Goal: Task Accomplishment & Management: Use online tool/utility

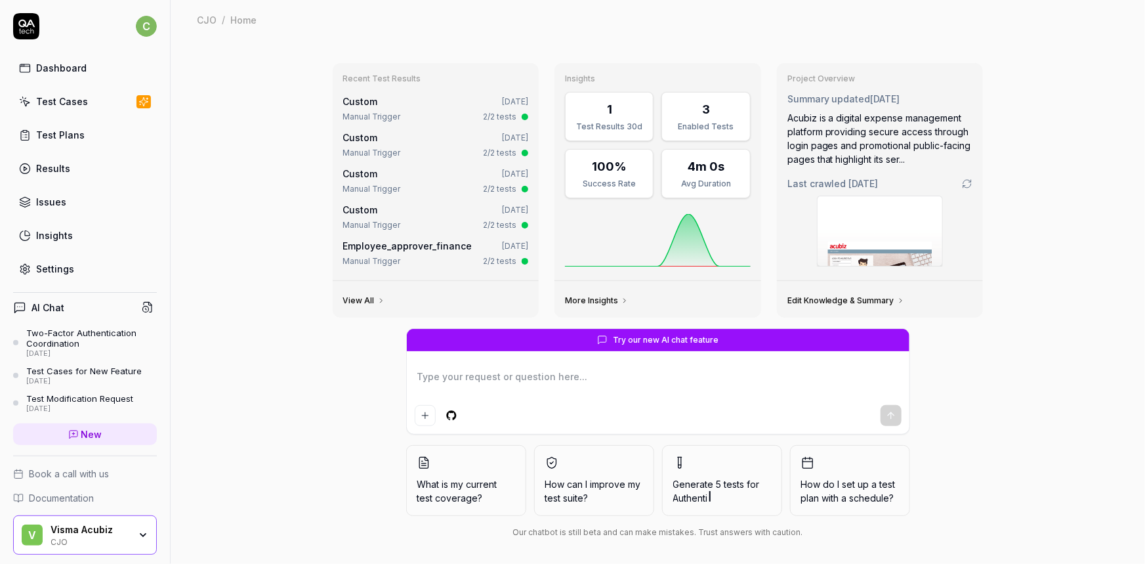
drag, startPoint x: 1105, startPoint y: 0, endPoint x: 68, endPoint y: 138, distance: 1046.8
click at [68, 138] on div "Test Plans" at bounding box center [60, 135] width 49 height 14
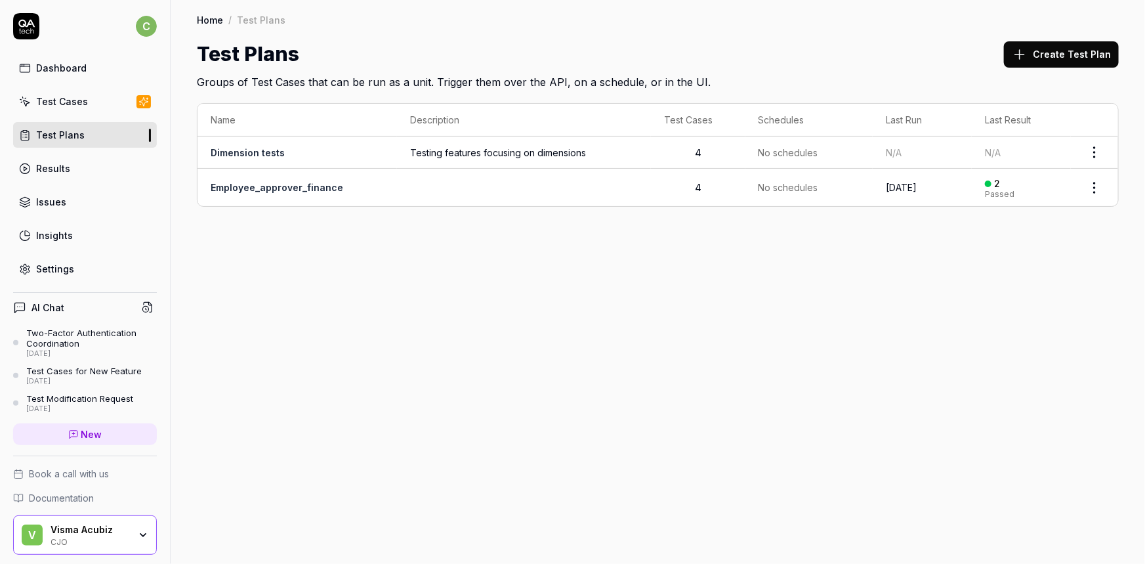
click at [52, 107] on div "Test Cases" at bounding box center [62, 102] width 52 height 14
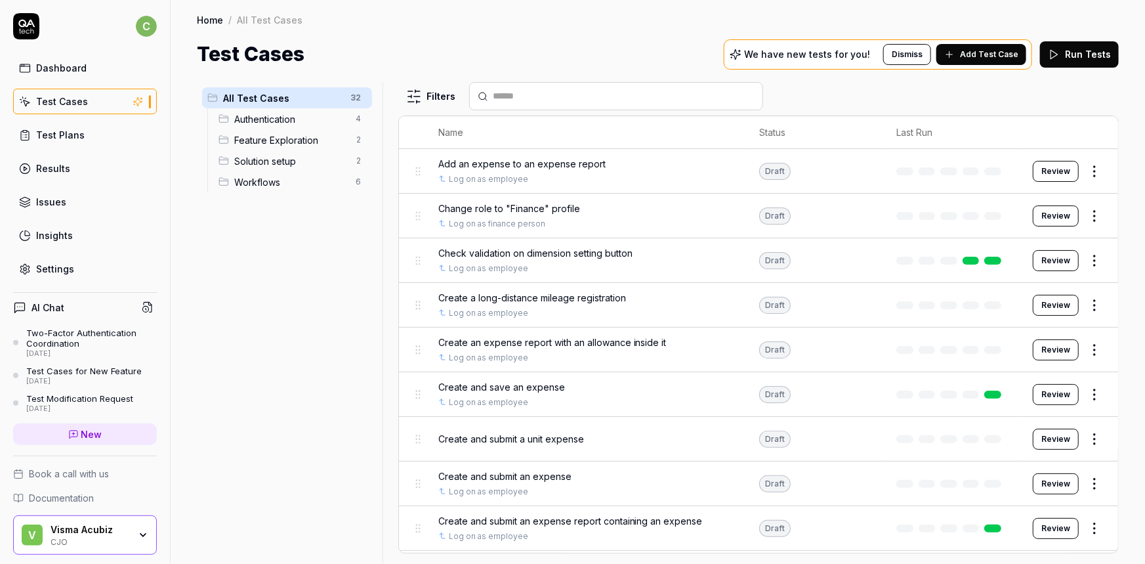
click at [85, 532] on div "Visma Acubiz" at bounding box center [90, 530] width 79 height 12
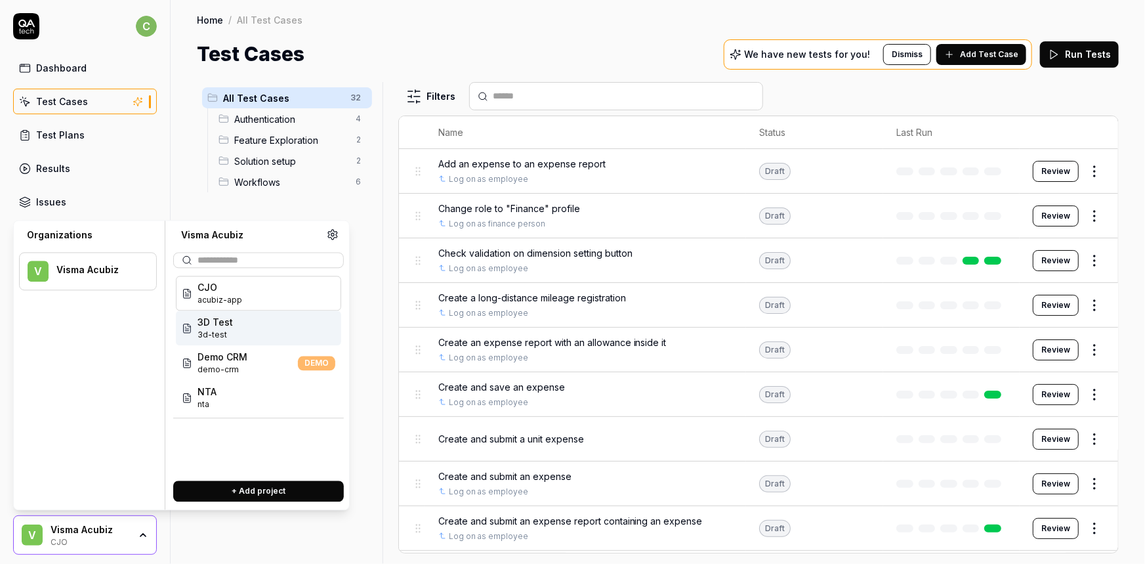
click at [223, 330] on span "3d-test" at bounding box center [215, 335] width 35 height 12
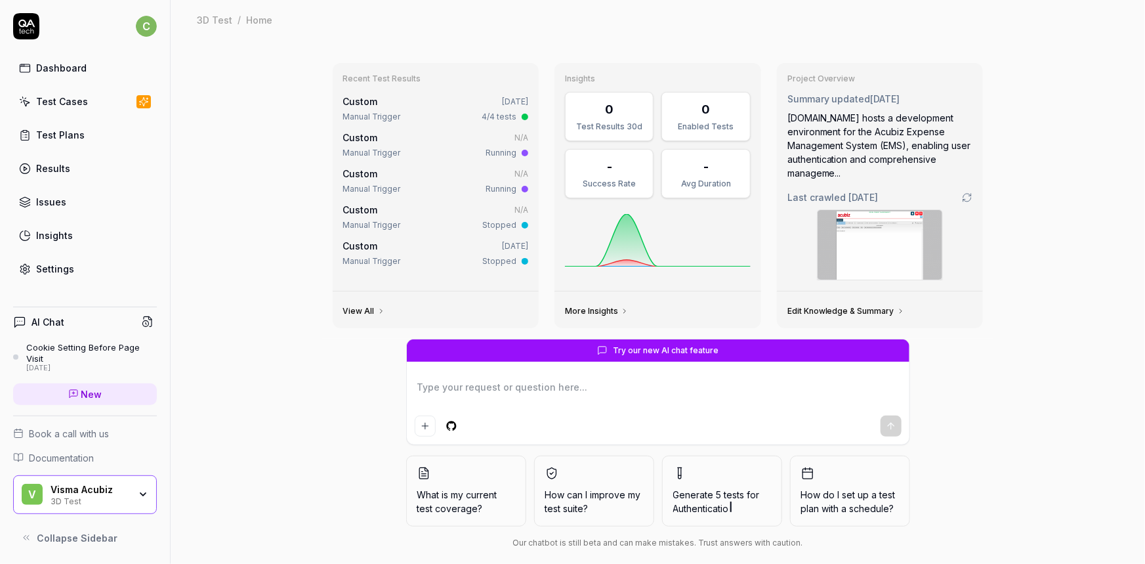
click at [55, 105] on div "Test Cases" at bounding box center [62, 102] width 52 height 14
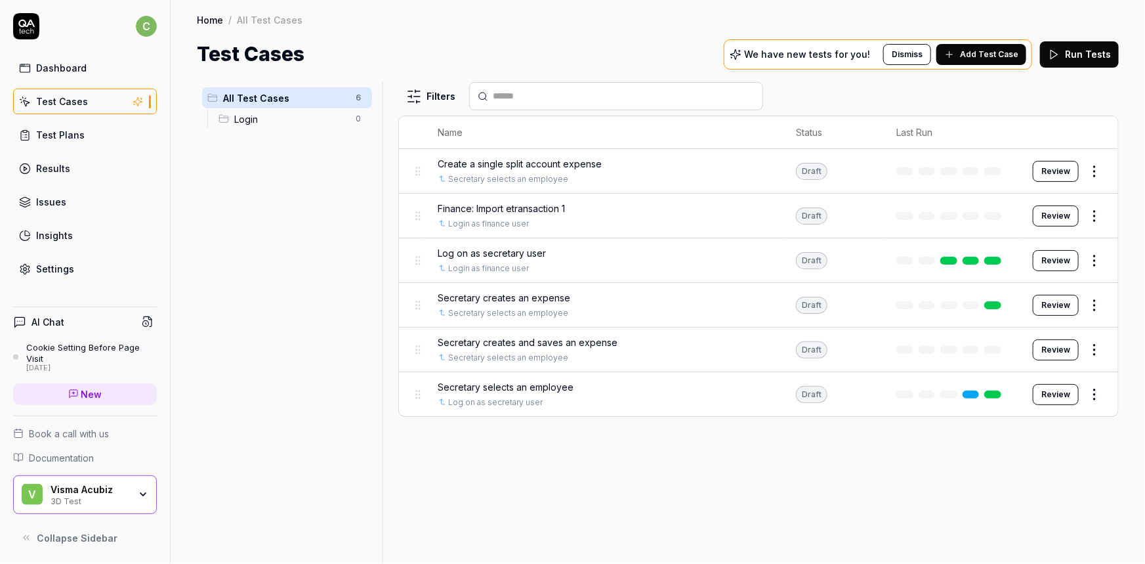
click at [112, 496] on div "3D Test" at bounding box center [90, 500] width 79 height 11
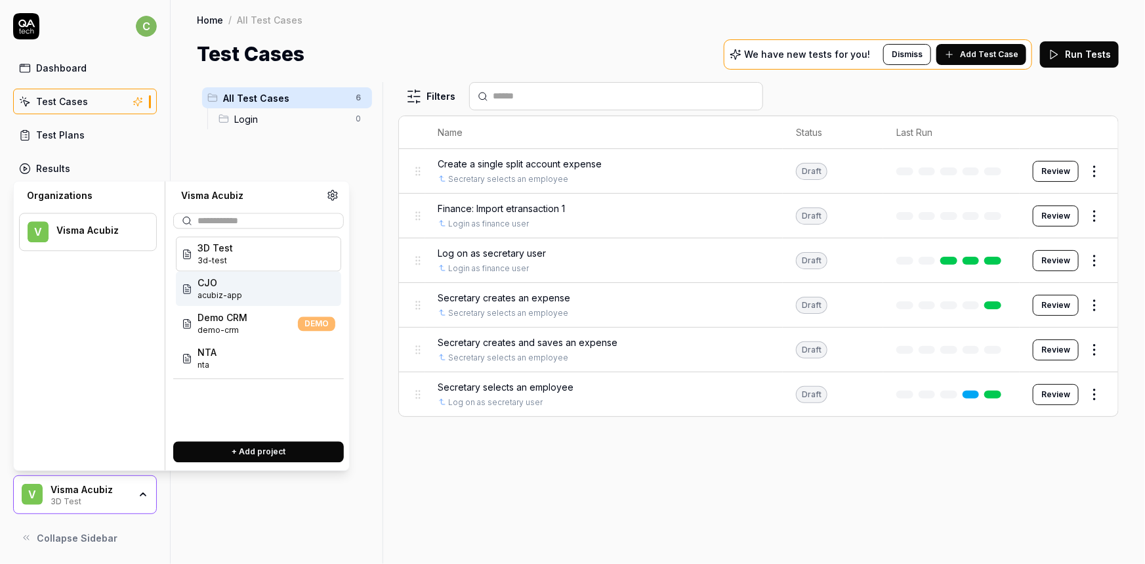
click at [220, 288] on span "CJO" at bounding box center [220, 283] width 45 height 14
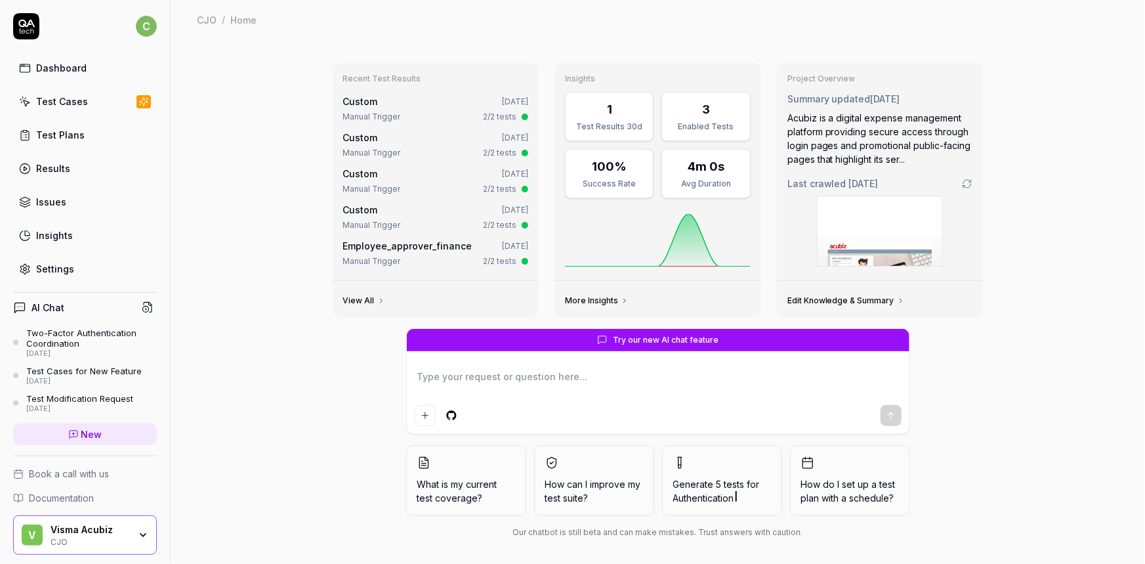
click at [51, 108] on div "Test Cases" at bounding box center [62, 102] width 52 height 14
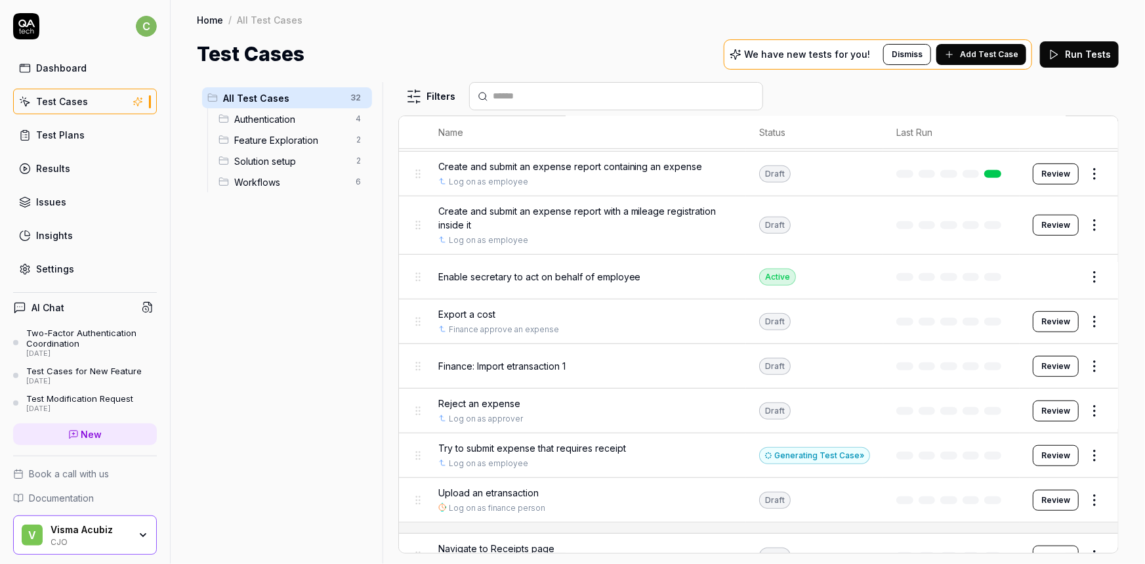
scroll to position [358, 0]
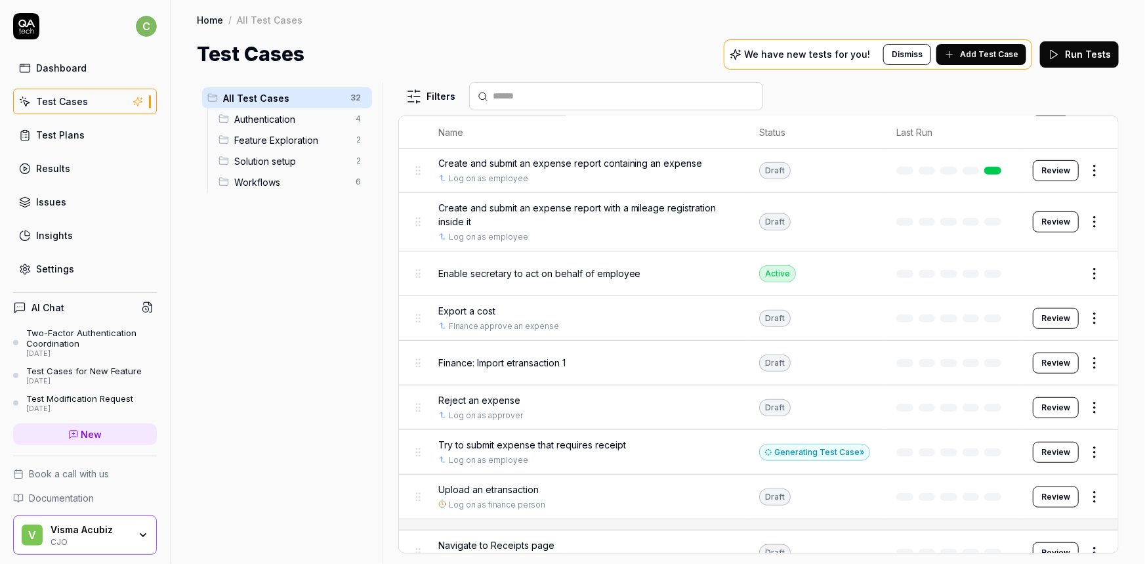
click at [509, 363] on span "Finance: Import etransaction 1" at bounding box center [501, 363] width 127 height 14
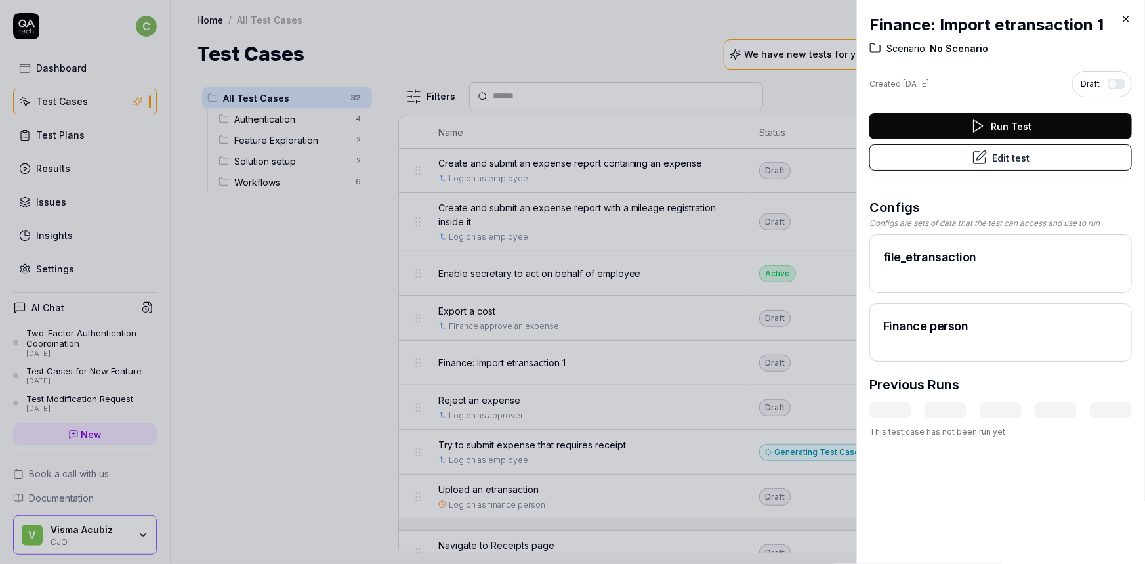
click at [1004, 155] on button "Edit test" at bounding box center [1001, 157] width 263 height 26
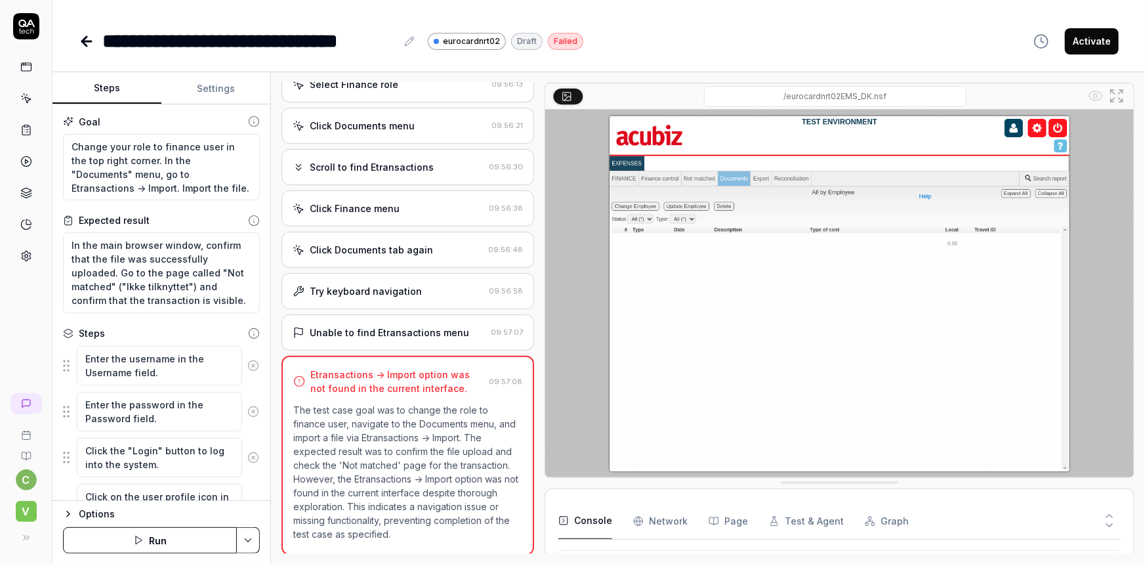
scroll to position [1054, 0]
click at [156, 165] on textarea "Change your role to finance user in the top right corner. In the "Documents" me…" at bounding box center [161, 167] width 197 height 67
click at [152, 178] on textarea "Change your role to finance user in the top right corner. In the "Documents" me…" at bounding box center [161, 167] width 197 height 67
paste textarea "hover over ”Etransactions” and ”Import”. Click ”Import” and proceed to import t…"
type textarea "*"
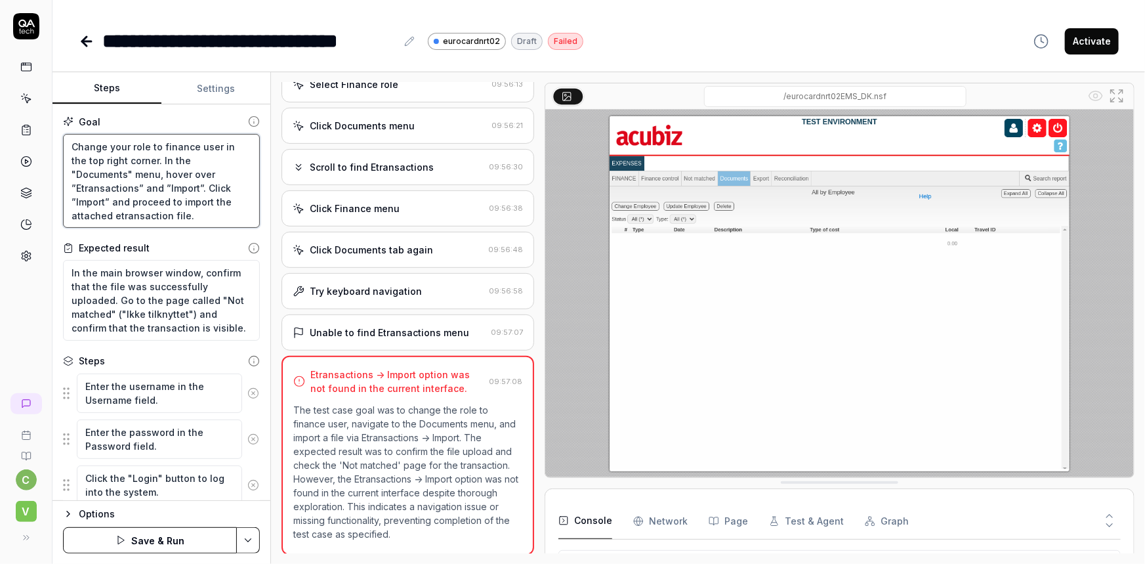
type textarea "Change your role to finance user in the top right corner. In the "Documents" me…"
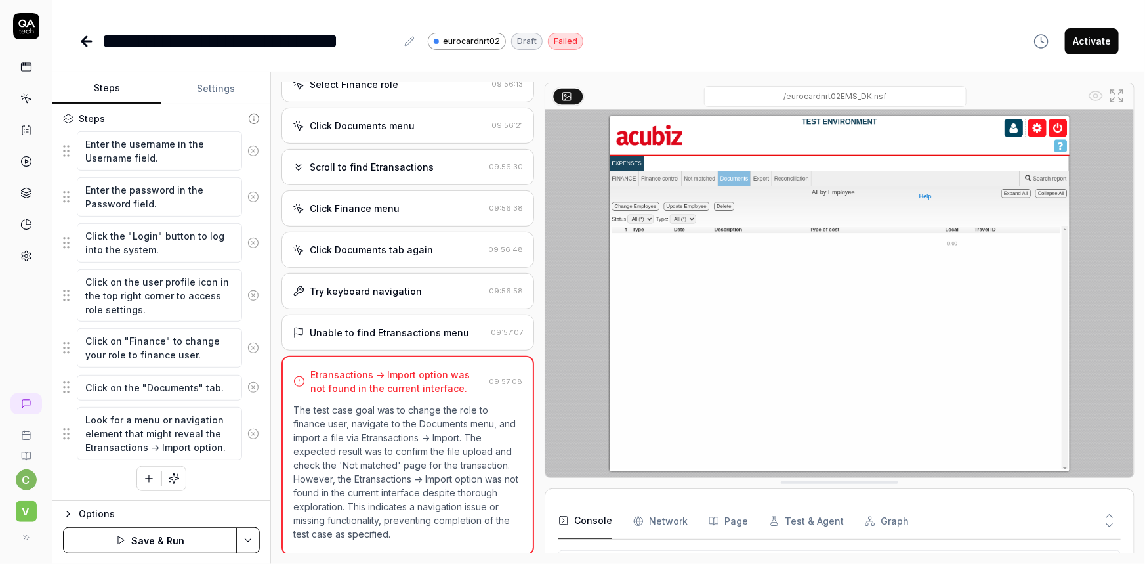
scroll to position [13, 0]
click at [244, 425] on button at bounding box center [253, 434] width 22 height 26
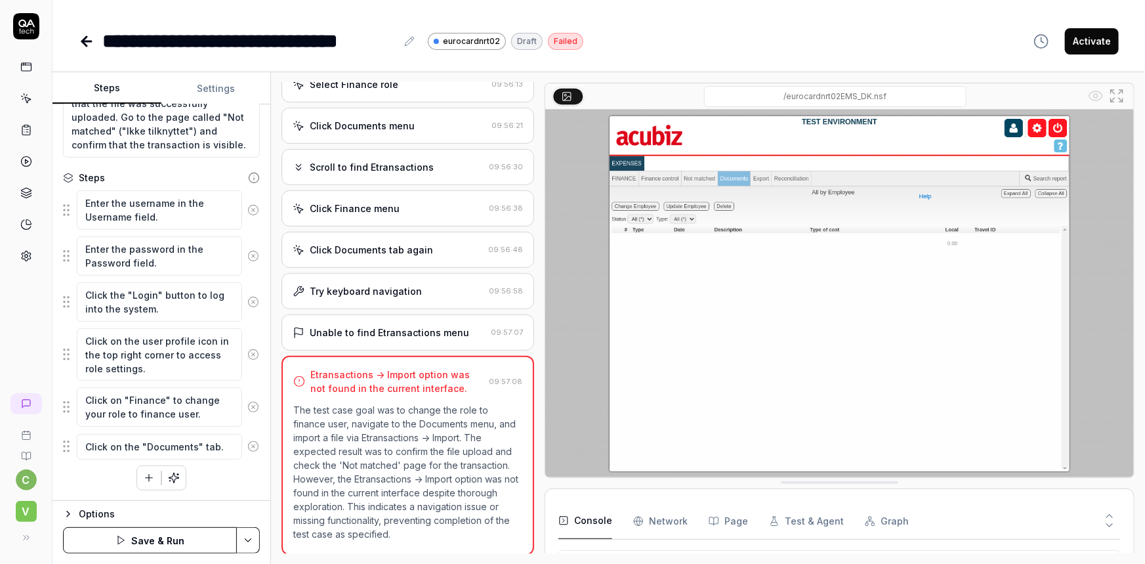
click at [247, 206] on icon at bounding box center [253, 210] width 12 height 12
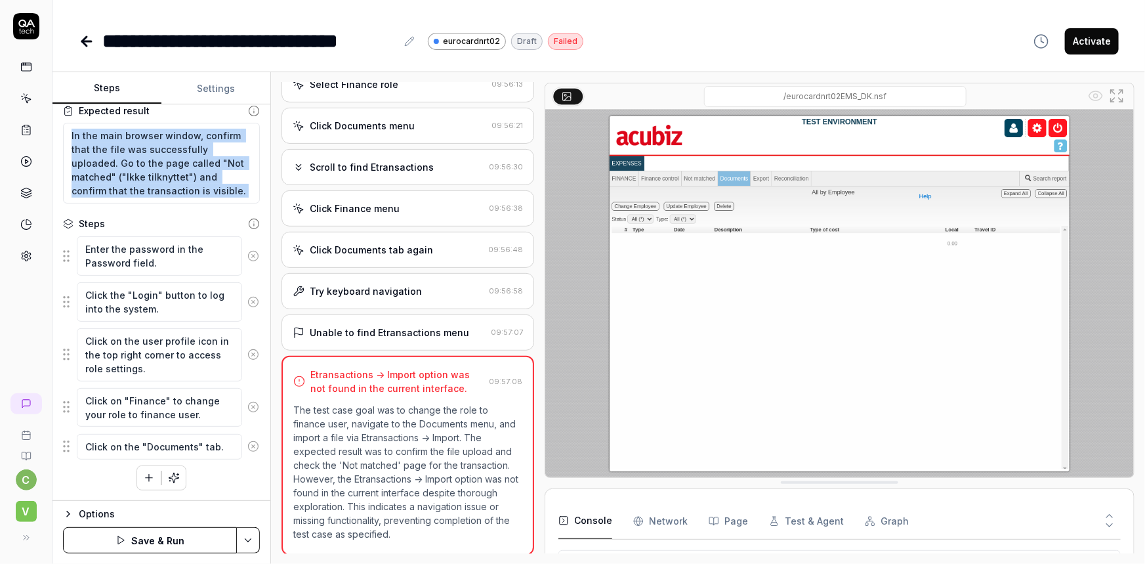
click at [243, 206] on div "Goal Change your role to finance user in the top right corner. In the "Document…" at bounding box center [162, 302] width 218 height 396
click at [249, 260] on circle at bounding box center [254, 256] width 10 height 10
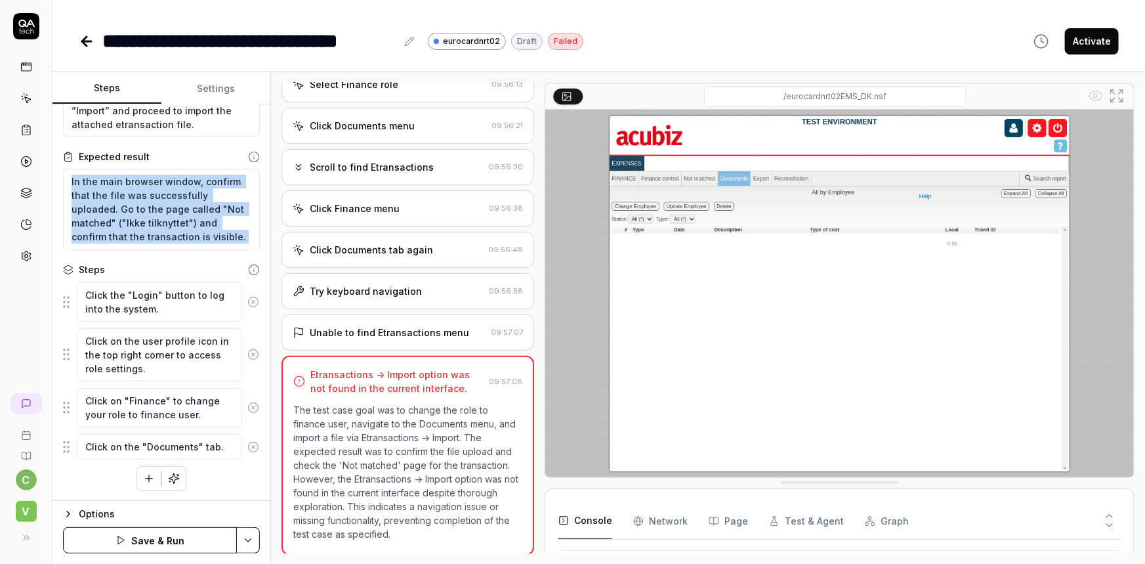
click at [247, 301] on icon at bounding box center [253, 302] width 12 height 12
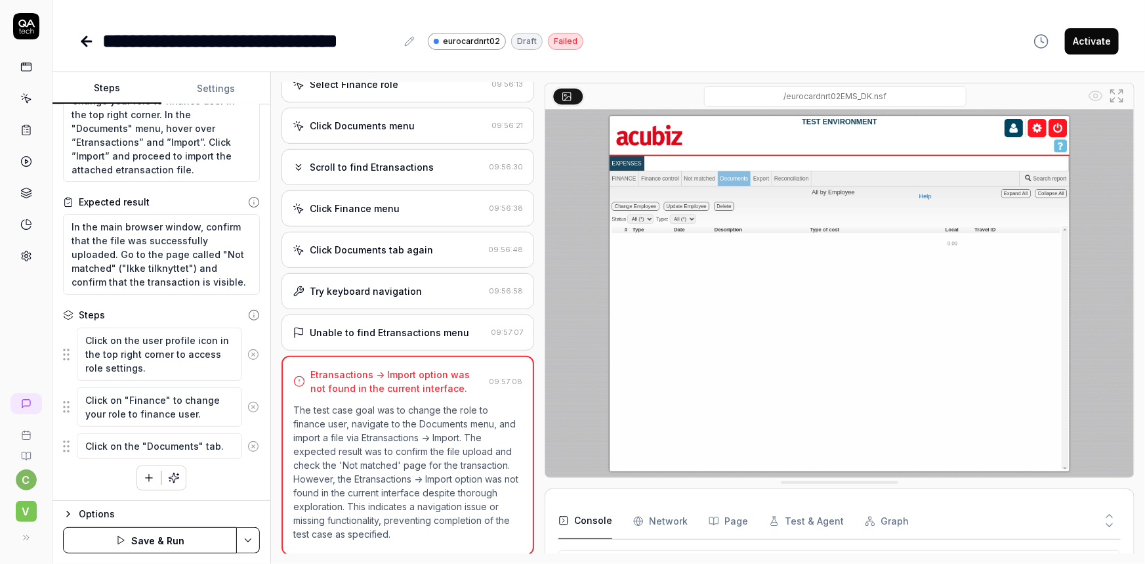
click at [248, 312] on icon at bounding box center [254, 315] width 12 height 12
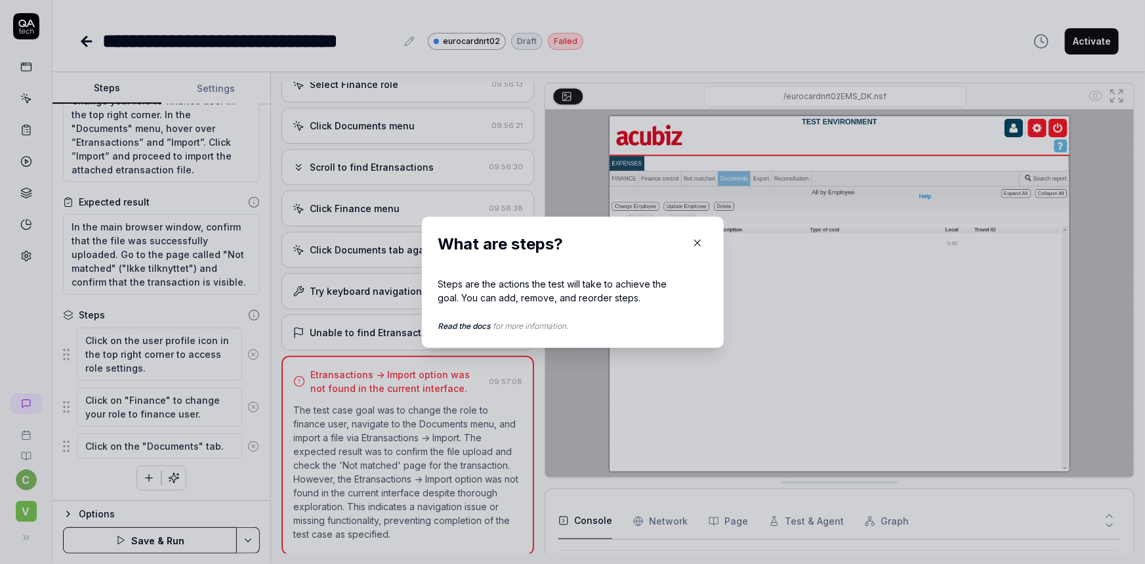
click at [697, 244] on icon "button" at bounding box center [698, 243] width 12 height 12
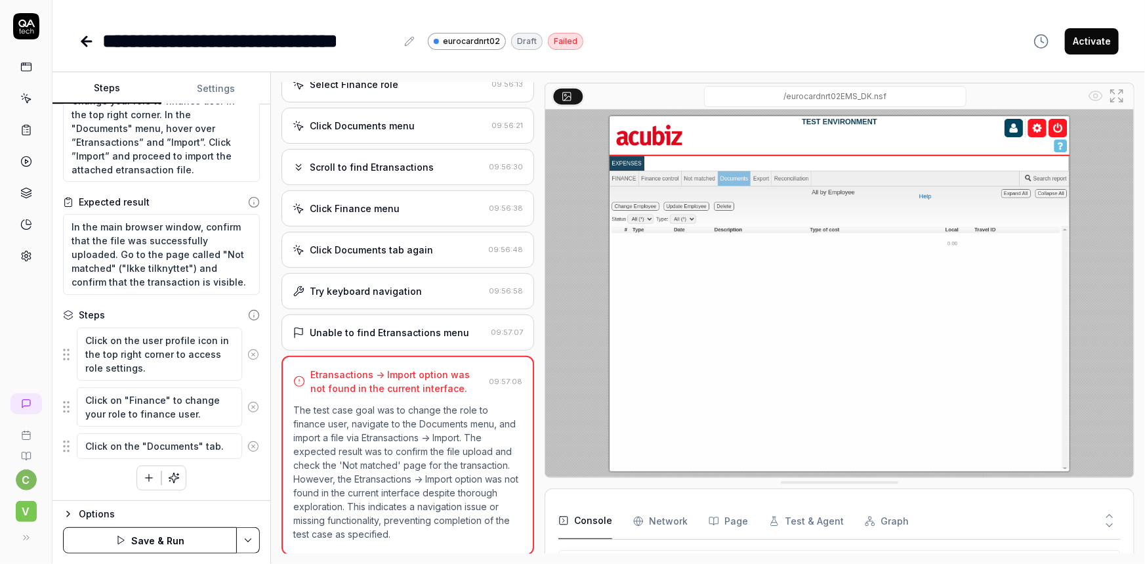
click at [247, 352] on icon at bounding box center [253, 355] width 12 height 12
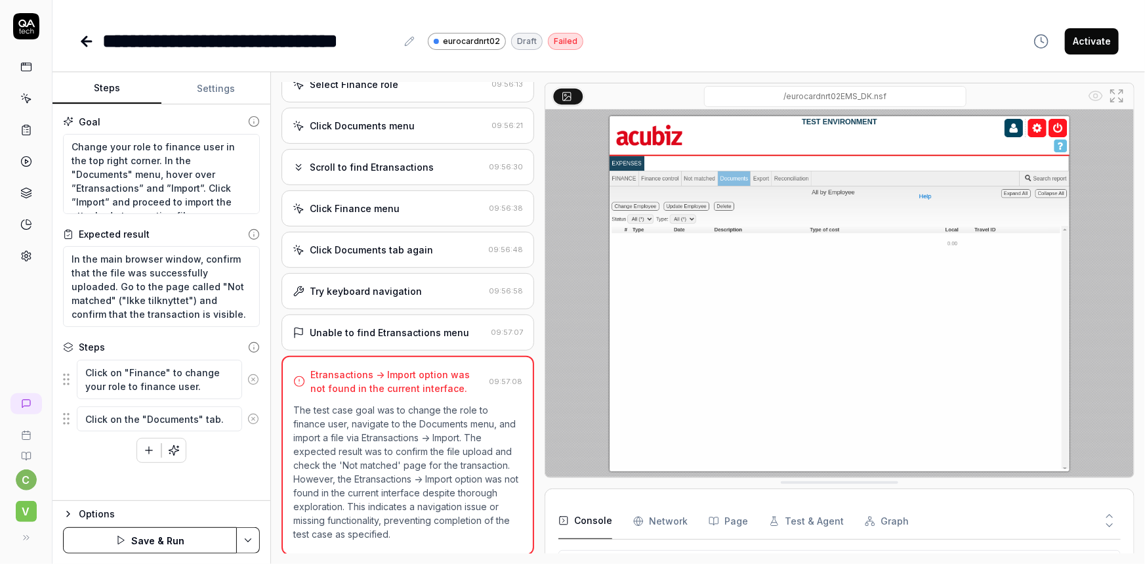
click at [253, 376] on icon at bounding box center [253, 379] width 12 height 12
click at [256, 374] on icon at bounding box center [253, 373] width 12 height 12
click at [229, 88] on button "Settings" at bounding box center [215, 89] width 109 height 32
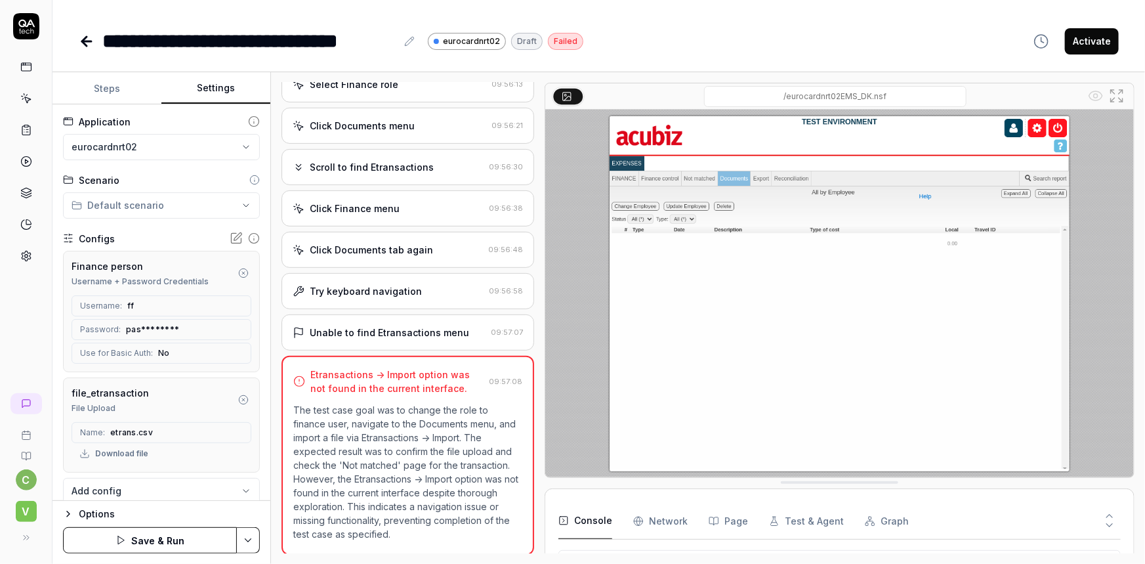
click at [98, 84] on button "Steps" at bounding box center [107, 89] width 109 height 32
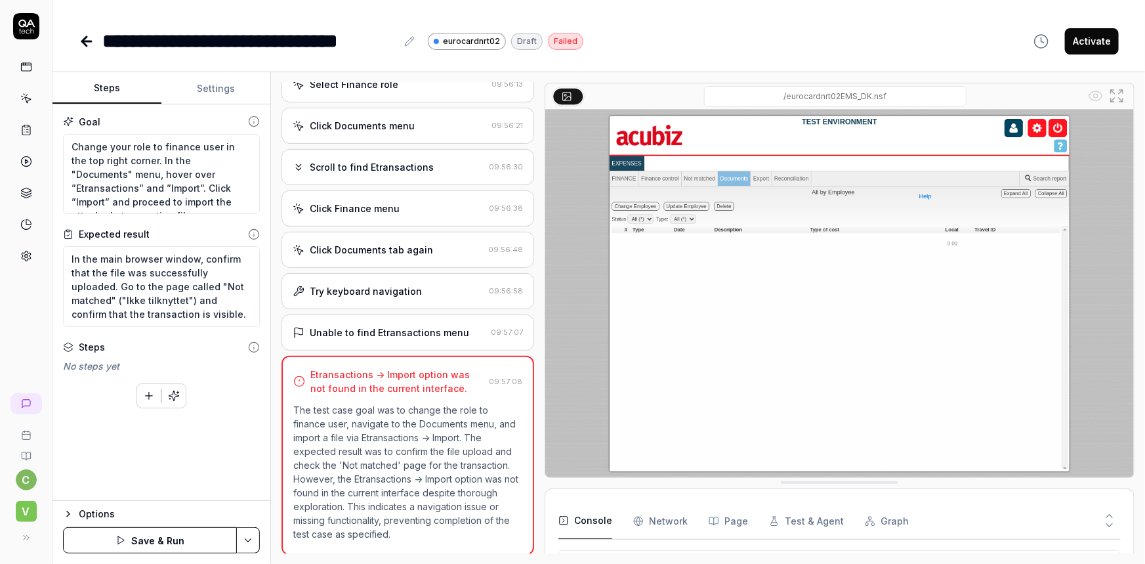
click at [176, 390] on icon "button" at bounding box center [174, 396] width 12 height 12
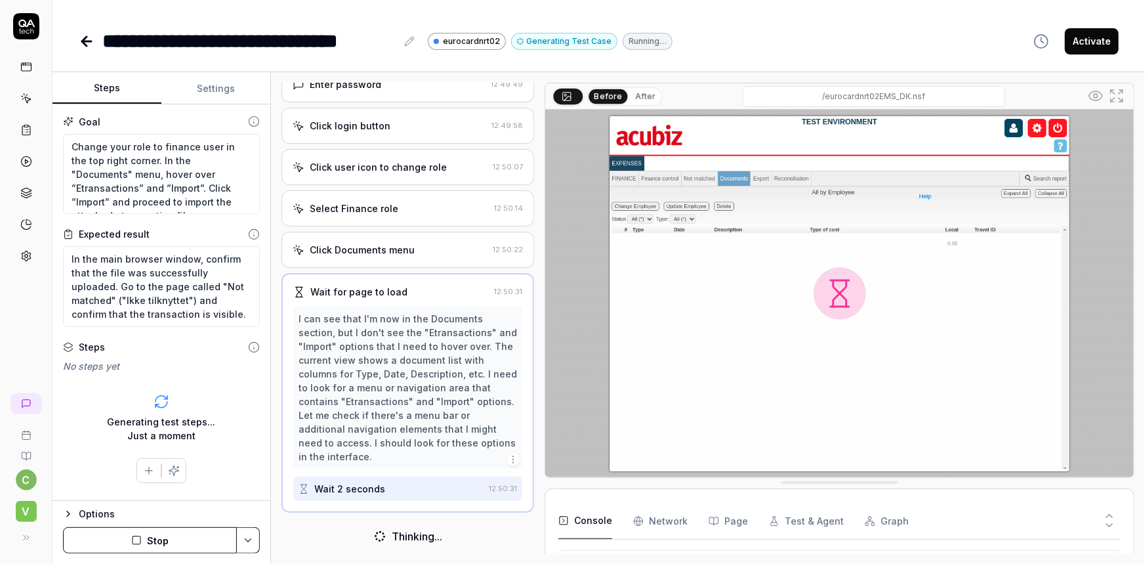
scroll to position [118, 0]
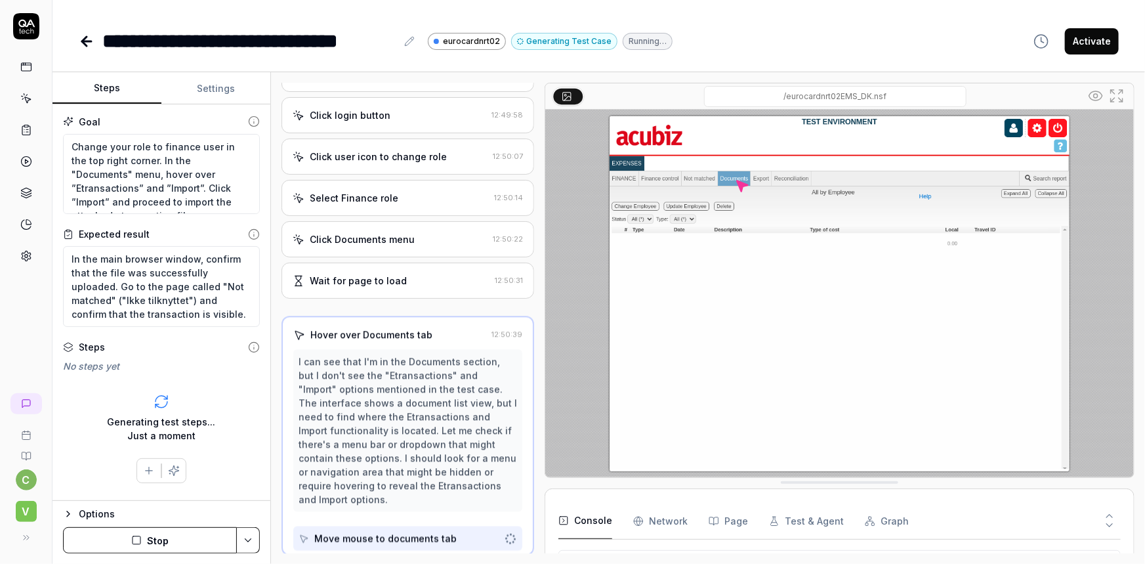
click at [137, 542] on icon "button" at bounding box center [136, 540] width 11 height 11
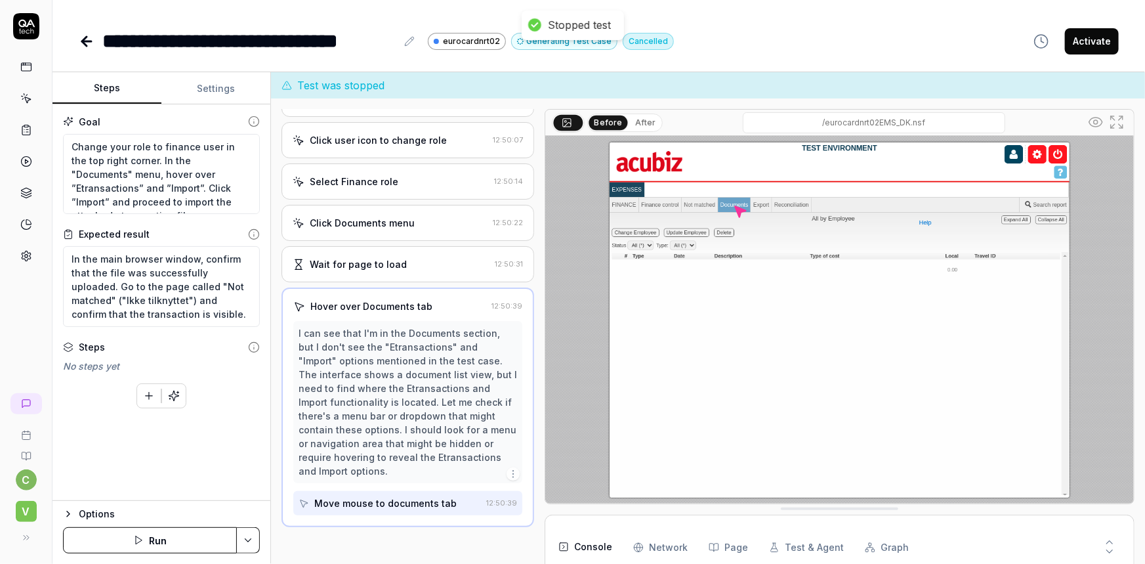
scroll to position [173, 0]
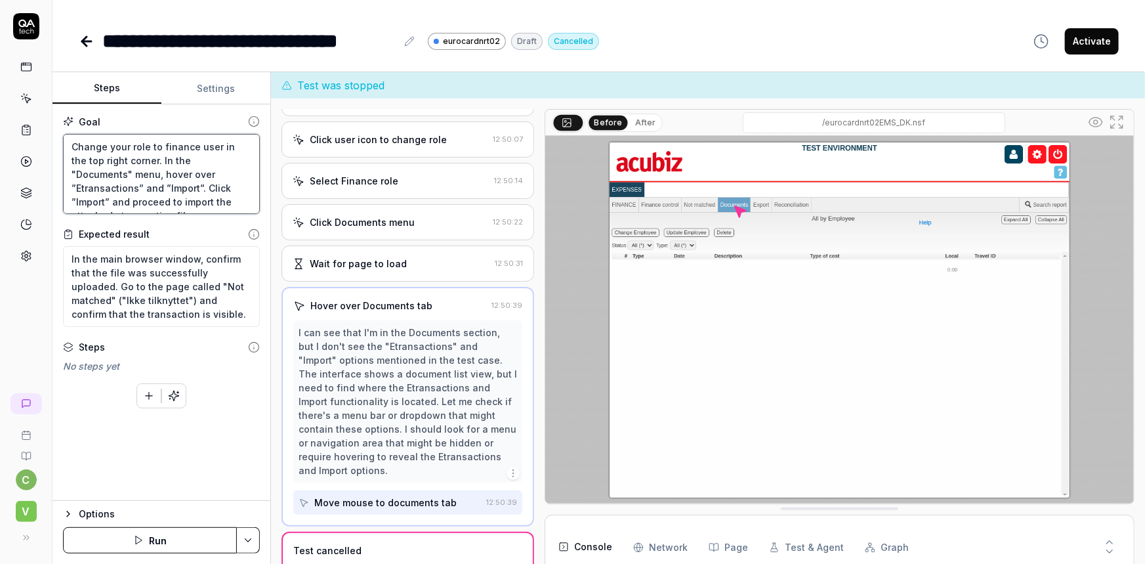
click at [144, 157] on textarea "Change your role to finance user in the top right corner. In the "Documents" me…" at bounding box center [161, 174] width 197 height 81
click at [172, 159] on textarea "Change your role to finance user in the top right corner. In the "Documents" me…" at bounding box center [161, 174] width 197 height 81
type textarea "*"
type textarea "Change your role to finance user in the top right corner. In the t"Documents" m…"
type textarea "*"
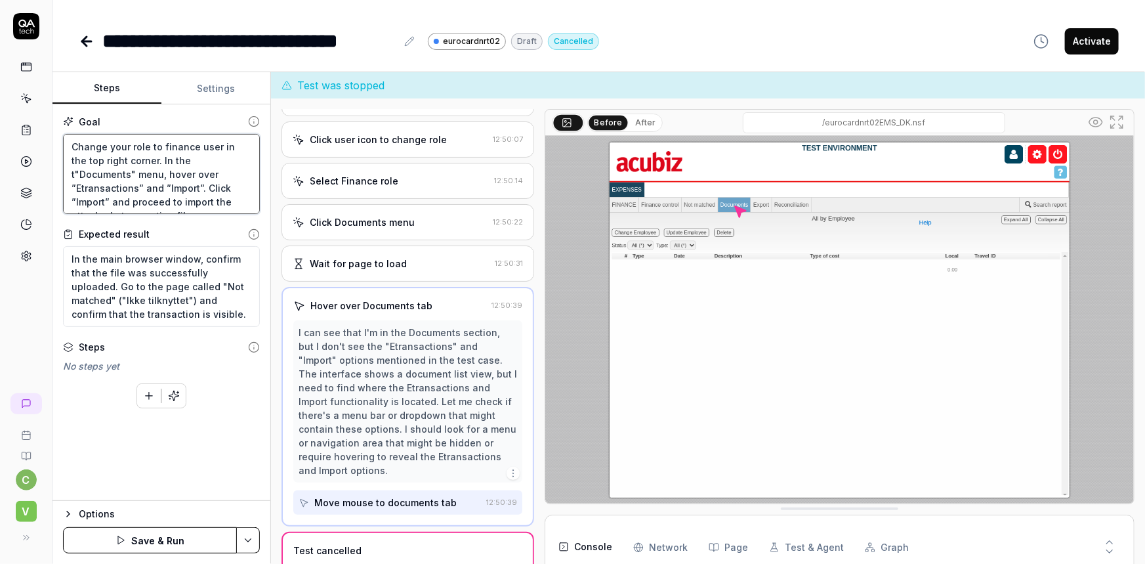
type textarea "Change your role to finance user in the top right corner. In the to"Documents" …"
type textarea "*"
type textarea "Change your role to finance user in the top right corner. In the top"Documents"…"
type textarea "*"
type textarea "Change your role to finance user in the top right corner. In the top "Documents…"
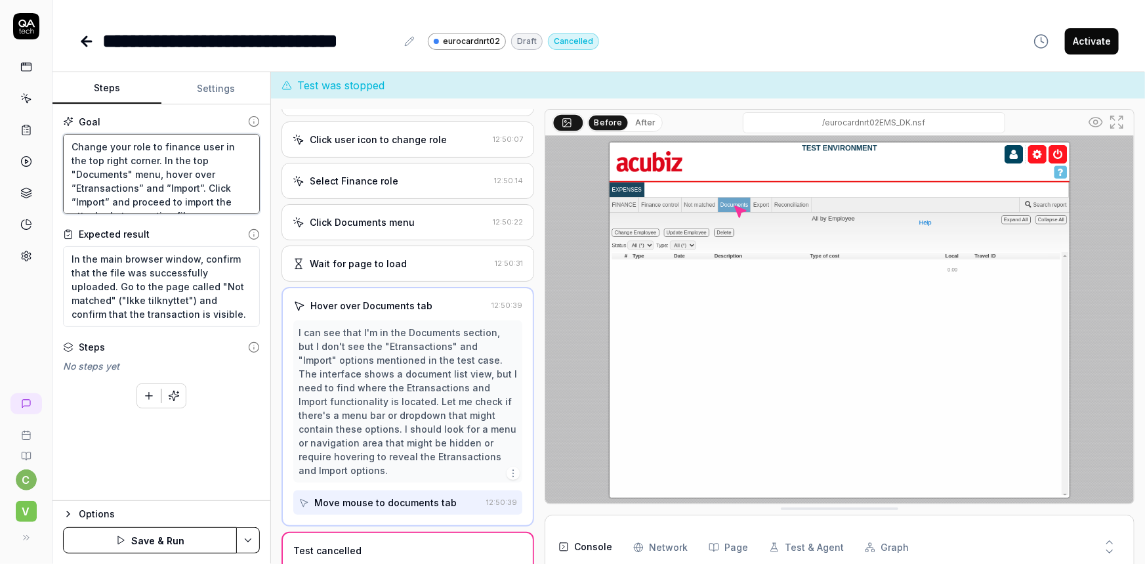
type textarea "*"
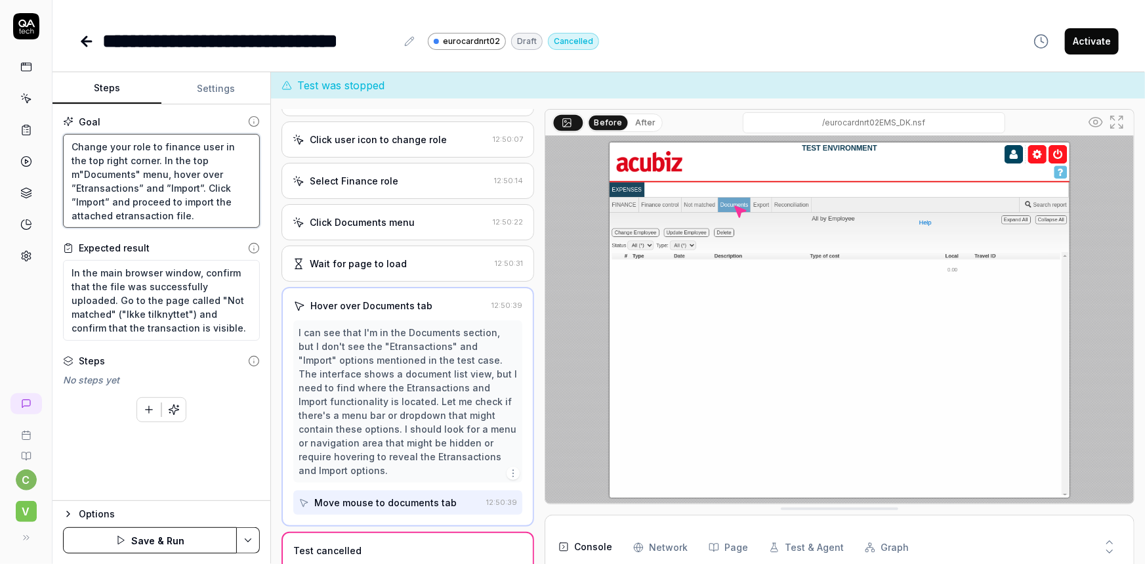
type textarea "Change your role to finance user in the top right corner. In the top me"Documen…"
type textarea "*"
type textarea "Change your role to finance user in the top right corner. In the top mew"Docume…"
type textarea "*"
type textarea "Change your role to finance user in the top right corner. In the top me"Documen…"
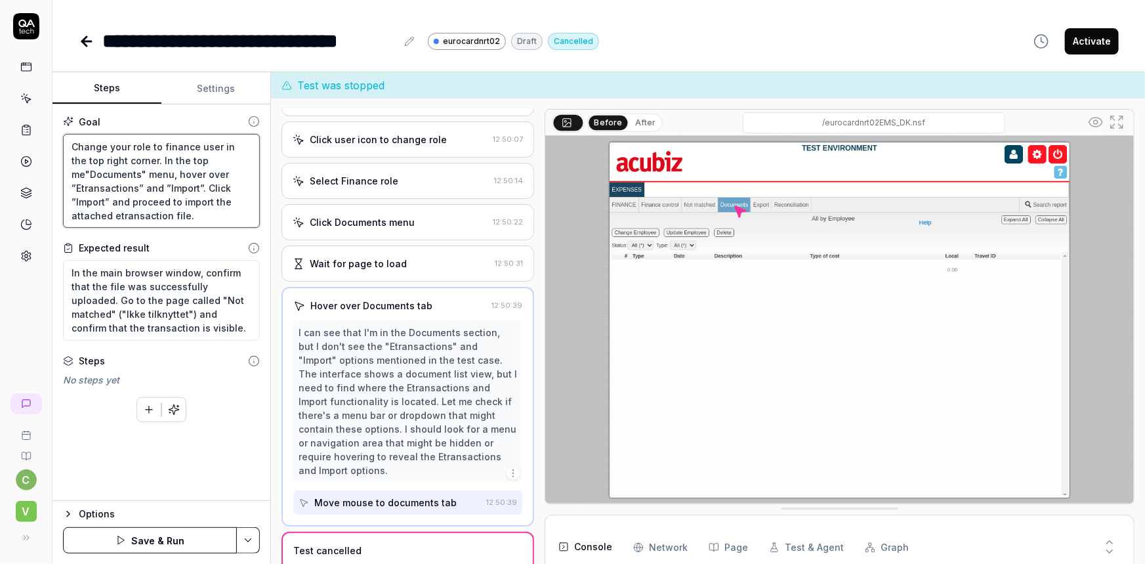
type textarea "*"
type textarea "Change your role to finance user in the top right corner. In the top m"Document…"
type textarea "*"
type textarea "Change your role to finance user in the top right corner. In the top me"Documen…"
type textarea "*"
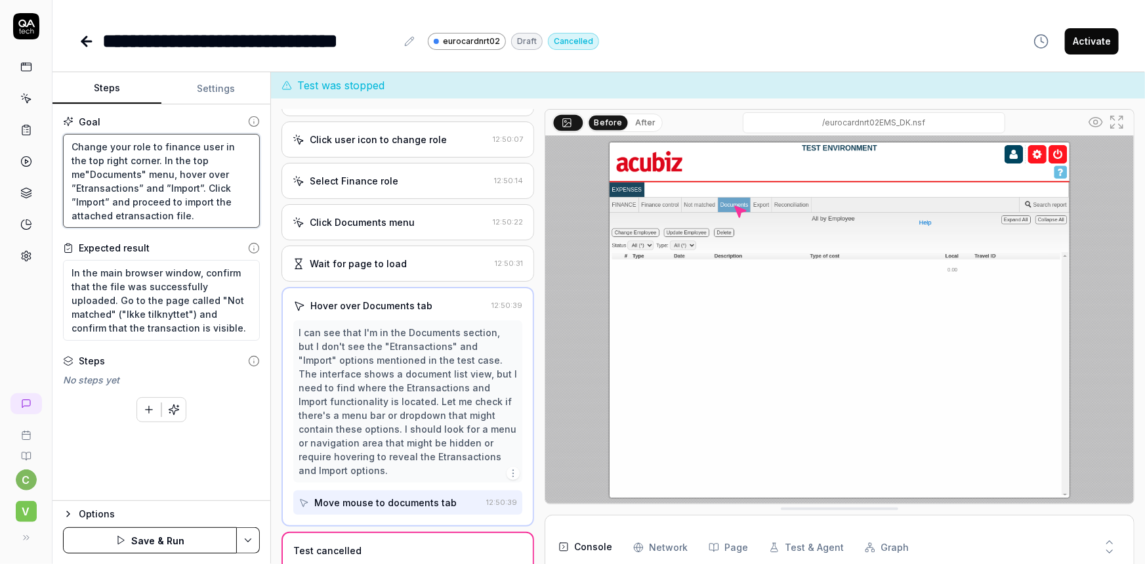
type textarea "Change your role to finance user in the top right corner. In the top men"Docume…"
type textarea "*"
type textarea "Change your role to finance user in the top right corner. In the top menu"Docum…"
type textarea "*"
type textarea "Change your role to finance user in the top right corner. In the top menu,"Docu…"
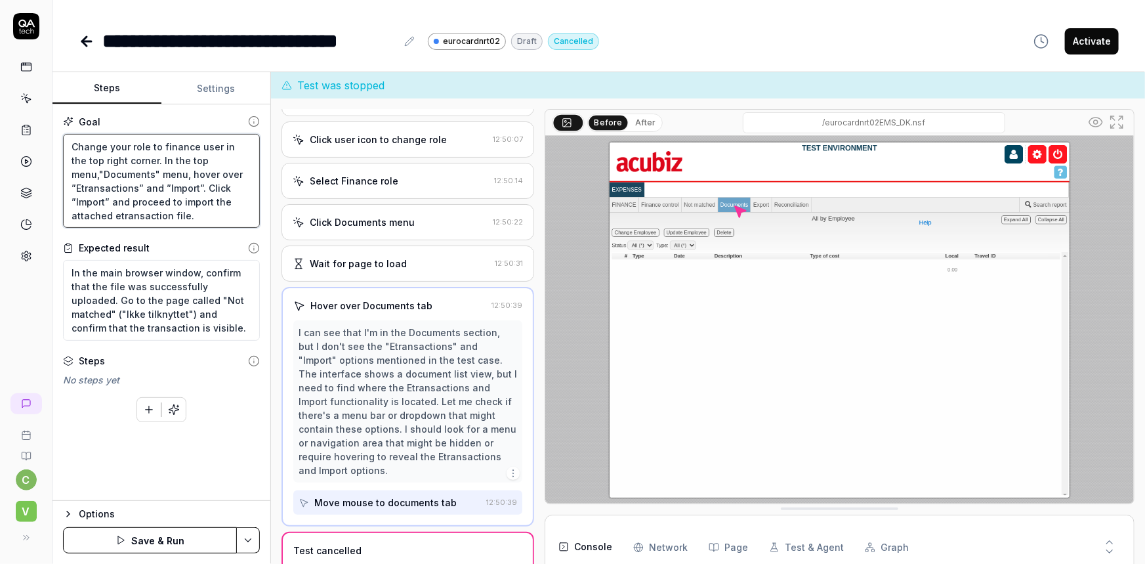
type textarea "*"
type textarea "Change your role to finance user in the top right corner. In the top menu, "Doc…"
type textarea "*"
type textarea "Change your role to finance user in the top right corner. In the top menu, h"Do…"
type textarea "*"
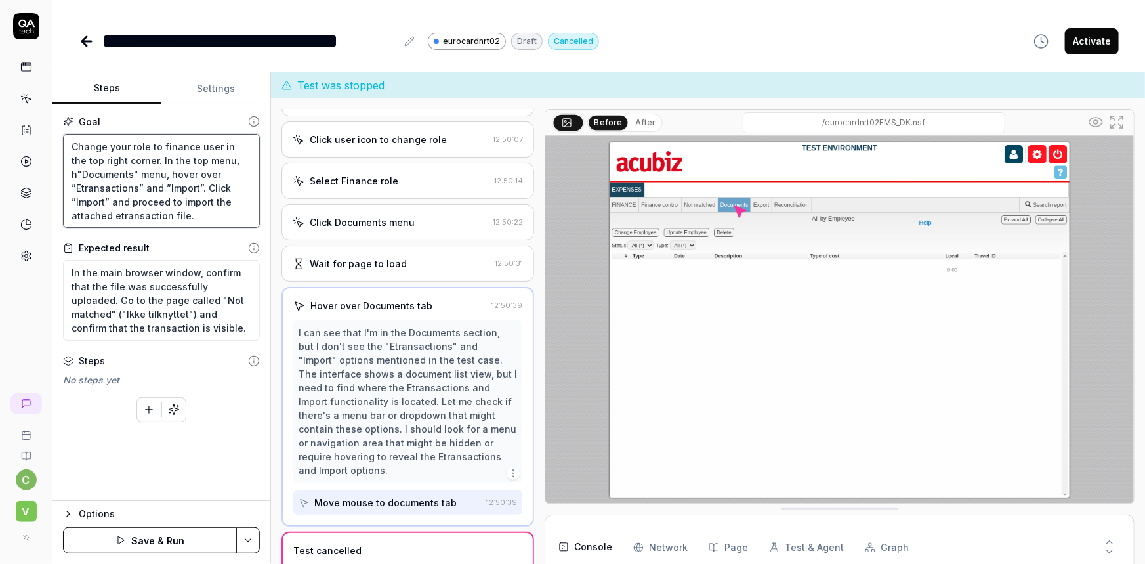
type textarea "Change your role to finance user in the top right corner. In the top menu, ho"D…"
type textarea "*"
type textarea "Change your role to finance user in the top right corner. In the top menu, hov"…"
type textarea "*"
type textarea "Change your role to finance user in the top right corner. In the top menu, hove…"
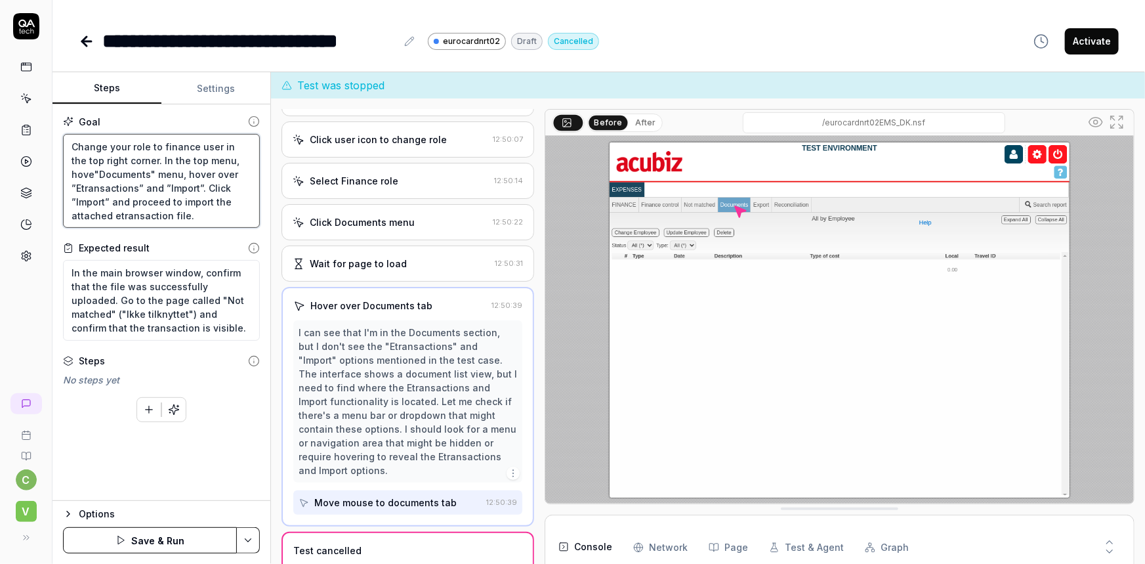
type textarea "*"
type textarea "Change your role to finance user in the top right corner. In the top menu, hove…"
type textarea "*"
type textarea "Change your role to finance user in the top right corner. In the top menu, hove…"
type textarea "*"
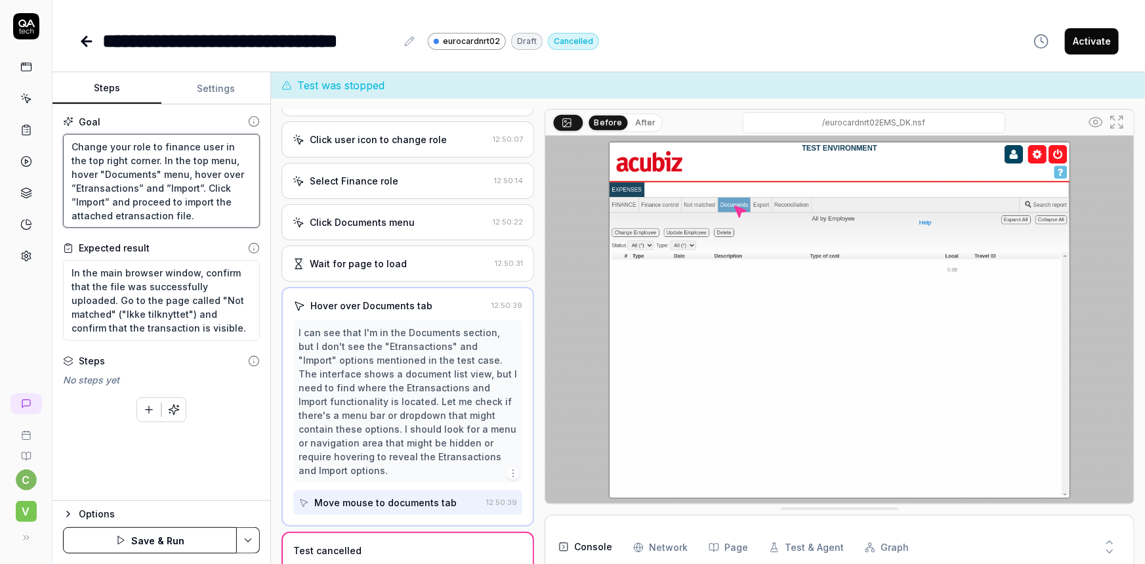
type textarea "Change your role to finance user in the top right corner. In the top menu, hove…"
type textarea "*"
type textarea "Change your role to finance user in the top right corner. In the top menu, hove…"
type textarea "*"
type textarea "Change your role to finance user in the top right corner. In the top menu, hove…"
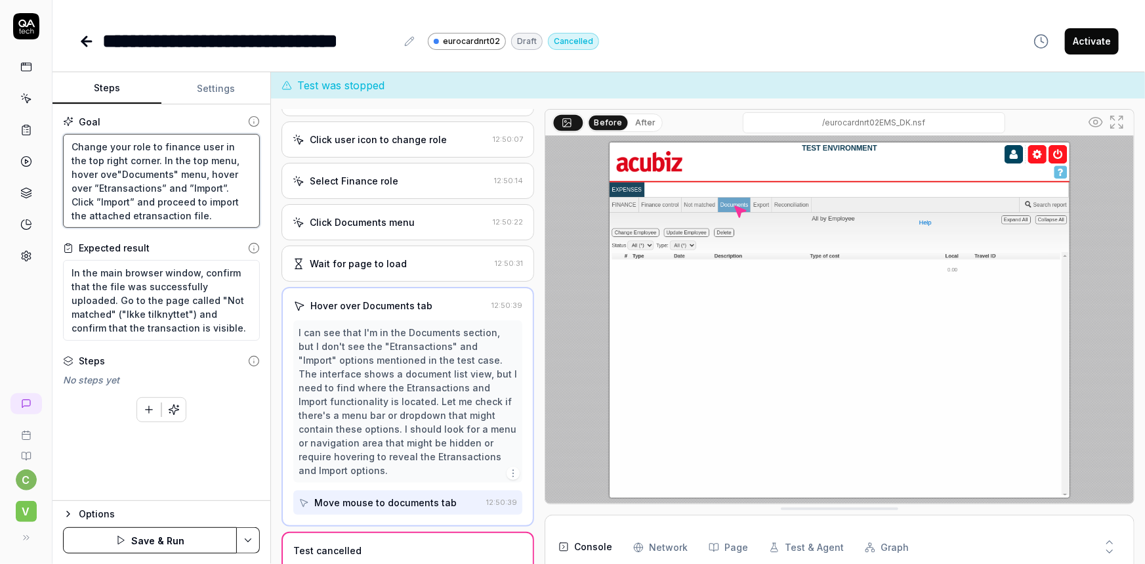
type textarea "*"
type textarea "Change your role to finance user in the top right corner. In the top menu, hove…"
type textarea "*"
type textarea "Change your role to finance user in the top right corner. In the top menu, hove…"
click at [168, 168] on textarea "Change your role to finance user in the top right corner. In the top menu, hove…" at bounding box center [161, 181] width 197 height 95
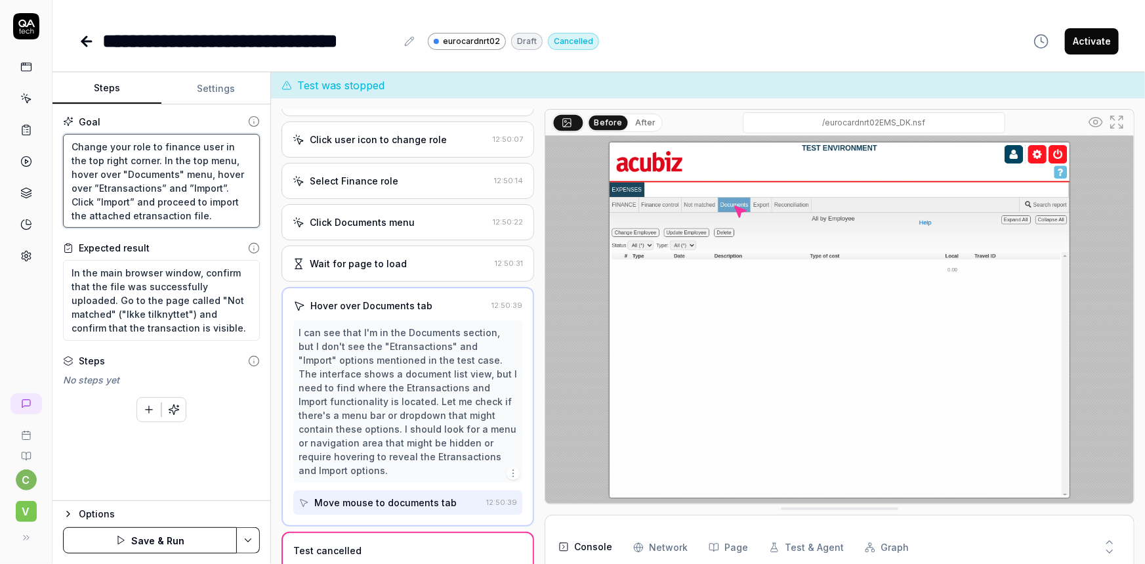
click at [168, 168] on textarea "Change your role to finance user in the top right corner. In the top menu, hove…" at bounding box center [161, 181] width 197 height 95
type textarea "*"
type textarea "Change your role to finance user in the top right corner. In the top menu, hove…"
type textarea "*"
type textarea "Change your role to finance user in the top right corner. In the top menu, hove…"
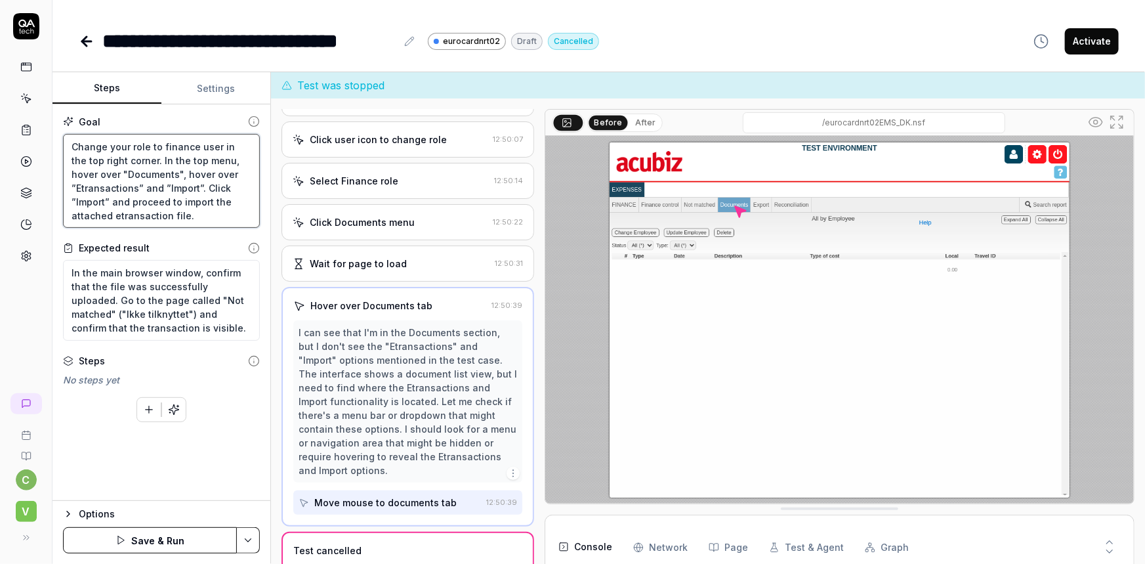
type textarea "*"
type textarea "Change your role to finance user in the top right corner. In the top menu, hove…"
type textarea "*"
type textarea "Change your role to finance user in the top right corner. In the top menu, hove…"
type textarea "*"
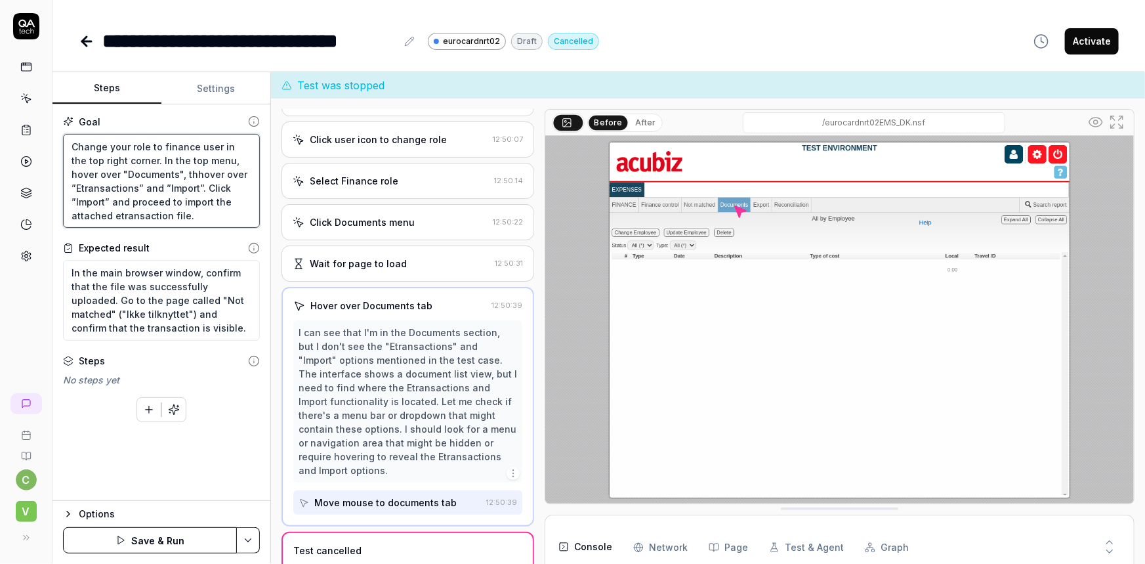
type textarea "Change your role to finance user in the top right corner. In the top menu, hove…"
type textarea "*"
type textarea "Change your role to finance user in the top right corner. In the top menu, hove…"
type textarea "*"
type textarea "Change your role to finance user in the top right corner. In the top menu, hove…"
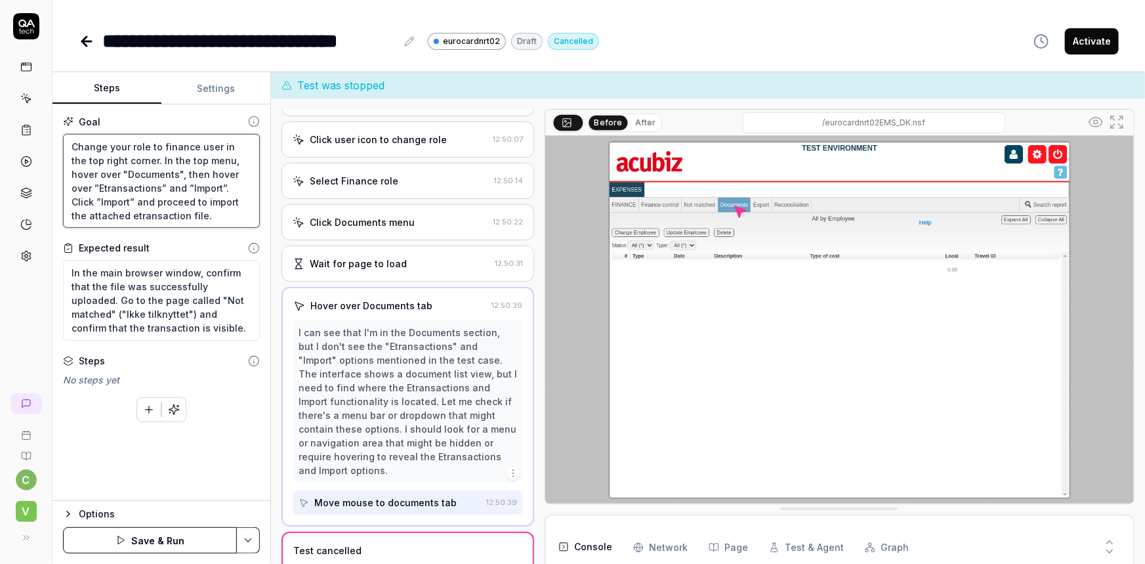
click at [249, 161] on textarea "Change your role to finance user in the top right corner. In the top menu, hove…" at bounding box center [161, 181] width 197 height 95
type textarea "*"
type textarea "Change your role to finance user in the top right corner. In the top menu, hove…"
type textarea "*"
type textarea "Change your role to finance user in the top right corner. In the top menu, hove…"
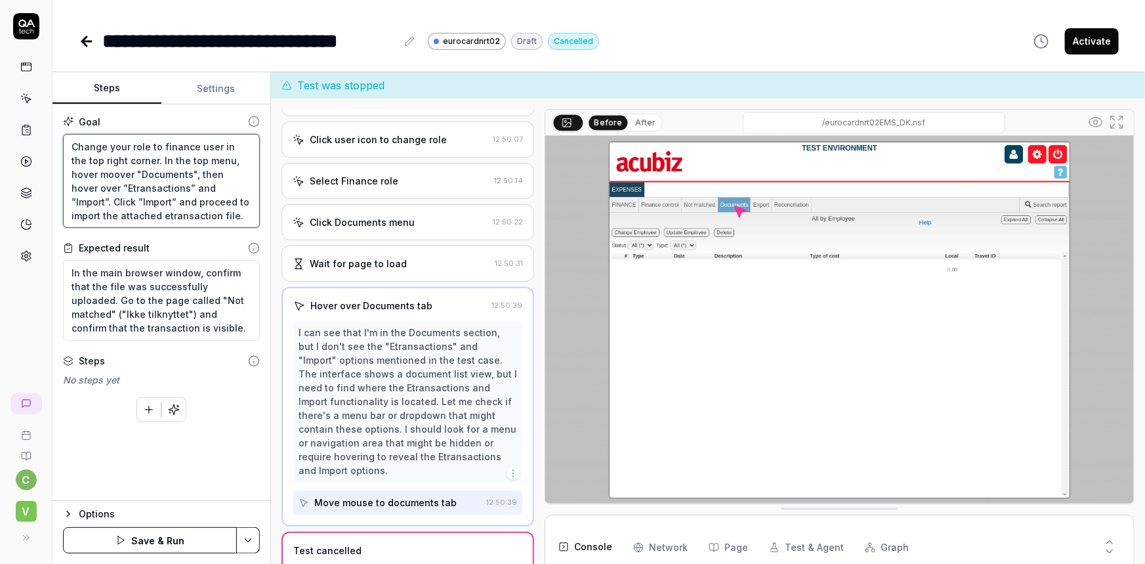
type textarea "*"
type textarea "Change your role to finance user in the top right corner. In the top menu, hove…"
type textarea "*"
type textarea "Change your role to finance user in the top right corner. In the top menu, hove…"
type textarea "*"
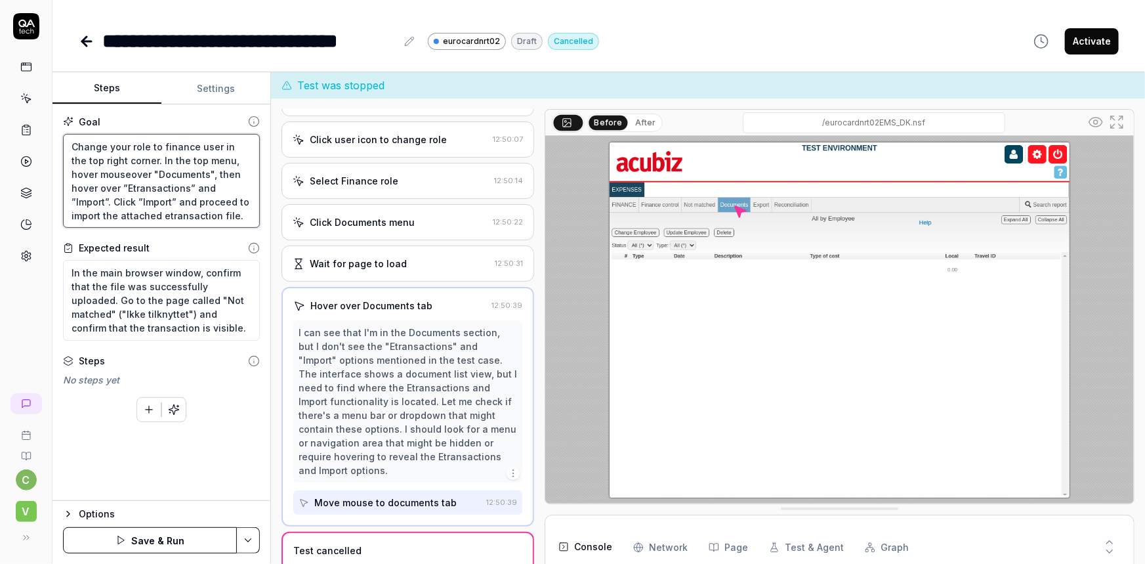
type textarea "Change your role to finance user in the top right corner. In the top menu, hove…"
click at [236, 173] on textarea "Change your role to finance user in the top right corner. In the top menu, hove…" at bounding box center [161, 181] width 197 height 95
click at [179, 186] on textarea "Change your role to finance user in the top right corner. In the top menu, hove…" at bounding box center [161, 181] width 197 height 95
click at [163, 188] on textarea "Change your role to finance user in the top right corner. In the top menu, hove…" at bounding box center [161, 181] width 197 height 95
click at [182, 182] on textarea "Change your role to finance user in the top right corner. In the top menu, hove…" at bounding box center [161, 181] width 197 height 95
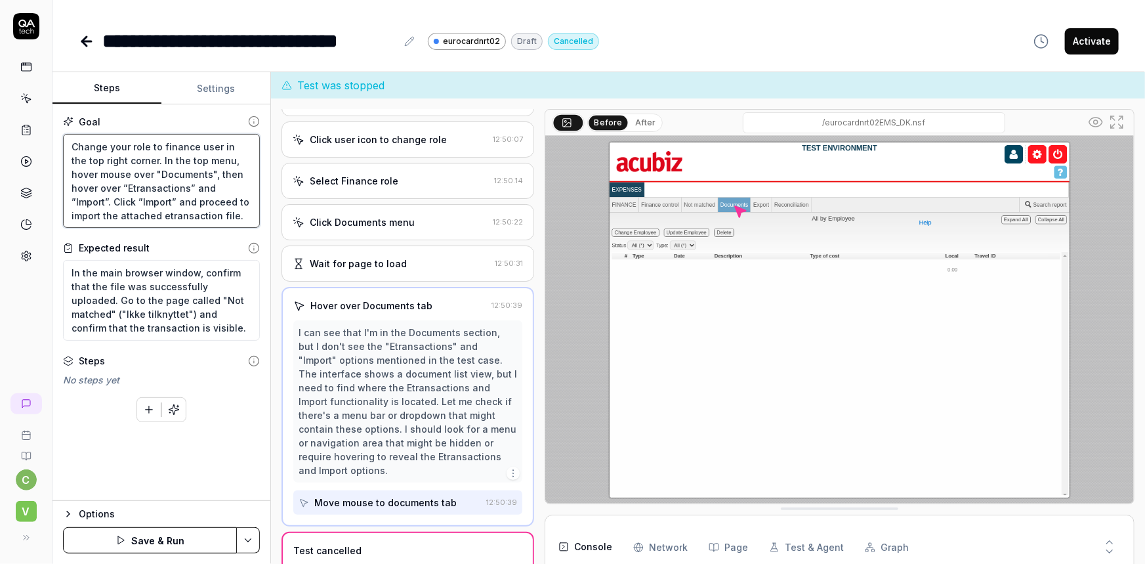
type textarea "*"
type textarea "Change your role to finance user in the top right corner. In the top menu, hove…"
type textarea "*"
type textarea "Change your role to finance user in the top right corner. In the top menu, hove…"
type textarea "*"
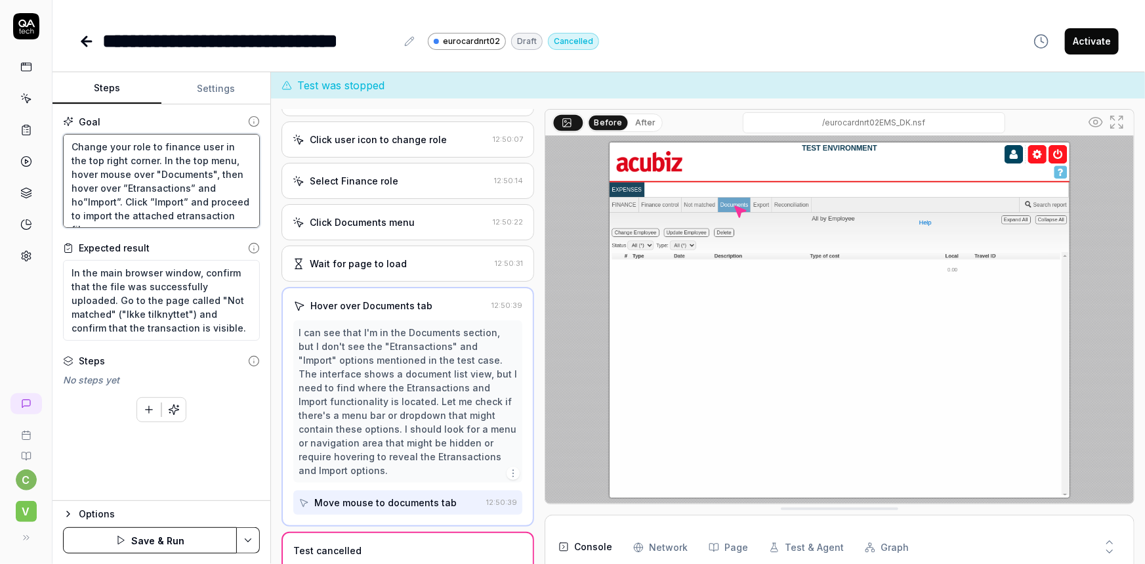
type textarea "Change your role to finance user in the top right corner. In the top menu, hove…"
type textarea "*"
type textarea "Change your role to finance user in the top right corner. In the top menu, hove…"
type textarea "*"
type textarea "Change your role to finance user in the top right corner. In the top menu, hove…"
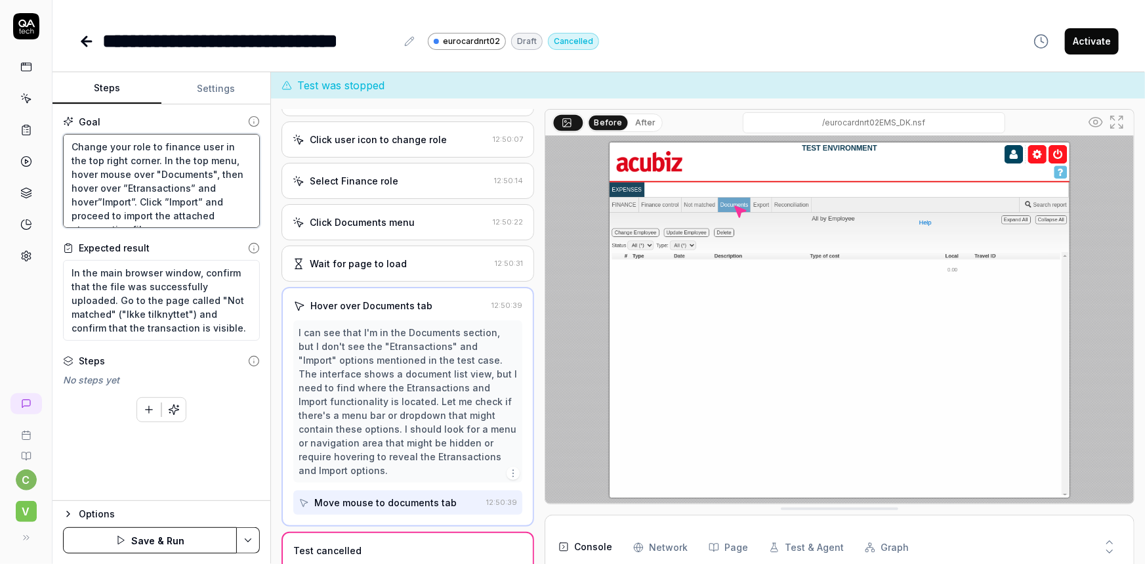
type textarea "*"
type textarea "Change your role to finance user in the top right corner. In the top menu, hove…"
type textarea "*"
type textarea "Change your role to finance user in the top right corner. In the top menu, hove…"
type textarea "*"
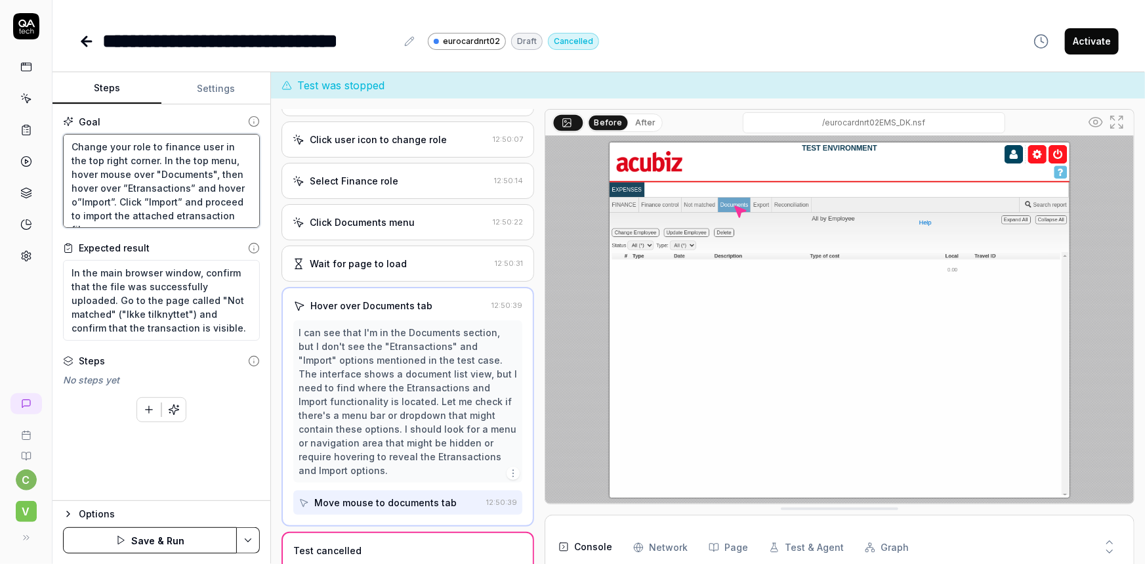
type textarea "Change your role to finance user in the top right corner. In the top menu, hove…"
type textarea "*"
type textarea "Change your role to finance user in the top right corner. In the top menu, hove…"
type textarea "*"
type textarea "Change your role to finance user in the top right corner. In the top menu, hove…"
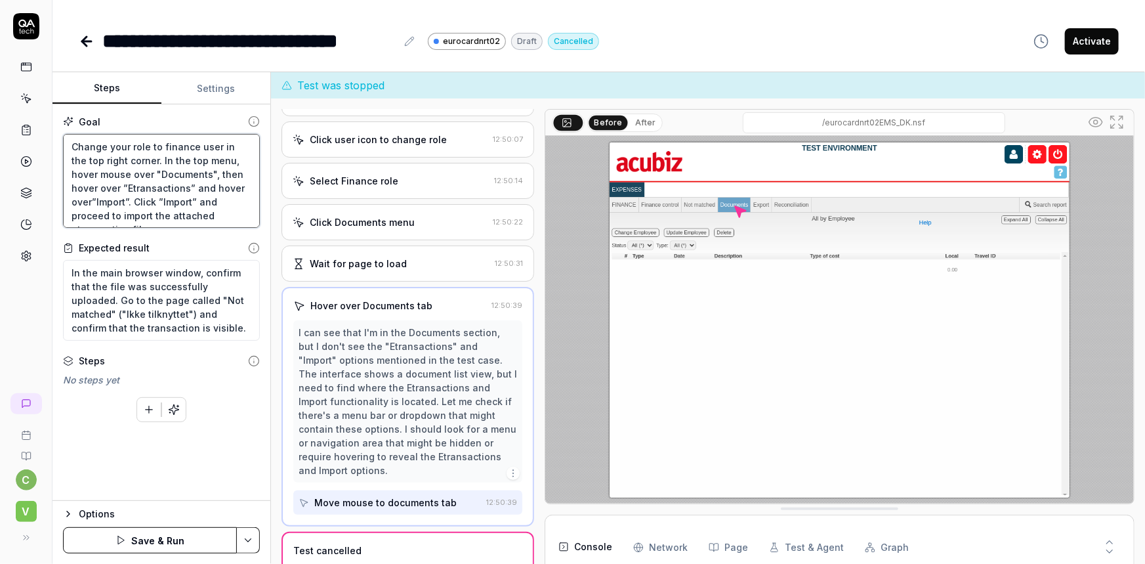
type textarea "*"
type textarea "Change your role to finance user in the top right corner. In the top menu, hove…"
click at [120, 185] on textarea "Change your role to finance user in the top right corner. In the top menu, hove…" at bounding box center [161, 181] width 197 height 95
type textarea "*"
type textarea "Change your role to finance user in the top right corner. In the top menu, hove…"
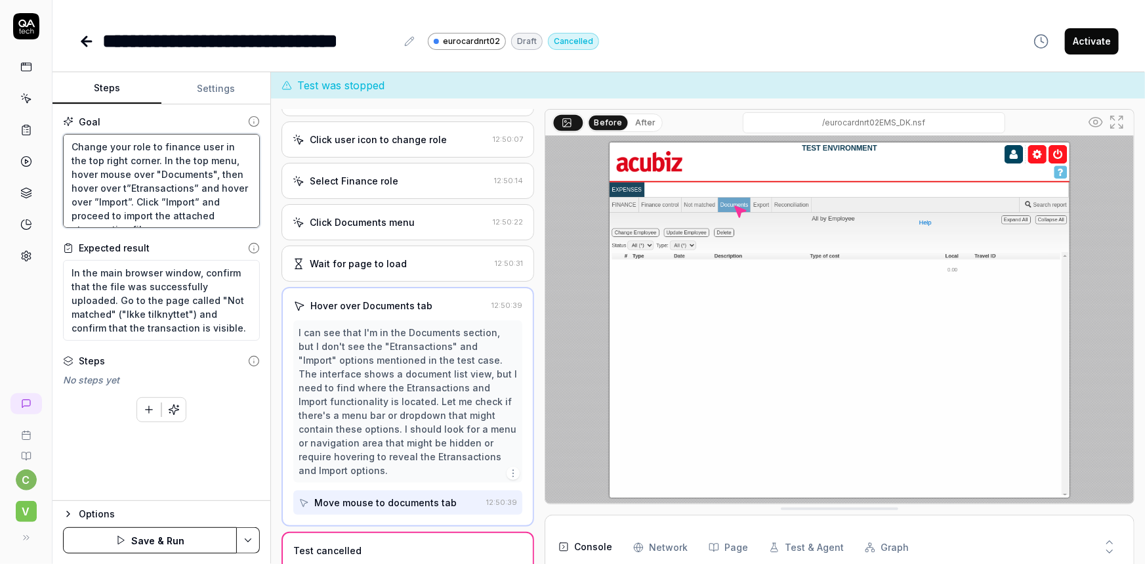
type textarea "*"
type textarea "Change your role to finance user in the top right corner. In the top menu, hove…"
type textarea "*"
type textarea "Change your role to finance user in the top right corner. In the top menu, hove…"
type textarea "*"
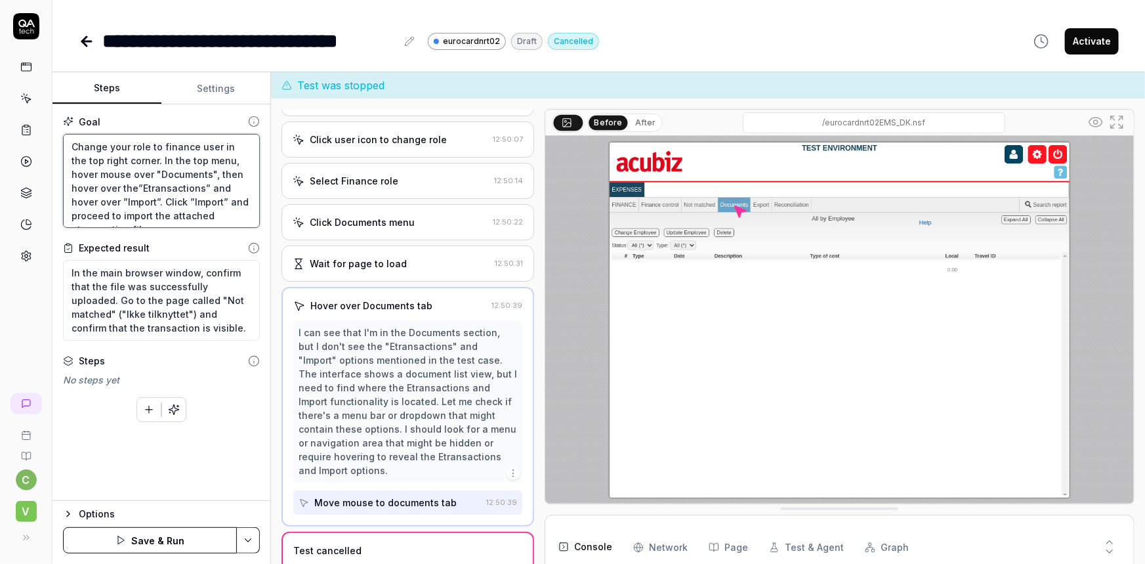
type textarea "Change your role to finance user in the top right corner. In the top menu, hove…"
click at [210, 188] on textarea "Change your role to finance user in the top right corner. In the top menu, hove…" at bounding box center [161, 181] width 197 height 95
type textarea "*"
type textarea "Change your role to finance user in the top right corner. In the top menu, hove…"
type textarea "*"
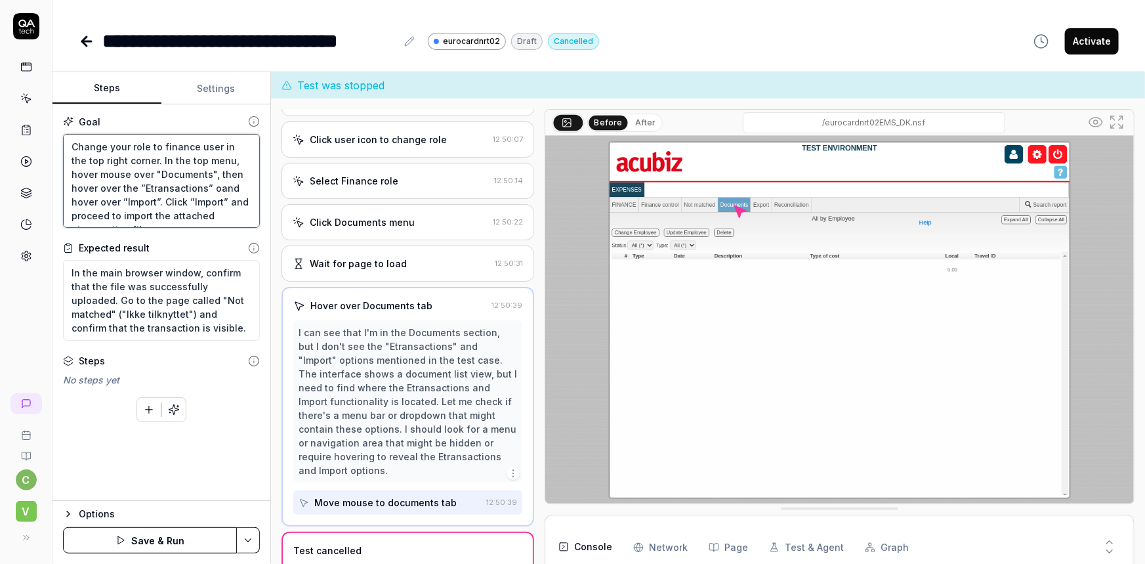
type textarea "Change your role to finance user in the top right corner. In the top menu, hove…"
type textarea "*"
type textarea "Change your role to finance user in the top right corner. In the top menu, hove…"
type textarea "*"
type textarea "Change your role to finance user in the top right corner. In the top menu, hove…"
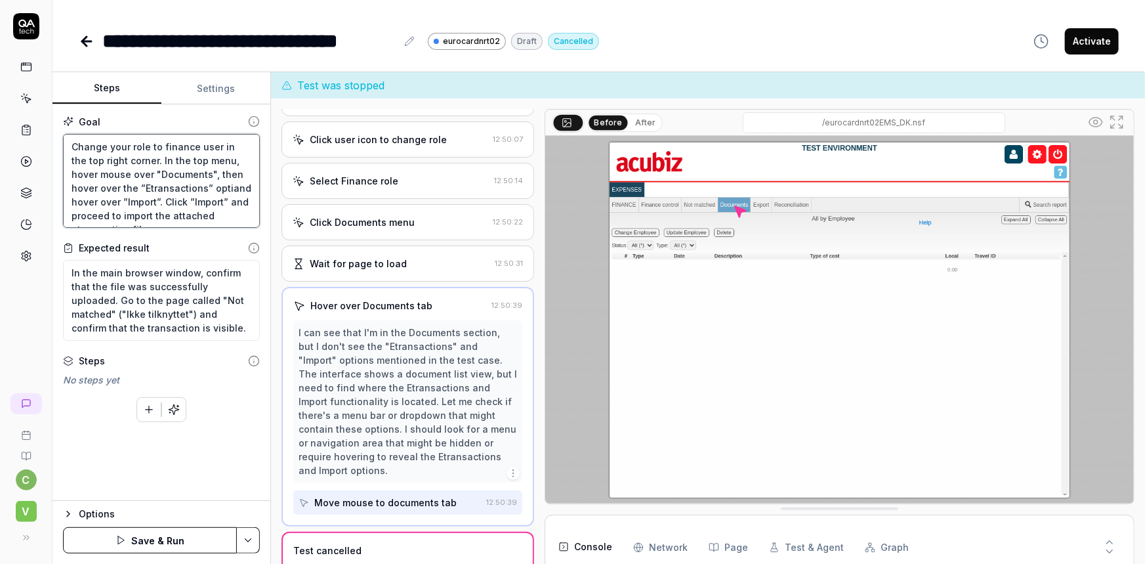
type textarea "*"
type textarea "Change your role to finance user in the top right corner. In the top menu, hove…"
type textarea "*"
type textarea "Change your role to finance user in the top right corner. In the top menu, hove…"
type textarea "*"
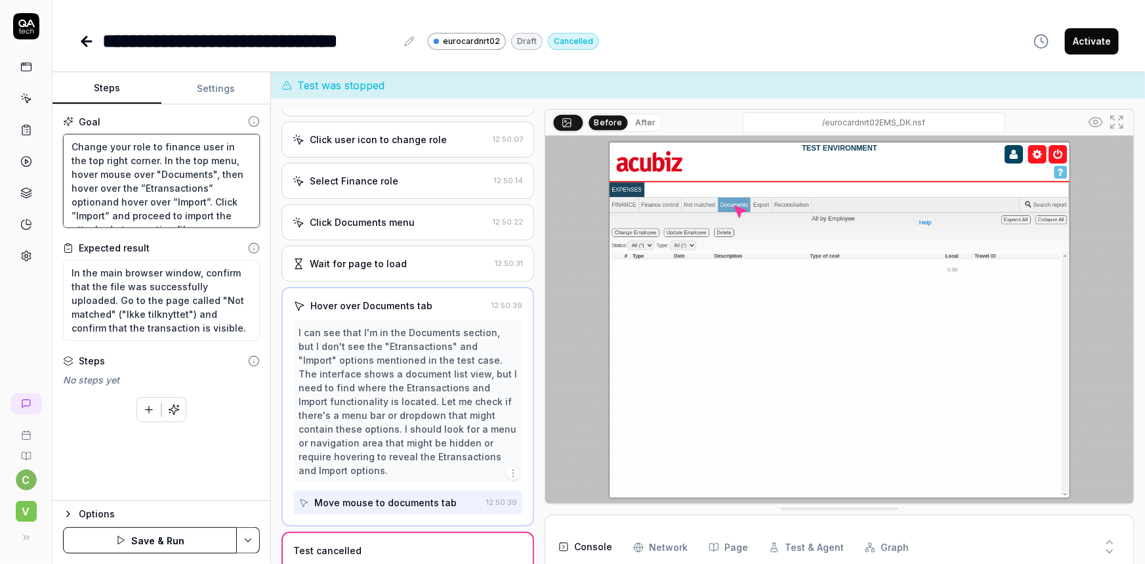
type textarea "Change your role to finance user in the top right corner. In the top menu, hove…"
type textarea "*"
type textarea "Change your role to finance user in the top right corner. In the top menu, hove…"
type textarea "*"
type textarea "Change your role to finance user in the top right corner. In the top menu, hove…"
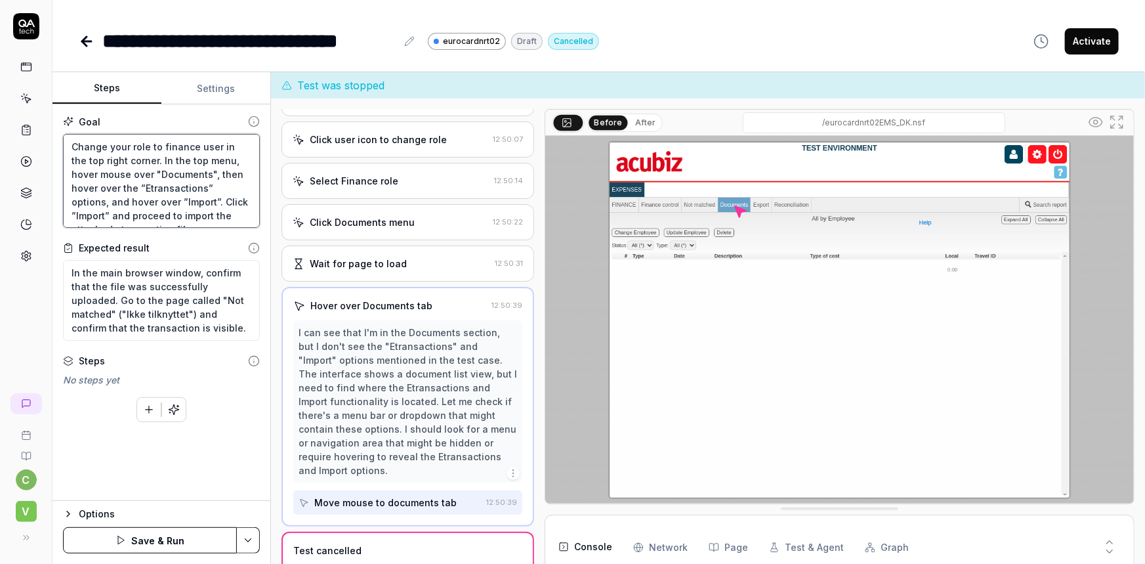
type textarea "*"
type textarea "Change your role to finance user in the top right corner. In the top menu, hove…"
type textarea "*"
type textarea "Change your role to finance user in the top right corner. In the top menu, hove…"
click at [178, 203] on textarea "Change your role to finance user in the top right corner. In the top menu, hove…" at bounding box center [161, 181] width 197 height 95
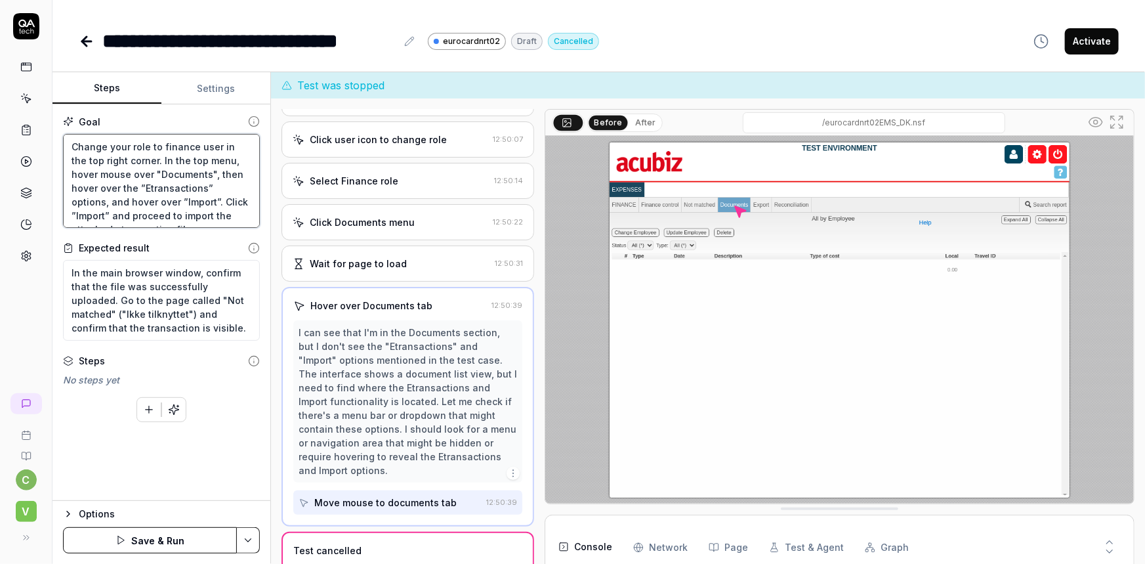
type textarea "*"
type textarea "Change your role to finance user in the top right corner. In the top menu, hove…"
type textarea "*"
type textarea "Change your role to finance user in the top right corner. In the top menu, hove…"
type textarea "*"
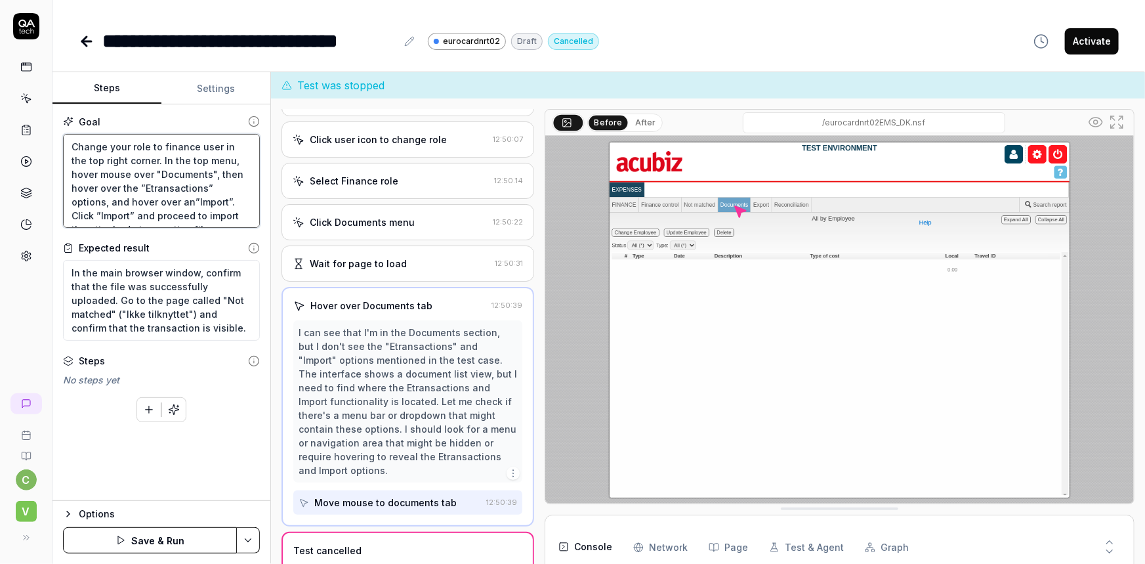
type textarea "Change your role to finance user in the top right corner. In the top menu, hove…"
type textarea "*"
type textarea "Change your role to finance user in the top right corner. In the top menu, hove…"
type textarea "*"
type textarea "Change your role to finance user in the top right corner. In the top menu, hove…"
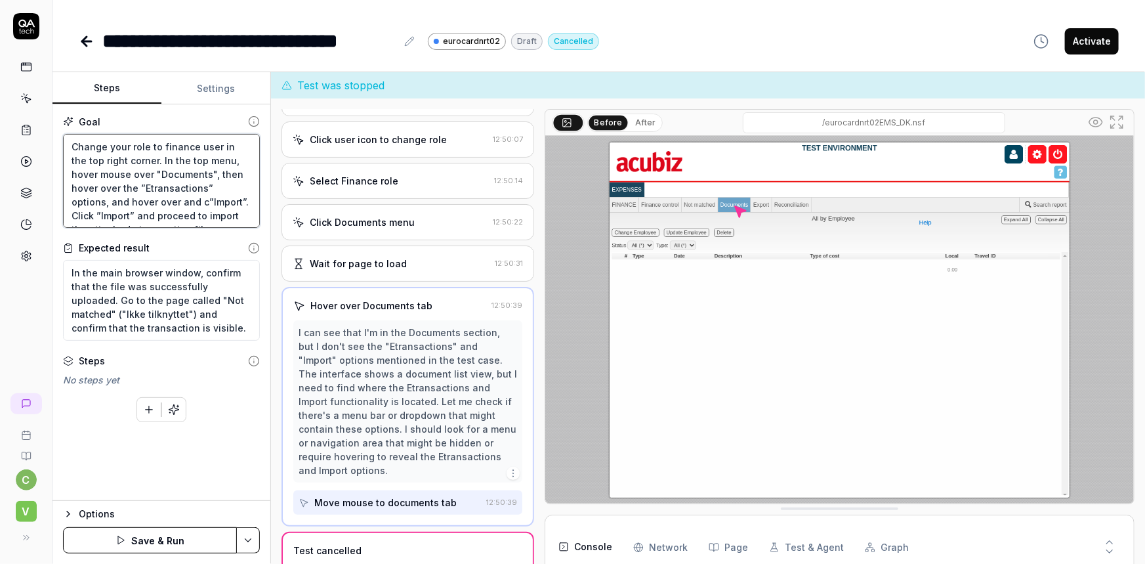
type textarea "*"
type textarea "Change your role to finance user in the top right corner. In the top menu, hove…"
type textarea "*"
type textarea "Change your role to finance user in the top right corner. In the top menu, hove…"
type textarea "*"
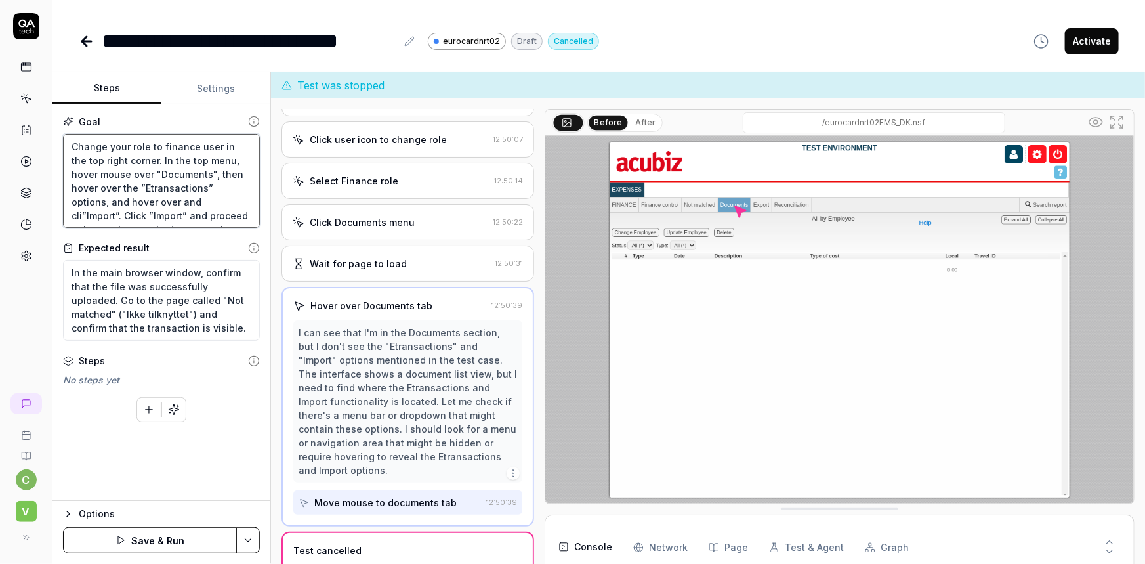
type textarea "Change your role to finance user in the top right corner. In the top menu, hove…"
type textarea "*"
type textarea "Change your role to finance user in the top right corner. In the top menu, hove…"
type textarea "*"
type textarea "Change your role to finance user in the top right corner. In the top menu, hove…"
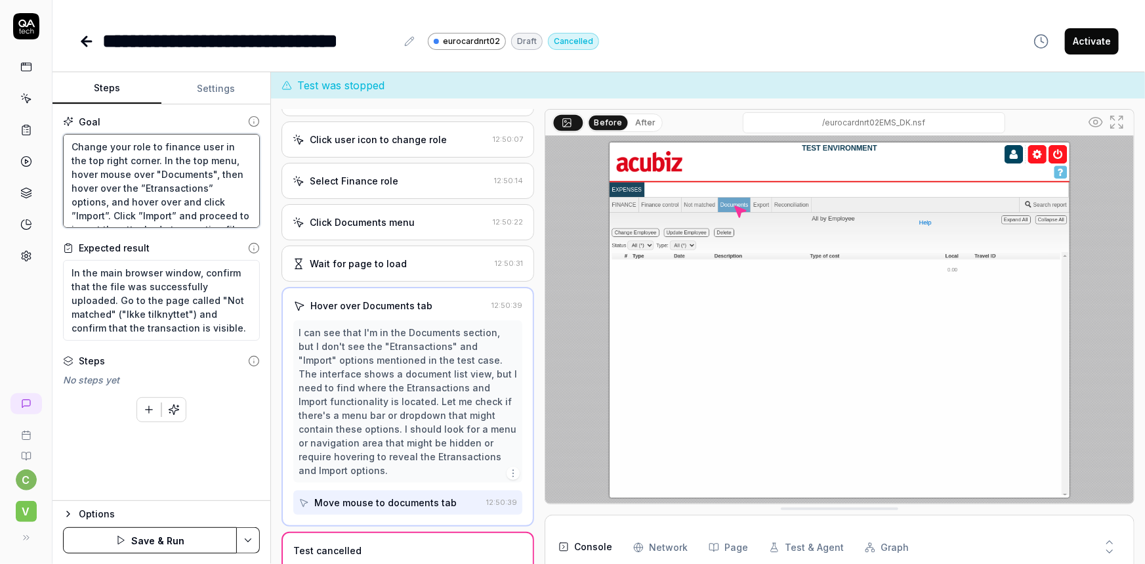
type textarea "*"
type textarea "Change your role to finance user in the top right corner. In the top menu, hove…"
type textarea "*"
type textarea "Change your role to finance user in the top right corner. In the top menu, hove…"
type textarea "*"
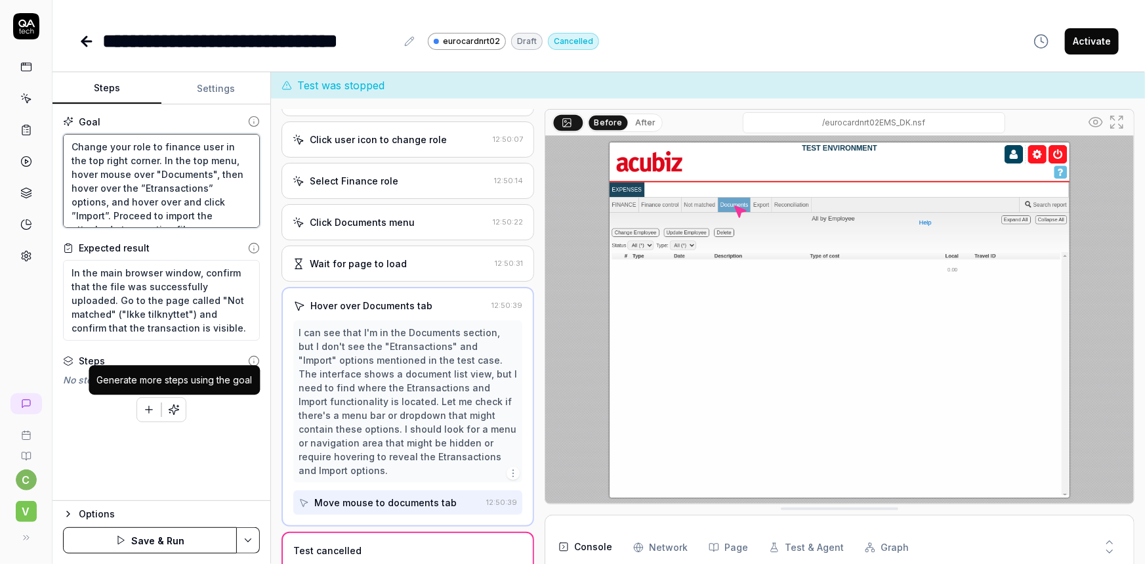
type textarea "Change your role to finance user in the top right corner. In the top menu, hove…"
click at [172, 410] on icon "button" at bounding box center [174, 410] width 10 height 10
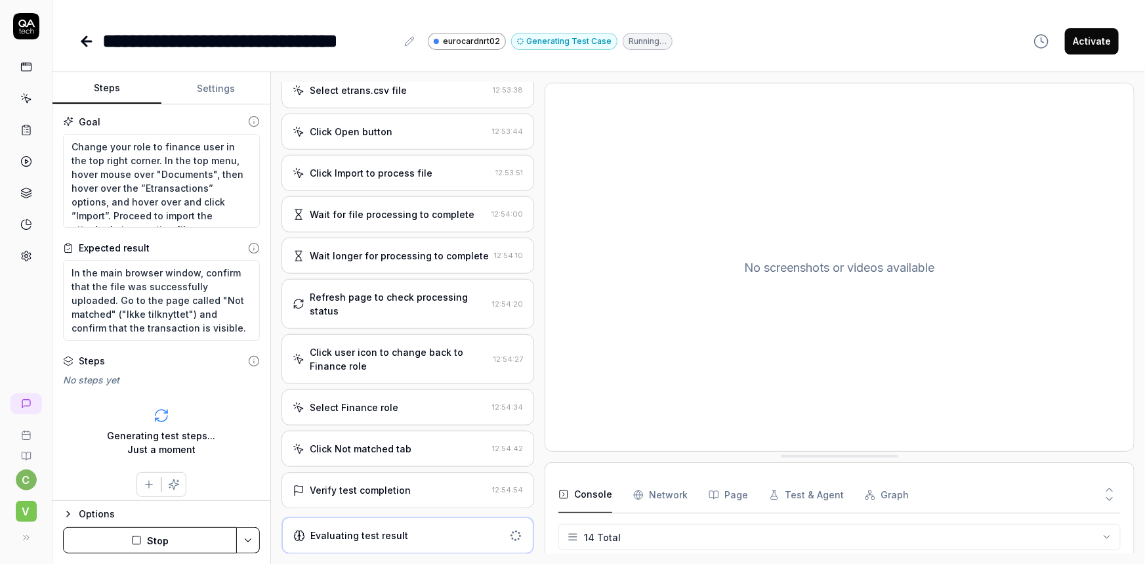
scroll to position [521, 0]
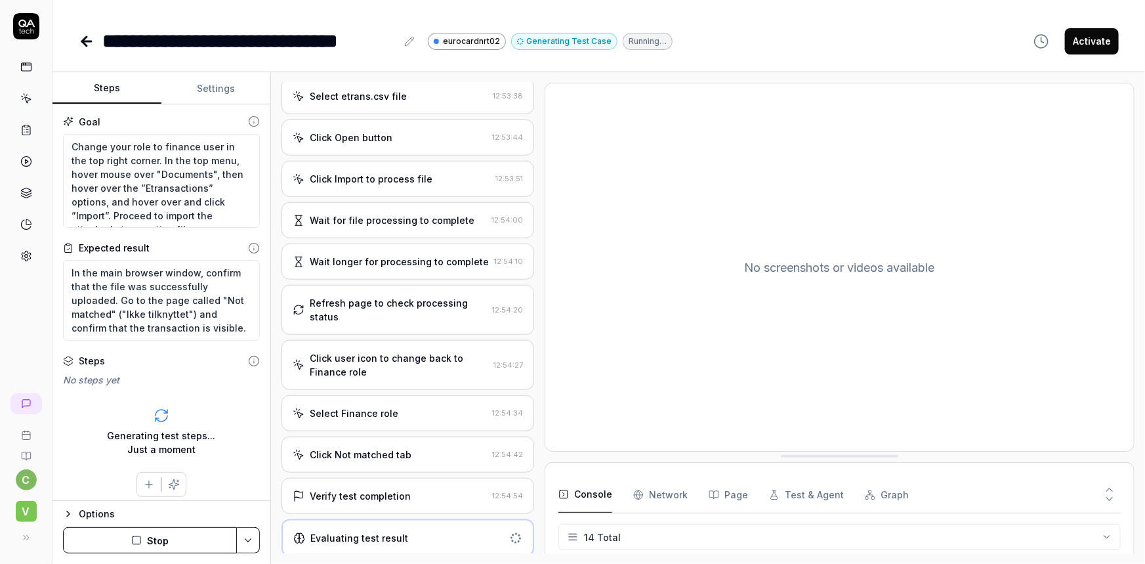
click at [375, 536] on div "Evaluating test result" at bounding box center [359, 538] width 98 height 14
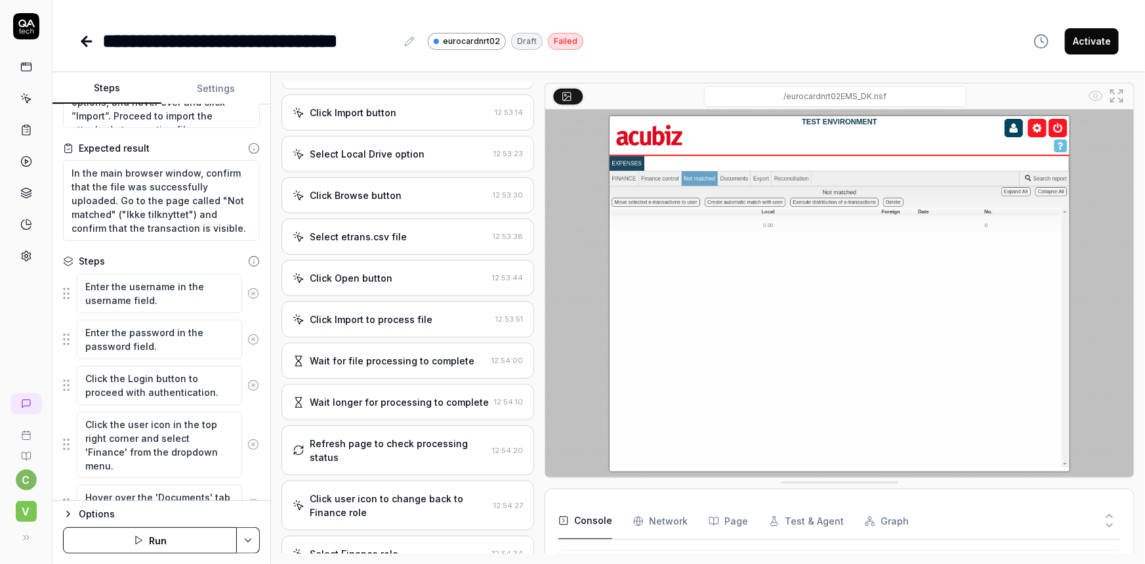
scroll to position [47, 0]
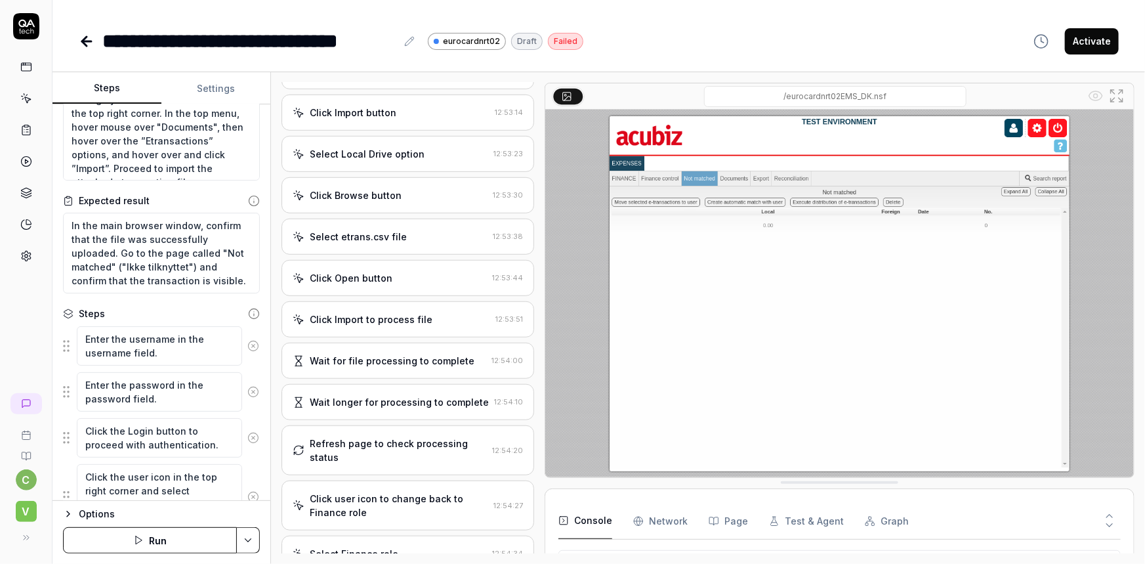
click at [210, 89] on button "Settings" at bounding box center [215, 89] width 109 height 32
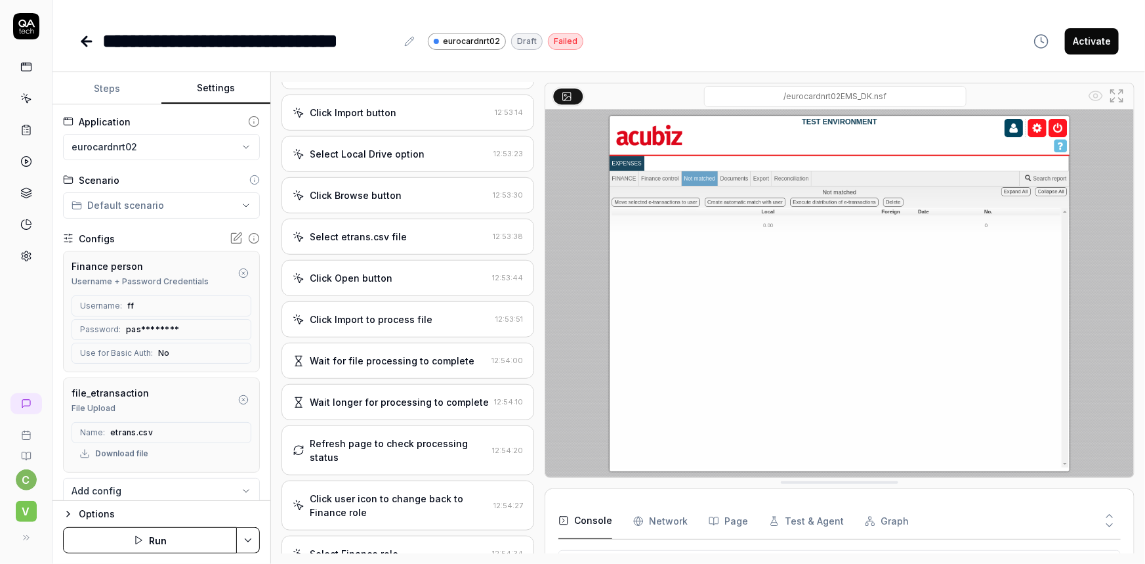
click at [138, 453] on button "Download file" at bounding box center [114, 453] width 85 height 21
click at [117, 84] on button "Steps" at bounding box center [107, 89] width 109 height 32
click at [202, 92] on button "Settings" at bounding box center [215, 89] width 109 height 32
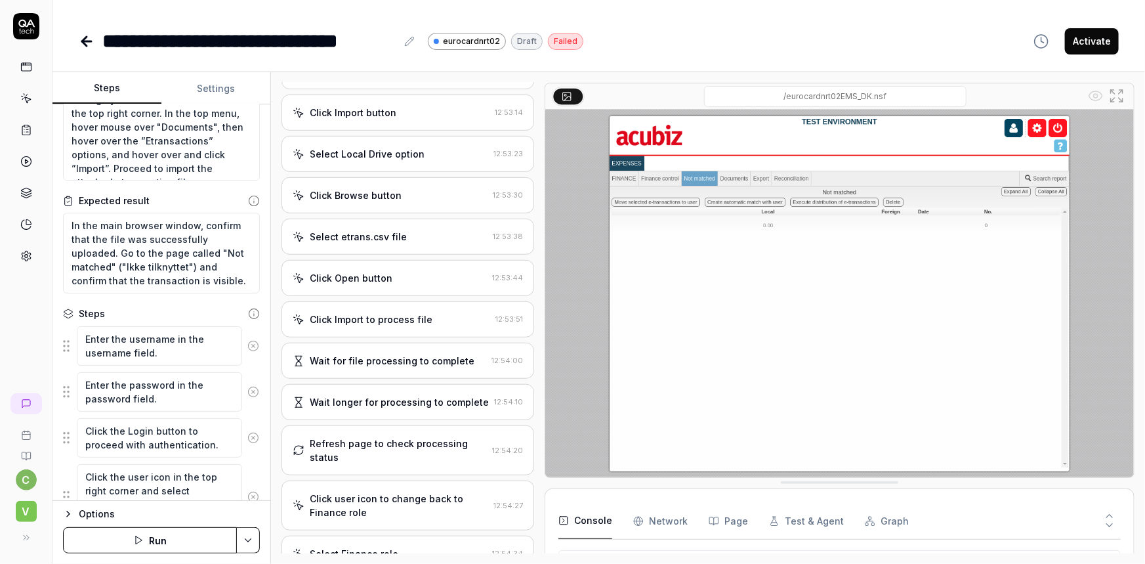
click at [84, 84] on button "Steps" at bounding box center [107, 89] width 109 height 32
click at [215, 85] on button "Settings" at bounding box center [215, 89] width 109 height 32
click at [106, 85] on button "Steps" at bounding box center [107, 89] width 109 height 32
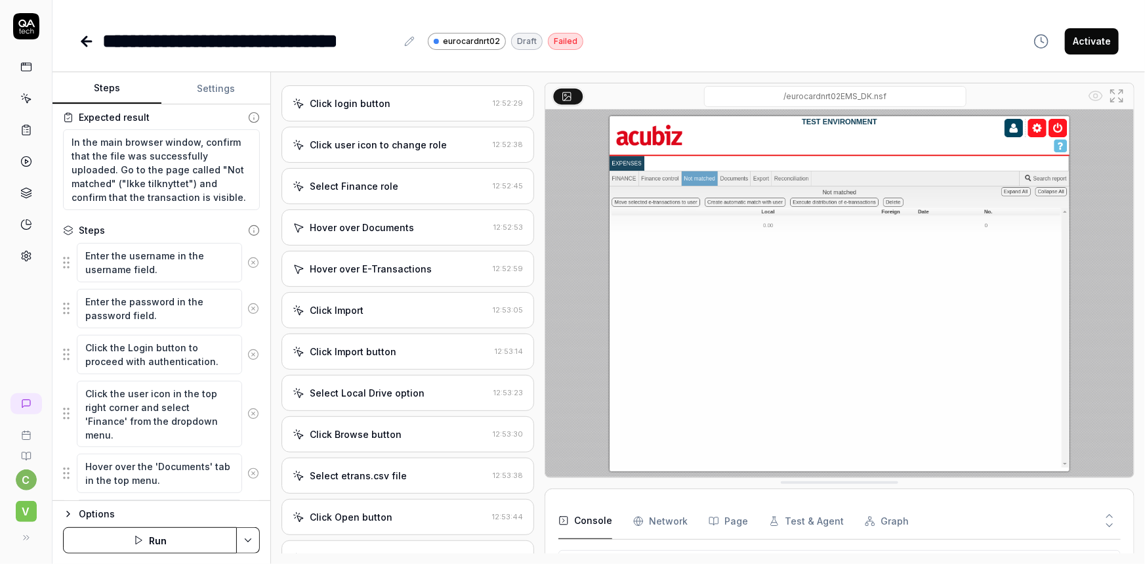
scroll to position [0, 0]
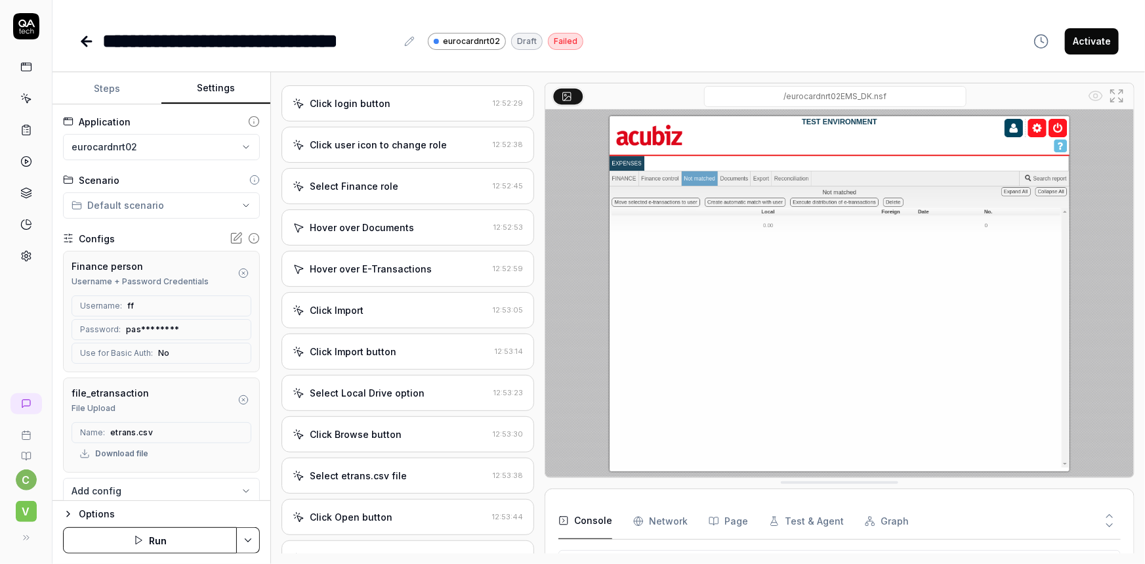
click at [217, 83] on button "Settings" at bounding box center [215, 89] width 109 height 32
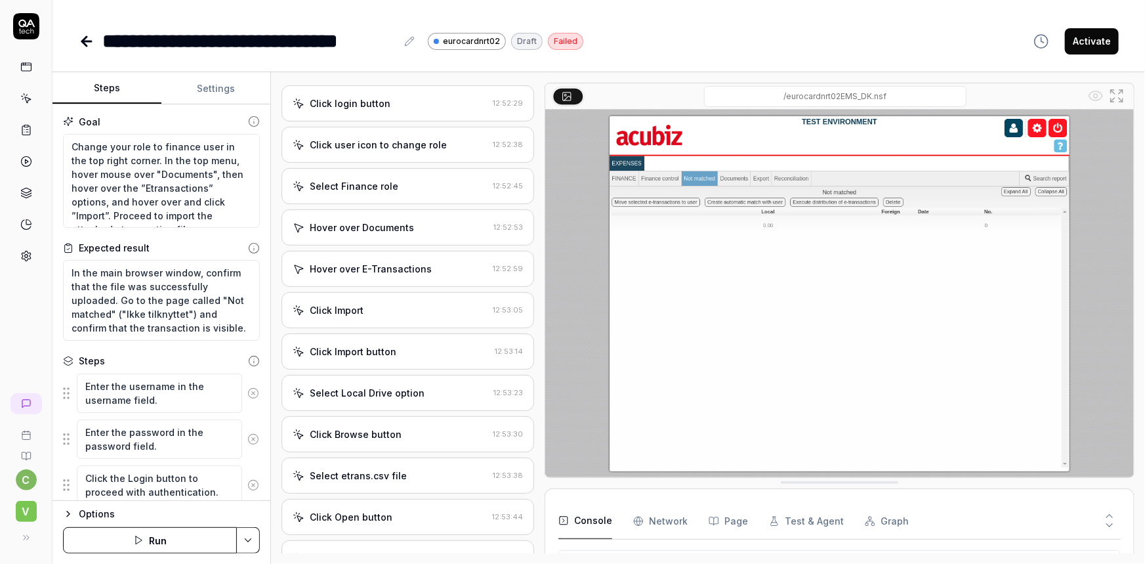
drag, startPoint x: 118, startPoint y: 91, endPoint x: 110, endPoint y: 105, distance: 16.8
click at [117, 89] on button "Steps" at bounding box center [107, 89] width 109 height 32
click at [121, 175] on textarea "Change your role to finance user in the top right corner. In the top menu, hove…" at bounding box center [161, 181] width 197 height 95
click at [191, 177] on textarea "Change your role to finance user in the top right corner. In the top menu, hove…" at bounding box center [161, 181] width 197 height 95
paste textarea "Make sure to select ”Eurocard” as card type before uploading."
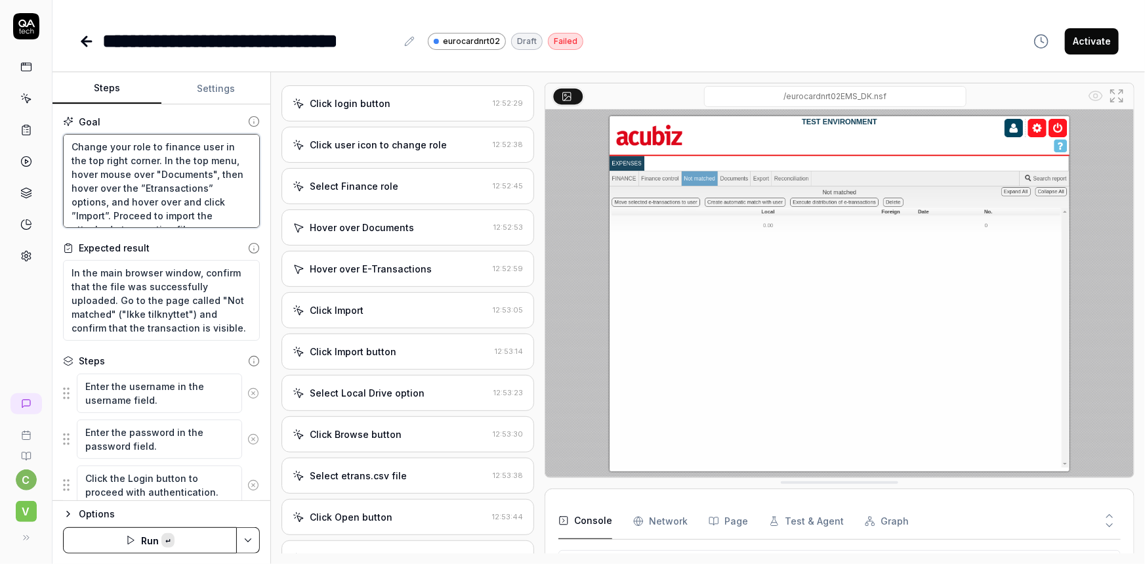
type textarea "*"
type textarea "Change your role to finance user in the top right corner. In the top menu, hove…"
click at [255, 535] on html "**********" at bounding box center [572, 282] width 1145 height 564
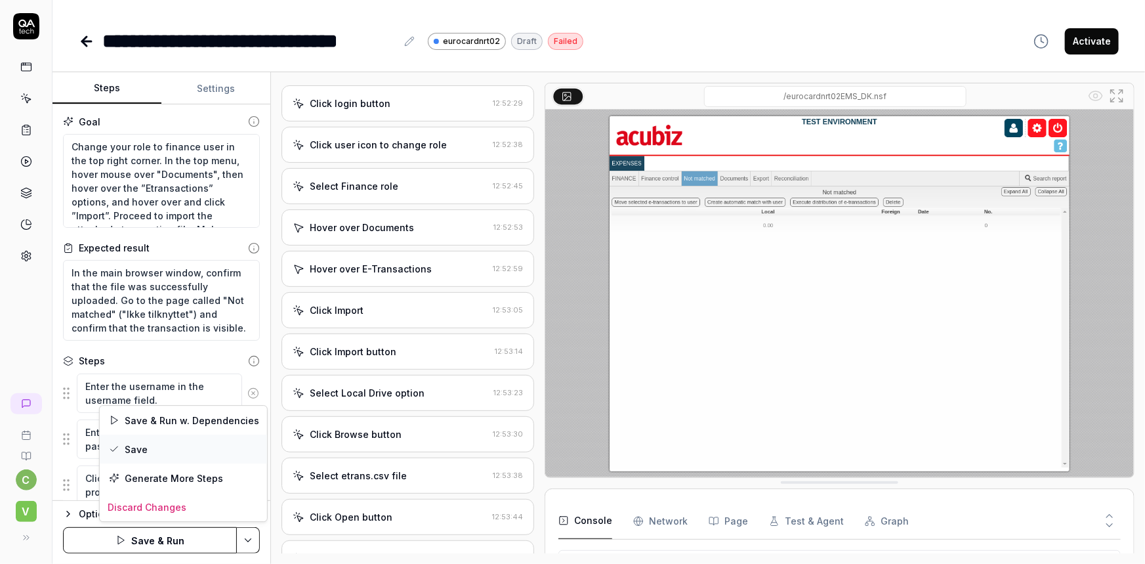
click at [128, 452] on div "Save" at bounding box center [183, 449] width 167 height 29
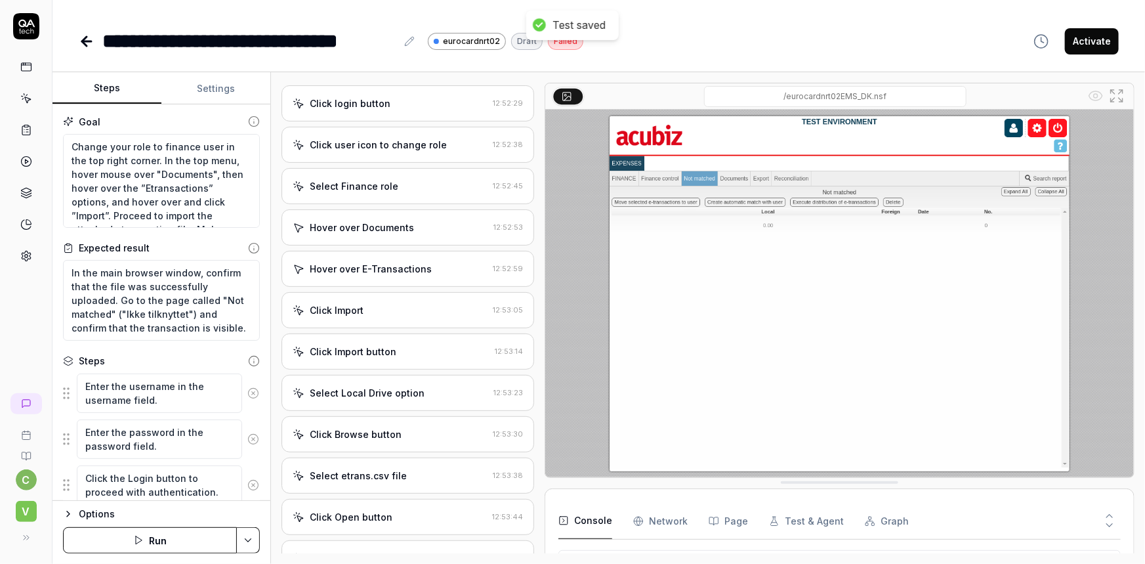
scroll to position [380, 0]
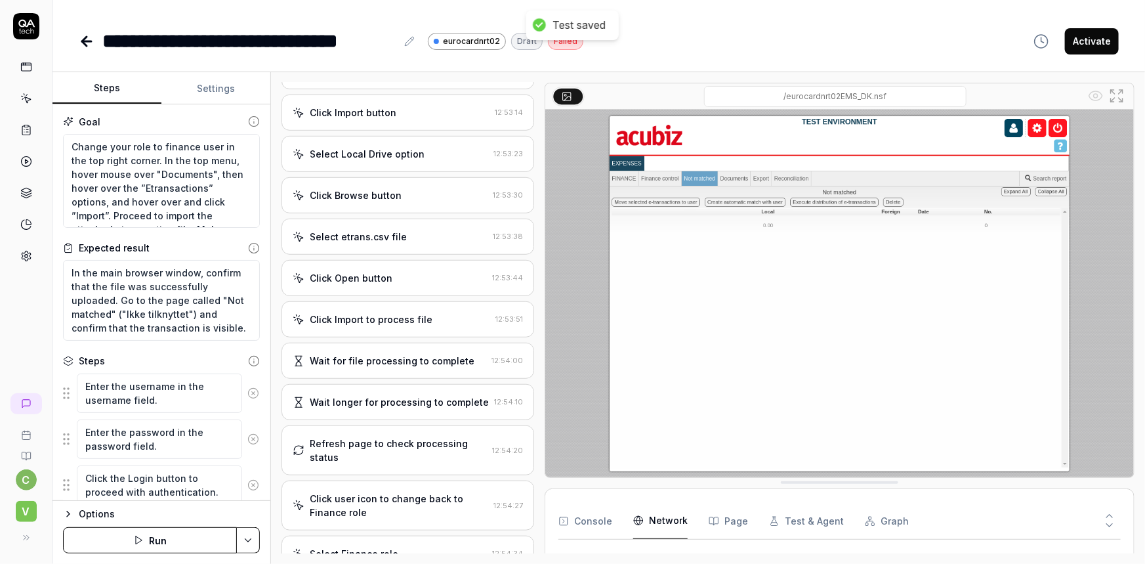
click at [670, 516] on Requests "Network" at bounding box center [660, 521] width 54 height 37
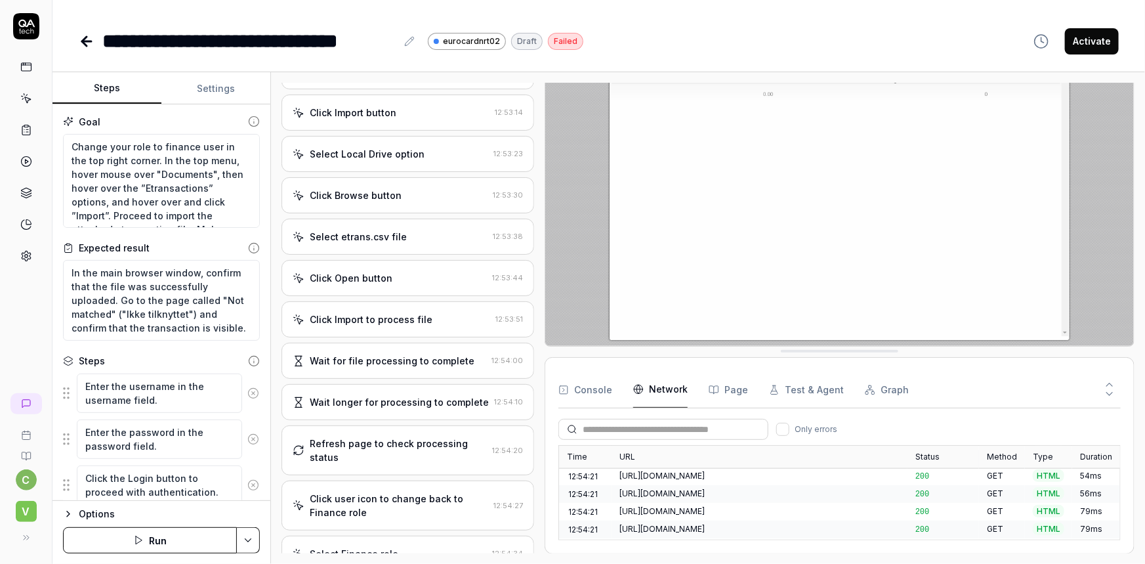
scroll to position [0, 0]
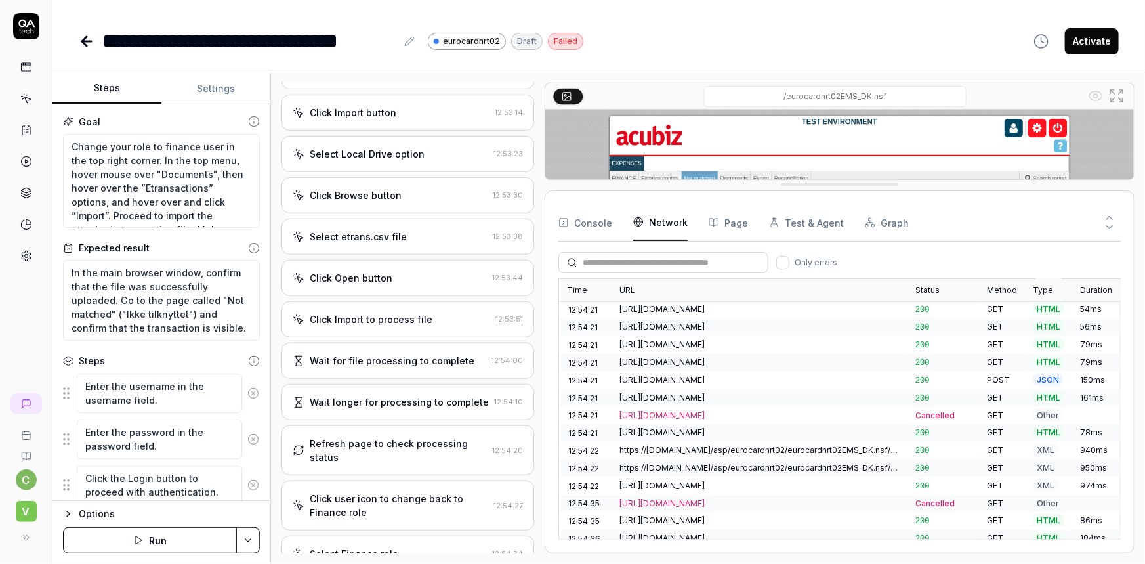
drag, startPoint x: 801, startPoint y: 352, endPoint x: 797, endPoint y: 45, distance: 307.2
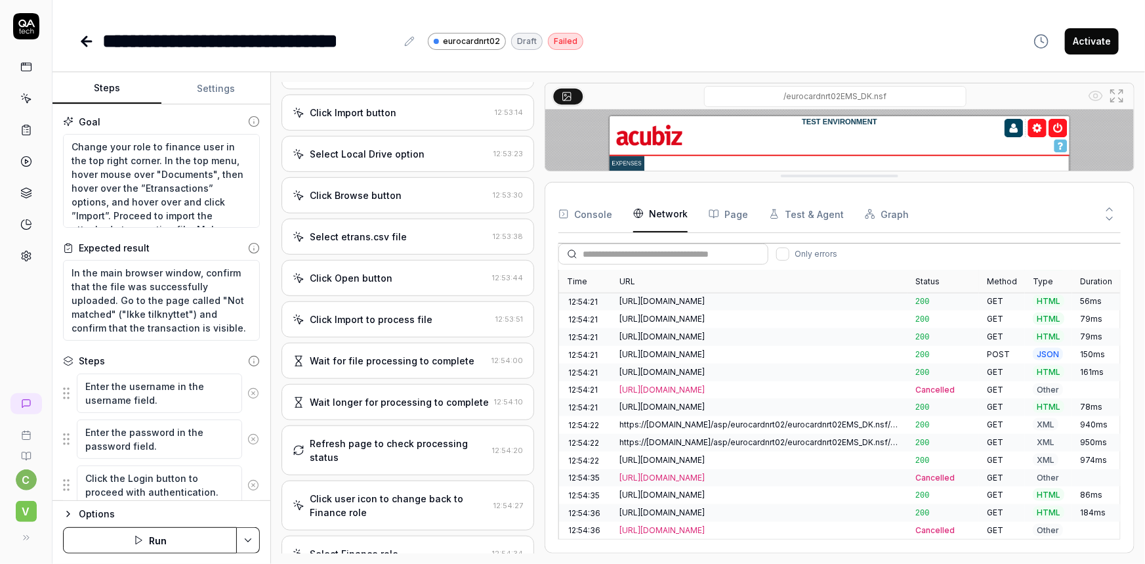
scroll to position [930, 0]
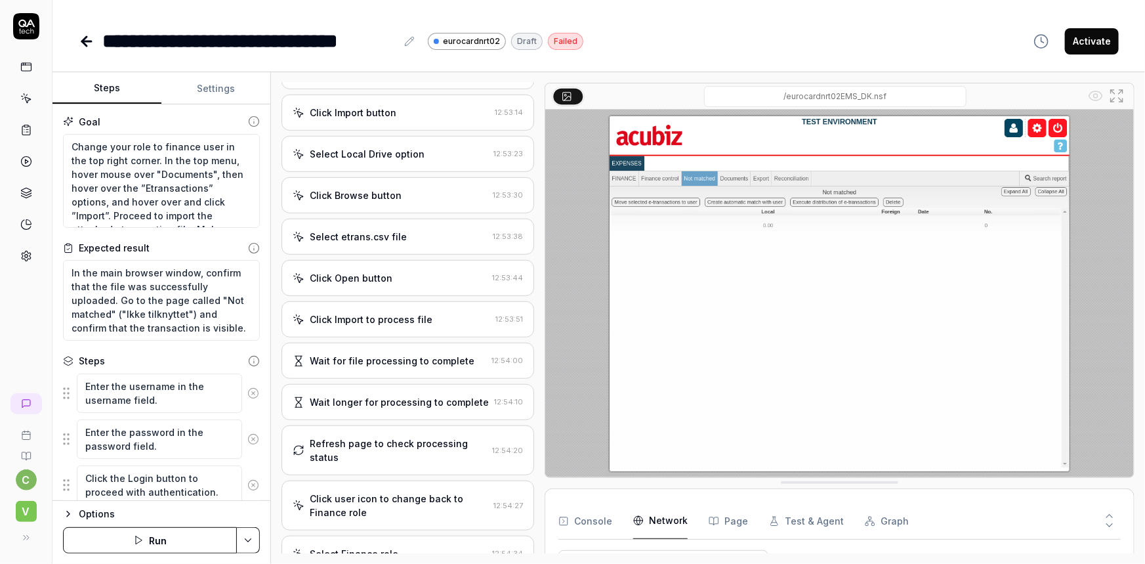
drag, startPoint x: 1009, startPoint y: 171, endPoint x: 1004, endPoint y: 505, distance: 334.1
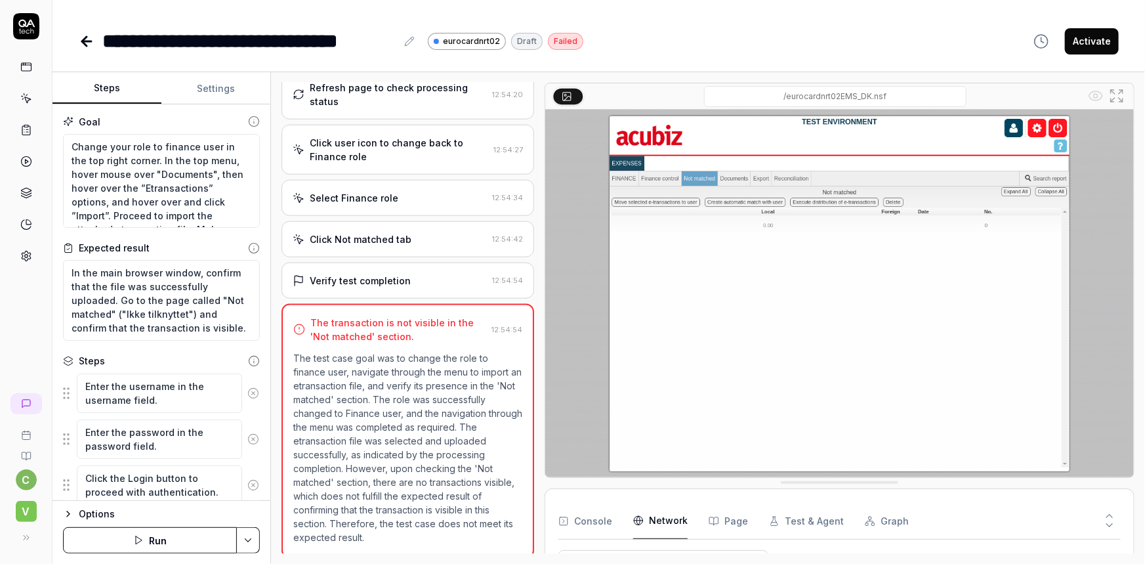
scroll to position [738, 0]
click at [242, 538] on html "**********" at bounding box center [572, 282] width 1145 height 564
click at [116, 299] on html "**********" at bounding box center [572, 282] width 1145 height 564
click at [165, 306] on textarea "In the main browser window, confirm that the file was successfully uploaded. Go…" at bounding box center [161, 300] width 197 height 81
type textarea "*"
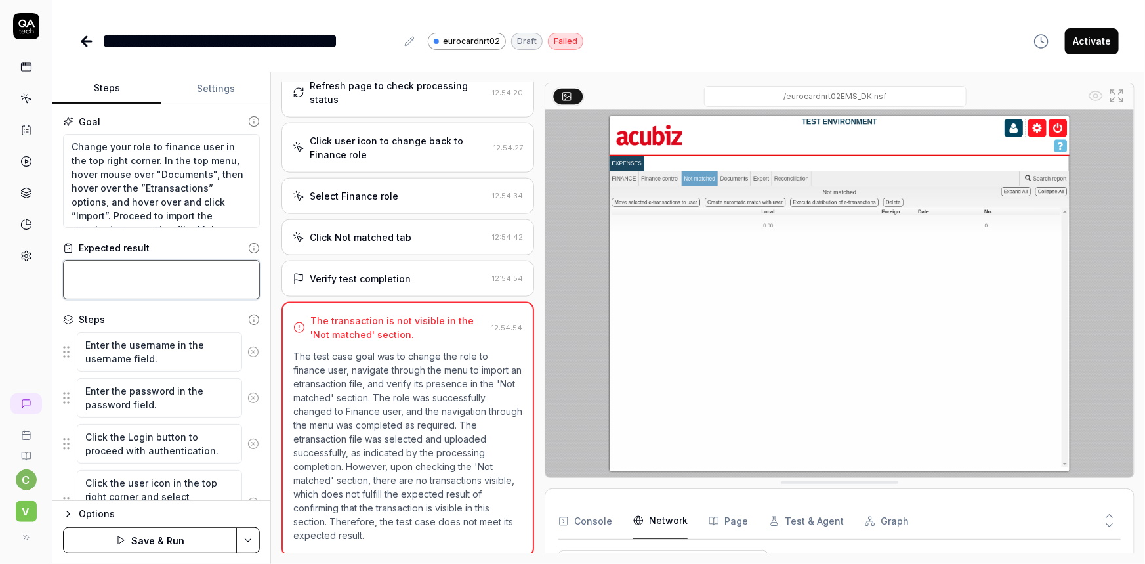
type textarea "*"
type textarea "W"
type textarea "*"
type textarea "We"
type textarea "*"
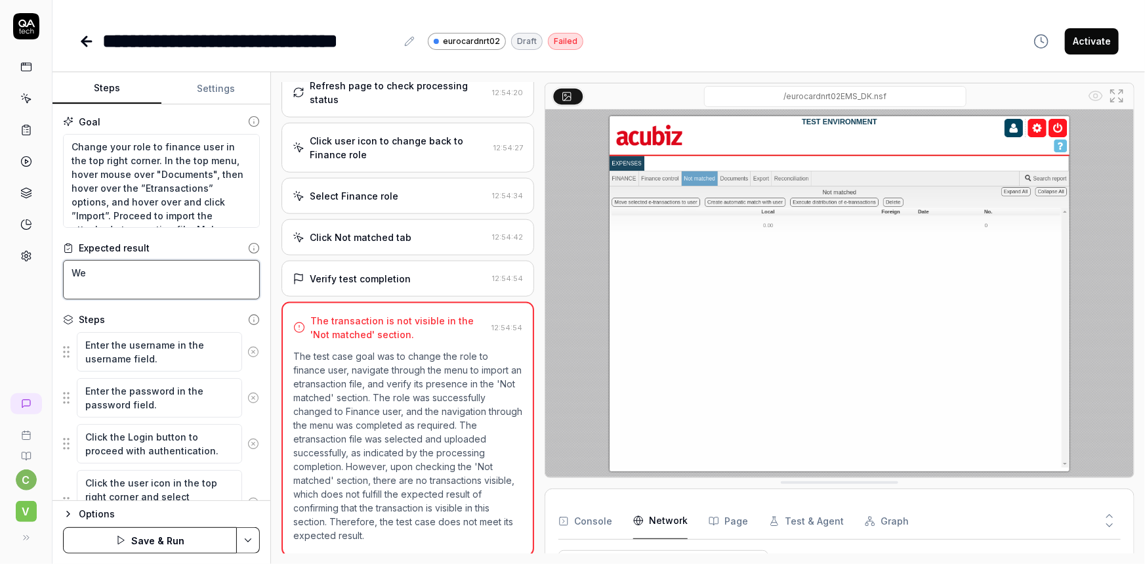
type textarea "Weh"
type textarea "*"
type textarea "Wehn"
type textarea "*"
type textarea "Wehn"
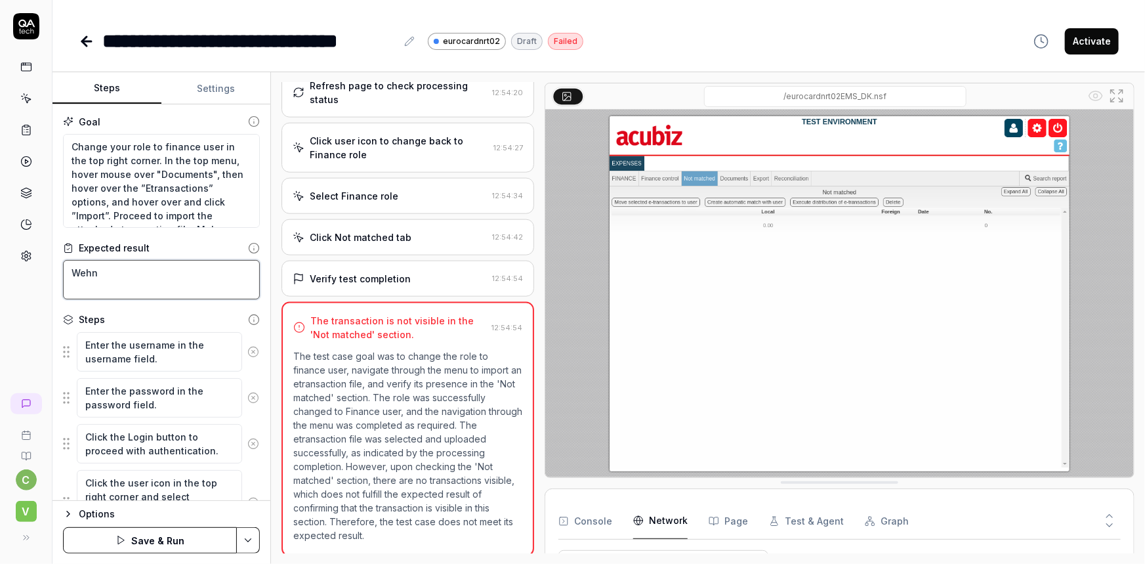
type textarea "*"
type textarea "Wehn t"
type textarea "*"
type textarea "Wehn th"
type textarea "*"
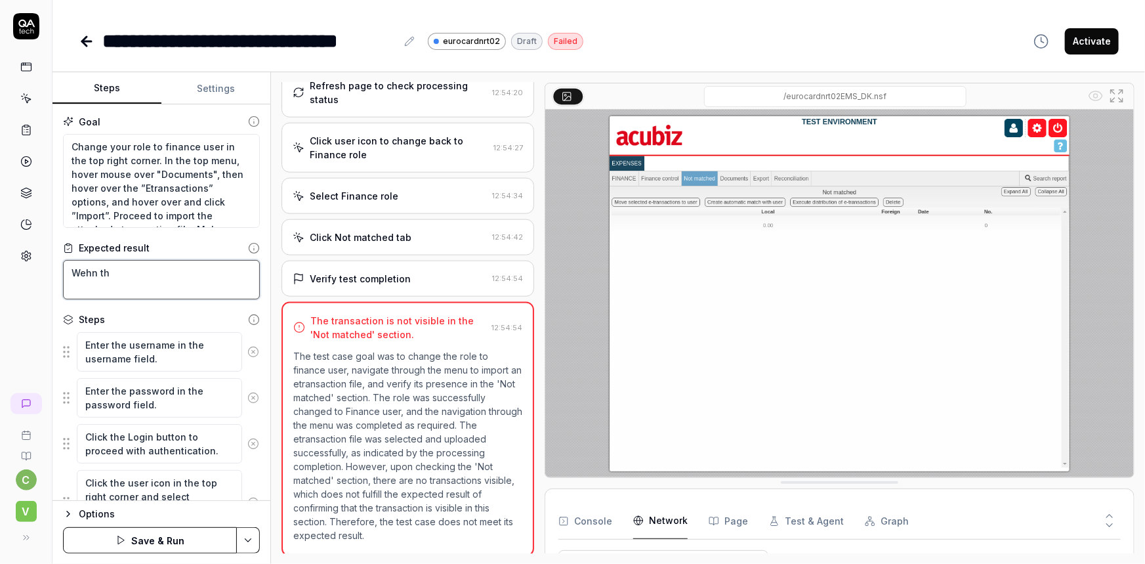
type textarea "Wehn the"
type textarea "*"
type textarea "Wehn the"
type textarea "*"
type textarea "Wehn the f"
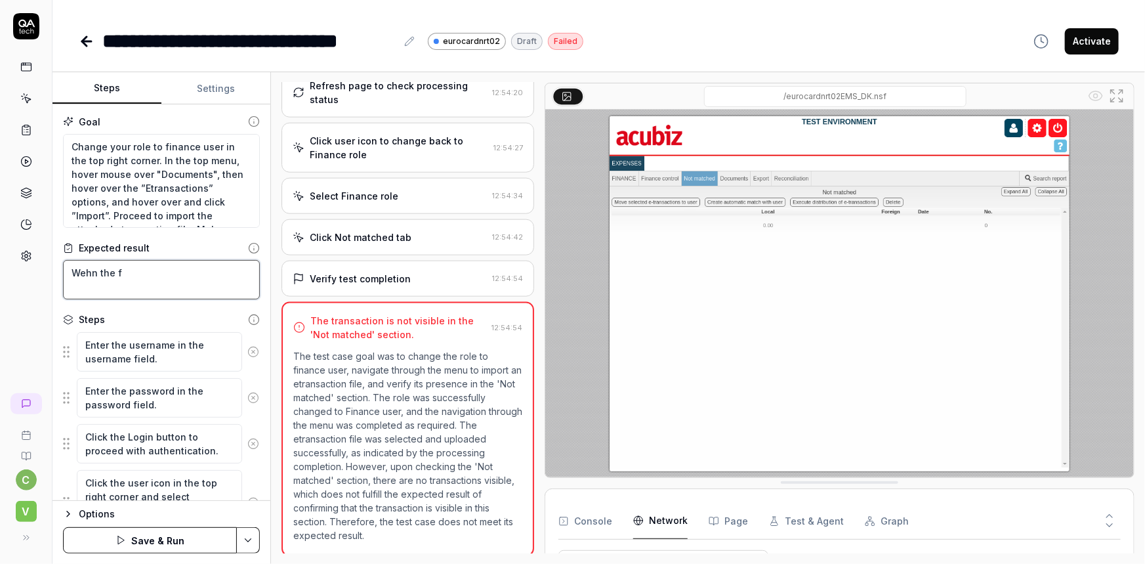
type textarea "*"
type textarea "Wehn the fi"
type textarea "*"
type textarea "Wehn the file"
type textarea "*"
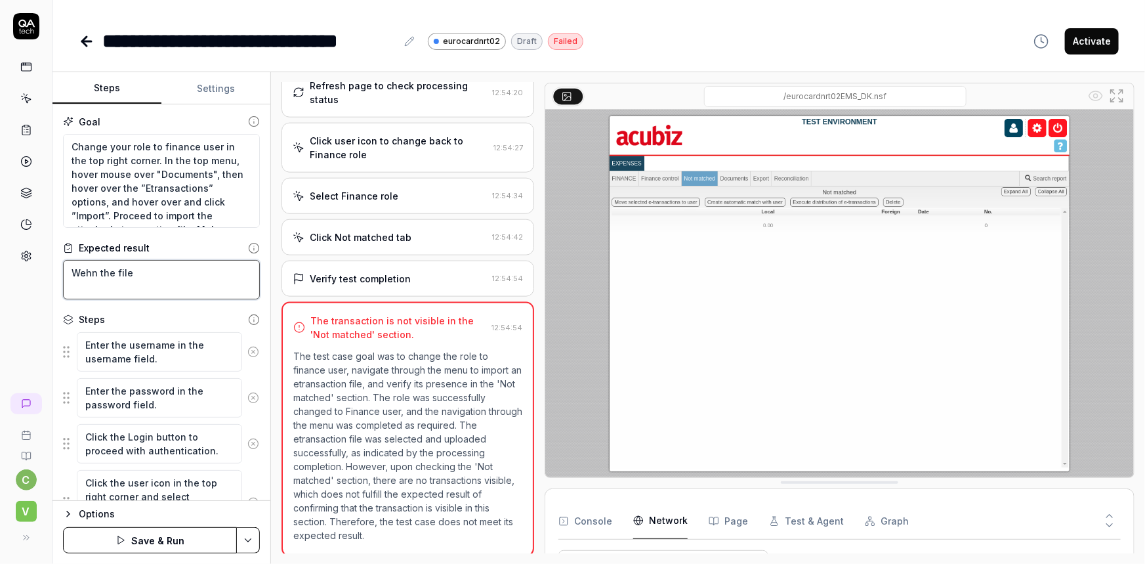
type textarea "Wehn the file"
type textarea "*"
type textarea "Wehn the file h"
type textarea "*"
type textarea "Wehn the file ha"
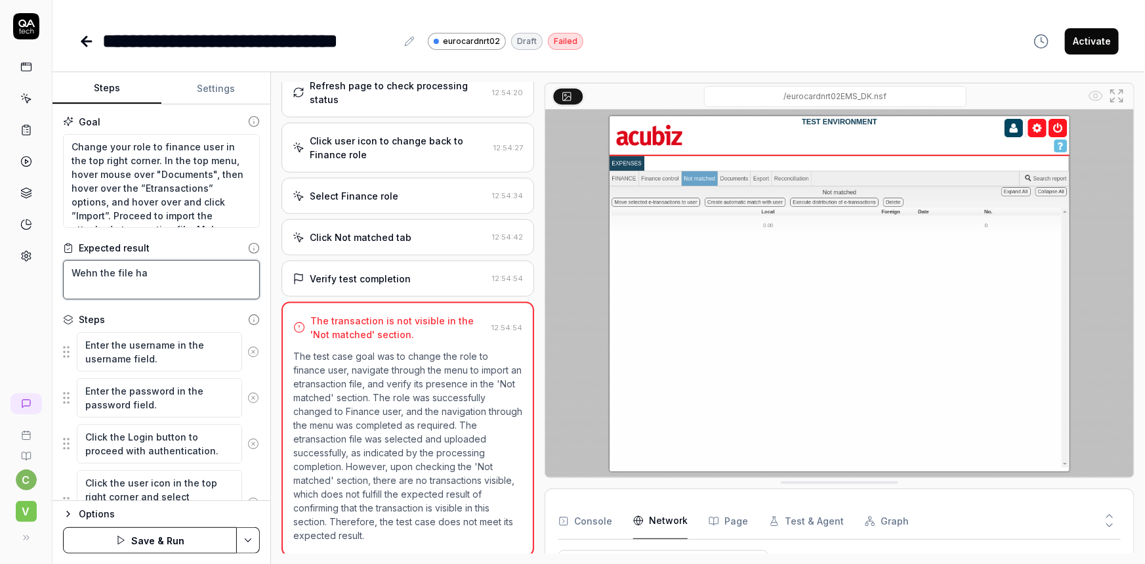
type textarea "*"
type textarea "Wehn the file has"
type textarea "*"
type textarea "Wehn the file has"
type textarea "*"
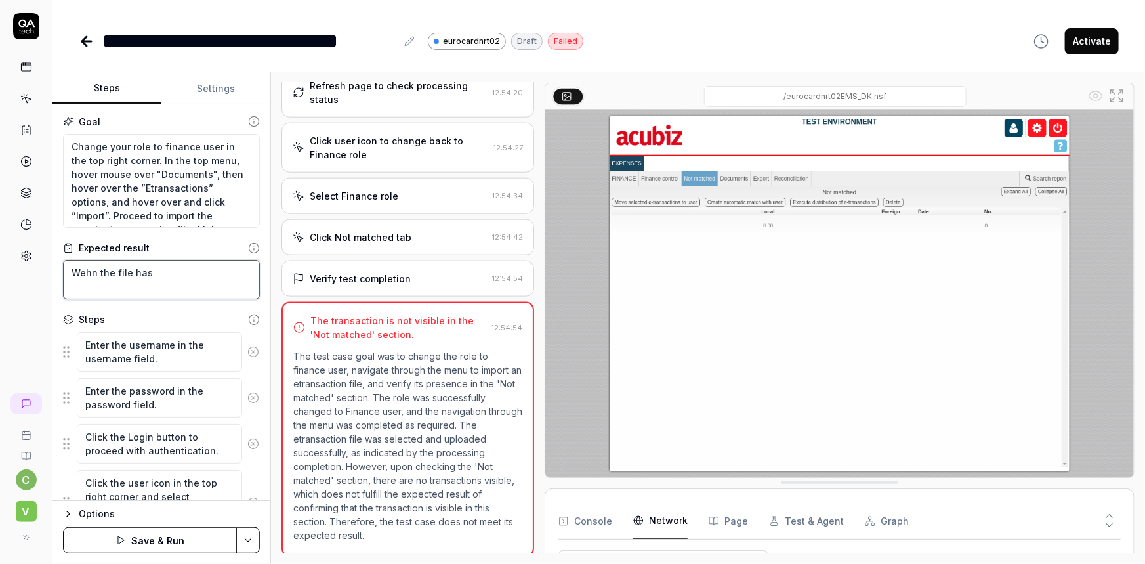
type textarea "Wehn the file has b"
type textarea "*"
type textarea "Wehn the file has be"
type textarea "*"
type textarea "Wehn the file has bee"
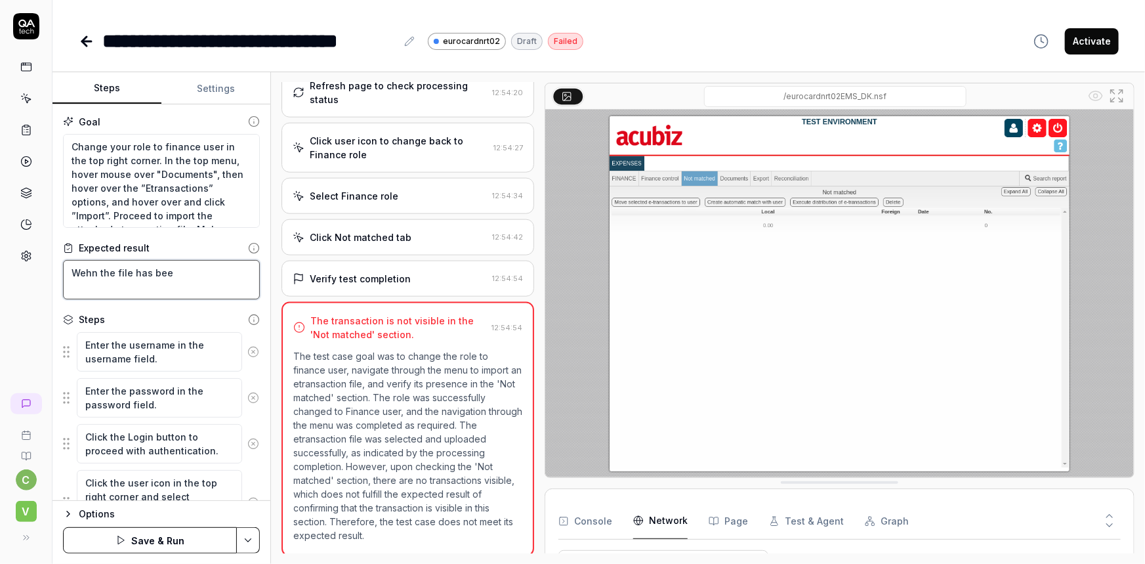
type textarea "*"
type textarea "Wehn the file has been"
type textarea "*"
type textarea "Wehn the file has been"
drag, startPoint x: 240, startPoint y: 273, endPoint x: 239, endPoint y: 296, distance: 23.0
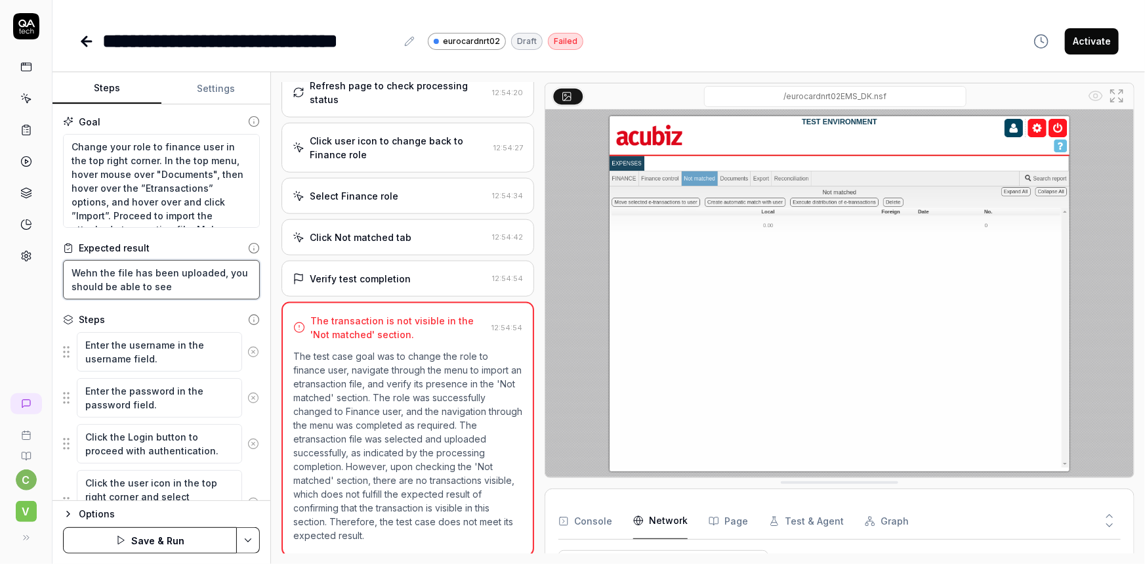
click at [239, 296] on textarea "Wehn the file has been uploaded, you should be able to see" at bounding box center [161, 279] width 197 height 39
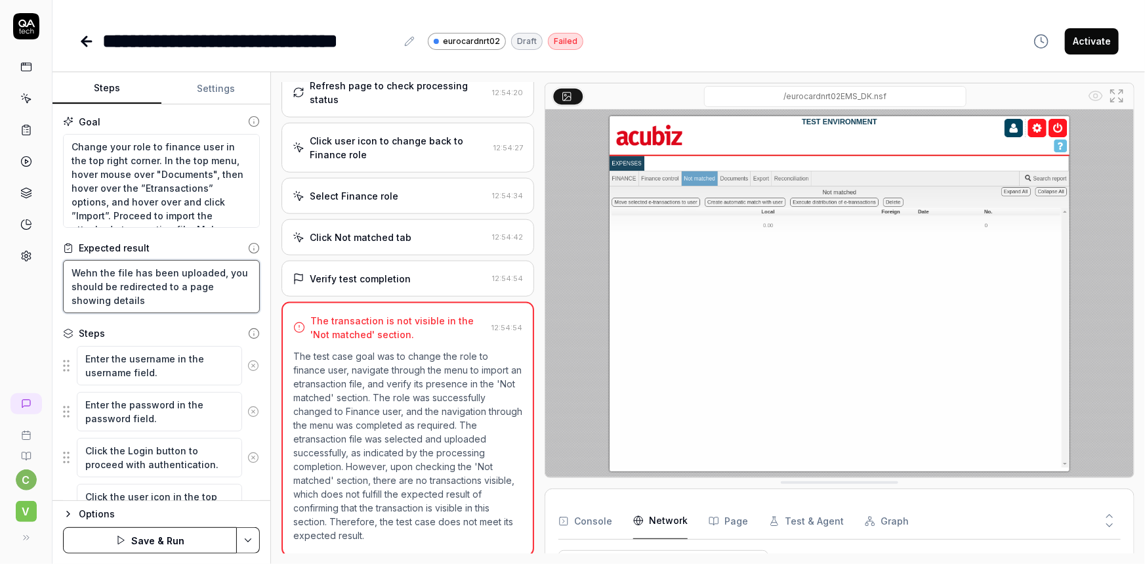
click at [156, 299] on textarea "Wehn the file has been uploaded, you should be redirected to a page showing det…" at bounding box center [161, 286] width 197 height 53
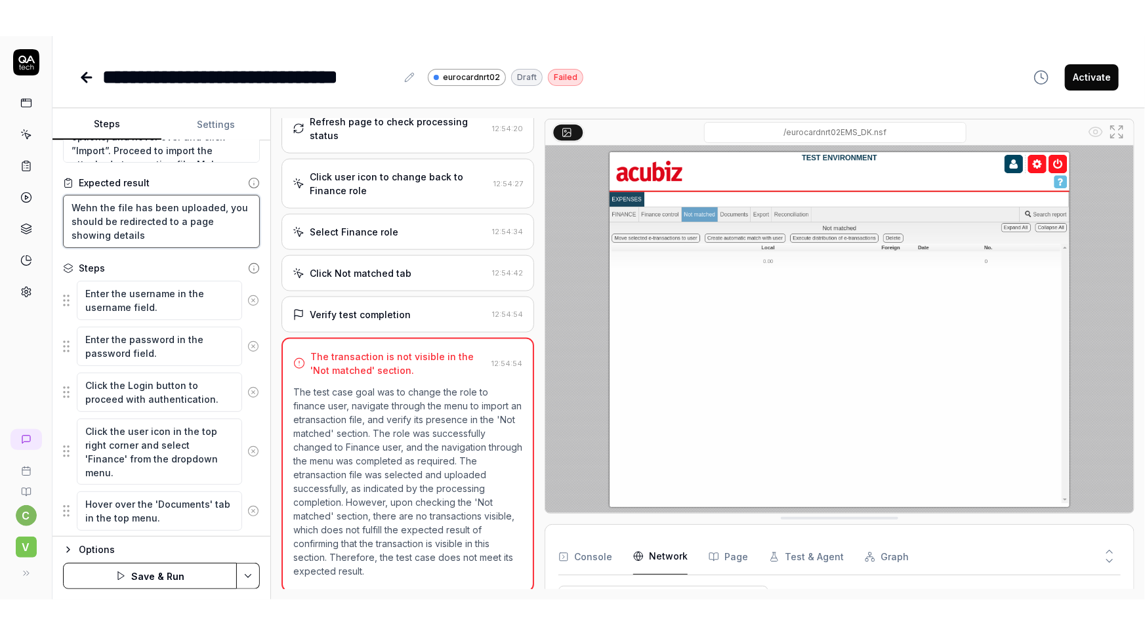
scroll to position [119, 0]
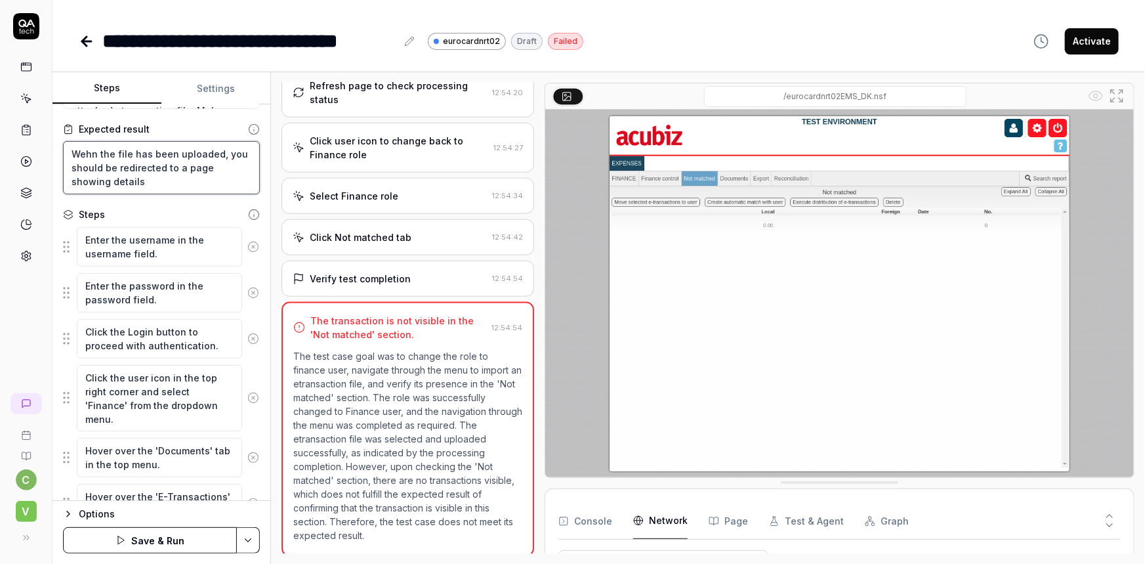
click at [152, 182] on textarea "Wehn the file has been uploaded, you should be redirected to a page showing det…" at bounding box center [161, 167] width 197 height 53
click at [137, 171] on textarea "Wehn the file has been uploaded, you should be redirected to a page showing det…" at bounding box center [161, 167] width 197 height 53
click at [177, 186] on textarea "Wehn the file has been uploaded, you should be redirected to a page showing det…" at bounding box center [161, 167] width 197 height 53
click at [140, 181] on textarea "Wehn the file has been uploaded, you should be redirected to a page showing det…" at bounding box center [161, 167] width 197 height 53
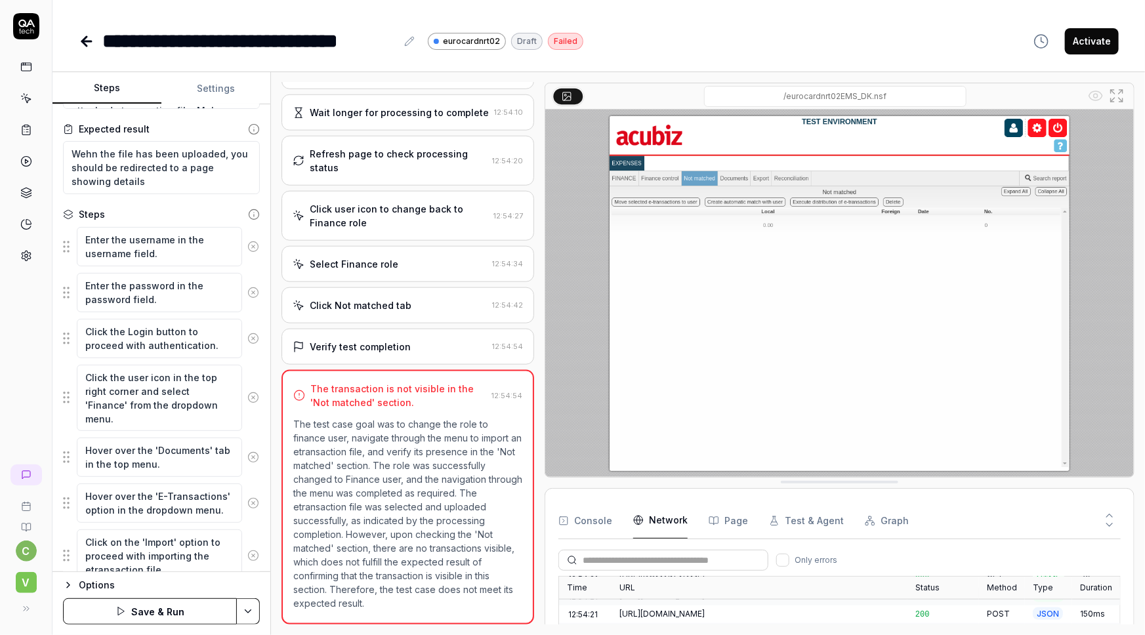
scroll to position [666, 0]
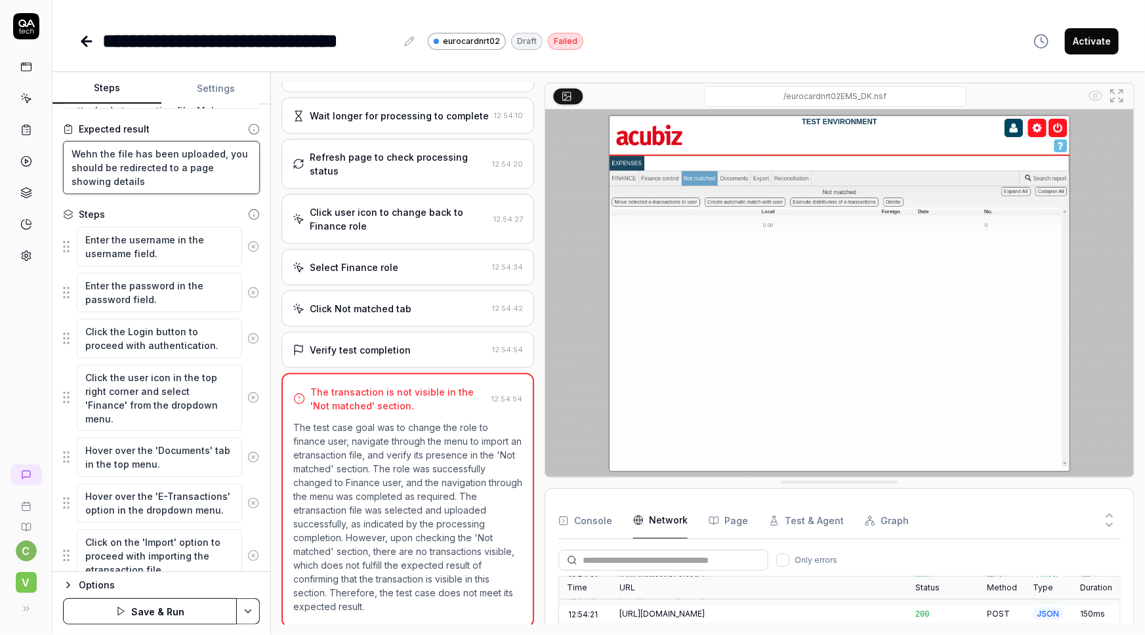
click at [182, 179] on textarea "Wehn the file has been uploaded, you should be redirected to a page showing det…" at bounding box center [161, 167] width 197 height 53
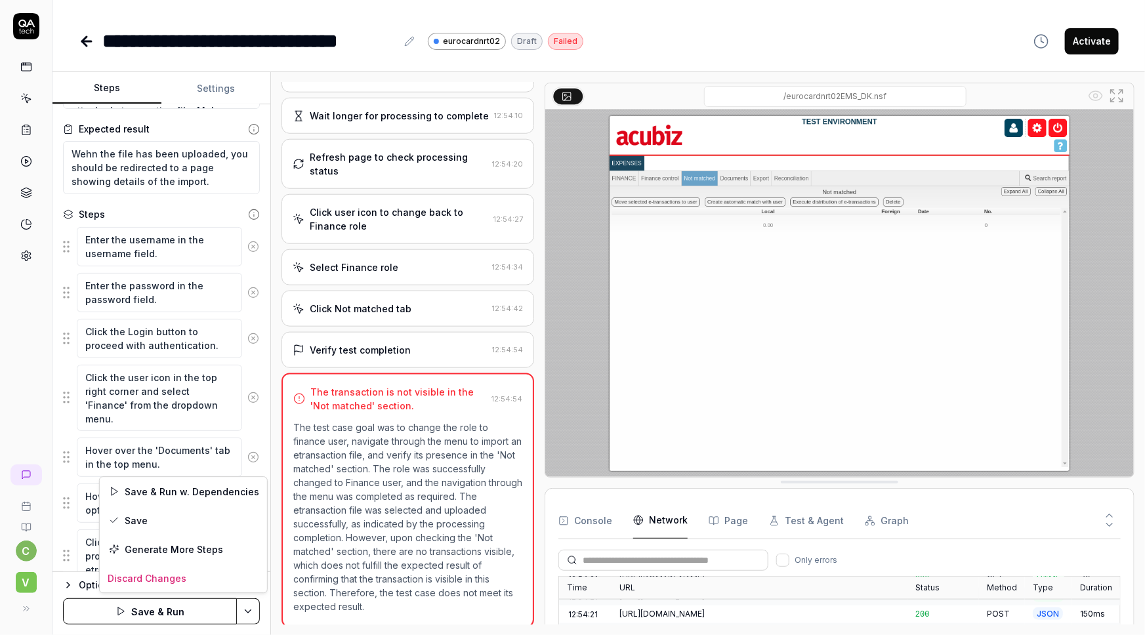
click at [245, 563] on html "**********" at bounding box center [572, 317] width 1145 height 635
click at [163, 551] on div "Generate More Steps" at bounding box center [183, 549] width 167 height 29
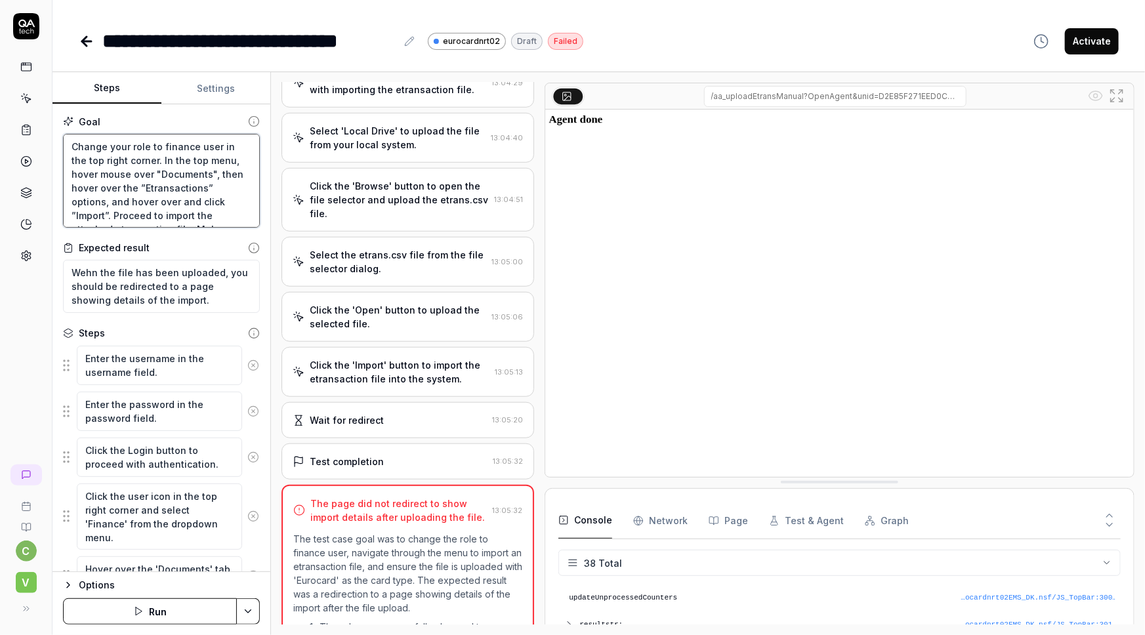
click at [121, 165] on textarea "Change your role to finance user in the top right corner. In the top menu, hove…" at bounding box center [161, 181] width 197 height 95
click at [148, 161] on textarea "Change your role to finance user in the top right corner. In the top menu, hove…" at bounding box center [161, 181] width 197 height 95
paste textarea "Click a button called ”Import”, which opens a popup. Select the option ”Eurocar…"
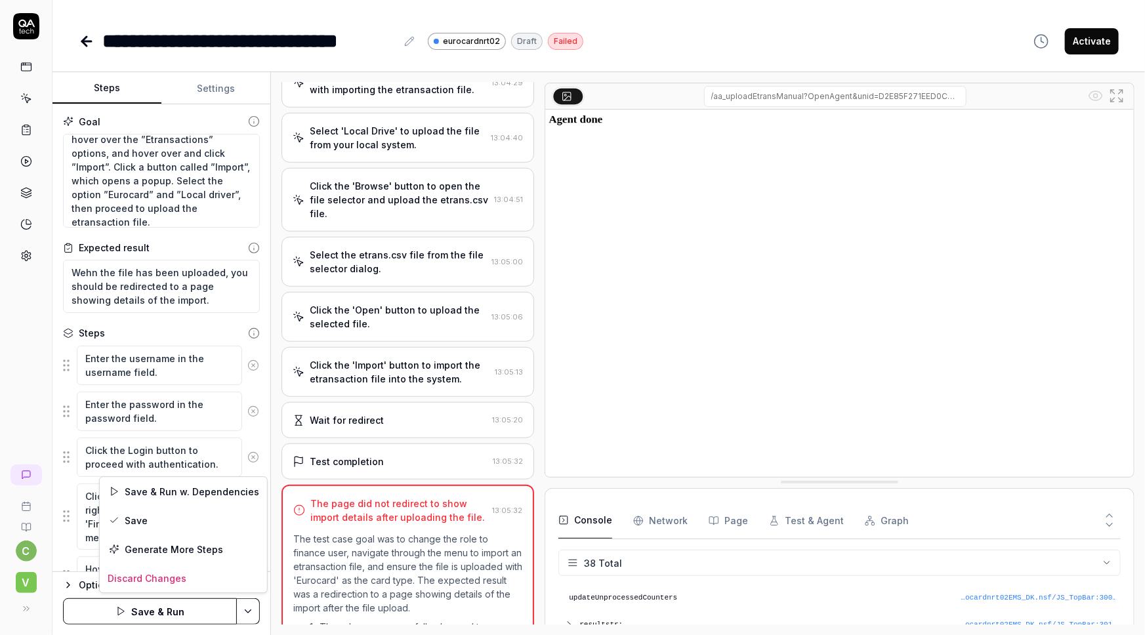
click at [243, 563] on html "**********" at bounding box center [572, 317] width 1145 height 635
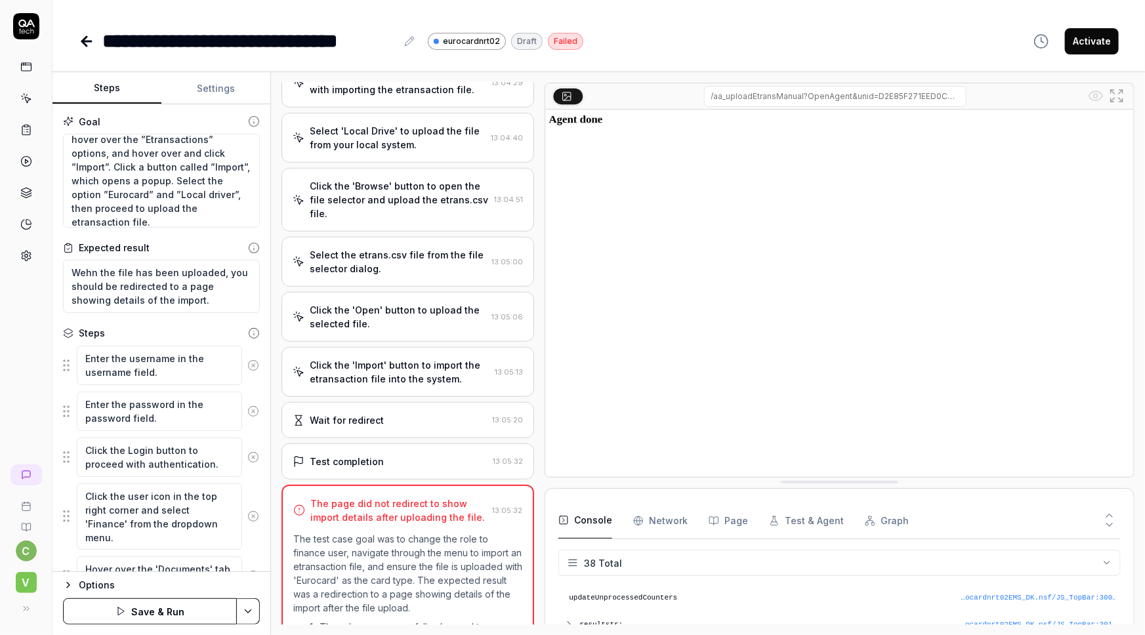
click at [186, 323] on html "**********" at bounding box center [572, 317] width 1145 height 635
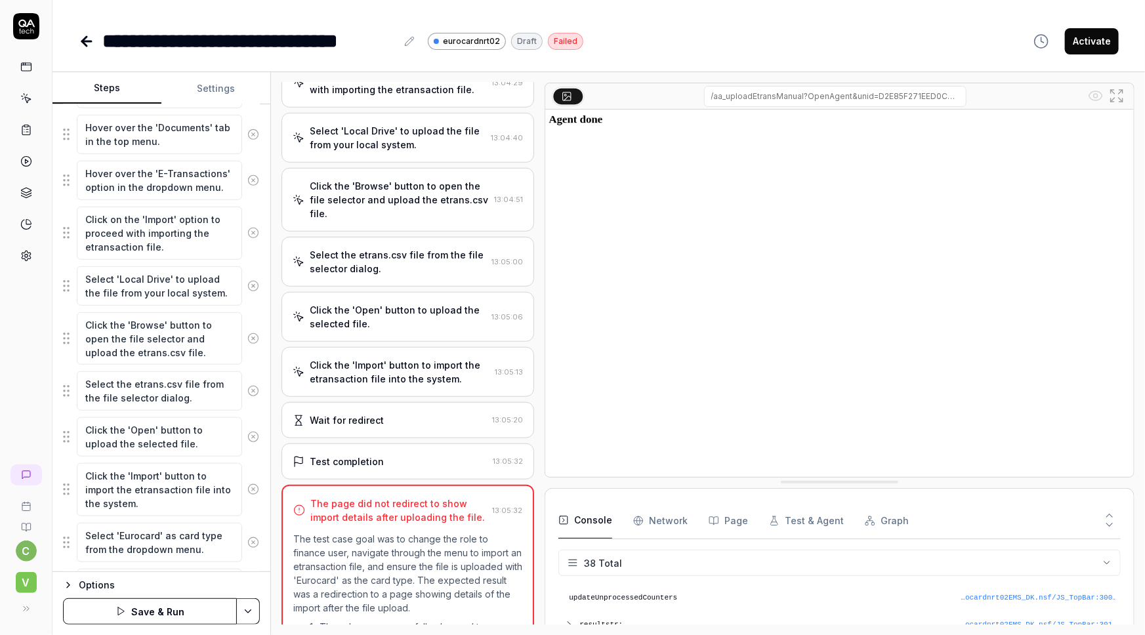
scroll to position [531, 0]
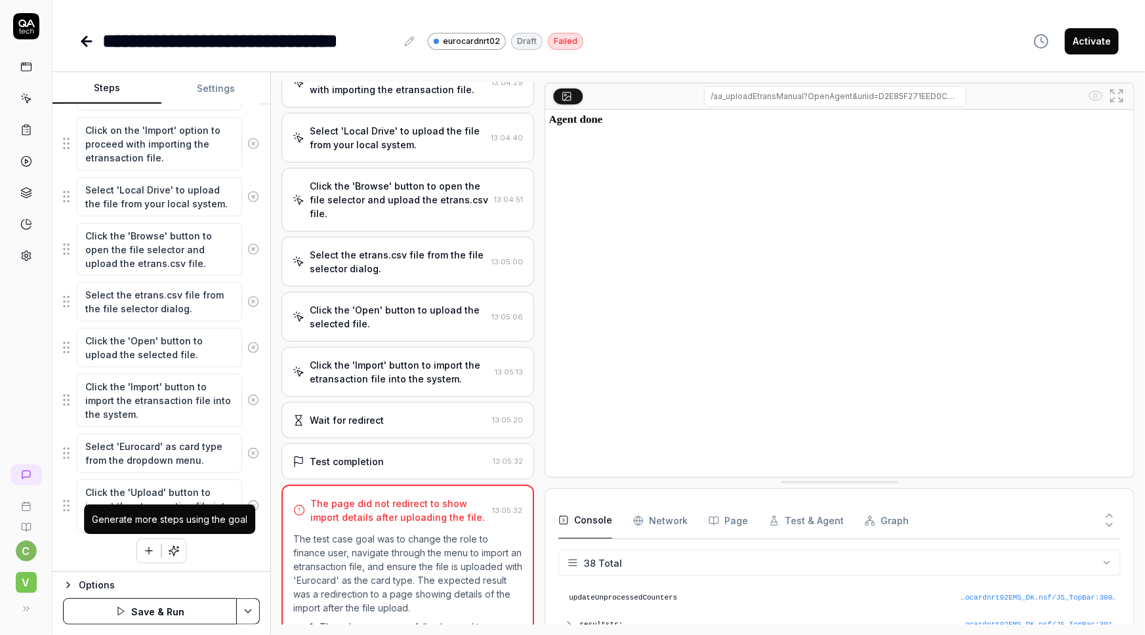
click at [169, 542] on button "button" at bounding box center [174, 552] width 24 height 24
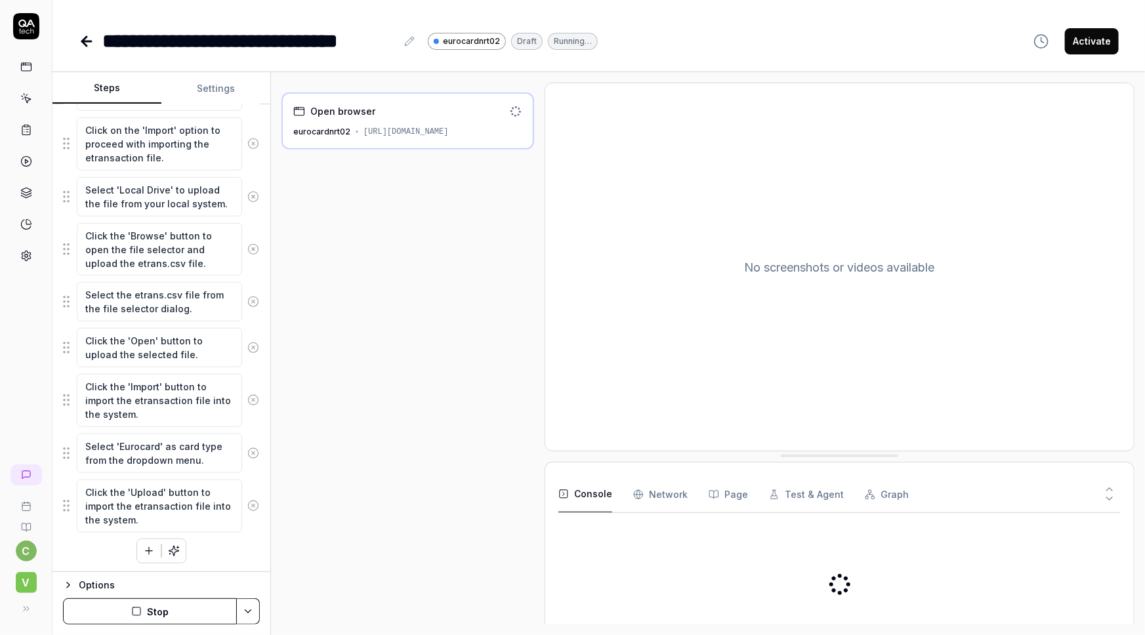
scroll to position [606, 0]
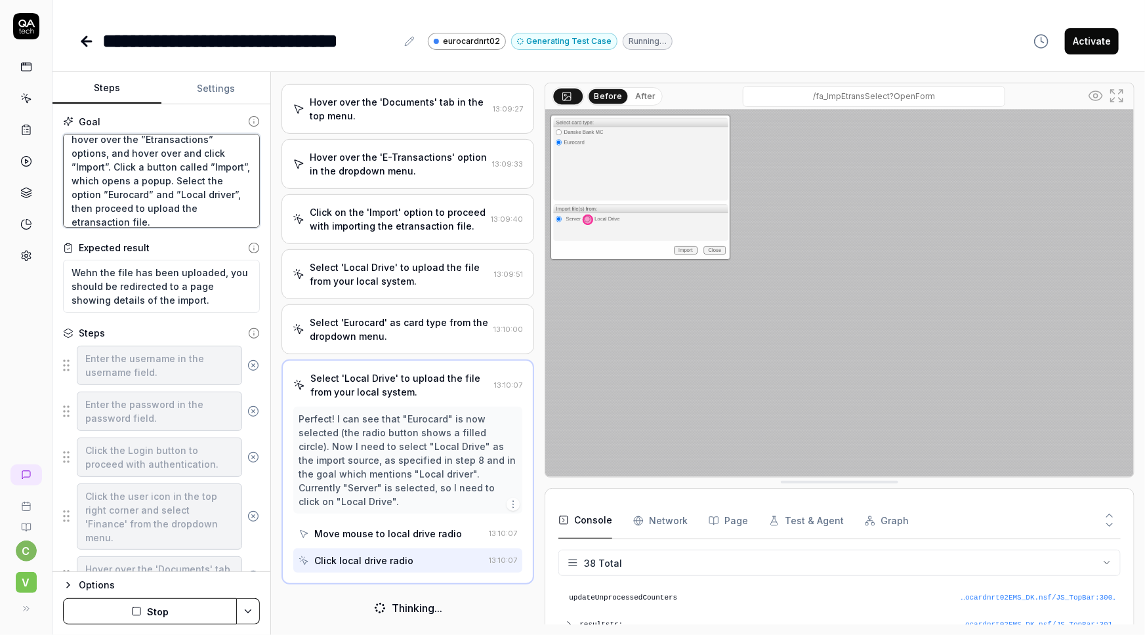
click at [128, 207] on textarea "Change your role to finance user in the top right corner. In the top menu, hove…" at bounding box center [161, 181] width 197 height 95
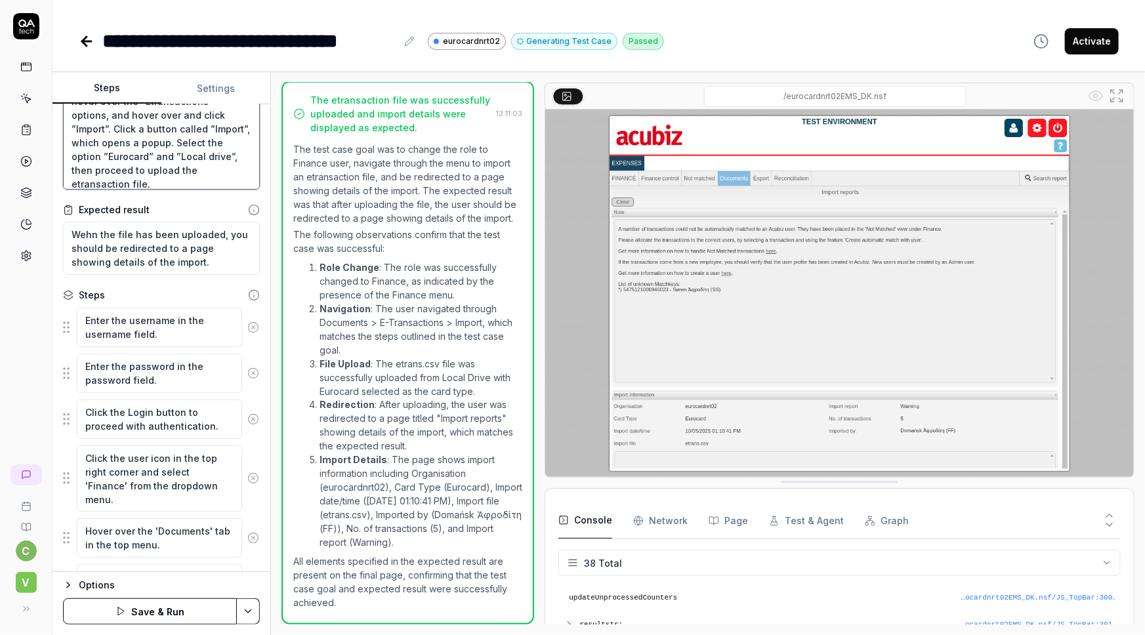
scroll to position [59, 0]
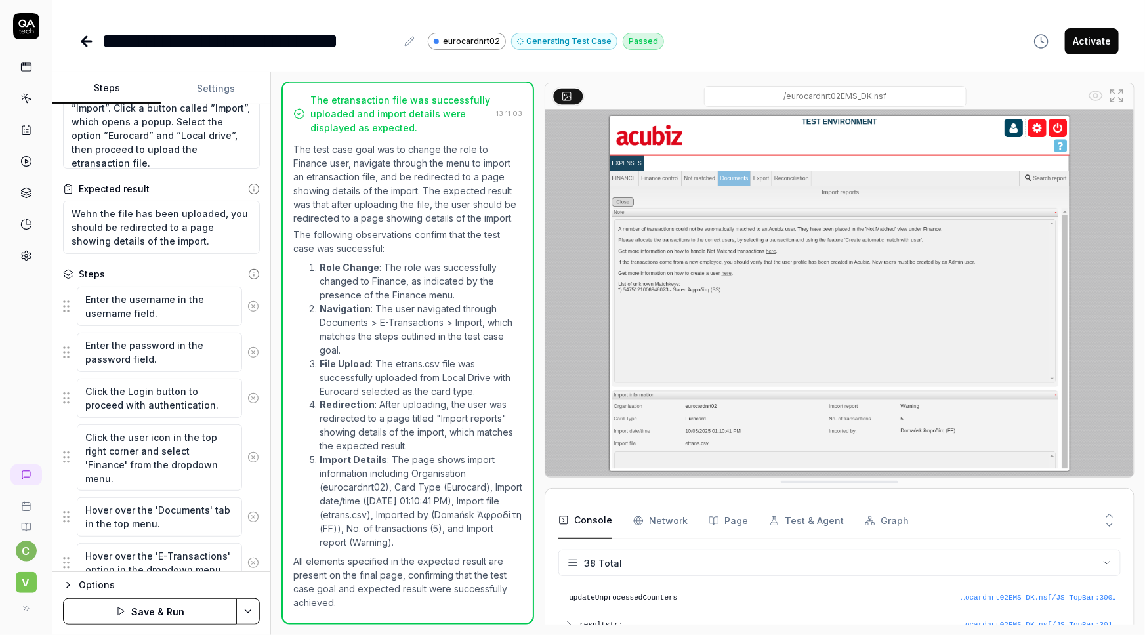
click at [239, 563] on html "**********" at bounding box center [572, 317] width 1145 height 635
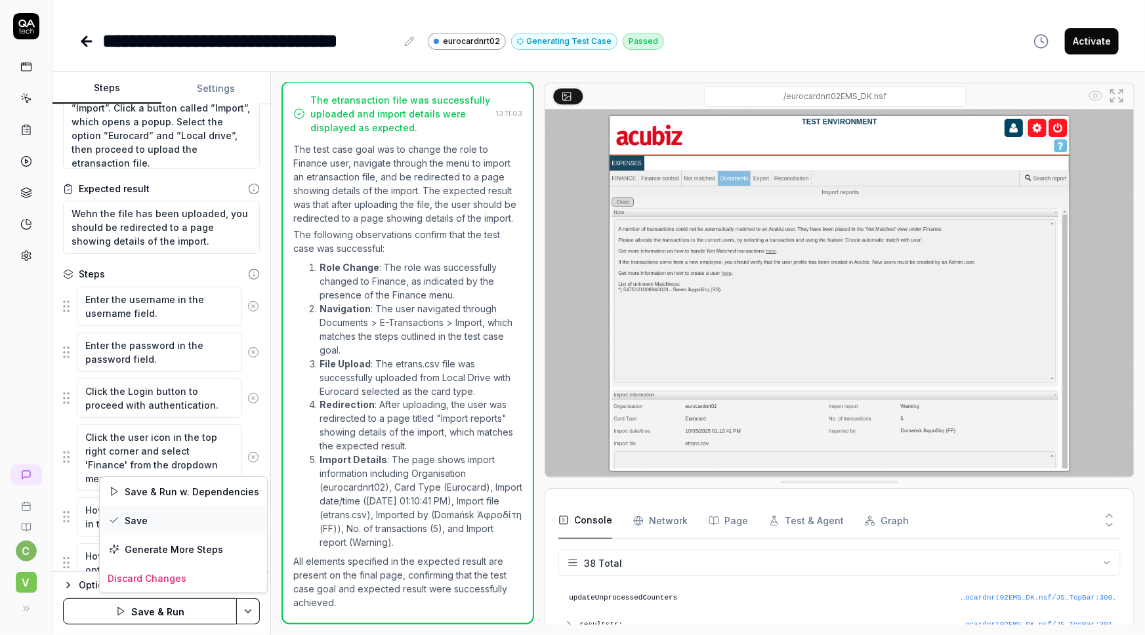
click at [132, 517] on div "Save" at bounding box center [183, 520] width 167 height 29
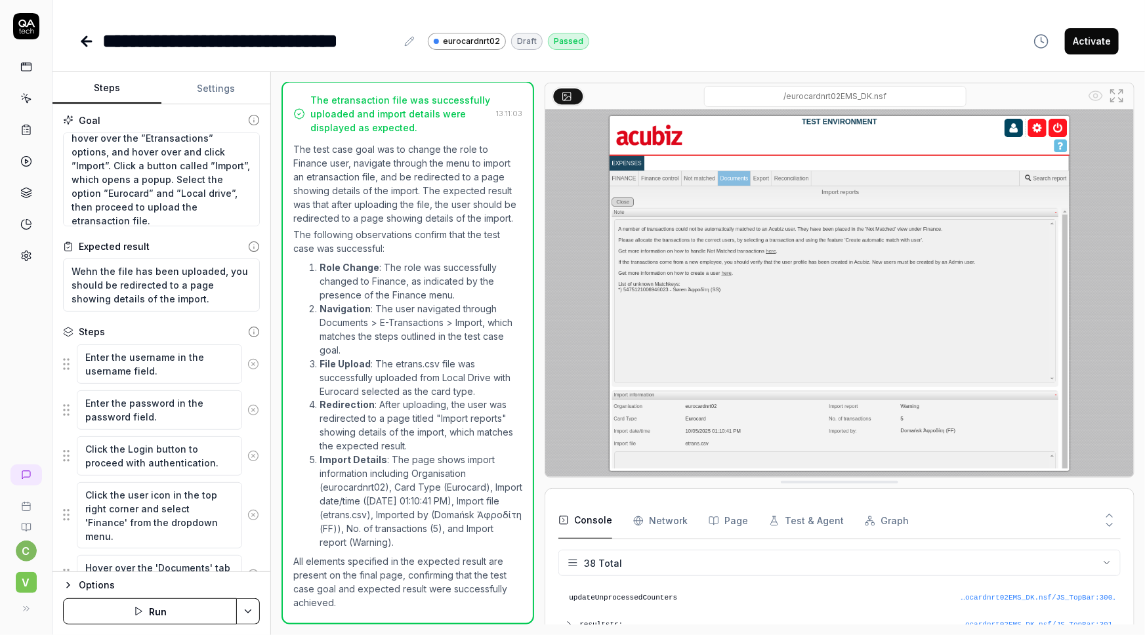
scroll to position [0, 0]
click at [137, 190] on textarea "Change your role to finance user in the top right corner. In the top menu, hove…" at bounding box center [161, 181] width 197 height 95
click at [179, 284] on textarea "Wehn the file has been uploaded, you should be redirected to a page showing det…" at bounding box center [161, 286] width 197 height 53
click at [87, 43] on icon at bounding box center [87, 41] width 16 height 16
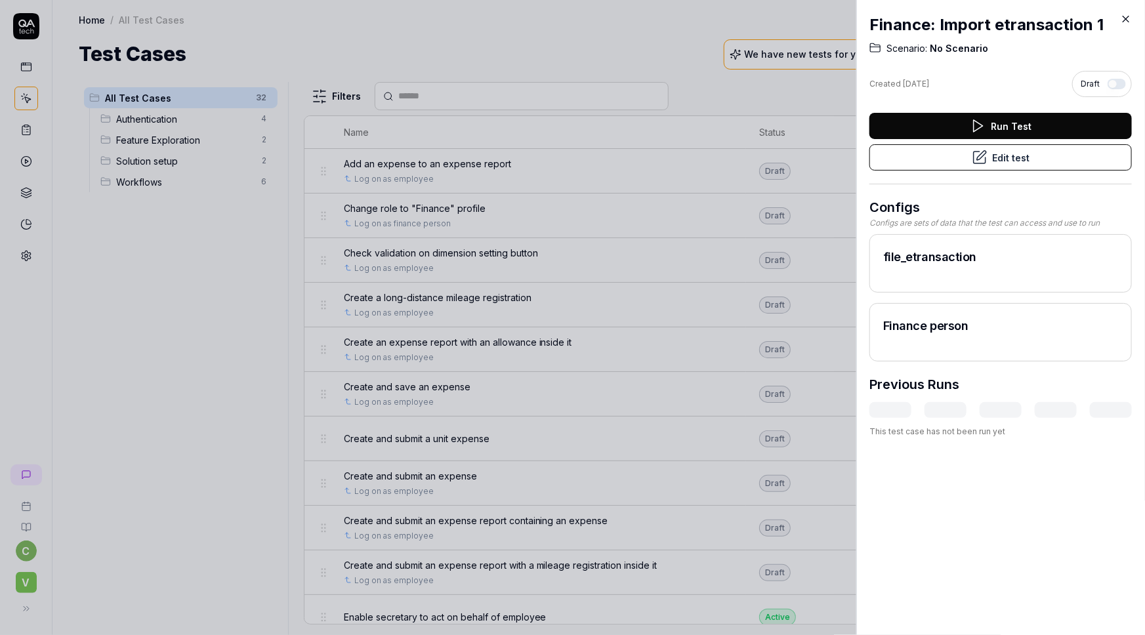
click at [1126, 17] on icon at bounding box center [1126, 19] width 12 height 12
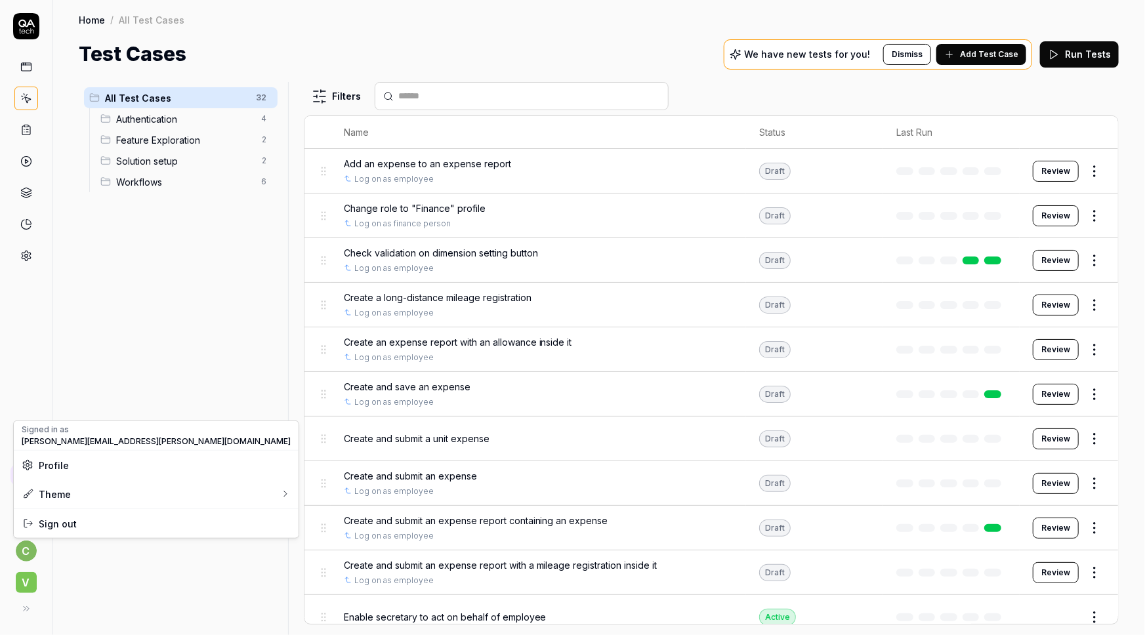
click at [23, 560] on html "c V Home / All Test Cases Home / All Test Cases Test Cases We have new tests fo…" at bounding box center [572, 317] width 1145 height 635
click at [30, 563] on html "c V Home / All Test Cases Home / All Test Cases Test Cases We have new tests fo…" at bounding box center [572, 317] width 1145 height 635
click at [26, 563] on span "V" at bounding box center [26, 582] width 21 height 21
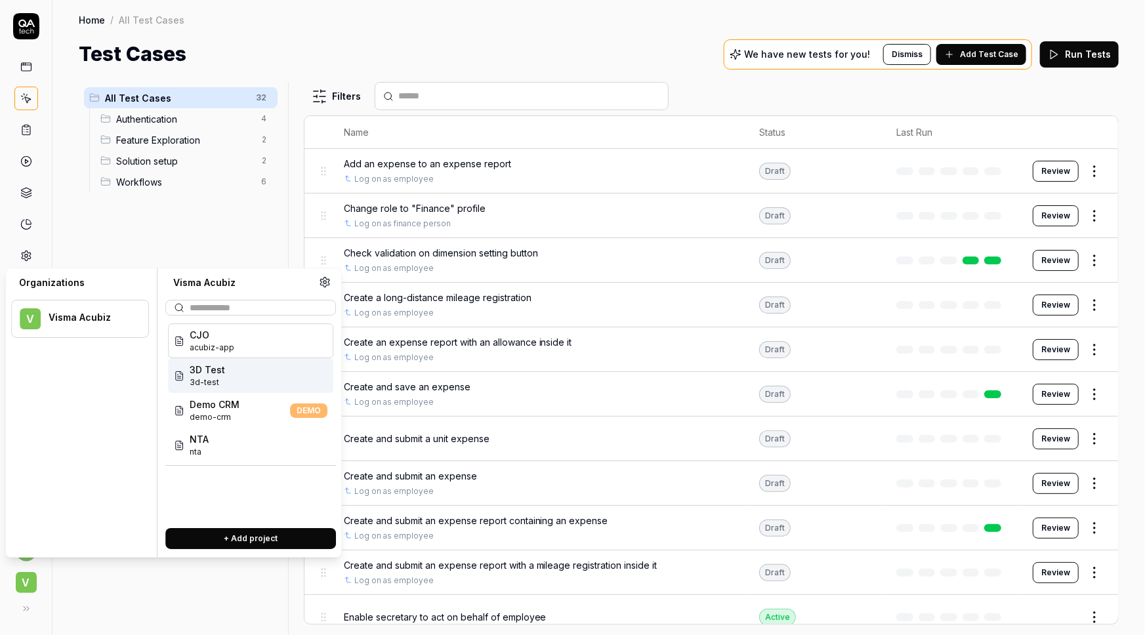
click at [212, 383] on span "3d-test" at bounding box center [207, 383] width 35 height 12
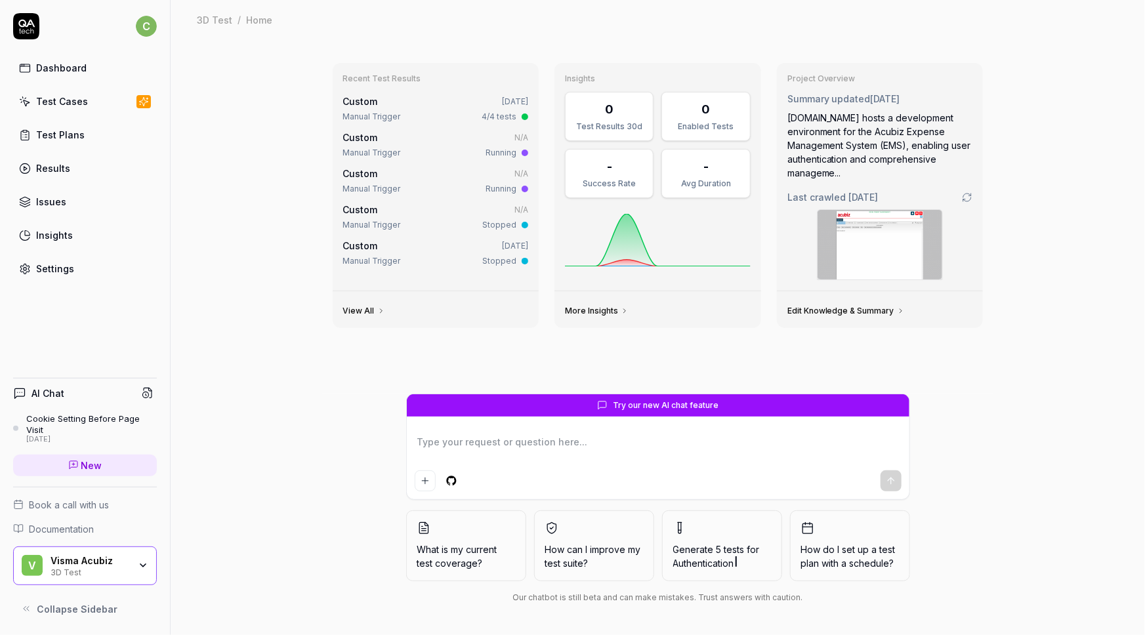
click at [56, 105] on div "Test Cases" at bounding box center [62, 102] width 52 height 14
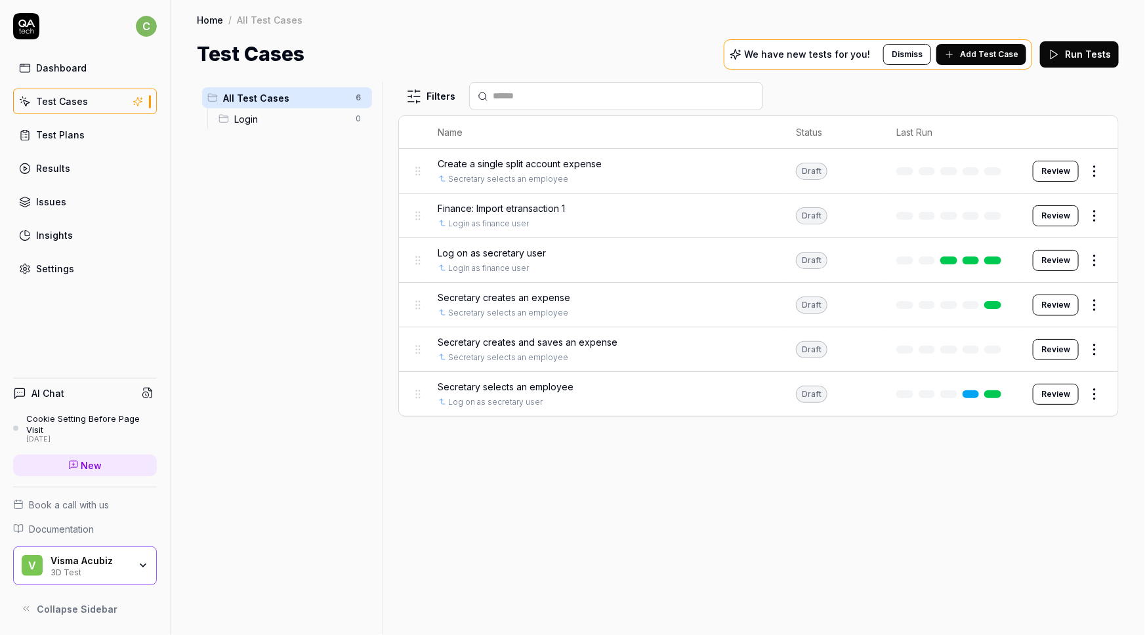
click at [532, 206] on span "Finance: Import etransaction 1" at bounding box center [501, 209] width 127 height 14
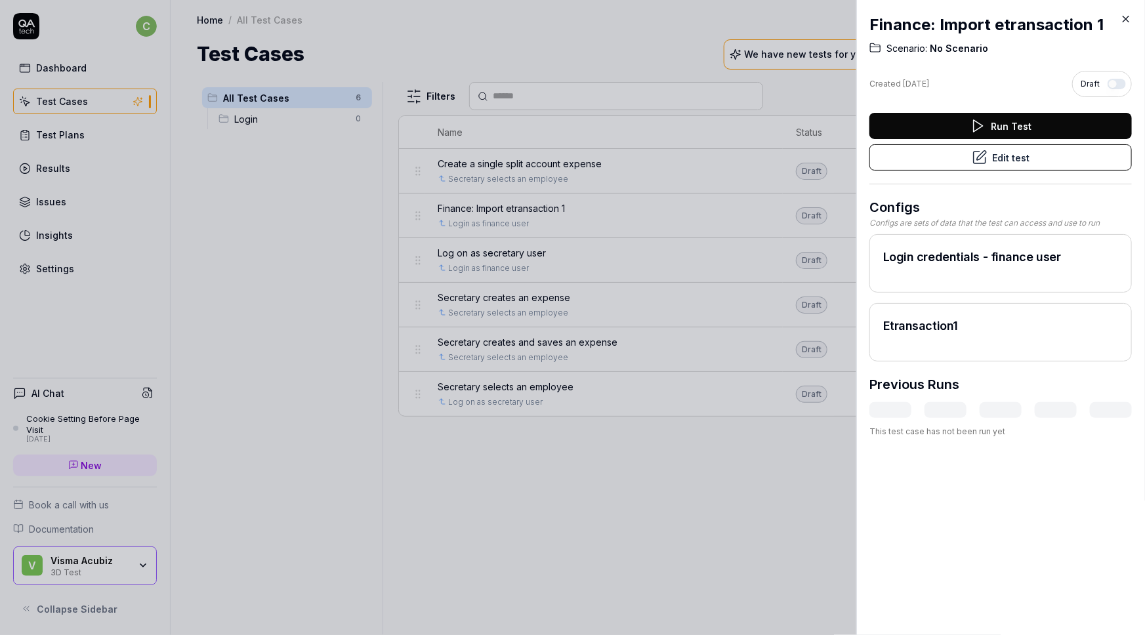
click at [1000, 162] on button "Edit test" at bounding box center [1001, 157] width 263 height 26
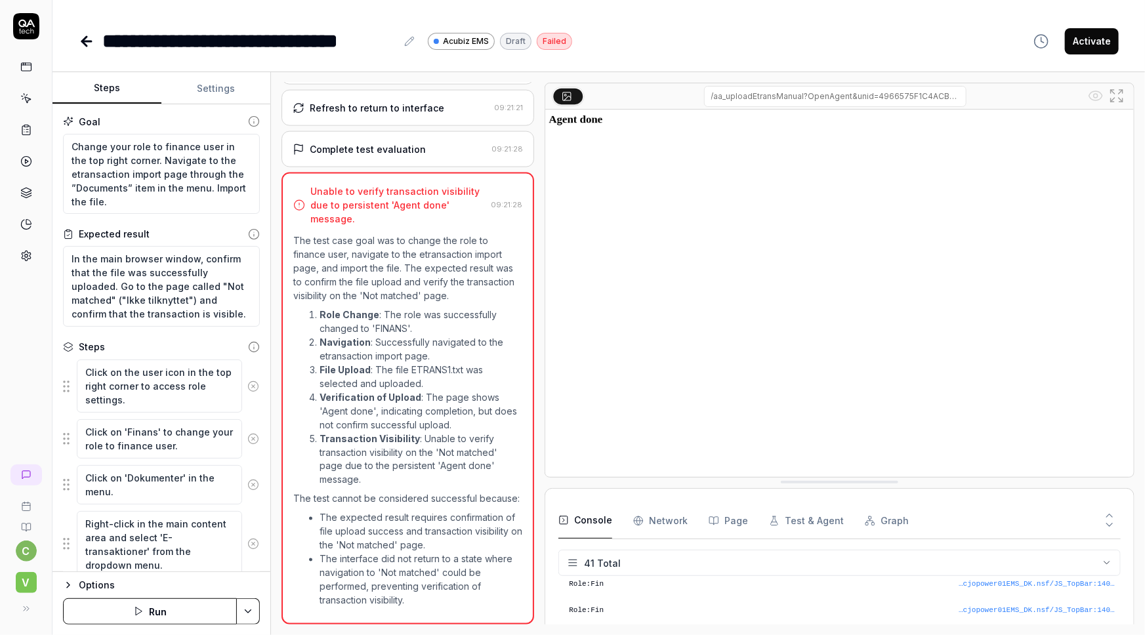
scroll to position [1059, 0]
click at [156, 184] on textarea "Change your role to finance user in the top right corner. Navigate to the etran…" at bounding box center [161, 174] width 197 height 81
paste textarea "In the top menu, hover mouse over "Documents", then hover over the ”Etransactio…"
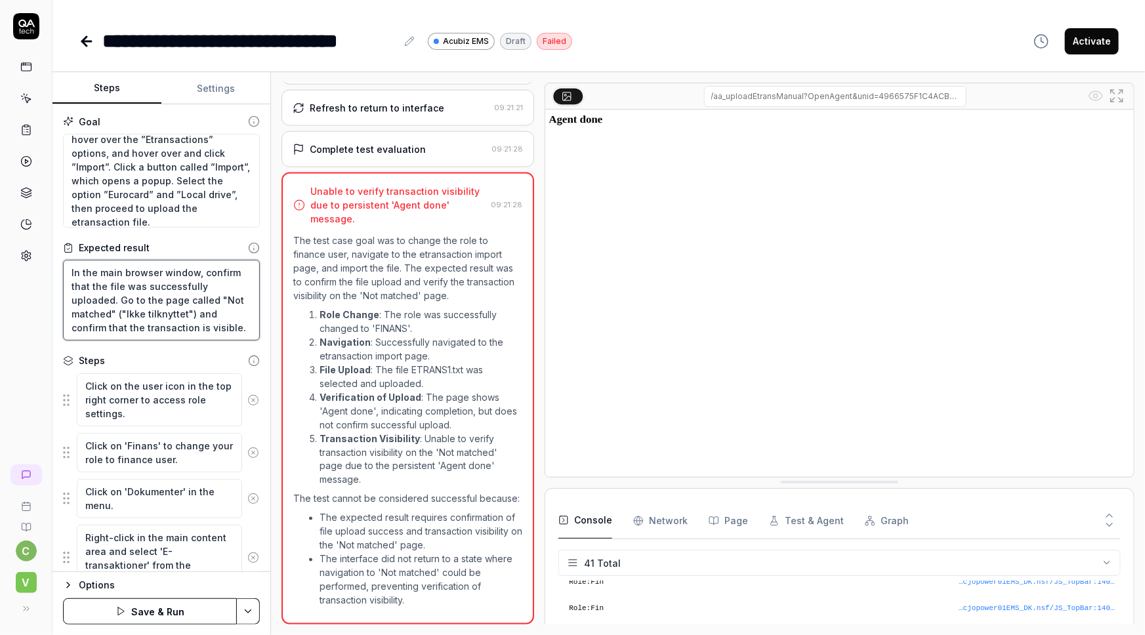
click at [193, 302] on textarea "In the main browser window, confirm that the file was successfully uploaded. Go…" at bounding box center [161, 300] width 197 height 81
paste textarea "When the file has been uploaded, you should be redirected to a page showing det…"
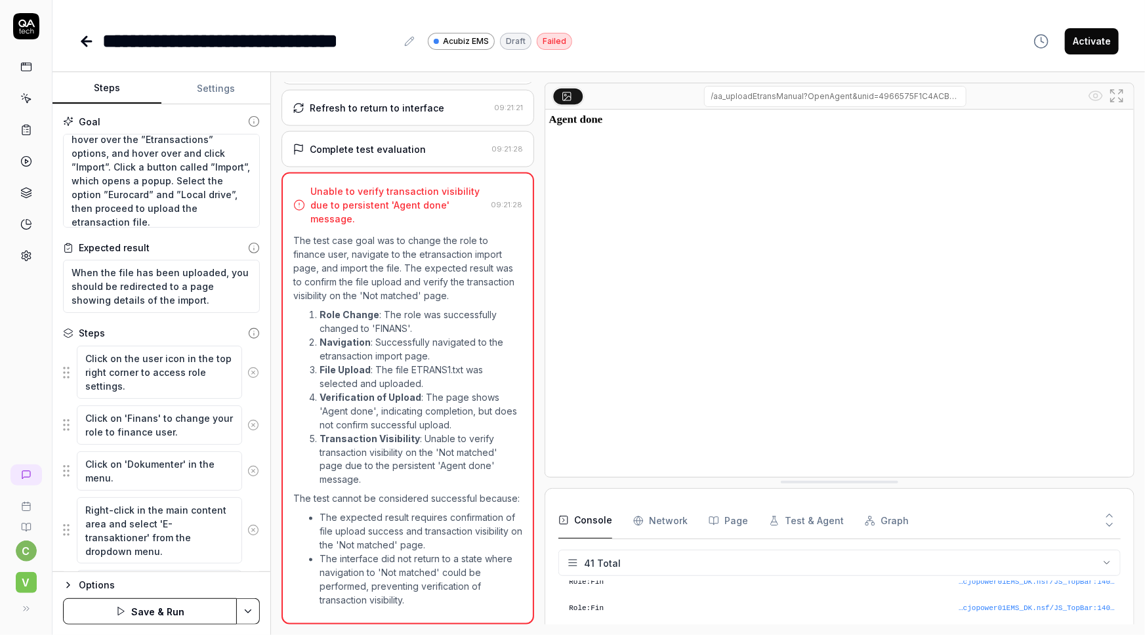
click at [247, 374] on icon at bounding box center [253, 373] width 12 height 12
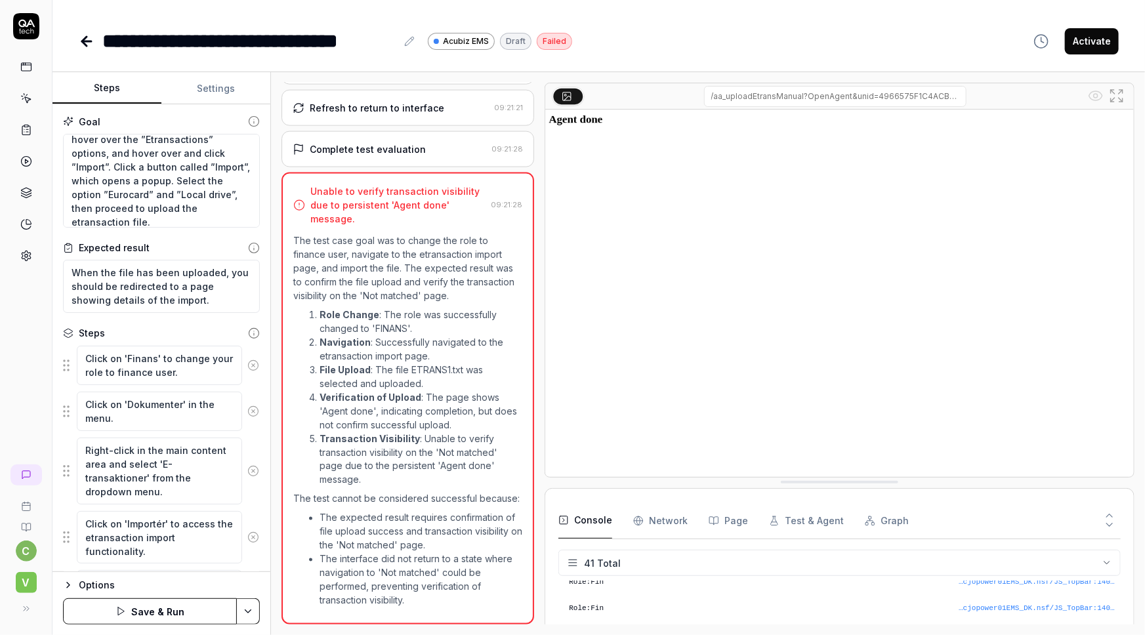
click at [243, 374] on button at bounding box center [253, 365] width 22 height 26
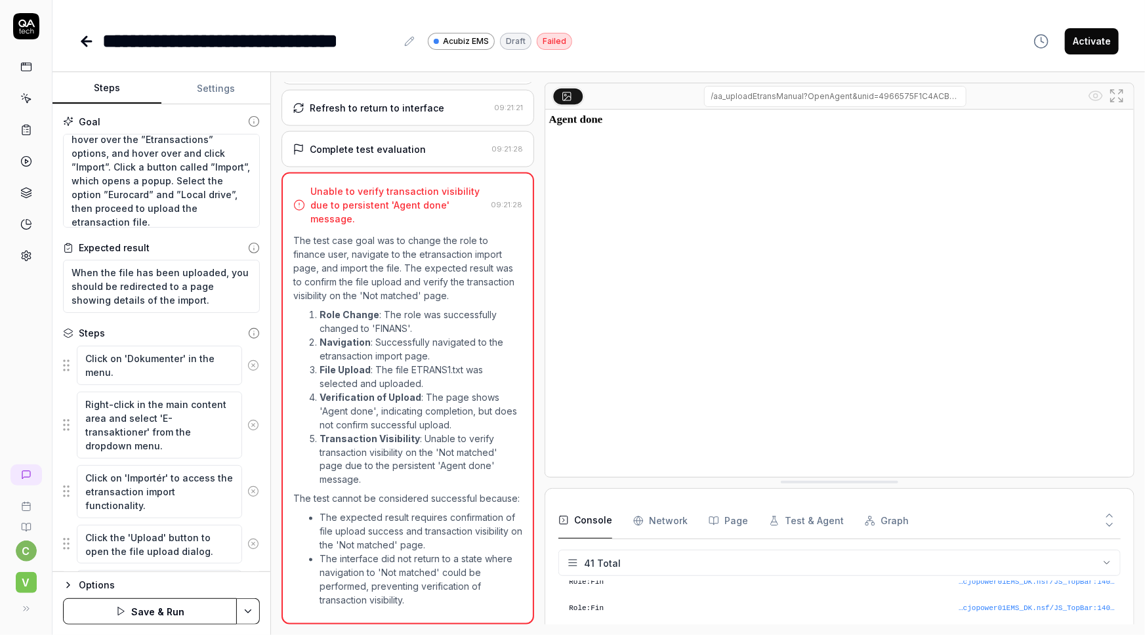
click at [247, 367] on icon at bounding box center [253, 366] width 12 height 12
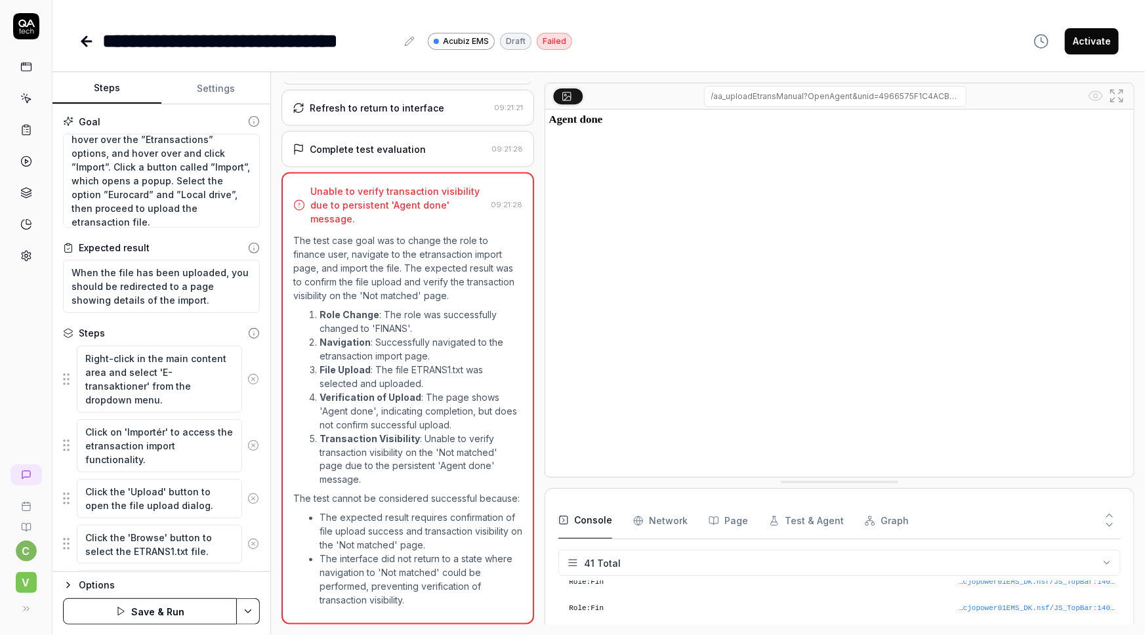
click at [243, 367] on button at bounding box center [253, 379] width 22 height 26
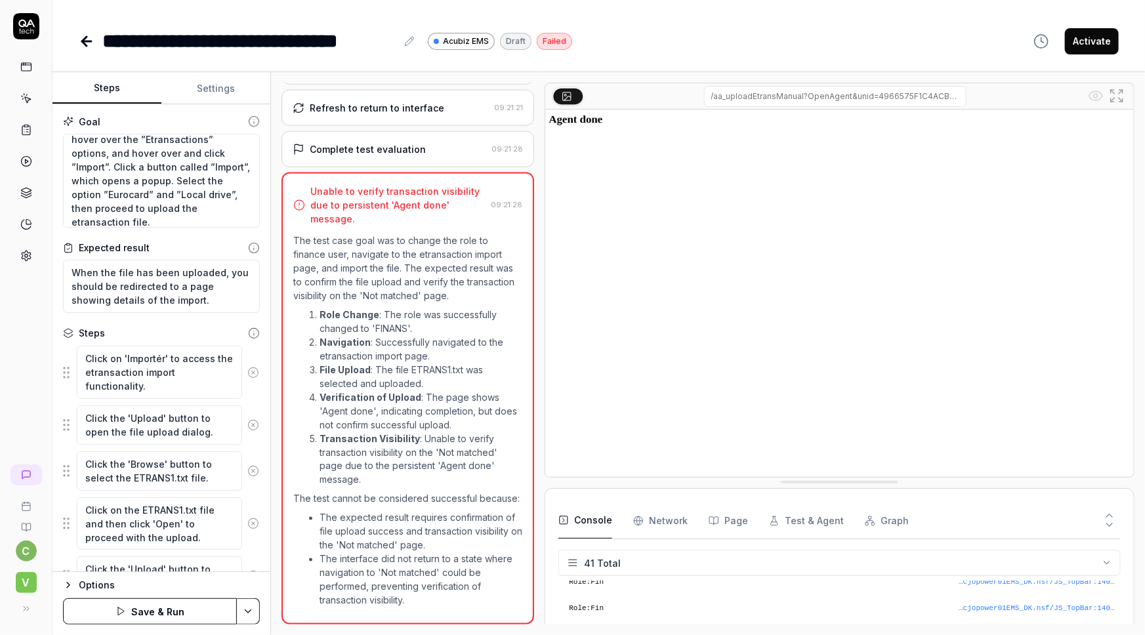
click at [247, 371] on icon at bounding box center [253, 373] width 12 height 12
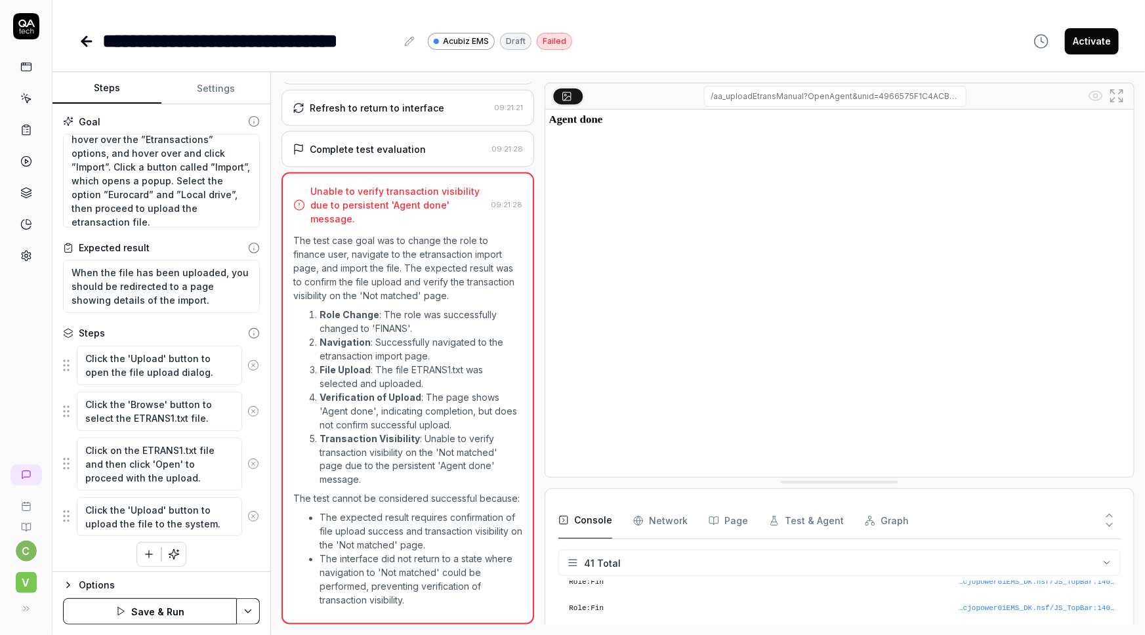
click at [247, 371] on icon at bounding box center [253, 366] width 12 height 12
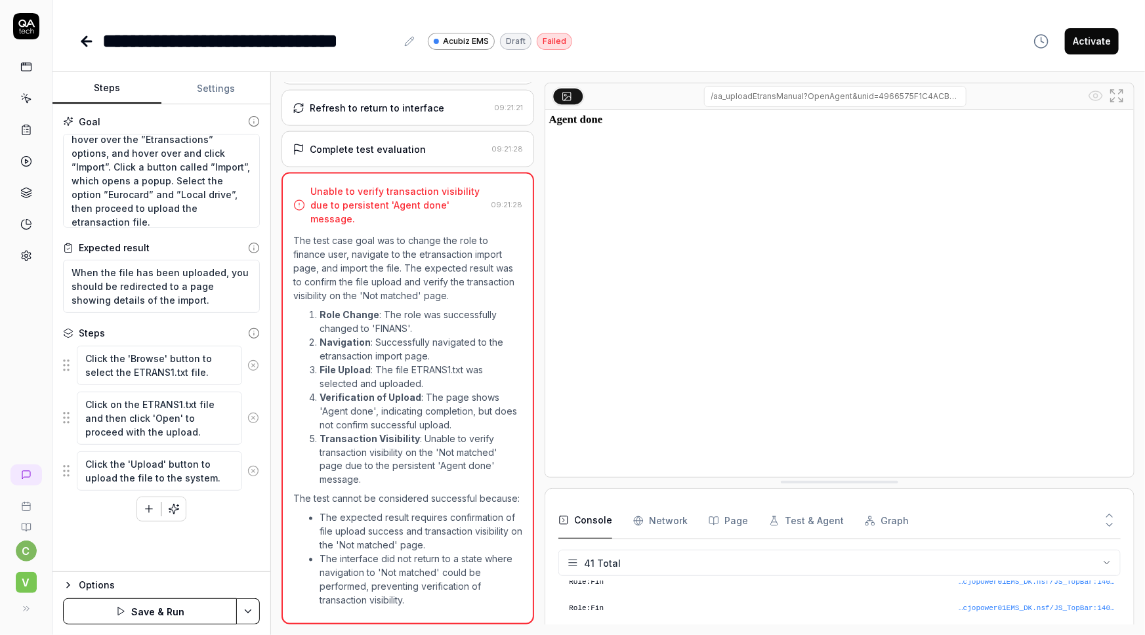
click at [245, 371] on button at bounding box center [253, 365] width 22 height 26
click at [253, 373] on icon at bounding box center [253, 373] width 12 height 12
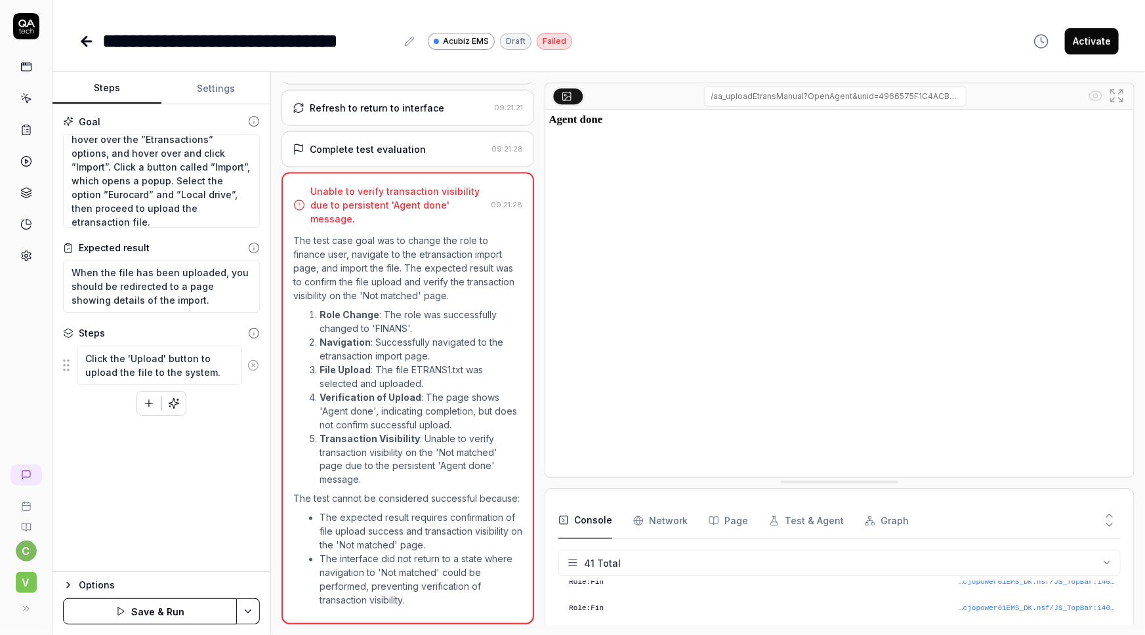
click at [253, 373] on button at bounding box center [253, 365] width 22 height 26
click at [175, 377] on icon "button" at bounding box center [174, 382] width 12 height 12
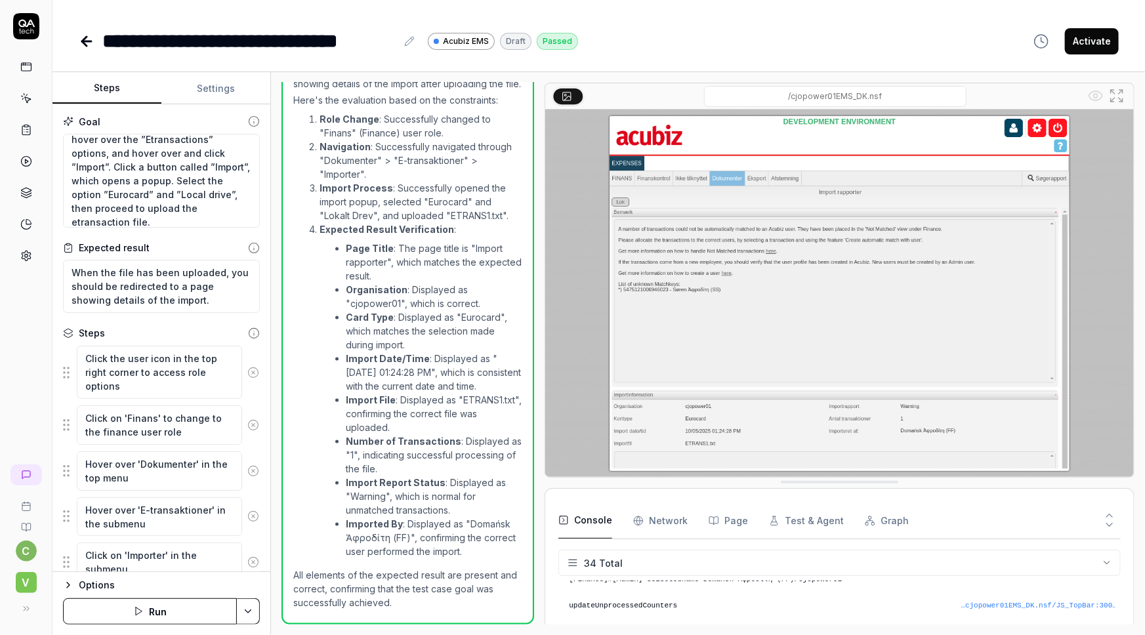
scroll to position [873, 0]
click at [212, 81] on button "Settings" at bounding box center [215, 89] width 109 height 32
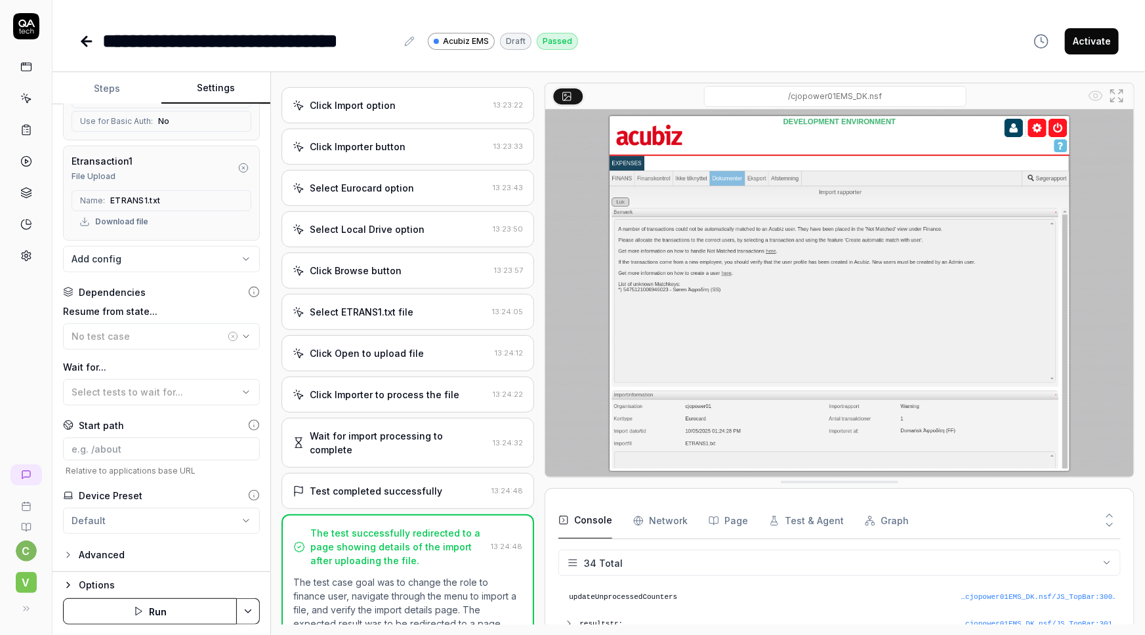
scroll to position [0, 0]
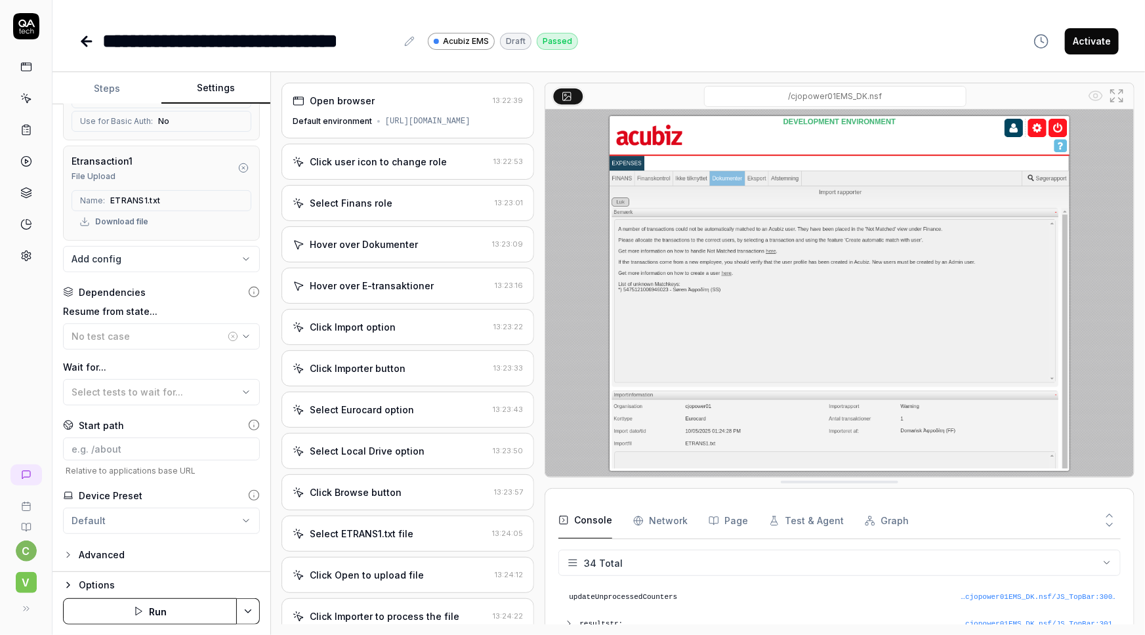
drag, startPoint x: 208, startPoint y: 85, endPoint x: 192, endPoint y: 88, distance: 16.6
click at [208, 85] on button "Settings" at bounding box center [215, 89] width 109 height 32
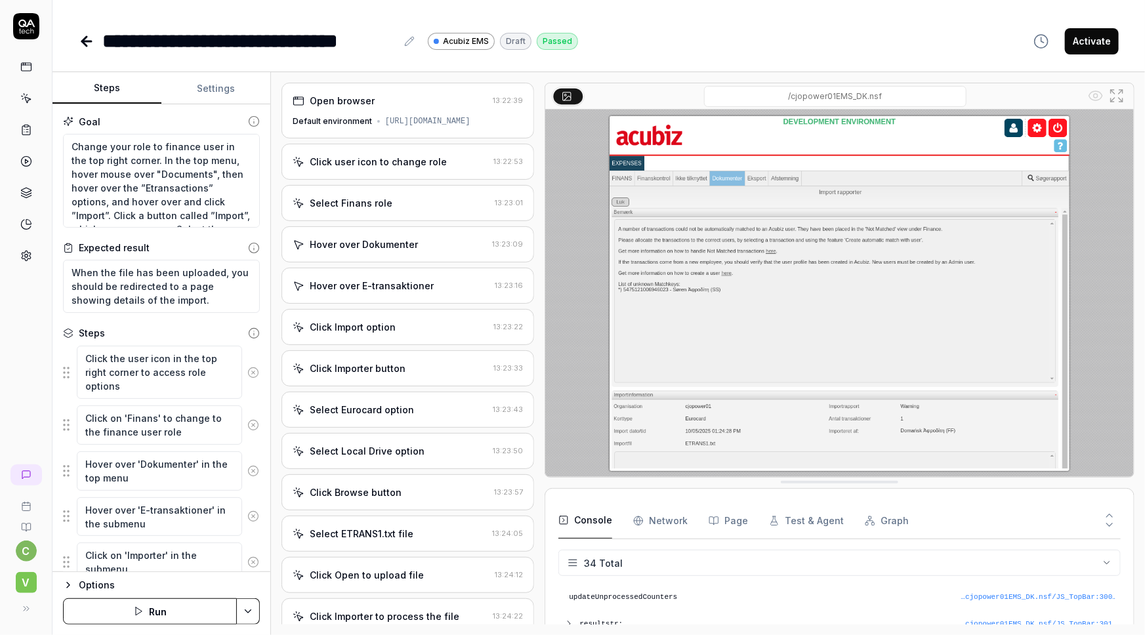
click at [84, 95] on button "Steps" at bounding box center [107, 89] width 109 height 32
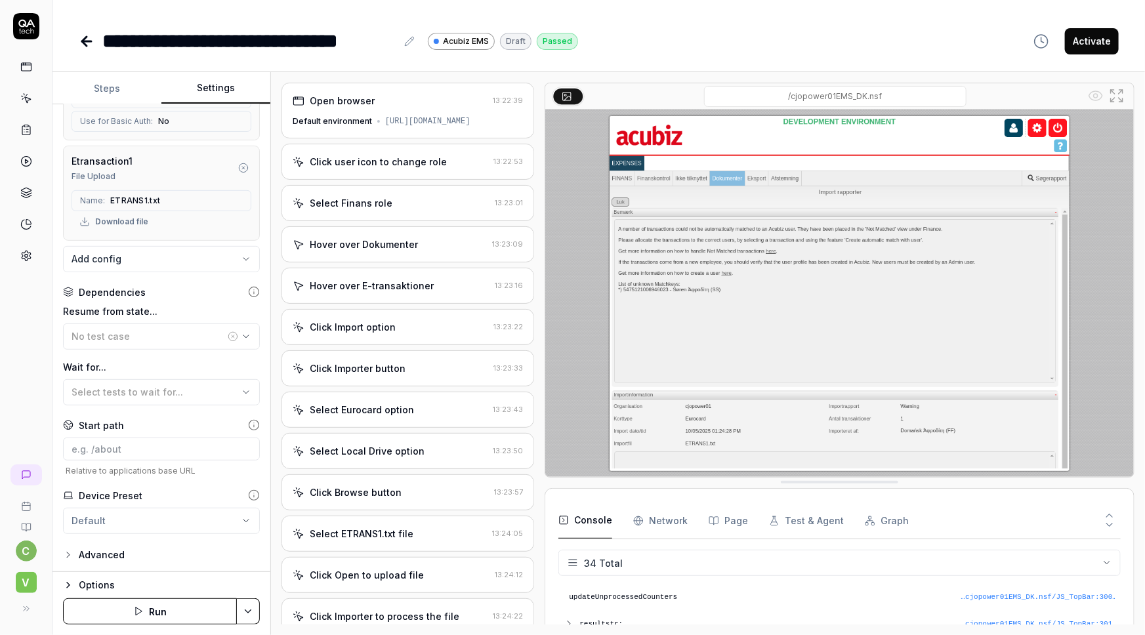
click at [223, 91] on button "Settings" at bounding box center [215, 89] width 109 height 32
click at [86, 39] on icon at bounding box center [87, 41] width 16 height 16
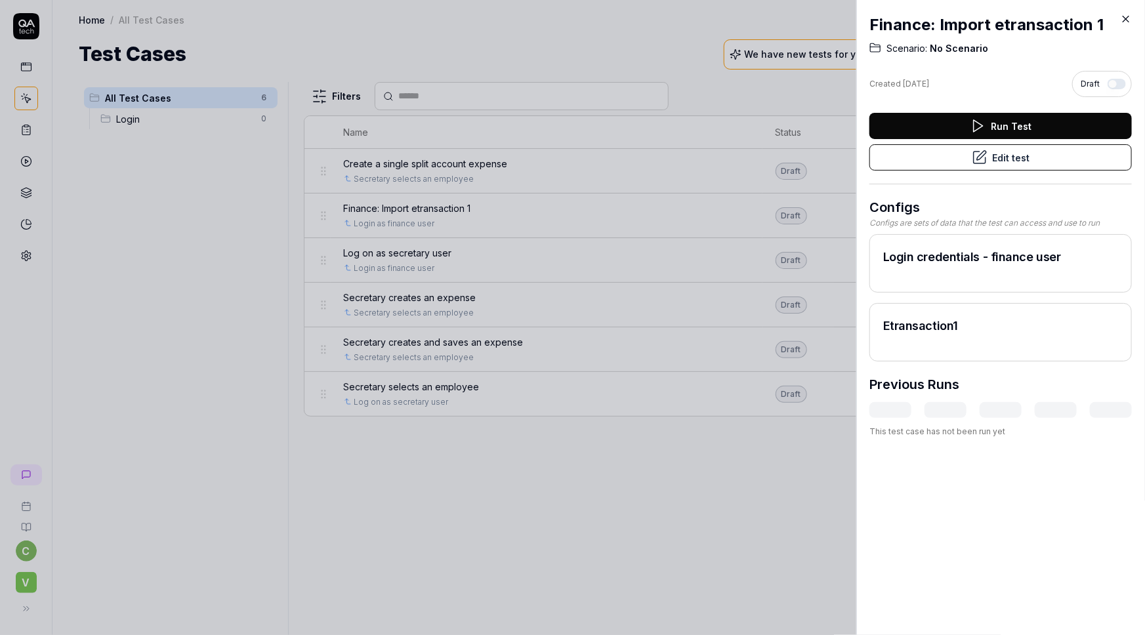
click at [1126, 19] on icon at bounding box center [1126, 19] width 12 height 12
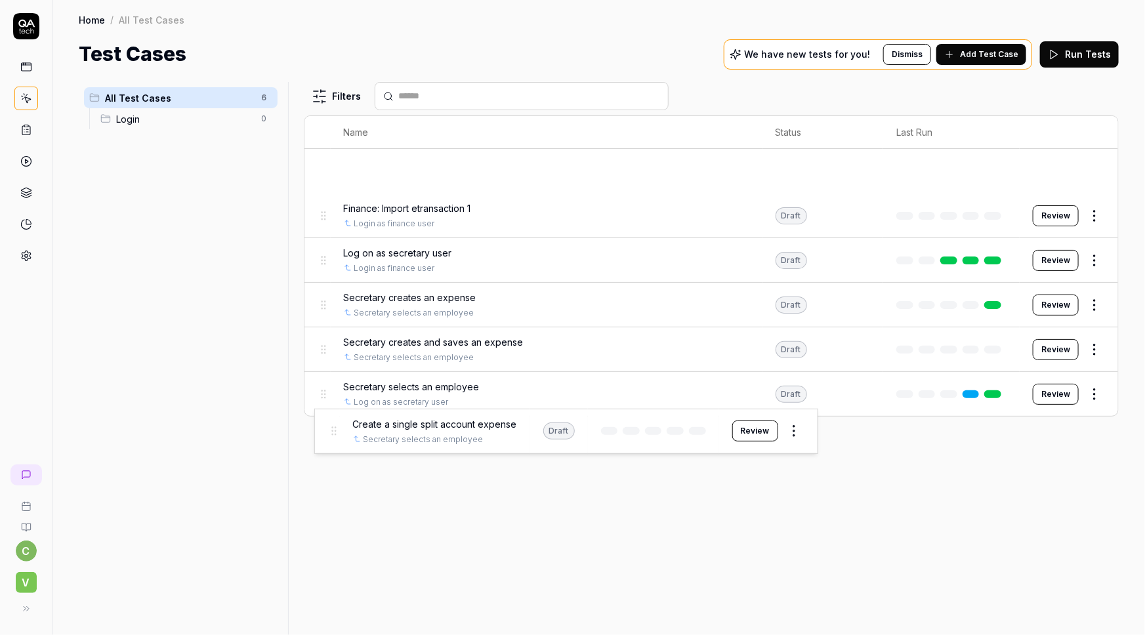
drag, startPoint x: 322, startPoint y: 175, endPoint x: 331, endPoint y: 435, distance: 260.1
click at [331, 435] on body "c V Home / All Test Cases Home / All Test Cases Test Cases We have new tests fo…" at bounding box center [572, 317] width 1145 height 635
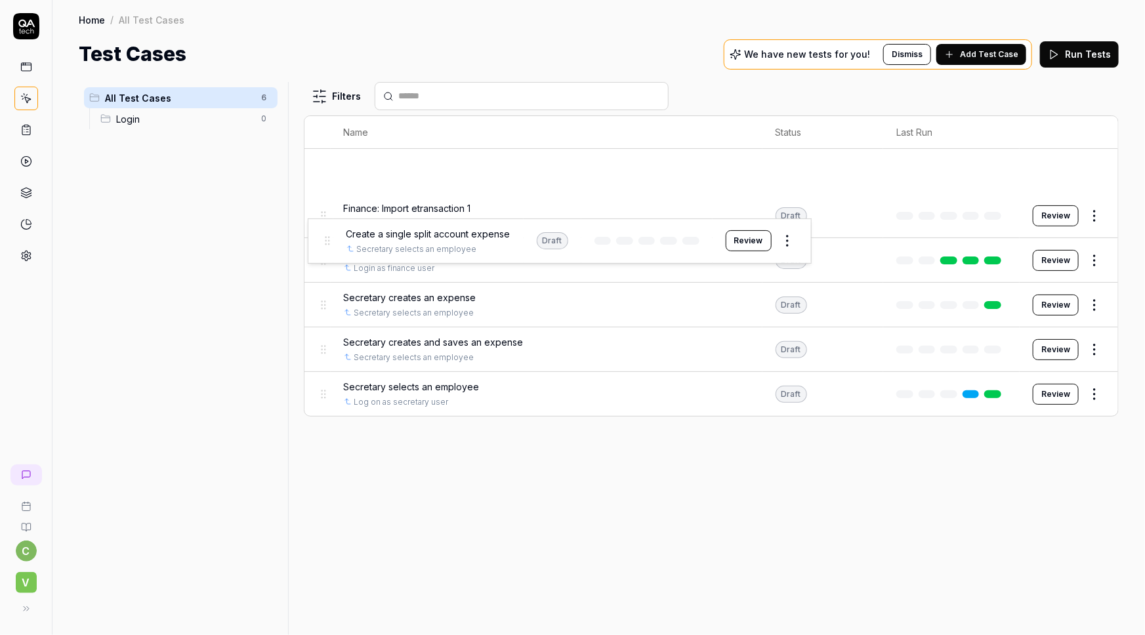
drag, startPoint x: 326, startPoint y: 165, endPoint x: 329, endPoint y: 235, distance: 70.3
click at [329, 235] on body "c V Home / All Test Cases Home / All Test Cases Test Cases We have new tests fo…" at bounding box center [572, 317] width 1145 height 635
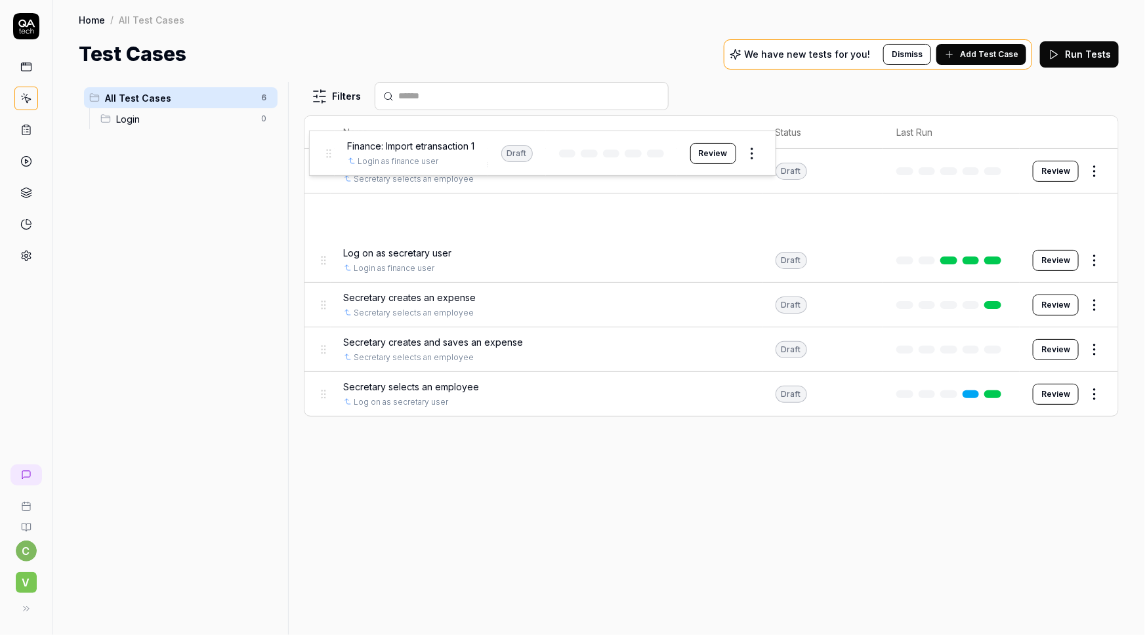
drag, startPoint x: 326, startPoint y: 230, endPoint x: 330, endPoint y: 167, distance: 62.5
click at [330, 167] on body "c V Home / All Test Cases Home / All Test Cases Test Cases We have new tests fo…" at bounding box center [572, 317] width 1145 height 635
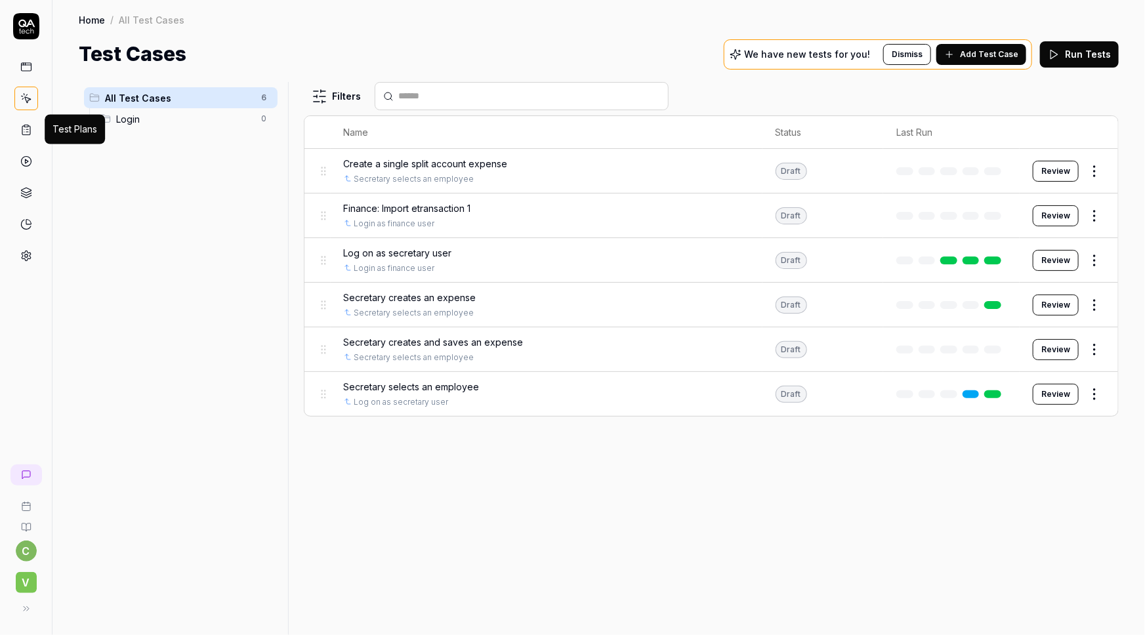
click at [27, 133] on icon at bounding box center [26, 130] width 12 height 12
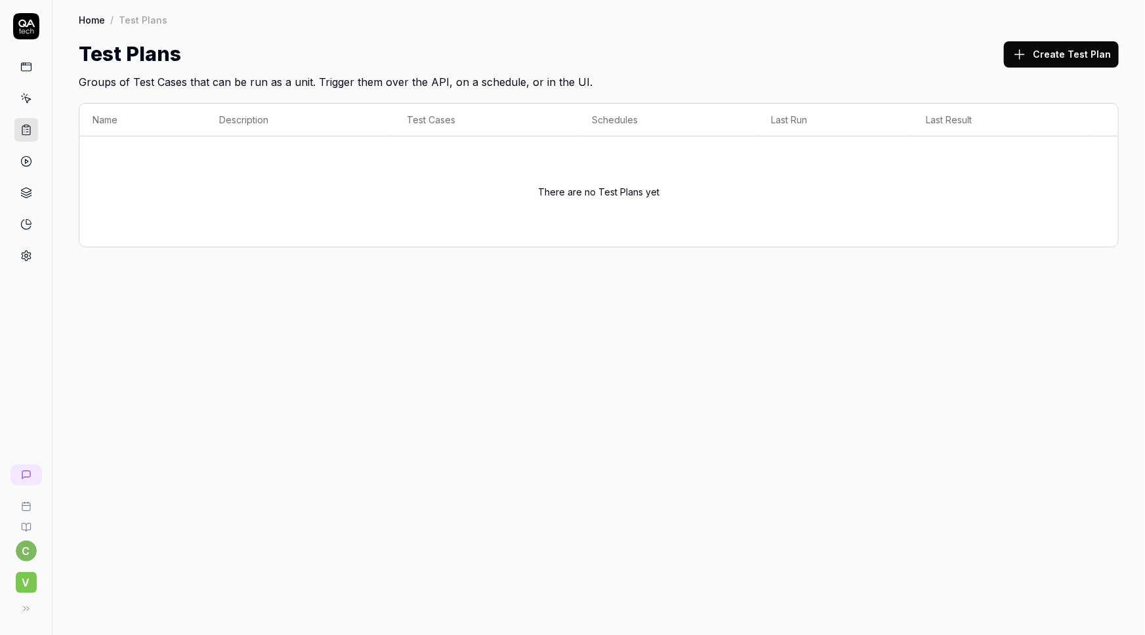
click at [20, 97] on icon at bounding box center [26, 99] width 12 height 12
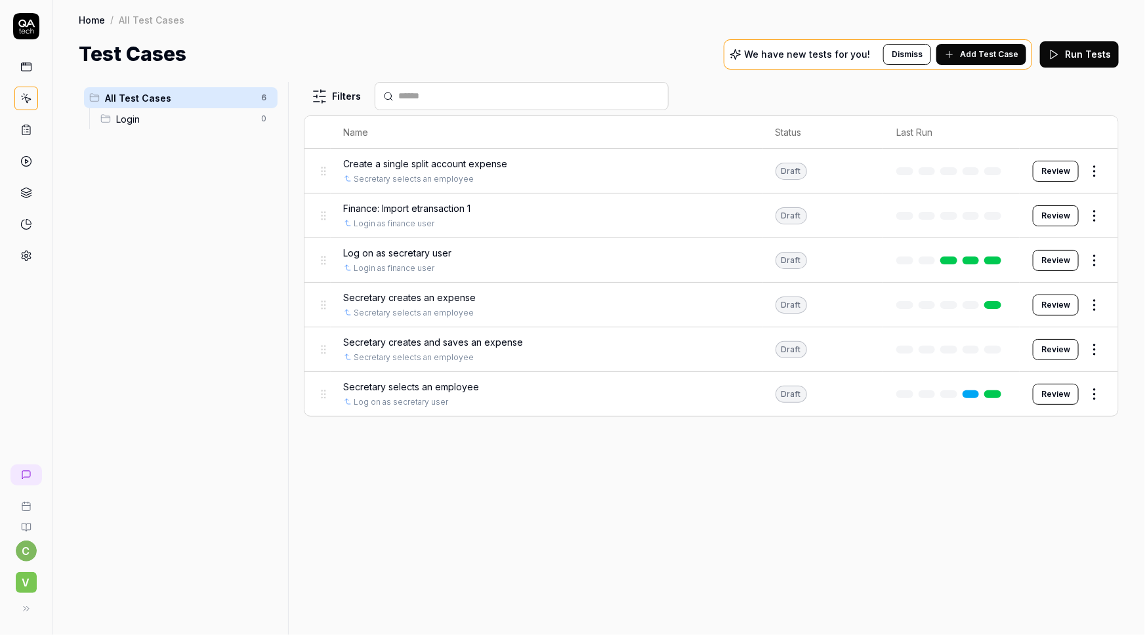
click at [393, 206] on span "Finance: Import etransaction 1" at bounding box center [407, 209] width 127 height 14
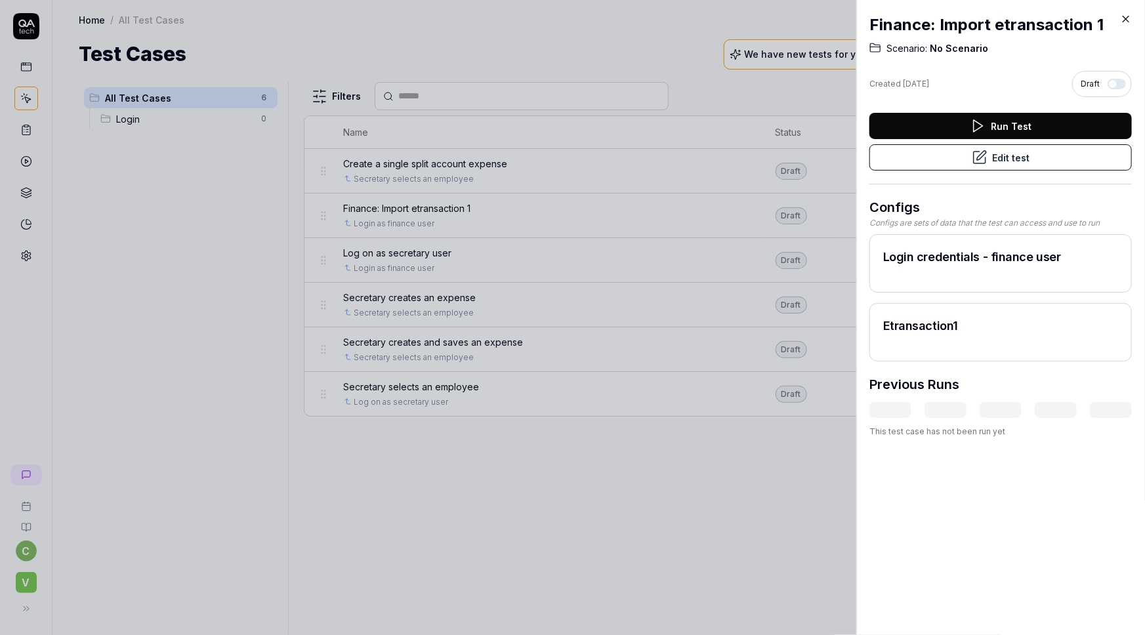
click at [987, 161] on button "Edit test" at bounding box center [1001, 157] width 263 height 26
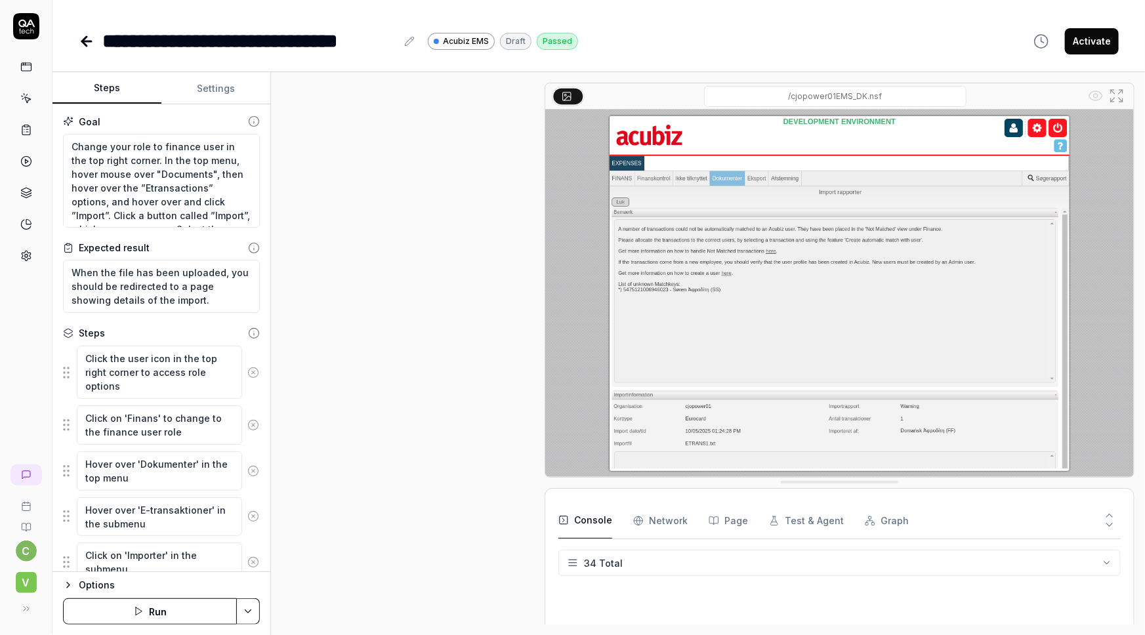
scroll to position [813, 0]
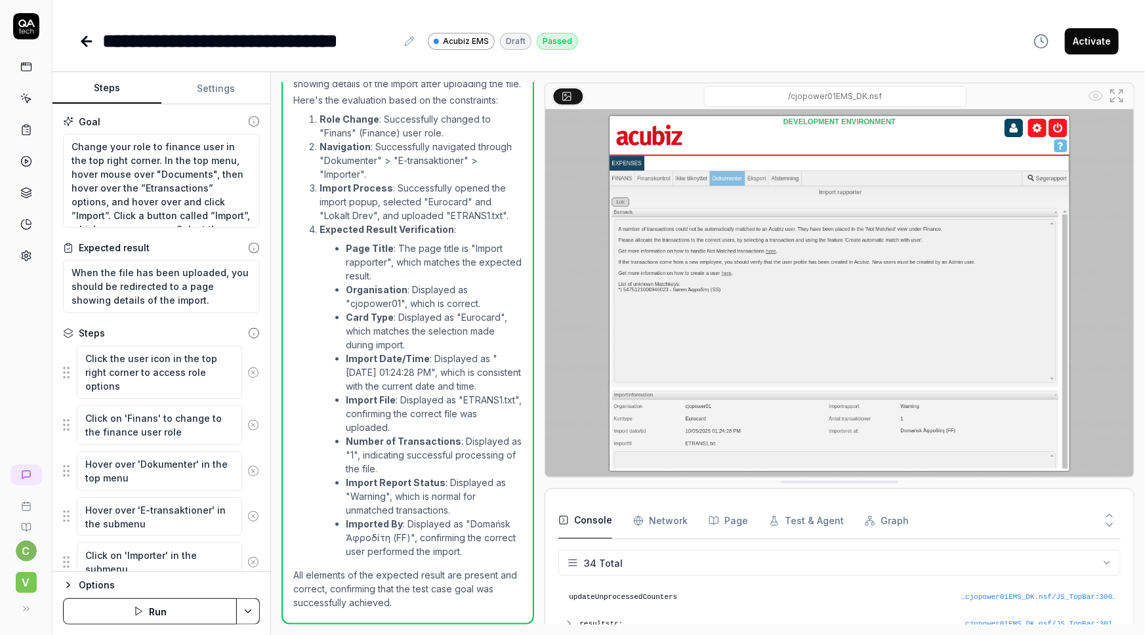
click at [216, 85] on button "Settings" at bounding box center [215, 89] width 109 height 32
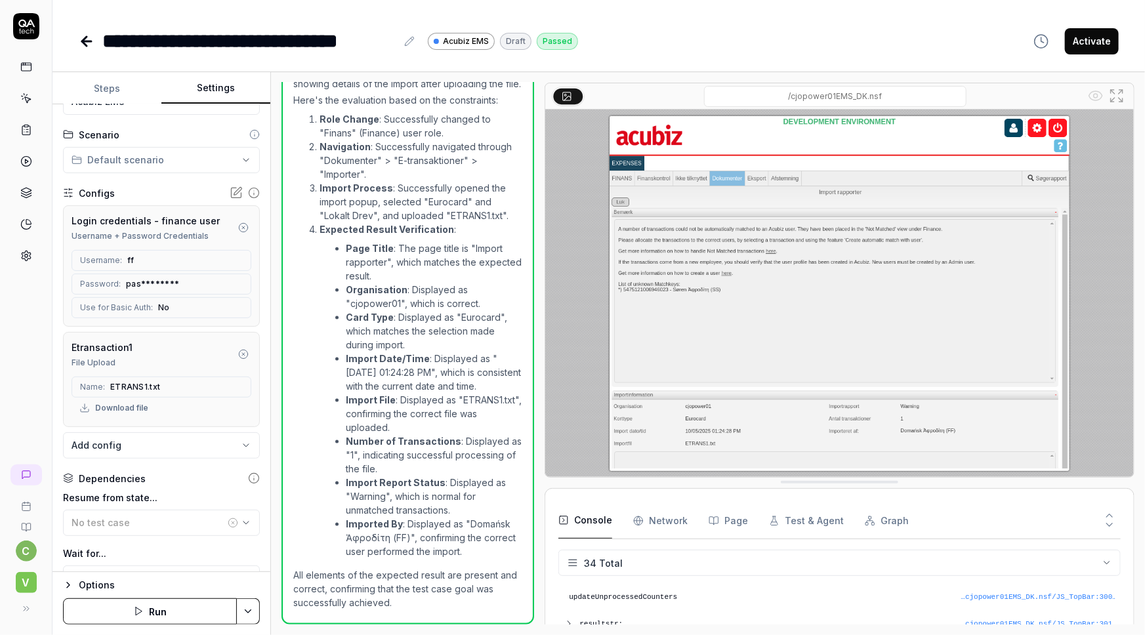
scroll to position [179, 0]
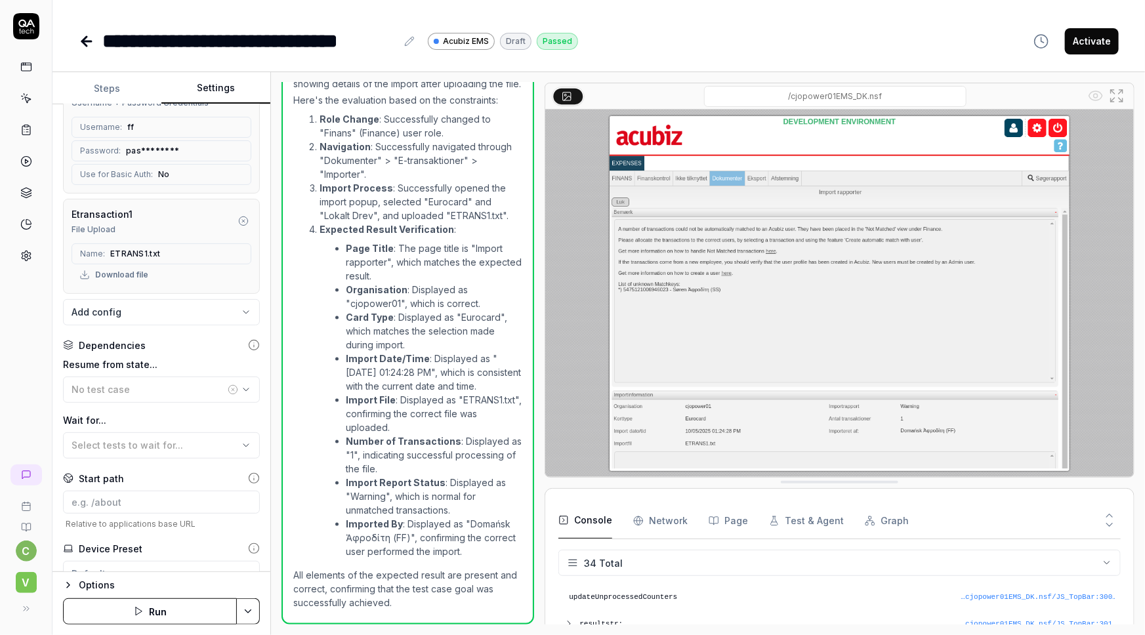
click at [238, 217] on icon "button" at bounding box center [243, 221] width 11 height 11
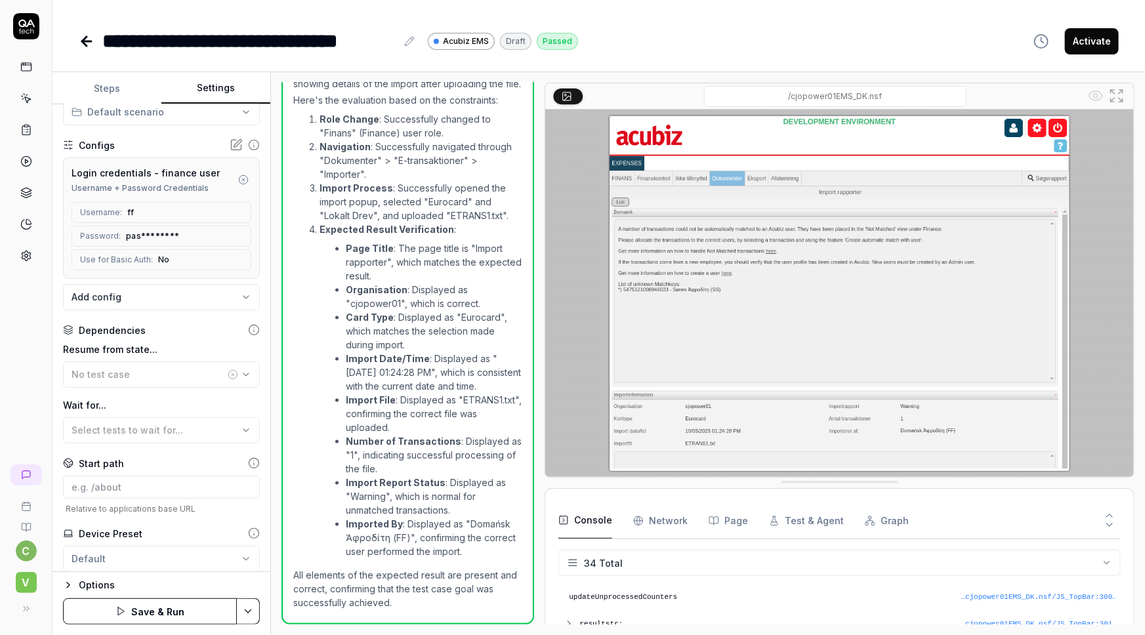
scroll to position [72, 0]
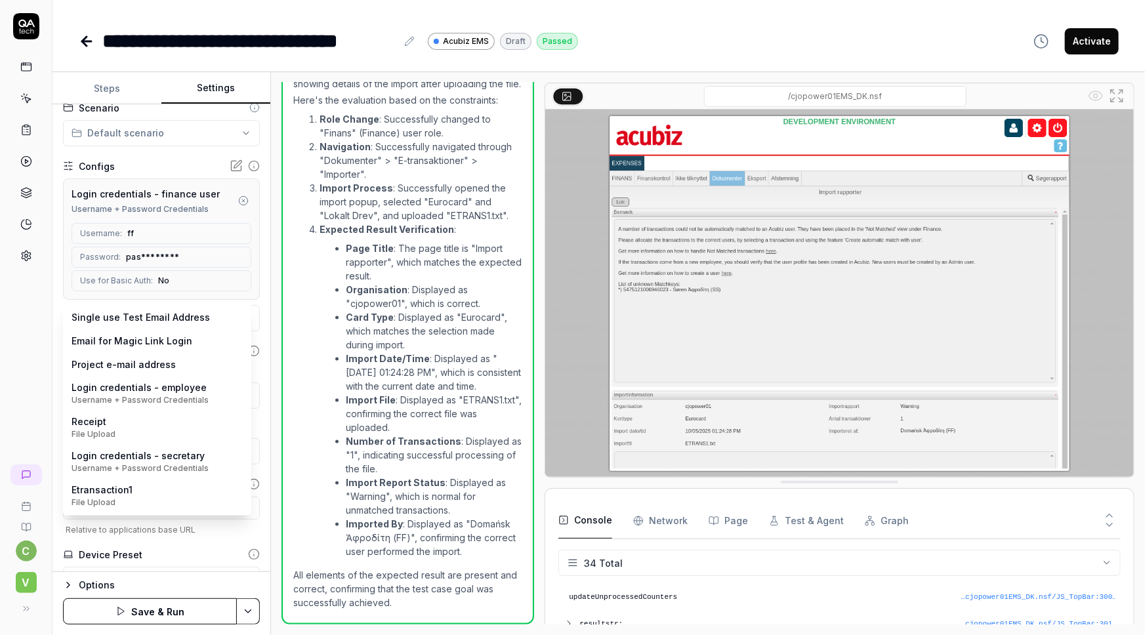
click at [194, 313] on body "**********" at bounding box center [572, 317] width 1145 height 635
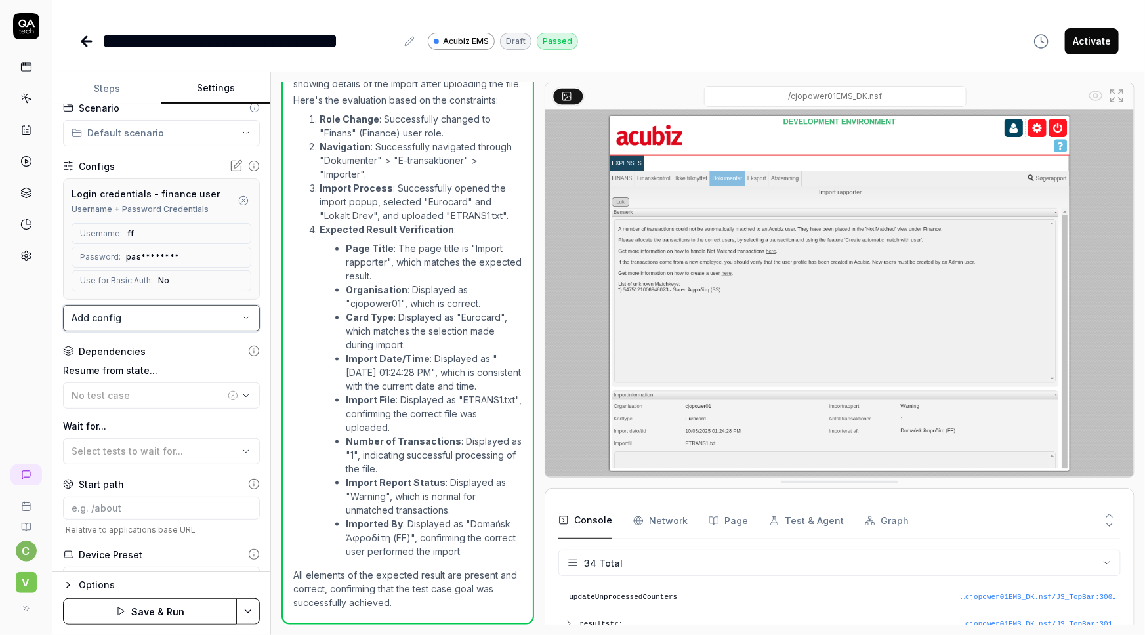
click at [25, 280] on html "**********" at bounding box center [572, 317] width 1145 height 635
click at [22, 253] on icon at bounding box center [26, 256] width 12 height 12
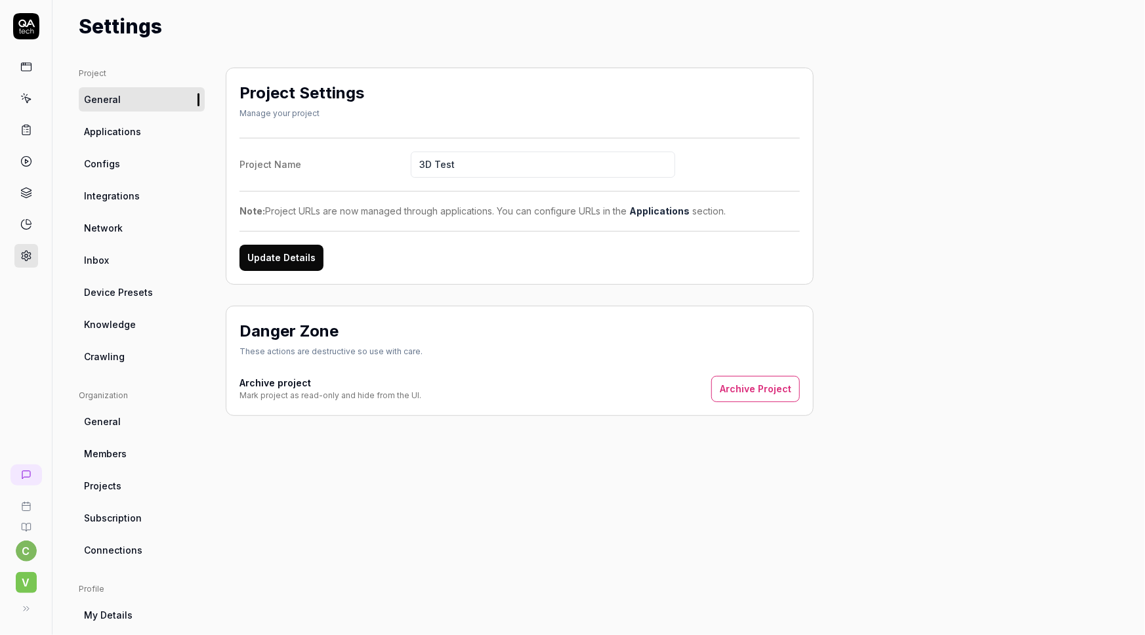
scroll to position [22, 0]
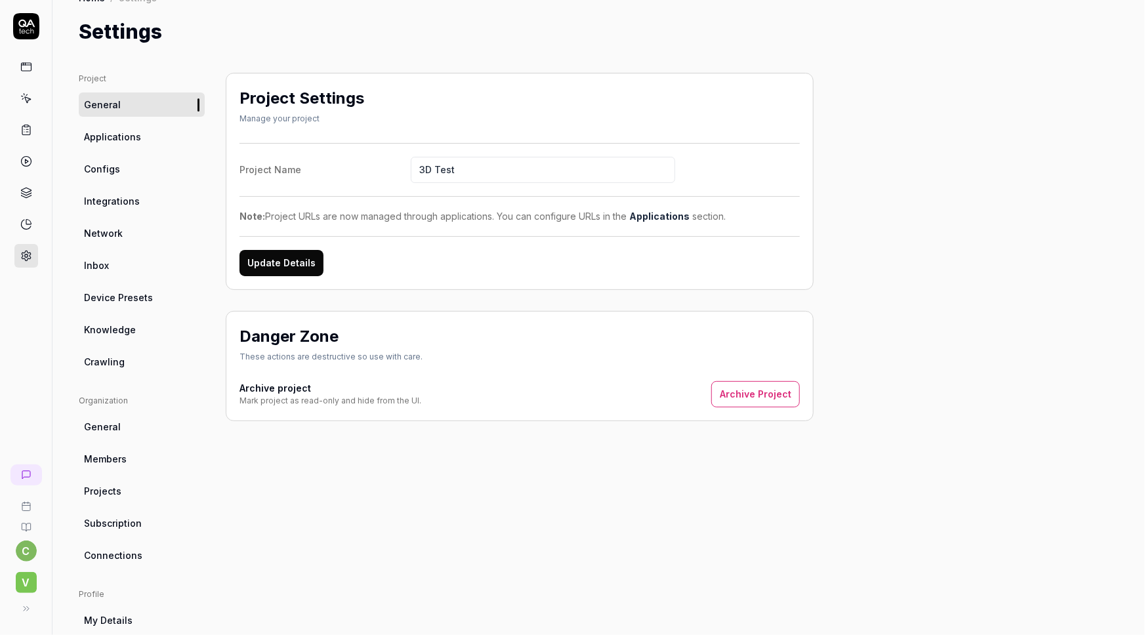
click at [108, 177] on link "Configs" at bounding box center [142, 169] width 126 height 24
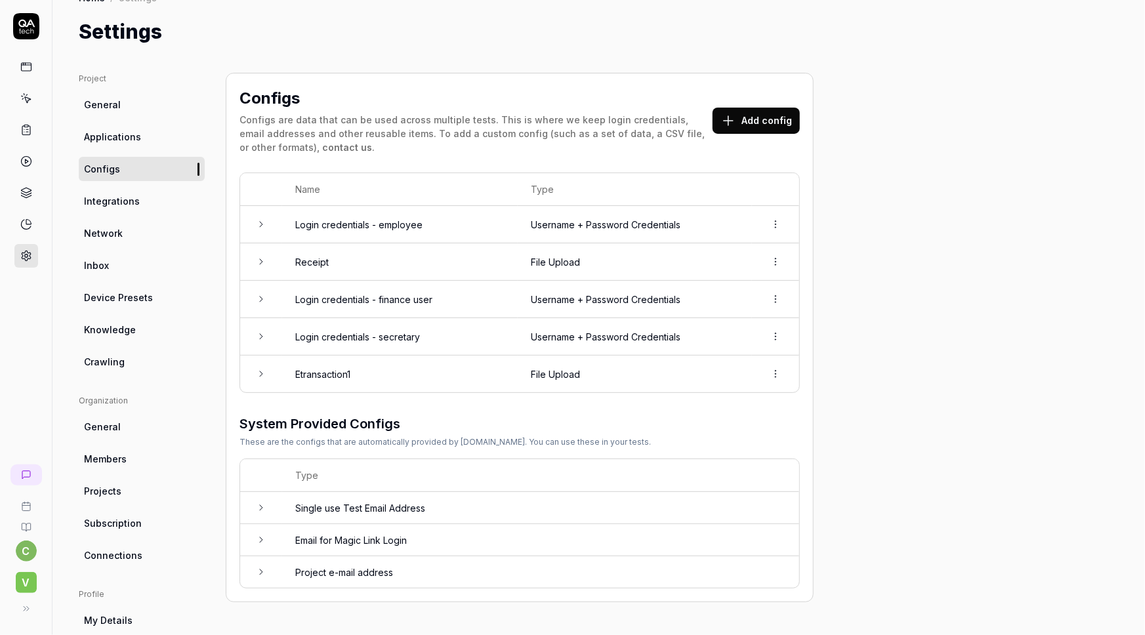
scroll to position [142, 0]
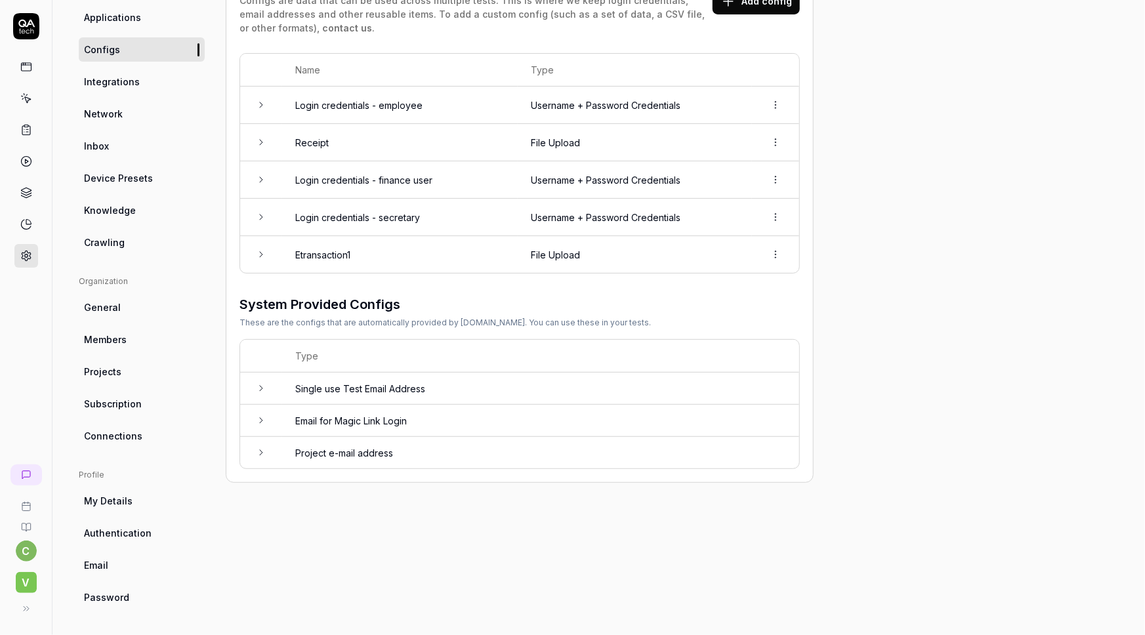
click at [784, 254] on html "c V Home / Settings Home / Settings Settings Project General Applications Confi…" at bounding box center [572, 317] width 1145 height 635
click at [722, 316] on span "Delete" at bounding box center [719, 312] width 30 height 14
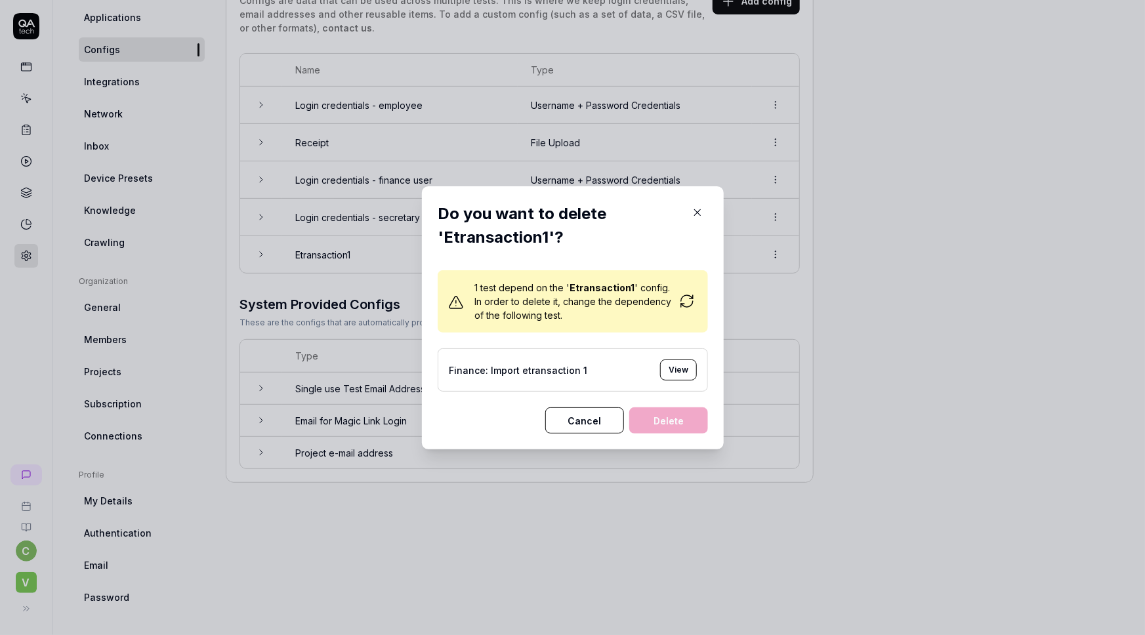
click at [513, 262] on div "Do you want to delete 'Etransaction1'? 1 test depend on the ' Etransaction1 ' c…" at bounding box center [573, 318] width 270 height 232
click at [575, 418] on button "Cancel" at bounding box center [584, 421] width 79 height 26
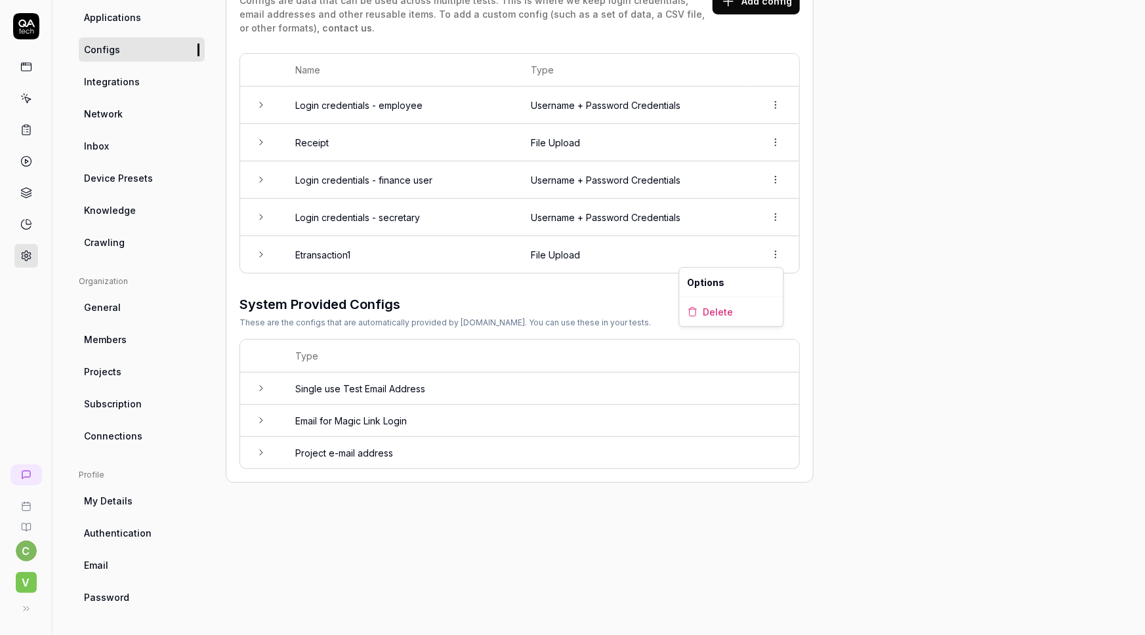
click at [776, 253] on html "c V Home / Settings Home / Settings Settings Project General Applications Confi…" at bounding box center [572, 317] width 1145 height 635
click at [709, 317] on span "Delete" at bounding box center [719, 312] width 30 height 14
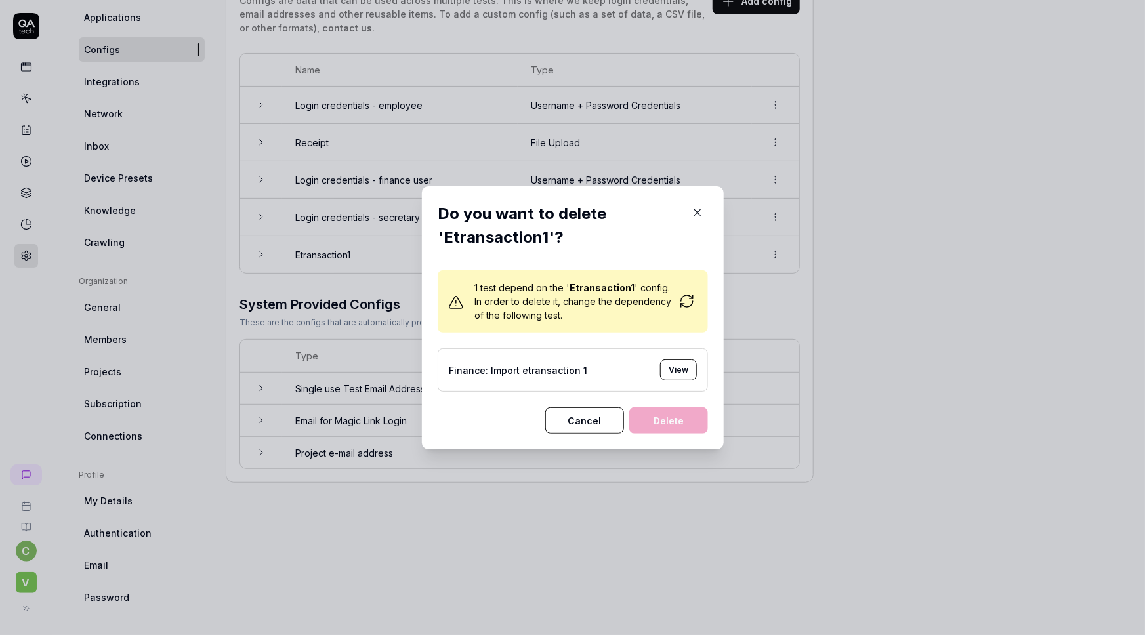
click at [672, 368] on button "View" at bounding box center [678, 370] width 37 height 21
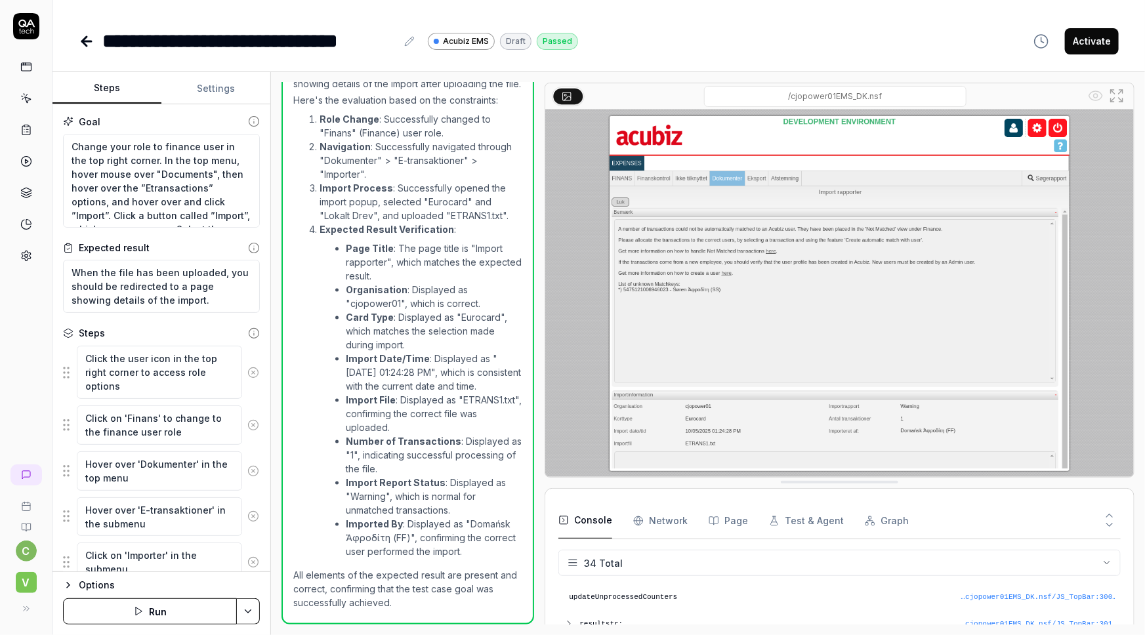
scroll to position [813, 0]
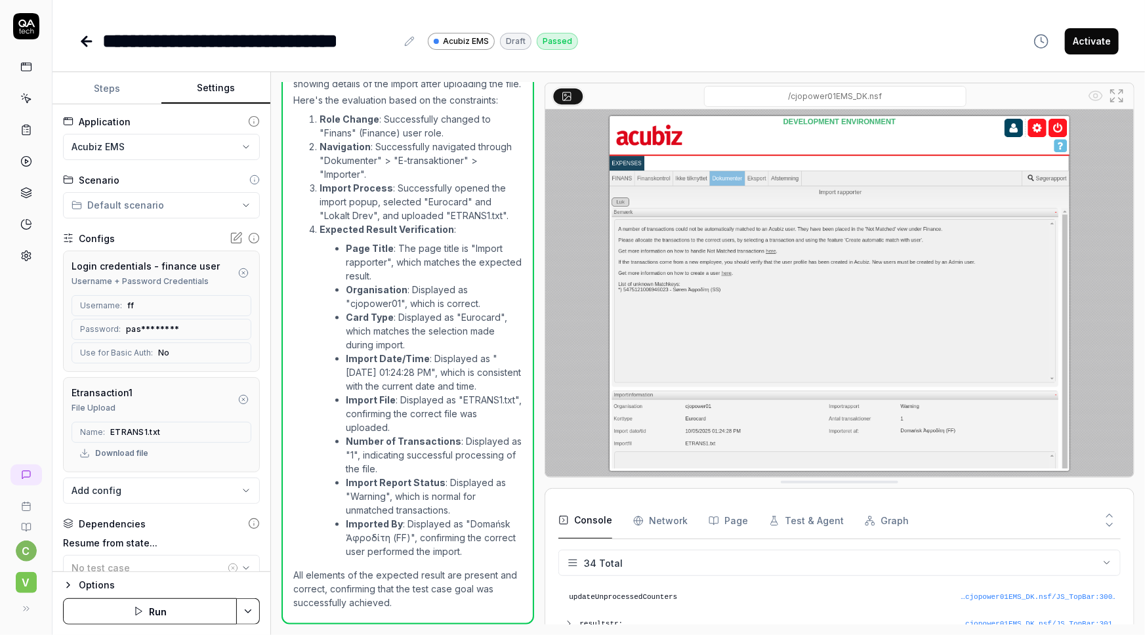
click at [206, 84] on button "Settings" at bounding box center [215, 89] width 109 height 32
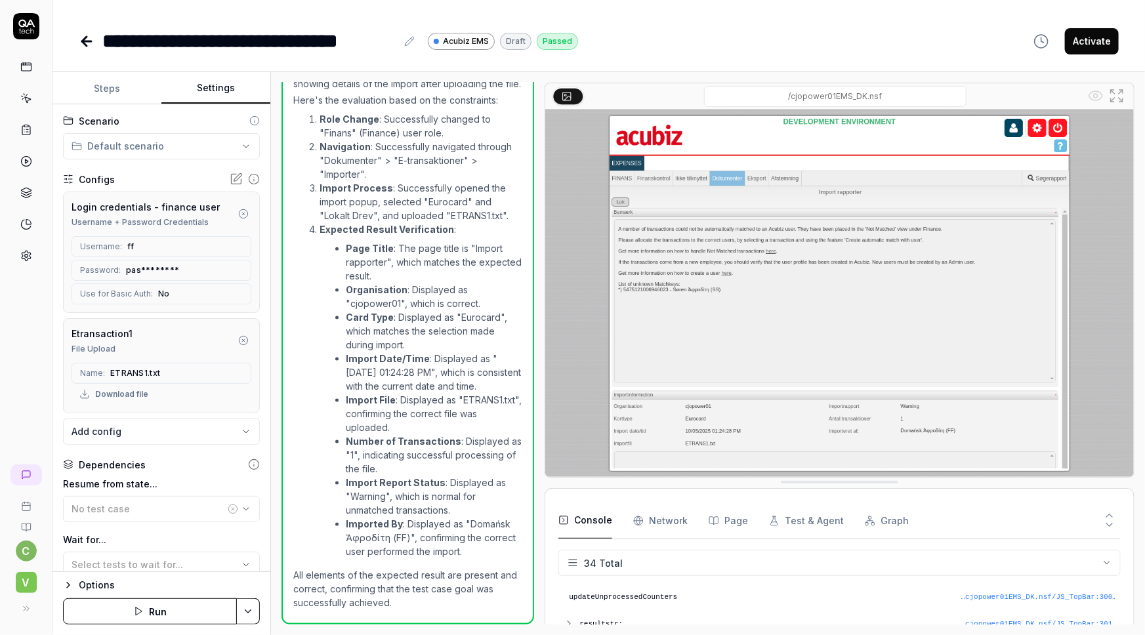
click at [238, 337] on icon "button" at bounding box center [243, 340] width 11 height 11
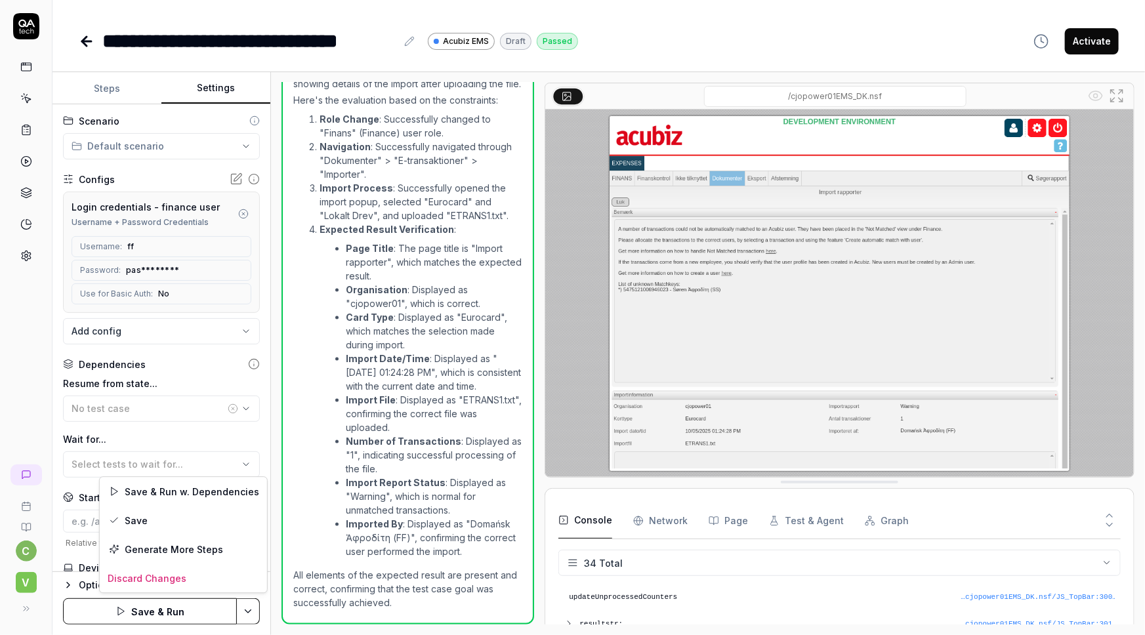
click at [251, 563] on html "**********" at bounding box center [572, 317] width 1145 height 635
click at [131, 519] on div "Save" at bounding box center [183, 520] width 167 height 29
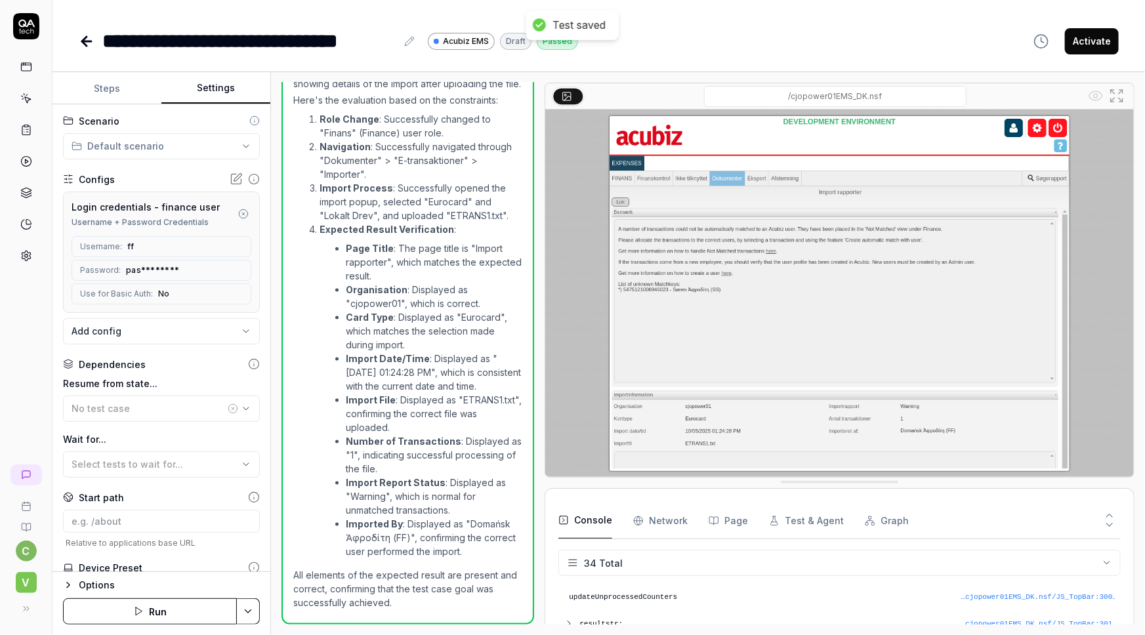
click at [25, 258] on icon at bounding box center [26, 256] width 9 height 10
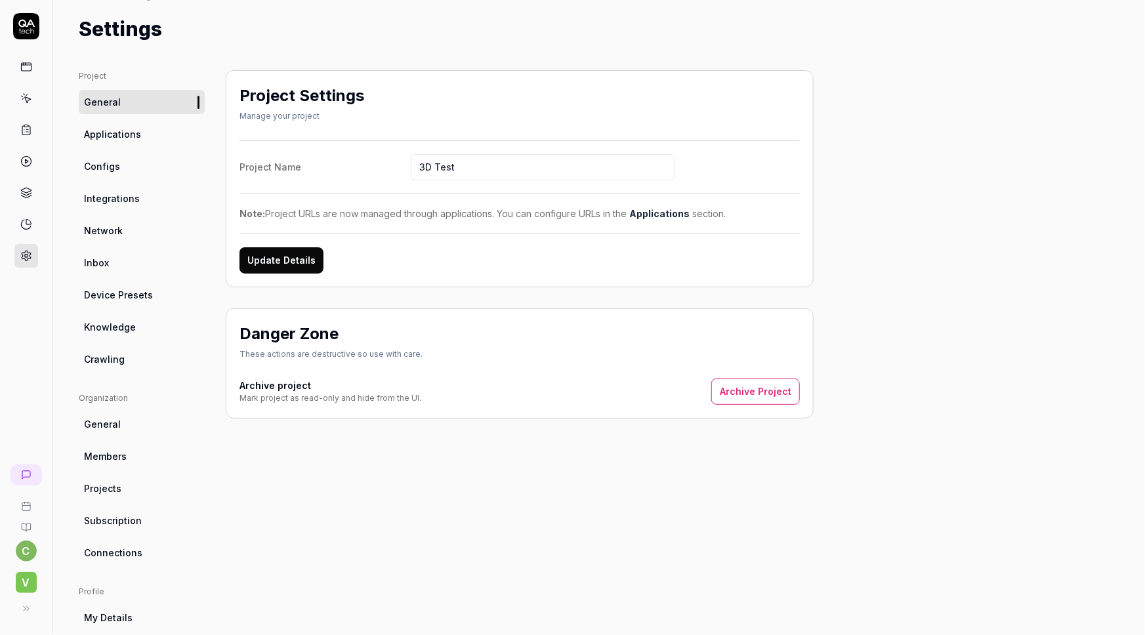
scroll to position [22, 0]
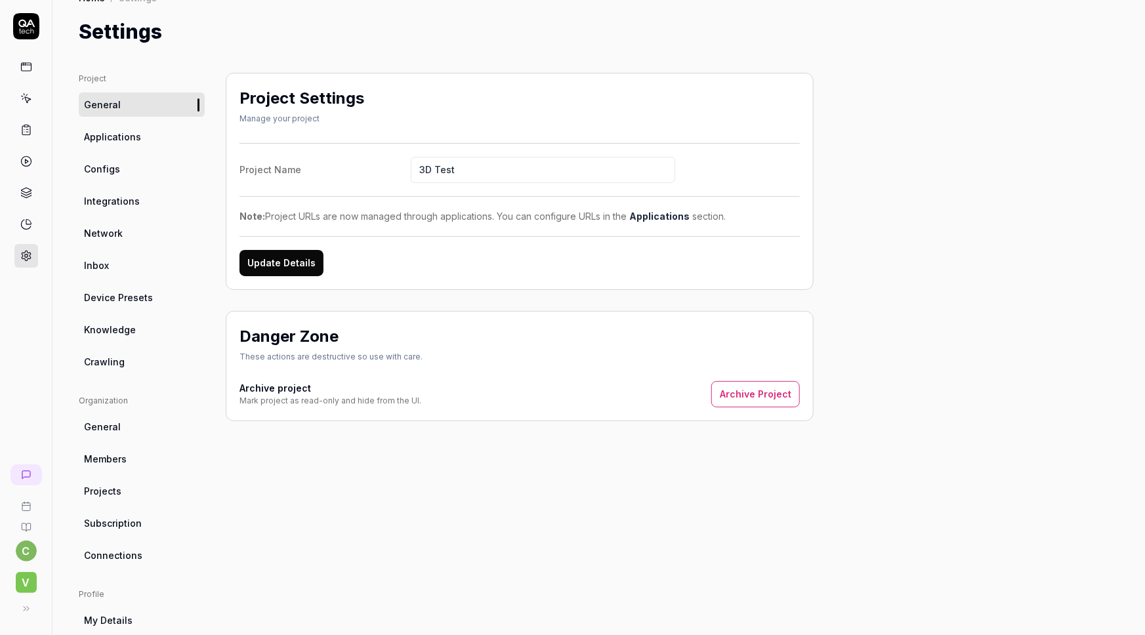
click at [103, 163] on span "Configs" at bounding box center [102, 169] width 36 height 14
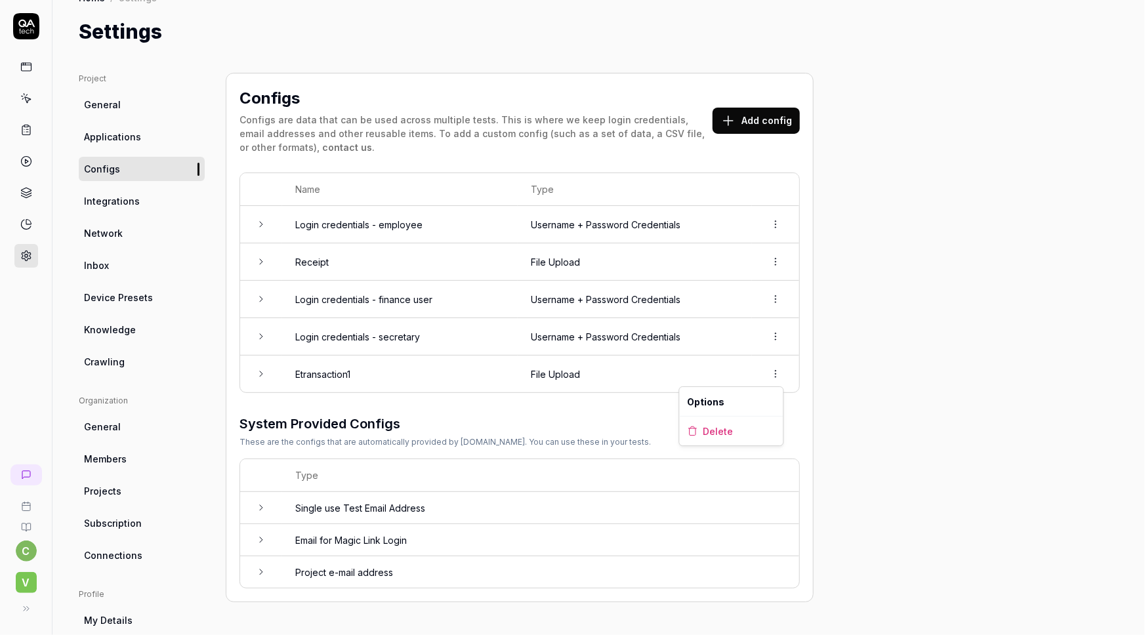
click at [775, 377] on html "c V Home / Settings Home / Settings Settings Project General Applications Confi…" at bounding box center [572, 317] width 1145 height 635
click at [710, 433] on span "Delete" at bounding box center [719, 432] width 30 height 14
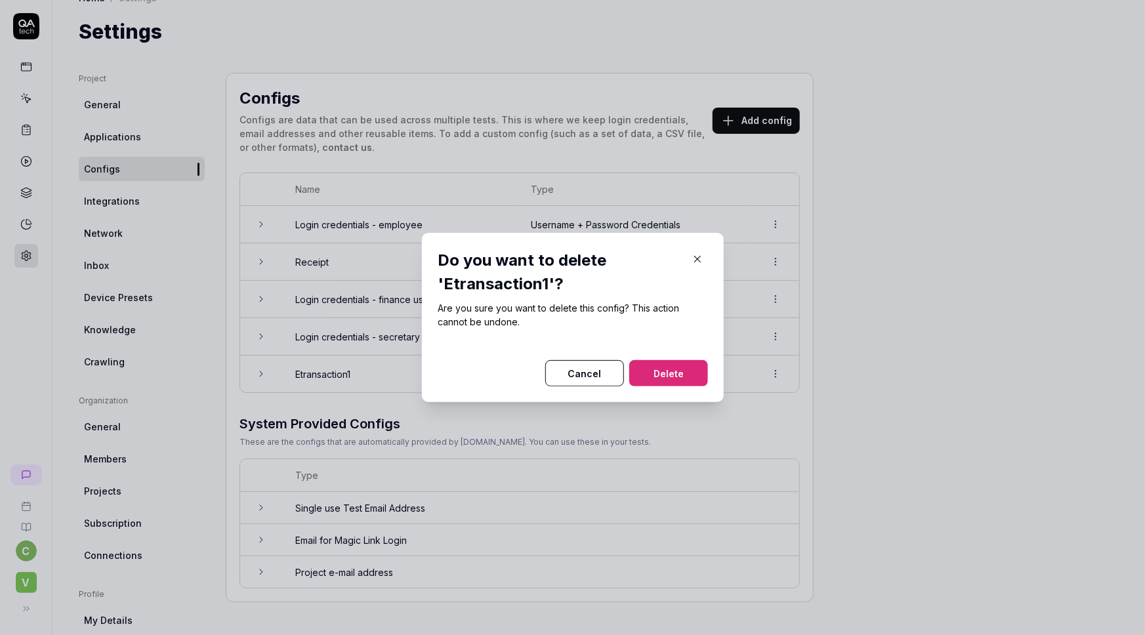
click at [676, 373] on button "Delete" at bounding box center [668, 373] width 79 height 26
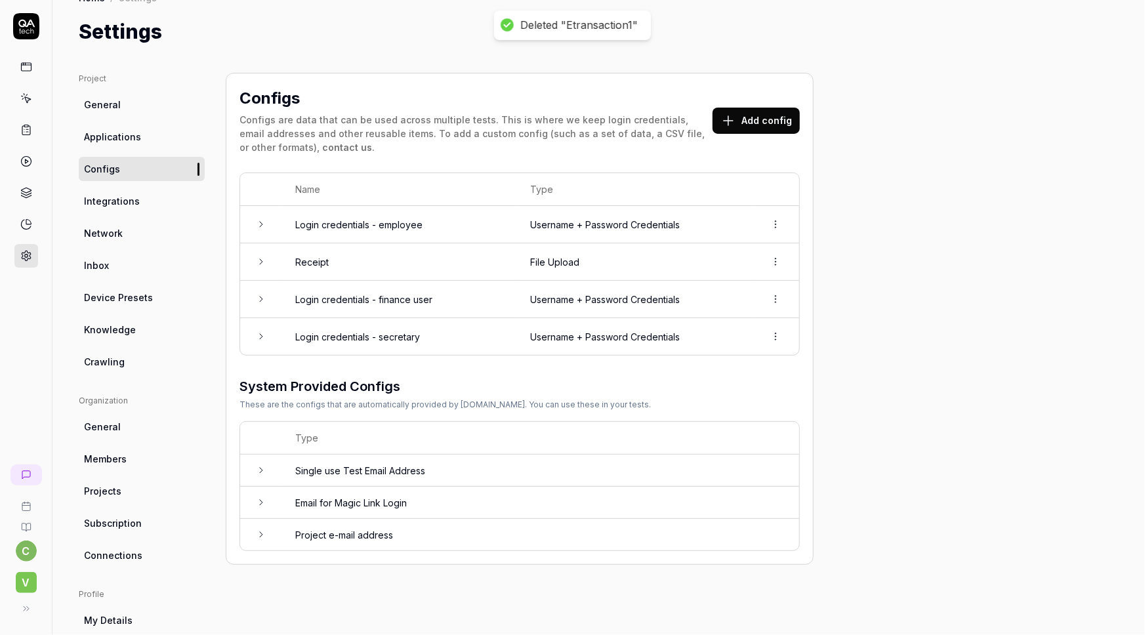
click at [749, 125] on button "Add config" at bounding box center [756, 121] width 87 height 26
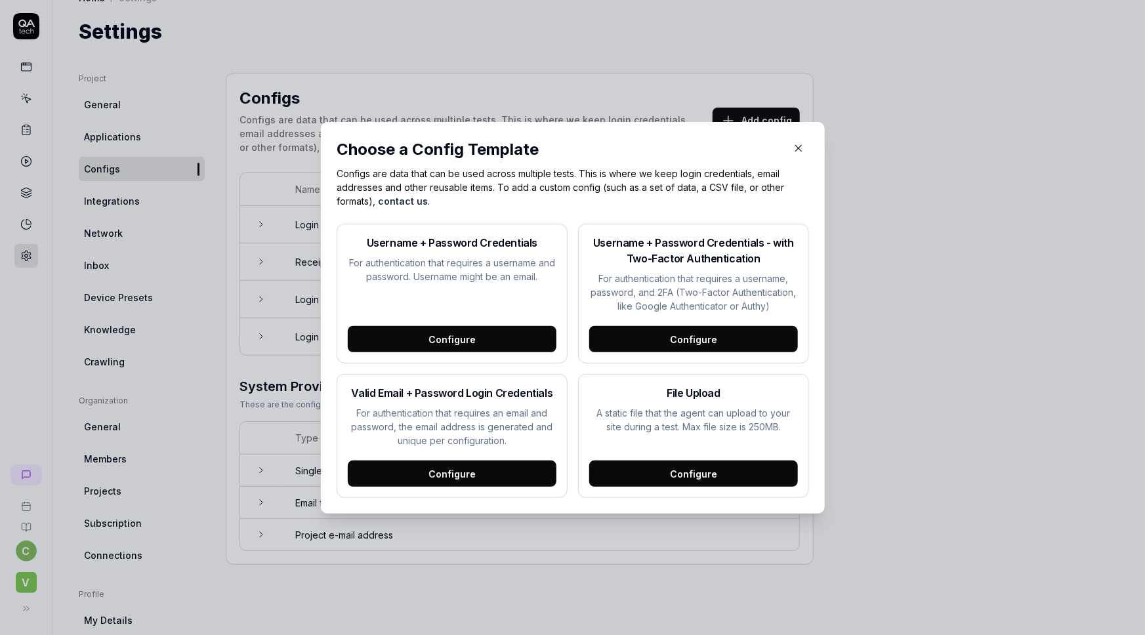
click at [680, 469] on div "Configure" at bounding box center [693, 474] width 209 height 26
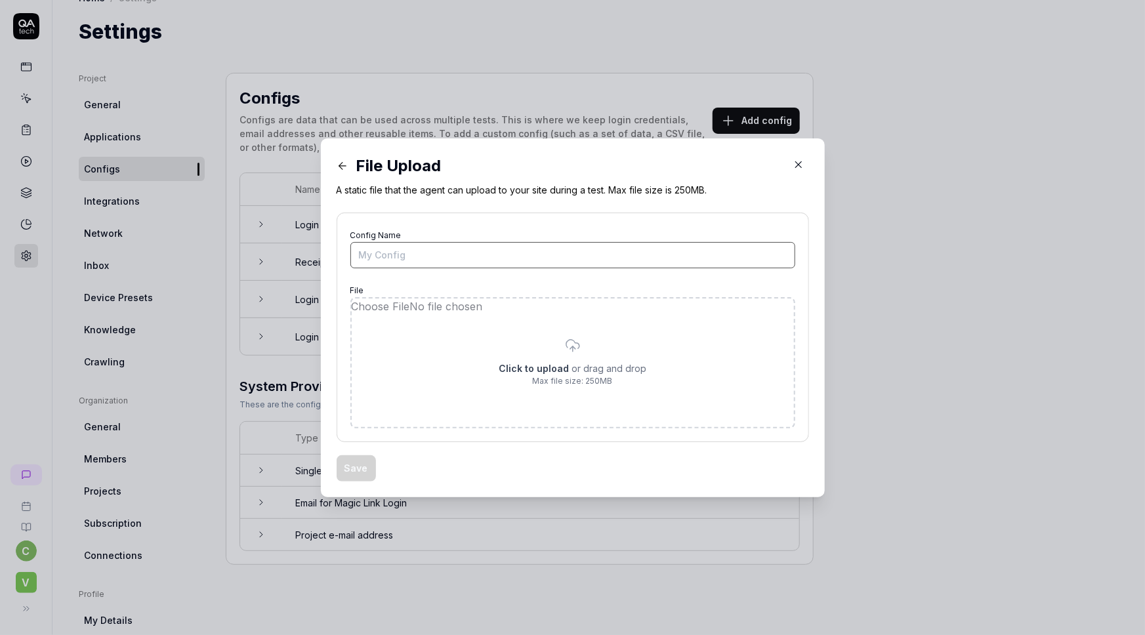
click at [387, 259] on input "Config Name" at bounding box center [573, 255] width 445 height 26
click at [487, 364] on input "file" at bounding box center [573, 363] width 442 height 129
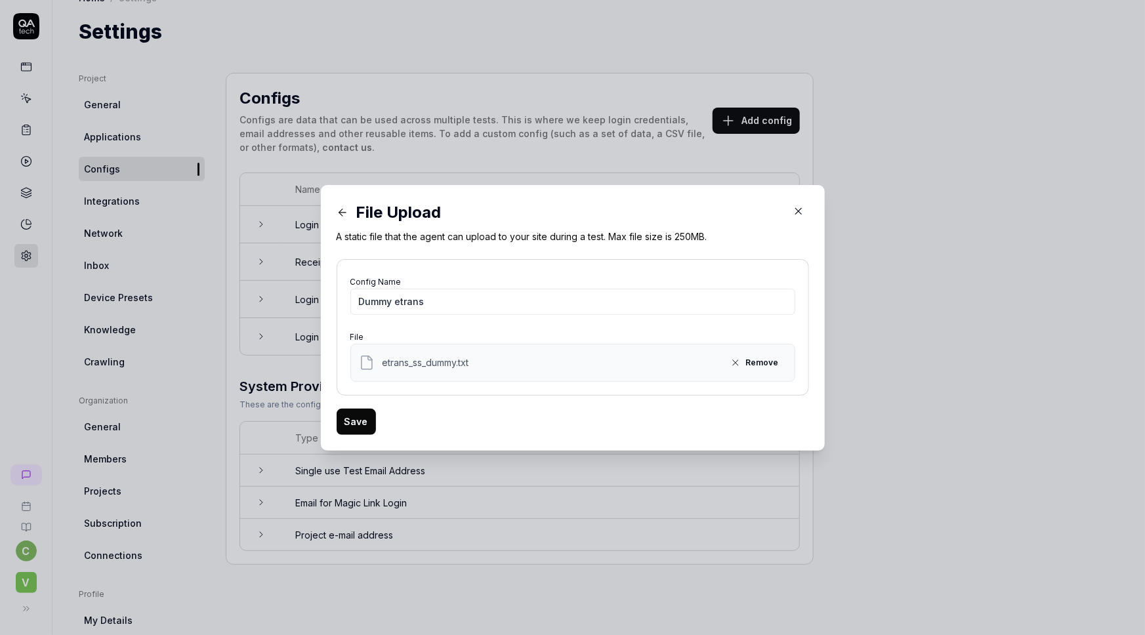
click at [354, 421] on button "Save" at bounding box center [356, 422] width 39 height 26
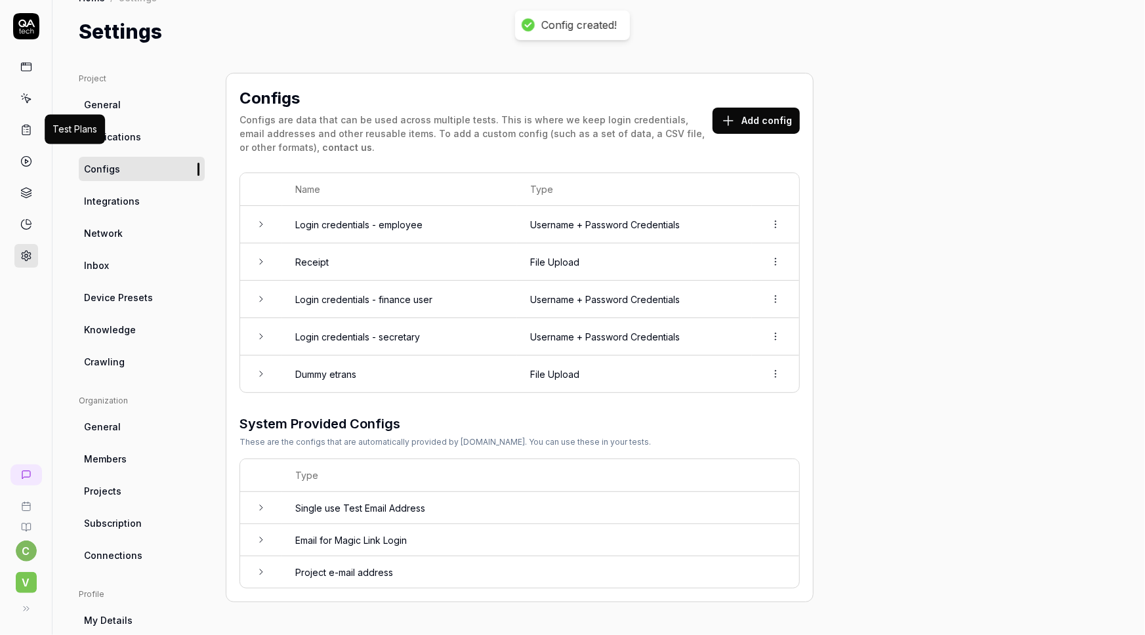
click at [20, 127] on icon at bounding box center [26, 130] width 12 height 12
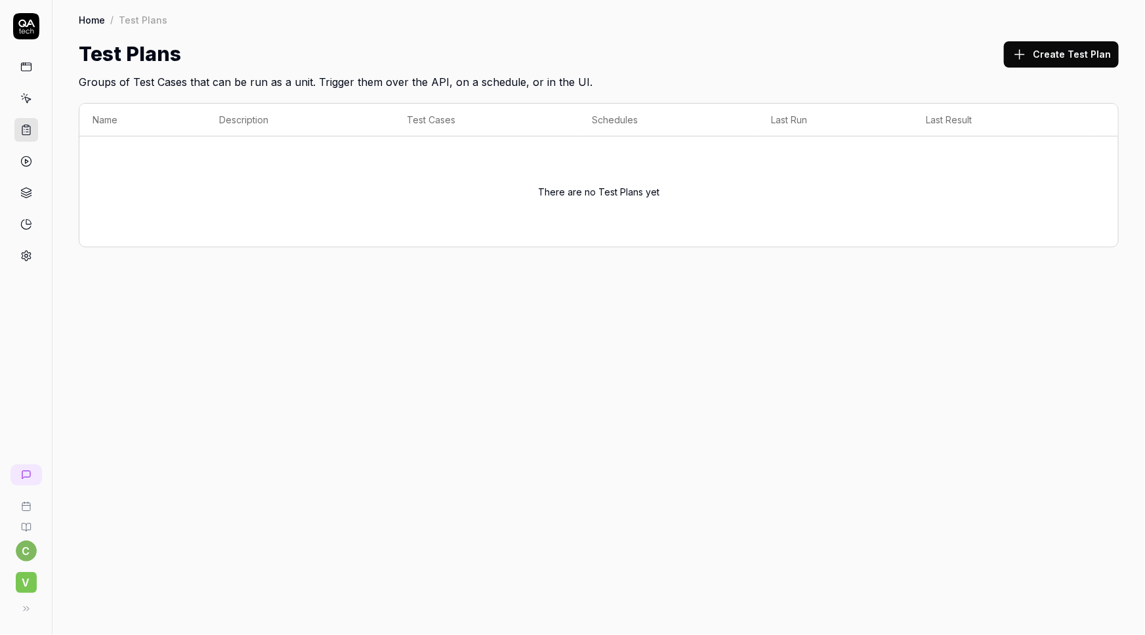
click at [26, 100] on icon at bounding box center [27, 100] width 6 height 6
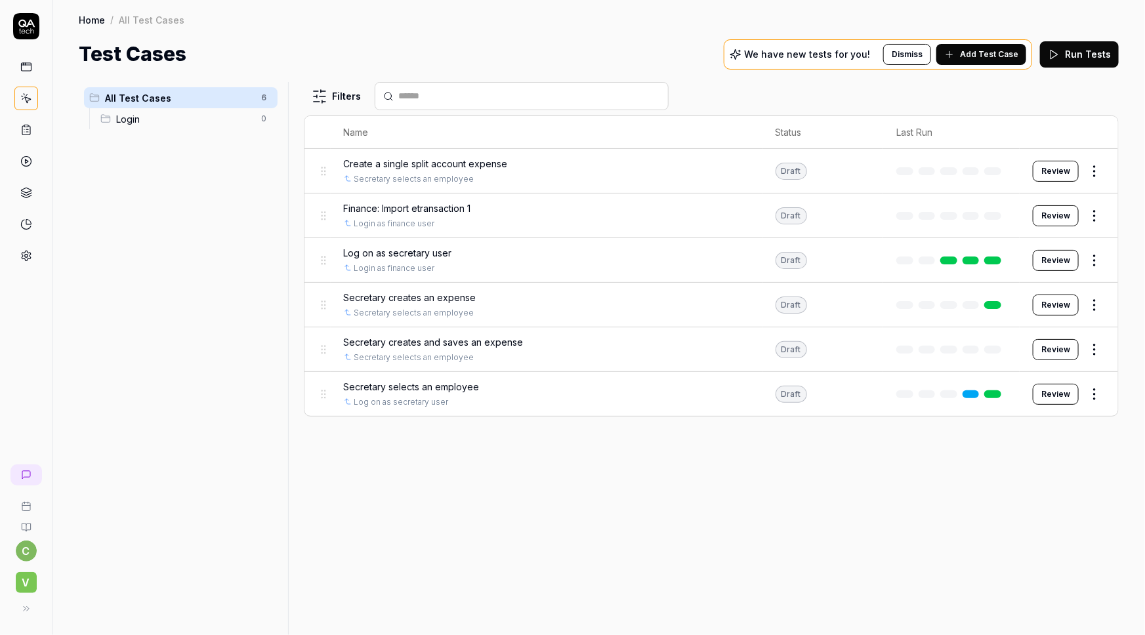
click at [406, 202] on span "Finance: Import etransaction 1" at bounding box center [407, 209] width 127 height 14
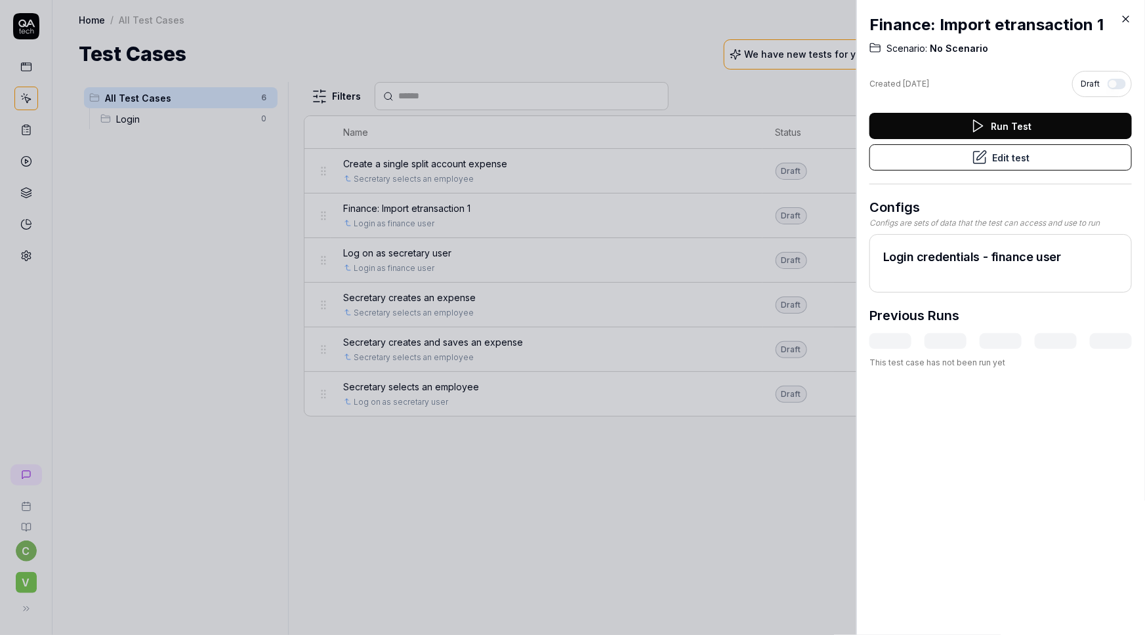
click at [1017, 157] on button "Edit test" at bounding box center [1001, 157] width 263 height 26
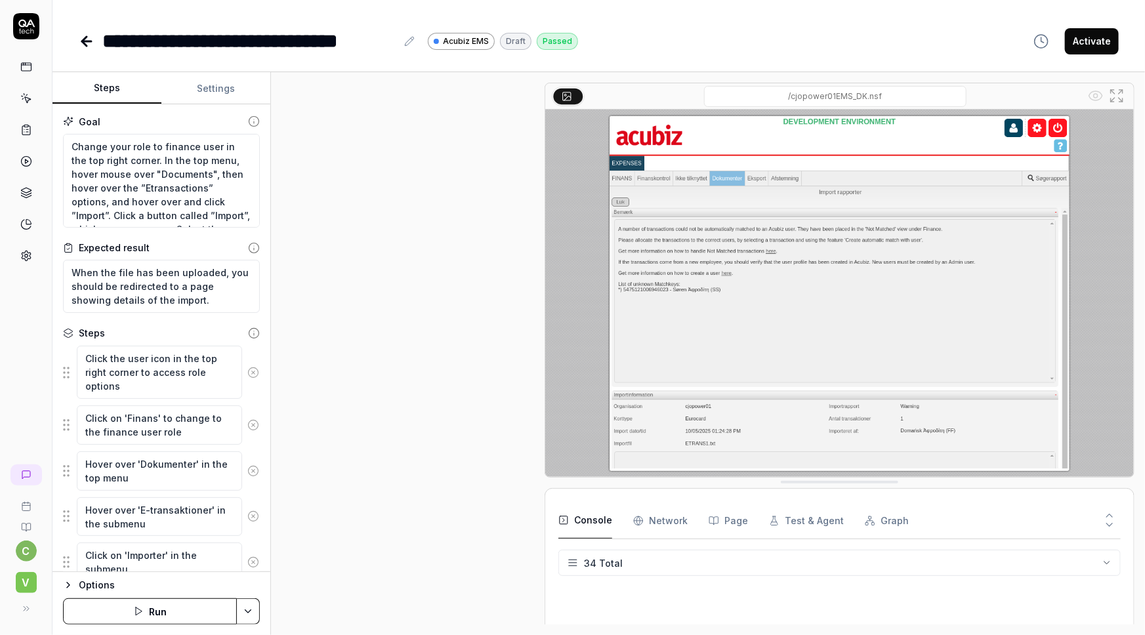
scroll to position [813, 0]
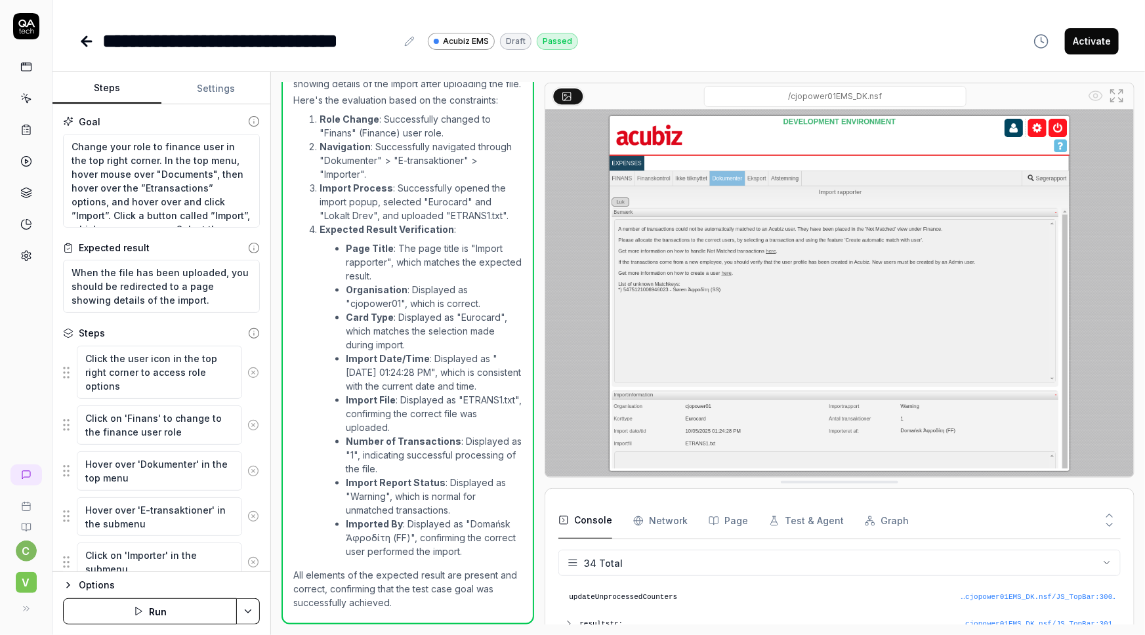
click at [212, 81] on button "Settings" at bounding box center [215, 89] width 109 height 32
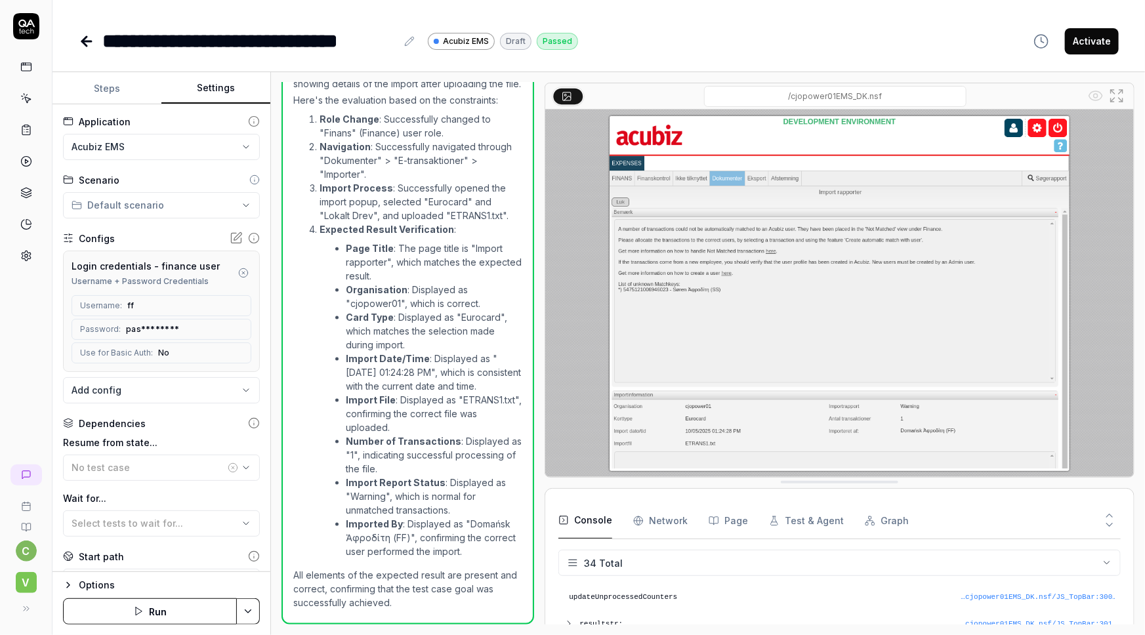
click at [146, 393] on body "**********" at bounding box center [572, 317] width 1145 height 635
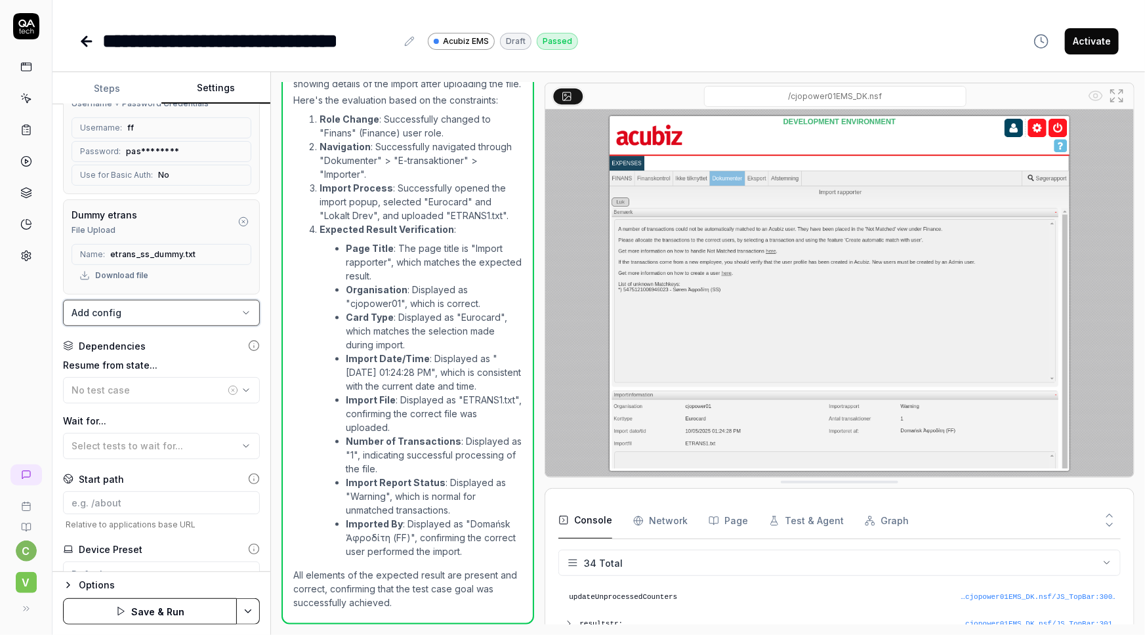
scroll to position [179, 0]
click at [246, 563] on html "**********" at bounding box center [572, 317] width 1145 height 635
click at [162, 547] on div "Generate More Steps" at bounding box center [183, 549] width 167 height 29
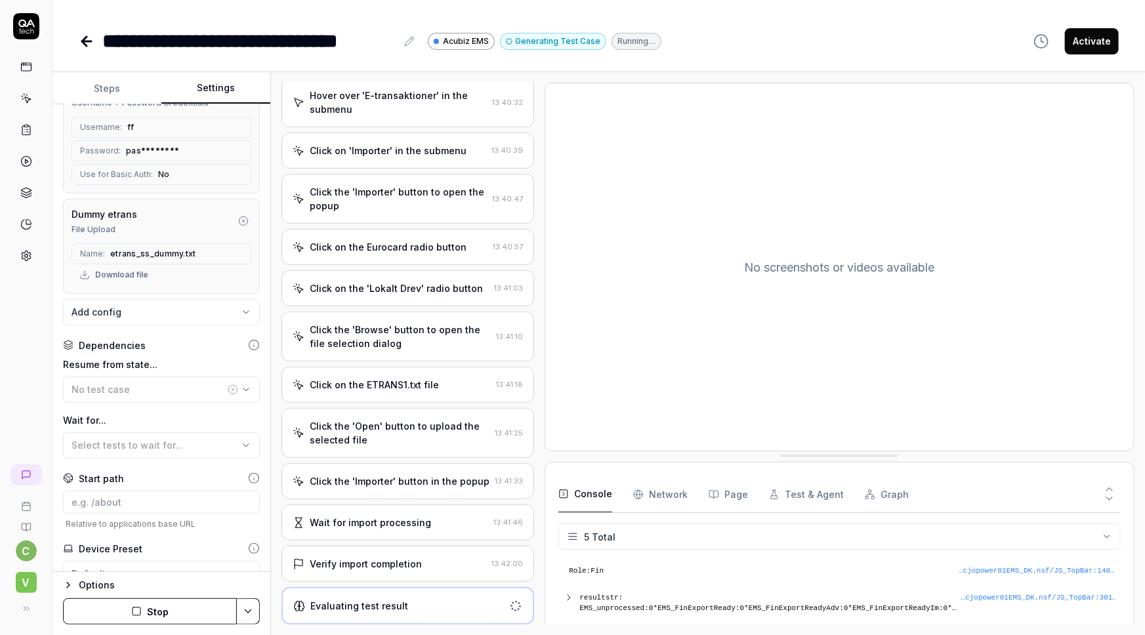
scroll to position [544, 0]
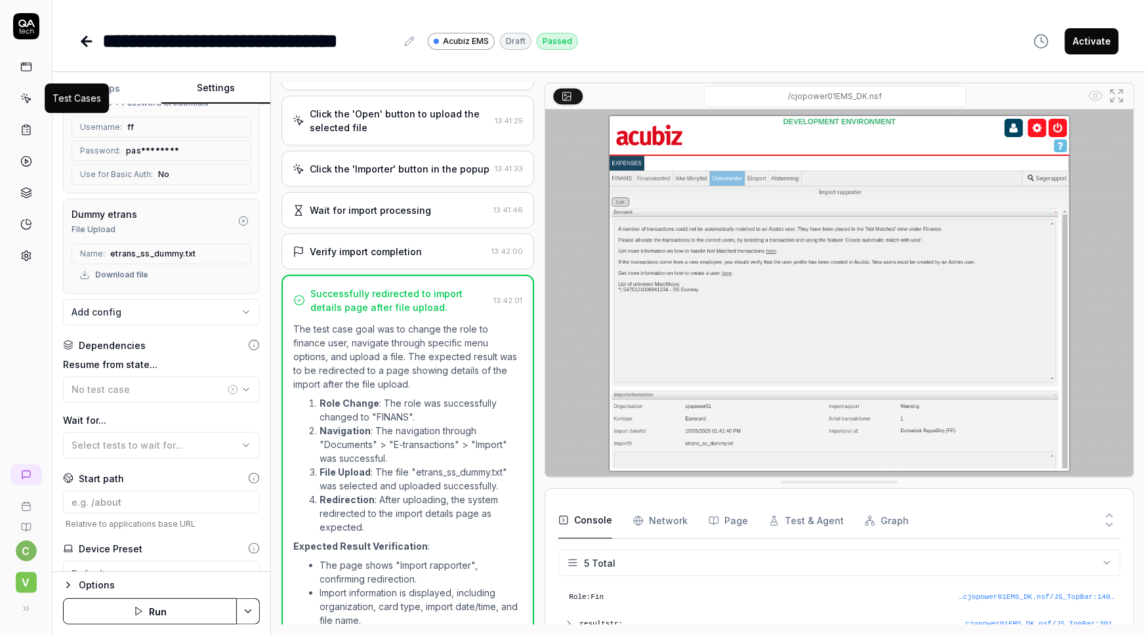
click at [26, 96] on icon at bounding box center [26, 99] width 12 height 12
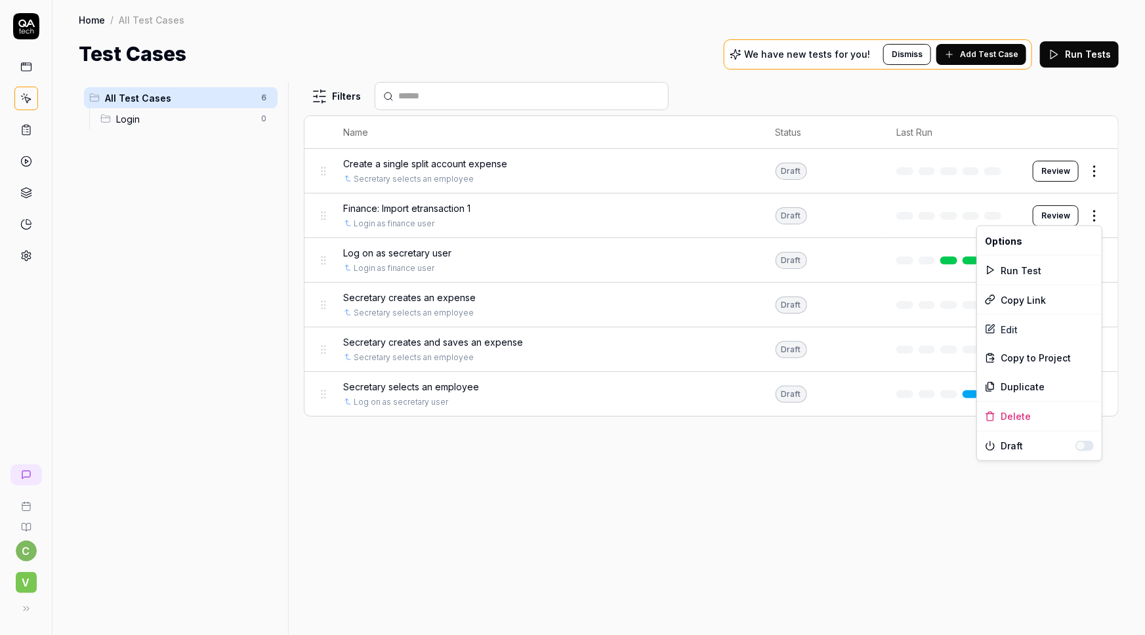
click at [1092, 215] on html "c V Home / All Test Cases Home / All Test Cases Test Cases We have new tests fo…" at bounding box center [572, 317] width 1145 height 635
click at [1005, 325] on div "Edit" at bounding box center [1039, 329] width 125 height 29
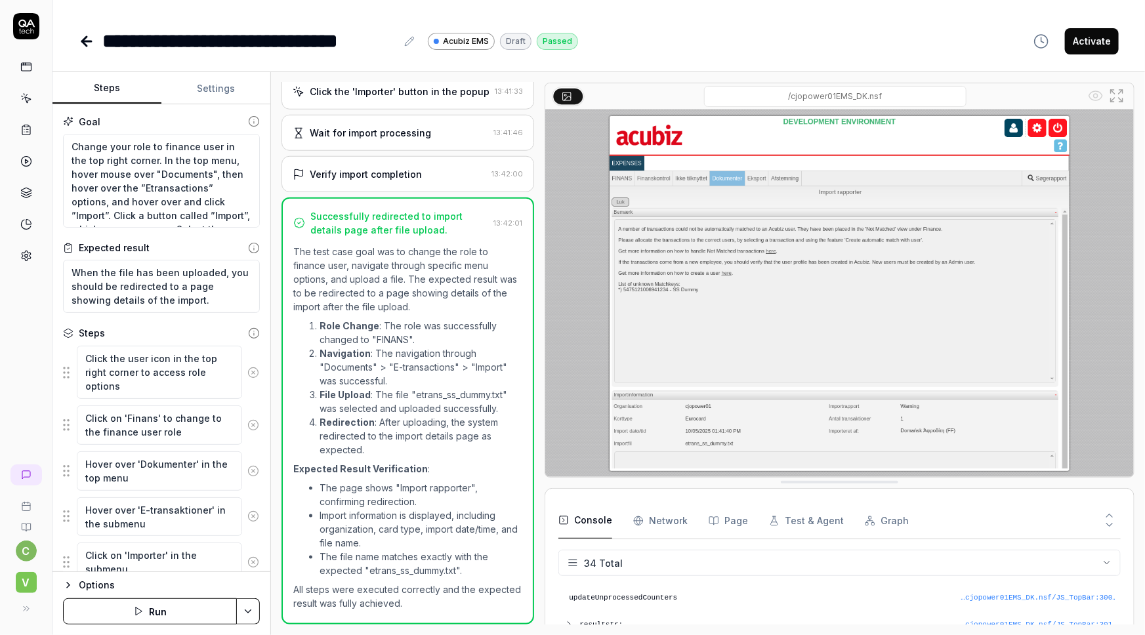
scroll to position [873, 0]
click at [407, 40] on icon at bounding box center [409, 41] width 11 height 11
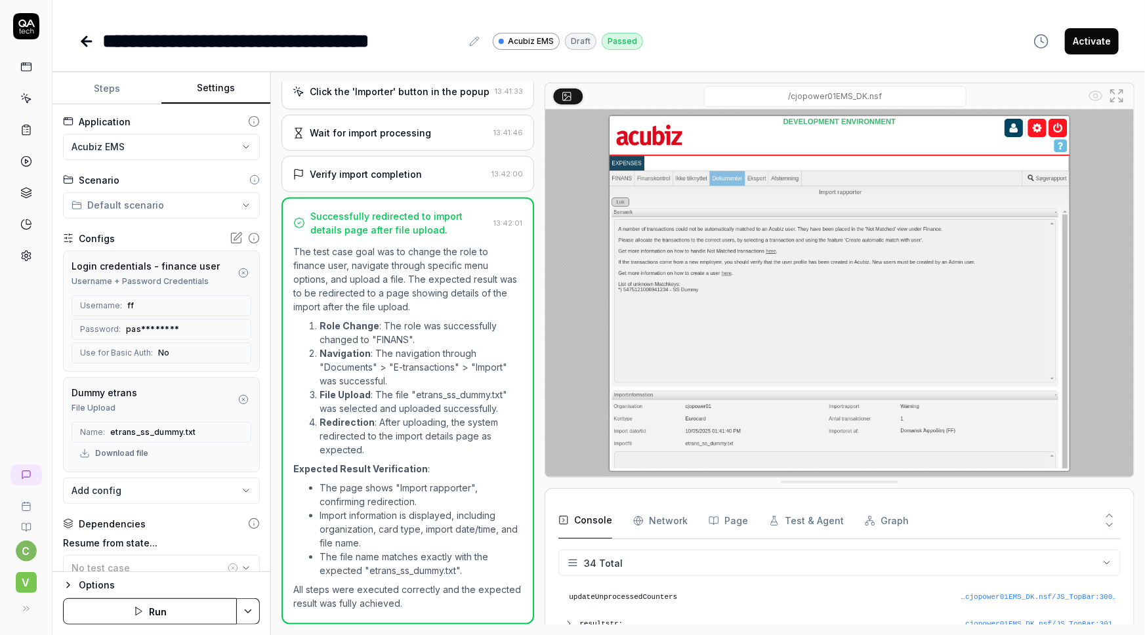
click at [219, 87] on button "Settings" at bounding box center [215, 89] width 109 height 32
click at [84, 41] on icon at bounding box center [86, 41] width 9 height 0
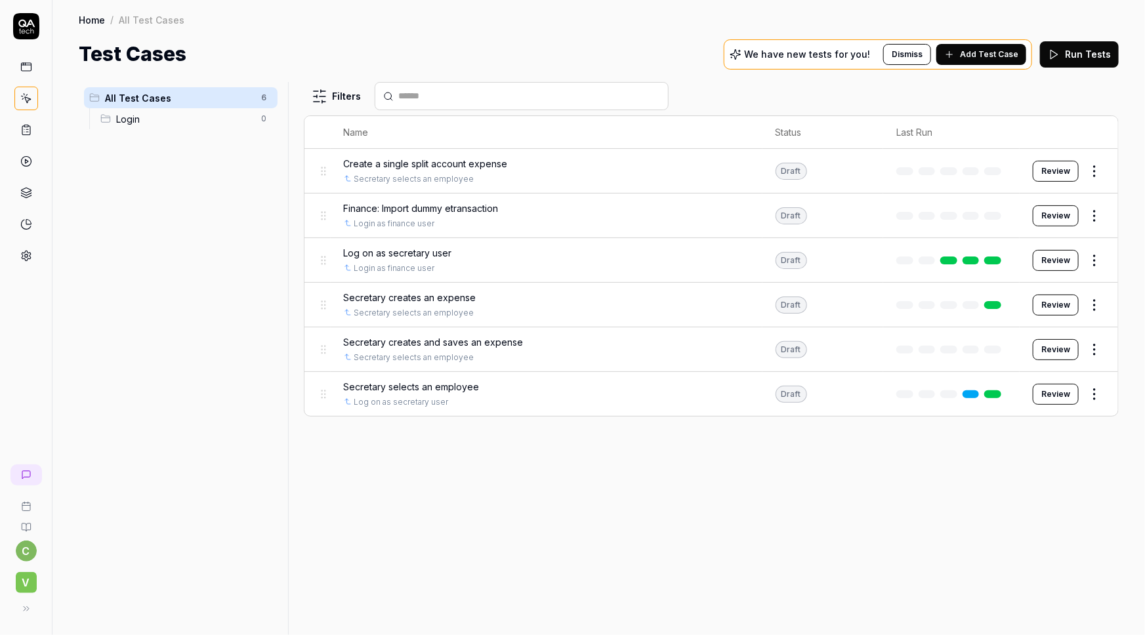
click at [1091, 216] on html "c V Home / All Test Cases Home / All Test Cases Test Cases We have new tests fo…" at bounding box center [572, 317] width 1145 height 635
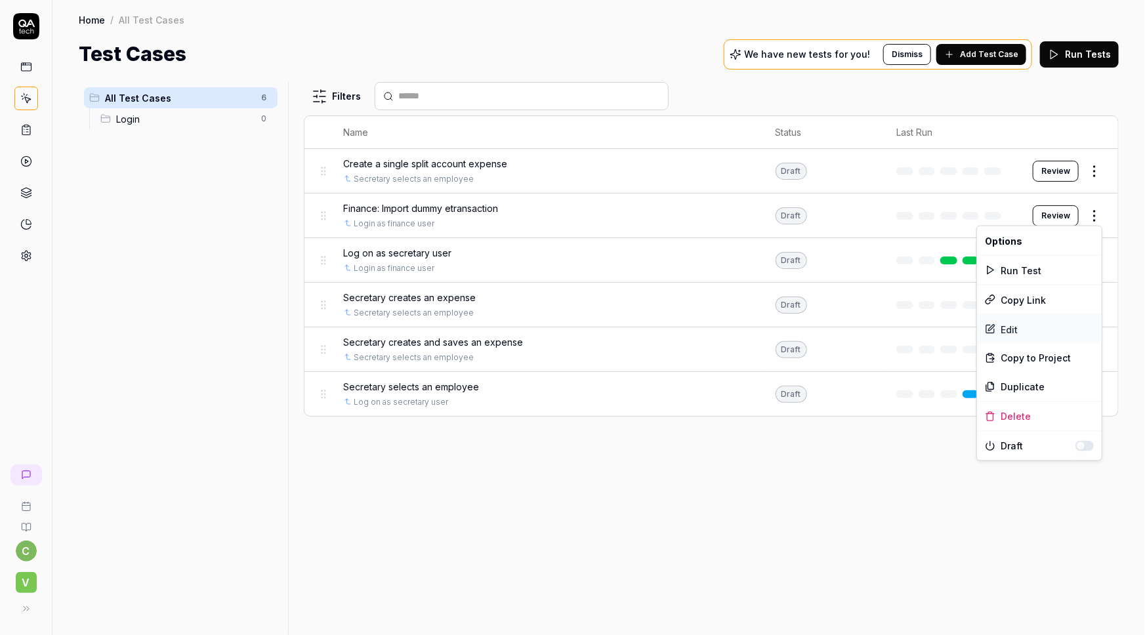
click at [1017, 327] on div "Edit" at bounding box center [1039, 329] width 125 height 29
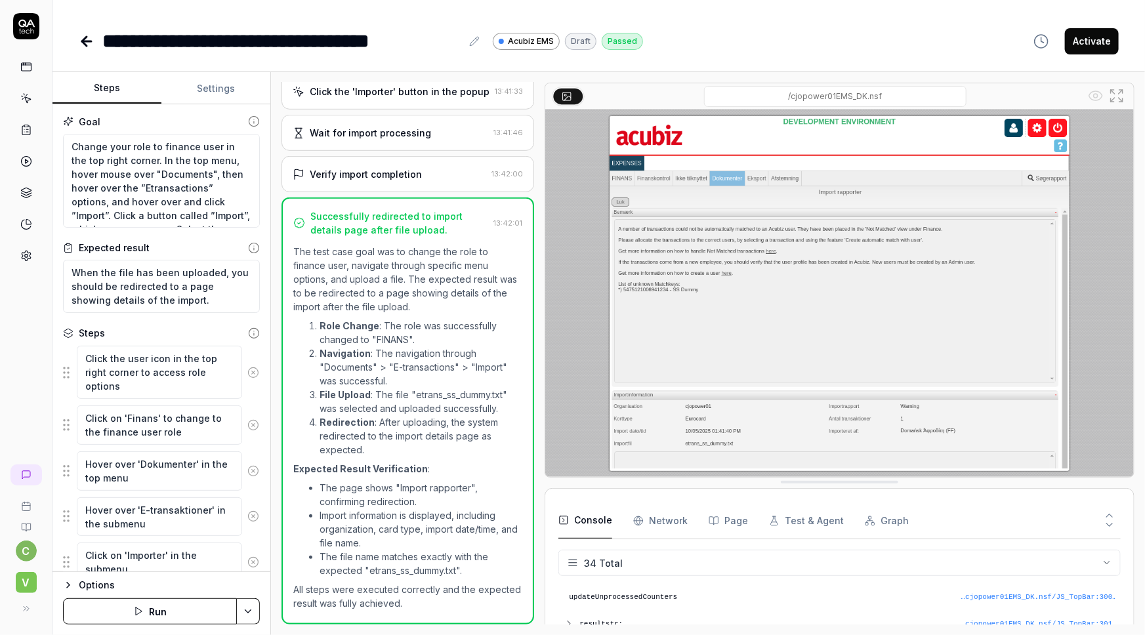
scroll to position [645, 0]
click at [472, 37] on icon at bounding box center [474, 41] width 11 height 11
click at [302, 39] on div "**********" at bounding box center [281, 41] width 359 height 30
click at [379, 37] on div "**********" at bounding box center [243, 41] width 282 height 30
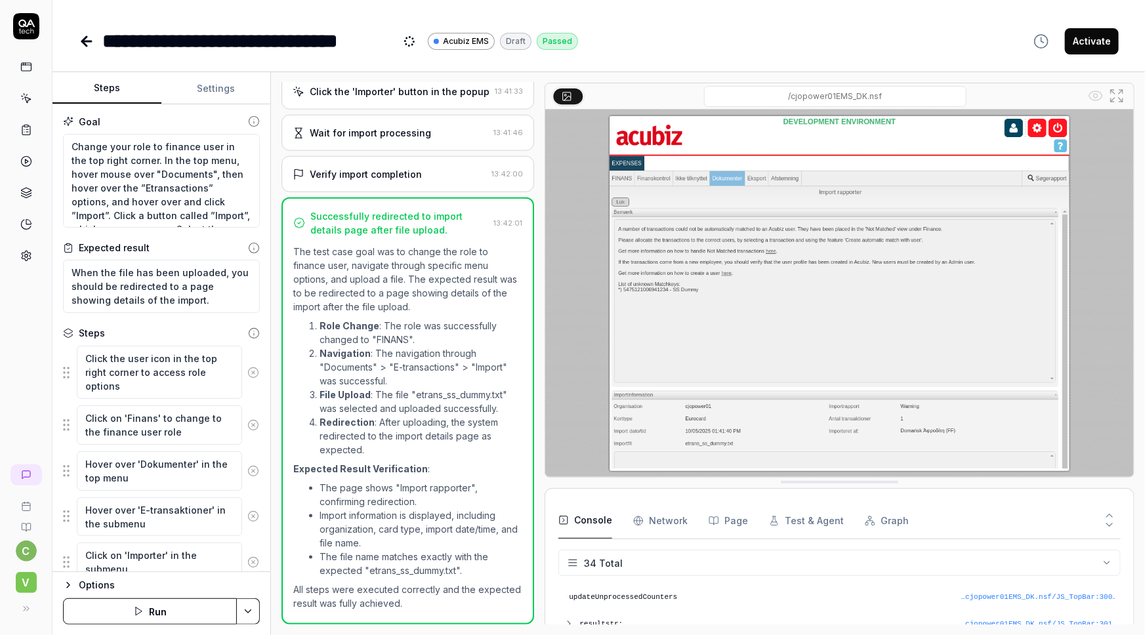
click at [698, 30] on div "**********" at bounding box center [599, 41] width 1040 height 30
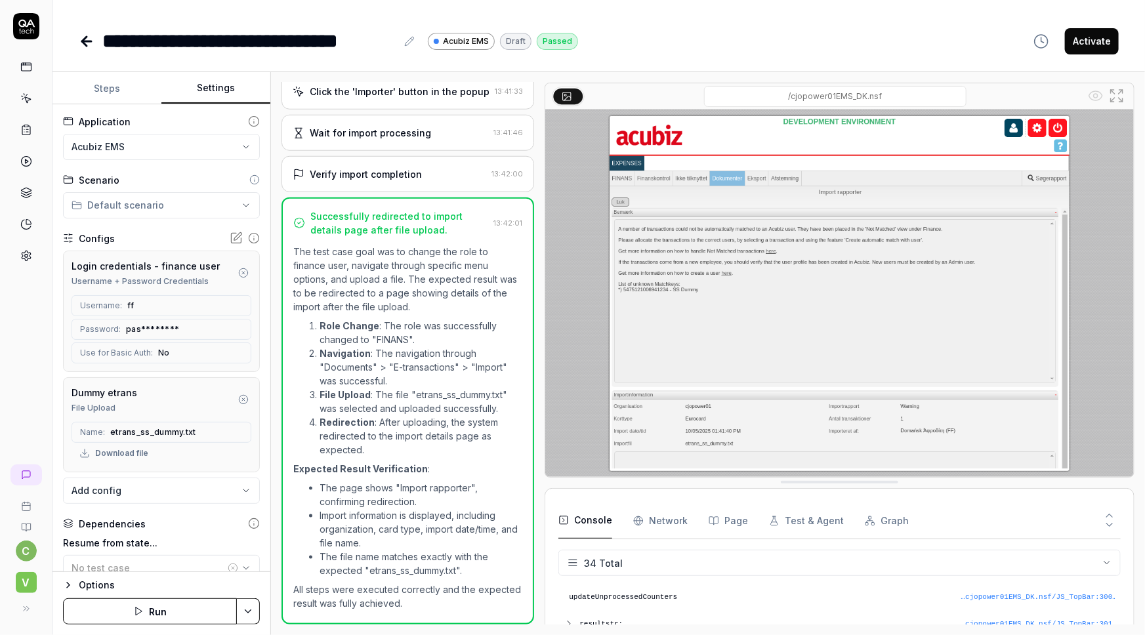
click at [215, 83] on button "Settings" at bounding box center [215, 89] width 109 height 32
click at [238, 400] on icon "button" at bounding box center [243, 399] width 11 height 11
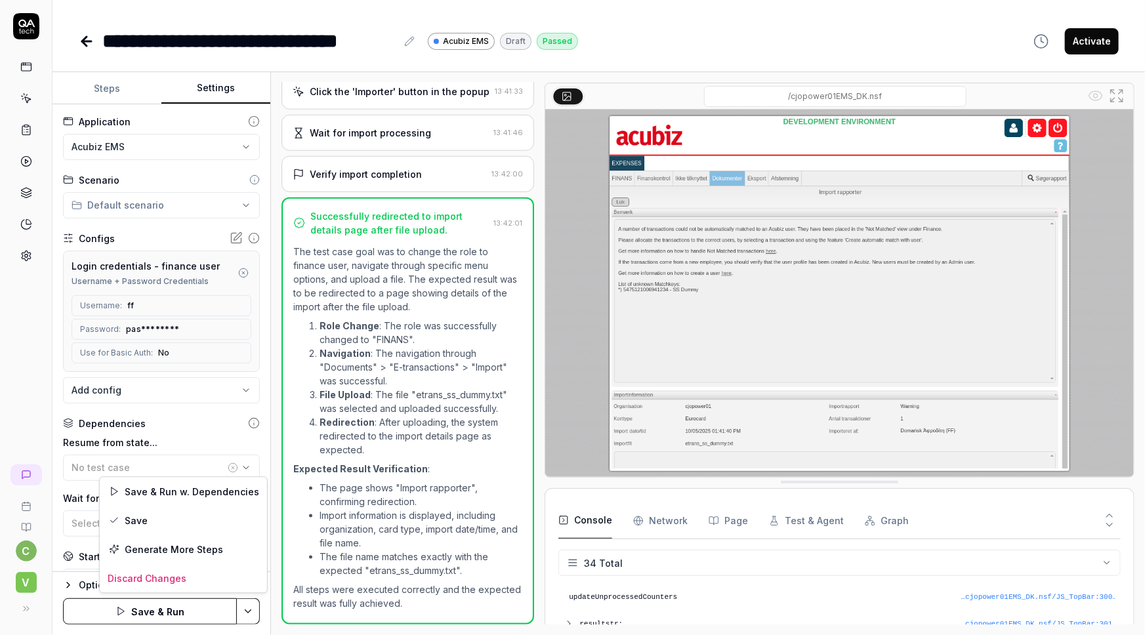
click at [251, 563] on html "**********" at bounding box center [572, 317] width 1145 height 635
click at [144, 521] on div "Save" at bounding box center [183, 520] width 167 height 29
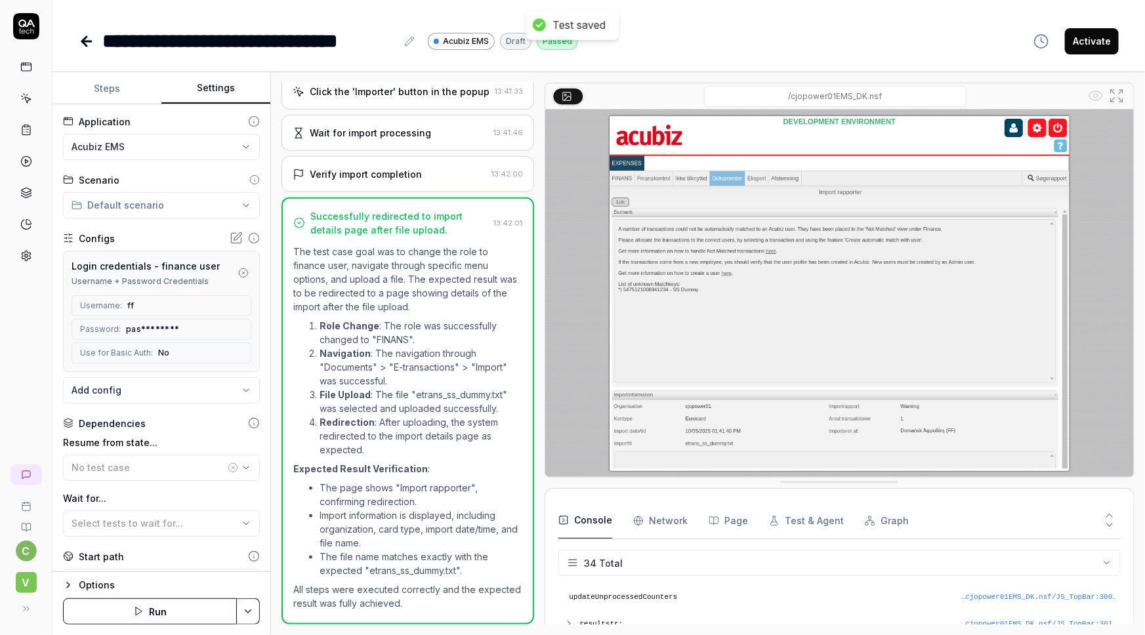
click at [26, 125] on rect at bounding box center [26, 126] width 4 height 2
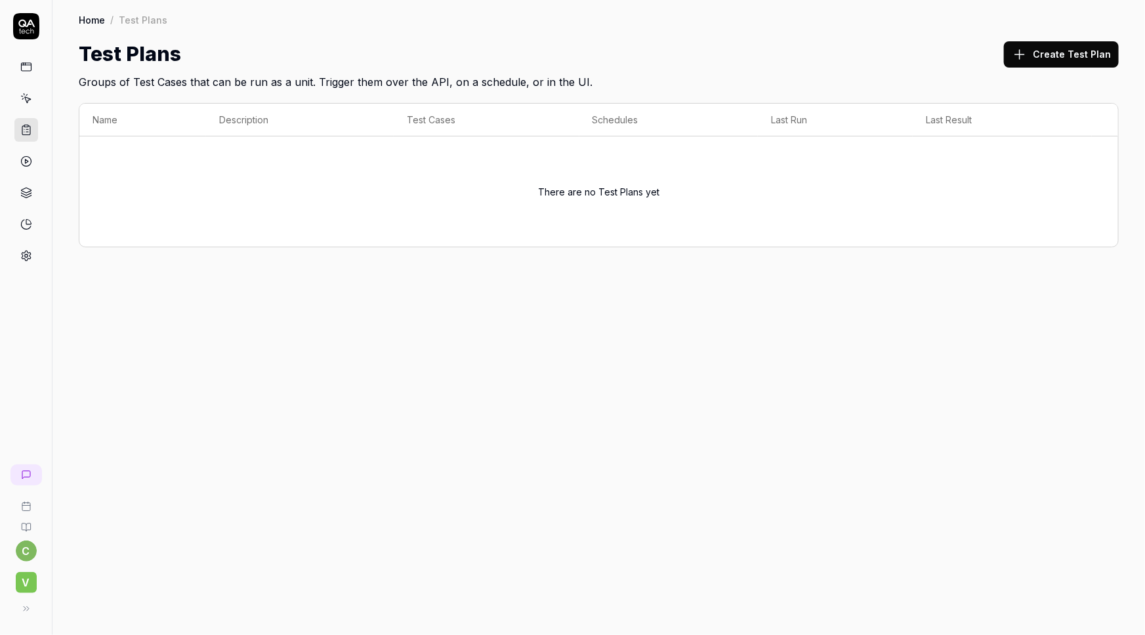
click at [23, 95] on icon at bounding box center [26, 99] width 12 height 12
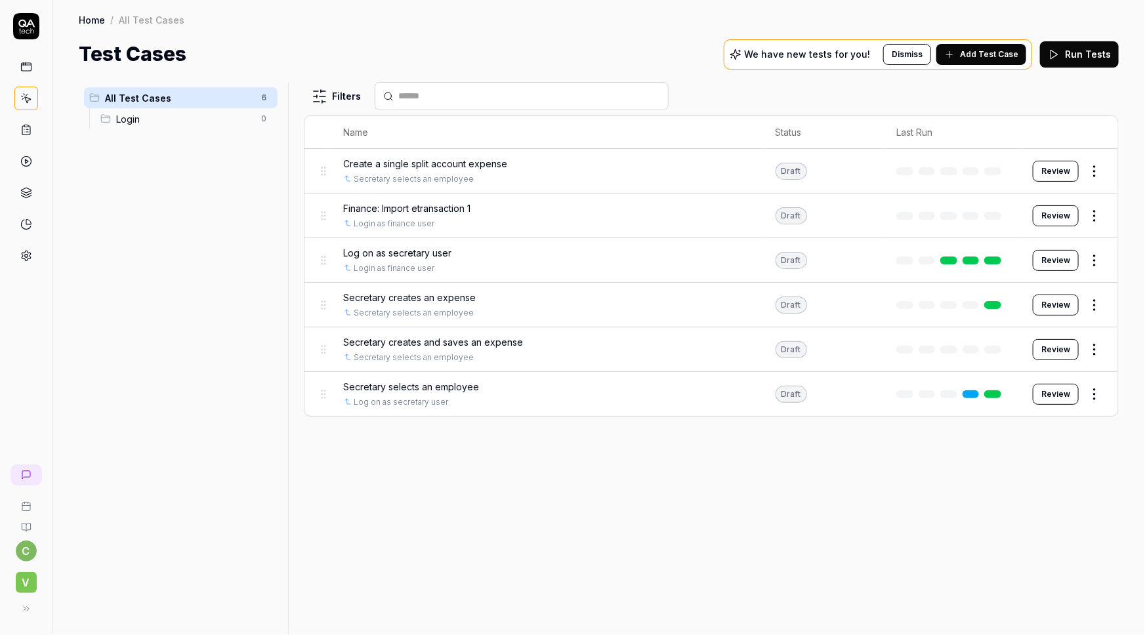
click at [18, 257] on link at bounding box center [26, 256] width 24 height 24
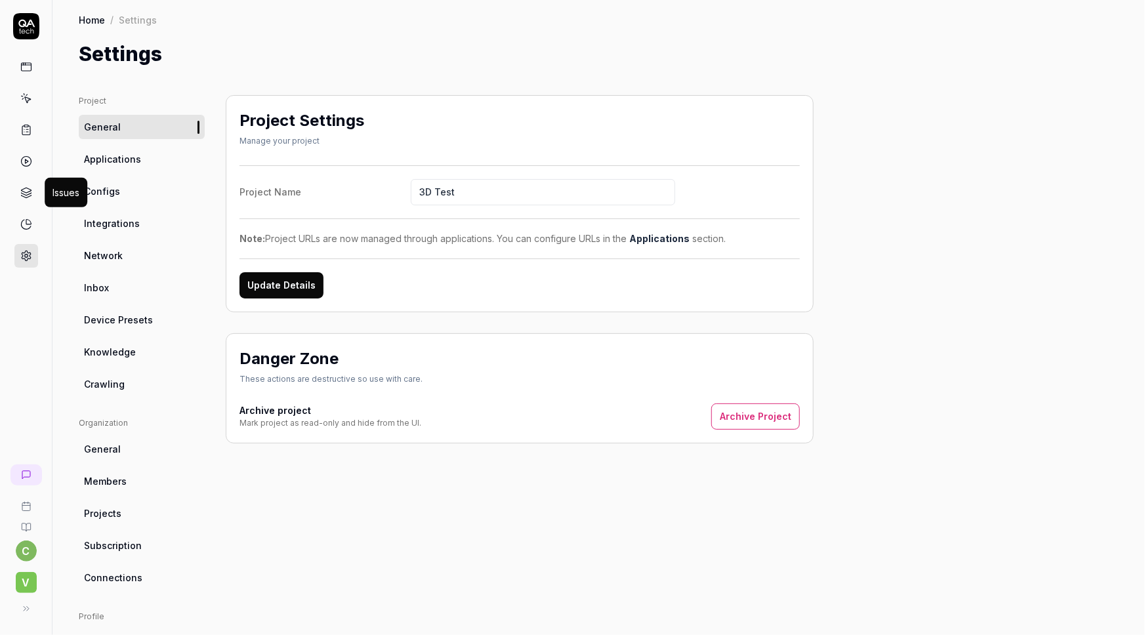
click at [22, 190] on icon at bounding box center [26, 190] width 10 height 5
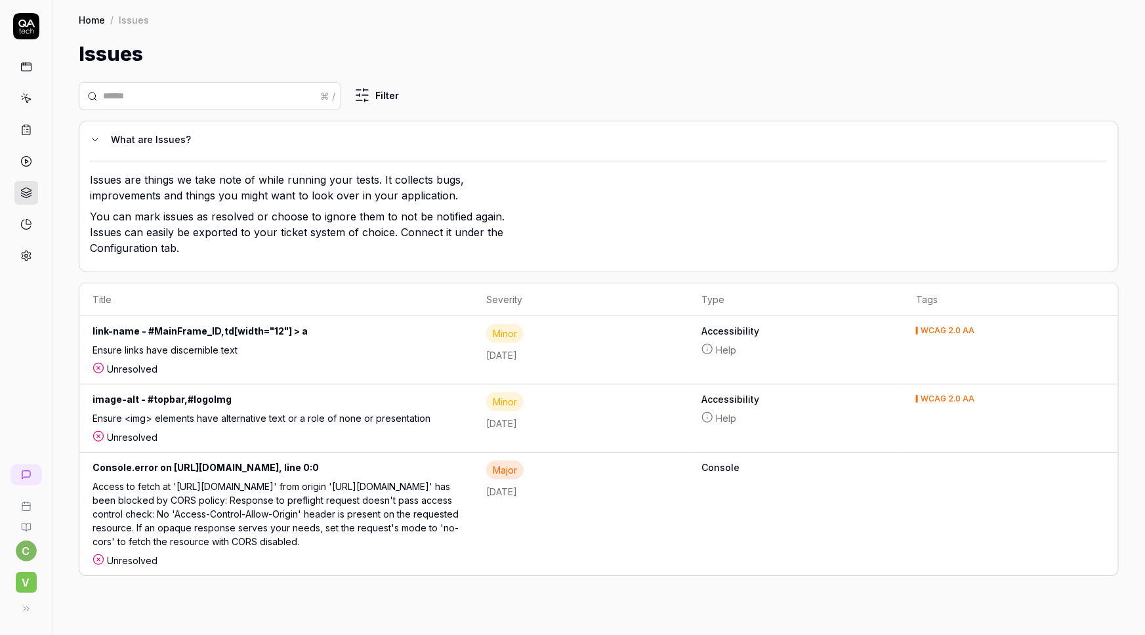
click at [28, 131] on icon at bounding box center [26, 130] width 12 height 12
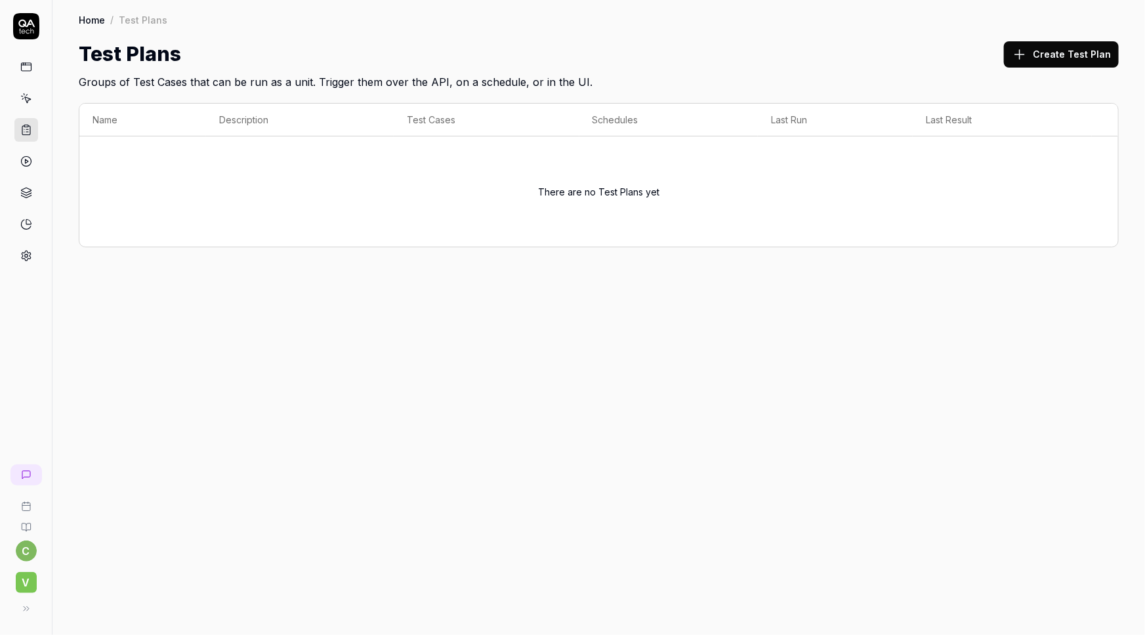
click at [20, 100] on icon at bounding box center [26, 99] width 12 height 12
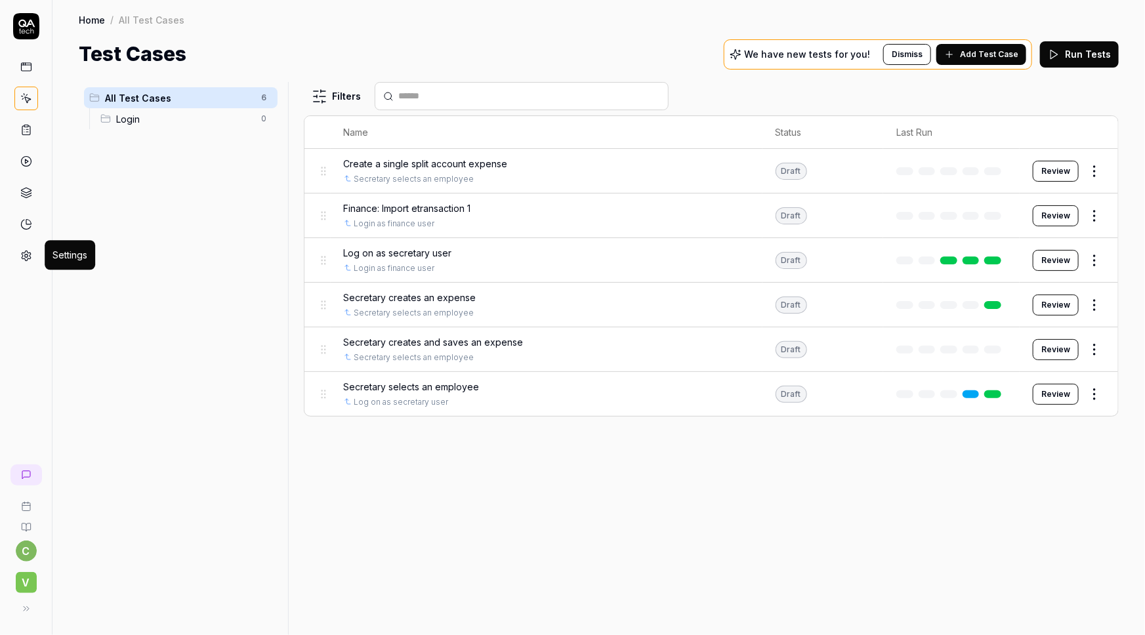
click at [26, 256] on circle at bounding box center [25, 256] width 3 height 3
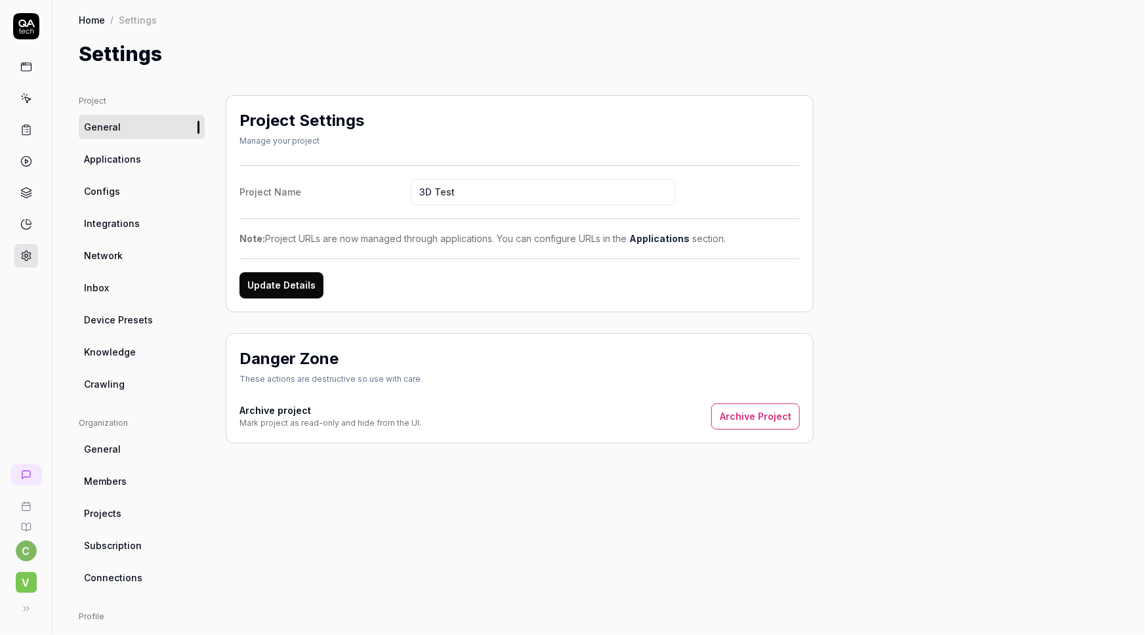
click at [99, 184] on link "Configs" at bounding box center [142, 191] width 126 height 24
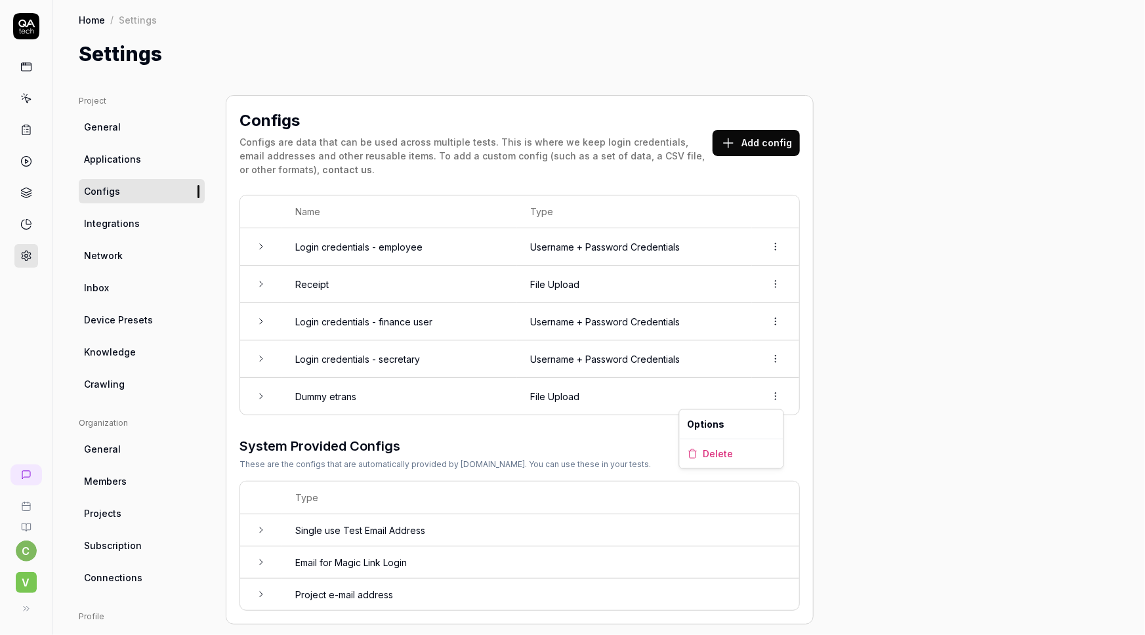
click at [767, 402] on html "c V Home / Settings Home / Settings Settings Project General Applications Confi…" at bounding box center [572, 317] width 1145 height 635
click at [710, 455] on span "Delete" at bounding box center [719, 454] width 30 height 14
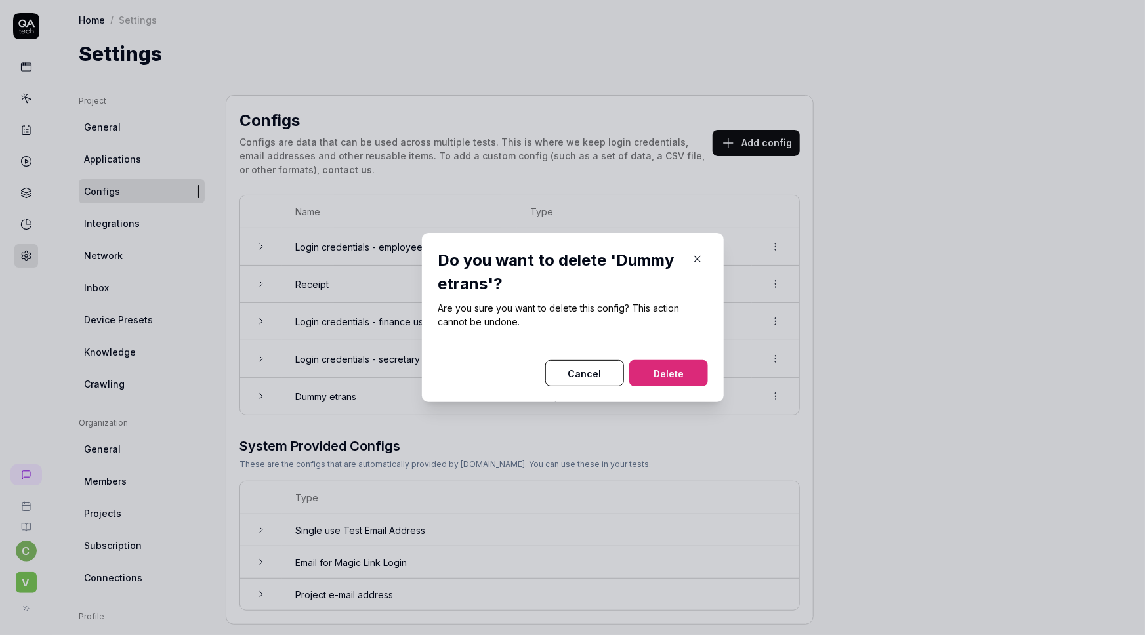
click at [666, 374] on button "Delete" at bounding box center [668, 373] width 79 height 26
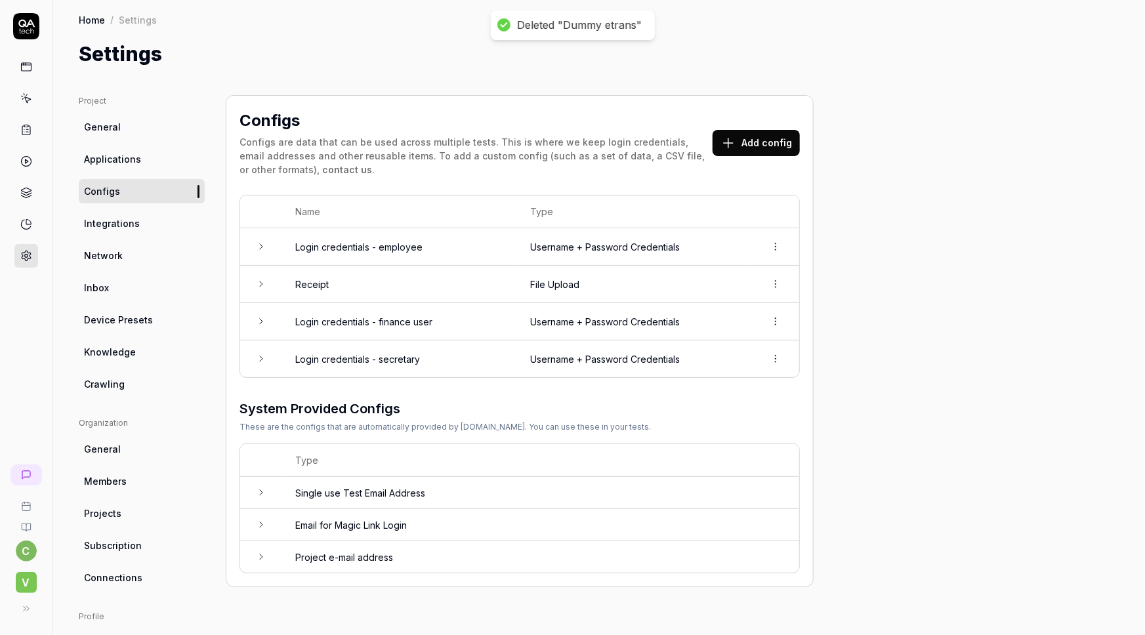
click at [753, 140] on button "Add config" at bounding box center [756, 143] width 87 height 26
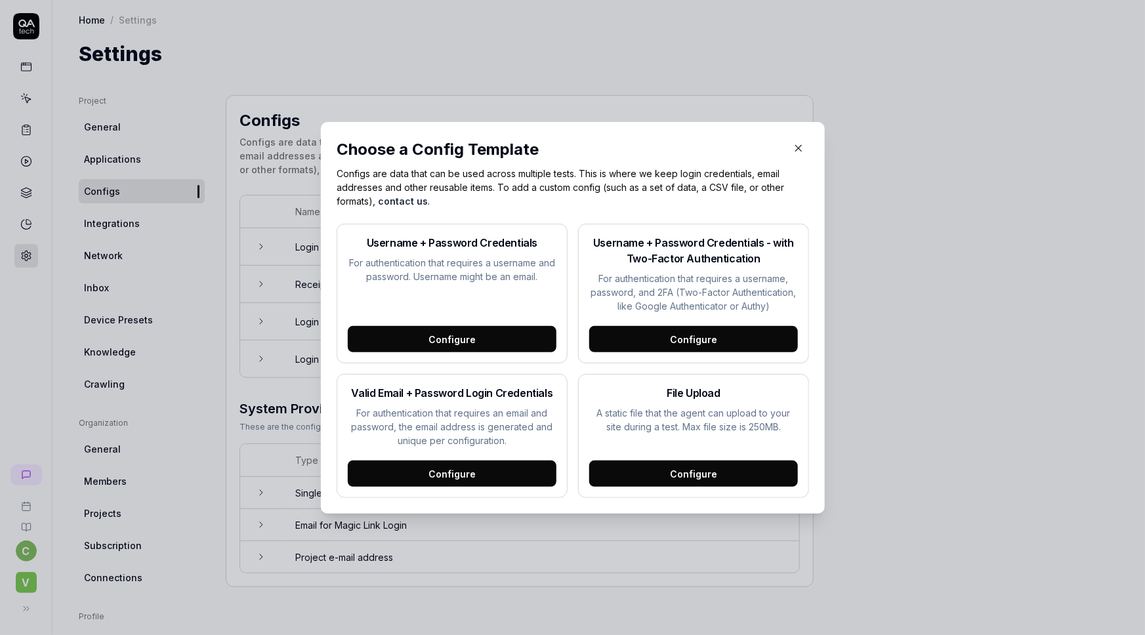
click at [646, 478] on div "Configure" at bounding box center [693, 474] width 209 height 26
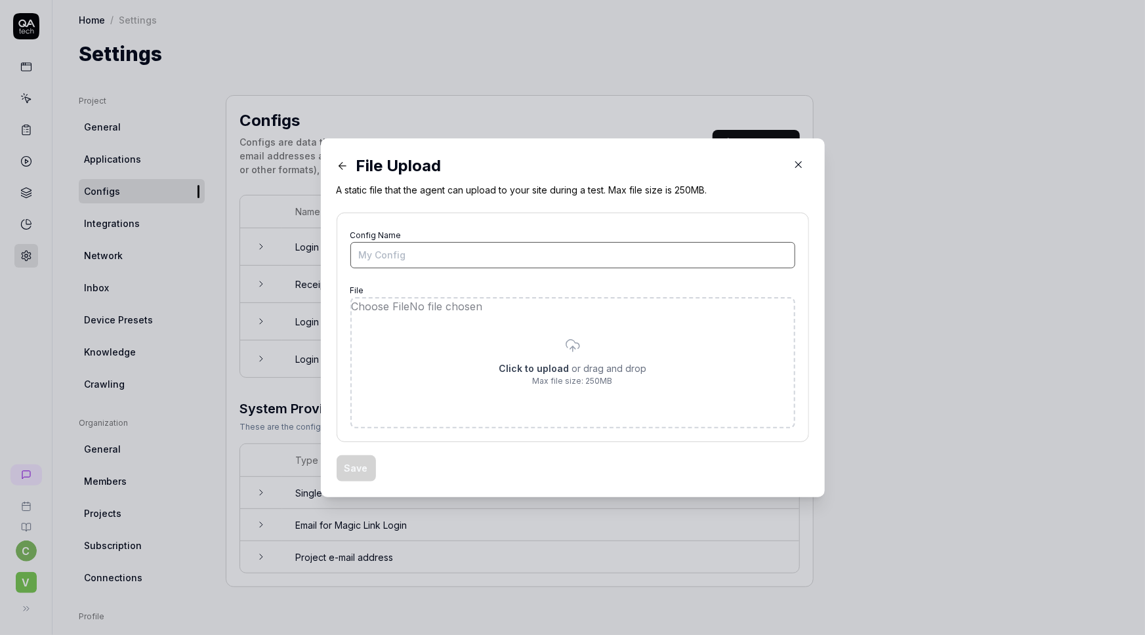
click at [404, 256] on input "Config Name" at bounding box center [573, 255] width 445 height 26
click at [520, 367] on input "file" at bounding box center [573, 363] width 442 height 129
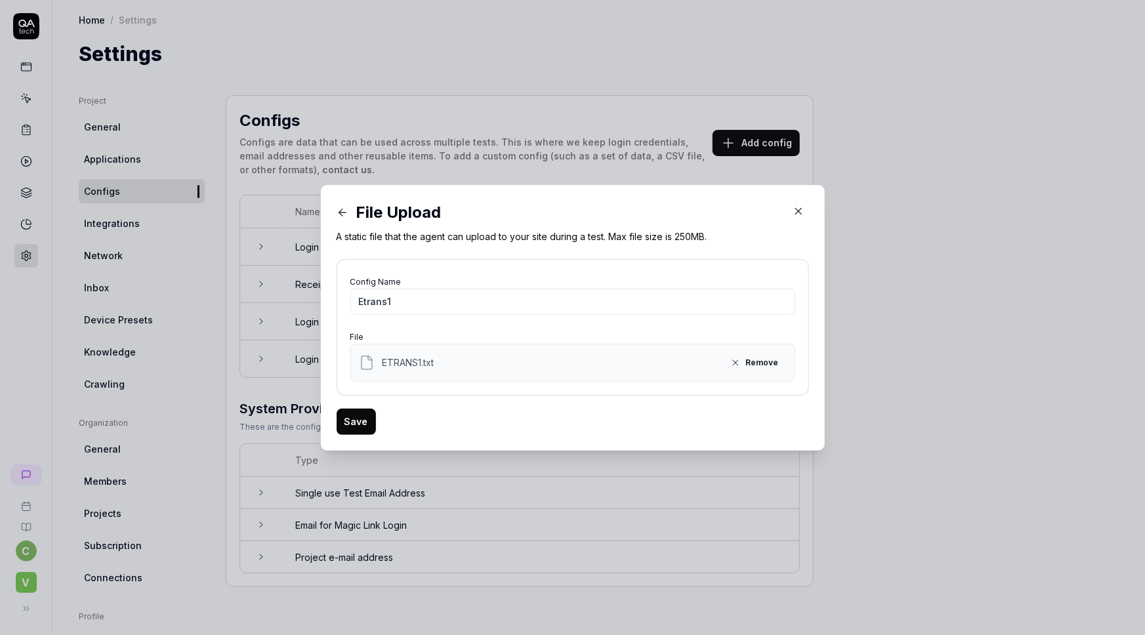
click at [348, 420] on button "Save" at bounding box center [356, 422] width 39 height 26
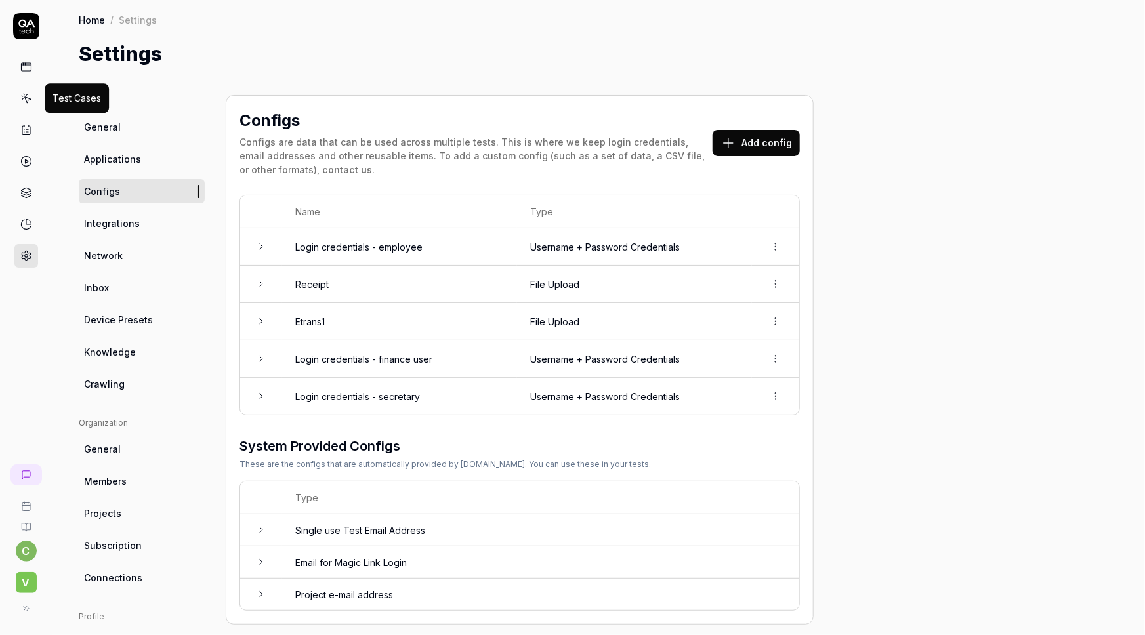
click at [22, 96] on icon at bounding box center [26, 99] width 12 height 12
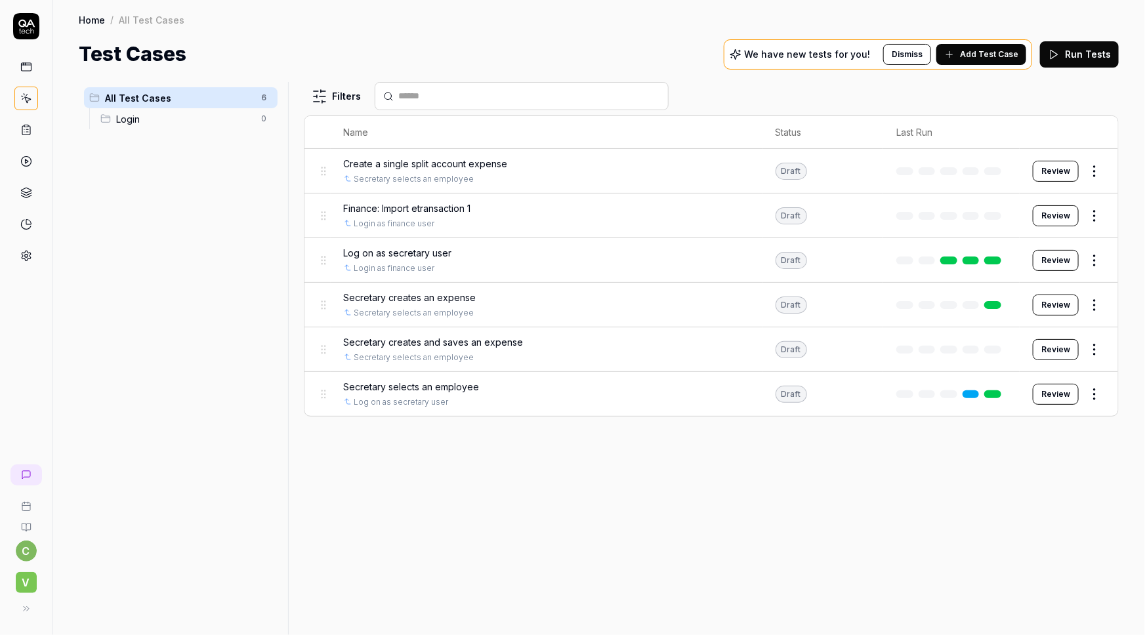
click at [383, 207] on span "Finance: Import etransaction 1" at bounding box center [407, 209] width 127 height 14
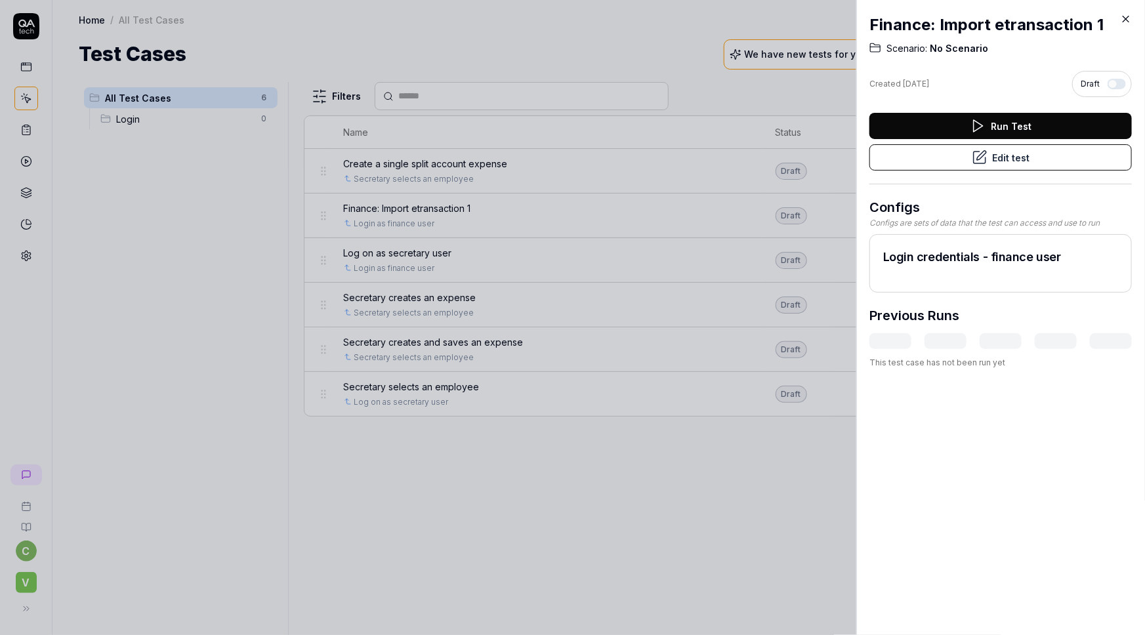
click at [958, 156] on button "Edit test" at bounding box center [1001, 157] width 263 height 26
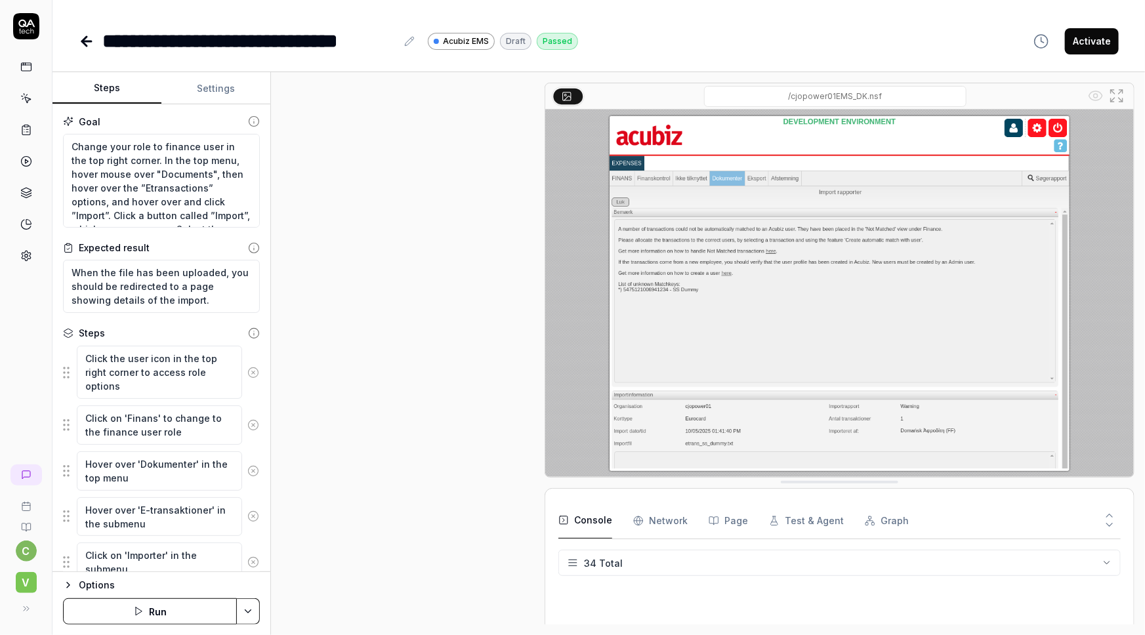
scroll to position [645, 0]
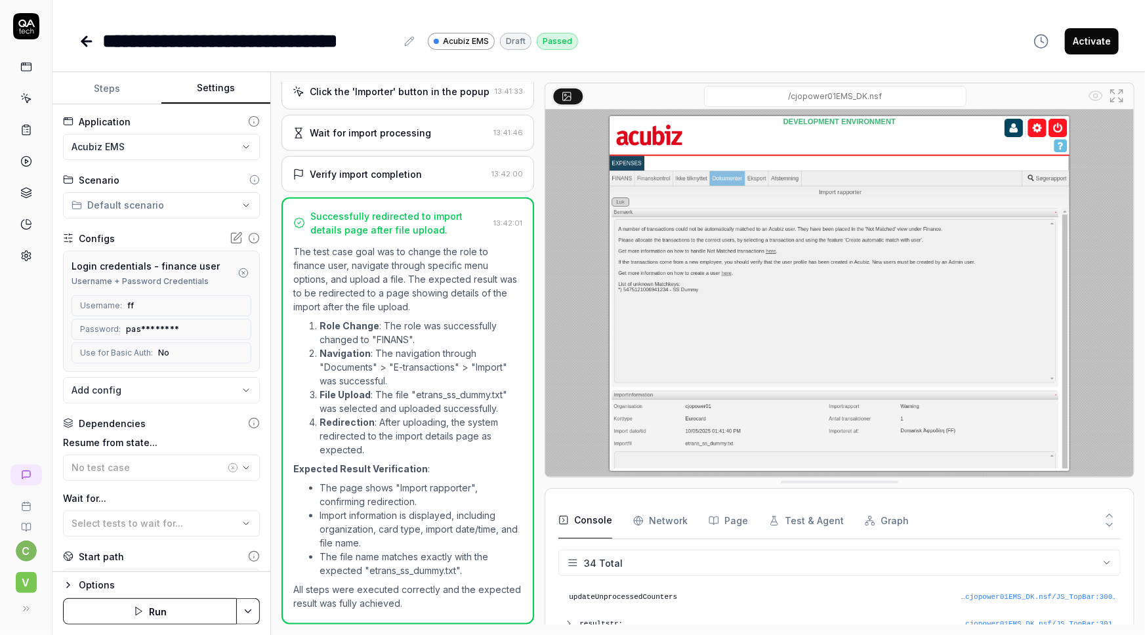
click at [209, 90] on button "Settings" at bounding box center [215, 89] width 109 height 32
click at [157, 399] on body "**********" at bounding box center [572, 317] width 1145 height 635
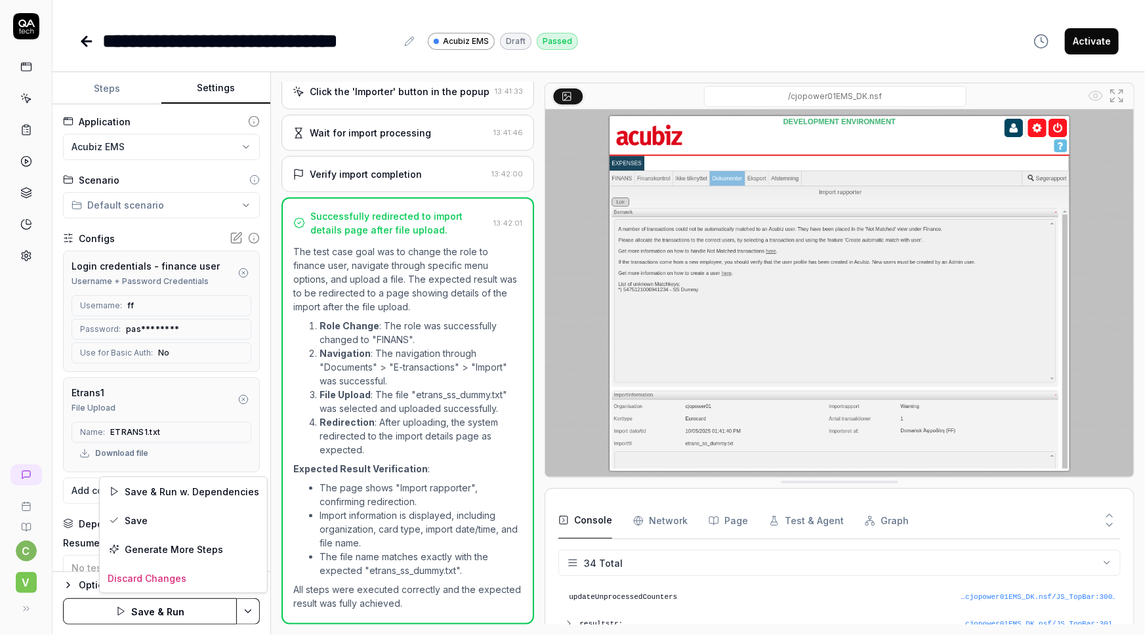
click at [244, 563] on html "**********" at bounding box center [572, 317] width 1145 height 635
click at [265, 318] on html "**********" at bounding box center [572, 317] width 1145 height 635
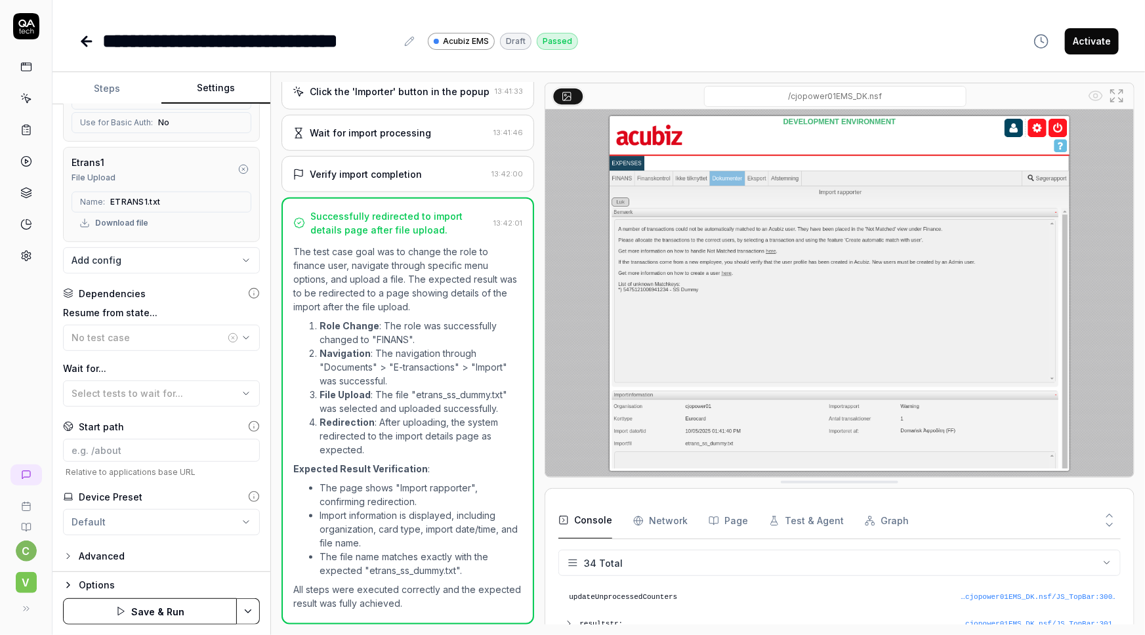
scroll to position [232, 0]
click at [249, 563] on html "**********" at bounding box center [572, 317] width 1145 height 635
click at [138, 518] on div "Save" at bounding box center [183, 520] width 167 height 29
click at [240, 563] on html "**********" at bounding box center [572, 317] width 1145 height 635
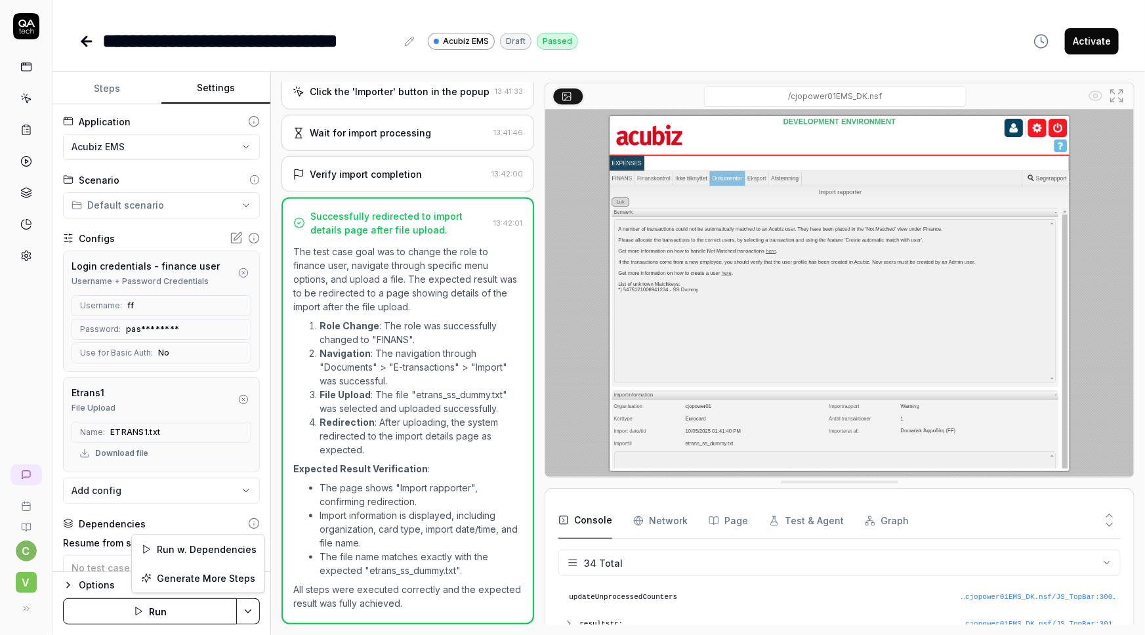
click at [264, 197] on html "**********" at bounding box center [572, 317] width 1145 height 635
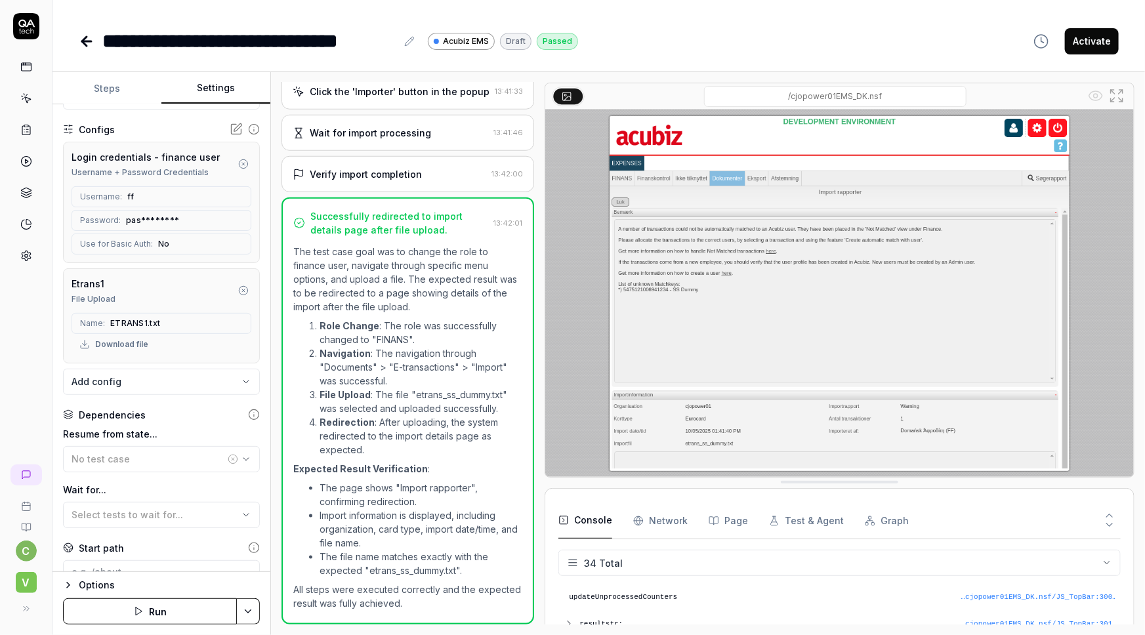
scroll to position [232, 0]
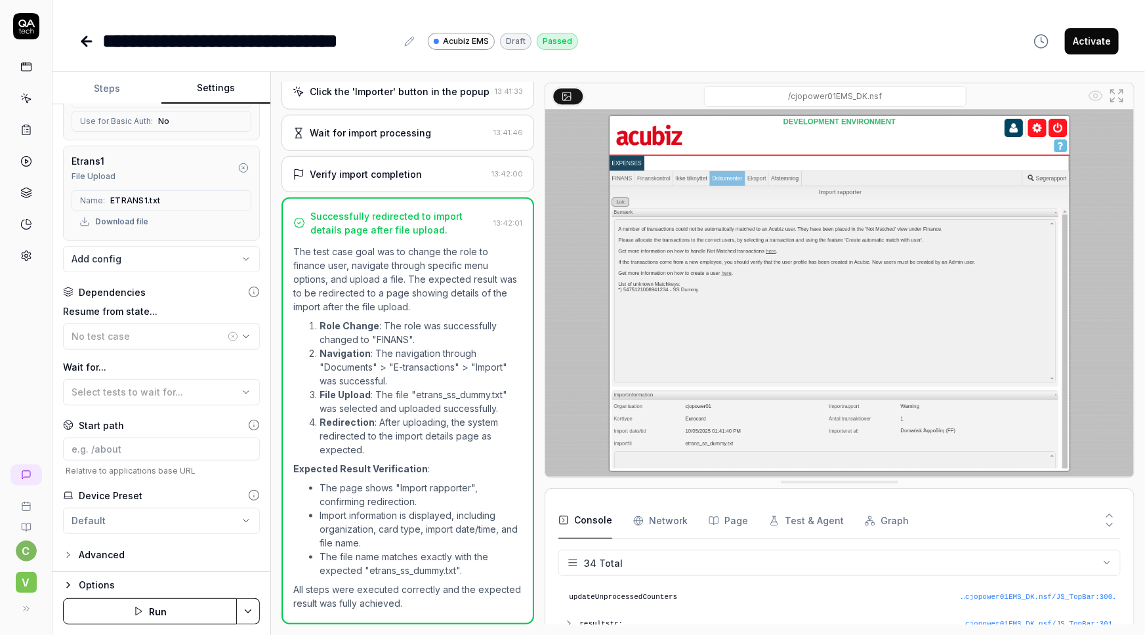
click at [99, 89] on button "Steps" at bounding box center [107, 89] width 109 height 32
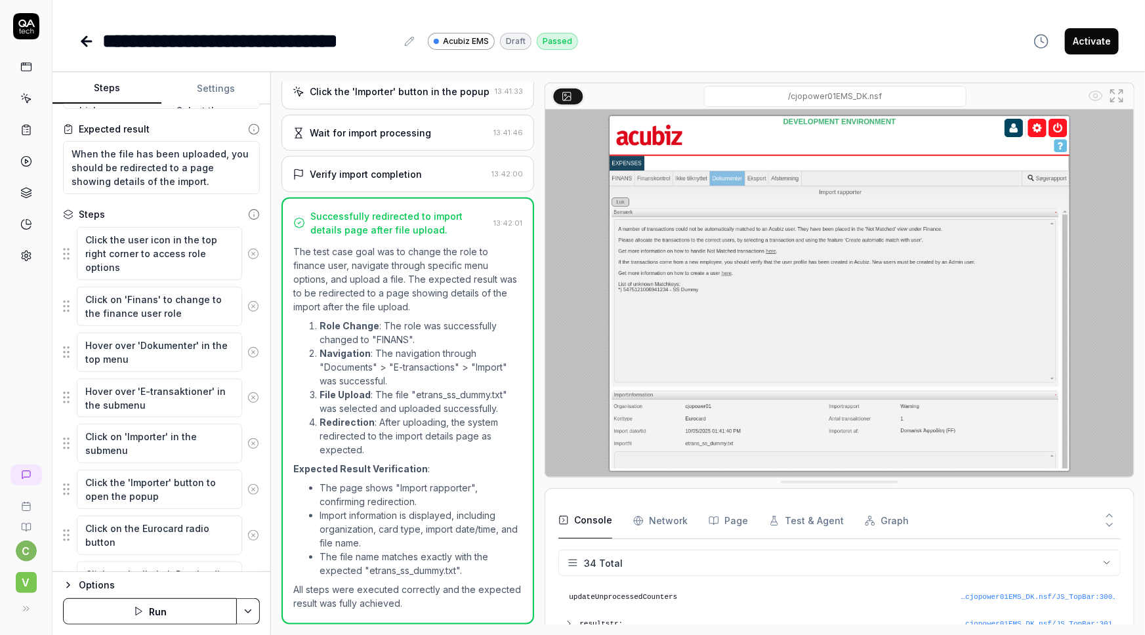
scroll to position [358, 0]
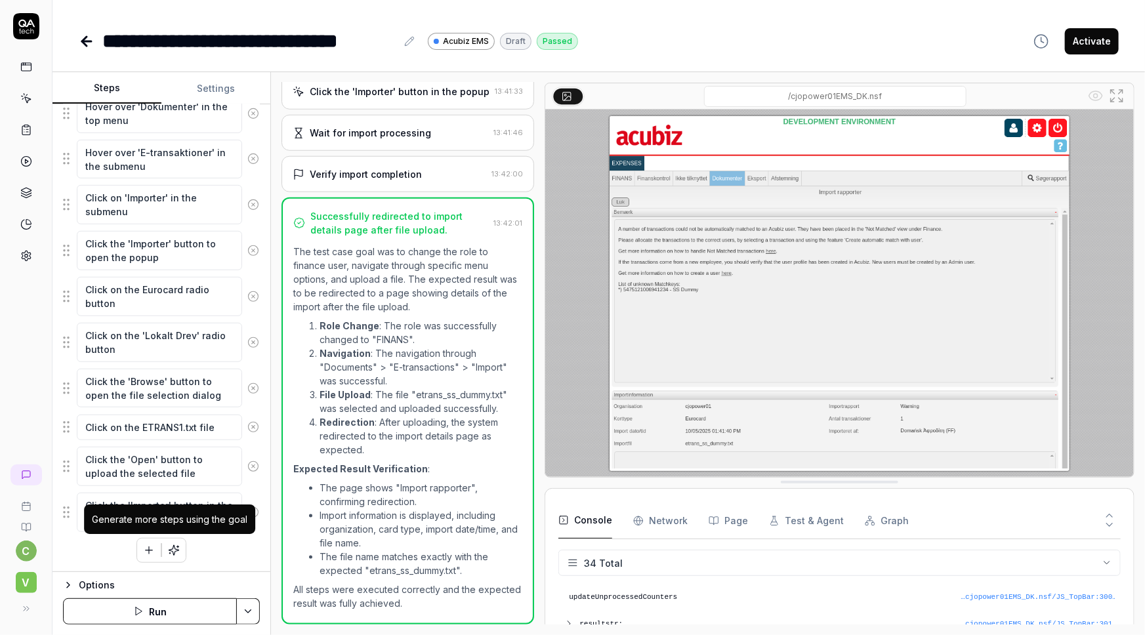
click at [171, 549] on icon "button" at bounding box center [174, 551] width 10 height 10
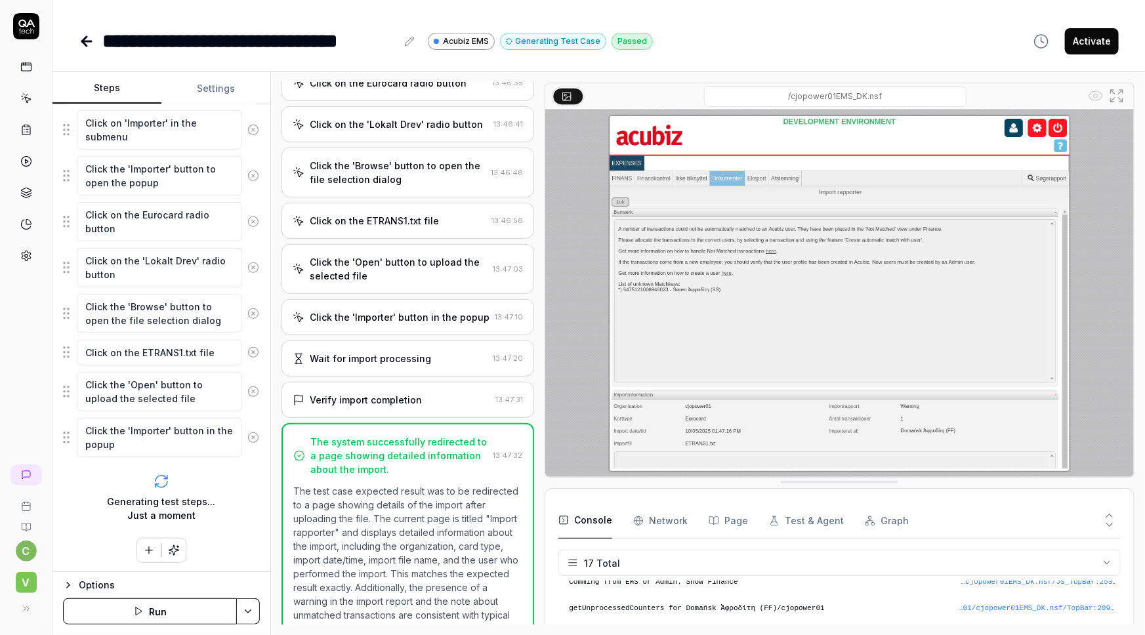
scroll to position [358, 0]
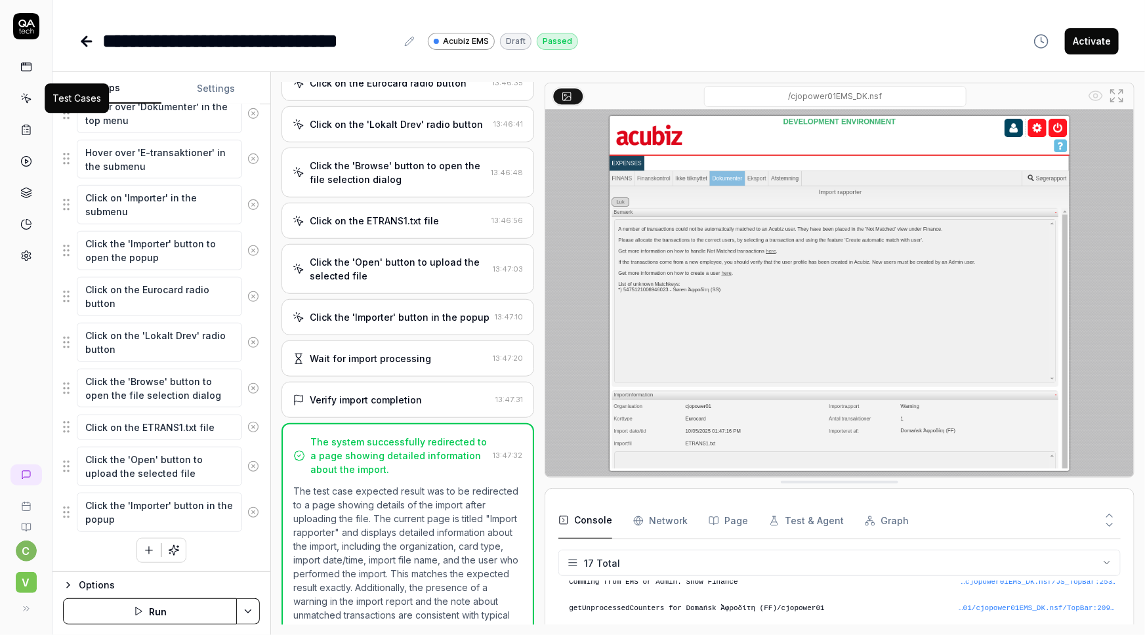
click at [24, 97] on icon at bounding box center [27, 100] width 6 height 6
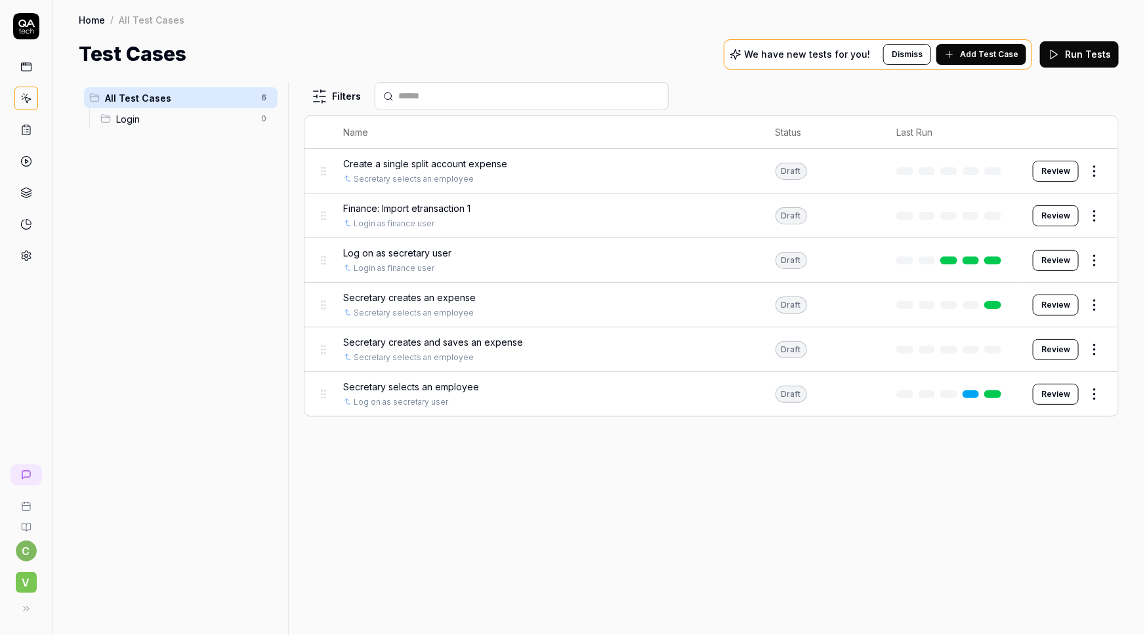
click at [969, 49] on span "Add Test Case" at bounding box center [989, 55] width 58 height 12
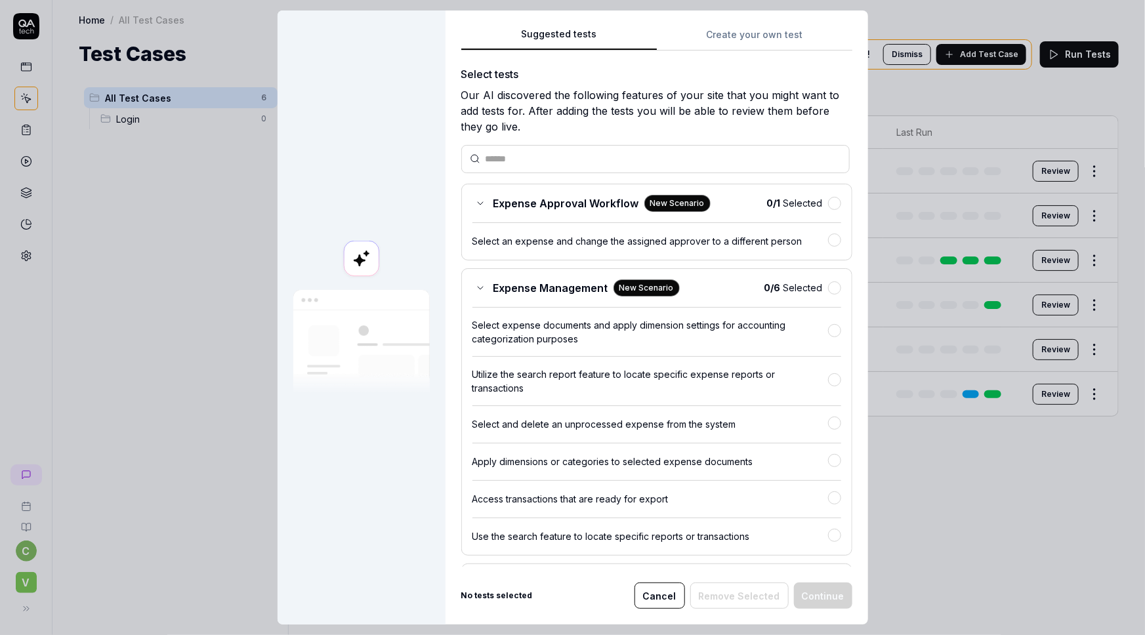
click at [763, 33] on div "Suggested tests Create your own test Select tests Our AI discovered the followi…" at bounding box center [656, 296] width 391 height 541
click at [597, 37] on button "Suggested tests" at bounding box center [559, 39] width 196 height 24
drag, startPoint x: 0, startPoint y: 0, endPoint x: 725, endPoint y: 32, distance: 726.0
click at [725, 32] on button "Create your own test" at bounding box center [755, 39] width 196 height 24
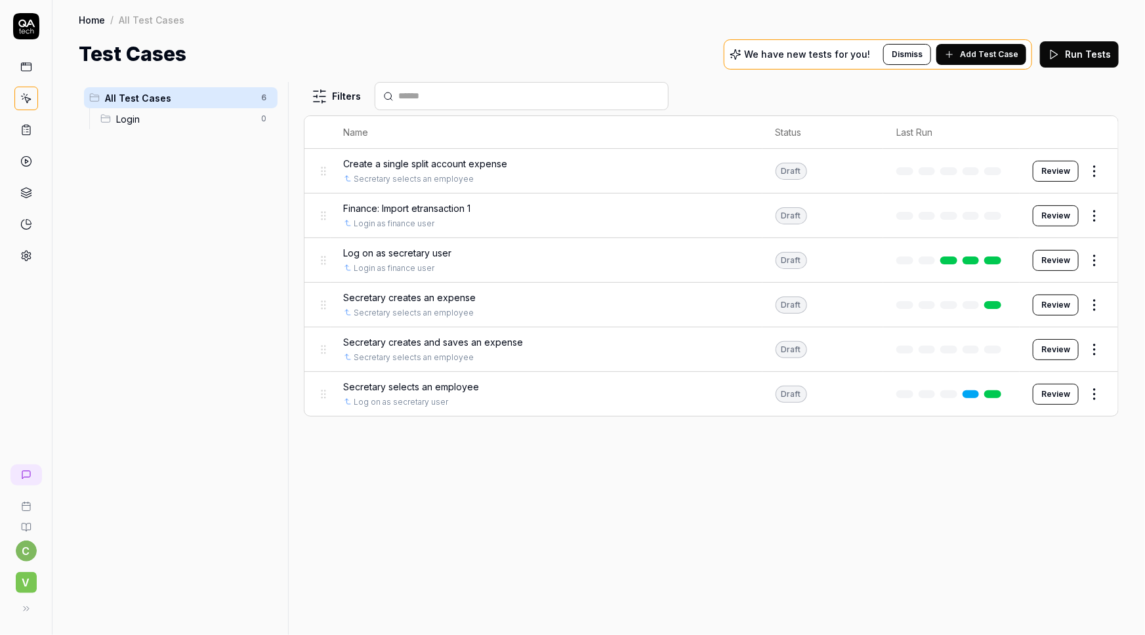
click at [978, 49] on span "Add Test Case" at bounding box center [989, 55] width 58 height 12
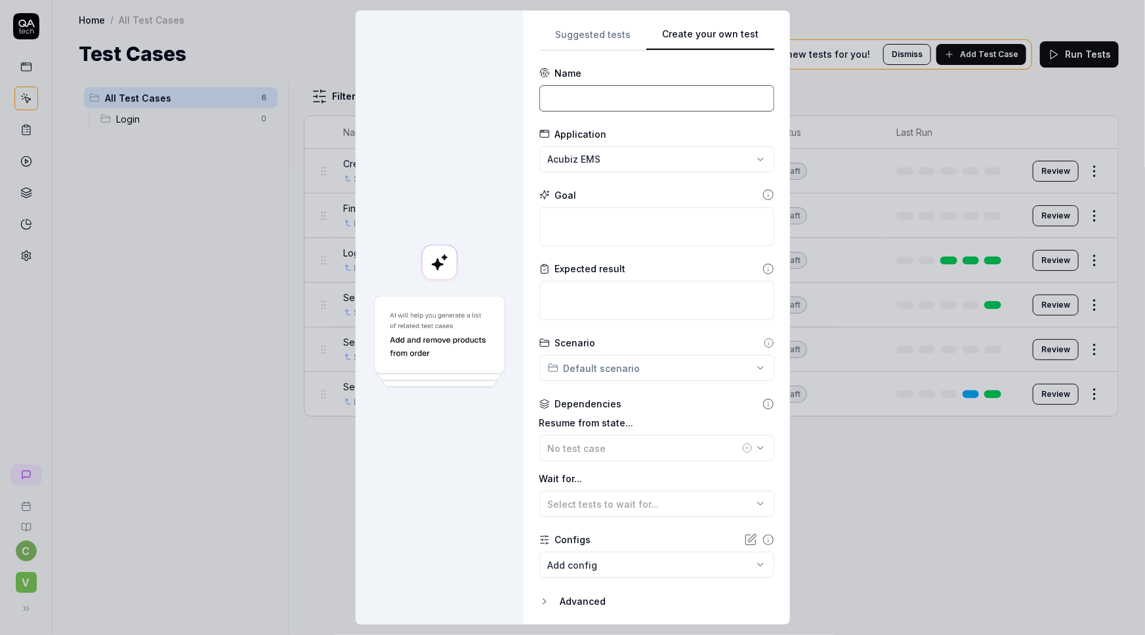
click at [585, 95] on input at bounding box center [657, 98] width 235 height 26
drag, startPoint x: 636, startPoint y: 95, endPoint x: 475, endPoint y: 100, distance: 161.6
click at [483, 107] on div "**********" at bounding box center [573, 318] width 435 height 614
click at [639, 110] on input "Move etransaction" at bounding box center [657, 98] width 235 height 26
click at [624, 97] on input "Move etransaction" at bounding box center [657, 98] width 235 height 26
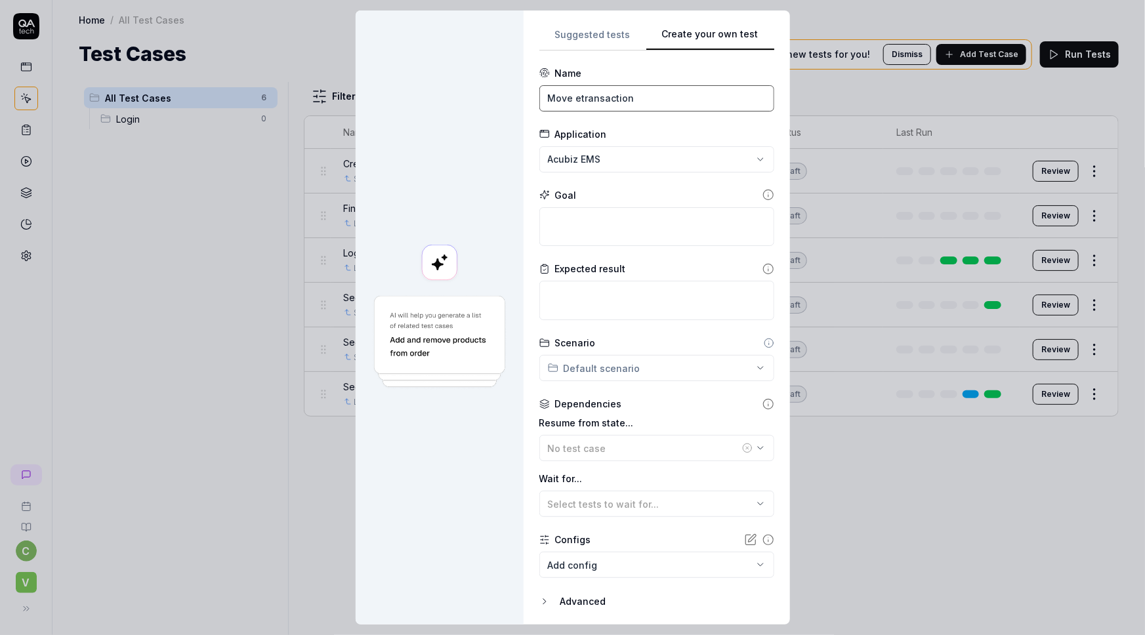
drag, startPoint x: 636, startPoint y: 97, endPoint x: 509, endPoint y: 100, distance: 127.4
click at [509, 100] on div "**********" at bounding box center [573, 318] width 435 height 614
click at [654, 100] on input "Match credit card with user" at bounding box center [657, 98] width 235 height 26
type input "Match credit card with secretary user"
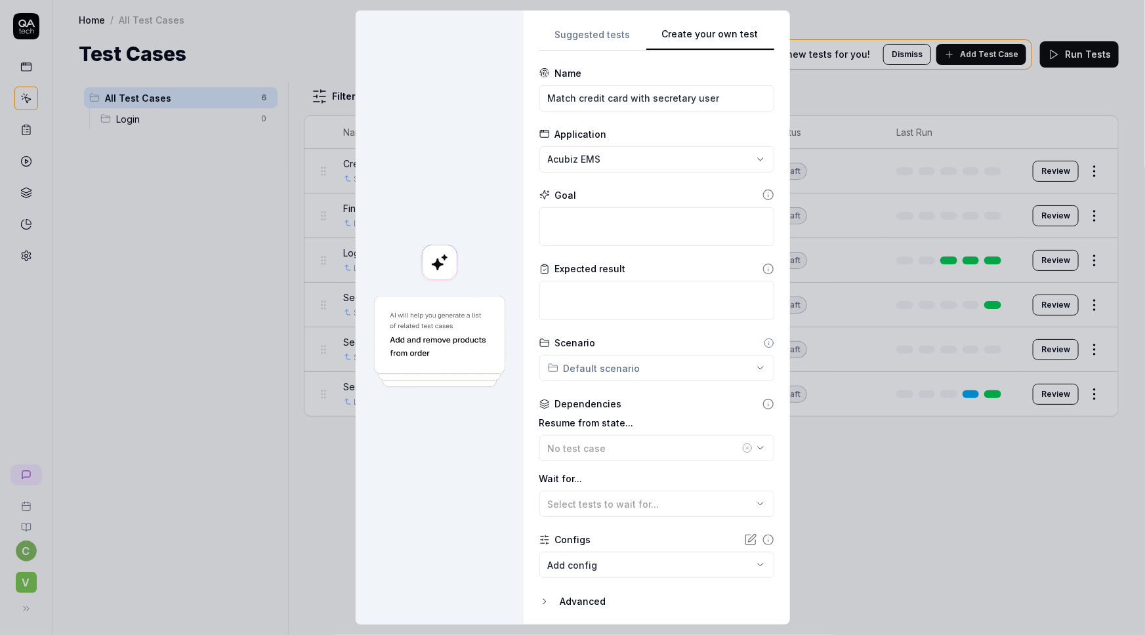
click at [681, 159] on div "**********" at bounding box center [572, 317] width 1145 height 635
click at [422, 152] on div "**********" at bounding box center [572, 317] width 1145 height 635
click at [556, 219] on textarea at bounding box center [657, 226] width 235 height 39
click at [587, 443] on span "No test case" at bounding box center [577, 448] width 58 height 11
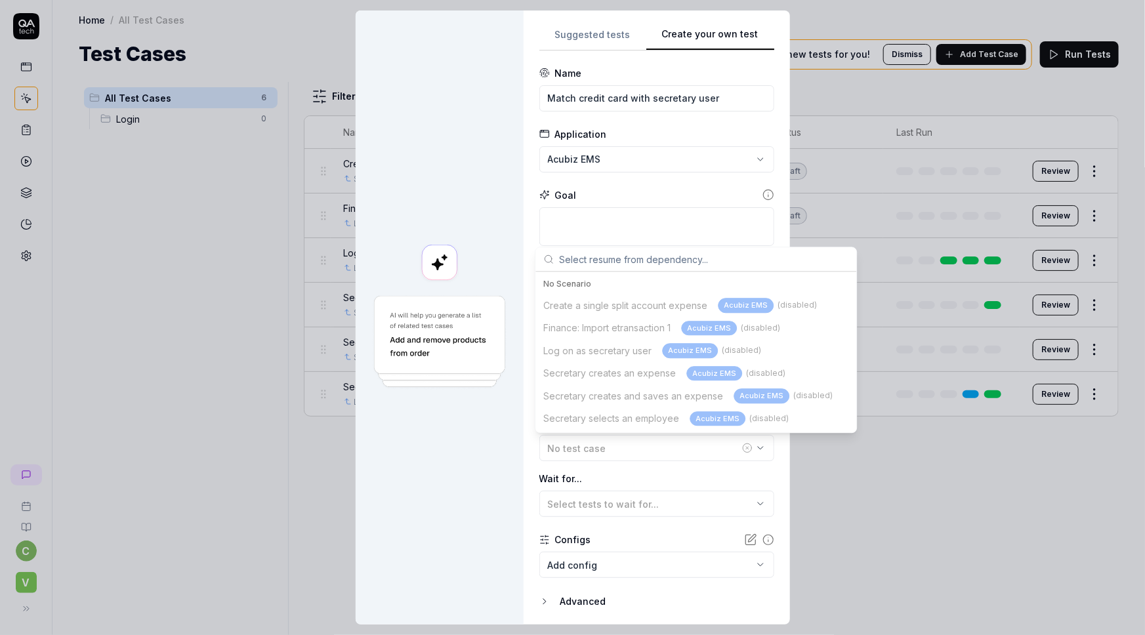
click at [618, 329] on div "Create a single split account expense Acubiz EMS (disabled) Finance: Import etr…" at bounding box center [696, 362] width 316 height 136
click at [607, 325] on div "Create a single split account expense Acubiz EMS (disabled) Finance: Import etr…" at bounding box center [696, 362] width 316 height 136
click at [718, 325] on div "Create a single split account expense Acubiz EMS (disabled) Finance: Import etr…" at bounding box center [696, 362] width 316 height 136
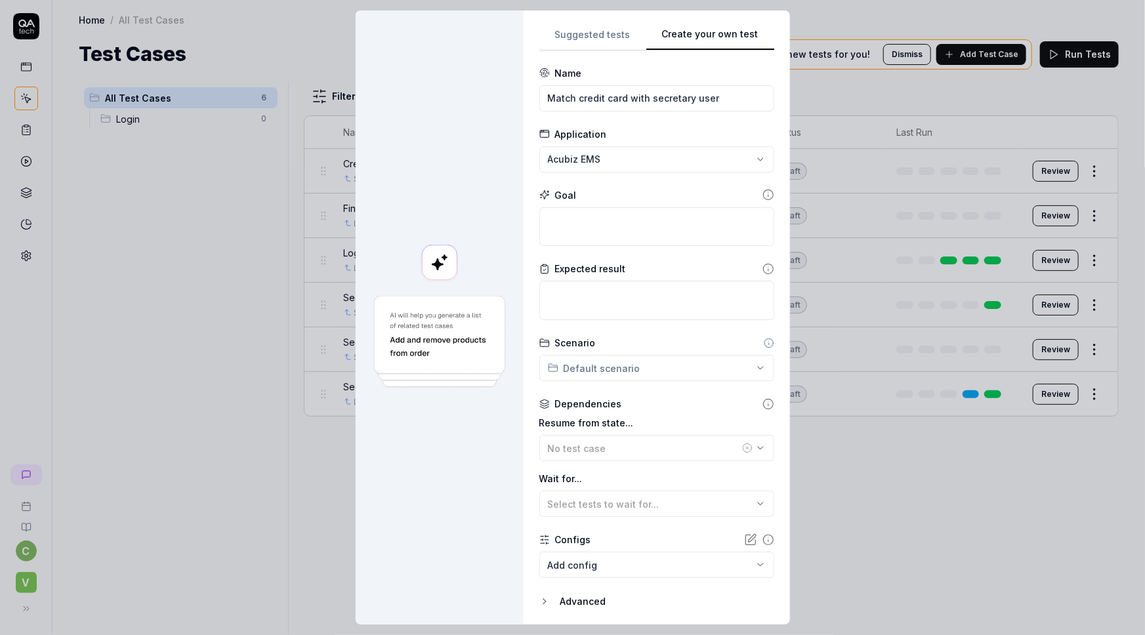
click at [389, 467] on div at bounding box center [440, 318] width 168 height 614
click at [692, 368] on div "**********" at bounding box center [572, 317] width 1145 height 635
click at [466, 436] on div "**********" at bounding box center [572, 317] width 1145 height 635
click at [622, 371] on div "**********" at bounding box center [572, 317] width 1145 height 635
click at [573, 404] on span "test case" at bounding box center [579, 405] width 36 height 10
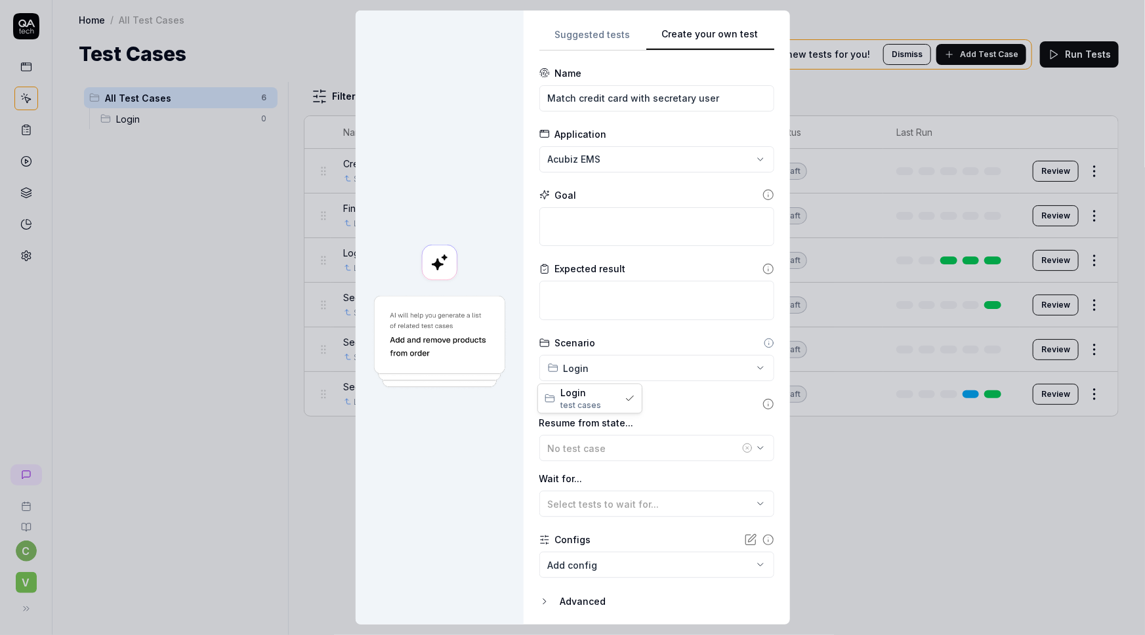
click at [573, 372] on div "**********" at bounding box center [572, 317] width 1145 height 635
click at [450, 424] on div "**********" at bounding box center [572, 317] width 1145 height 635
click at [747, 374] on div "**********" at bounding box center [572, 317] width 1145 height 635
click at [471, 430] on div "**********" at bounding box center [572, 317] width 1145 height 635
click at [769, 341] on icon at bounding box center [769, 341] width 0 height 0
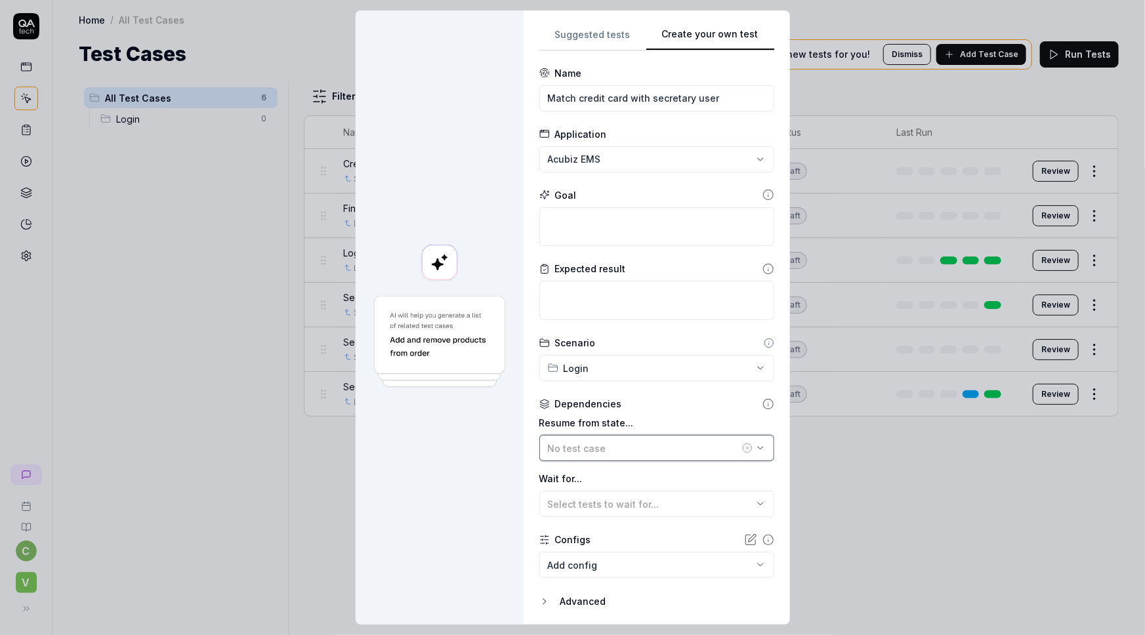
click at [642, 446] on div "No test case" at bounding box center [644, 449] width 192 height 14
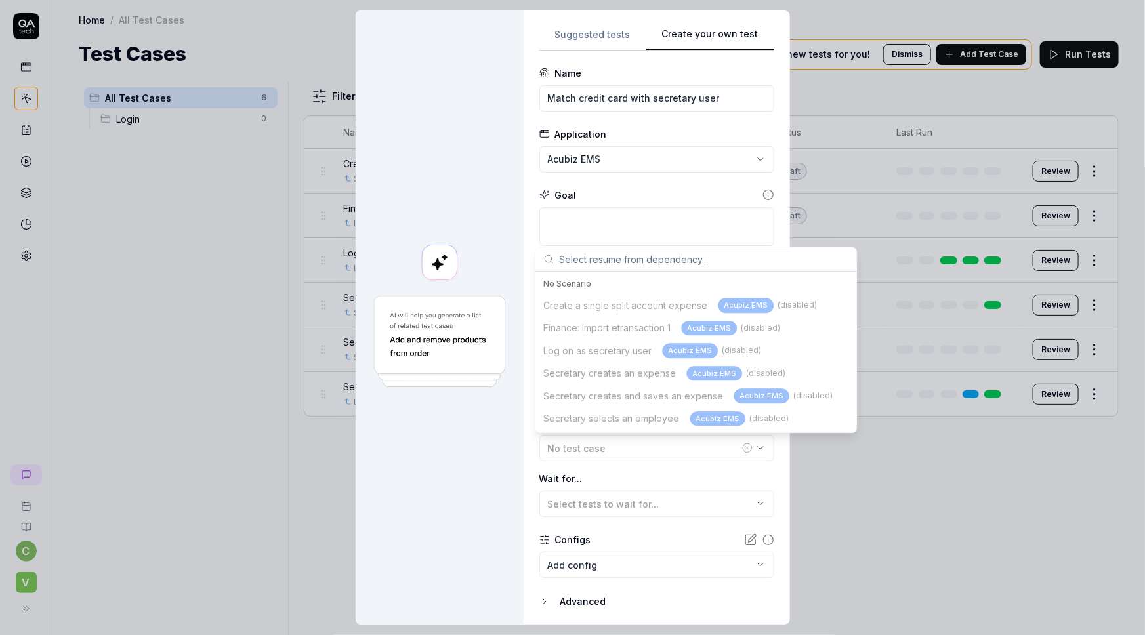
click at [634, 320] on div "Create a single split account expense Acubiz EMS (disabled) Finance: Import etr…" at bounding box center [696, 362] width 316 height 136
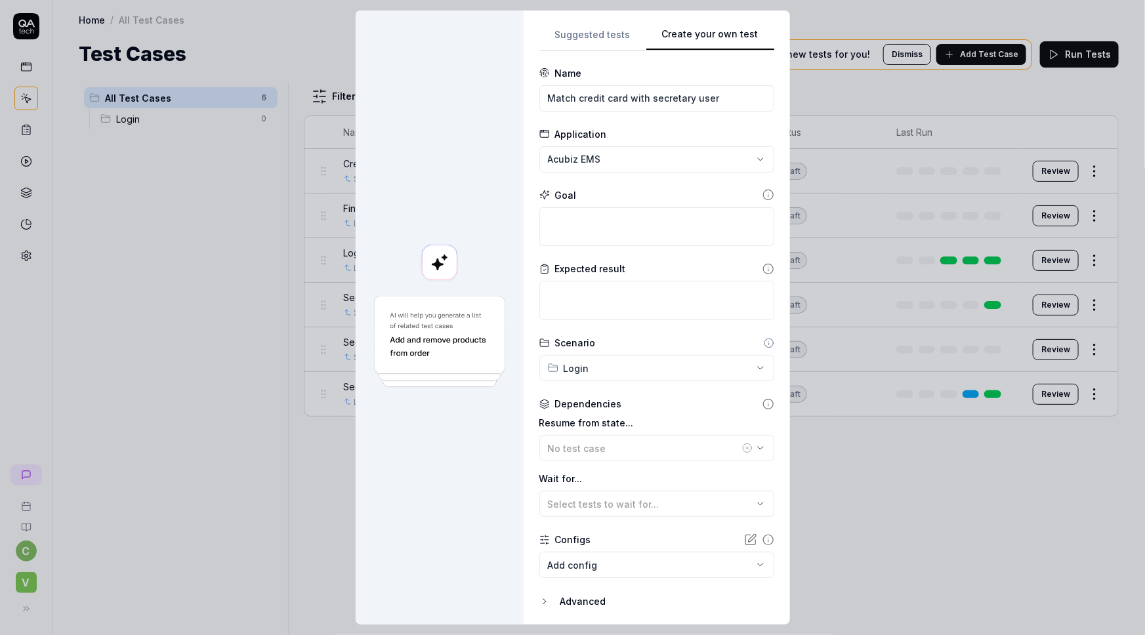
click at [440, 443] on div at bounding box center [440, 318] width 168 height 614
click at [763, 404] on icon at bounding box center [769, 404] width 12 height 12
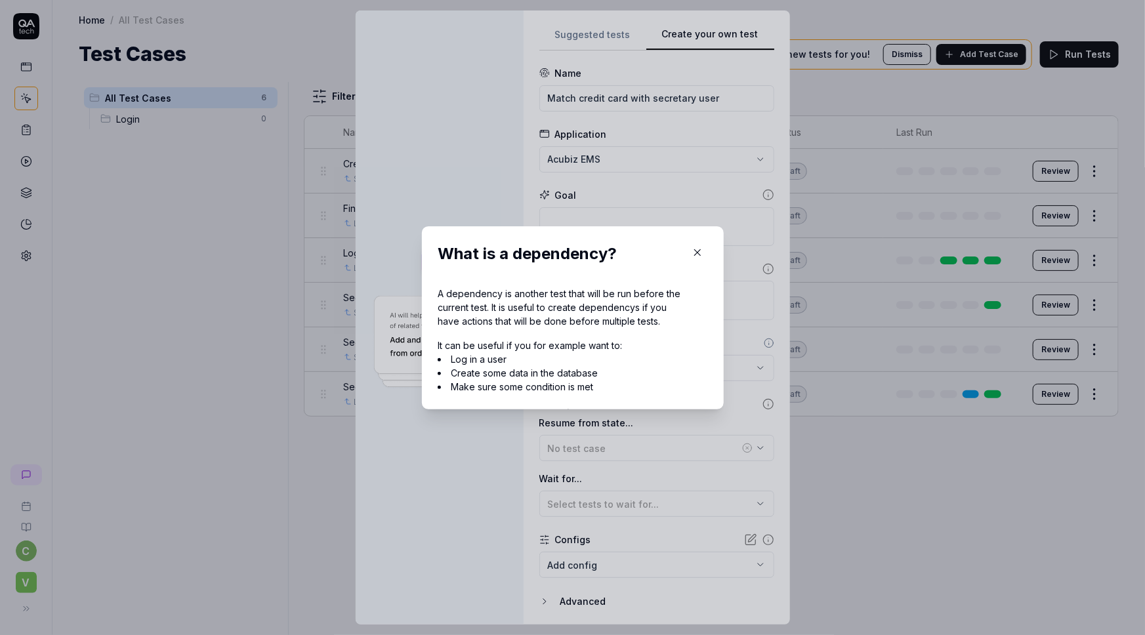
click at [690, 244] on button "button" at bounding box center [697, 252] width 21 height 21
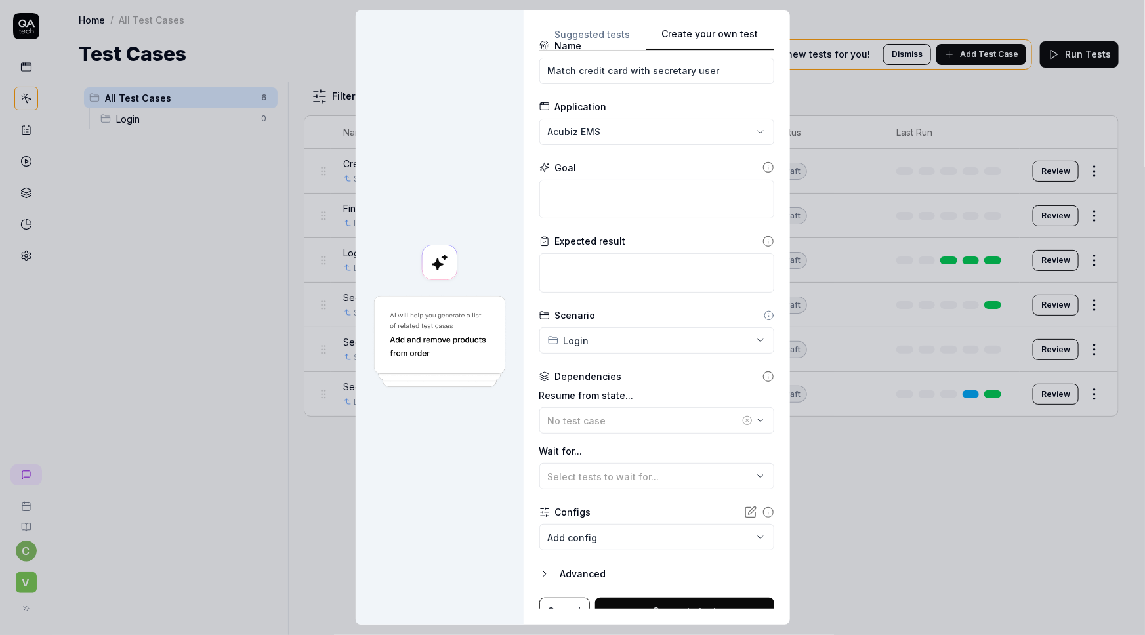
scroll to position [42, 0]
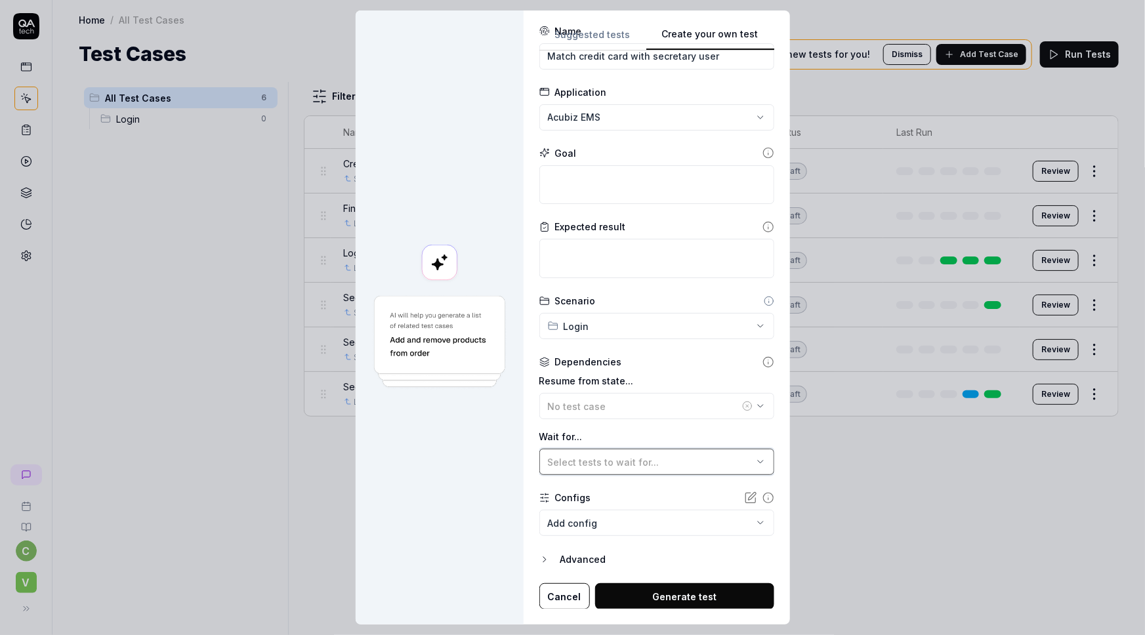
click at [632, 459] on span "Select tests to wait for..." at bounding box center [604, 462] width 112 height 11
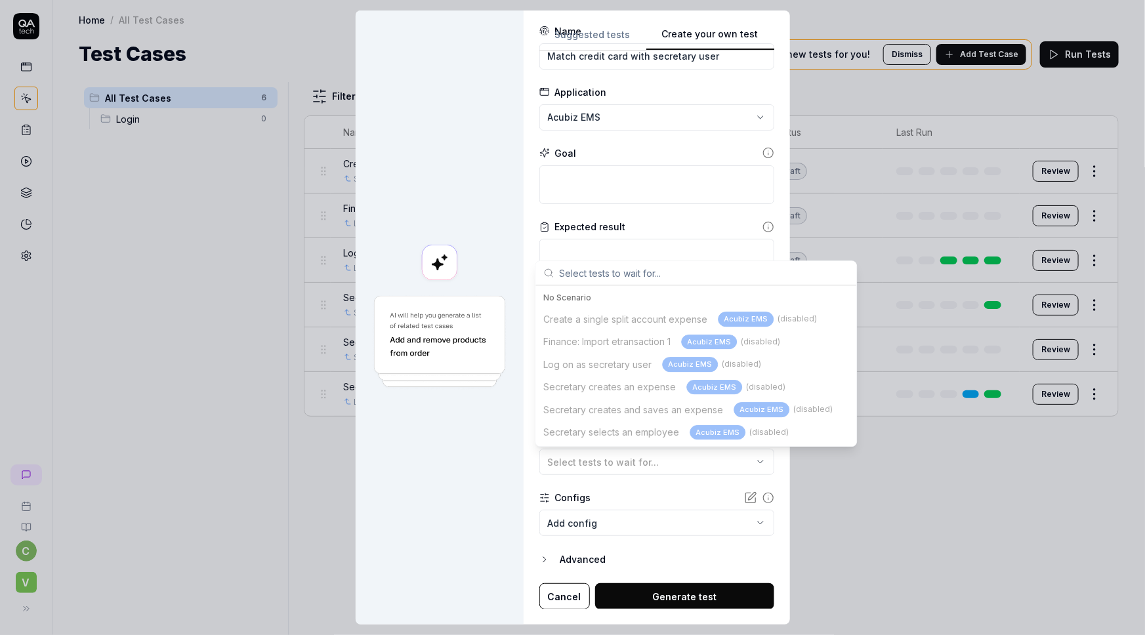
click at [612, 339] on div "Create a single split account expense Acubiz EMS (disabled) Finance: Import etr…" at bounding box center [696, 376] width 316 height 136
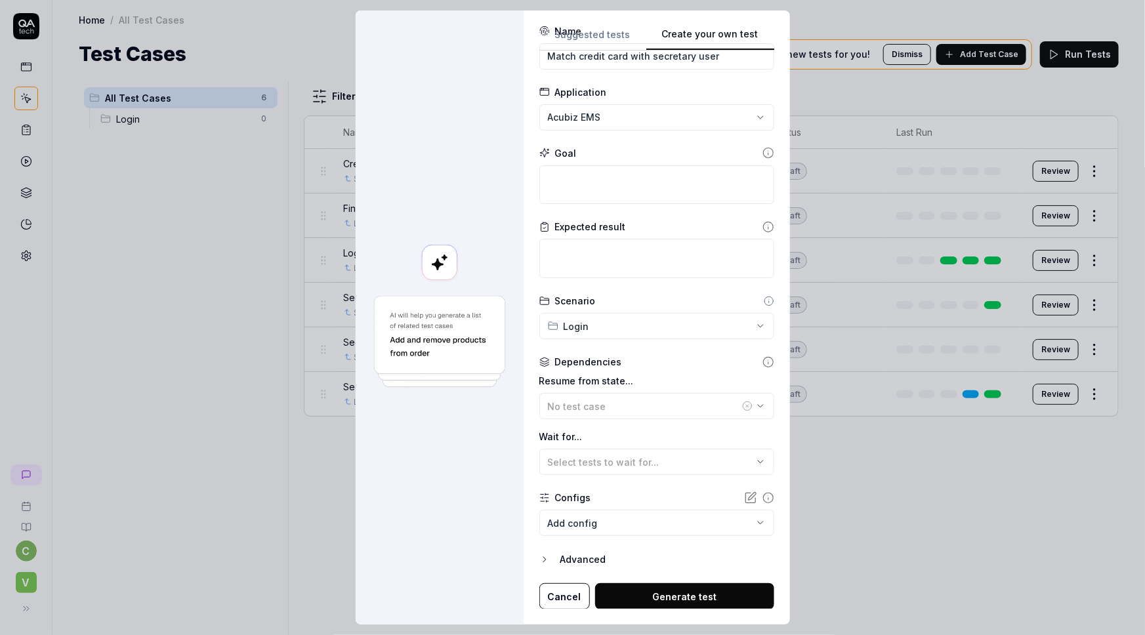
click at [445, 105] on div at bounding box center [440, 318] width 168 height 614
click at [570, 597] on button "Cancel" at bounding box center [565, 597] width 51 height 26
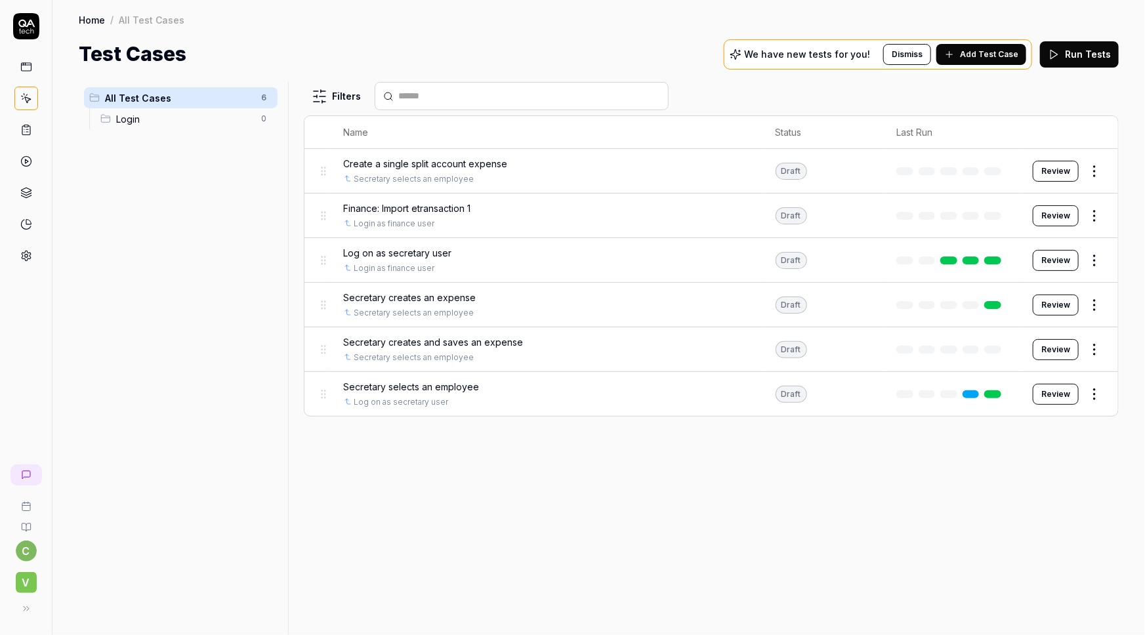
click at [991, 53] on span "Add Test Case" at bounding box center [989, 55] width 58 height 12
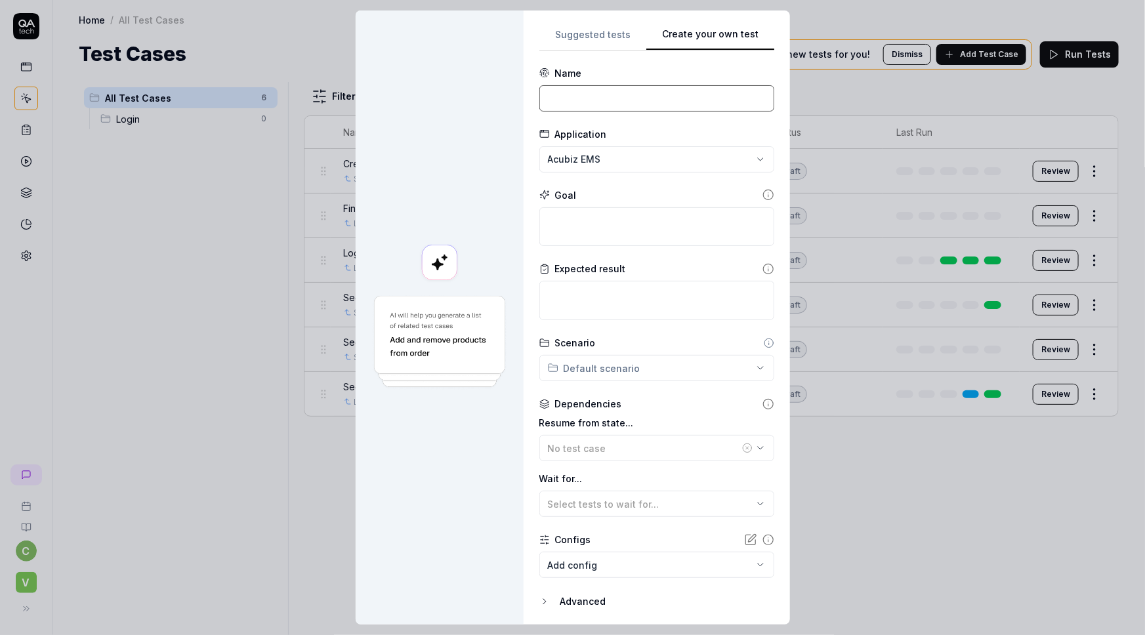
click at [635, 91] on input at bounding box center [657, 98] width 235 height 26
click at [605, 98] on input "Match a card with user" at bounding box center [657, 98] width 235 height 26
click at [614, 98] on input "Match a card number with user" at bounding box center [657, 98] width 235 height 26
click at [648, 94] on input "Match a card with user" at bounding box center [657, 98] width 235 height 26
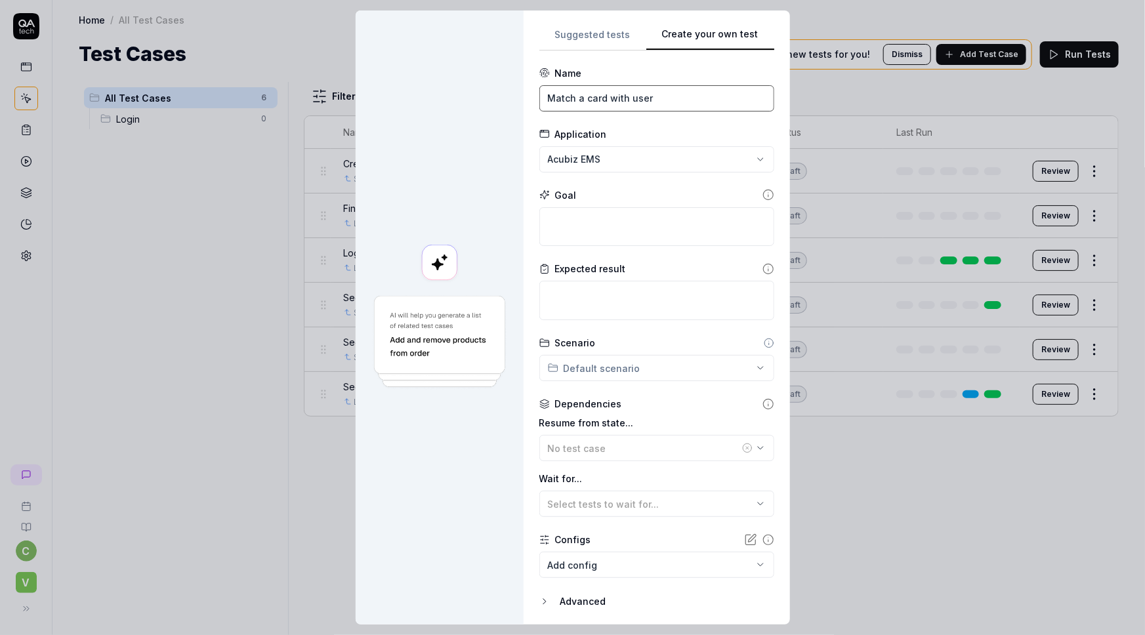
click at [629, 98] on input "Match a card with user" at bounding box center [657, 98] width 235 height 26
type input "Match a card with secretary user"
click at [581, 219] on textarea at bounding box center [657, 226] width 235 height 39
type textarea "*"
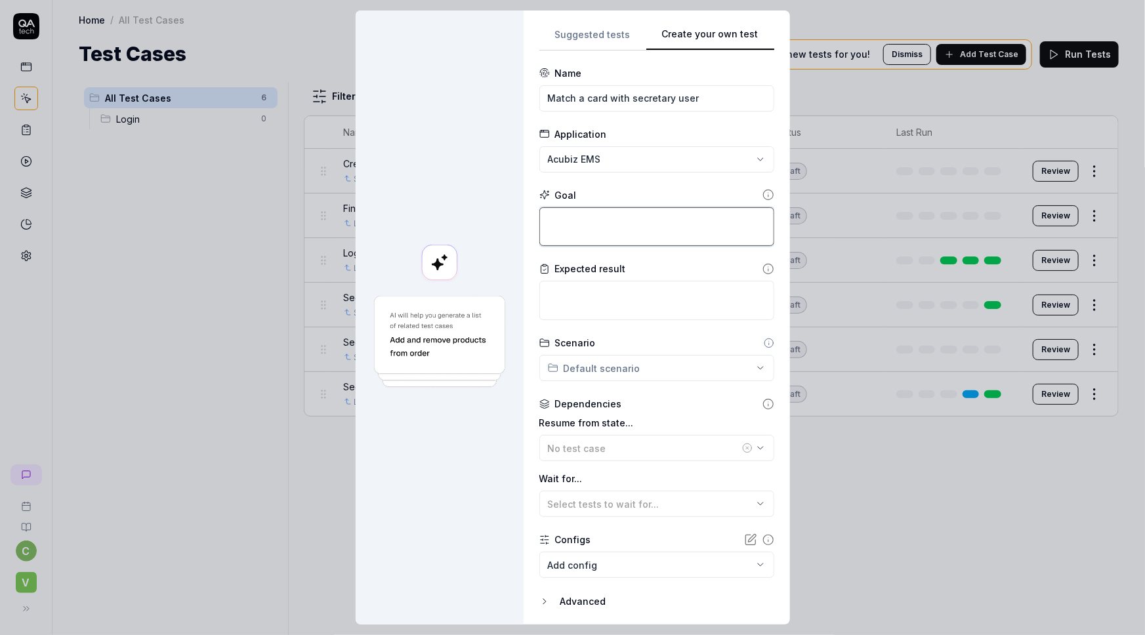
type textarea "G"
type textarea "*"
type textarea "Go"
type textarea "*"
type textarea "Got"
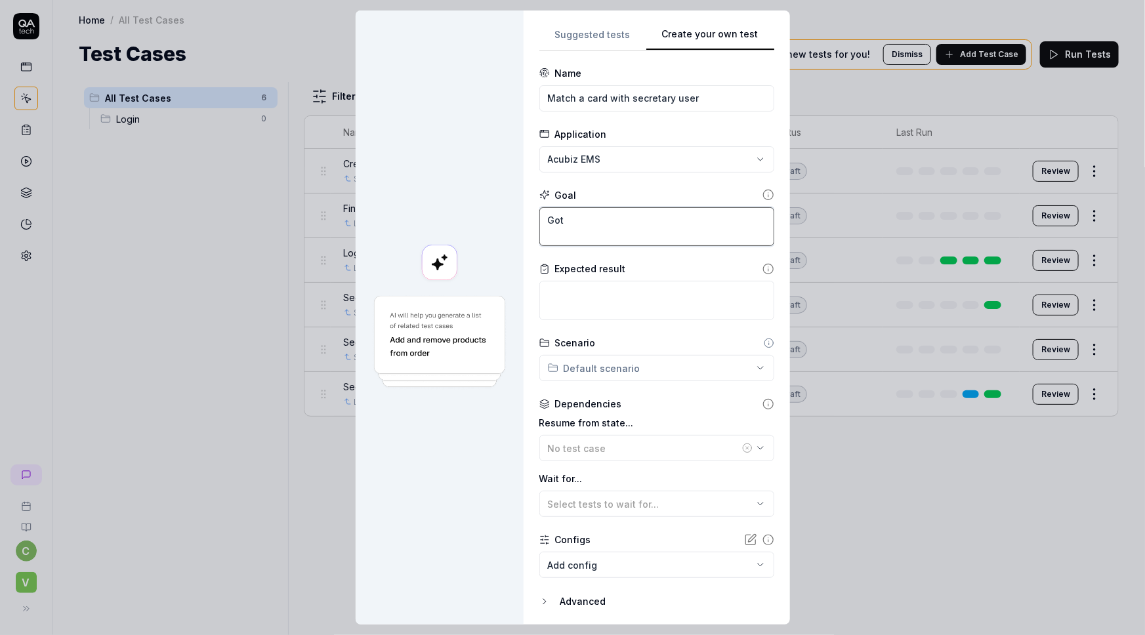
type textarea "*"
type textarea "Got"
type textarea "*"
type textarea "Got"
type textarea "*"
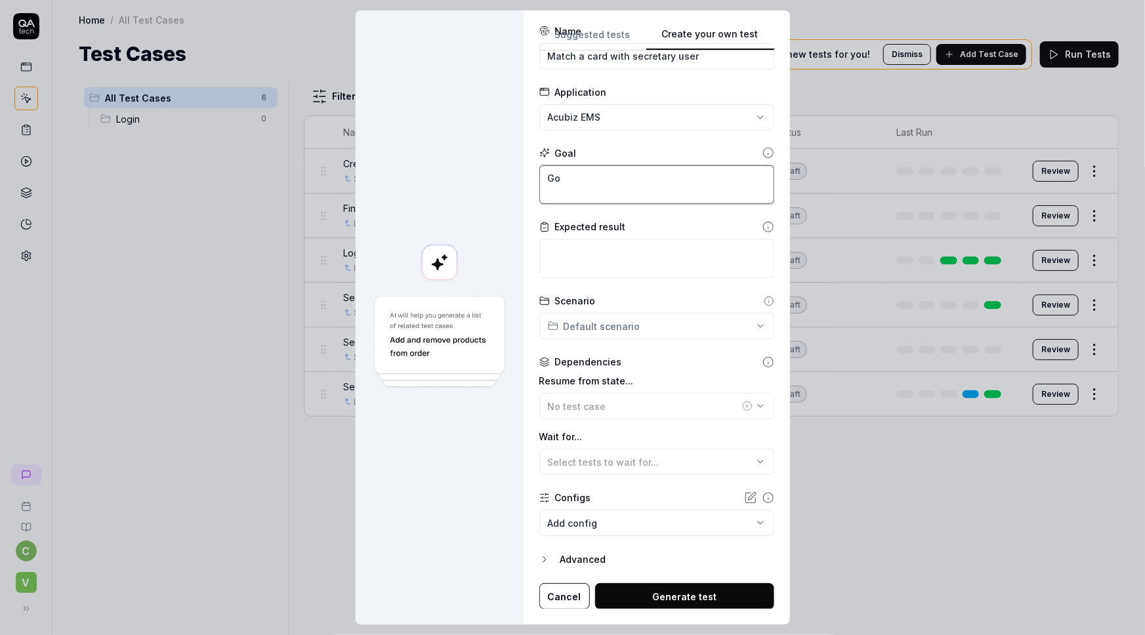
type textarea "Go"
click at [578, 525] on body "c V Home / All Test Cases Home / All Test Cases Test Cases We have new tests fo…" at bounding box center [572, 317] width 1145 height 635
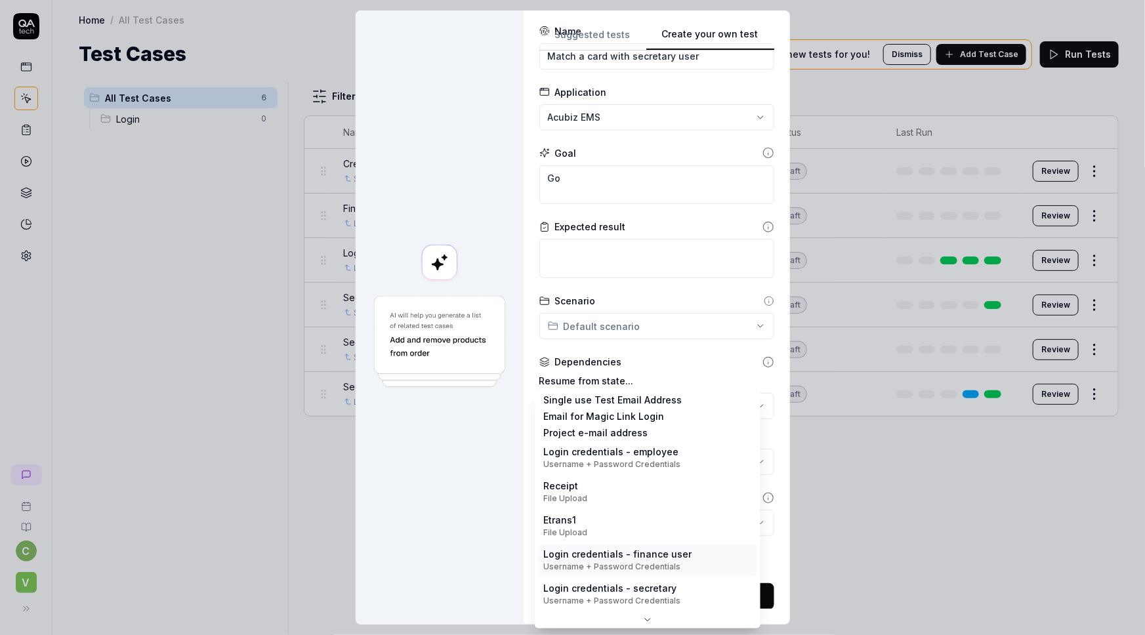
scroll to position [0, 0]
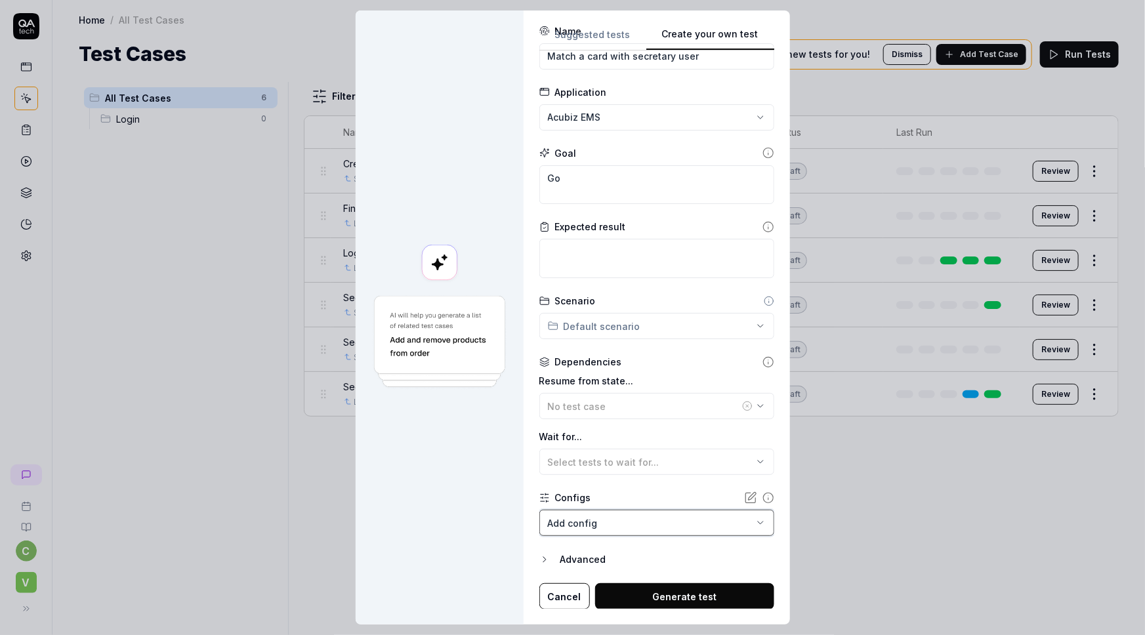
click at [435, 559] on div "**********" at bounding box center [572, 317] width 1145 height 635
click at [747, 324] on div "**********" at bounding box center [572, 317] width 1145 height 635
click at [435, 424] on div "**********" at bounding box center [572, 317] width 1145 height 635
click at [564, 328] on div "**********" at bounding box center [572, 317] width 1145 height 635
click at [564, 354] on span "Login" at bounding box center [598, 351] width 75 height 14
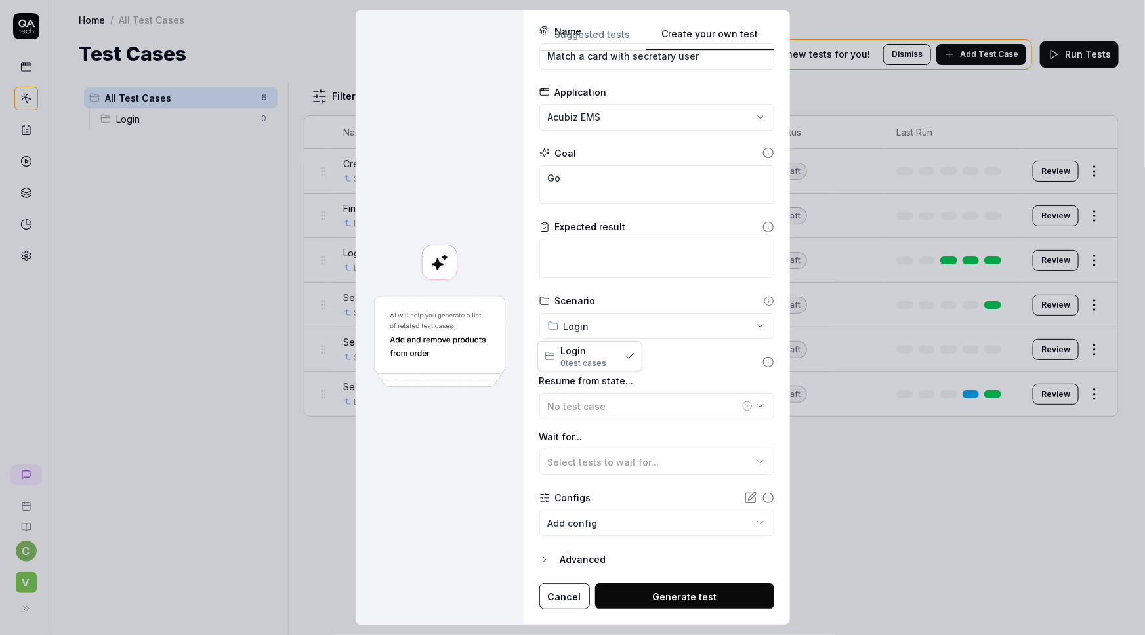
click at [583, 320] on div "**********" at bounding box center [572, 317] width 1145 height 635
click at [587, 361] on span "0 test case" at bounding box center [581, 363] width 41 height 10
click at [575, 320] on div "**********" at bounding box center [572, 317] width 1145 height 635
click at [459, 429] on div "**********" at bounding box center [572, 317] width 1145 height 635
click at [545, 599] on button "Cancel" at bounding box center [565, 597] width 51 height 26
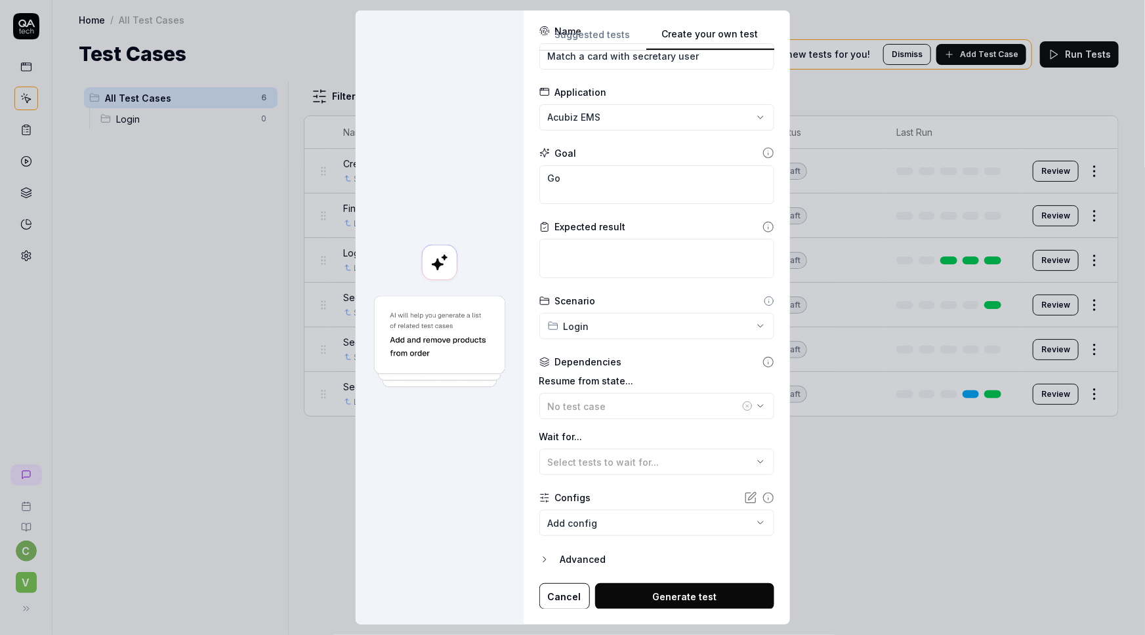
type textarea "*"
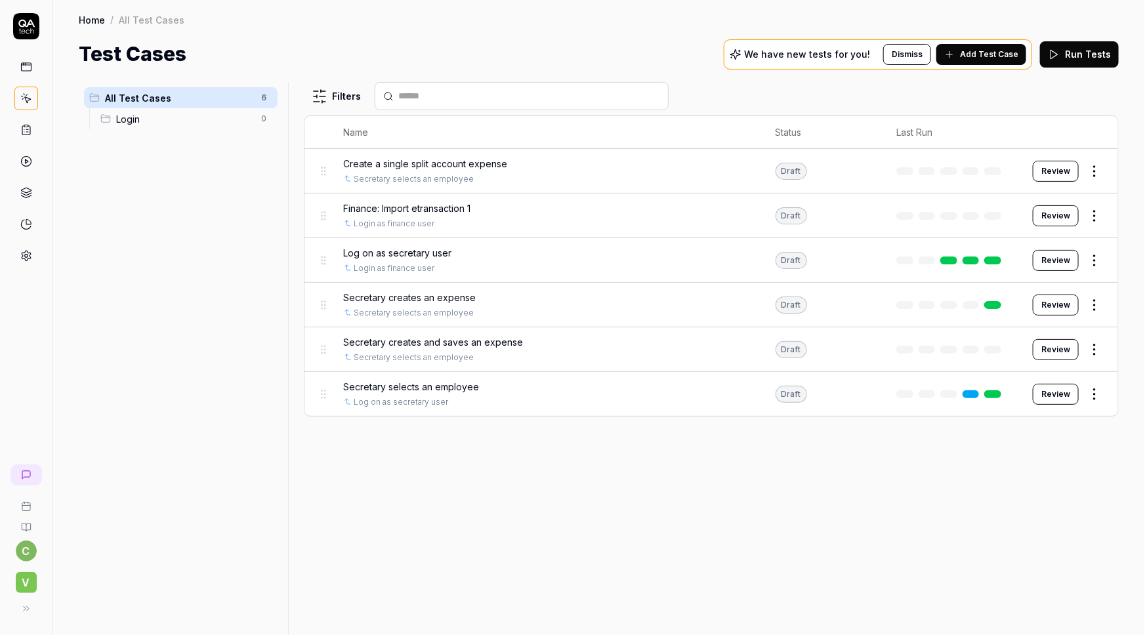
click at [969, 56] on span "Add Test Case" at bounding box center [989, 55] width 58 height 12
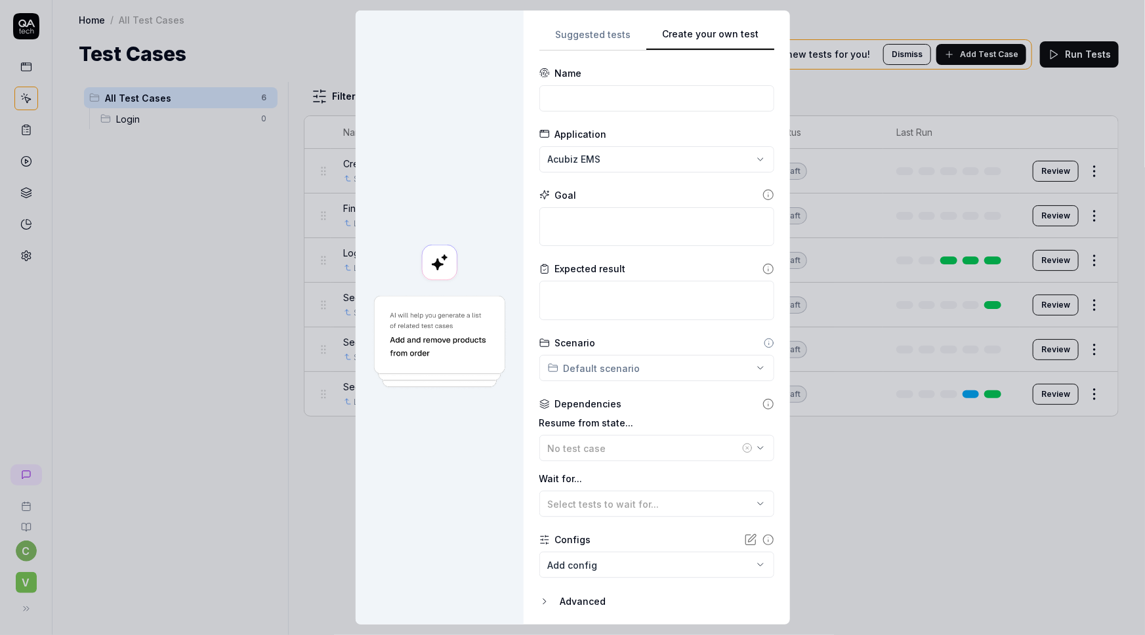
click at [564, 112] on form "**********" at bounding box center [657, 359] width 235 height 586
click at [561, 100] on input at bounding box center [657, 98] width 235 height 26
drag, startPoint x: 571, startPoint y: 96, endPoint x: 753, endPoint y: 112, distance: 182.4
click at [753, 112] on form "**********" at bounding box center [657, 359] width 235 height 586
type input "Match card number with secretary user"
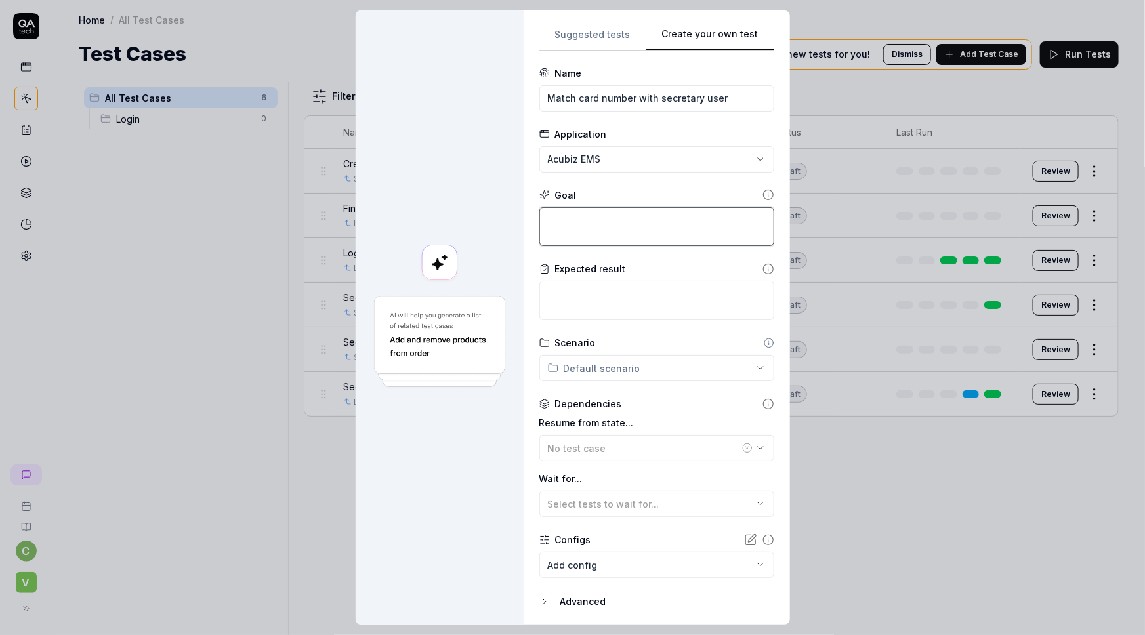
click at [572, 228] on textarea at bounding box center [657, 226] width 235 height 39
type textarea "*"
type textarea "G"
type textarea "*"
type textarea "Go"
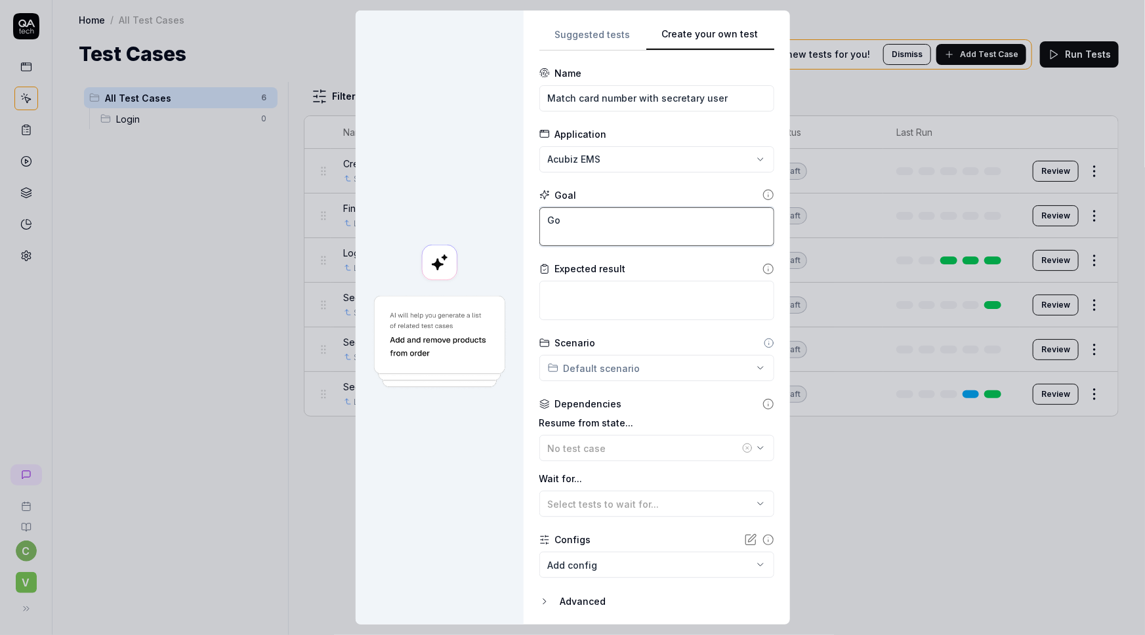
type textarea "*"
type textarea "Go"
type textarea "*"
type textarea "Go t"
type textarea "*"
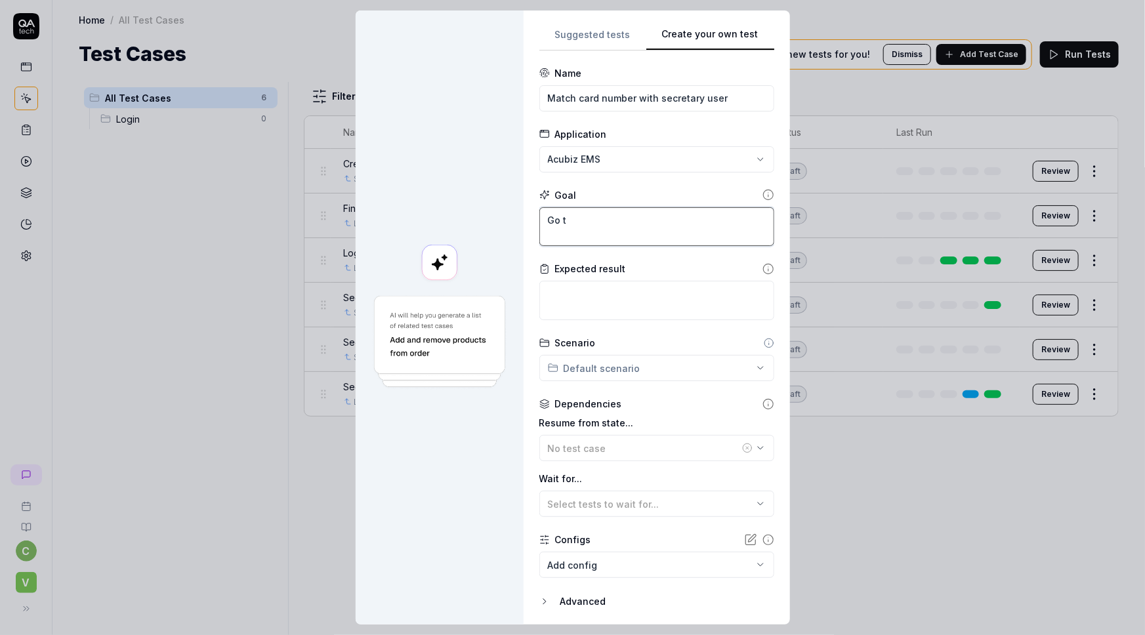
type textarea "Go to"
type textarea "*"
type textarea "Go to"
type textarea "*"
type textarea "Go to t"
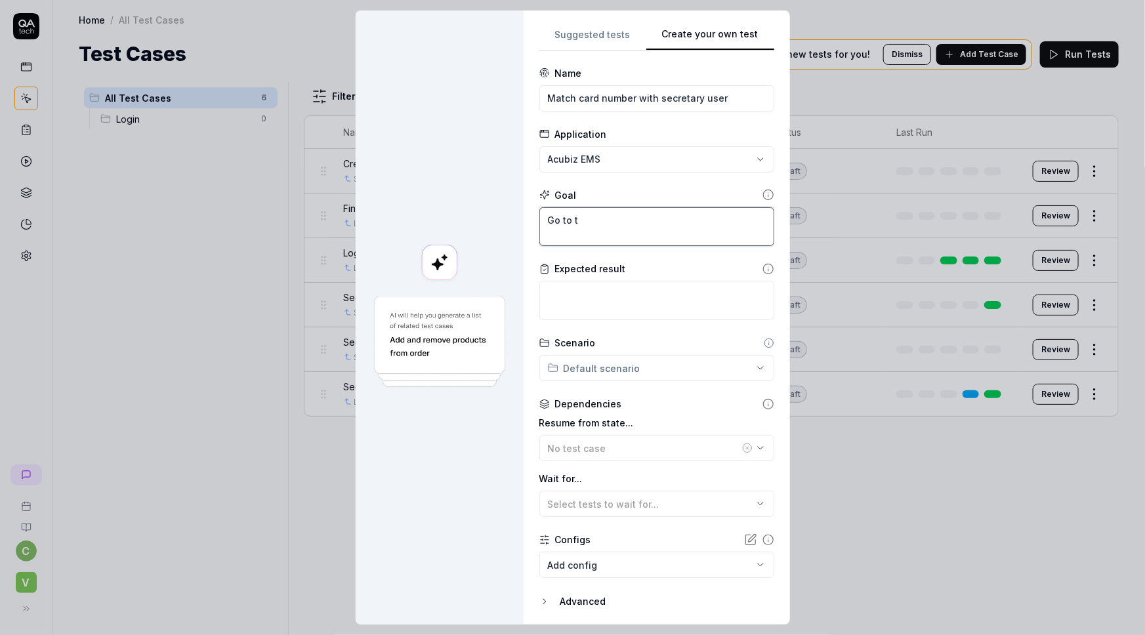
type textarea "*"
type textarea "Go to th"
type textarea "*"
type textarea "Go to the"
type textarea "*"
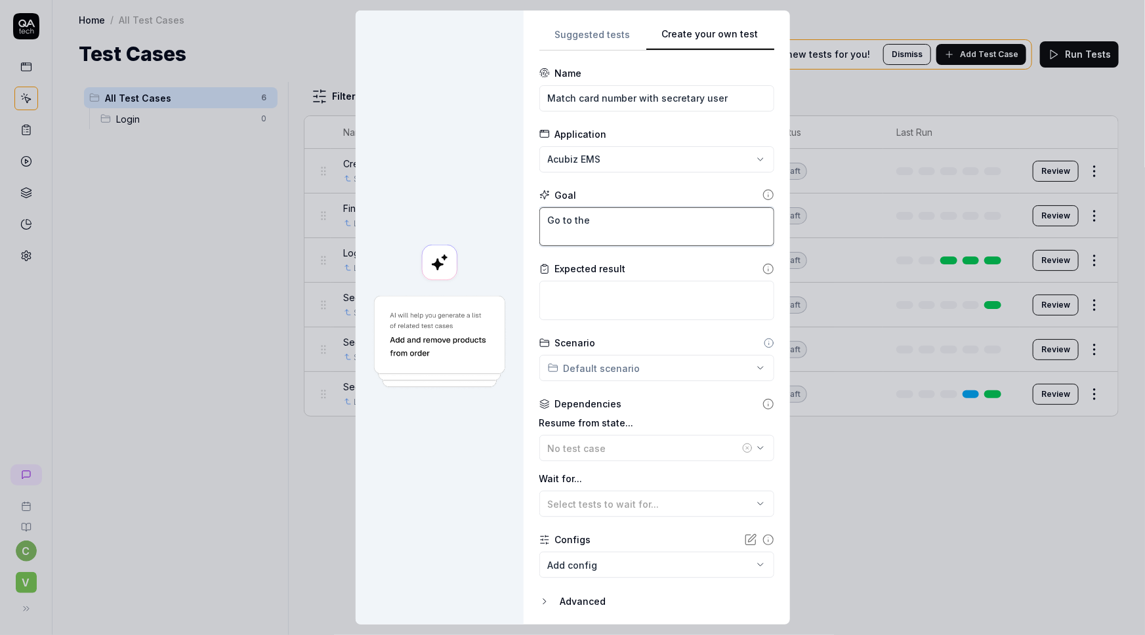
type textarea "Go to the"
type textarea "*"
type textarea "Go to the p"
type textarea "*"
type textarea "Go to the pa"
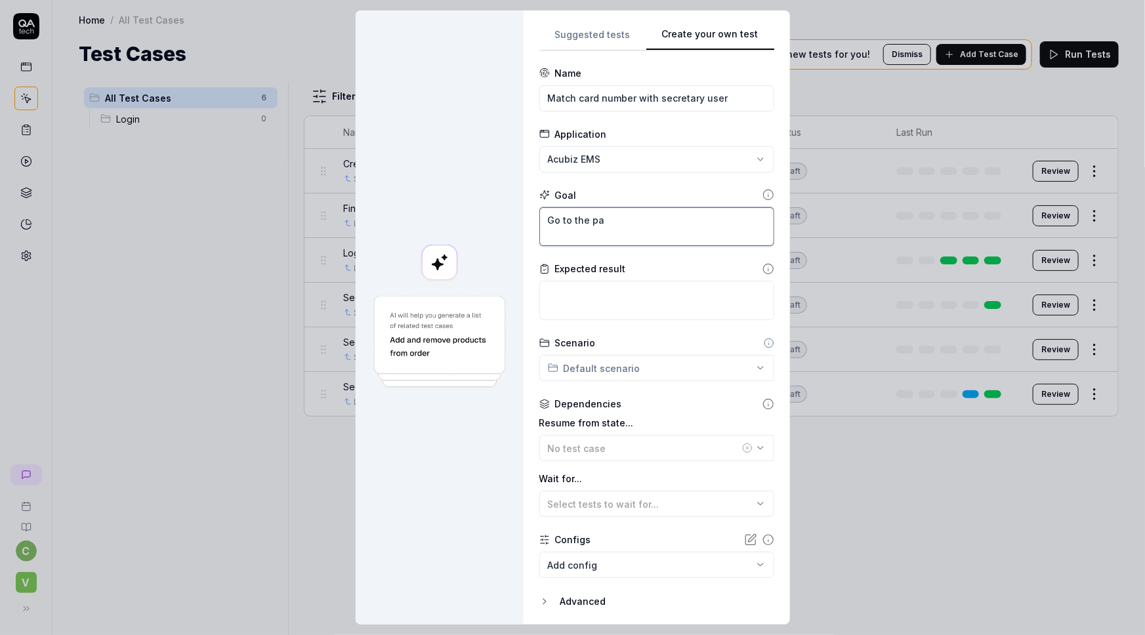
type textarea "*"
type textarea "Go to the pag"
type textarea "*"
type textarea "Go to the page"
type textarea "*"
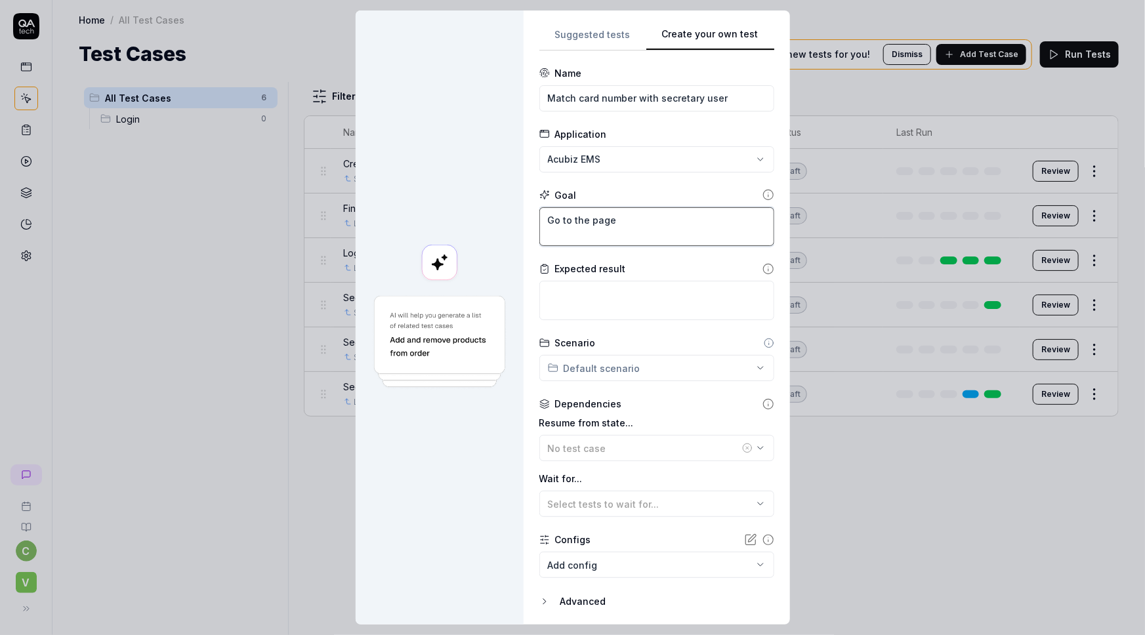
type textarea "Go to the page"
type textarea "*"
type textarea "Go to the page c"
type textarea "*"
type textarea "Go to the page cal"
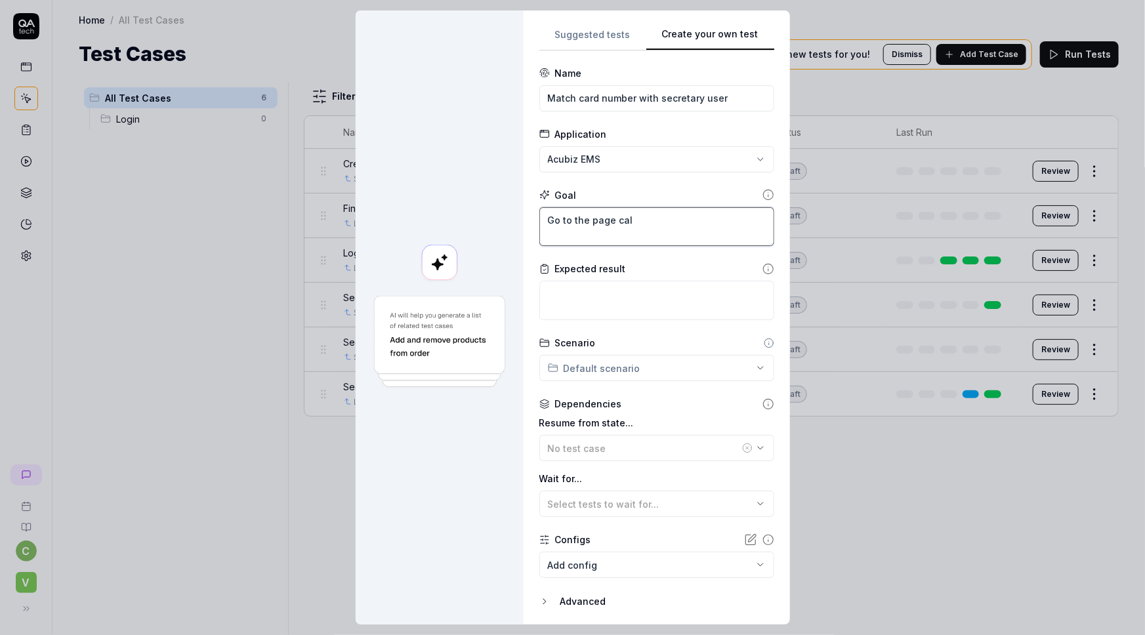
type textarea "*"
type textarea "Go to the page call"
type textarea "*"
type textarea "Go to the page calle"
type textarea "*"
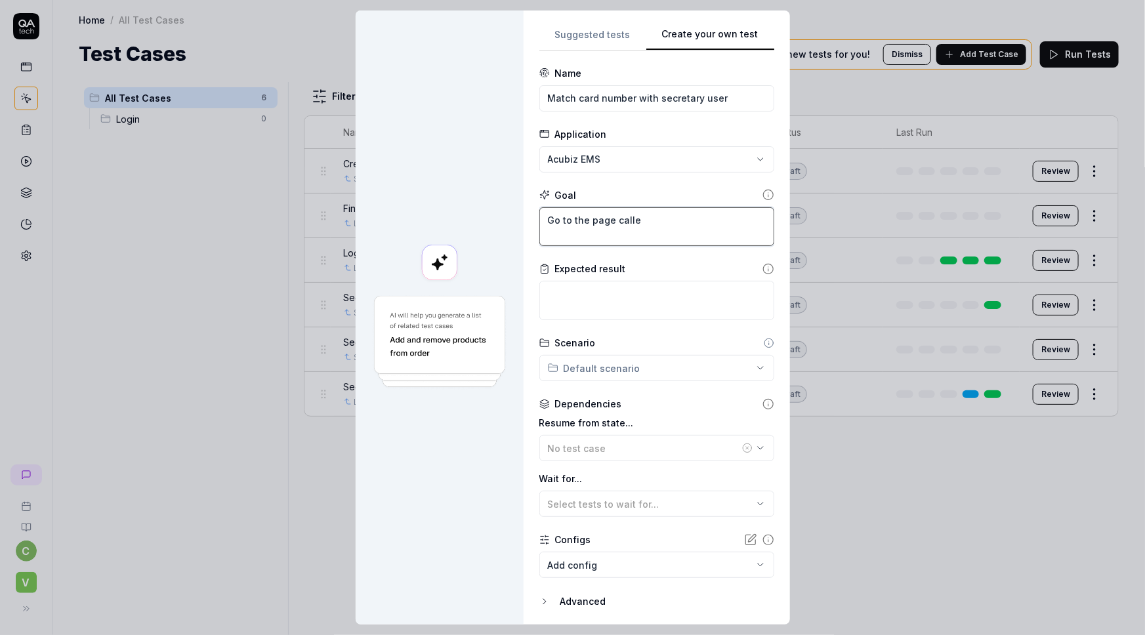
type textarea "Go to the page called"
type textarea "*"
type textarea "Go to the page called"
type textarea "*"
type textarea "Go to the page called ""
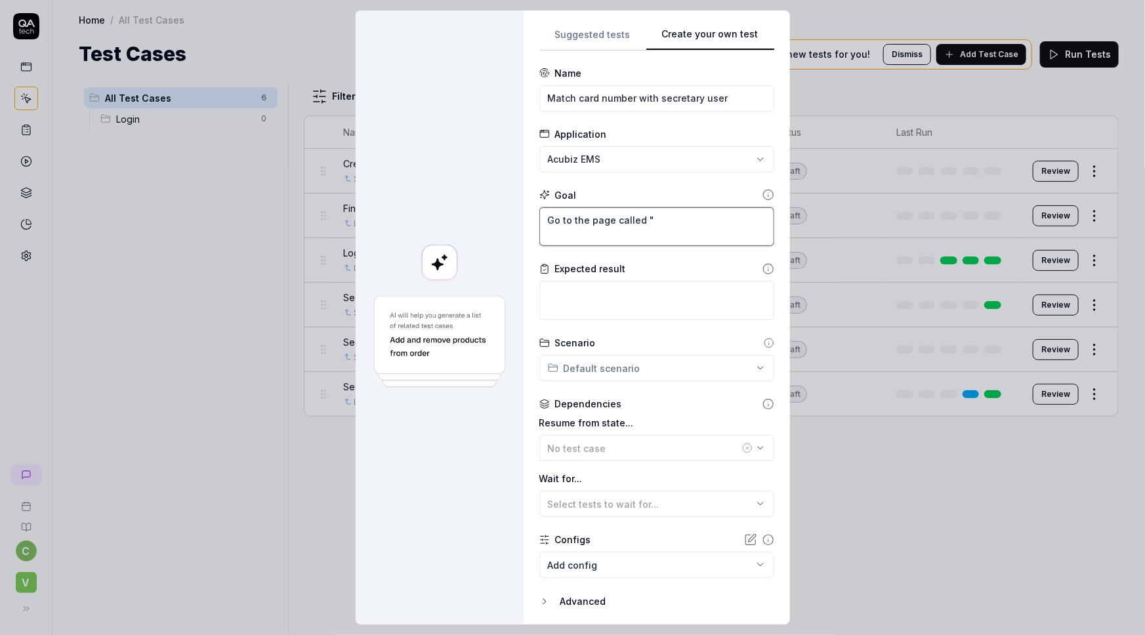
type textarea "*"
type textarea "Go to the page called "N"
type textarea "*"
type textarea "Go to the page called "No"
type textarea "*"
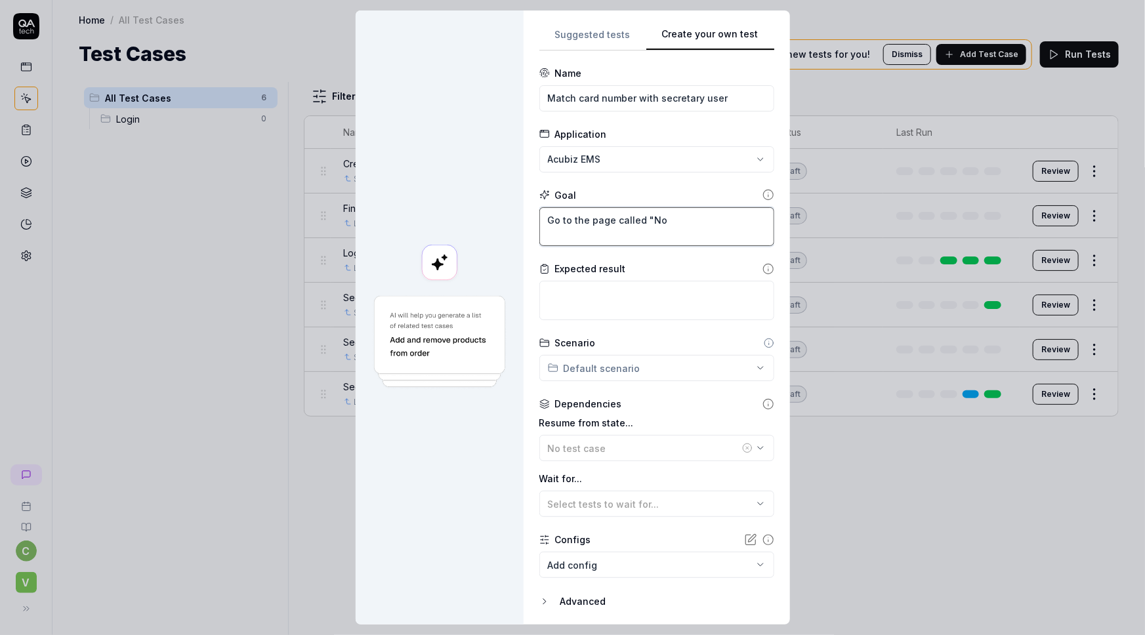
type textarea "Go to the page called "Not"
type textarea "*"
type textarea "Go to the page called "Not"
type textarea "*"
type textarea "Go to the page called "Not m"
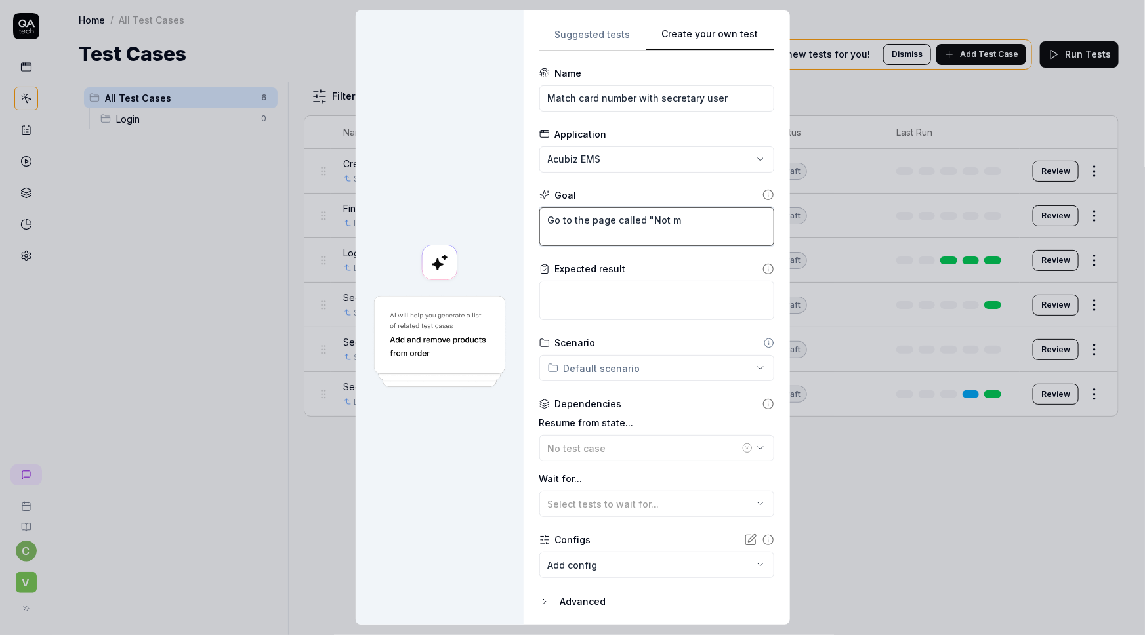
type textarea "*"
type textarea "Go to the page called "Not ma"
type textarea "*"
type textarea "Go to the page called "Not mat"
type textarea "*"
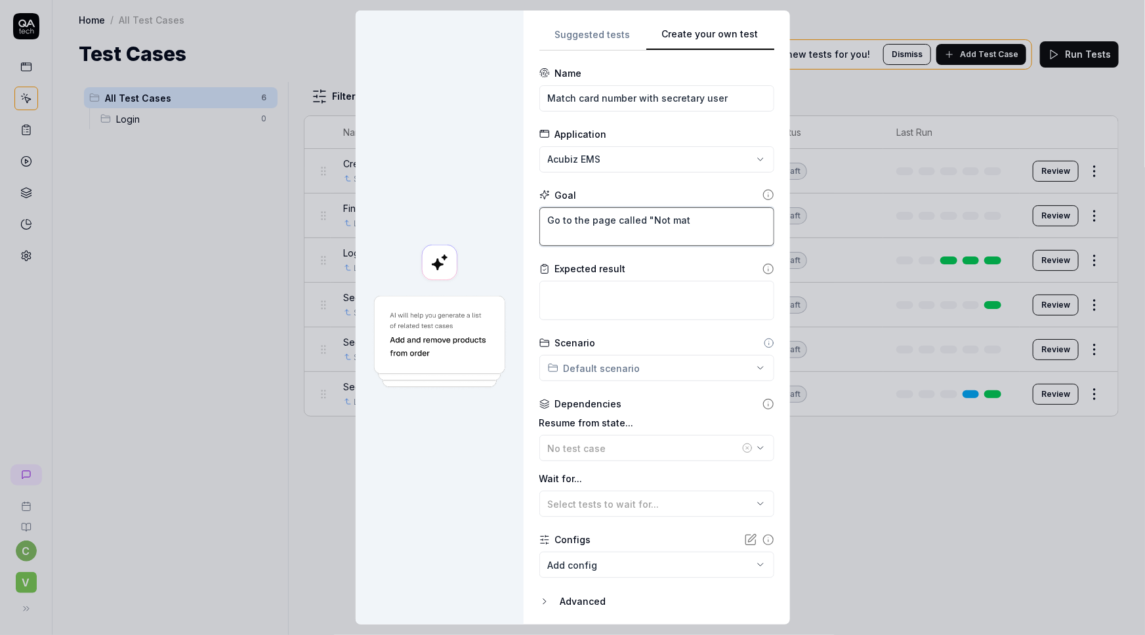
type textarea "Go to the page called "Not matc"
type textarea "*"
type textarea "Go to the page called "Not match"
type textarea "*"
type textarea "Go to the page called "Not matche"
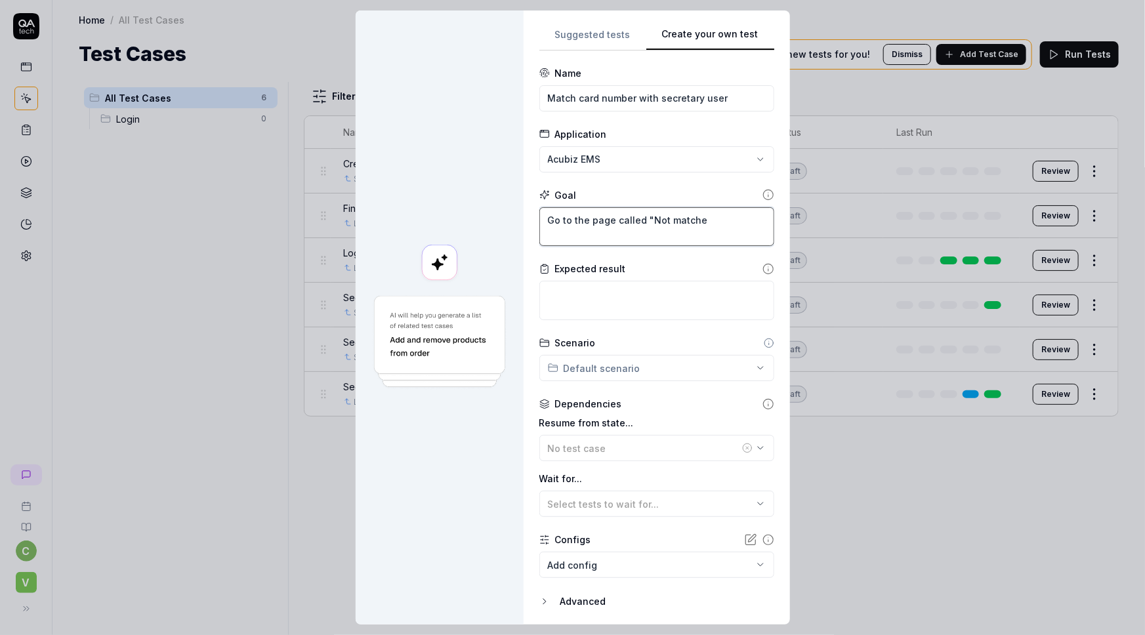
type textarea "*"
type textarea "Go to the page called "Not matched"
type textarea "*"
type textarea "Go to the page called "Not matched""
type textarea "*"
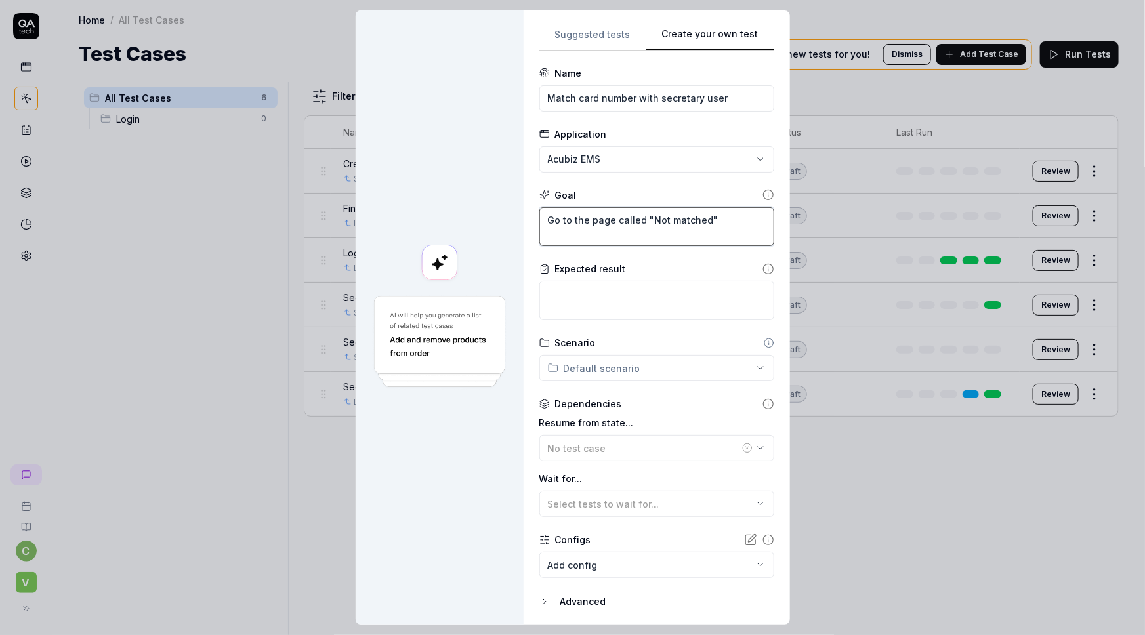
type textarea "Go to the page called "Not matched"."
type textarea "*"
type textarea "Go to the page called "Not matched"."
type textarea "*"
type textarea "Go to the page called "Not matched". S"
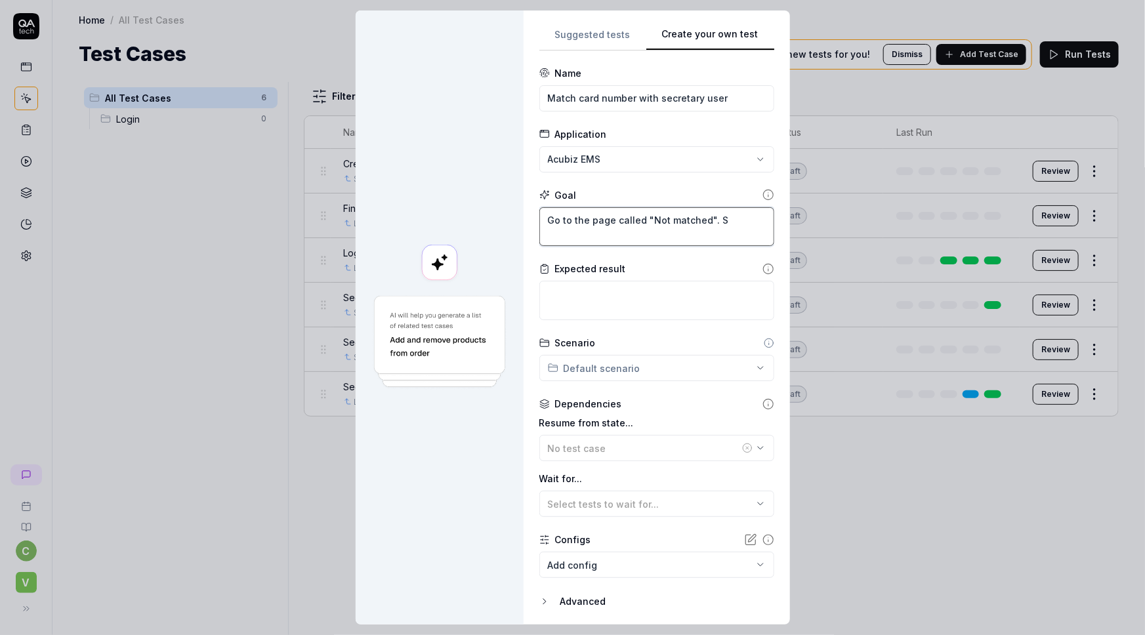
type textarea "*"
type textarea "Go to the page called "Not matched". Se"
type textarea "*"
type textarea "Go to the page called "Not matched". Sel"
type textarea "*"
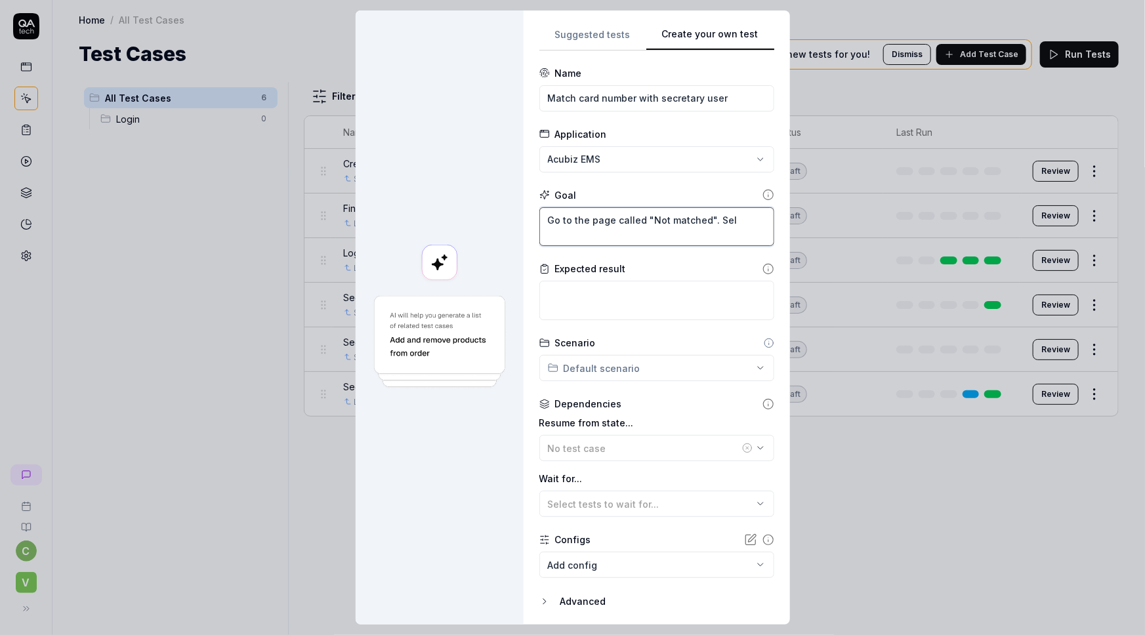
type textarea "Go to the page called "Not matched". Sele"
type textarea "*"
type textarea "Go to the page called "Not matched". Selec"
type textarea "*"
type textarea "Go to the page called "Not matched". Select"
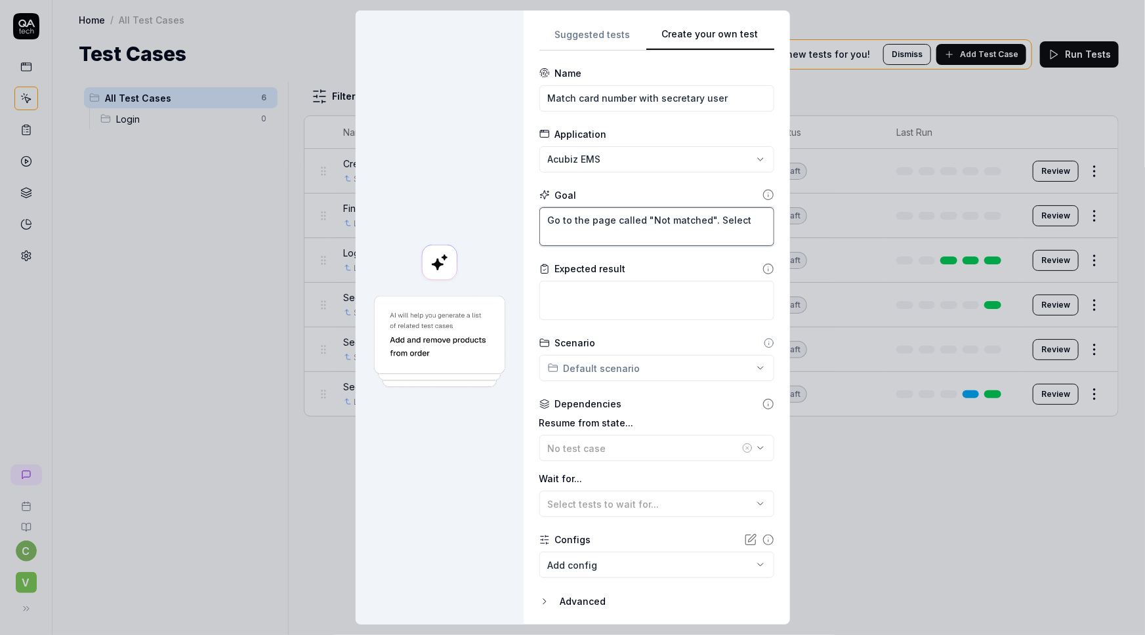
type textarea "*"
type textarea "Go to the page called "Not matched". Select"
type textarea "*"
type textarea "Go to the page called "Not matched". Select t"
type textarea "*"
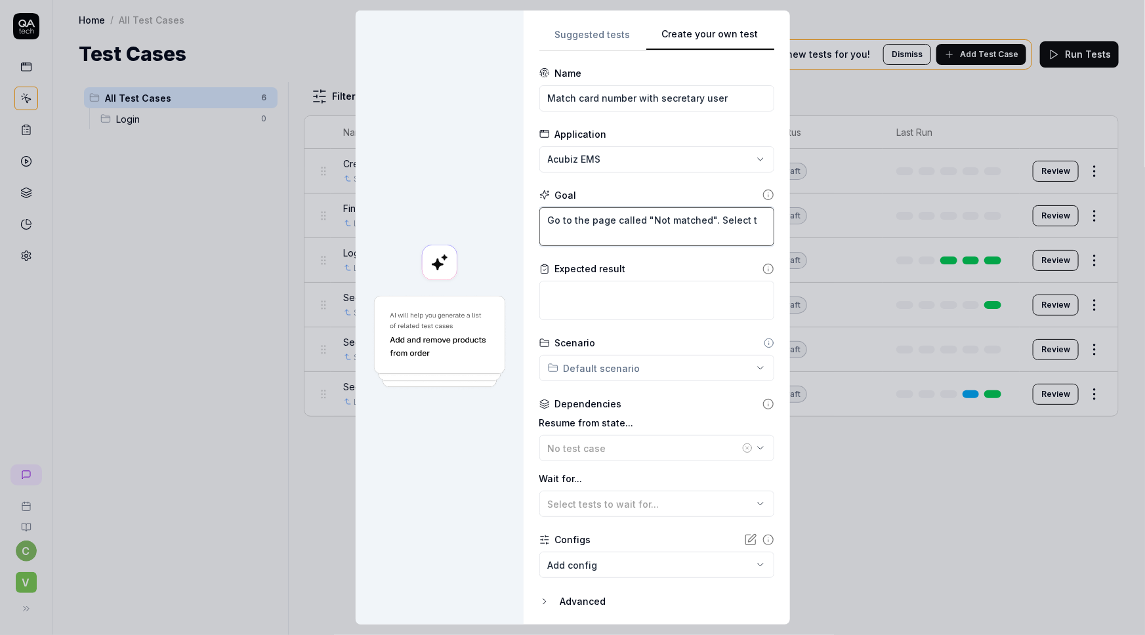
type textarea "Go to the page called "Not matched". Select th"
type textarea "*"
type textarea "Go to the page called "Not matched". Select the"
type textarea "*"
type textarea "Go to the page called "Not matched". Select the"
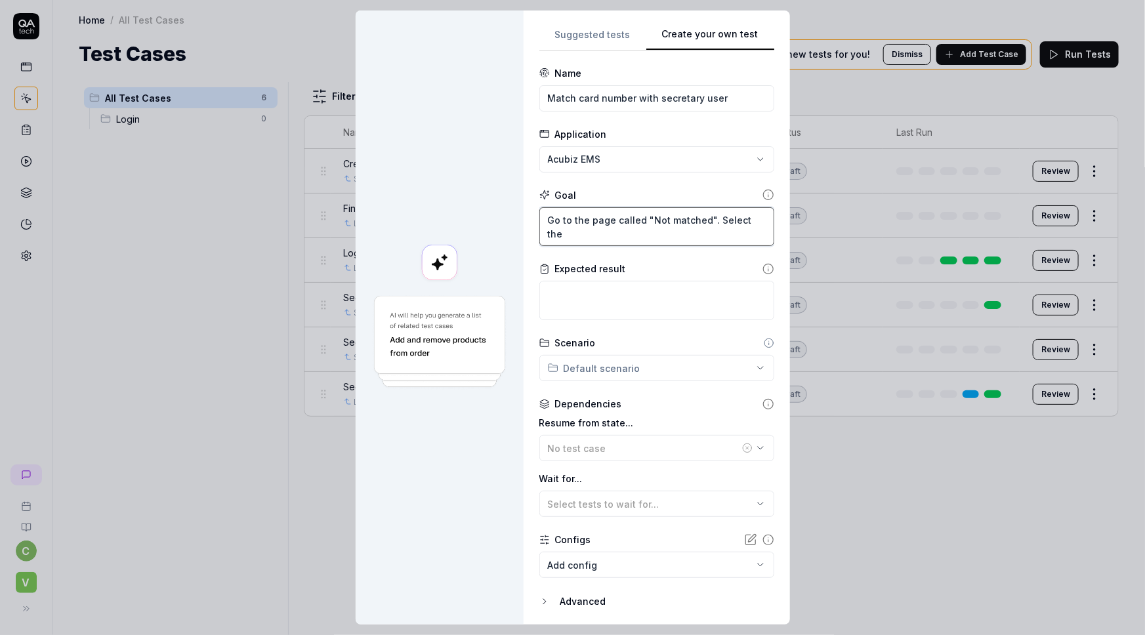
type textarea "*"
type textarea "Go to the page called "Not matched". Select the t"
type textarea "*"
type textarea "Go to the page called "Not matched". Select the tr"
type textarea "*"
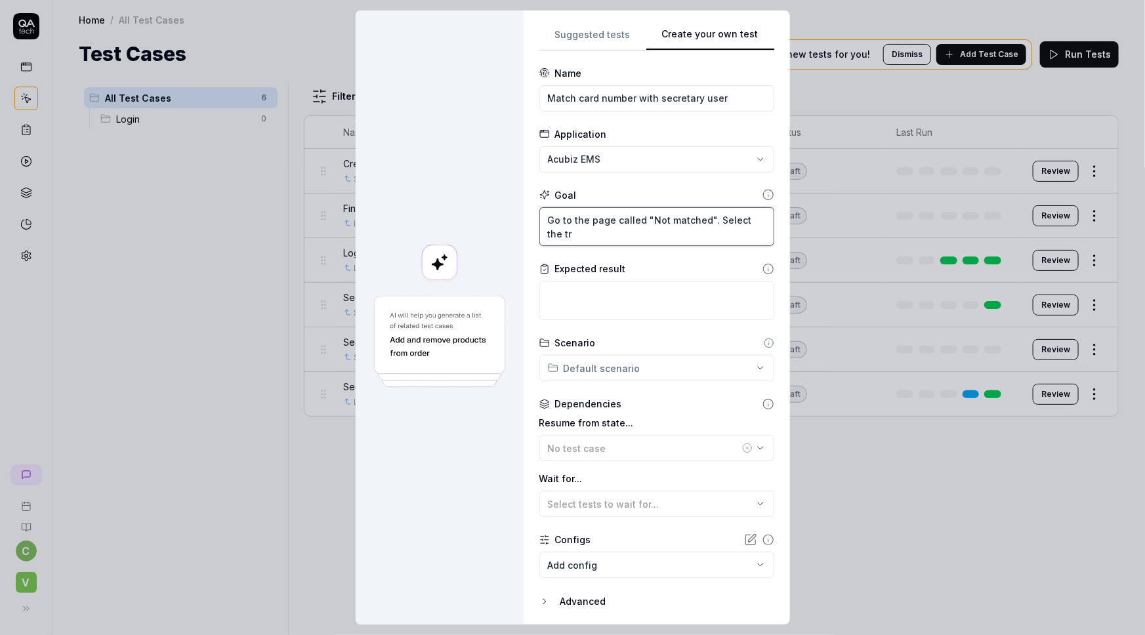
type textarea "Go to the page called "Not matched". Select the tra"
type textarea "*"
type textarea "Go to the page called "Not matched". Select the tran"
type textarea "*"
type textarea "Go to the page called "Not matched". Select the trans"
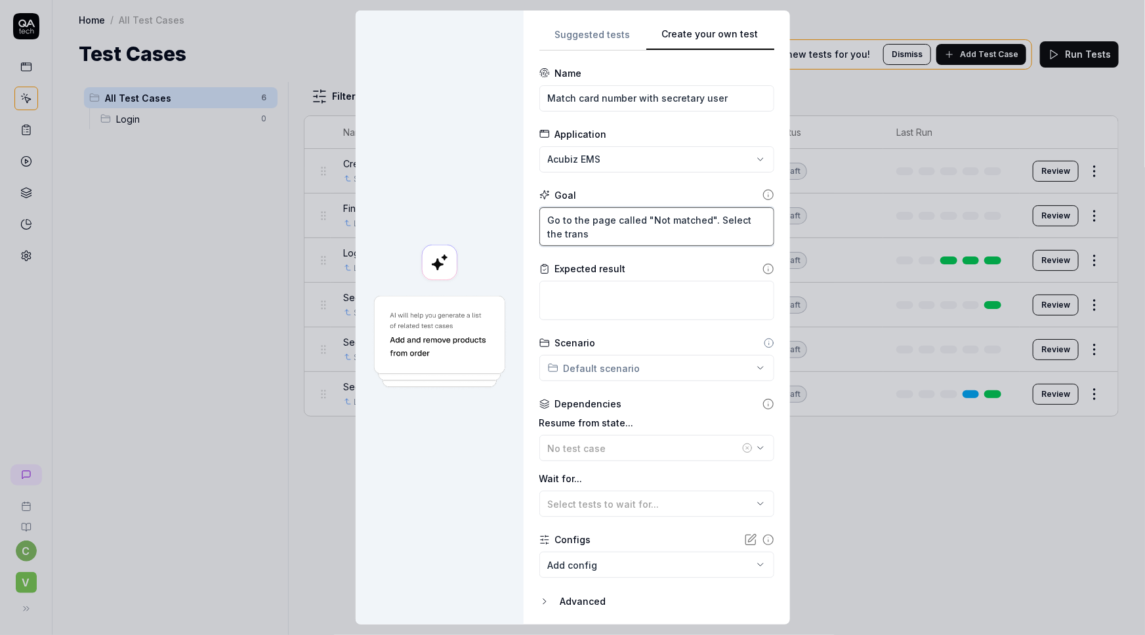
type textarea "*"
type textarea "Go to the page called "Not matched". Select the transa"
type textarea "*"
type textarea "Go to the page called "Not matched". Select the trans"
type textarea "*"
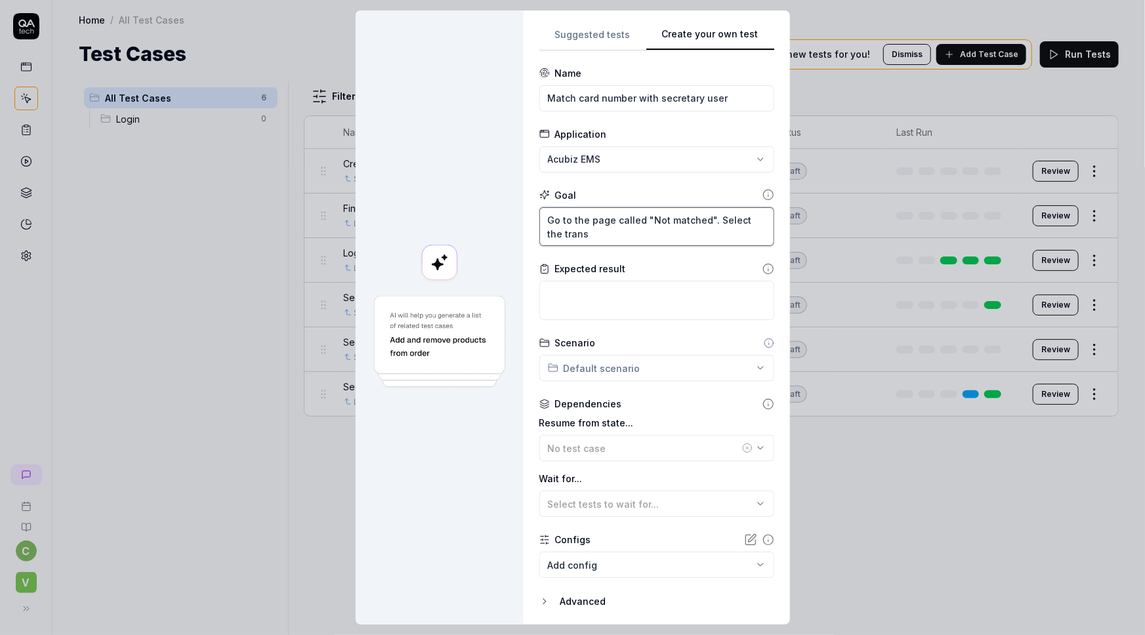
type textarea "Go to the page called "Not matched". Select the transa"
type textarea "*"
type textarea "Go to the page called "Not matched". Select the transac"
type textarea "*"
type textarea "Go to the page called "Not matched". Select the transact"
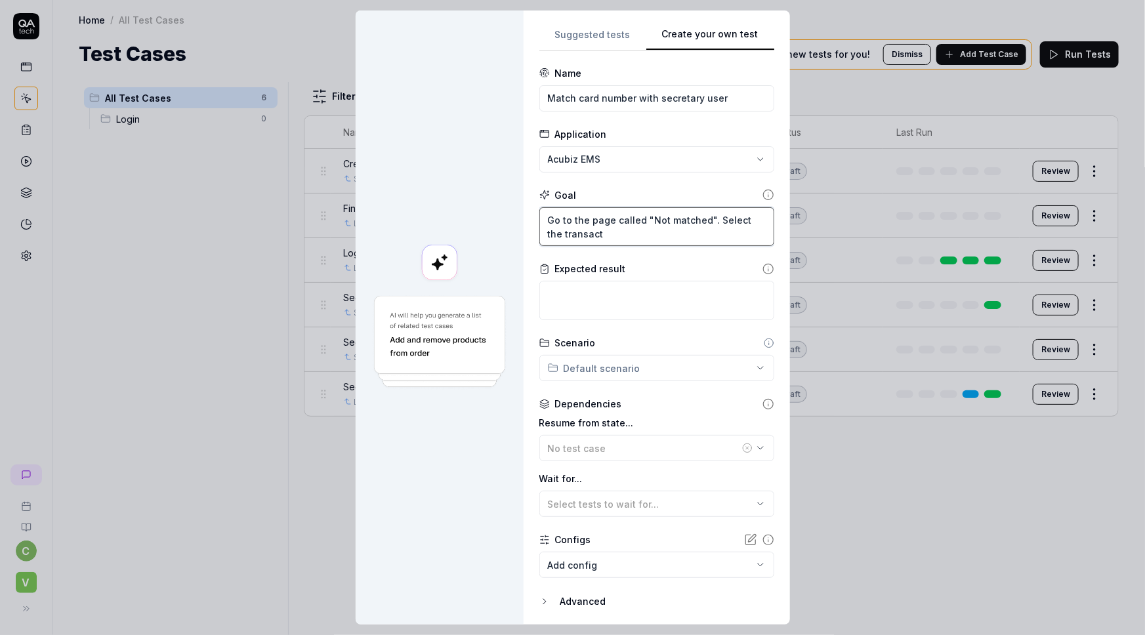
type textarea "*"
type textarea "Go to the page called "Not matched". Select the transacti"
type textarea "*"
type textarea "Go to the page called "Not matched". Select the transactio"
type textarea "*"
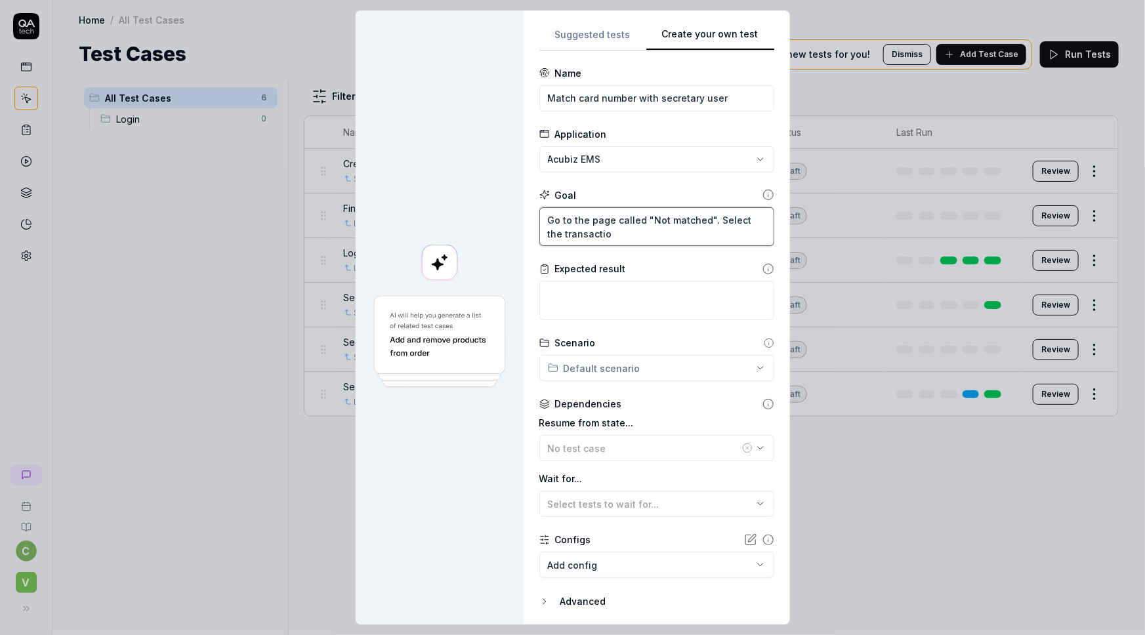
type textarea "Go to the page called "Not matched". Select the transaction"
click at [705, 218] on textarea "Go to the page called "Not matched". Select the transaction" at bounding box center [657, 226] width 235 height 39
type textarea "*"
type textarea "Go to the page called "Not matched" . Select the transaction"
type textarea "*"
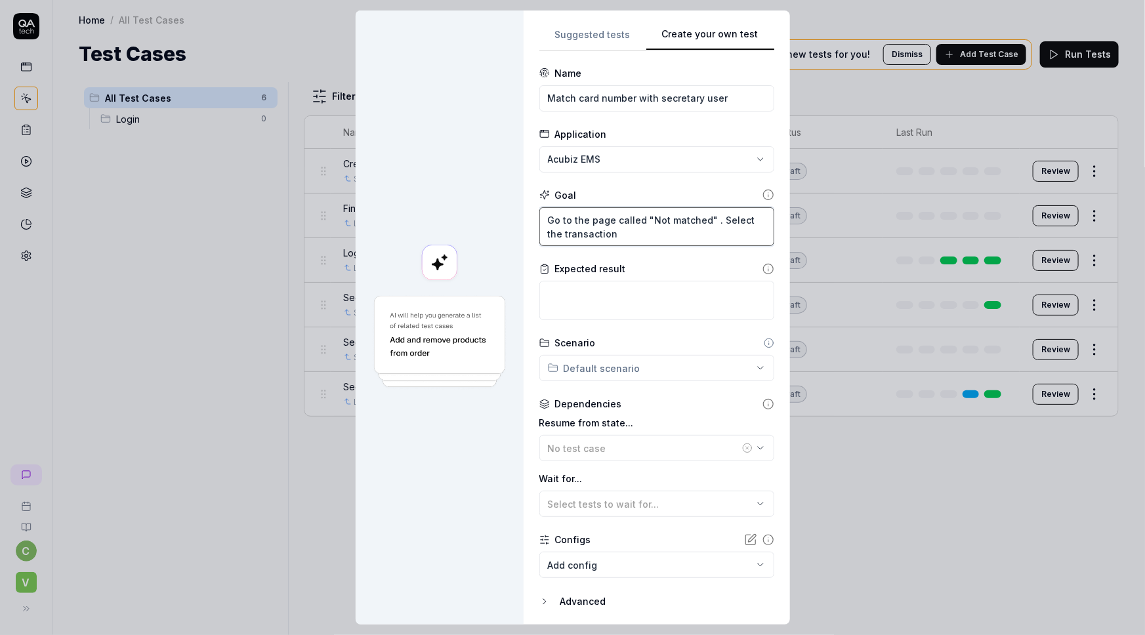
type textarea "Go to the page called "Not matched" (. Select the transaction"
type textarea "*"
type textarea "Go to the page called "Not matched" (". Select the transaction"
type textarea "*"
type textarea "Go to the page called "Not matched" ("I. Select the transaction"
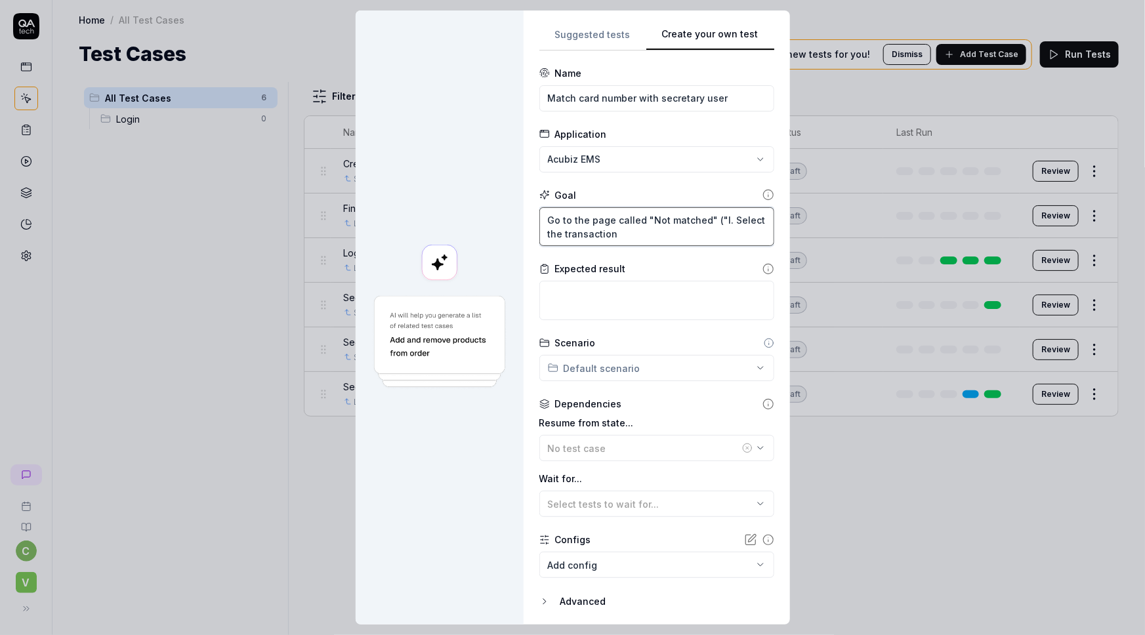
type textarea "*"
type textarea "Go to the page called "Not matched" ("Ik. Select the transaction"
type textarea "*"
type textarea "Go to the page called "Not matched" ("Ikk. Select the transaction"
type textarea "*"
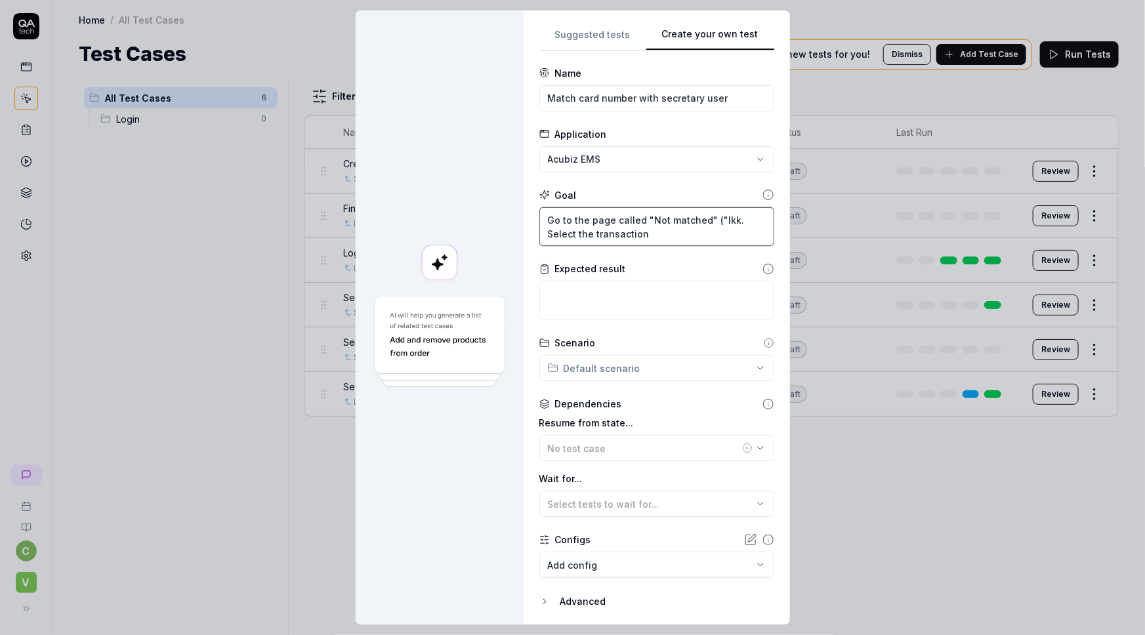
type textarea "Go to the page called "Not matched" ("Ikke. Select the transaction"
type textarea "*"
type textarea "Go to the page called "Not matched" ("Ikke . Select the transaction"
type textarea "*"
type textarea "Go to the page called "Not matched" ("Ikke t. Select the transaction"
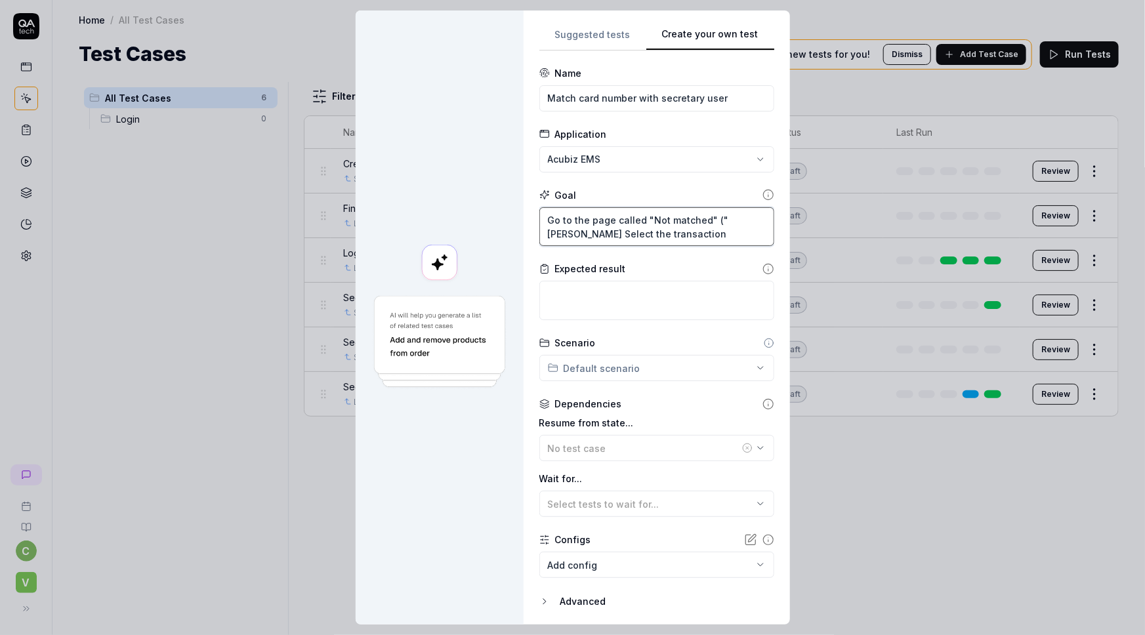
type textarea "*"
type textarea "Go to the page called "Not matched" ("Ikke til. Select the transaction"
type textarea "*"
type textarea "Go to the page called "Not matched" ("Ikke tilk. Select the transaction"
type textarea "*"
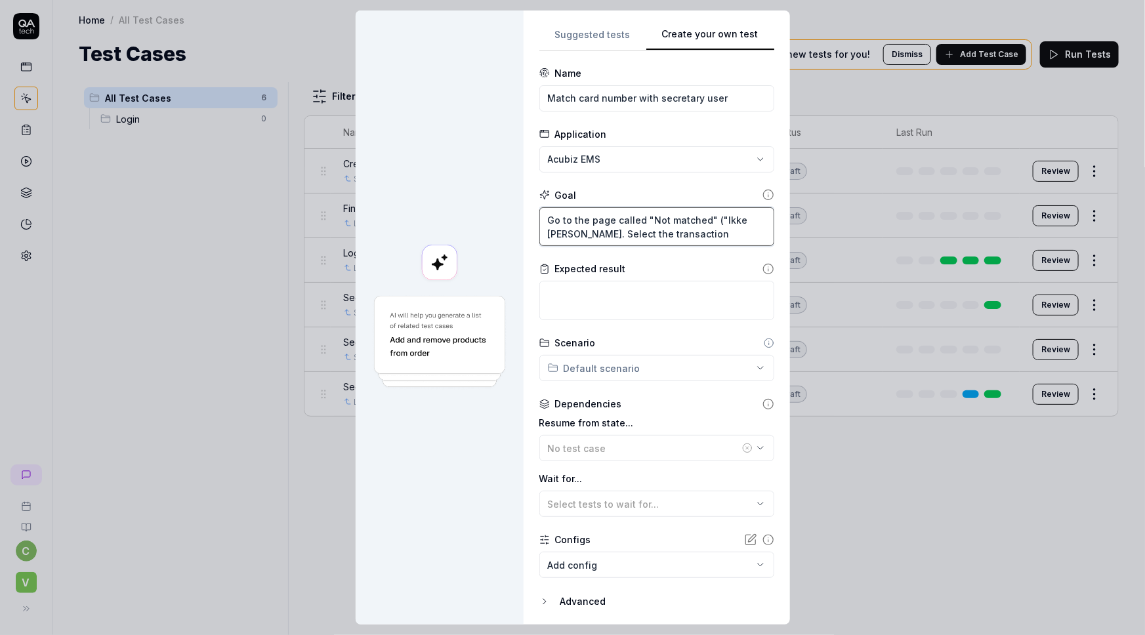
type textarea "Go to the page called "Not matched" ("Ikke tilkn. Select the transaction"
type textarea "*"
type textarea "Go to the page called "Not matched" ("Ikke tilkny. Select the transaction"
type textarea "*"
type textarea "Go to the page called "Not matched" ("Ikke tilknyt. Select the transaction"
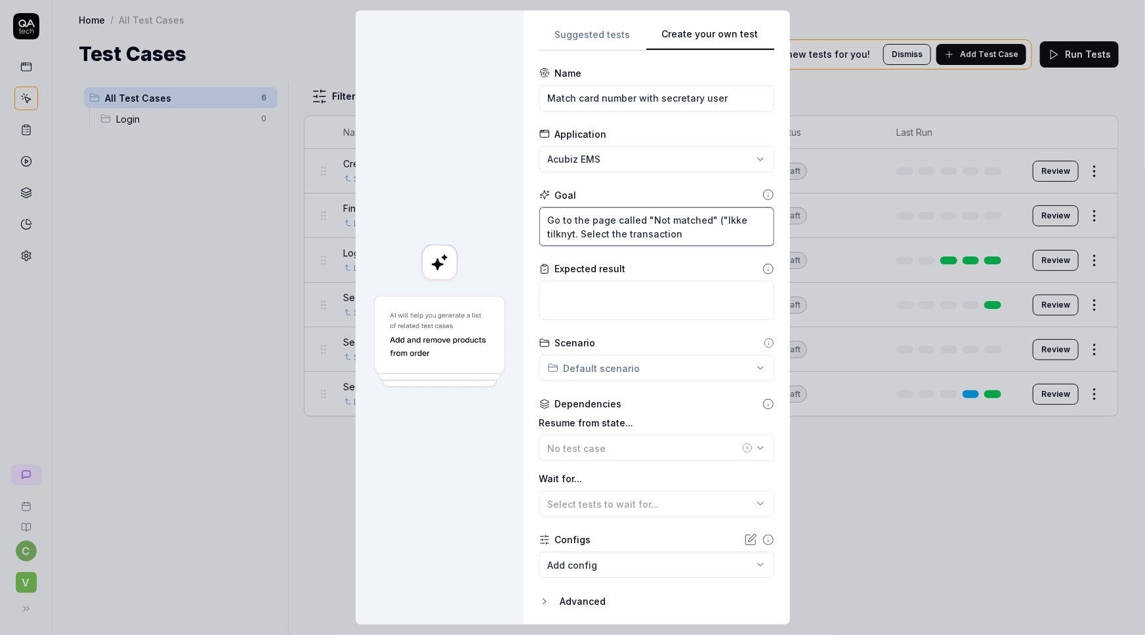
type textarea "*"
type textarea "Go to the page called "Not matched" ("Ikke tilknytt. Select the transaction"
type textarea "*"
type textarea "Go to the page called "Not matched" ("Ikke tilknytte. Select the transaction"
type textarea "*"
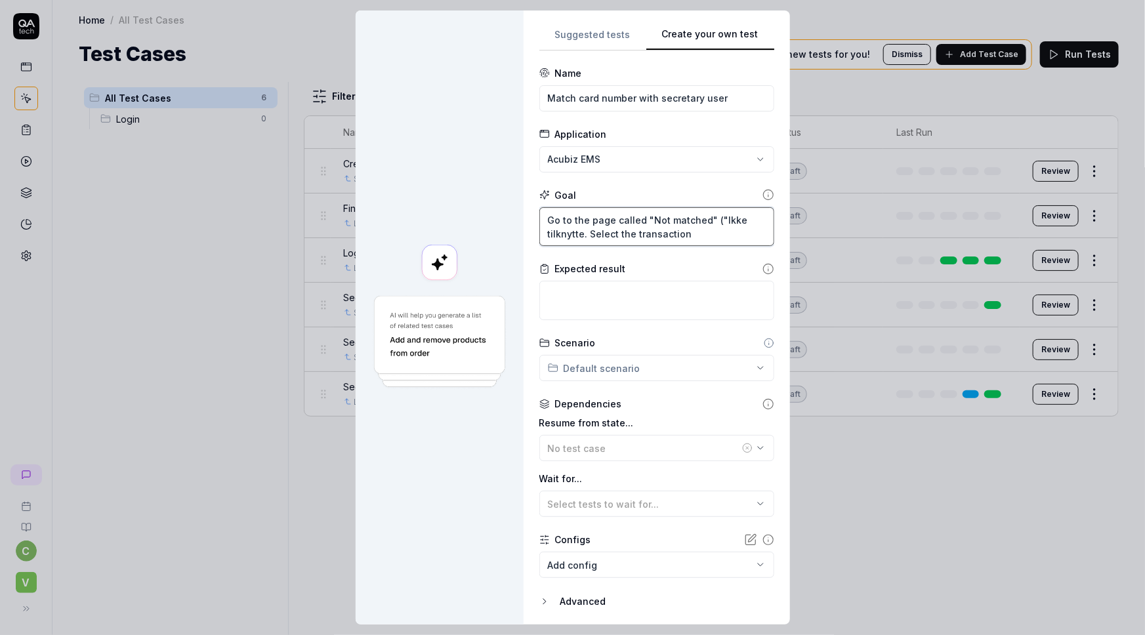
type textarea "Go to the page called "Not matched" ("Ikke tilknyttet. Select the transaction"
type textarea "*"
type textarea "Go to the page called "Not matched" ("Ikke tilknyttet". Select the transaction"
type textarea "*"
type textarea "Go to the page called "Not matched" ("Ikke tilknyttet"). Select the transaction"
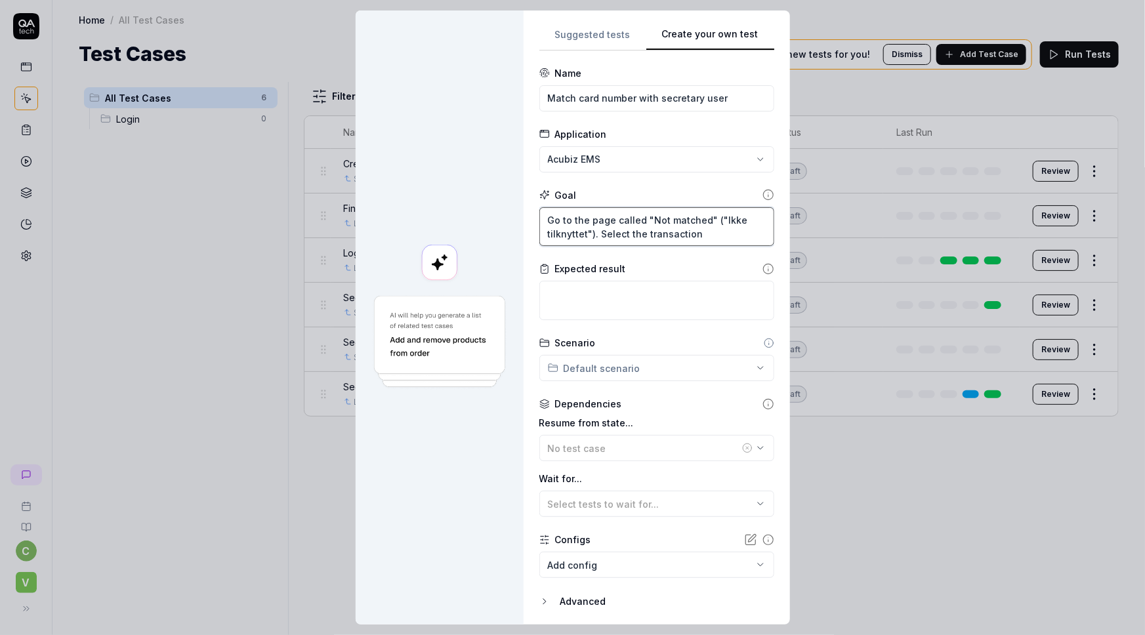
type textarea "*"
type textarea "Go to the page called "Not matched" ("Ikke tilknyttet") . Select the transaction"
type textarea "*"
type textarea "Go to the page called "Not matched" ("Ikke tilknyttet") v. Select the transacti…"
type textarea "*"
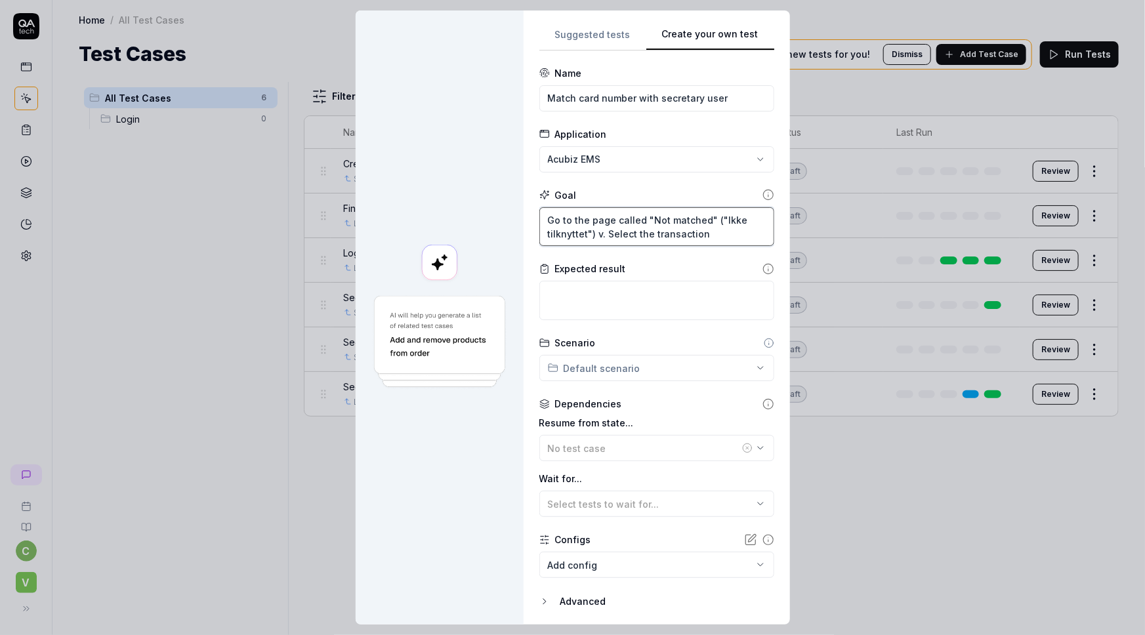
type textarea "Go to the page called "Not matched" ("Ikke tilknyttet") vi. Select the transact…"
type textarea "*"
type textarea "Go to the page called "Not matched" ("Ikke tilknyttet") via. Select the transac…"
type textarea "*"
type textarea "Go to the page called "Not matched" ("Ikke tilknyttet") via . Select the transa…"
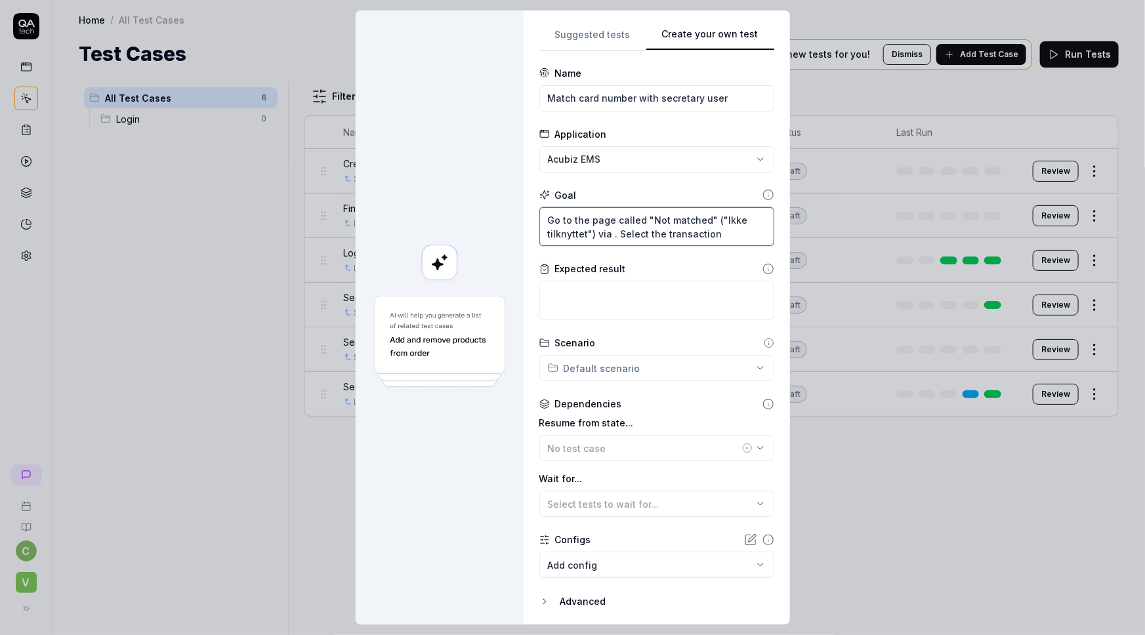
type textarea "*"
type textarea "Go to the page called "Not matched" ("Ikke tilknyttet") via t. Select the trans…"
type textarea "*"
type textarea "Go to the page called "Not matched" ("Ikke tilknyttet") via th. Select the tran…"
type textarea "*"
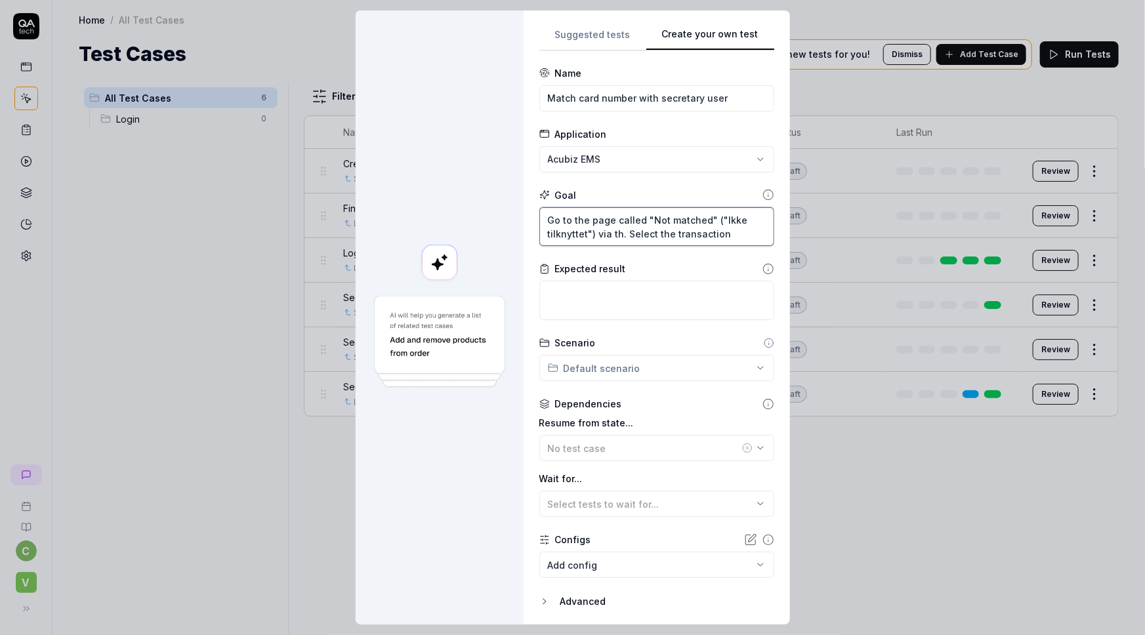
type textarea "Go to the page called "Not matched" ("Ikke tilknyttet") via the. Select the tra…"
type textarea "*"
type textarea "Go to the page called "Not matched" ("Ikke tilknyttet") via the . Select the tr…"
type textarea "*"
type textarea "Go to the page called "Not matched" ("Ikke tilknyttet") via the t. Select the t…"
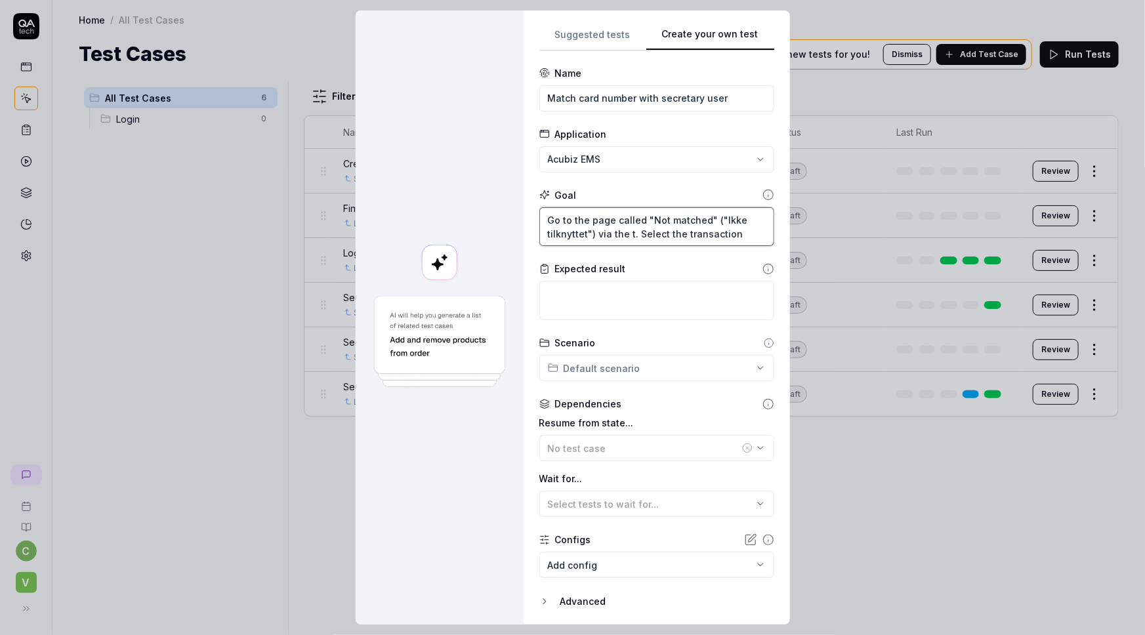
type textarea "*"
type textarea "Go to the page called "Not matched" ("Ikke tilknyttet") via the to. Select the …"
type textarea "*"
type textarea "Go to the page called "Not matched" ("Ikke tilknyttet") via the top. Select the…"
type textarea "*"
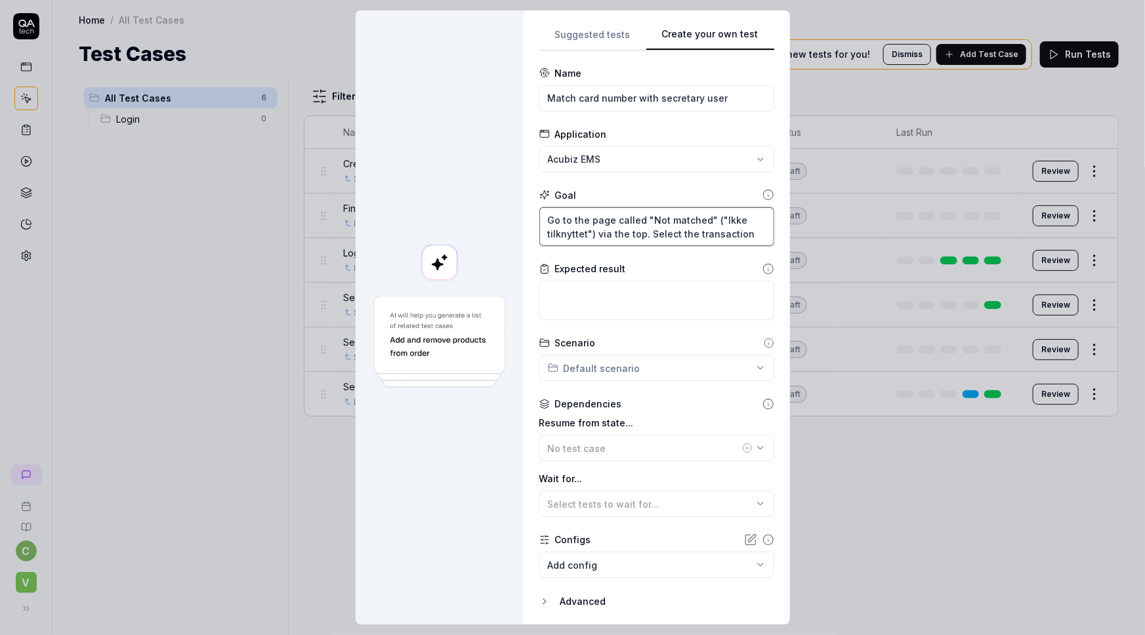
type textarea "Go to the page called "Not matched" ("Ikke tilknyttet") via the top . Select th…"
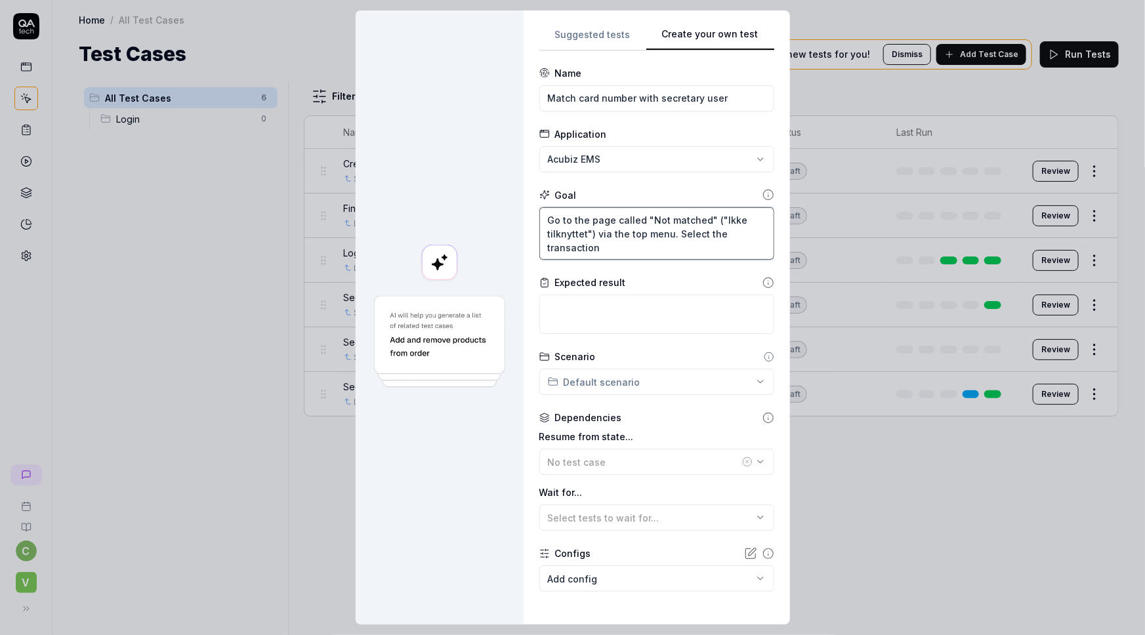
click at [599, 248] on textarea "Go to the page called "Not matched" ("Ikke tilknyttet") via the top menu. Selec…" at bounding box center [657, 233] width 235 height 53
drag, startPoint x: 597, startPoint y: 247, endPoint x: 669, endPoint y: 253, distance: 71.7
click at [669, 253] on textarea "Go to the page called "Not matched" ("Ikke tilknyttet") via the top menu. Selec…" at bounding box center [657, 233] width 235 height 53
click at [608, 243] on textarea "Go to the page called "Not matched" ("Ikke tilknyttet") via the top menu. Selec…" at bounding box center [657, 233] width 235 height 53
click at [684, 234] on textarea "Go to the page called "Not matched" ("Ikke tilknyttet") via the top menu. Selec…" at bounding box center [657, 233] width 235 height 53
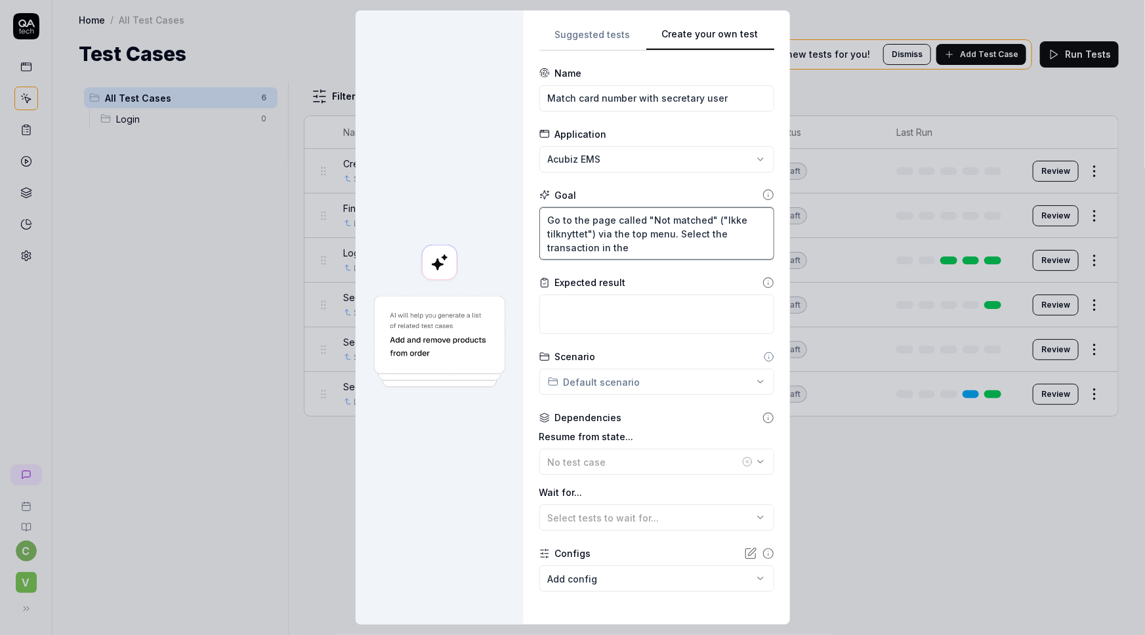
click at [684, 234] on textarea "Go to the page called "Not matched" ("Ikke tilknyttet") via the top menu. Selec…" at bounding box center [657, 233] width 235 height 53
click at [675, 241] on textarea "Go to the page called "Not matched" ("Ikke tilknyttet") via the top menu. Selec…" at bounding box center [657, 233] width 235 height 53
click at [681, 237] on textarea "Go to the page called "Not matched" ("Ikke tilknyttet") via the top menu. Selec…" at bounding box center [657, 233] width 235 height 53
click at [711, 245] on textarea "Go to the page called "Not matched" ("Ikke tilknyttet") via the top menu. Click…" at bounding box center [657, 233] width 235 height 53
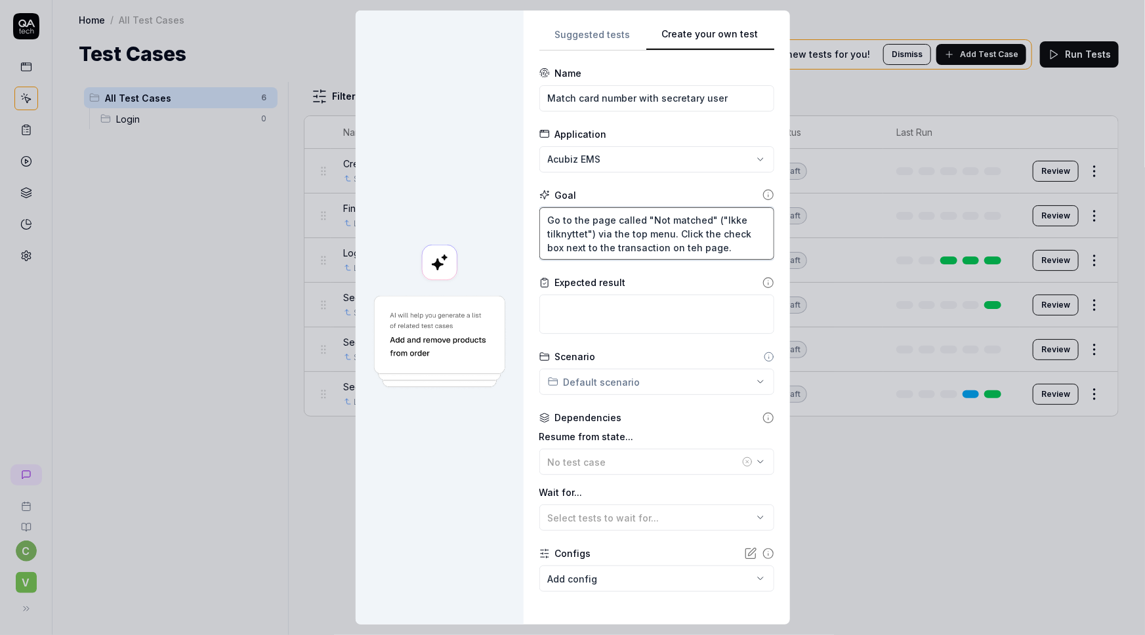
drag, startPoint x: 676, startPoint y: 245, endPoint x: 688, endPoint y: 247, distance: 12.0
click at [676, 245] on textarea "Go to the page called "Not matched" ("Ikke tilknyttet") via the top menu. Click…" at bounding box center [657, 233] width 235 height 53
click at [688, 247] on textarea "Go to the page called "Not matched" ("Ikke tilknyttet") via the top menu. Click…" at bounding box center [657, 233] width 235 height 53
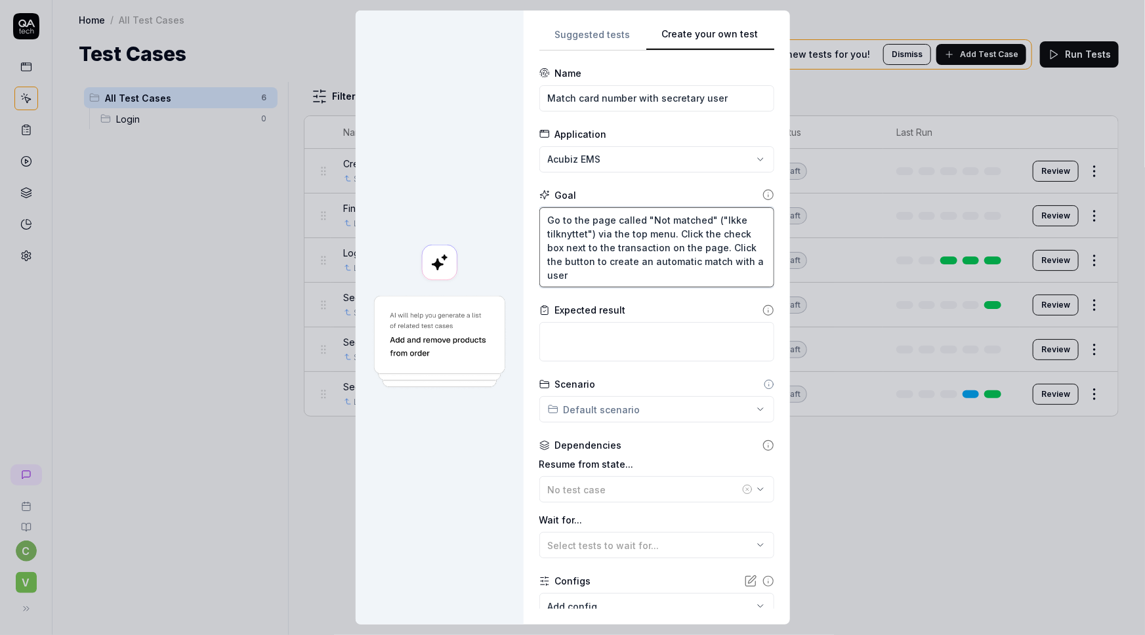
paste textarea "Søren Ἀφροδίτη"
click at [565, 273] on textarea "Go to the page called "Not matched" ("Ikke tilknyttet") via the top menu. Click…" at bounding box center [657, 247] width 235 height 81
click at [676, 282] on textarea "Go to the page called "Not matched" ("Ikke tilknyttet") via the top menu. Click…" at bounding box center [657, 247] width 235 height 81
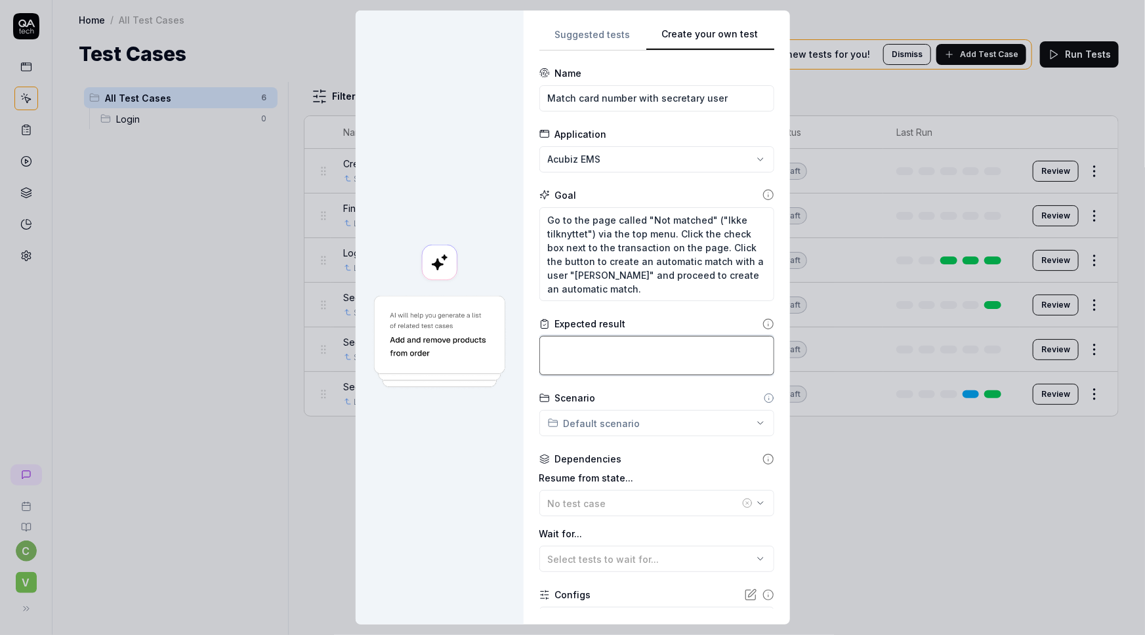
click at [595, 354] on textarea at bounding box center [657, 355] width 235 height 39
click at [666, 286] on textarea "Go to the page called "Not matched" ("Ikke tilknyttet") via the top menu. Click…" at bounding box center [657, 254] width 235 height 95
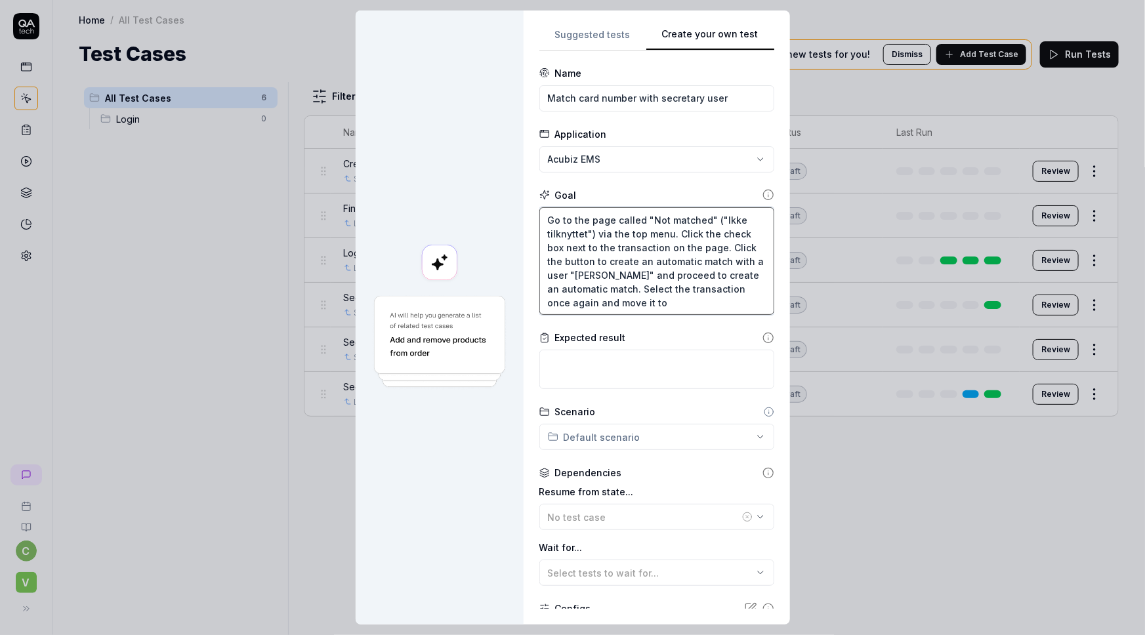
drag, startPoint x: 614, startPoint y: 305, endPoint x: 712, endPoint y: 308, distance: 97.2
click at [712, 308] on textarea "Go to the page called "Not matched" ("Ikke tilknyttet") via the top menu. Click…" at bounding box center [657, 261] width 235 height 108
click at [541, 97] on input "Match card number with secretary user" at bounding box center [657, 98] width 235 height 26
click at [573, 96] on input "Match card number with secretary user" at bounding box center [657, 98] width 235 height 26
click at [659, 302] on textarea "Go to the page called "Not matched" ("Ikke tilknyttet") via the top menu. Click…" at bounding box center [657, 261] width 235 height 108
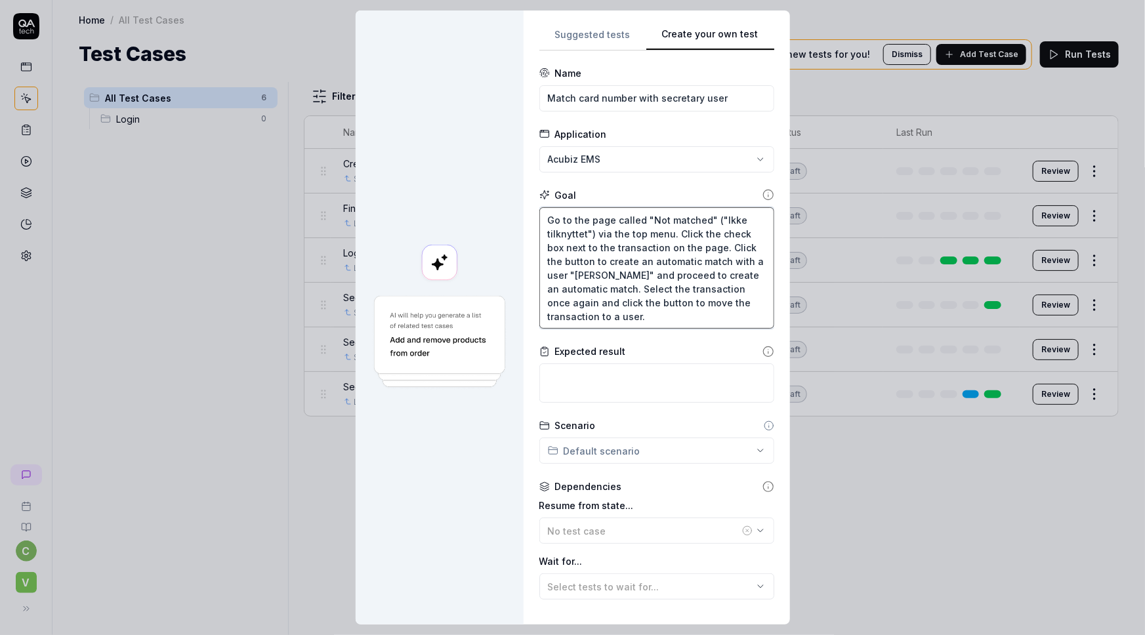
drag, startPoint x: 645, startPoint y: 273, endPoint x: 563, endPoint y: 276, distance: 82.8
click at [563, 276] on textarea "Go to the page called "Not matched" ("Ikke tilknyttet") via the top menu. Click…" at bounding box center [657, 268] width 235 height 122
click at [660, 320] on textarea "Go to the page called "Not matched" ("Ikke tilknyttet") via the top menu. Click…" at bounding box center [657, 268] width 235 height 122
paste textarea ""Søren Ἀφροδίτη""
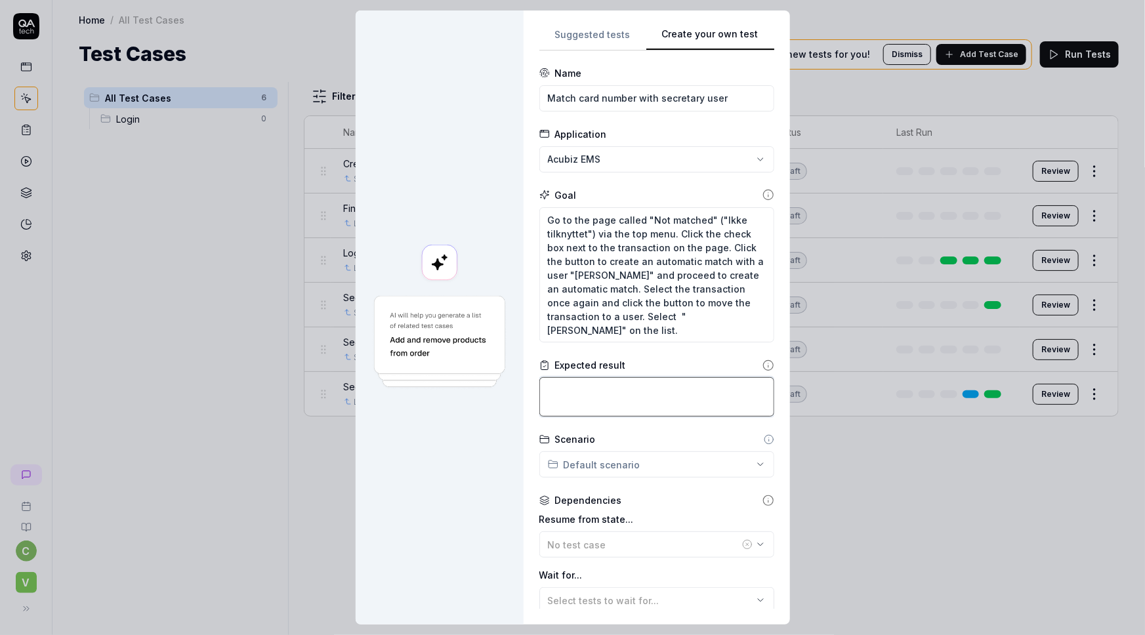
click at [577, 394] on textarea at bounding box center [657, 396] width 235 height 39
drag, startPoint x: 746, startPoint y: 385, endPoint x: 620, endPoint y: 396, distance: 127.2
click at [620, 396] on textarea "The etransaction is no longer unmatched adn" at bounding box center [657, 396] width 235 height 39
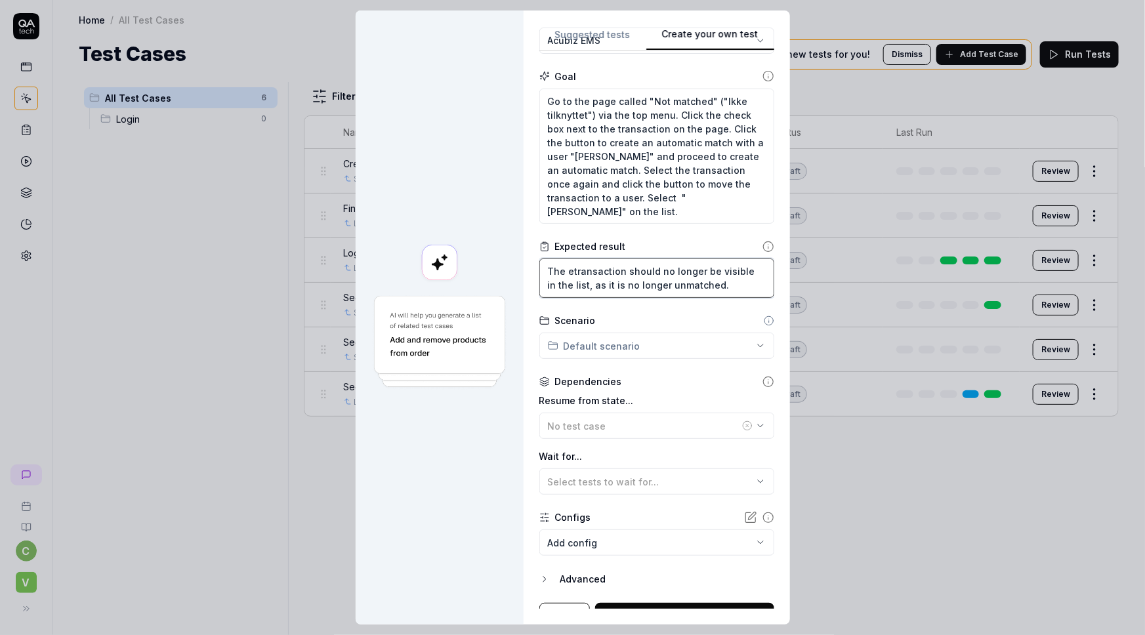
scroll to position [138, 0]
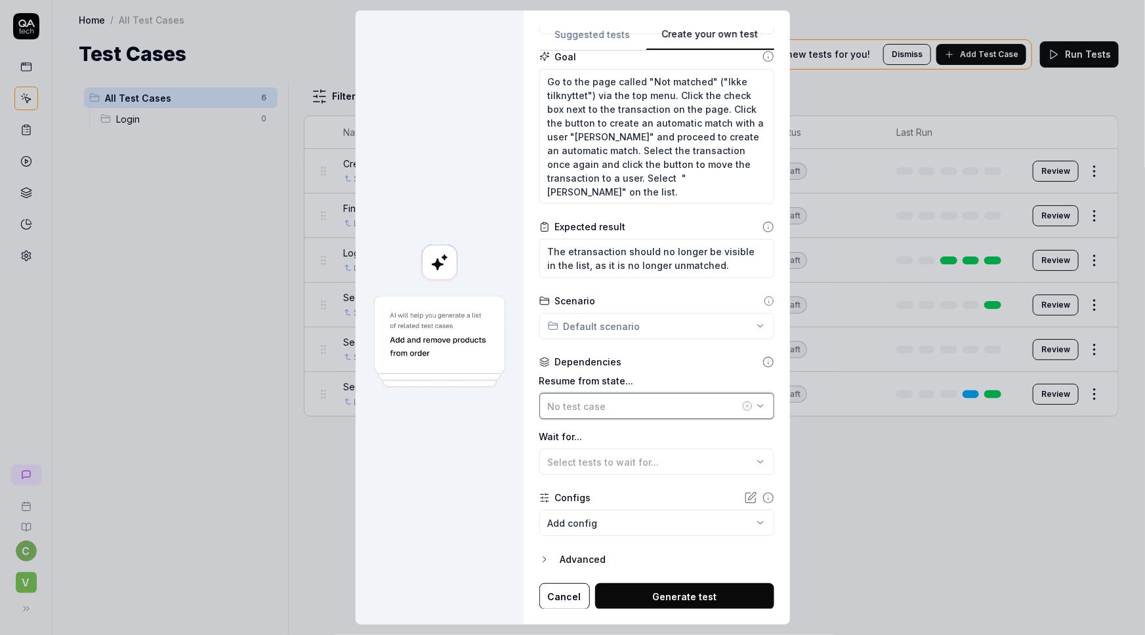
click at [590, 401] on span "No test case" at bounding box center [577, 406] width 58 height 11
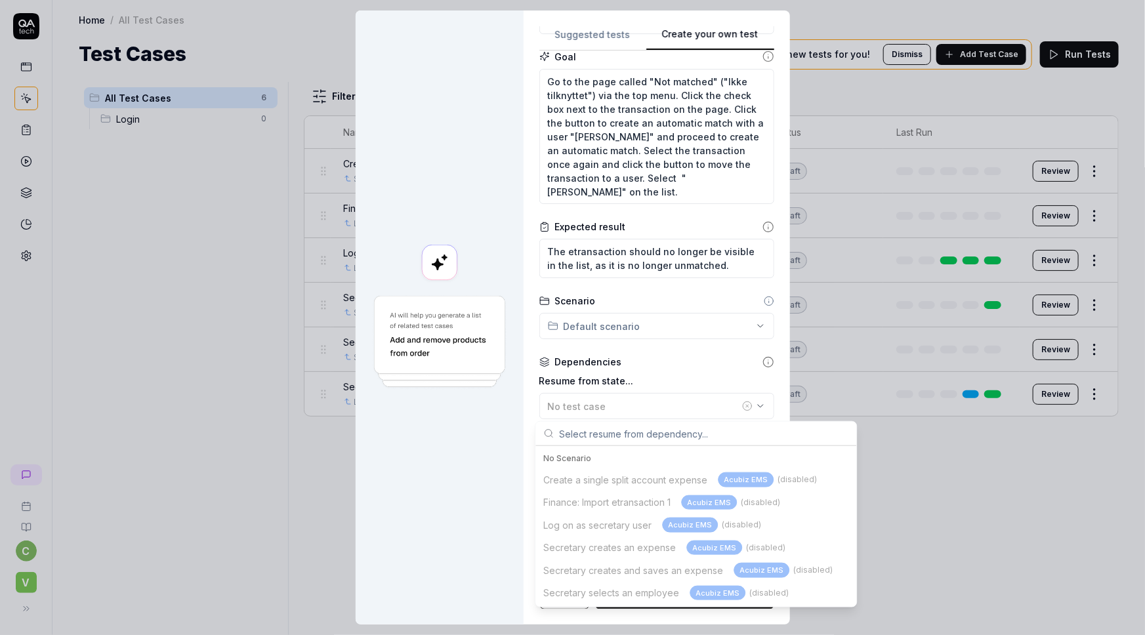
click at [717, 503] on div "Create a single split account expense Acubiz EMS (disabled) Finance: Import etr…" at bounding box center [696, 537] width 316 height 136
click at [407, 498] on div at bounding box center [440, 318] width 168 height 614
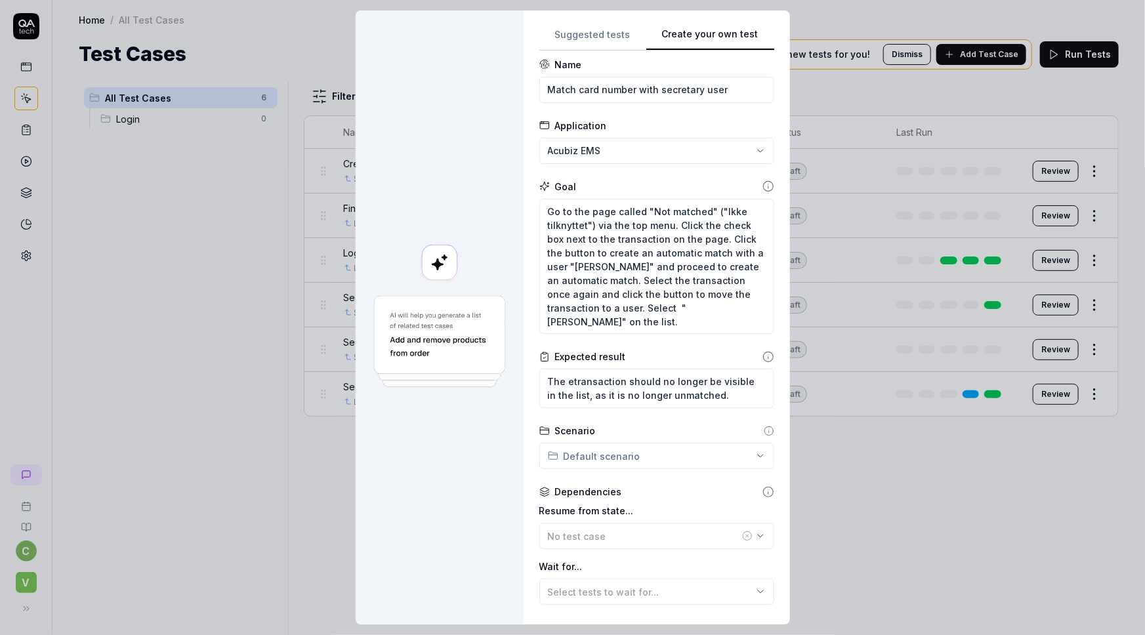
scroll to position [0, 0]
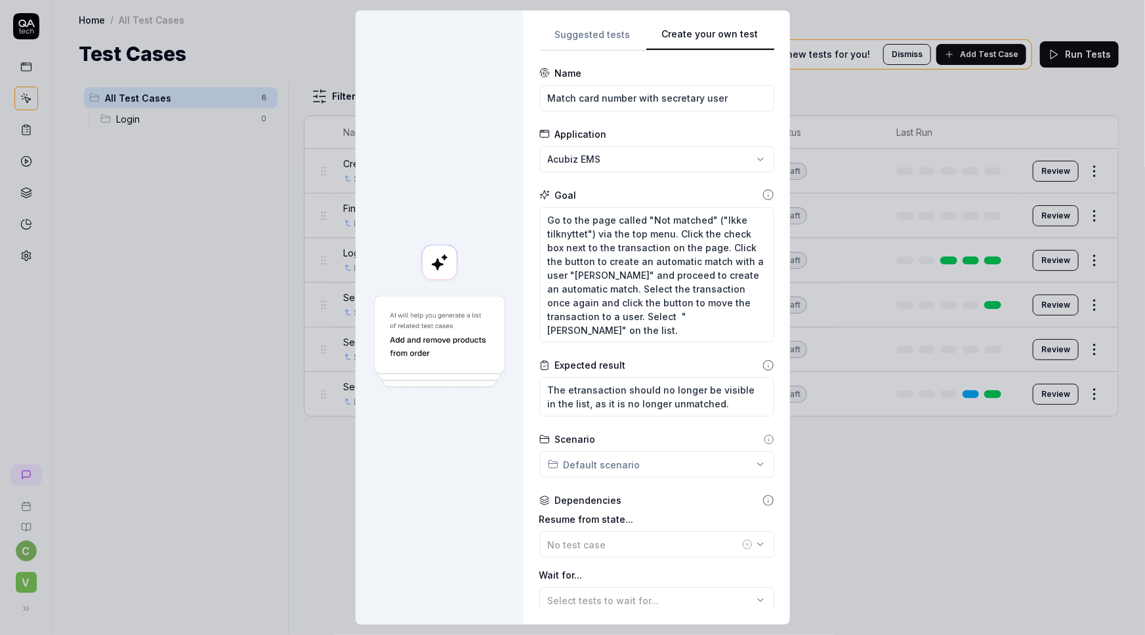
click at [763, 362] on icon at bounding box center [769, 366] width 12 height 12
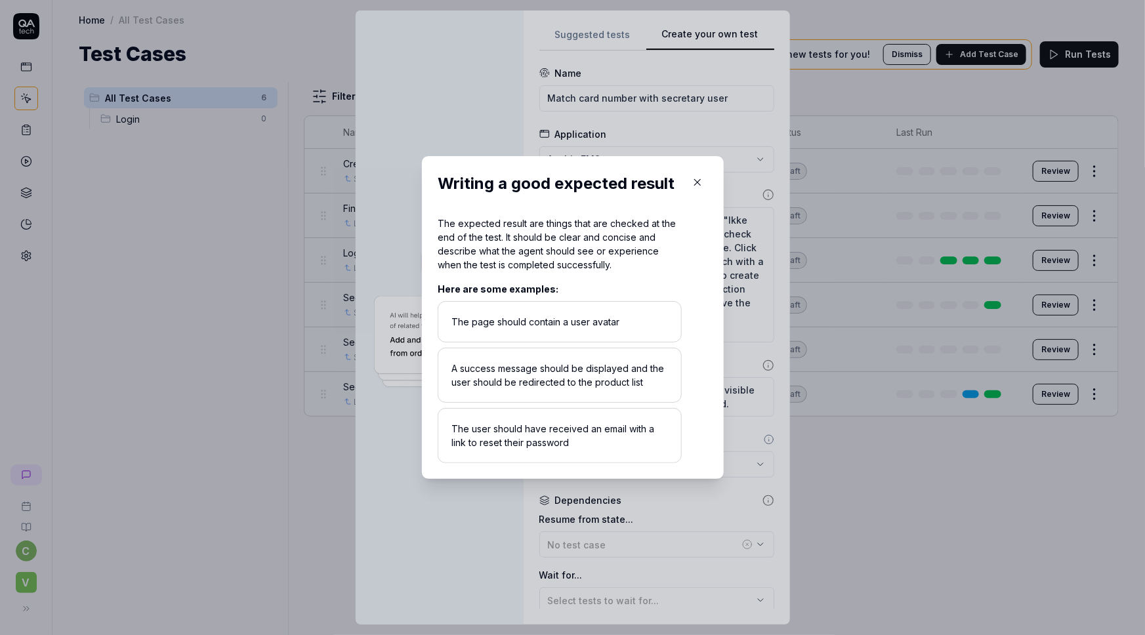
click at [692, 183] on icon "button" at bounding box center [698, 183] width 12 height 12
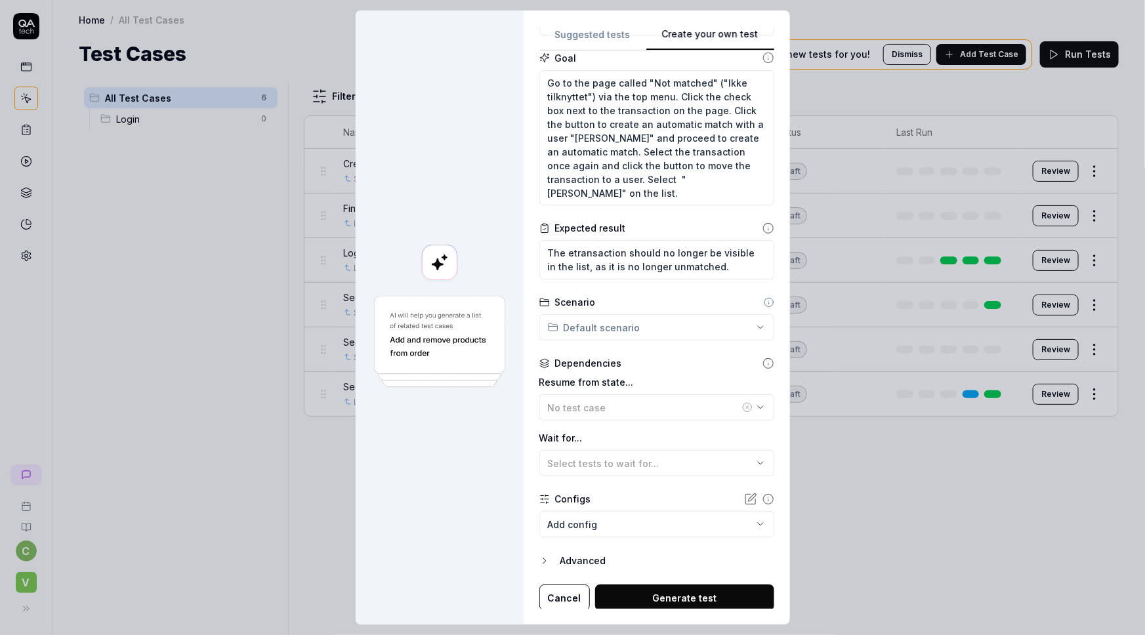
scroll to position [138, 0]
click at [587, 404] on span "No test case" at bounding box center [577, 406] width 58 height 11
click at [416, 460] on div at bounding box center [440, 318] width 168 height 614
click at [582, 404] on span "No test case" at bounding box center [577, 406] width 58 height 11
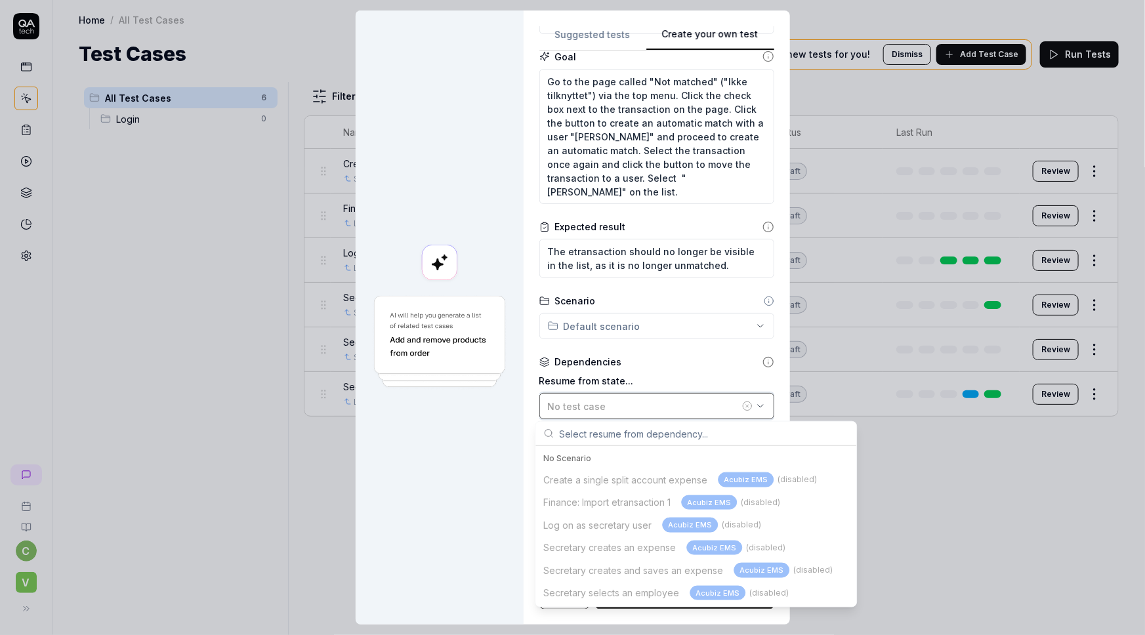
click at [582, 404] on span "No test case" at bounding box center [577, 406] width 58 height 11
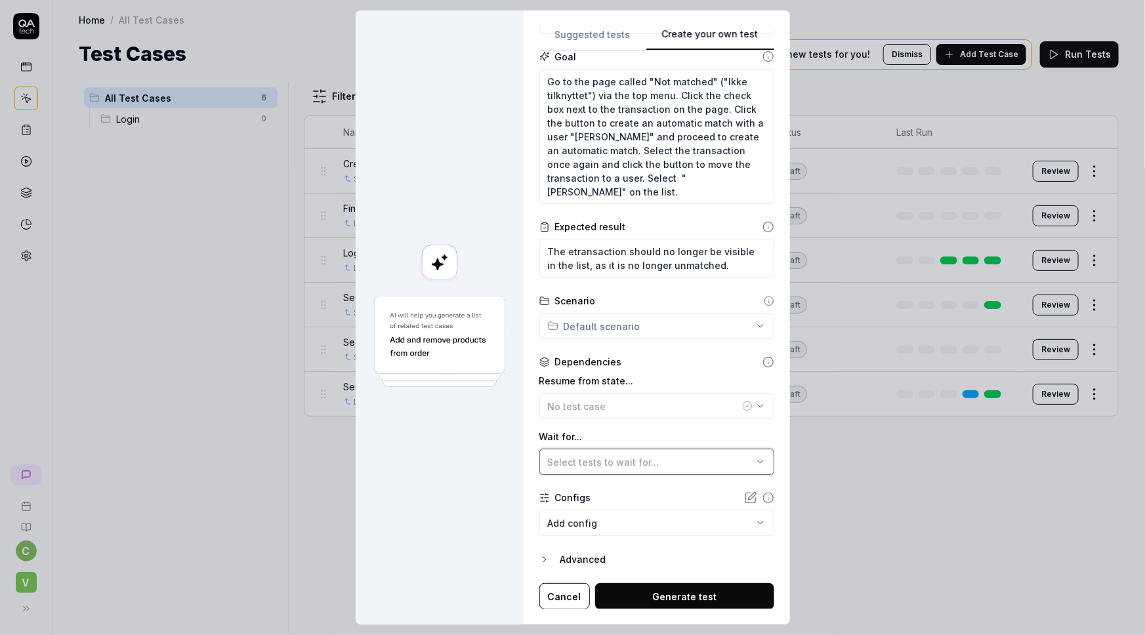
click at [603, 461] on span "Select tests to wait for..." at bounding box center [604, 462] width 112 height 11
click at [422, 505] on div at bounding box center [440, 318] width 168 height 614
click at [735, 459] on div "Select tests to wait for..." at bounding box center [650, 463] width 205 height 14
click at [400, 451] on div at bounding box center [440, 318] width 168 height 614
click at [578, 521] on body "c V Home / All Test Cases Home / All Test Cases Test Cases We have new tests fo…" at bounding box center [572, 317] width 1145 height 635
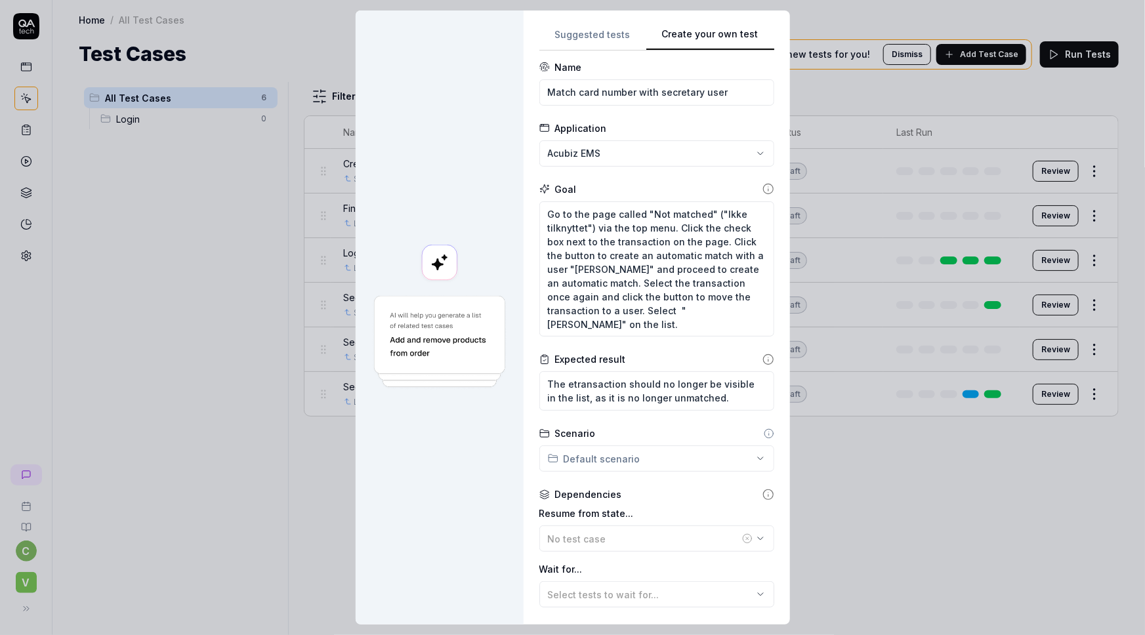
scroll to position [0, 0]
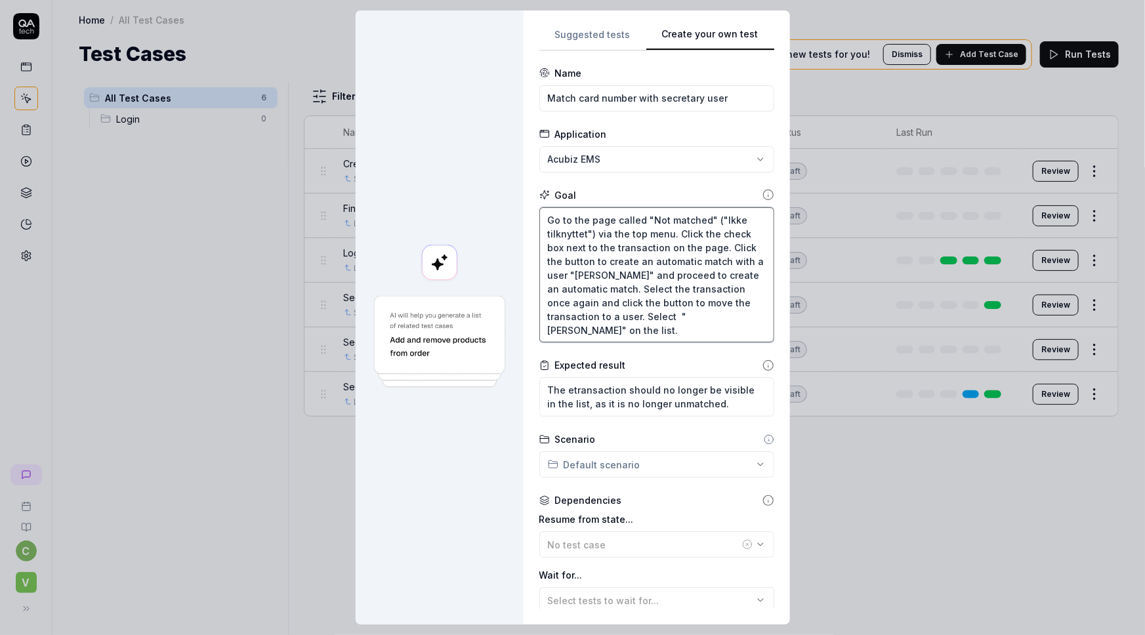
click at [540, 219] on textarea "Go to the page called "Not matched" ("Ikke tilknyttet") via the top menu. Click…" at bounding box center [657, 275] width 235 height 136
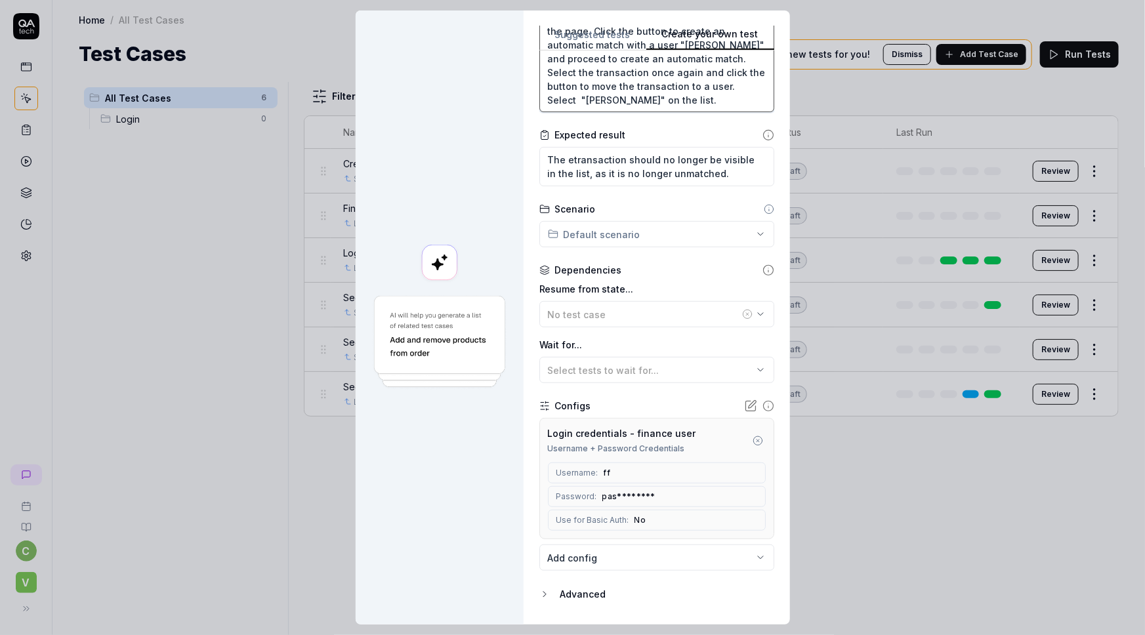
scroll to position [278, 0]
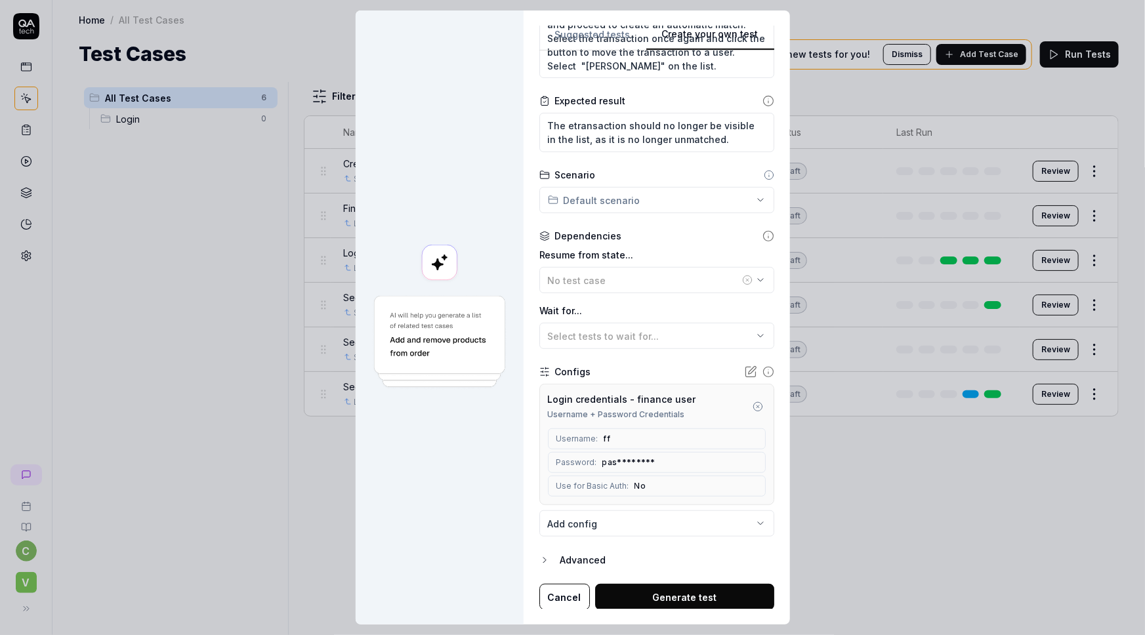
click at [619, 591] on button "Generate test" at bounding box center [684, 597] width 179 height 26
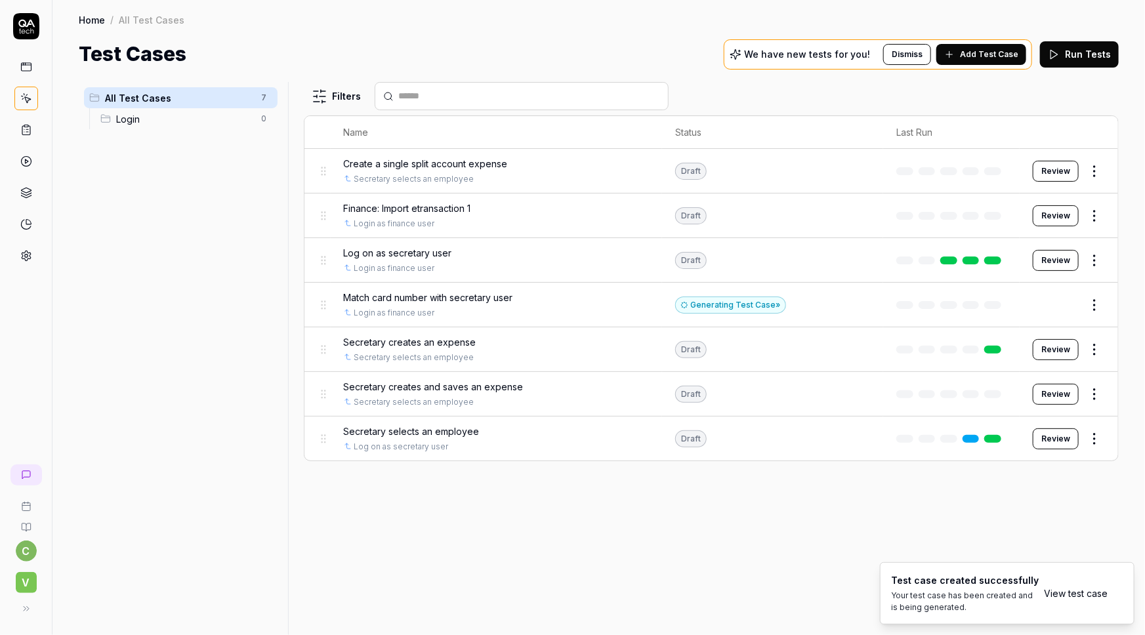
click at [1058, 300] on button "Edit" at bounding box center [1064, 305] width 32 height 21
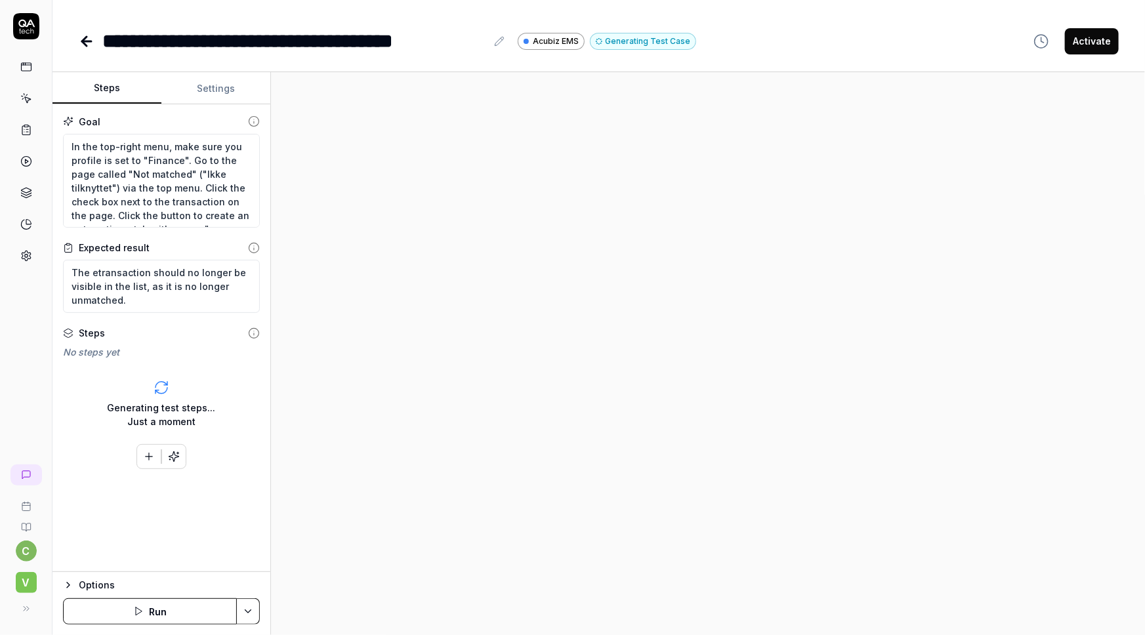
click at [823, 22] on div "**********" at bounding box center [599, 28] width 1093 height 56
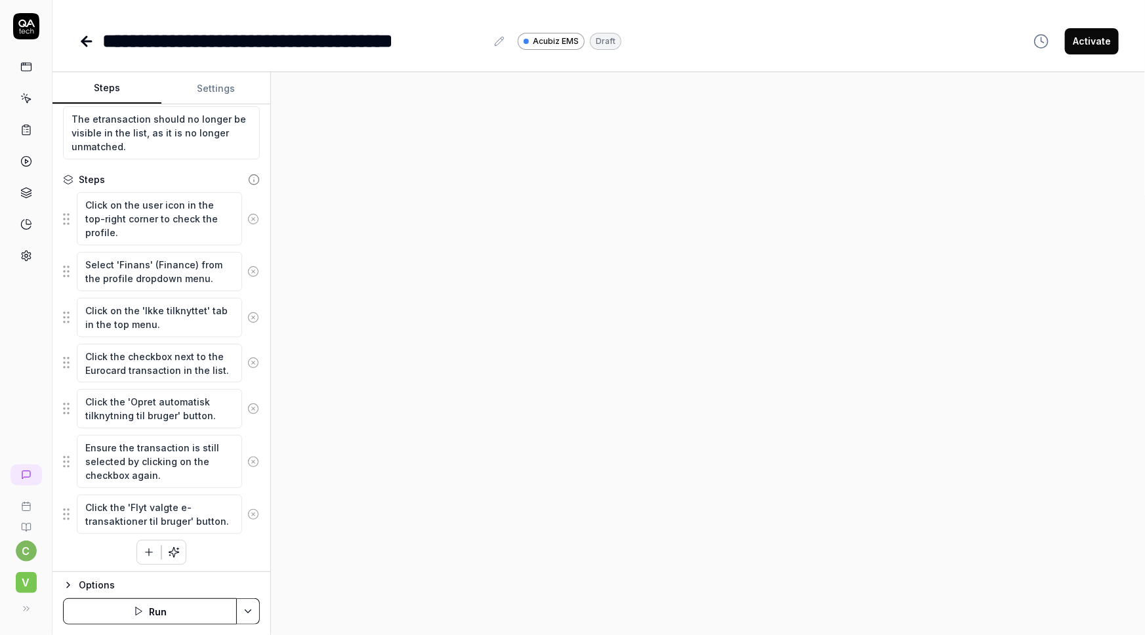
scroll to position [156, 0]
click at [243, 611] on html "**********" at bounding box center [572, 317] width 1145 height 635
click at [338, 499] on html "**********" at bounding box center [572, 317] width 1145 height 635
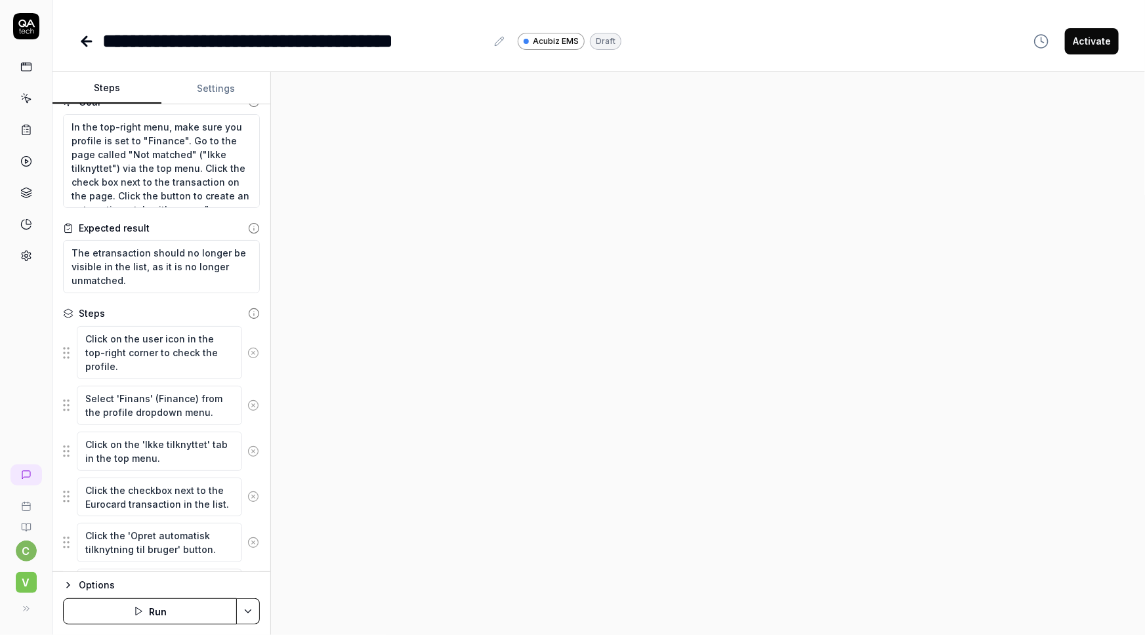
scroll to position [0, 0]
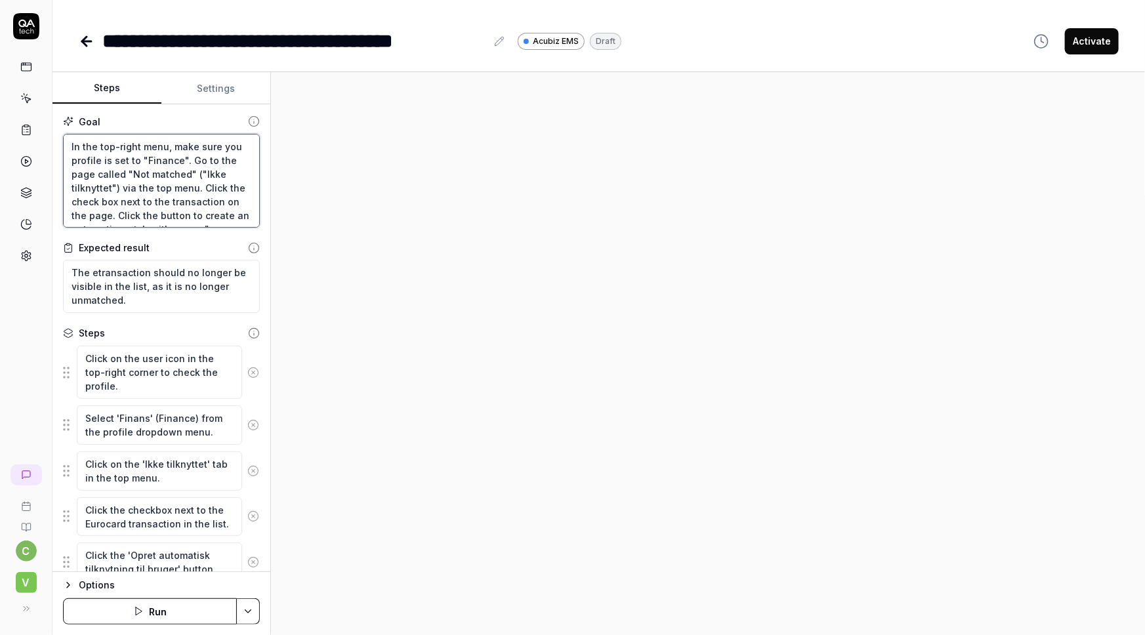
click at [173, 181] on textarea "In the top-right menu, make sure you profile is set to "Finance". Go to the pag…" at bounding box center [161, 181] width 197 height 95
click at [24, 101] on icon at bounding box center [26, 99] width 12 height 12
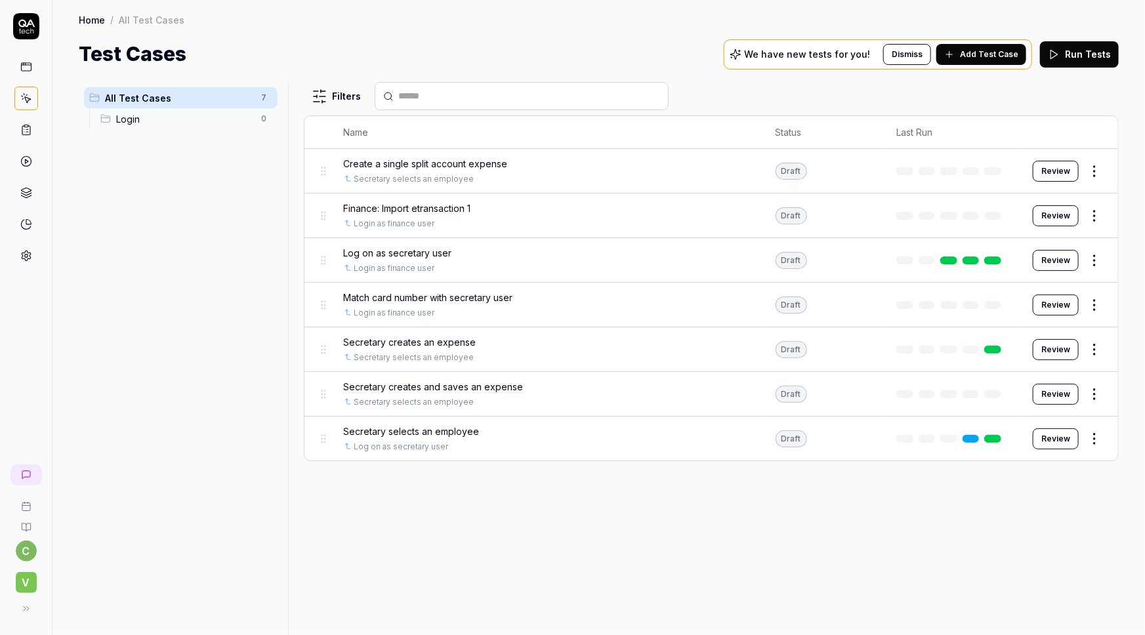
click at [1099, 306] on html "c V Home / All Test Cases Home / All Test Cases Test Cases We have new tests fo…" at bounding box center [572, 317] width 1145 height 635
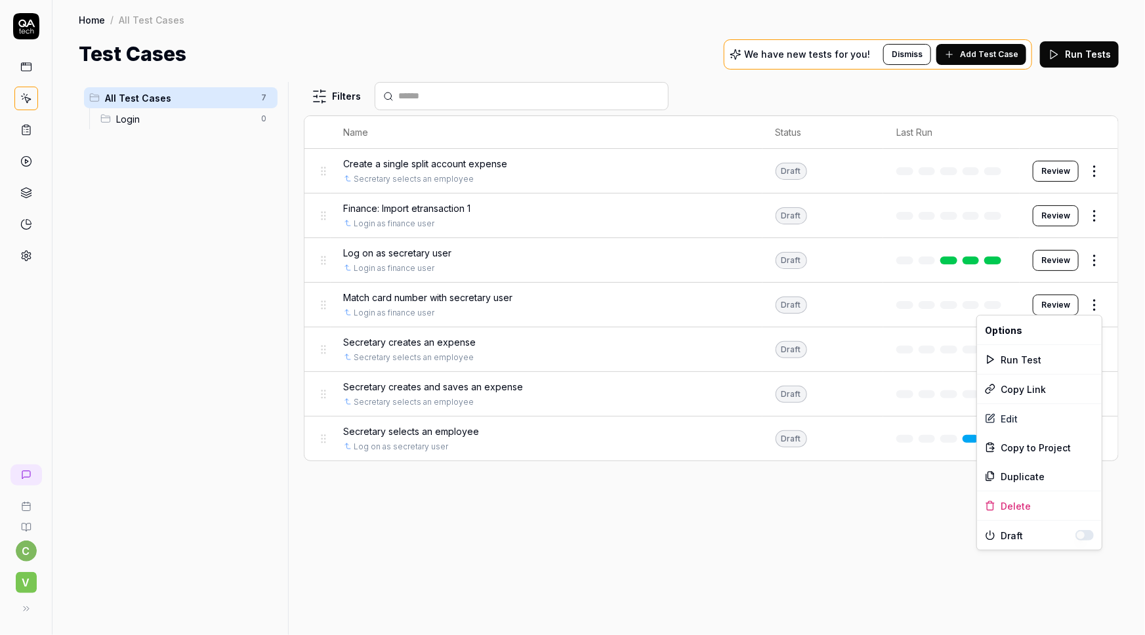
click at [440, 293] on html "c V Home / All Test Cases Home / All Test Cases Test Cases We have new tests fo…" at bounding box center [572, 317] width 1145 height 635
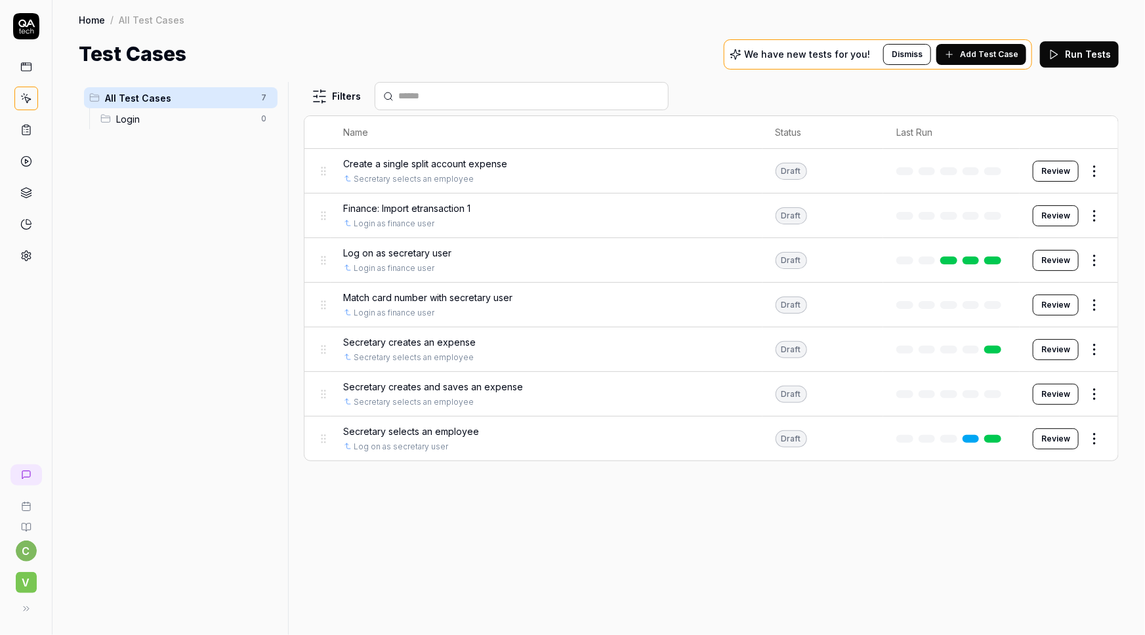
click at [427, 294] on span "Match card number with secretary user" at bounding box center [428, 298] width 169 height 14
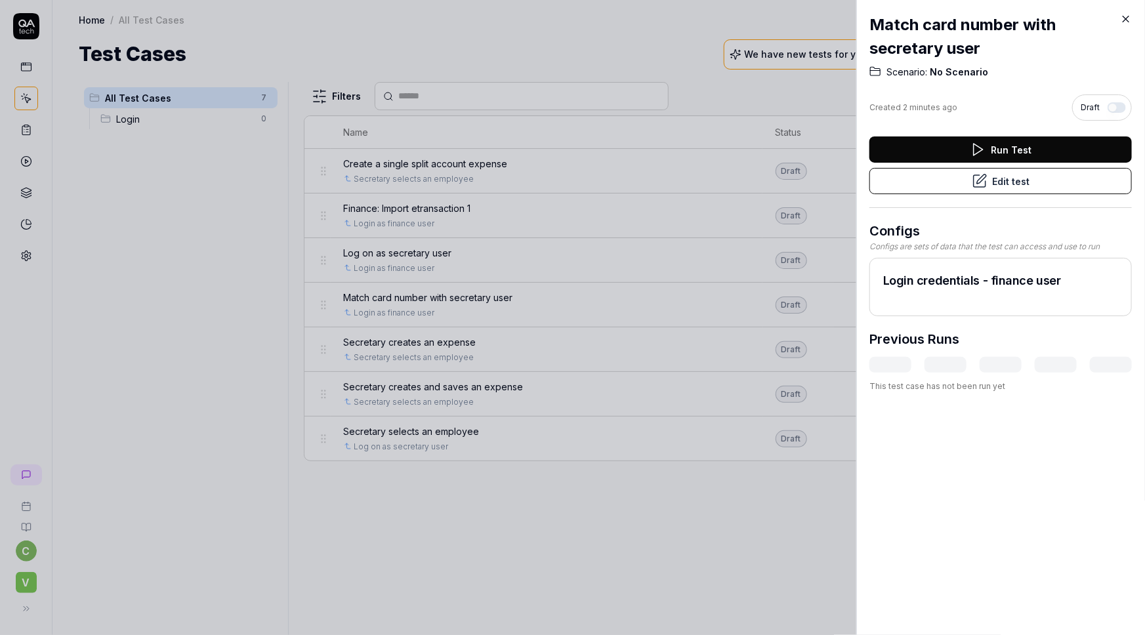
click at [1011, 181] on button "Edit test" at bounding box center [1001, 181] width 263 height 26
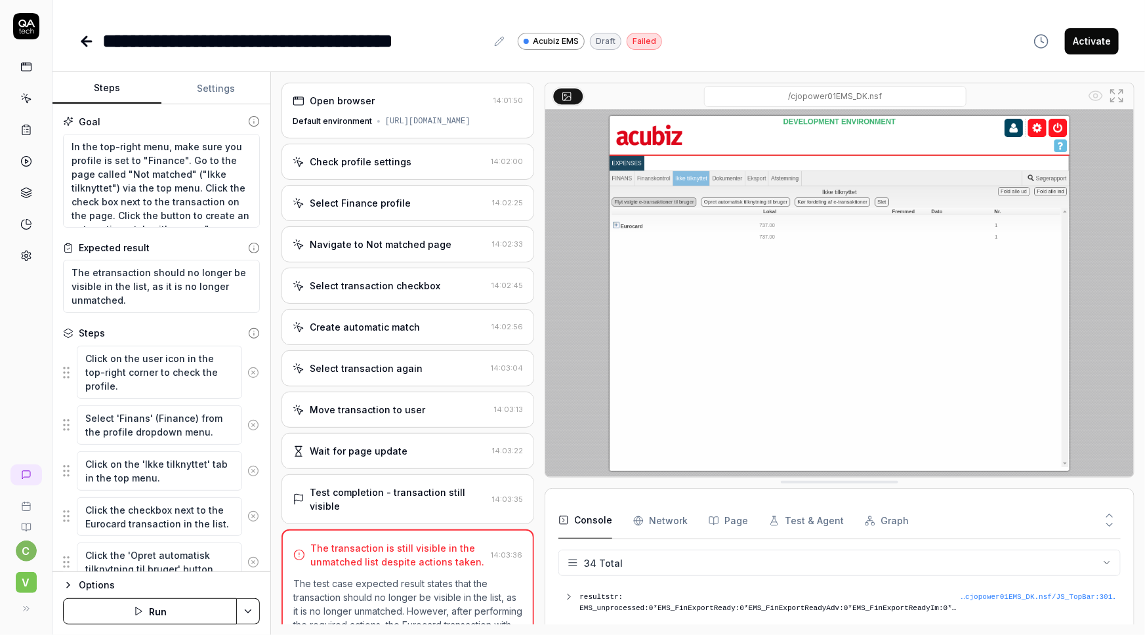
click at [381, 417] on div "Move transaction to user" at bounding box center [368, 410] width 116 height 14
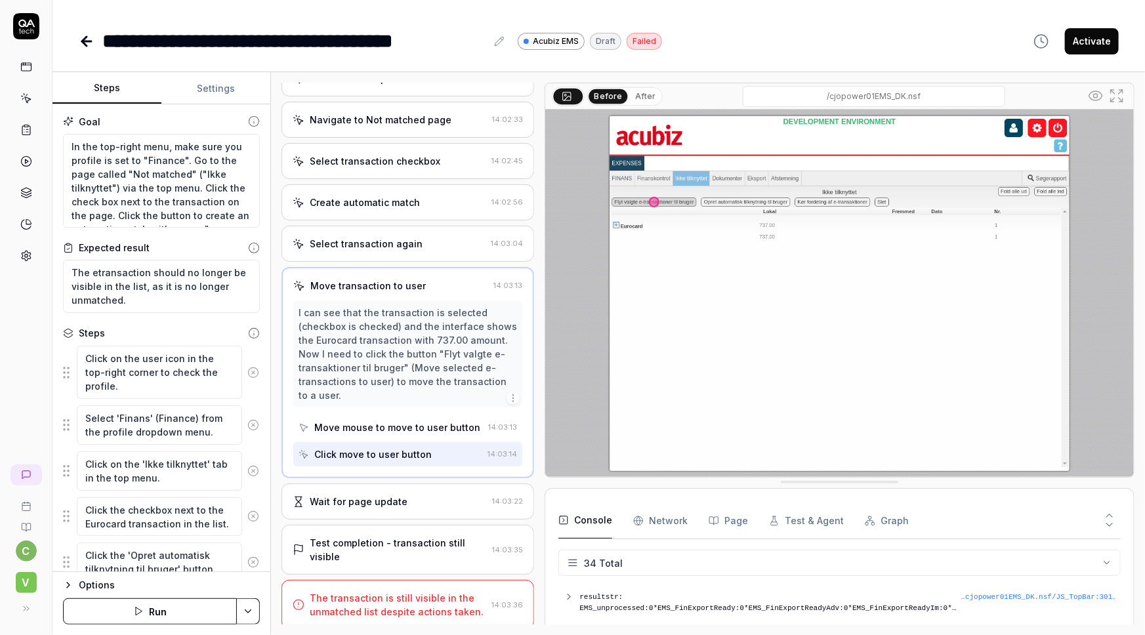
scroll to position [140, 0]
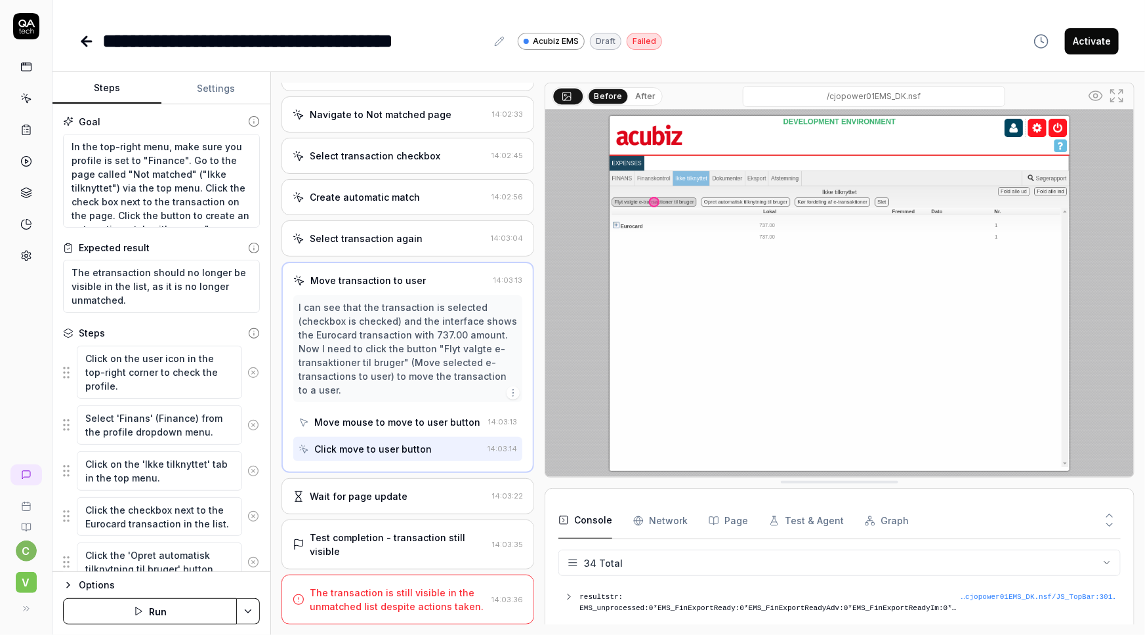
click at [358, 499] on div "Wait for page update" at bounding box center [359, 497] width 98 height 14
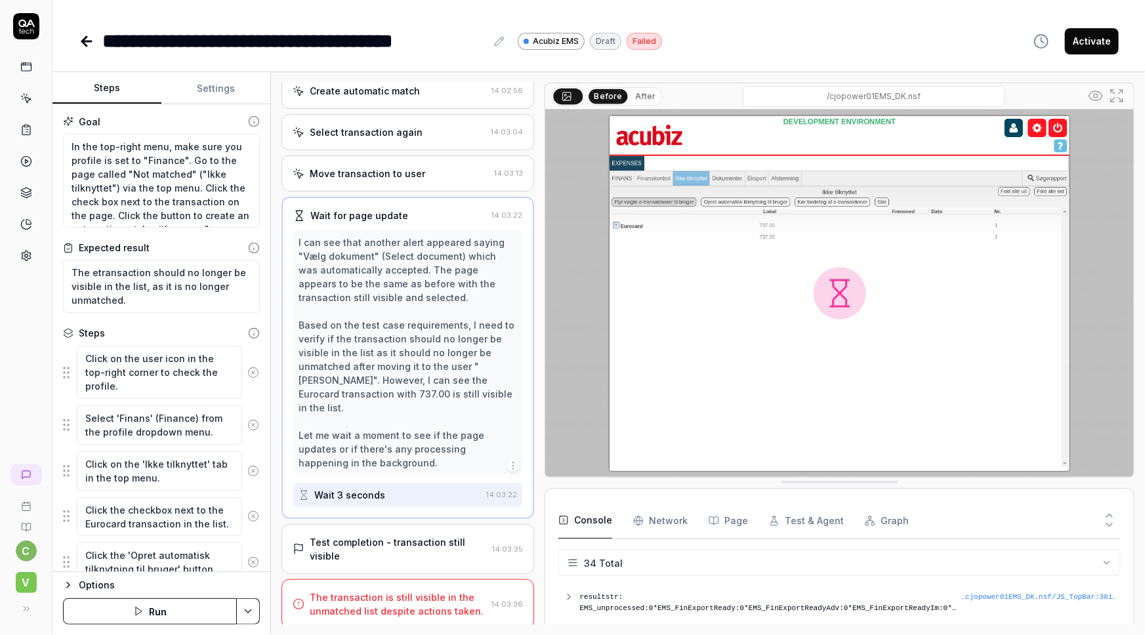
scroll to position [237, 0]
click at [394, 97] on div "Create automatic match" at bounding box center [365, 90] width 110 height 14
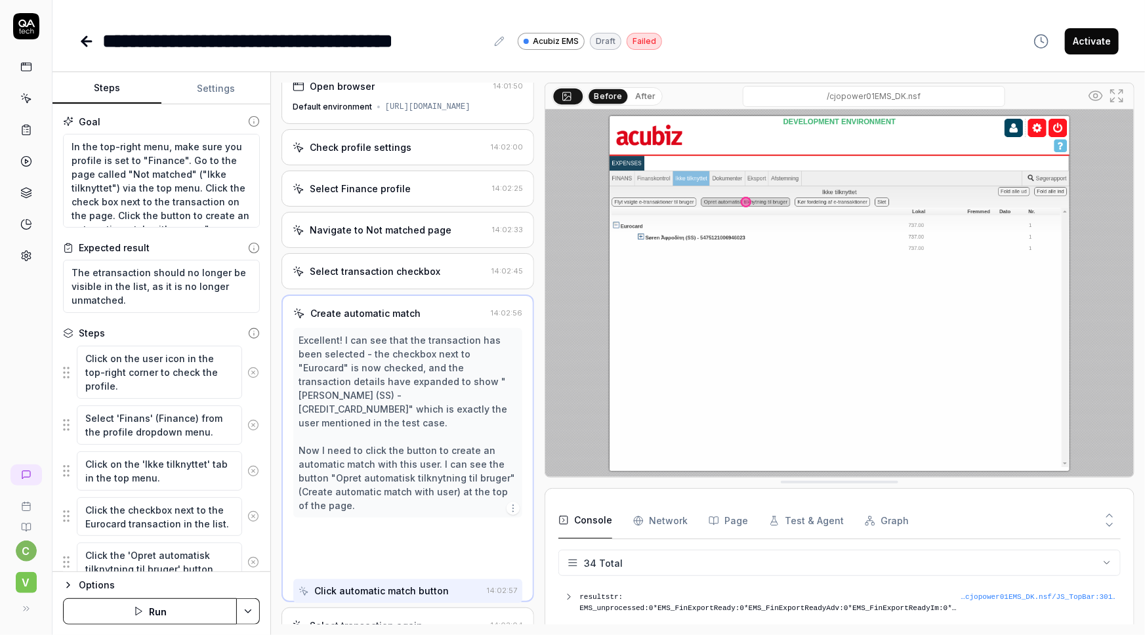
scroll to position [0, 0]
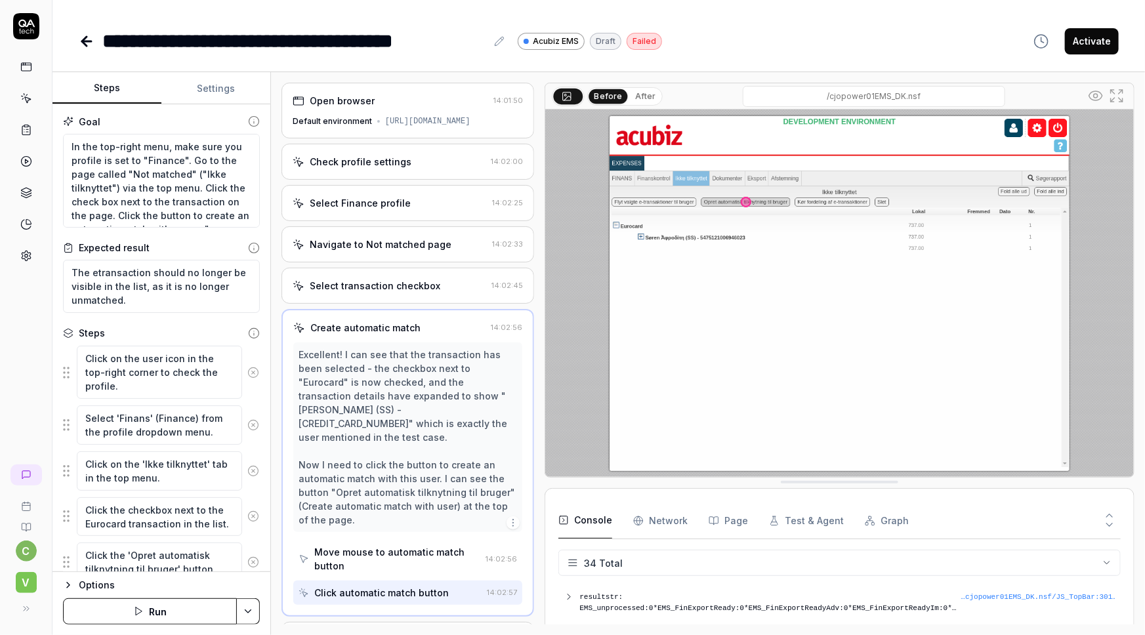
click at [352, 293] on div "Select transaction checkbox" at bounding box center [375, 286] width 131 height 14
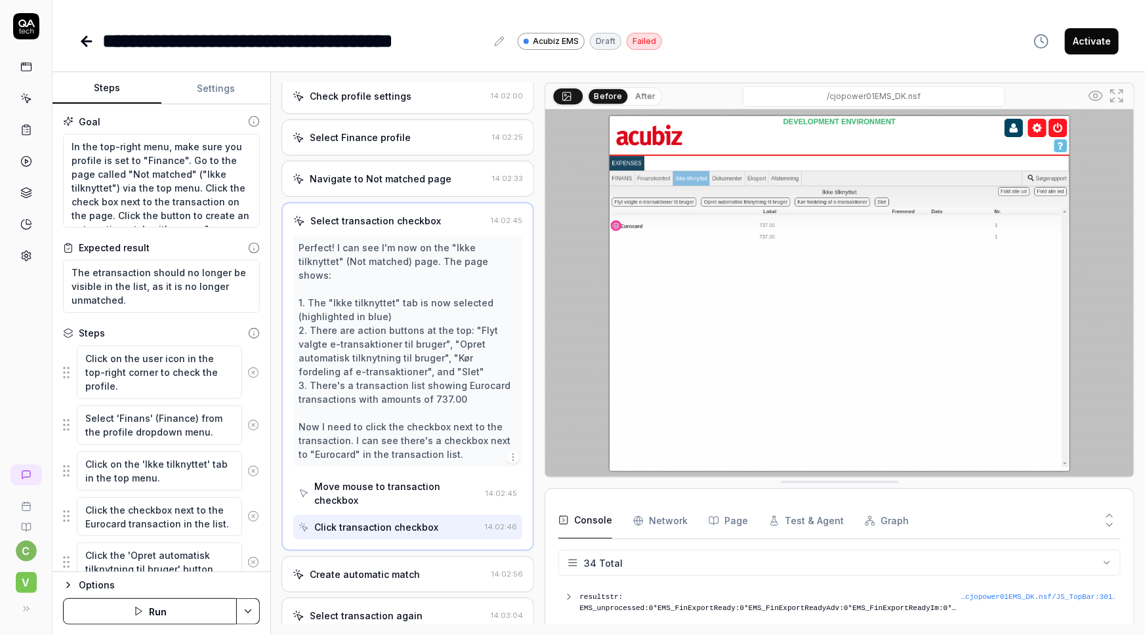
scroll to position [39, 0]
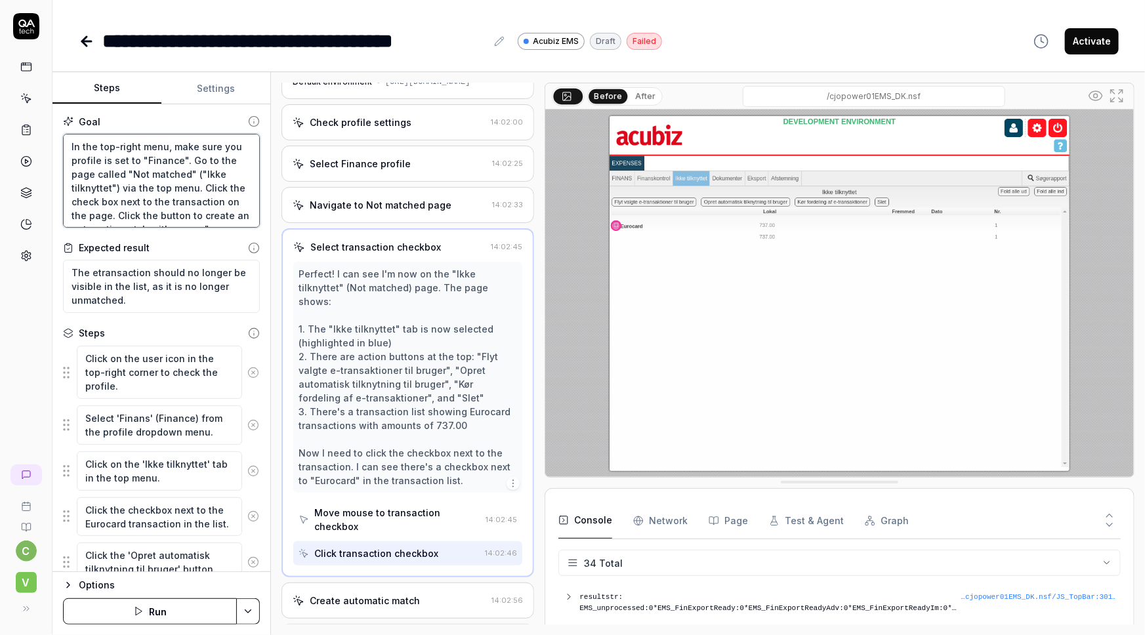
click at [168, 166] on textarea "In the top-right menu, make sure you profile is set to "Finance". Go to the pag…" at bounding box center [161, 181] width 197 height 95
drag, startPoint x: 165, startPoint y: 150, endPoint x: 188, endPoint y: 154, distance: 22.8
click at [166, 150] on textarea "In the top-right menu, make sure you profile is set to "Finance". Go to the pag…" at bounding box center [161, 181] width 197 height 95
click at [204, 178] on textarea "In the top-right menu, make sure you profile is set to "Finance". Go to the pag…" at bounding box center [161, 181] width 197 height 95
click at [200, 190] on textarea "In the top-right menu, make sure you profile is set to "Finance". Go to the pag…" at bounding box center [161, 181] width 197 height 95
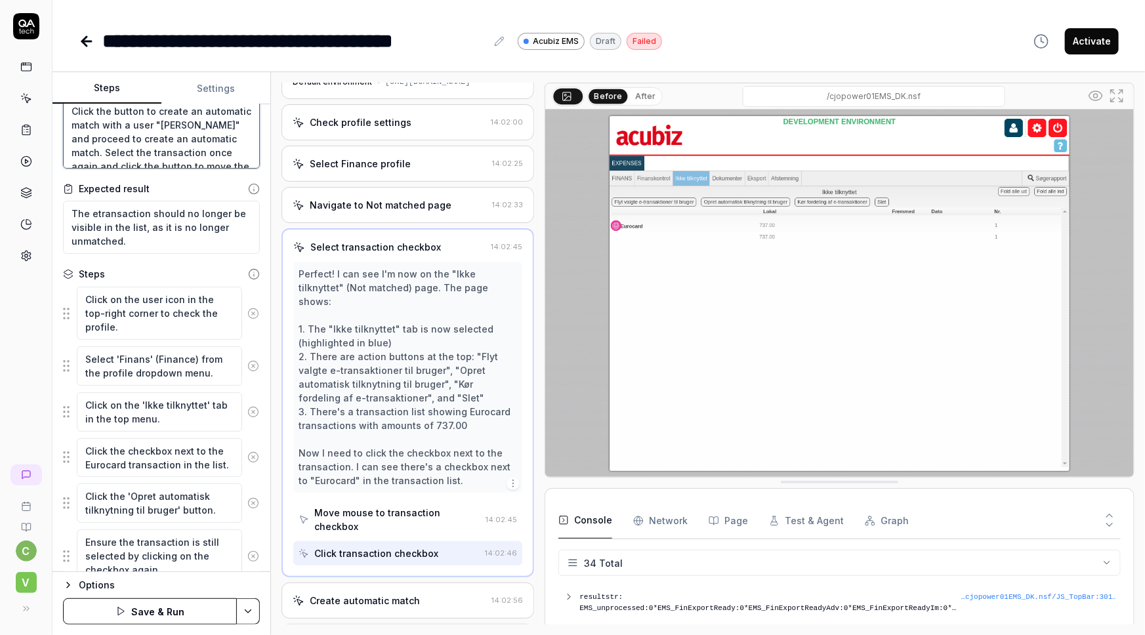
scroll to position [156, 0]
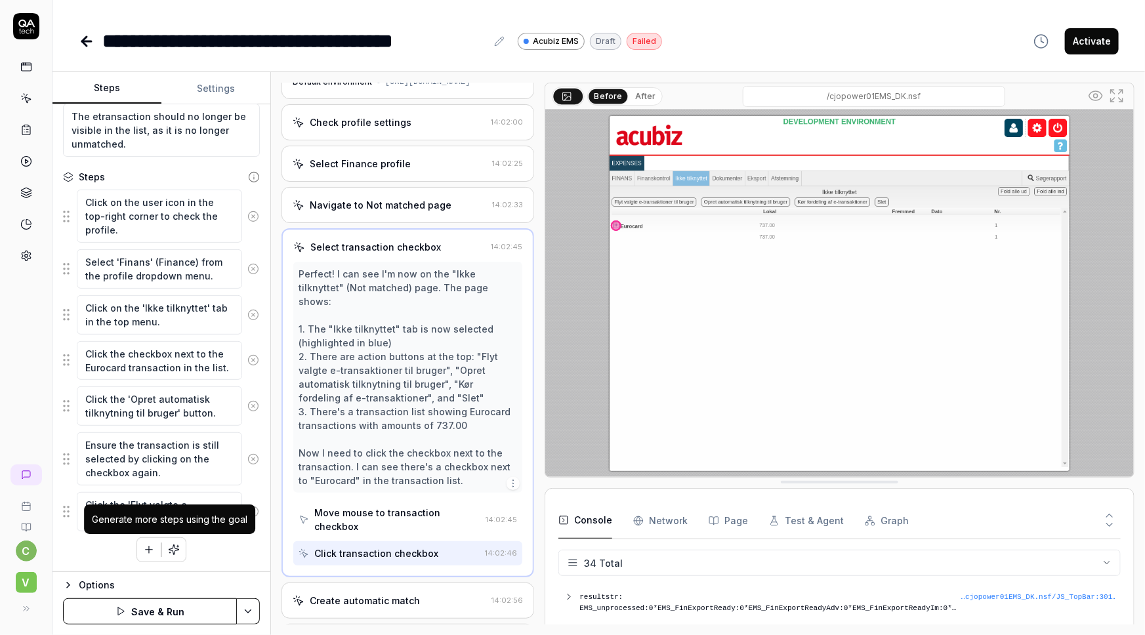
click at [175, 549] on icon "button" at bounding box center [174, 550] width 12 height 12
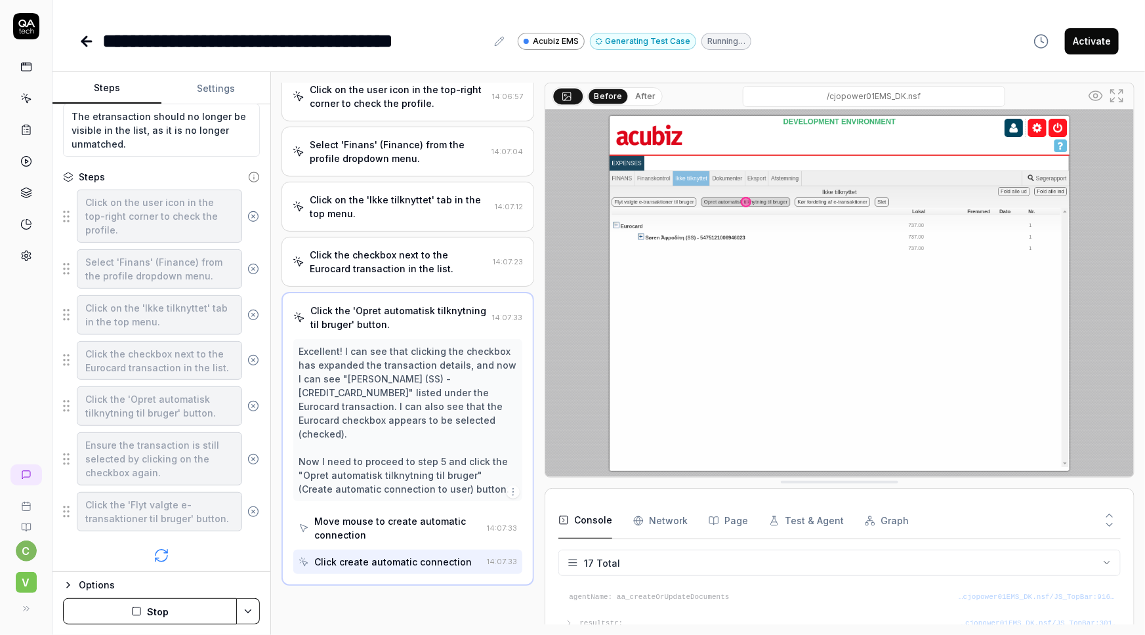
scroll to position [72, 0]
click at [137, 616] on icon "button" at bounding box center [136, 611] width 11 height 11
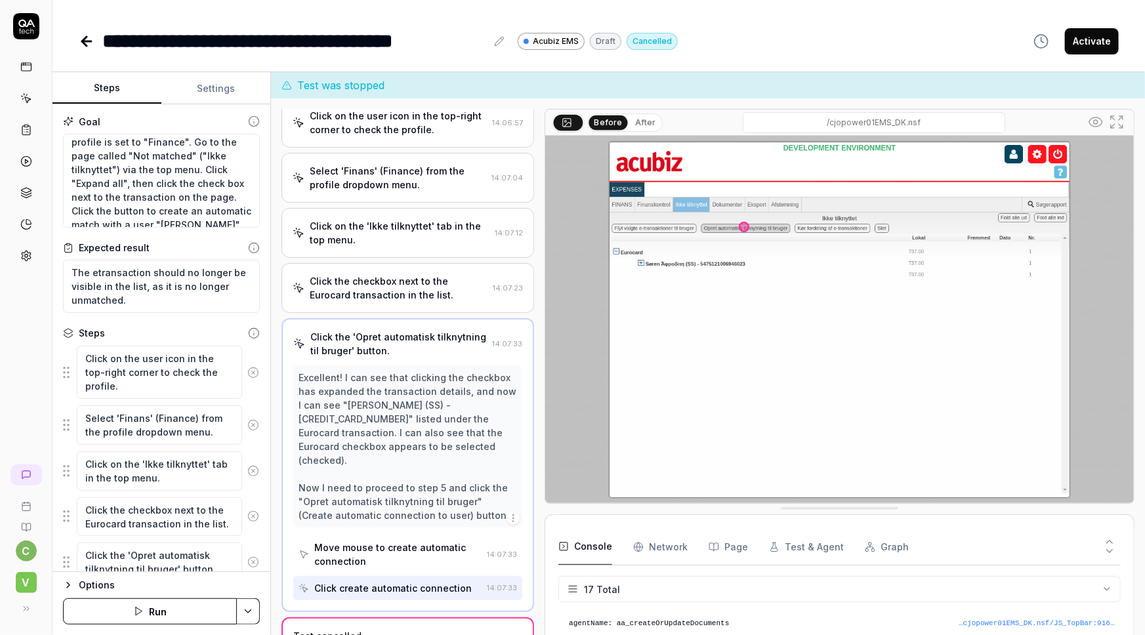
scroll to position [0, 0]
click at [125, 202] on textarea "In the top-right menu, make sure you profile is set to "Finance". Go to the pag…" at bounding box center [161, 181] width 197 height 95
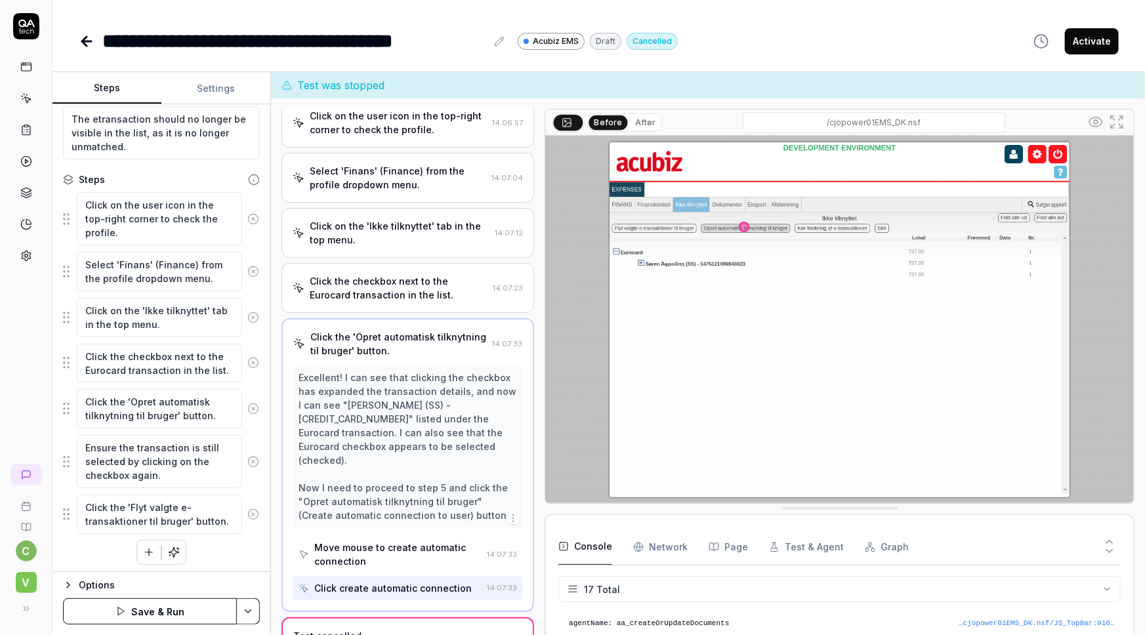
scroll to position [156, 0]
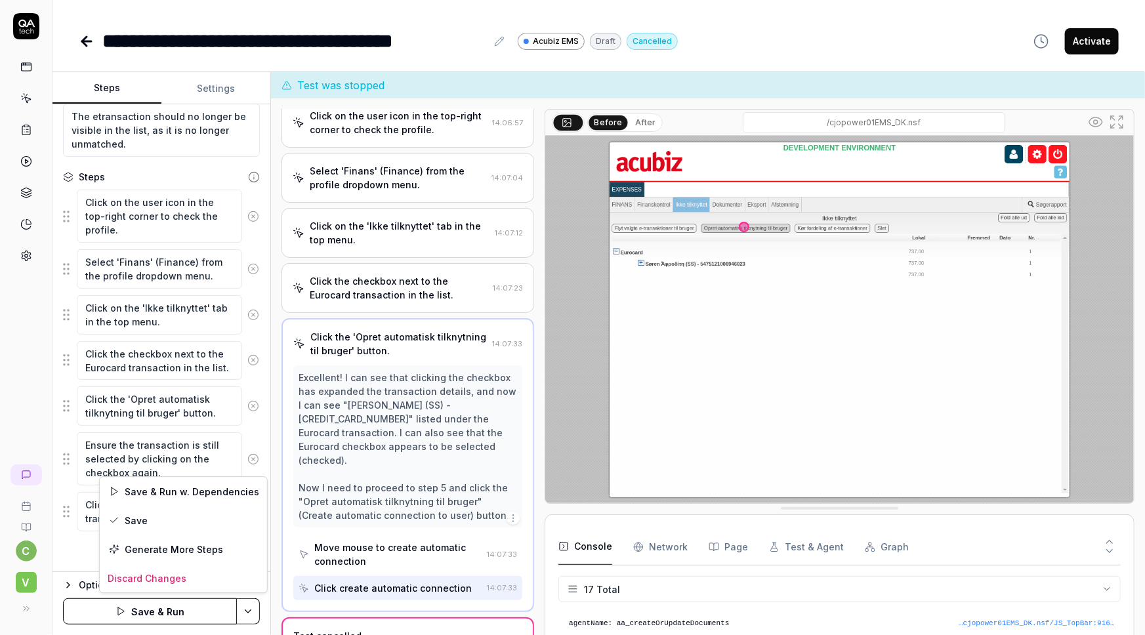
click at [243, 603] on html "**********" at bounding box center [572, 317] width 1145 height 635
click at [143, 548] on div "Generate More Steps" at bounding box center [183, 549] width 167 height 29
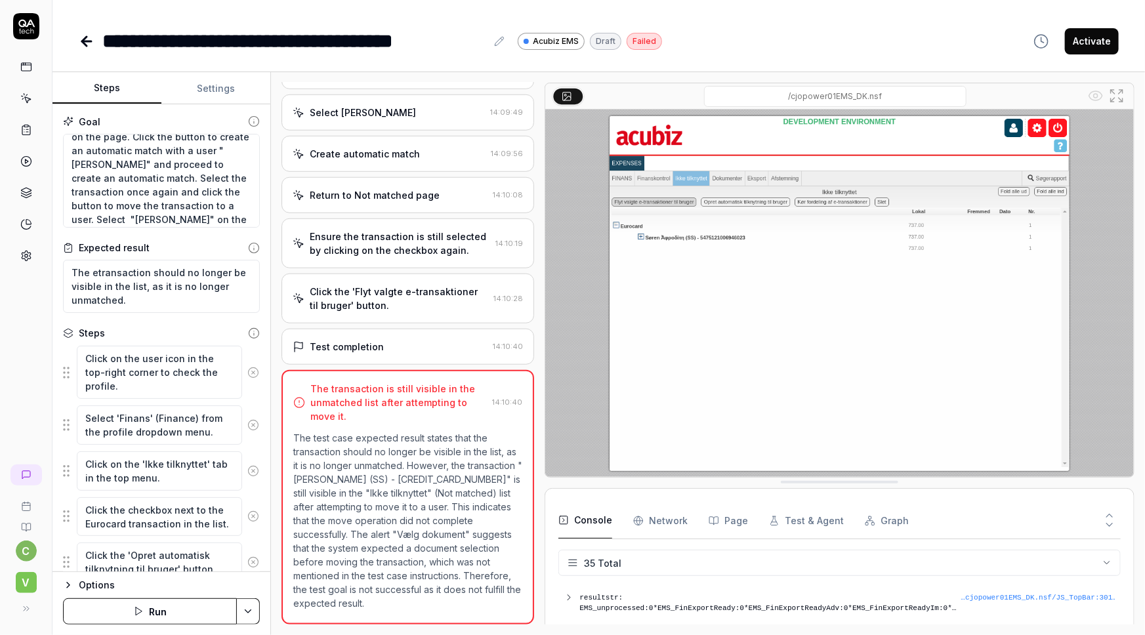
scroll to position [110, 0]
click at [205, 212] on textarea "In the top-right menu, make sure you profile is set to "Finance". Go to the pag…" at bounding box center [161, 181] width 197 height 95
click at [499, 46] on icon at bounding box center [499, 41] width 11 height 11
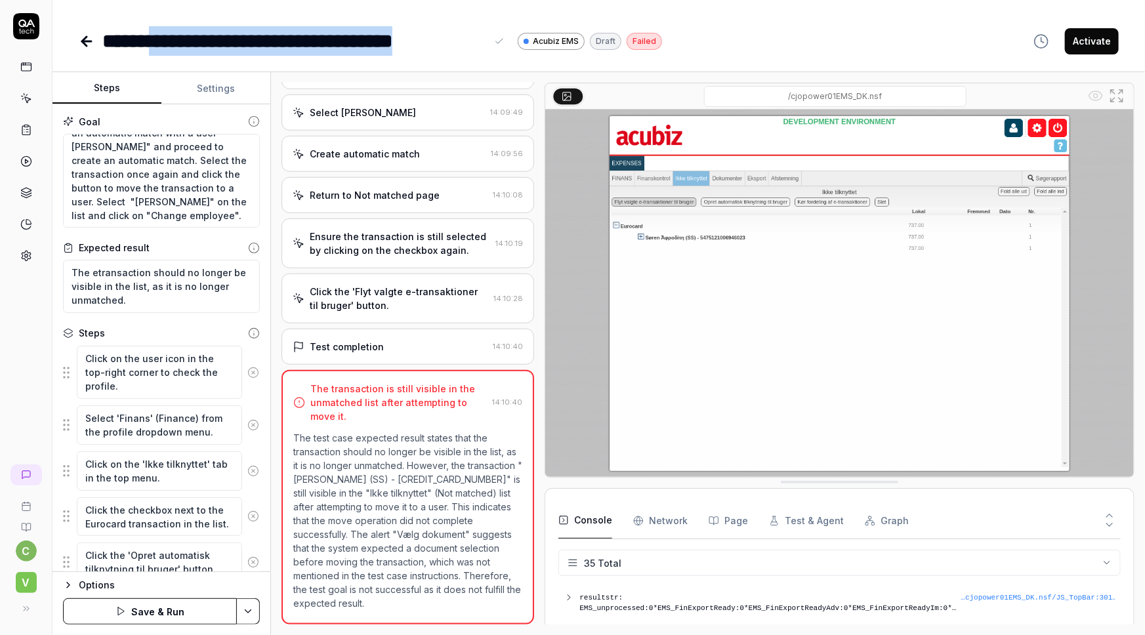
drag, startPoint x: 484, startPoint y: 41, endPoint x: 173, endPoint y: 43, distance: 311.1
click at [173, 43] on div "**********" at bounding box center [294, 41] width 384 height 30
click at [297, 44] on div "**********" at bounding box center [294, 41] width 384 height 30
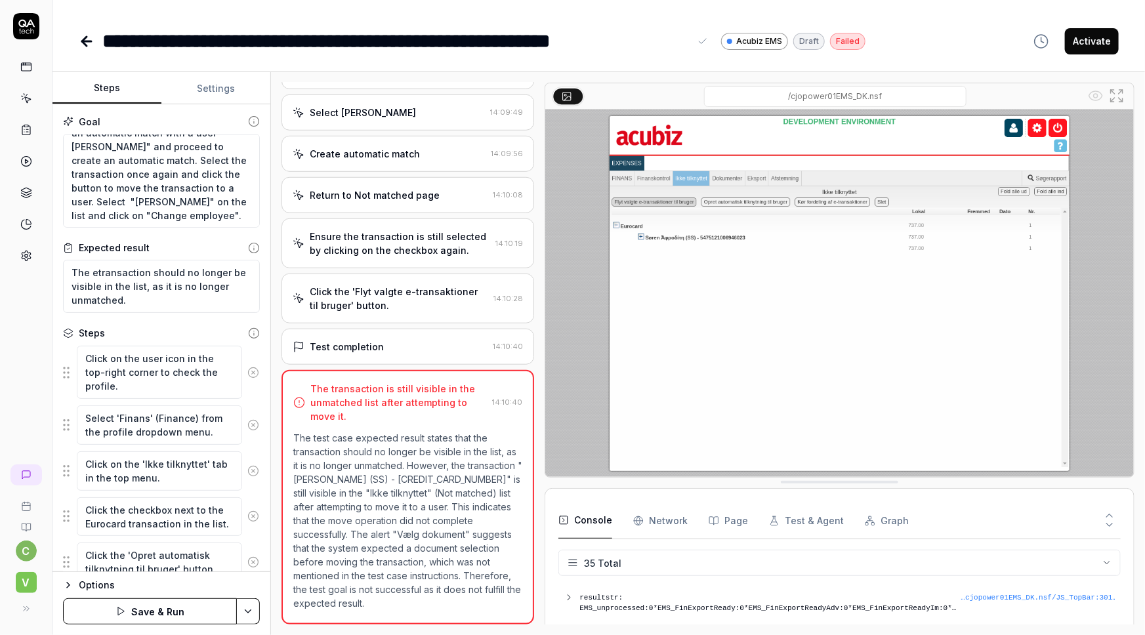
click at [249, 609] on html "**********" at bounding box center [572, 317] width 1145 height 635
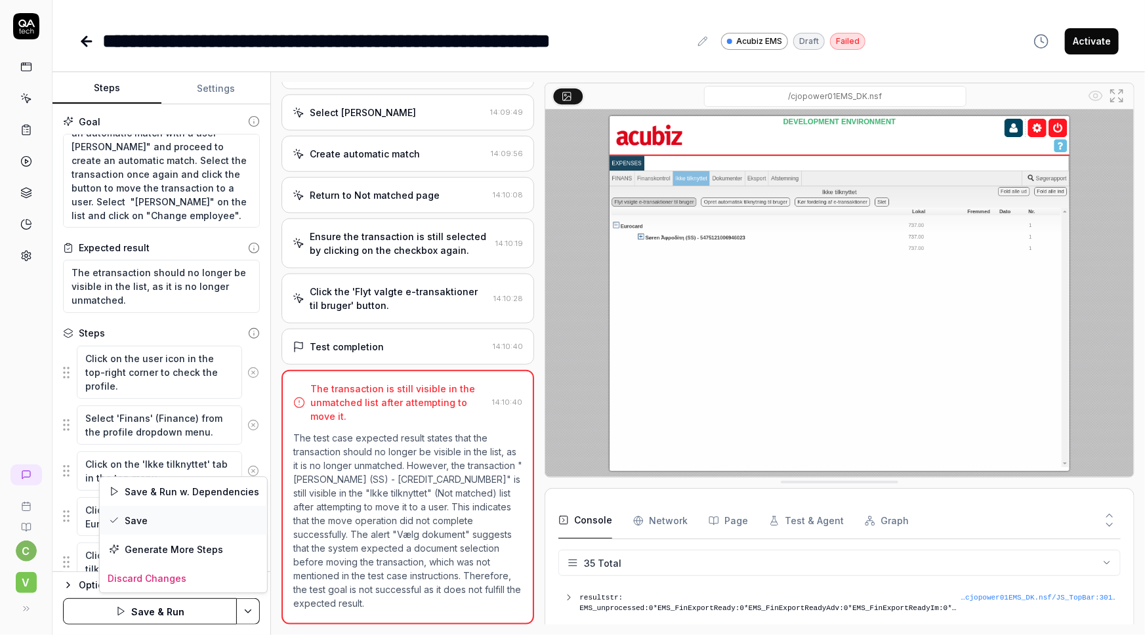
click at [133, 521] on div "Save" at bounding box center [183, 520] width 167 height 29
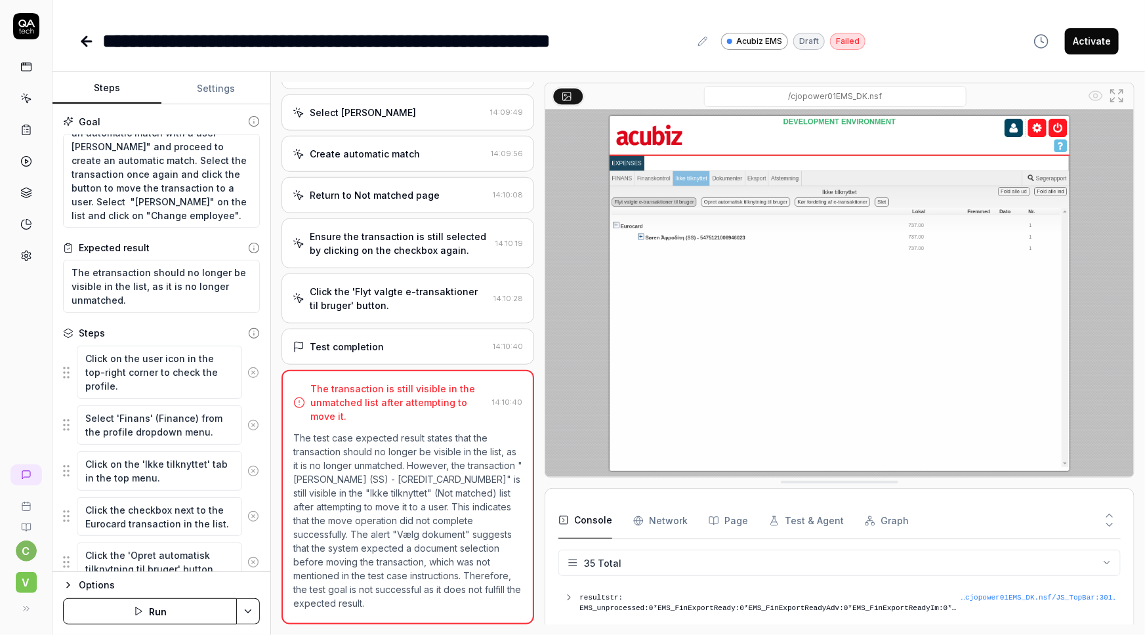
scroll to position [64, 0]
click at [210, 192] on textarea "In the top-right menu, make sure you profile is set to "Finance". Go to the pag…" at bounding box center [161, 181] width 197 height 95
click at [98, 158] on textarea "In the top-right menu, make sure you profile is set to "Finance". Go to the pag…" at bounding box center [161, 181] width 197 height 95
click at [186, 180] on textarea "In the top-right menu, make sure you profile is set to "Finance". Go to the pag…" at bounding box center [161, 181] width 197 height 95
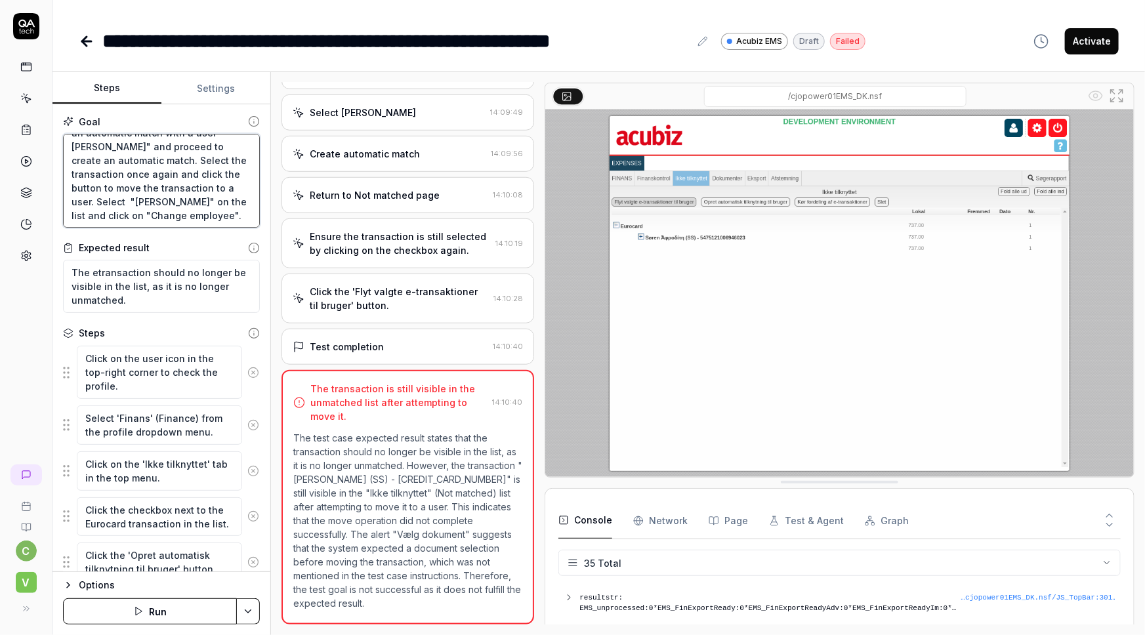
click at [164, 202] on textarea "In the top-right menu, make sure you profile is set to "Finance". Go to the pag…" at bounding box center [161, 181] width 197 height 95
paste textarea ". On the employee list, select "Søren Ἀφροδίτη", then click a button to create …"
click at [251, 610] on html "**********" at bounding box center [572, 317] width 1145 height 635
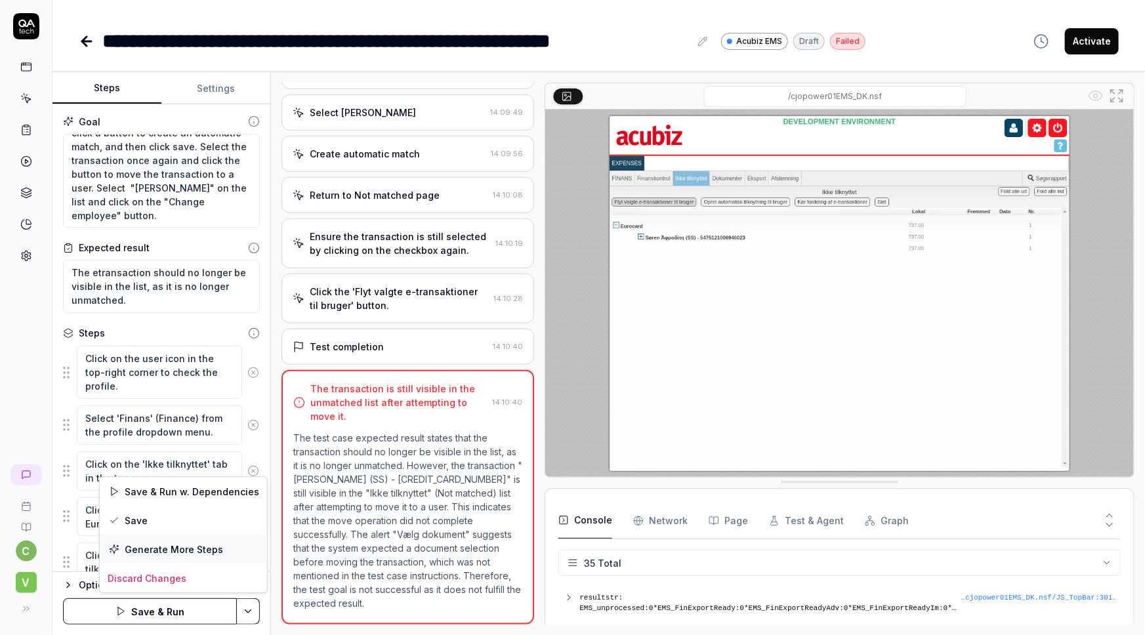
click at [189, 550] on div "Generate More Steps" at bounding box center [183, 549] width 167 height 29
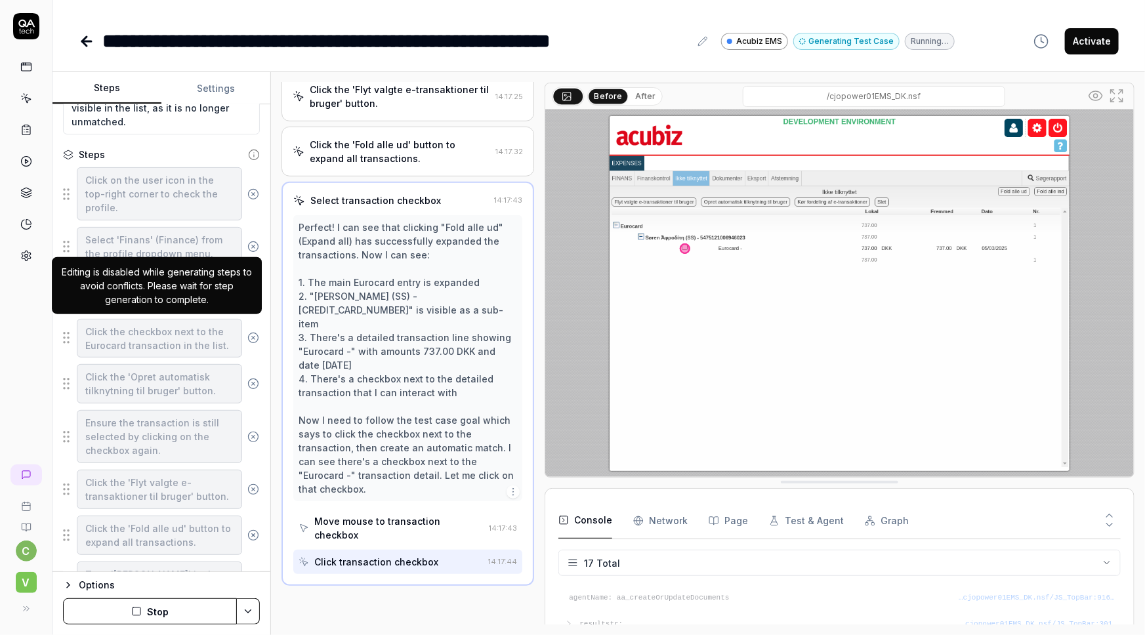
scroll to position [402, 0]
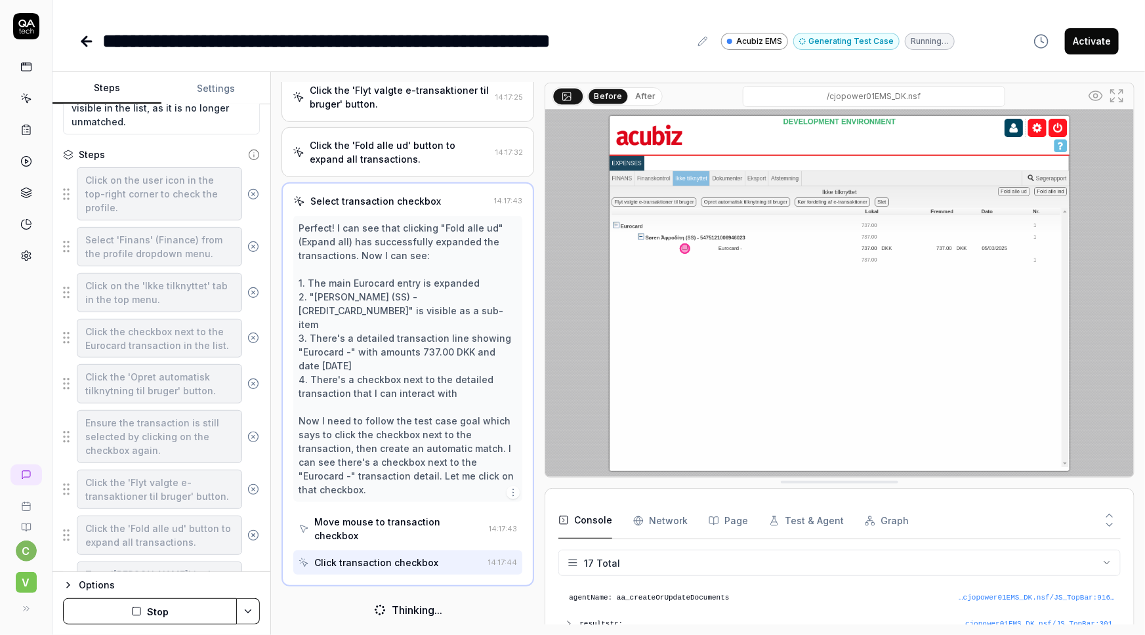
click at [163, 608] on button "Stop" at bounding box center [150, 612] width 174 height 26
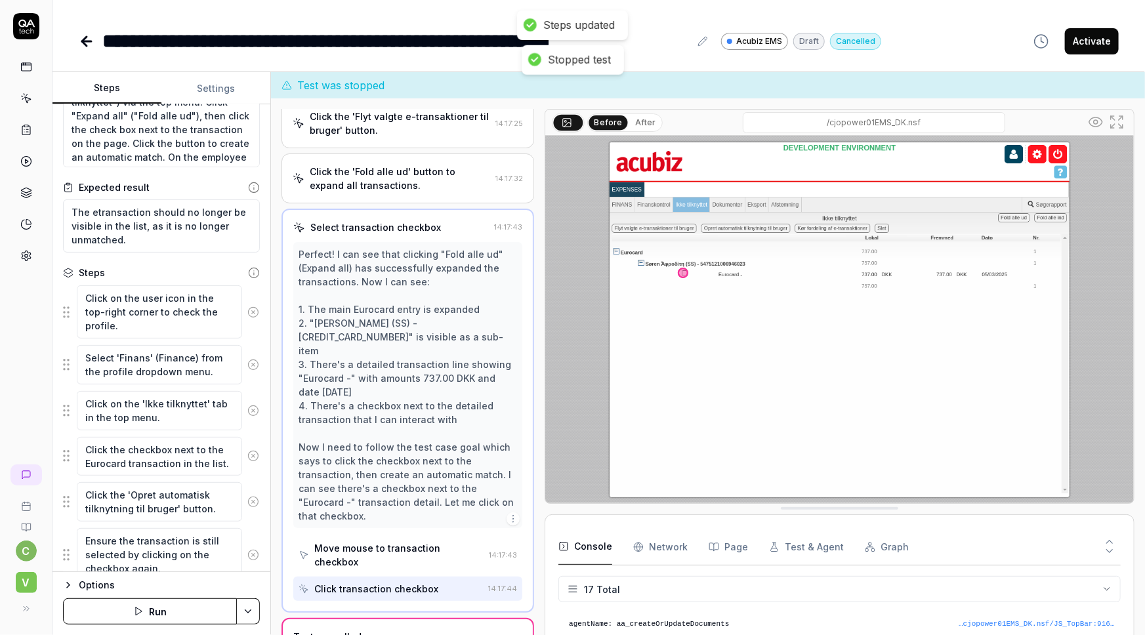
scroll to position [59, 0]
click at [247, 308] on icon at bounding box center [253, 314] width 12 height 12
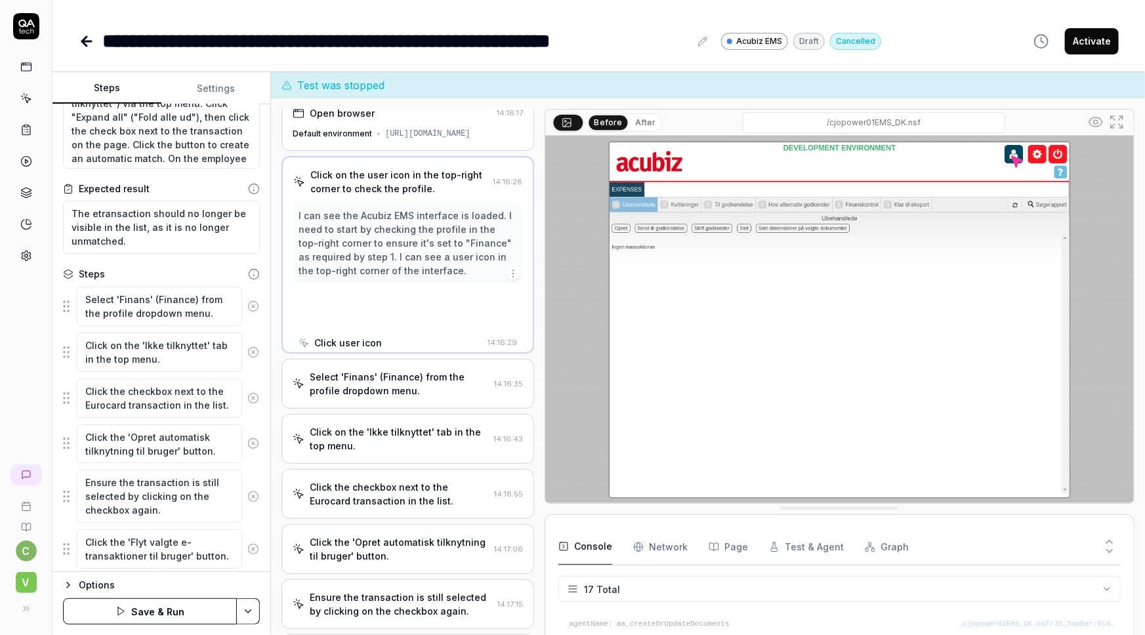
scroll to position [0, 0]
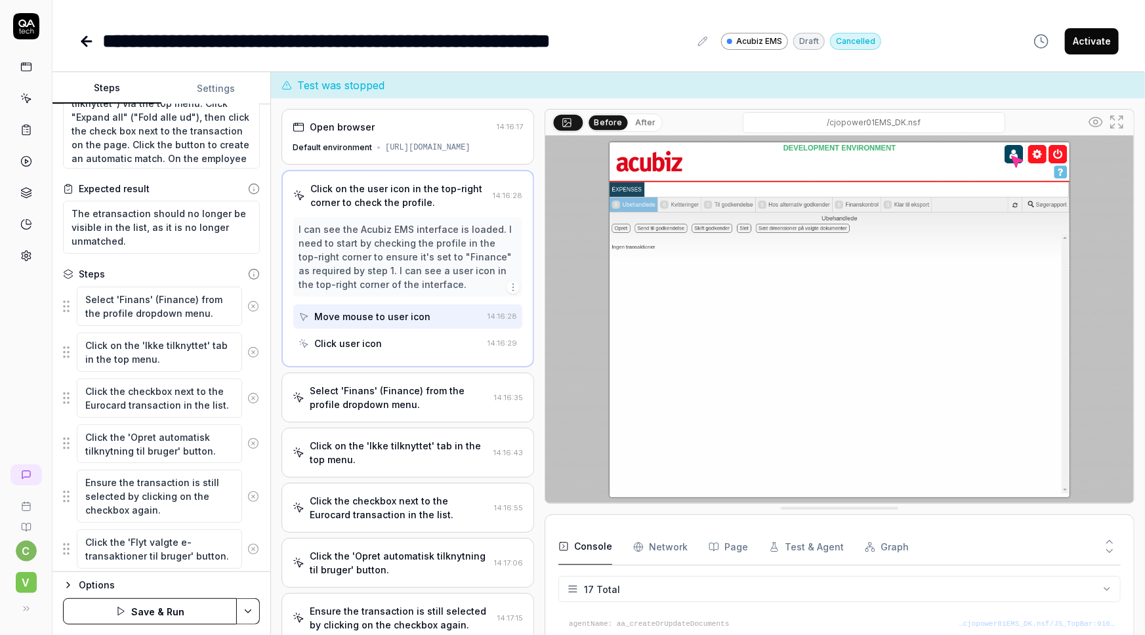
click at [247, 302] on icon at bounding box center [253, 307] width 12 height 12
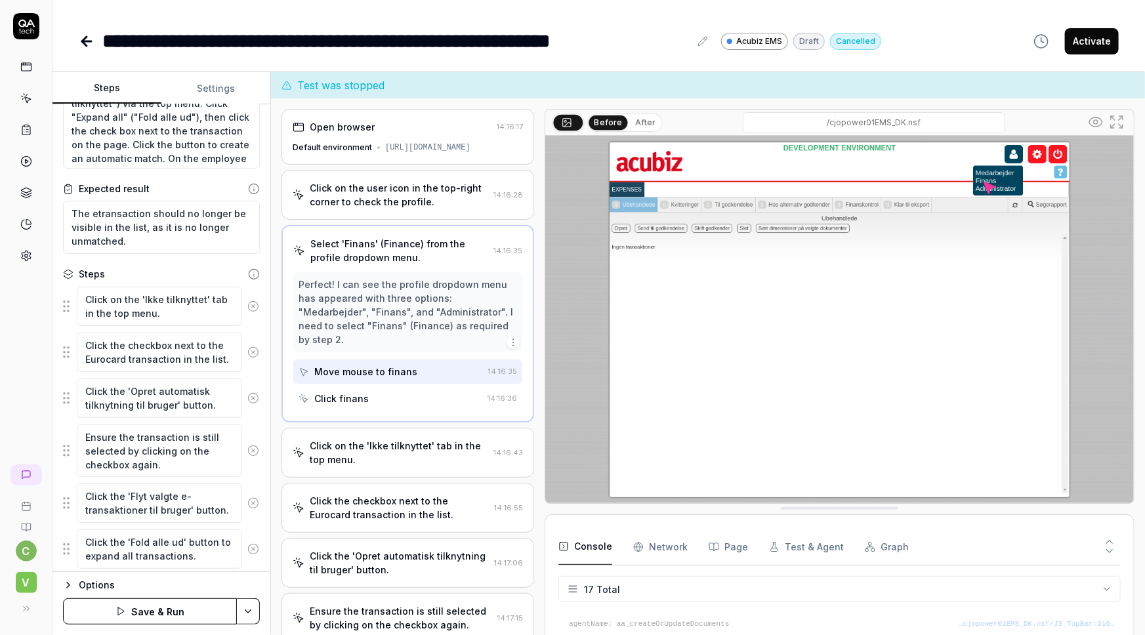
click at [247, 303] on icon at bounding box center [253, 307] width 12 height 12
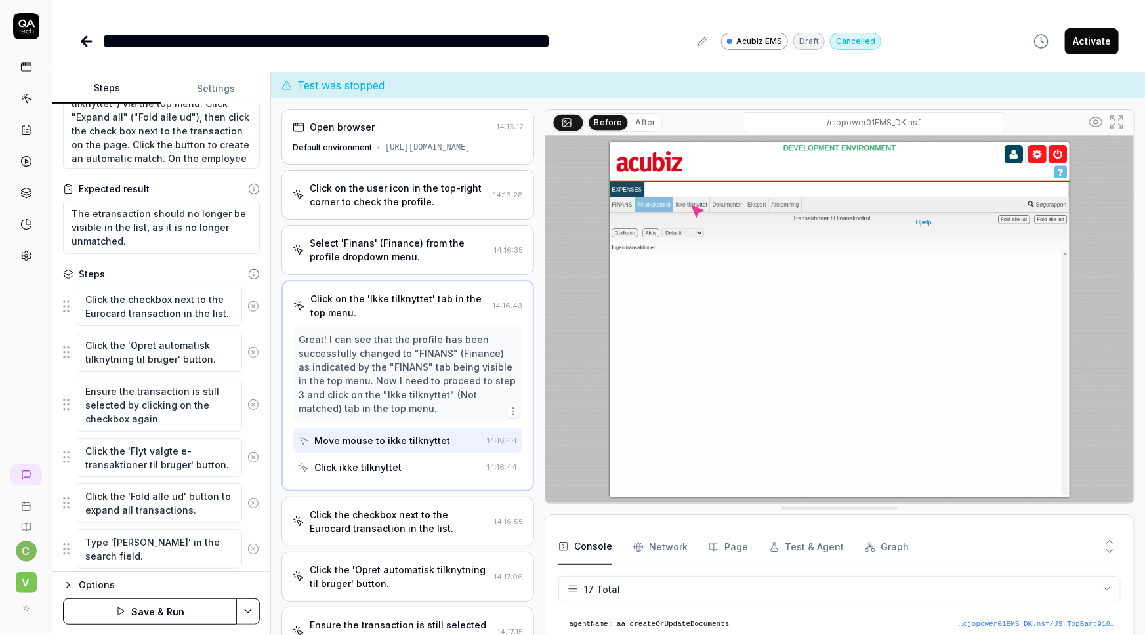
click at [247, 303] on icon at bounding box center [253, 307] width 12 height 12
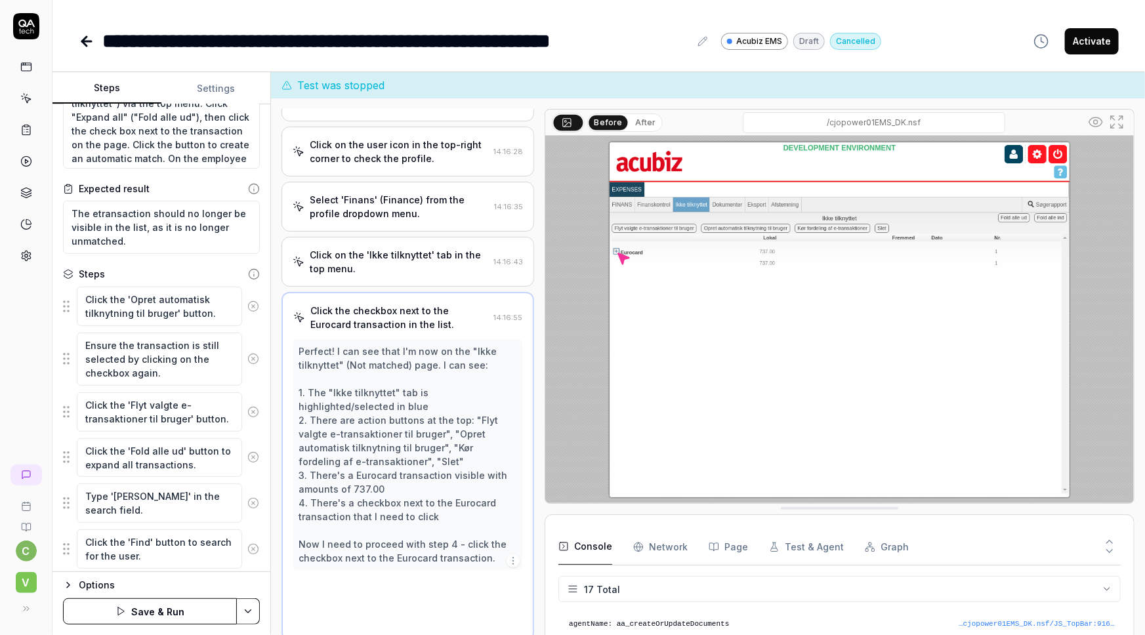
scroll to position [44, 0]
click at [247, 303] on icon at bounding box center [253, 307] width 12 height 12
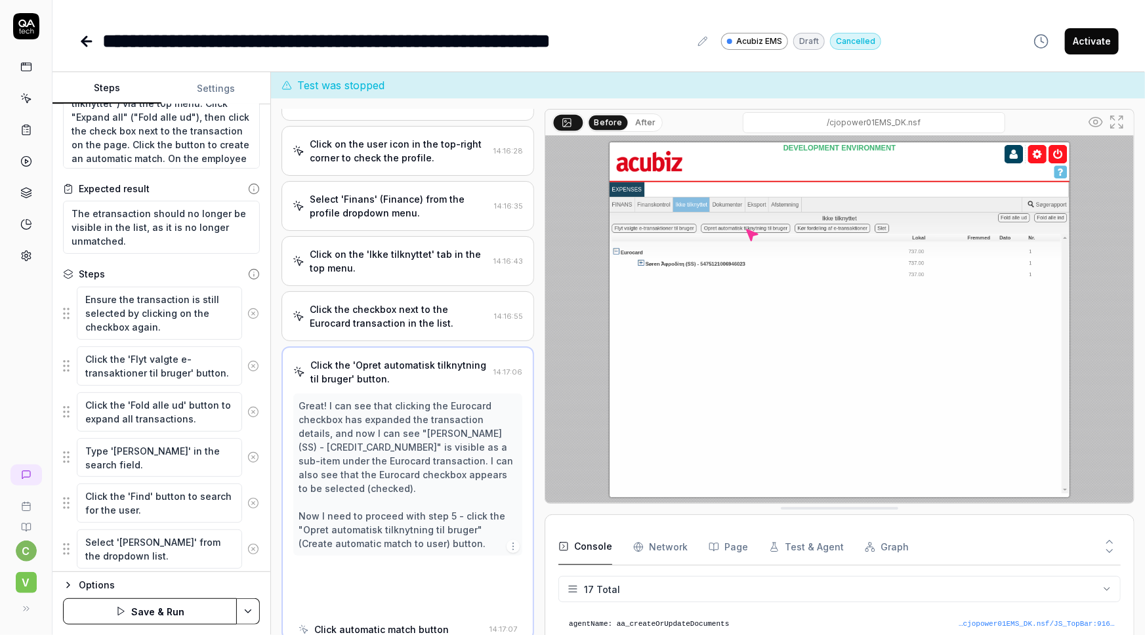
click at [242, 303] on button at bounding box center [253, 314] width 22 height 26
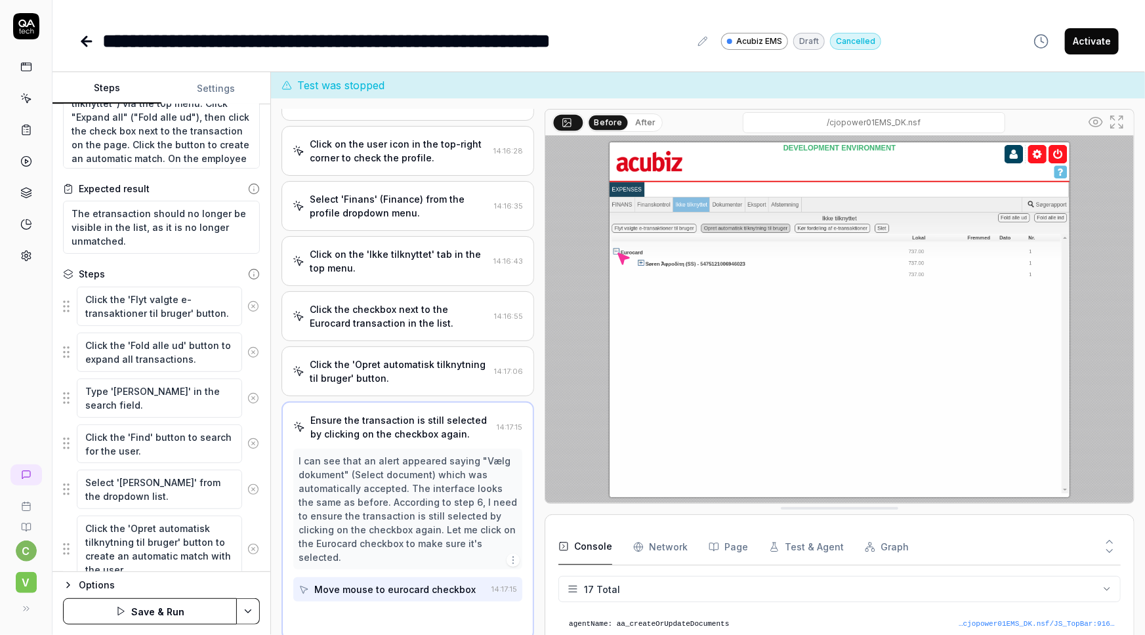
click at [247, 305] on icon at bounding box center [253, 307] width 12 height 12
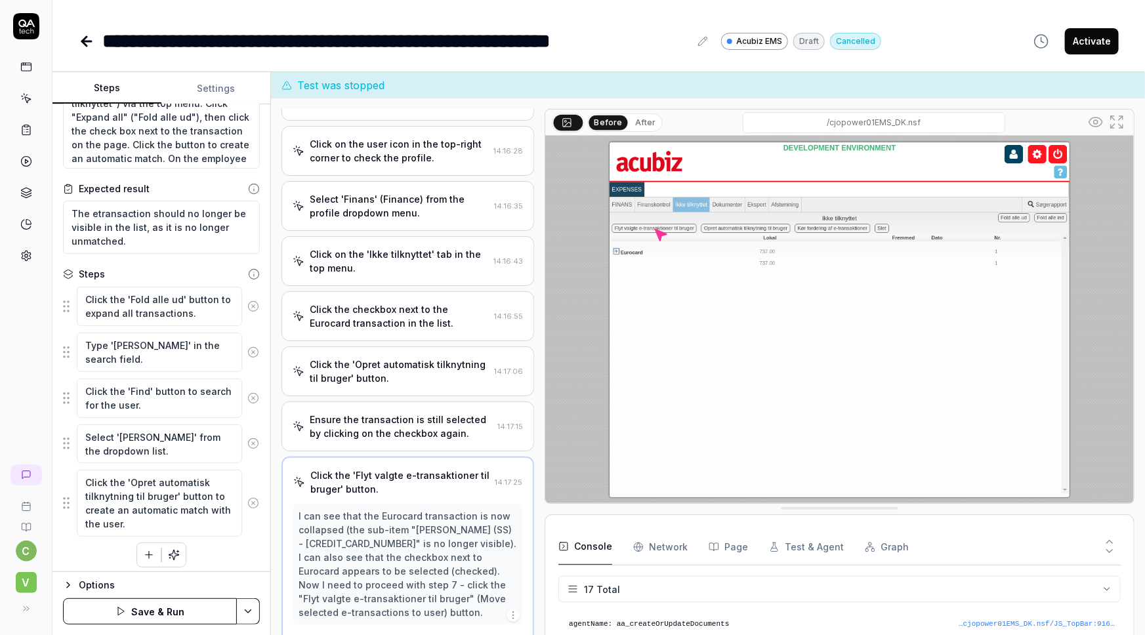
scroll to position [112, 0]
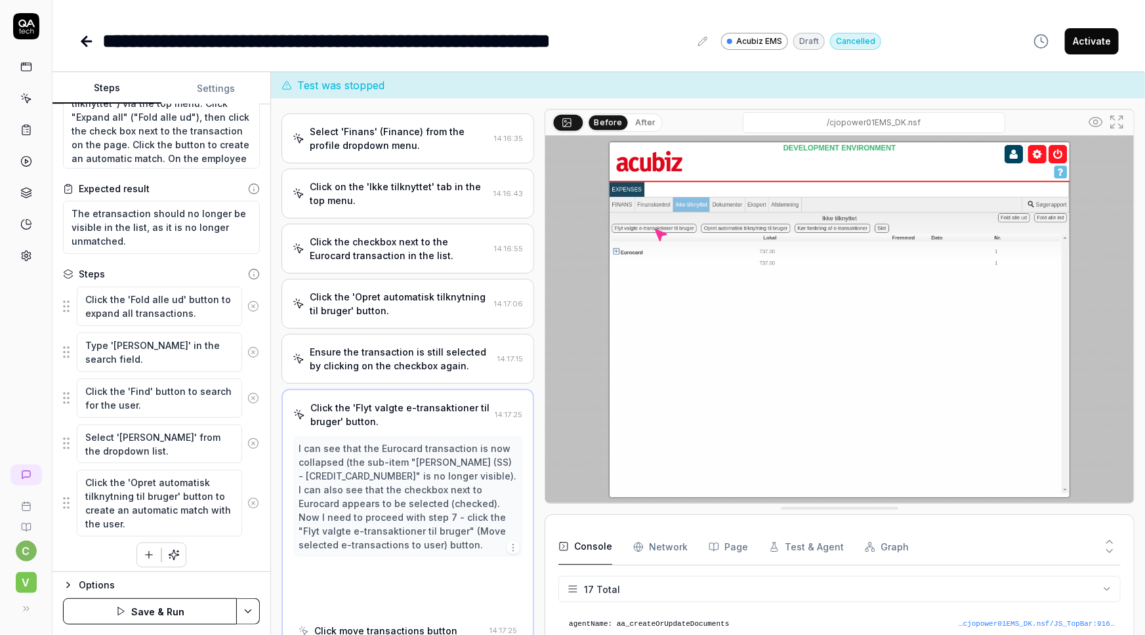
click at [247, 305] on icon at bounding box center [253, 307] width 12 height 12
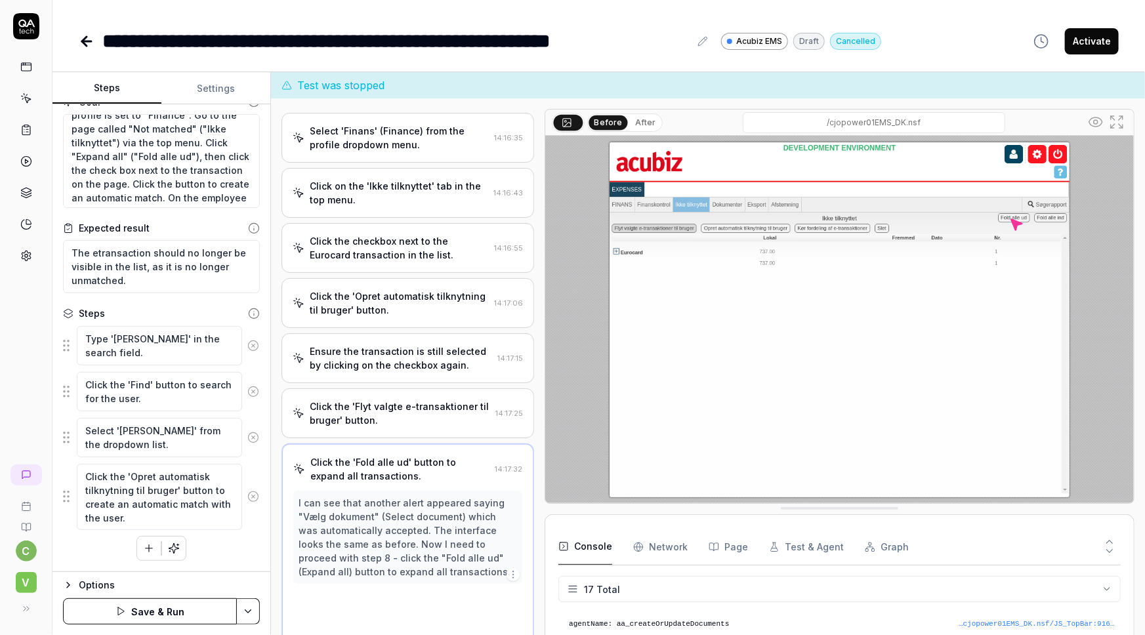
scroll to position [126, 0]
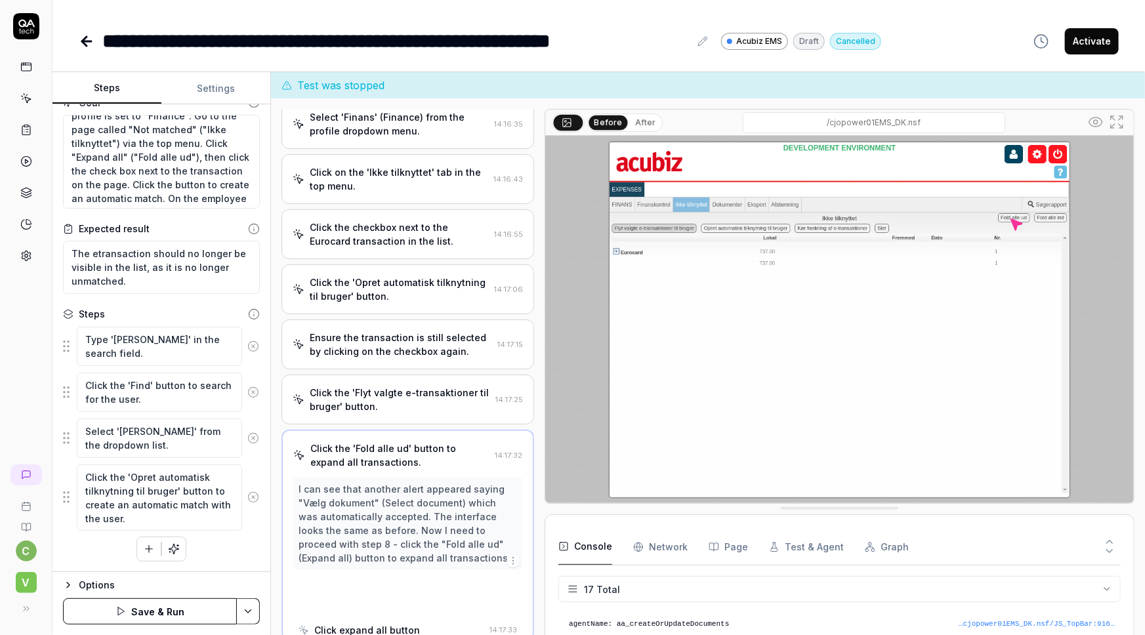
click at [242, 305] on div "Goal In the top-right menu, make sure you profile is set to "Finance". Go to th…" at bounding box center [162, 338] width 218 height 468
click at [248, 313] on icon at bounding box center [254, 314] width 12 height 12
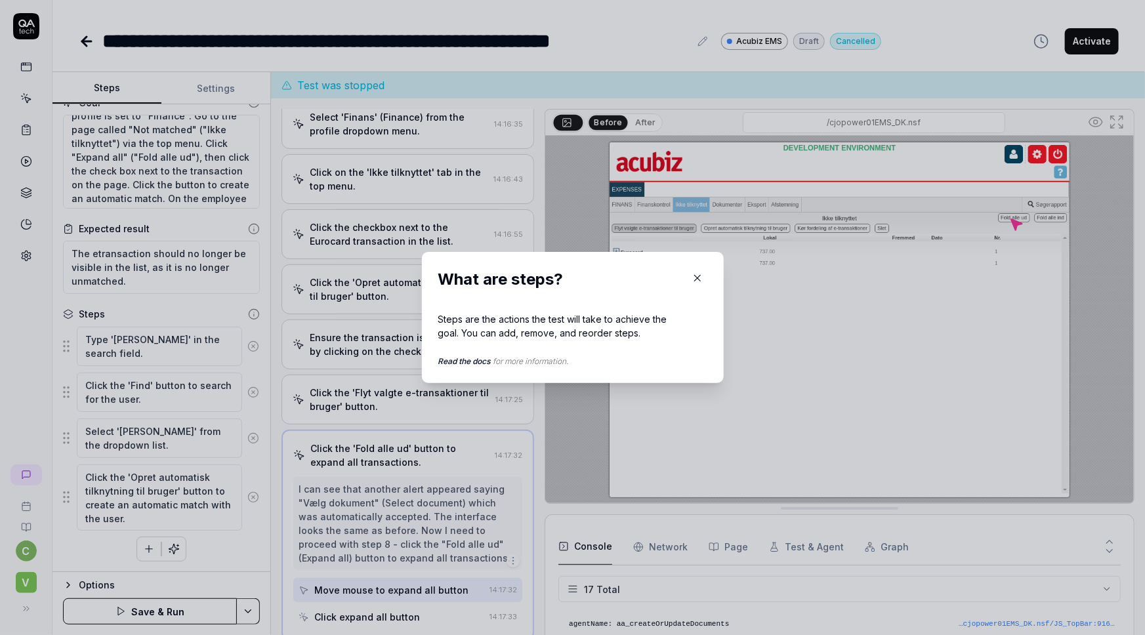
click at [694, 280] on icon "button" at bounding box center [697, 279] width 6 height 6
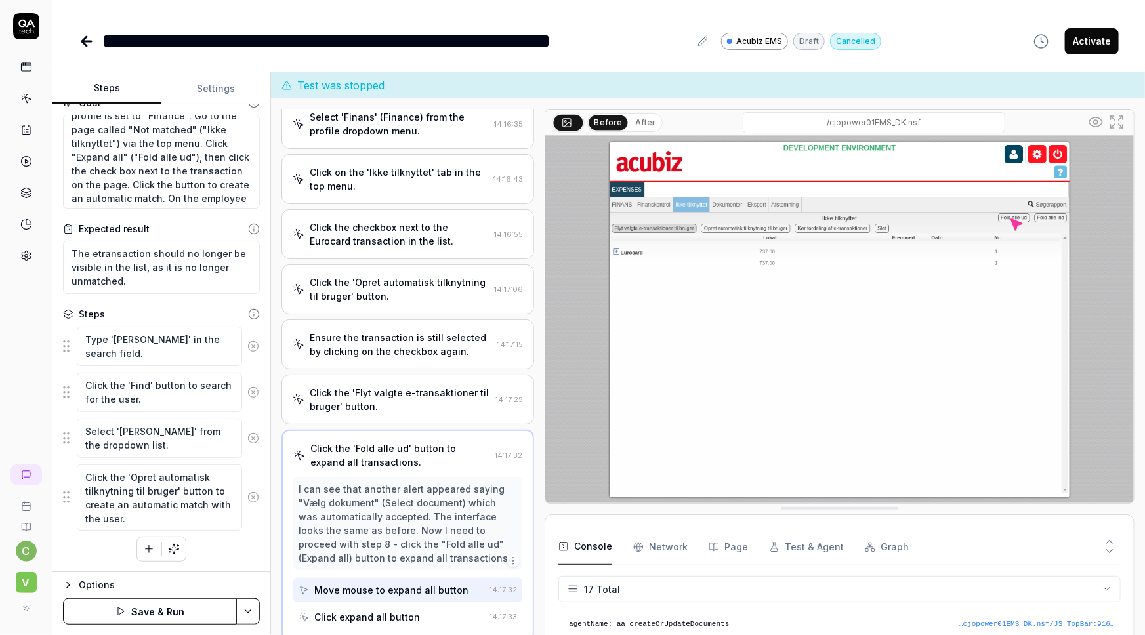
click at [247, 348] on icon at bounding box center [253, 347] width 12 height 12
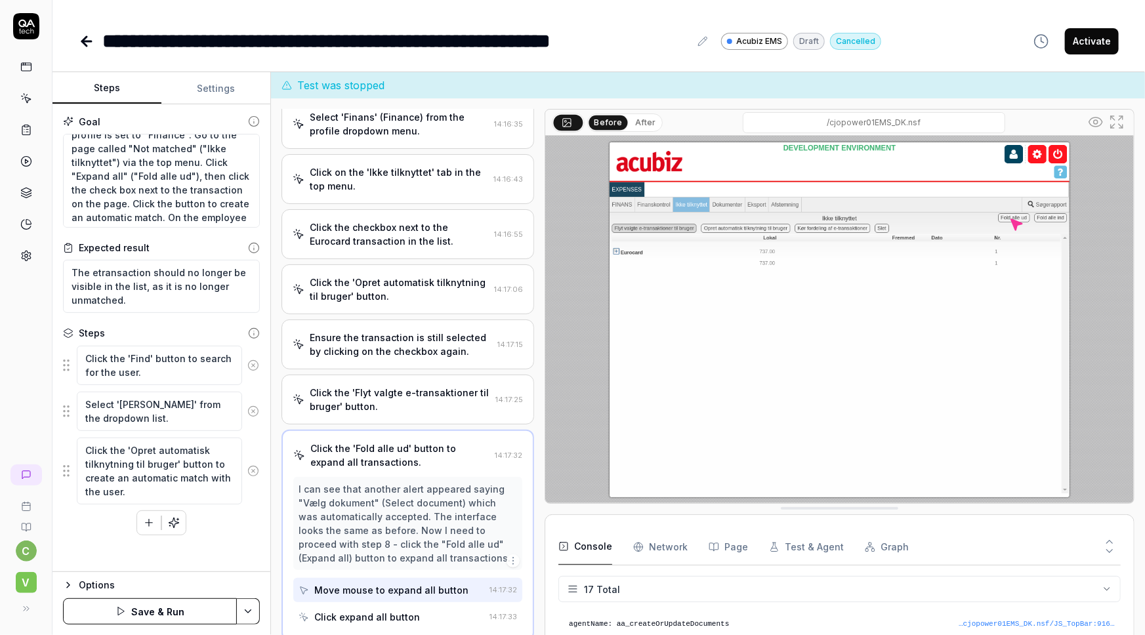
scroll to position [0, 0]
click at [251, 365] on icon at bounding box center [253, 366] width 12 height 12
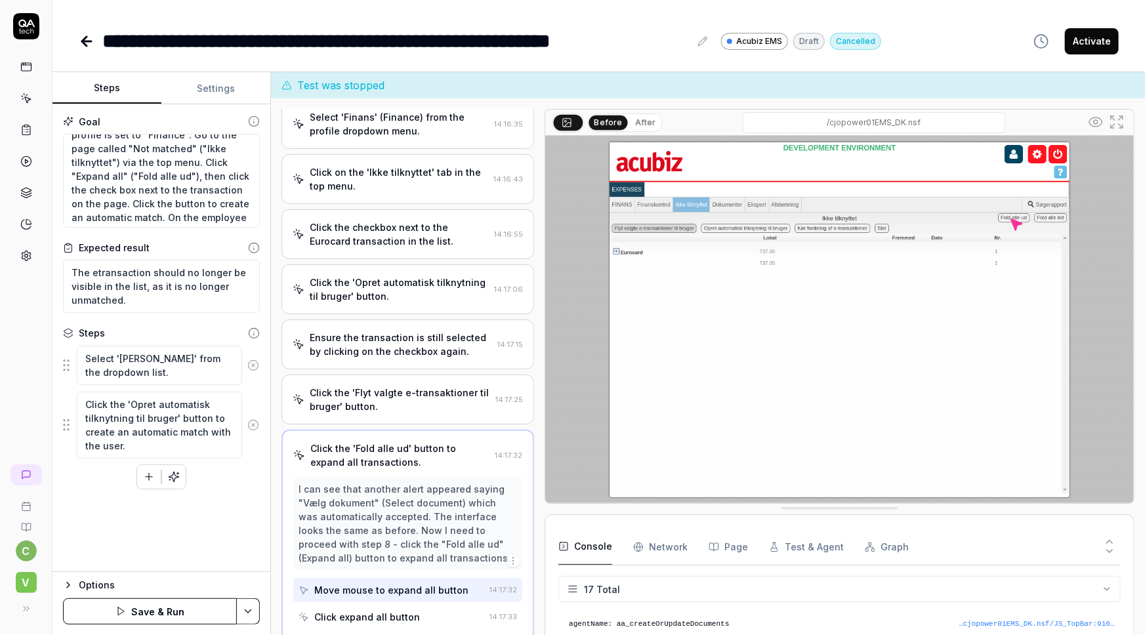
click at [254, 364] on icon at bounding box center [253, 365] width 3 height 3
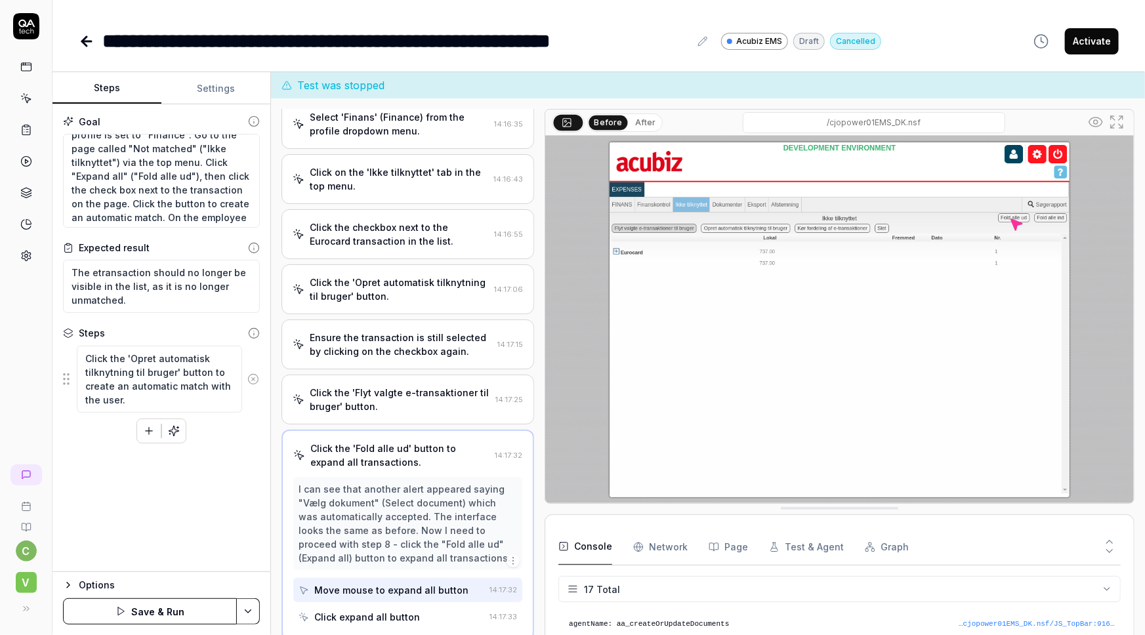
click at [254, 377] on icon at bounding box center [253, 379] width 12 height 12
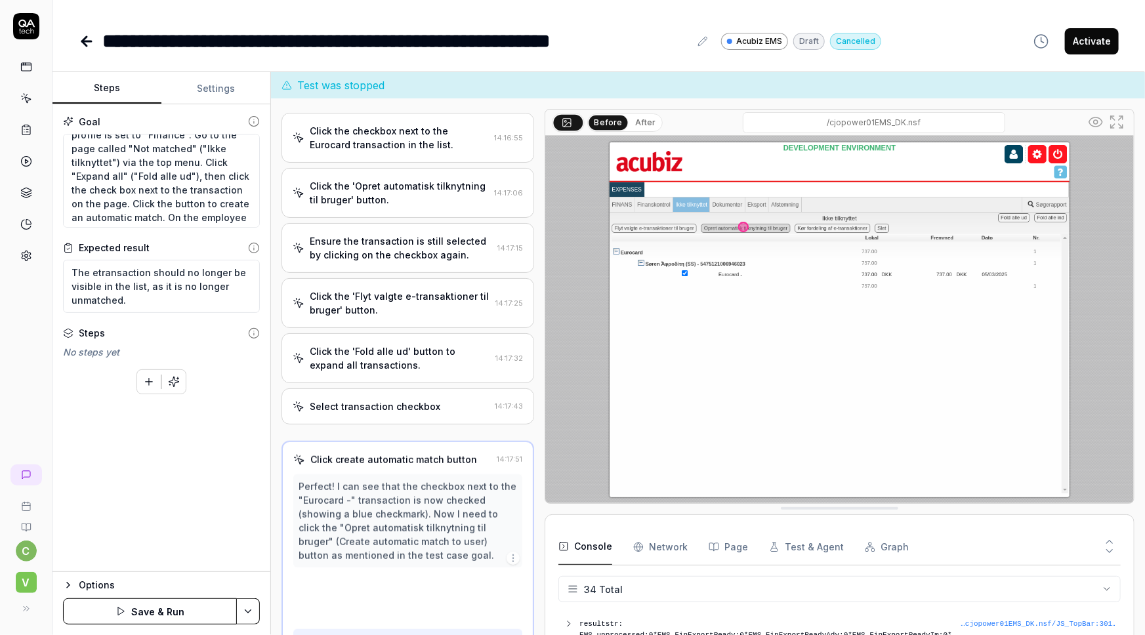
scroll to position [873, 0]
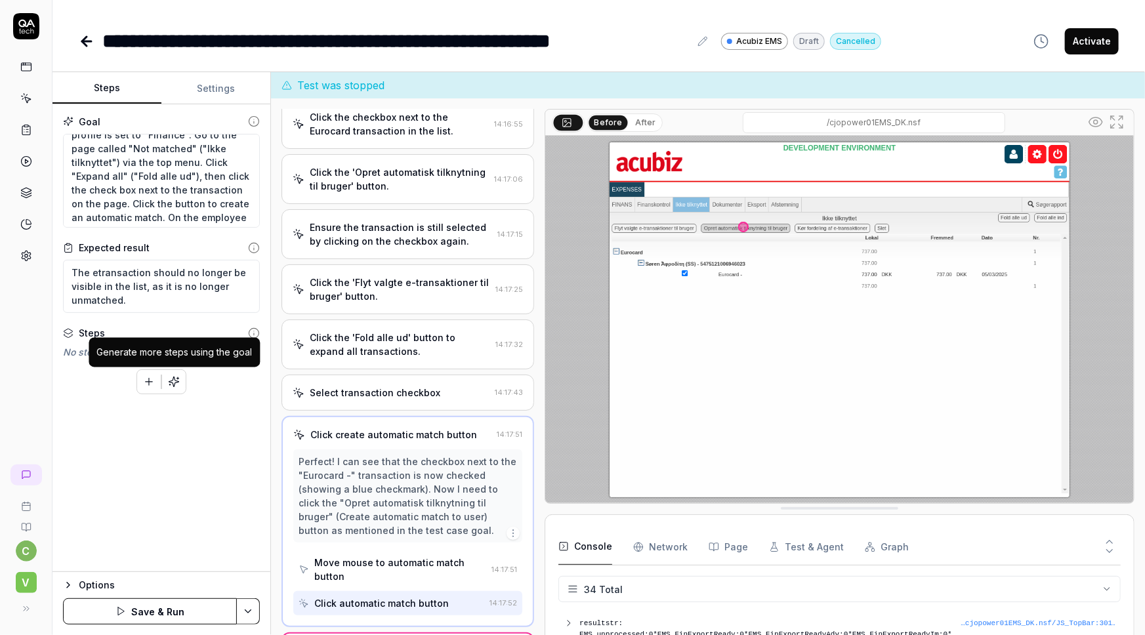
click at [177, 384] on icon "button" at bounding box center [174, 382] width 12 height 12
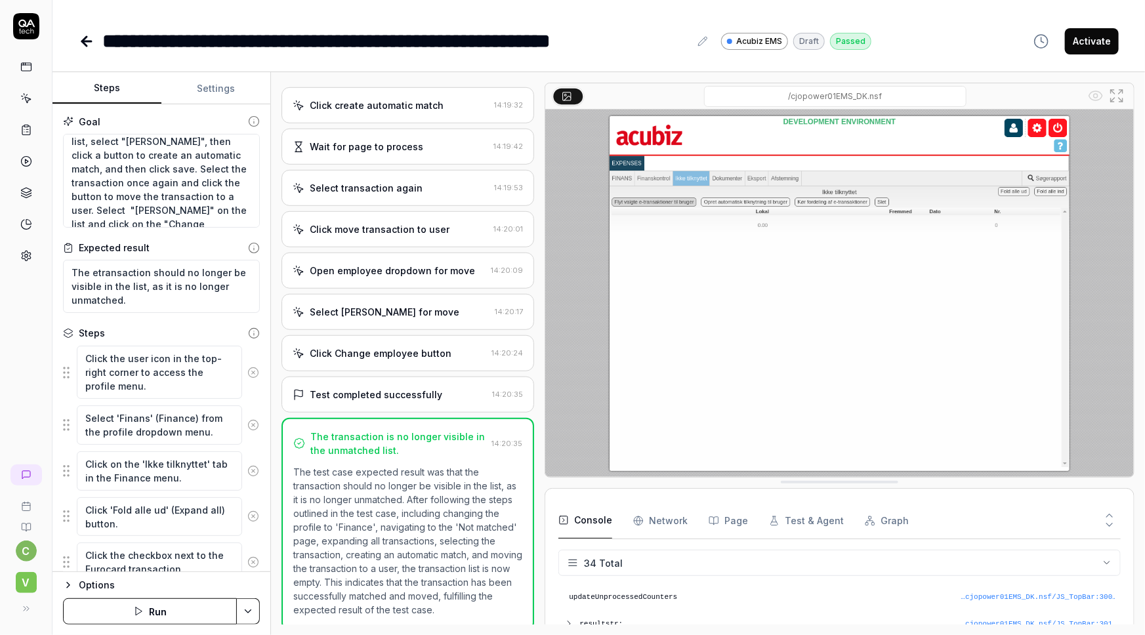
scroll to position [119, 0]
drag, startPoint x: 186, startPoint y: 165, endPoint x: 113, endPoint y: 174, distance: 74.1
click at [113, 174] on textarea "In the top-right menu, make sure you profile is set to "Finance". Go to the pag…" at bounding box center [161, 181] width 197 height 95
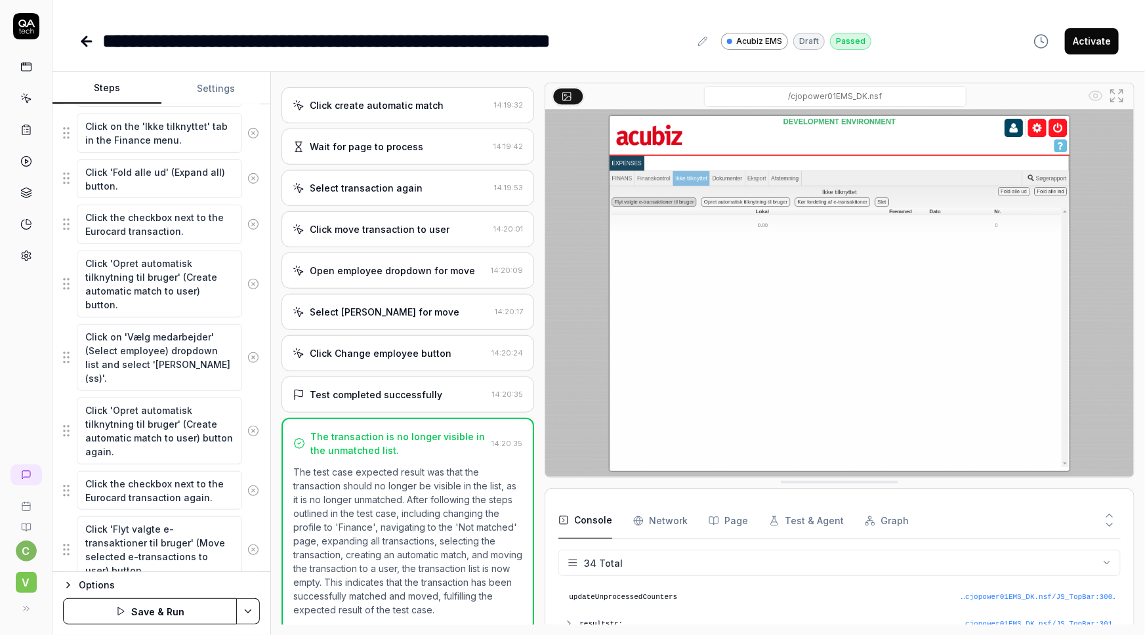
scroll to position [358, 0]
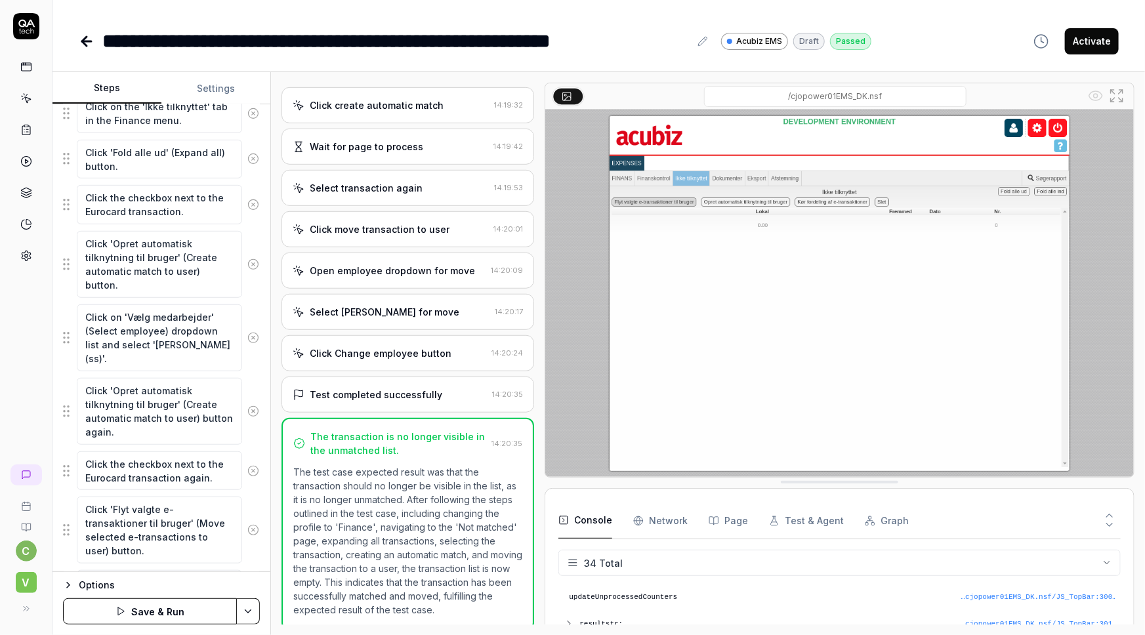
click at [240, 618] on html "**********" at bounding box center [572, 317] width 1145 height 635
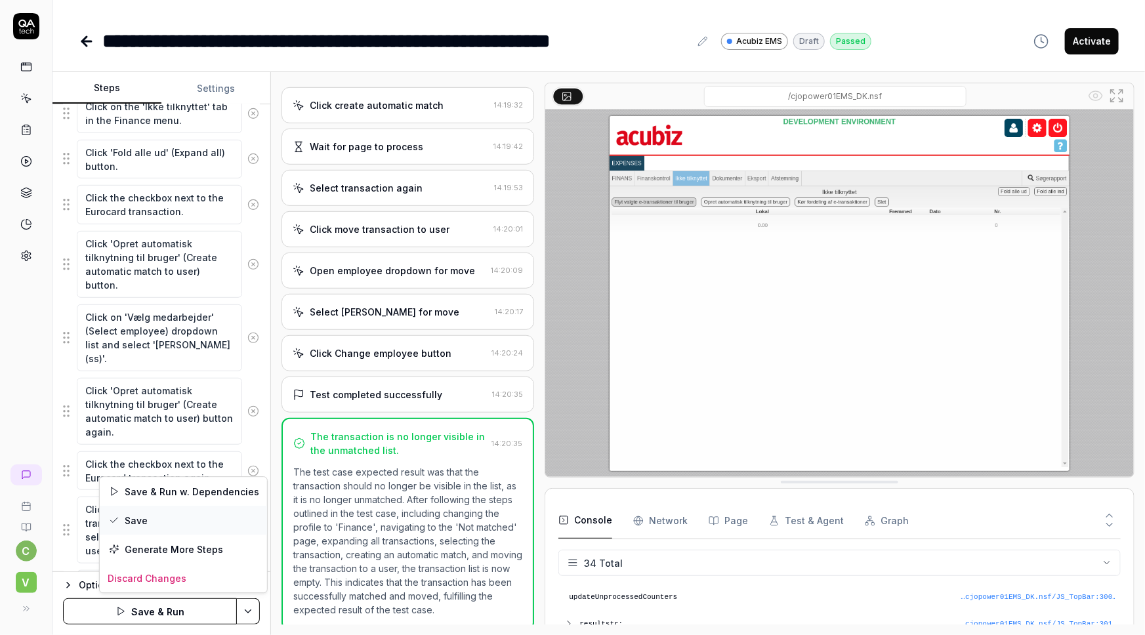
click at [138, 519] on div "Save" at bounding box center [183, 520] width 167 height 29
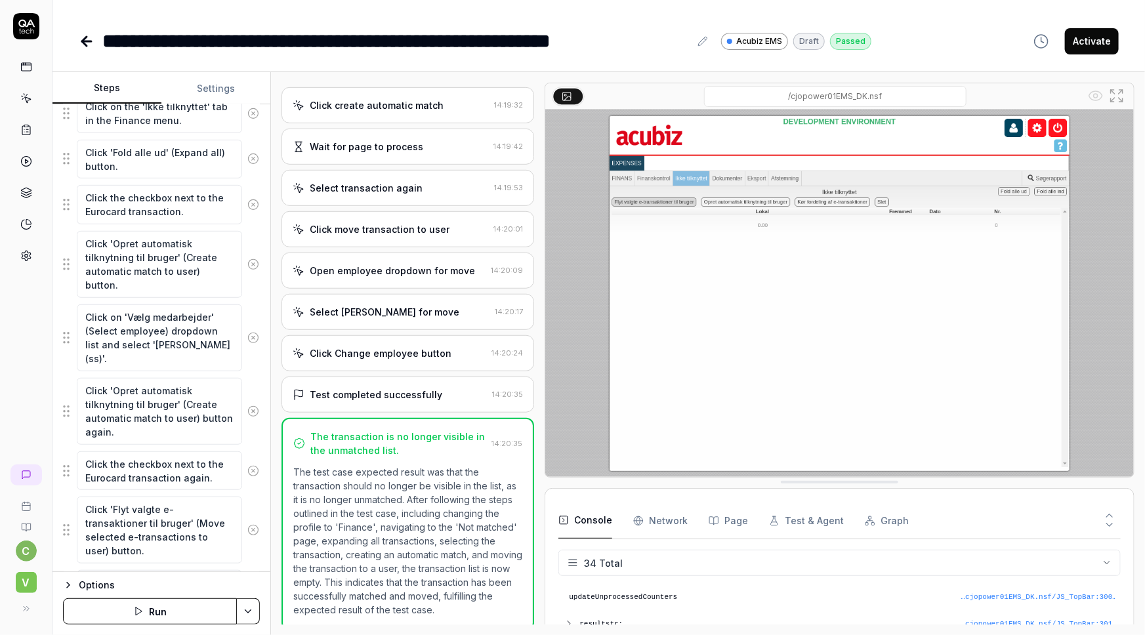
click at [26, 246] on link at bounding box center [26, 256] width 24 height 24
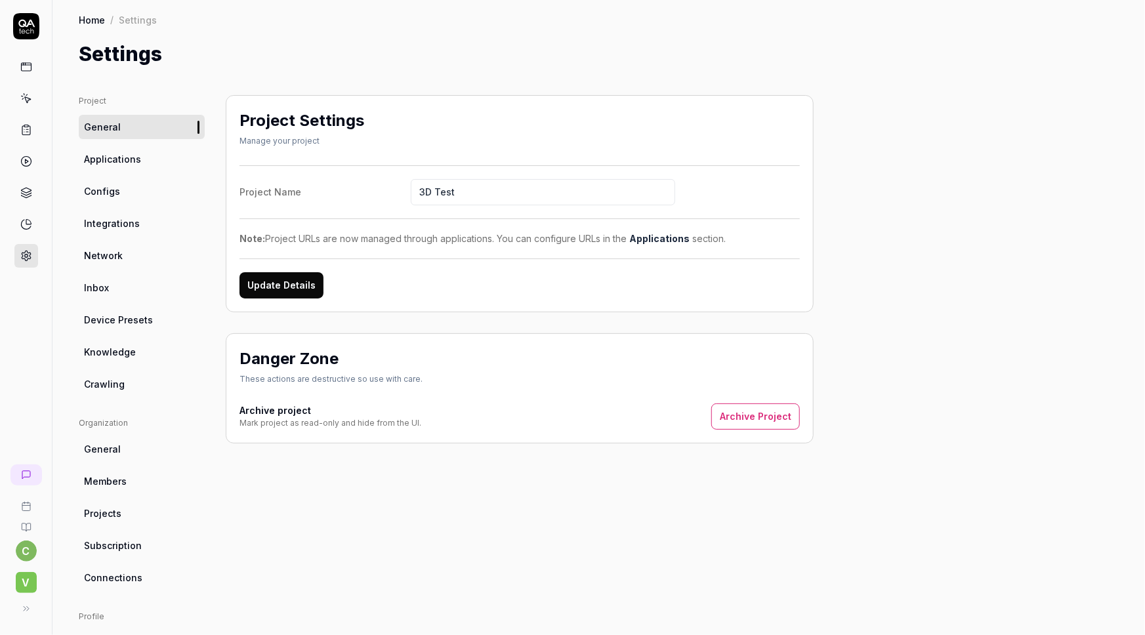
click at [117, 184] on span "Configs" at bounding box center [102, 191] width 36 height 14
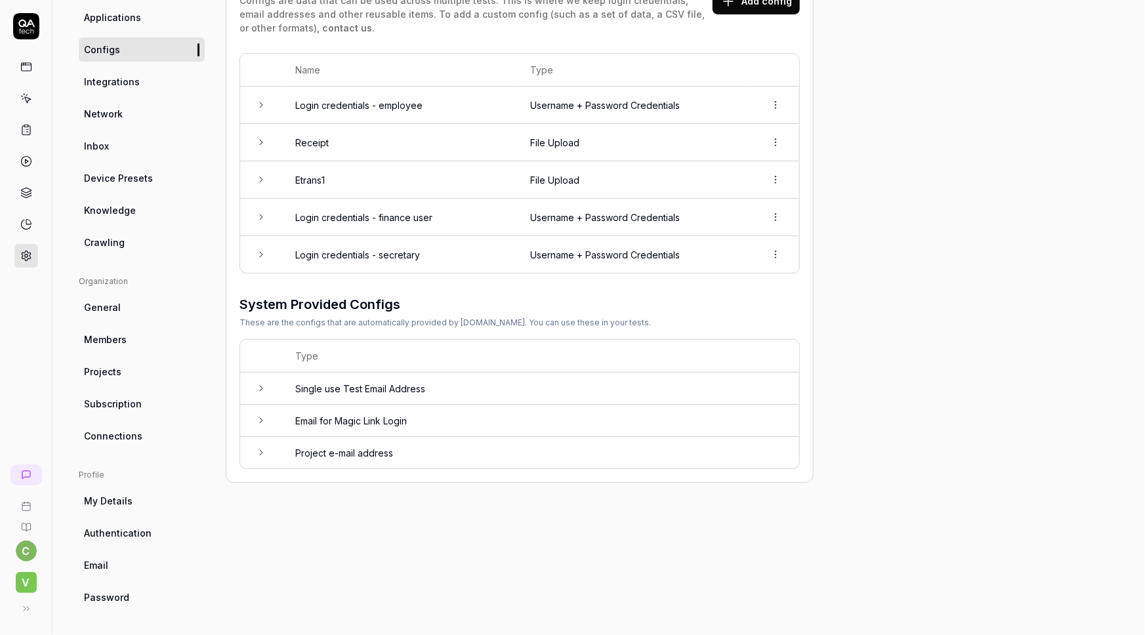
scroll to position [82, 0]
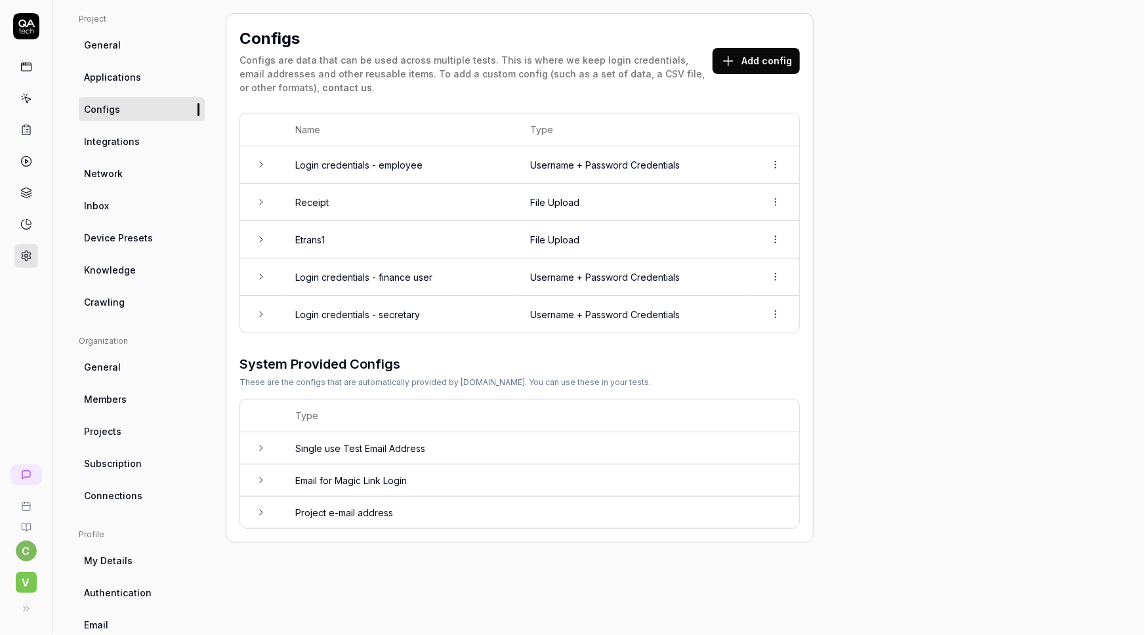
click at [119, 78] on span "Applications" at bounding box center [112, 77] width 57 height 14
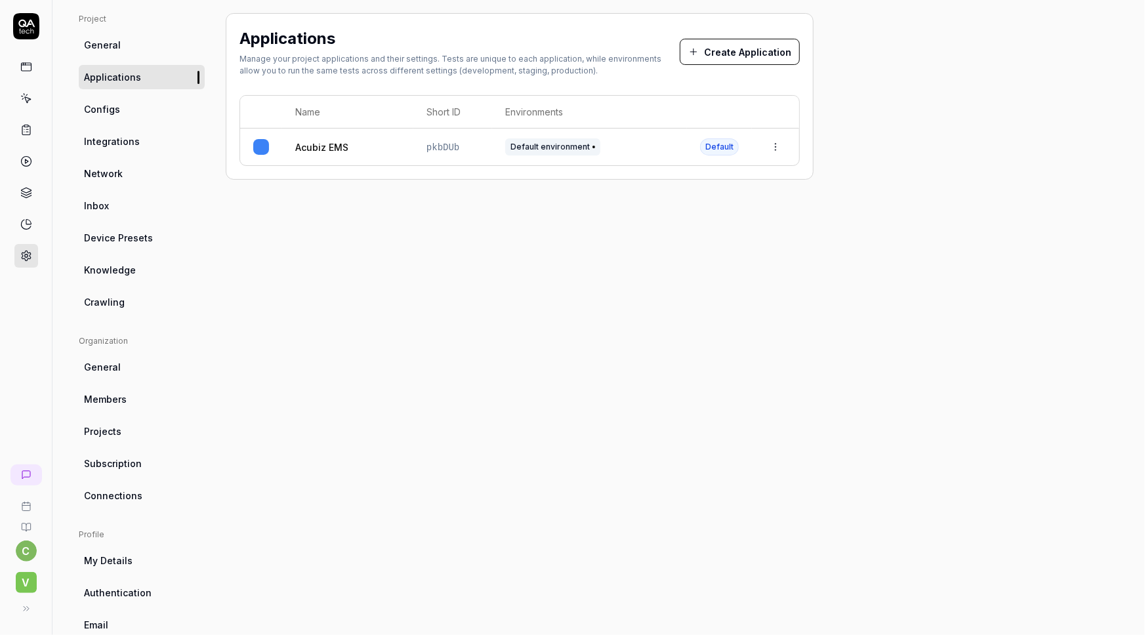
click at [131, 242] on span "Device Presets" at bounding box center [118, 238] width 69 height 14
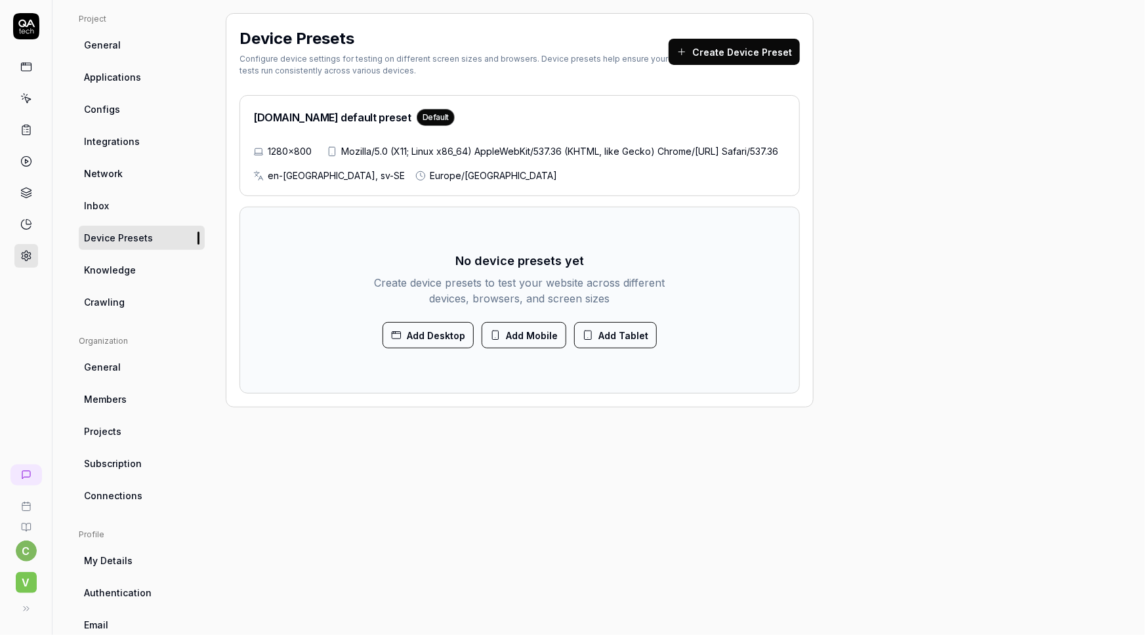
click at [709, 59] on button "Create Device Preset" at bounding box center [734, 52] width 131 height 26
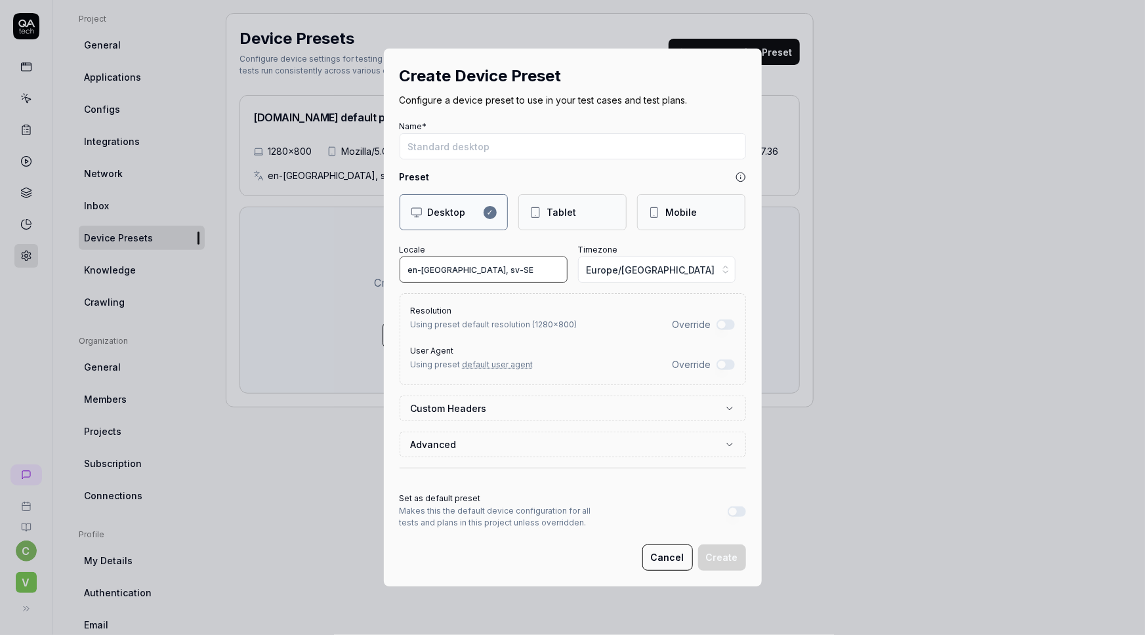
click at [466, 276] on input "en-US, sv-SE" at bounding box center [484, 270] width 168 height 26
click at [439, 445] on button "Advanced" at bounding box center [573, 445] width 324 height 24
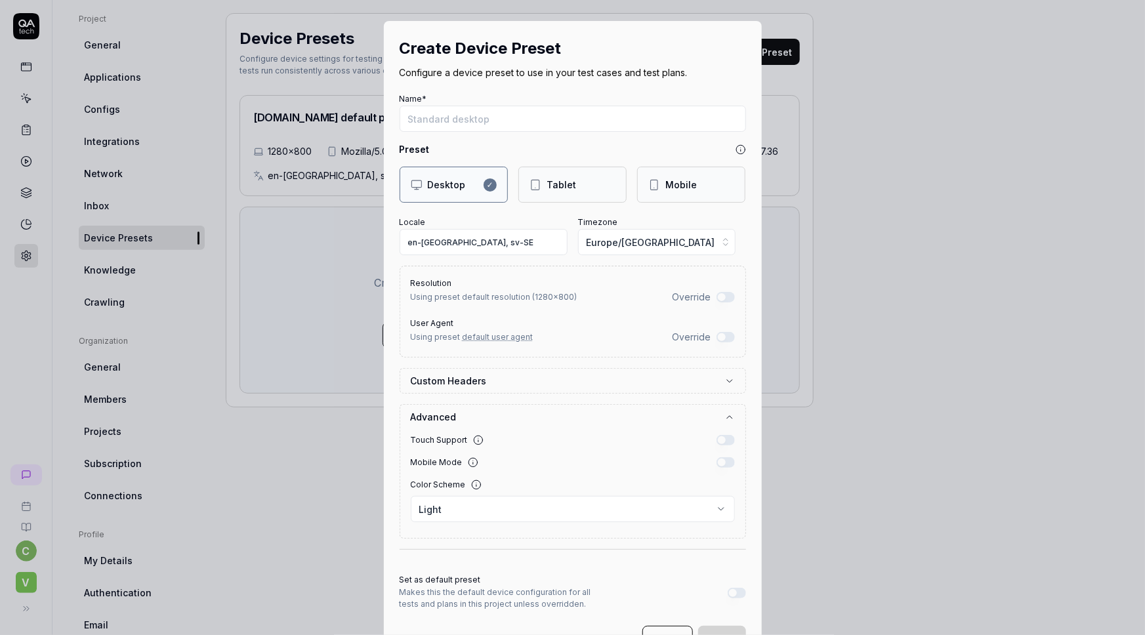
click at [509, 381] on label "Custom Headers" at bounding box center [568, 381] width 314 height 14
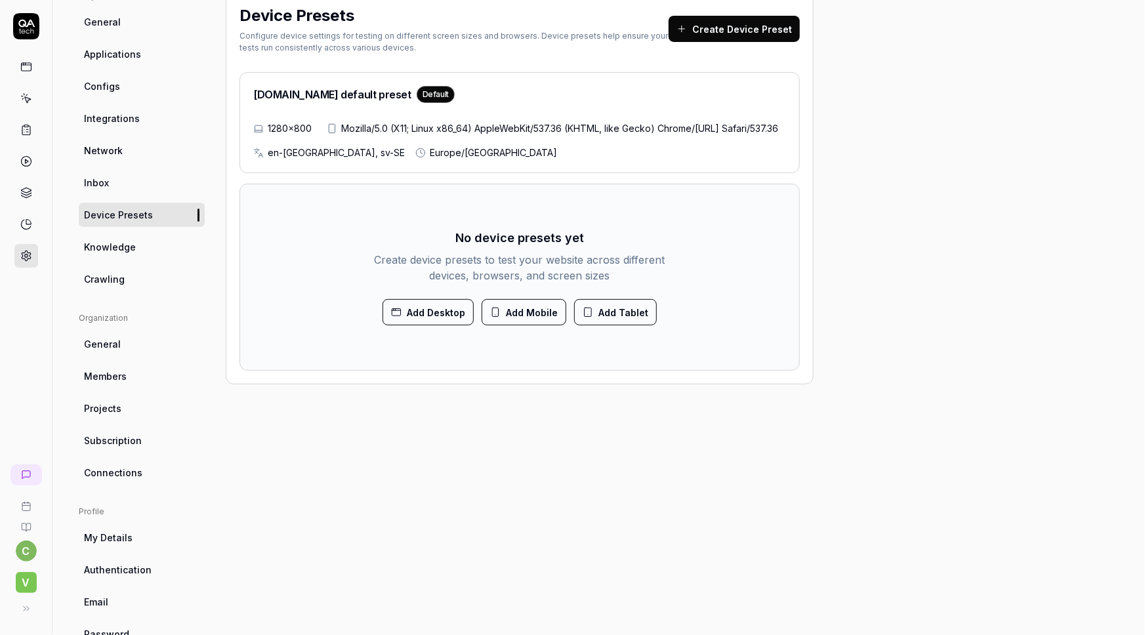
scroll to position [142, 0]
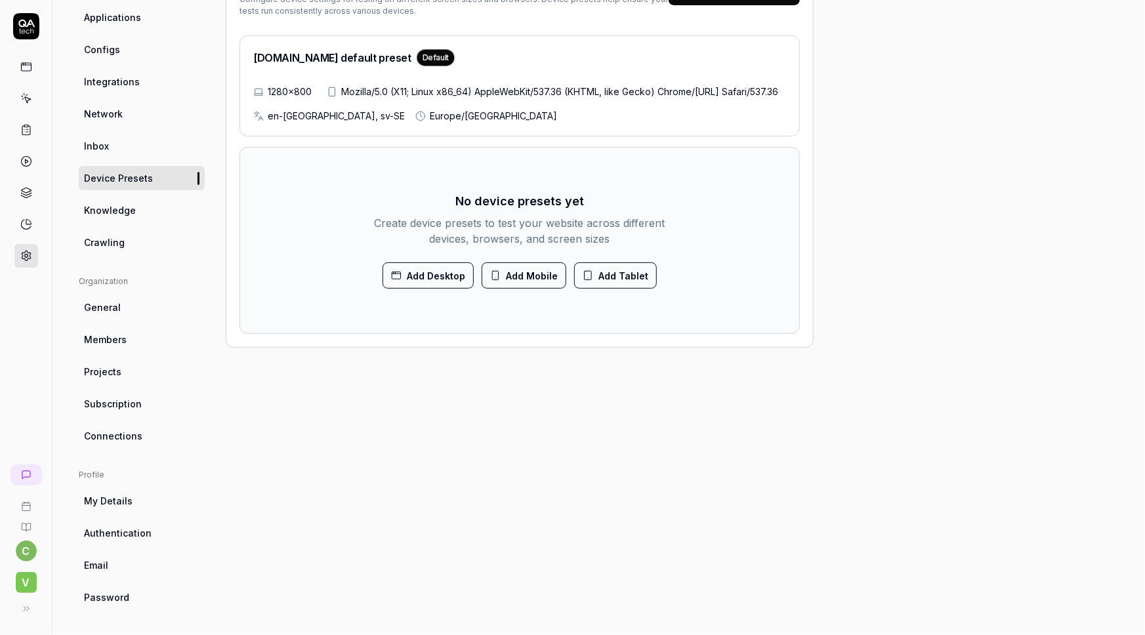
click at [131, 498] on link "My Details" at bounding box center [142, 501] width 126 height 24
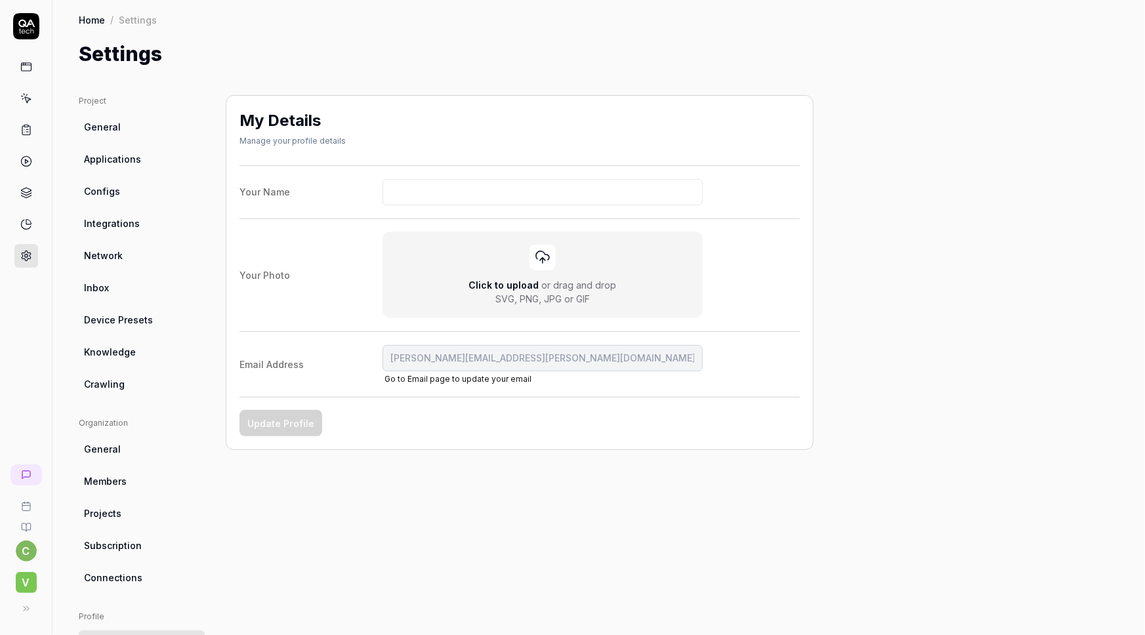
click at [18, 58] on link at bounding box center [26, 67] width 24 height 24
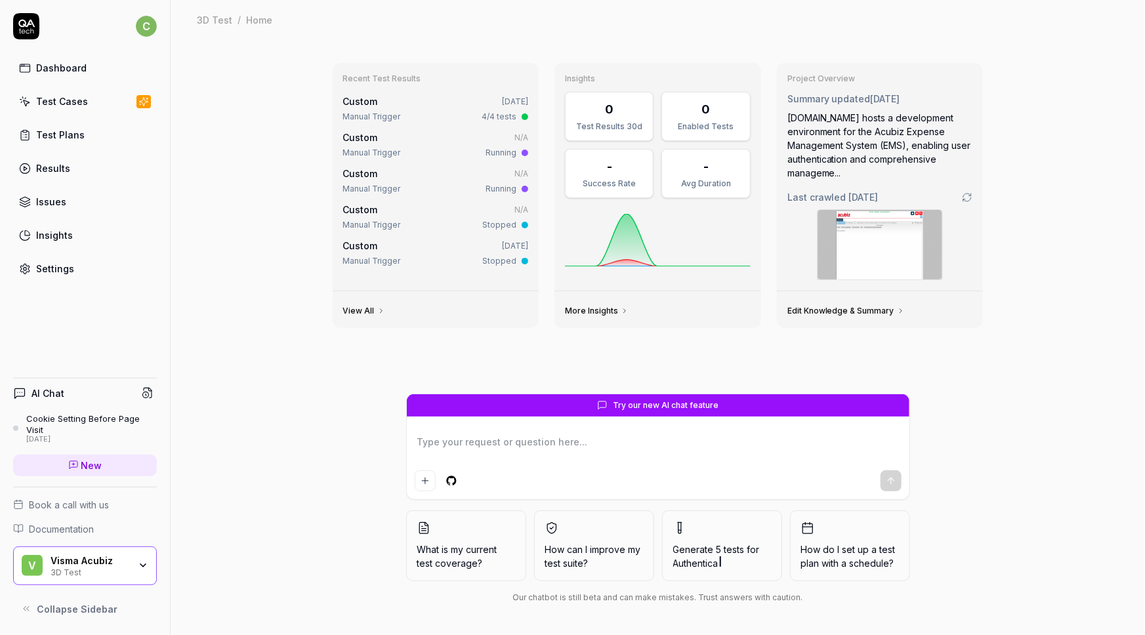
click at [43, 135] on div "Test Plans" at bounding box center [60, 135] width 49 height 14
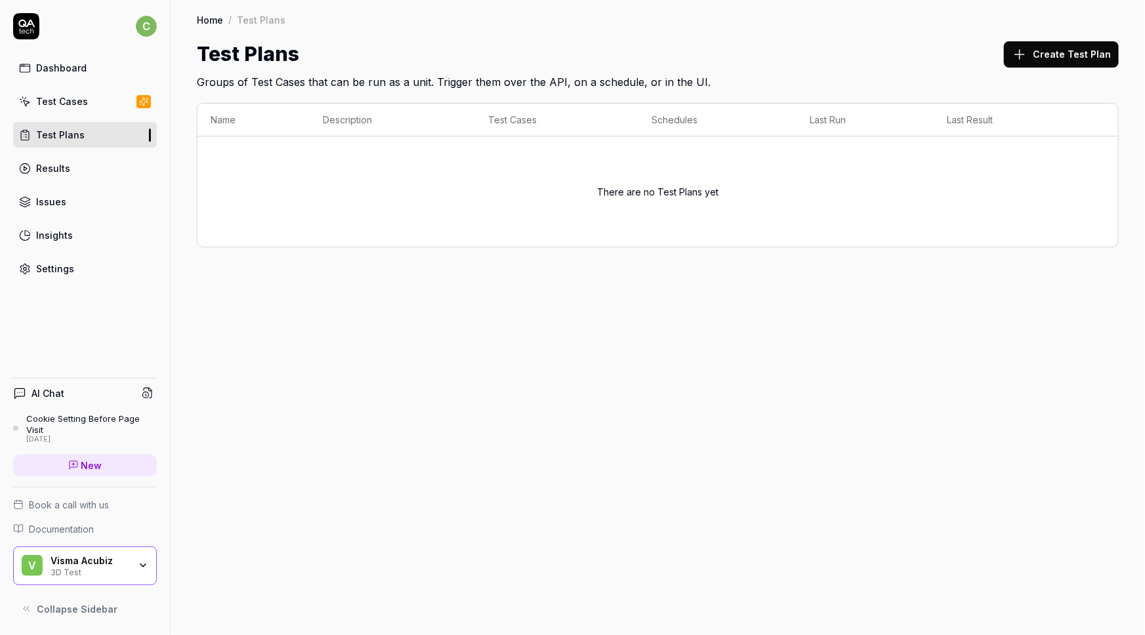
click at [1057, 52] on button "Create Test Plan" at bounding box center [1061, 54] width 115 height 26
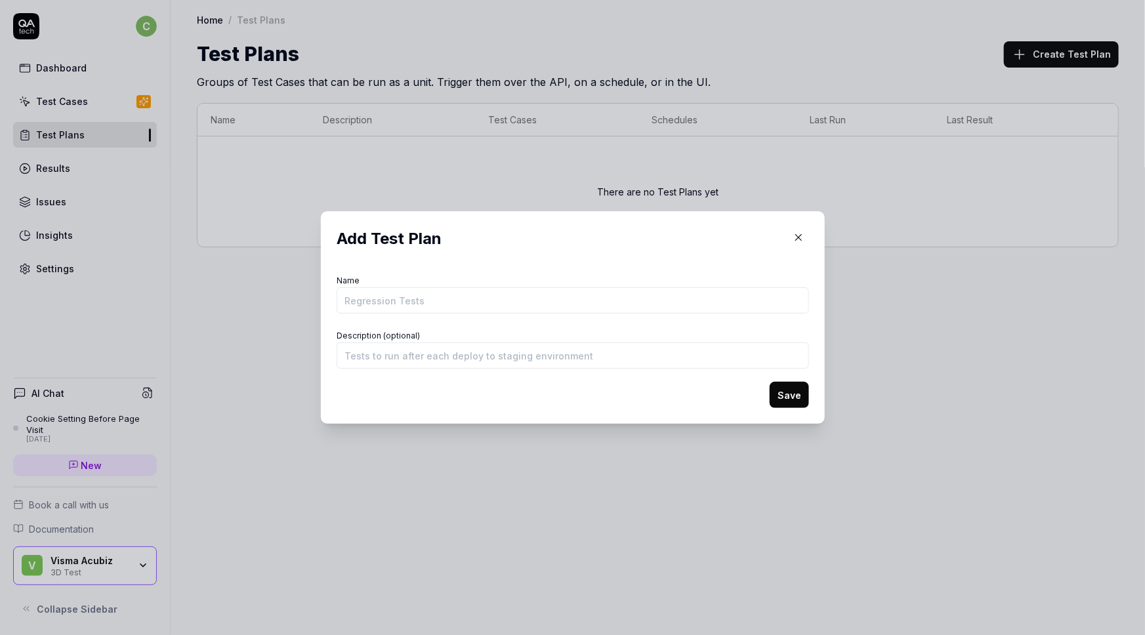
click at [414, 295] on input "Name" at bounding box center [573, 300] width 473 height 26
click at [468, 356] on input "Description (optional)" at bounding box center [573, 356] width 473 height 26
click at [791, 392] on button "Save" at bounding box center [789, 395] width 39 height 26
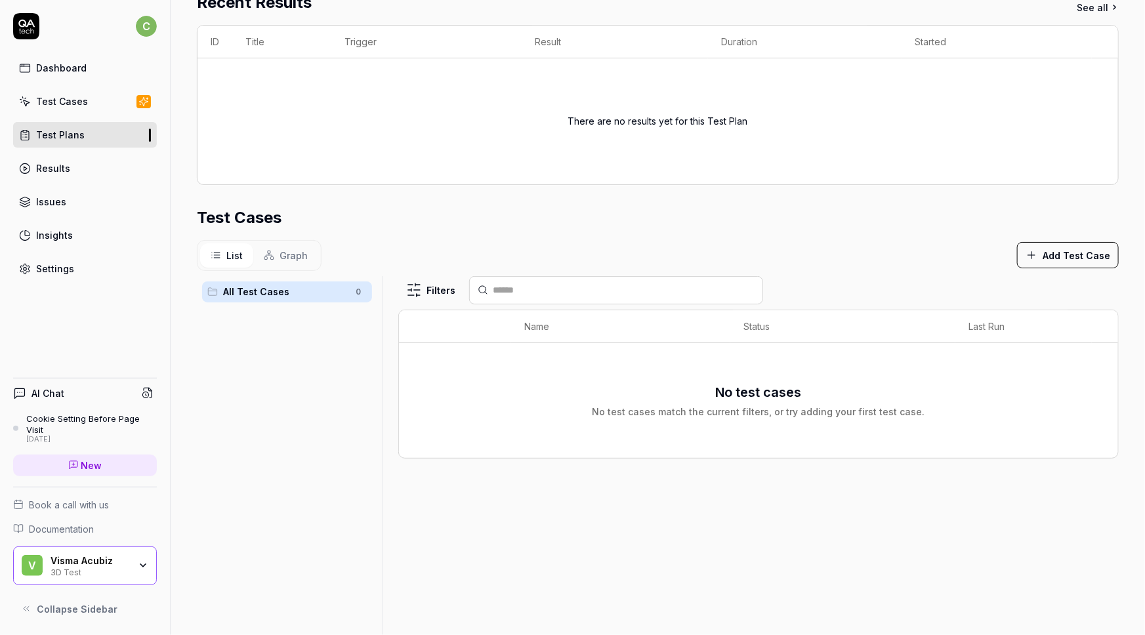
scroll to position [177, 0]
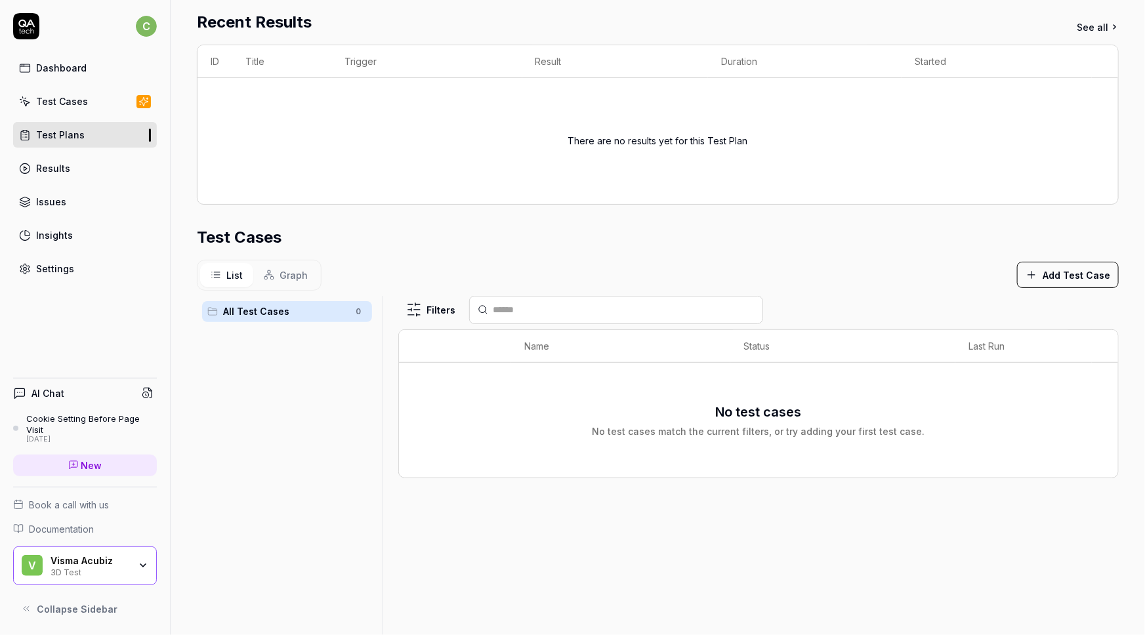
click at [1049, 281] on button "Add Test Case" at bounding box center [1068, 275] width 102 height 26
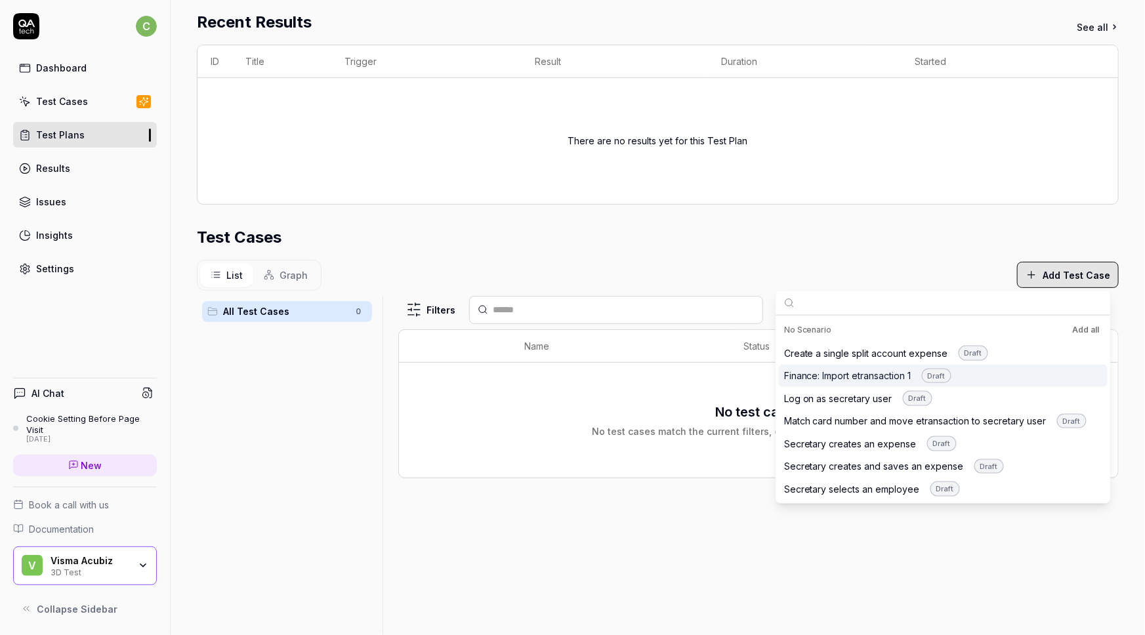
click at [870, 371] on div "Finance: Import etransaction 1 Draft" at bounding box center [867, 375] width 167 height 15
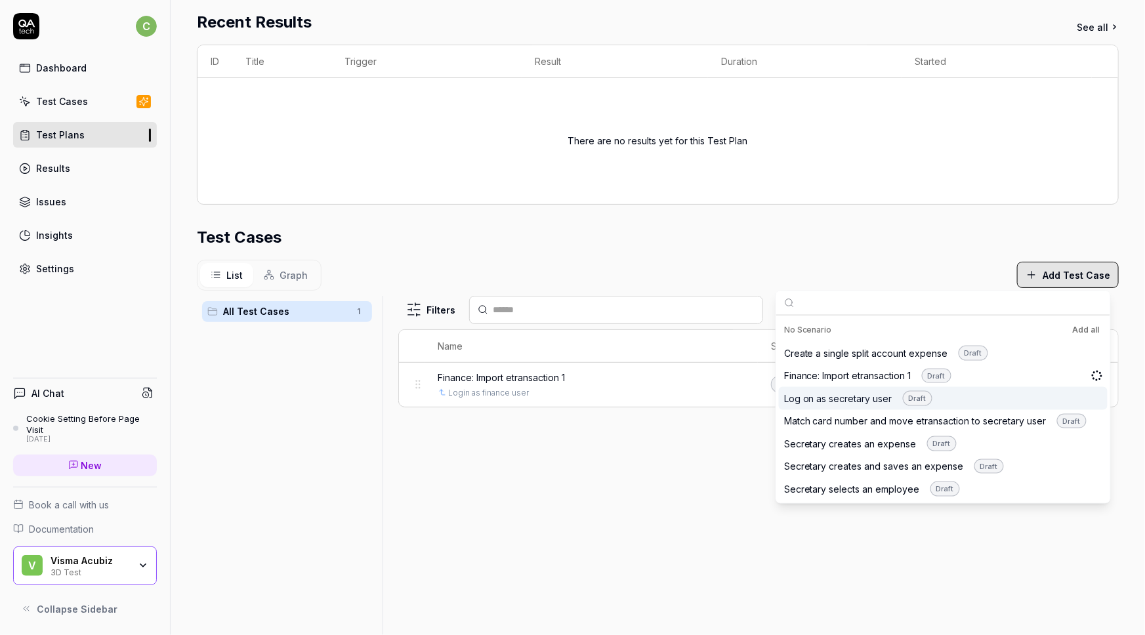
scroll to position [249, 0]
click at [691, 251] on section "Test Cases List Graph Add Test Case All Test Cases 1 Filters Name Status Last R…" at bounding box center [658, 447] width 922 height 443
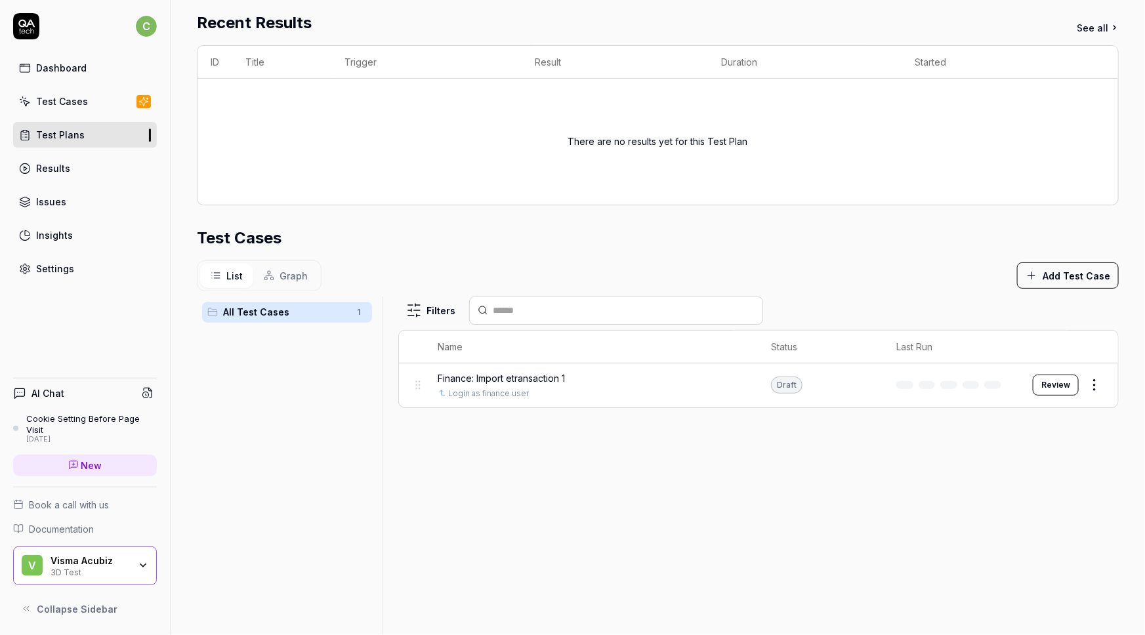
click at [1055, 278] on button "Add Test Case" at bounding box center [1068, 276] width 102 height 26
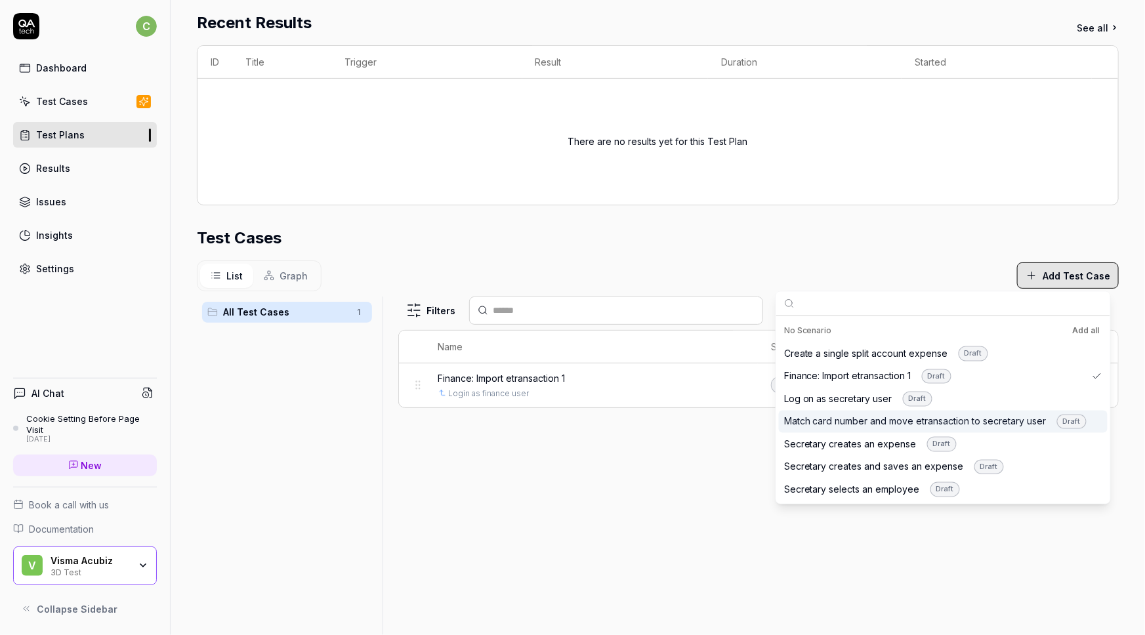
click at [825, 421] on div "Match card number and move etransaction to secretary user Draft" at bounding box center [935, 421] width 303 height 15
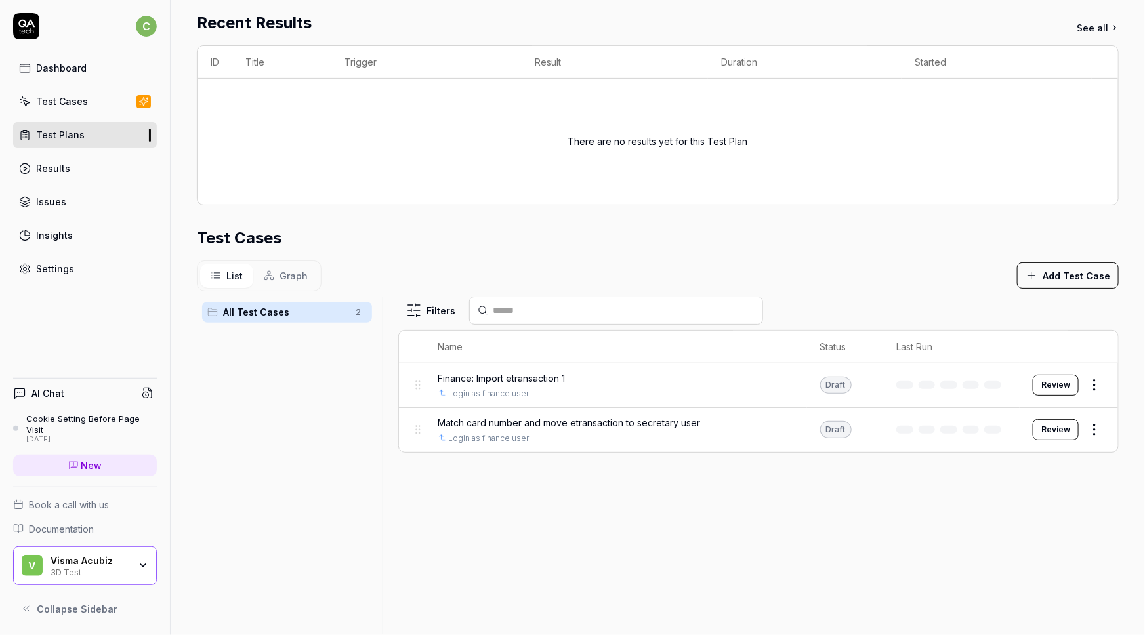
click at [634, 512] on div "Filters Name Status Last Run Finance: Import etransaction 1 Login as finance us…" at bounding box center [758, 483] width 721 height 373
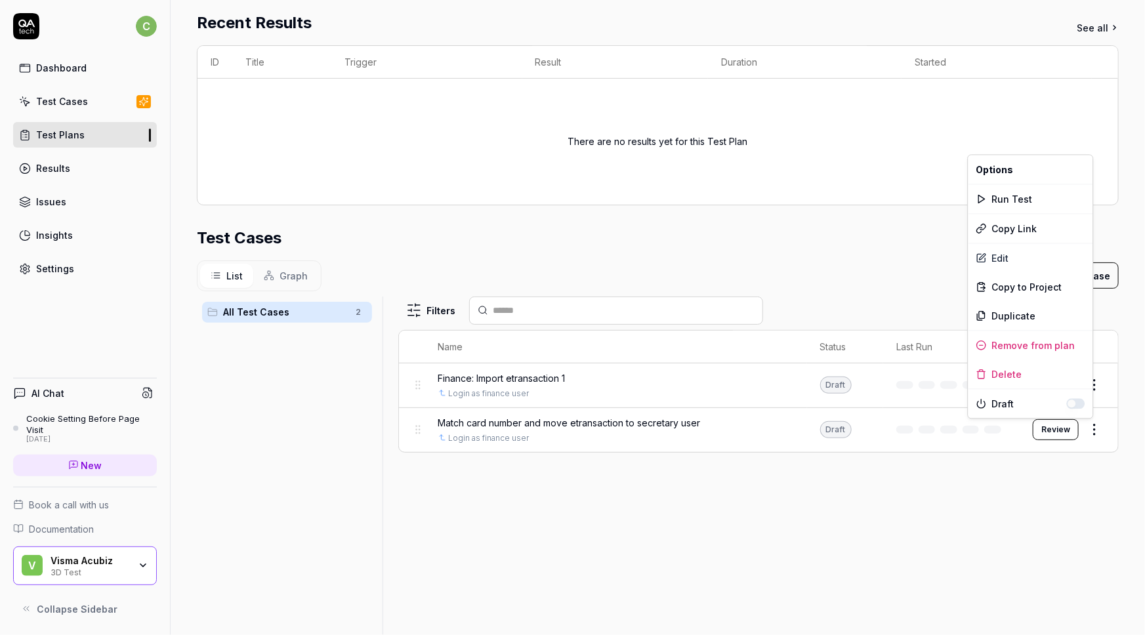
click at [1085, 427] on html "**********" at bounding box center [572, 317] width 1145 height 635
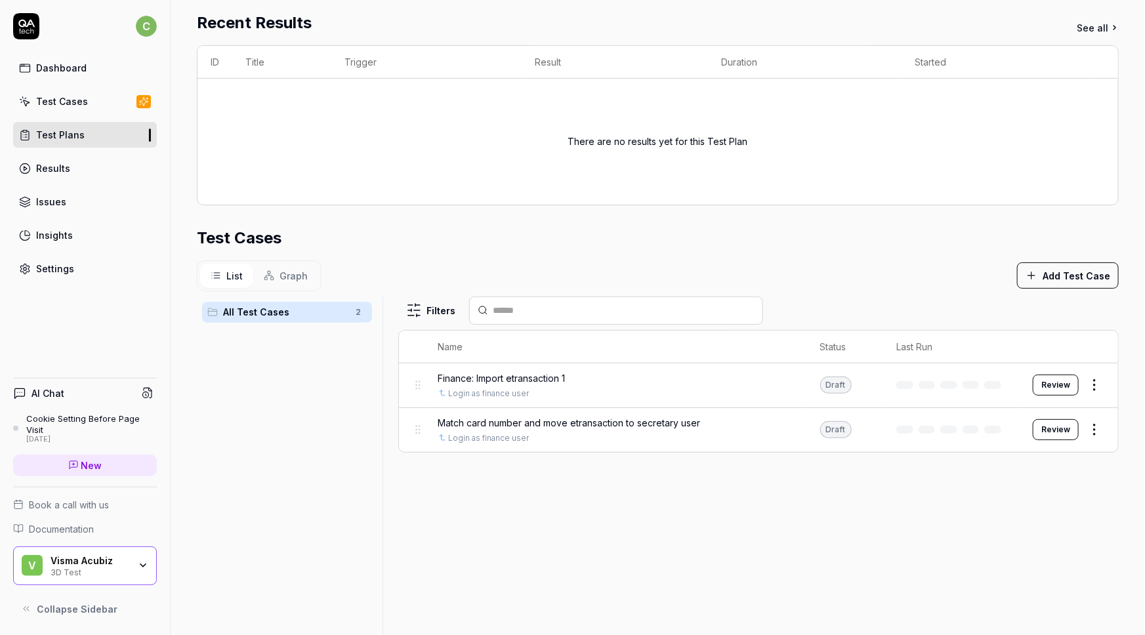
click at [833, 505] on html "**********" at bounding box center [572, 317] width 1145 height 635
click at [49, 100] on div "Test Cases" at bounding box center [62, 102] width 52 height 14
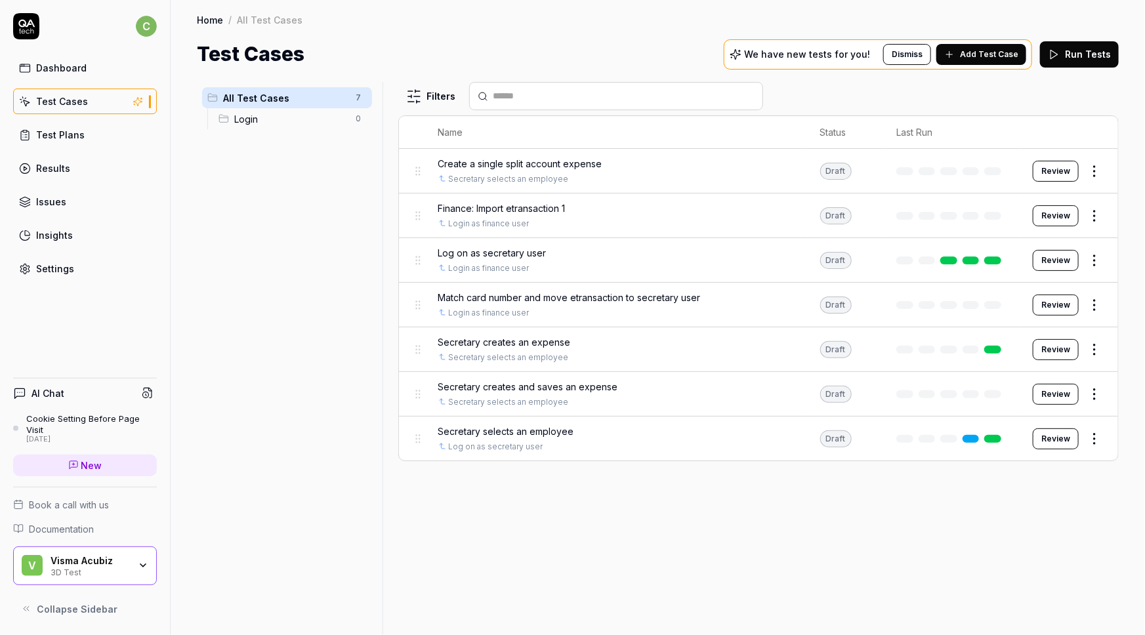
click at [587, 299] on span "Match card number and move etransaction to secretary user" at bounding box center [569, 298] width 263 height 14
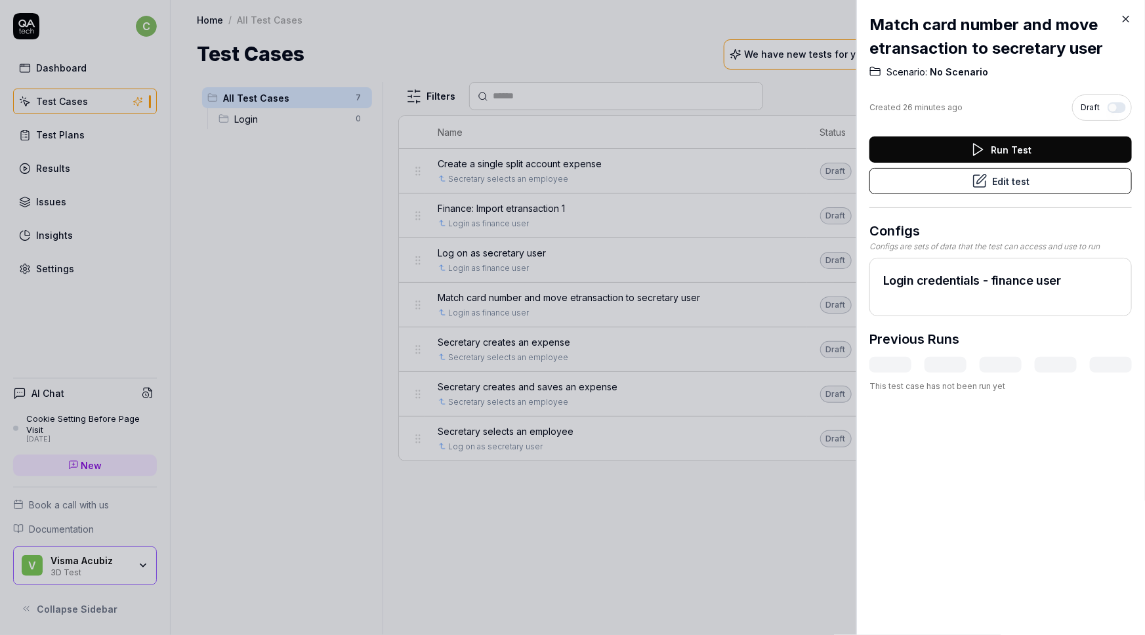
click at [987, 184] on button "Edit test" at bounding box center [1001, 181] width 263 height 26
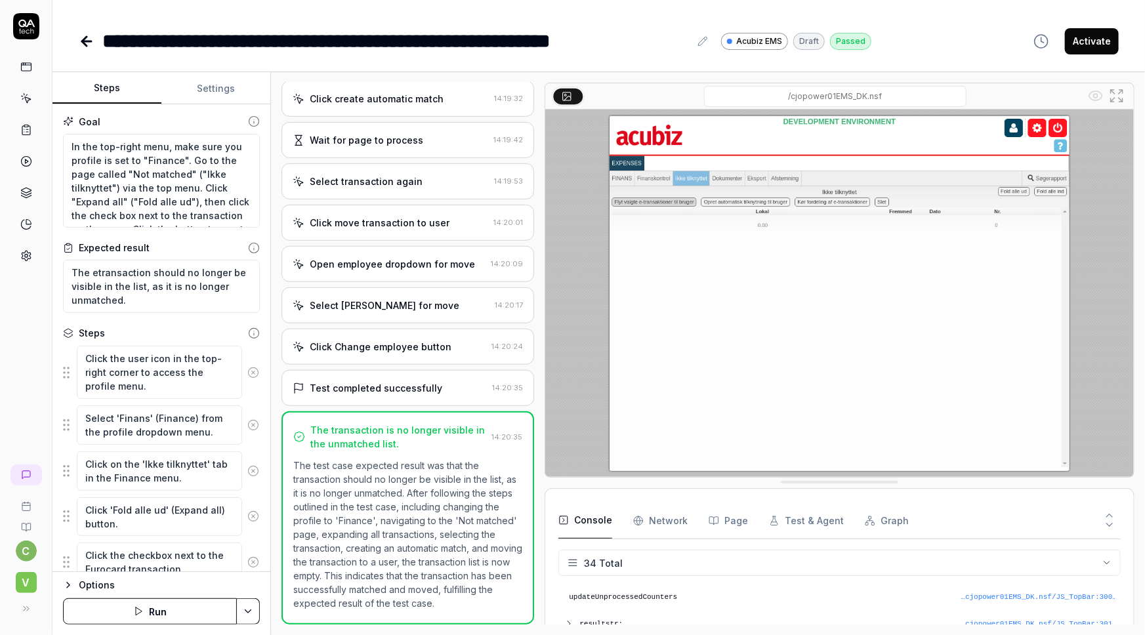
scroll to position [417, 0]
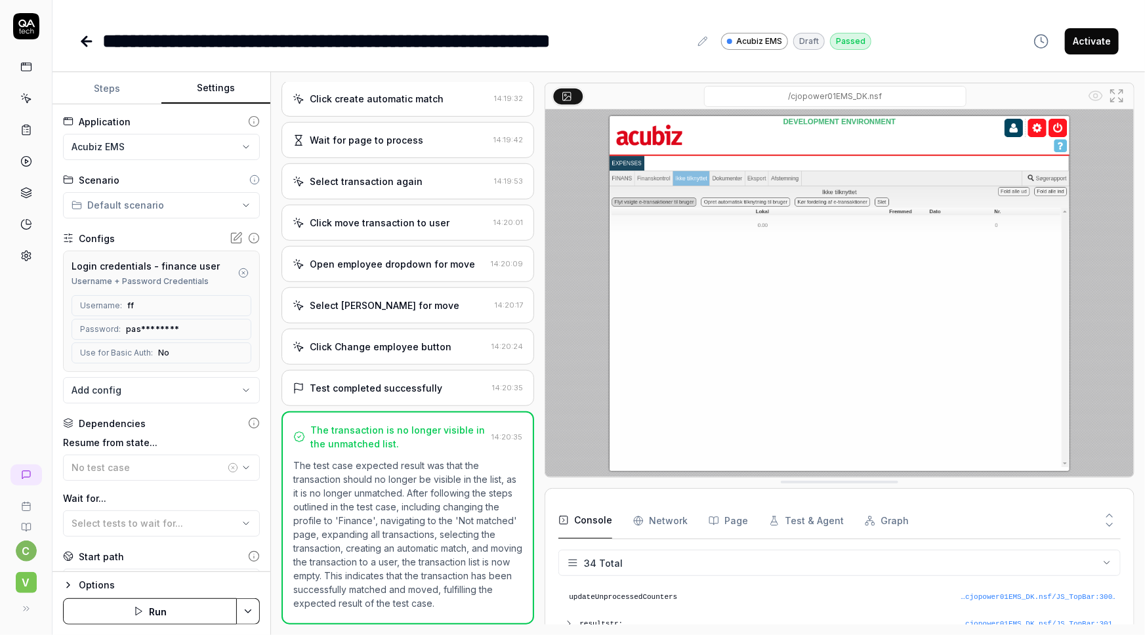
click at [206, 78] on button "Settings" at bounding box center [215, 89] width 109 height 32
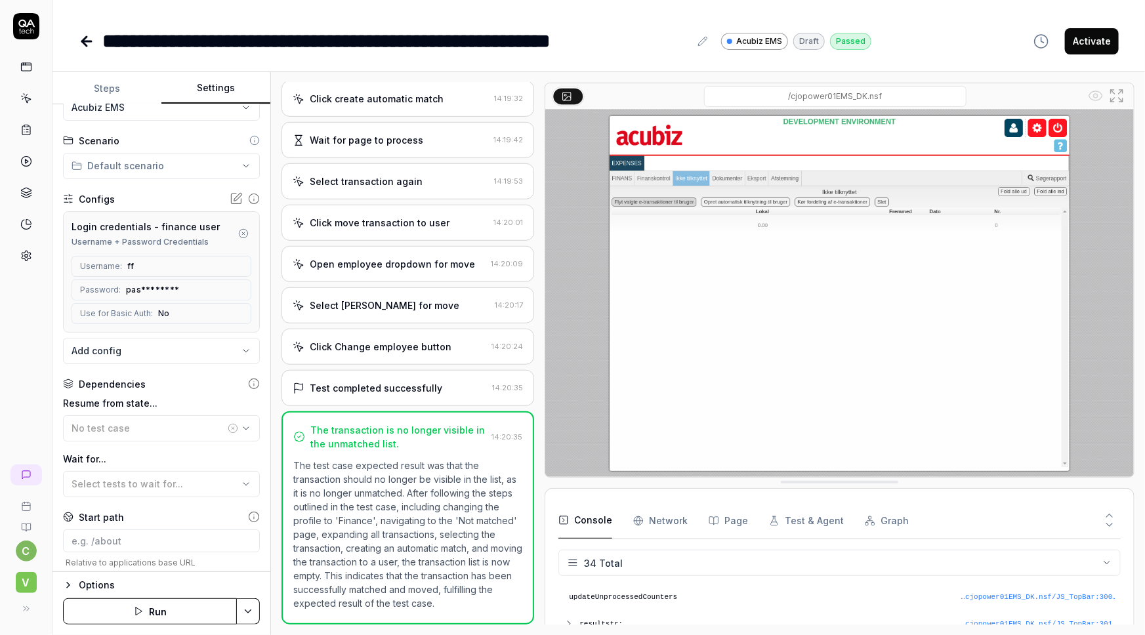
scroll to position [59, 0]
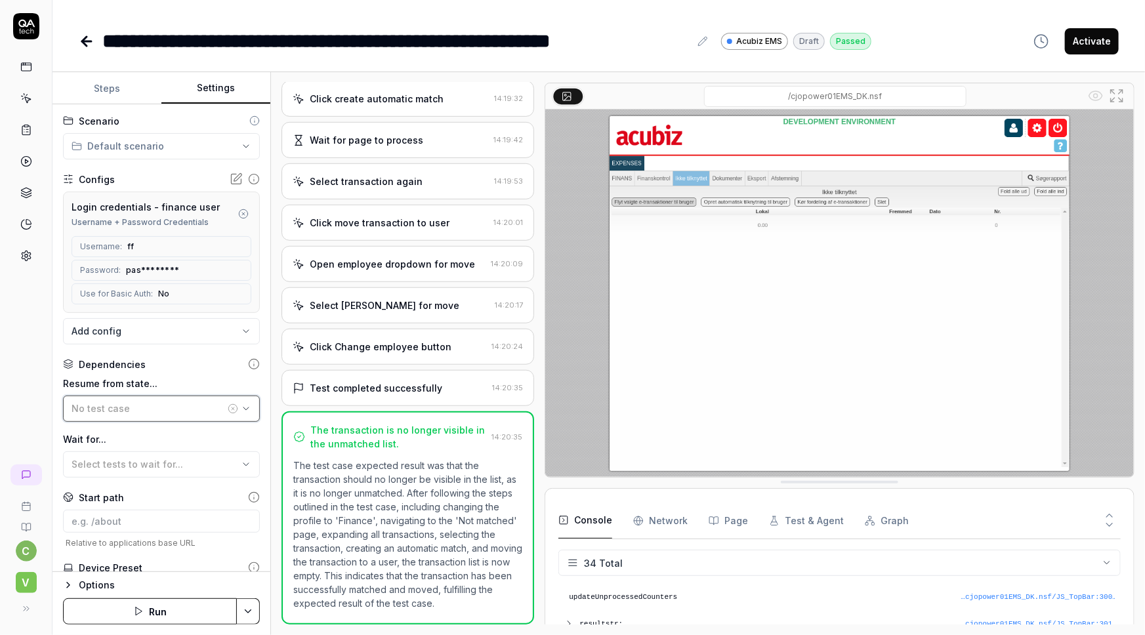
click at [117, 406] on span "No test case" at bounding box center [101, 408] width 58 height 11
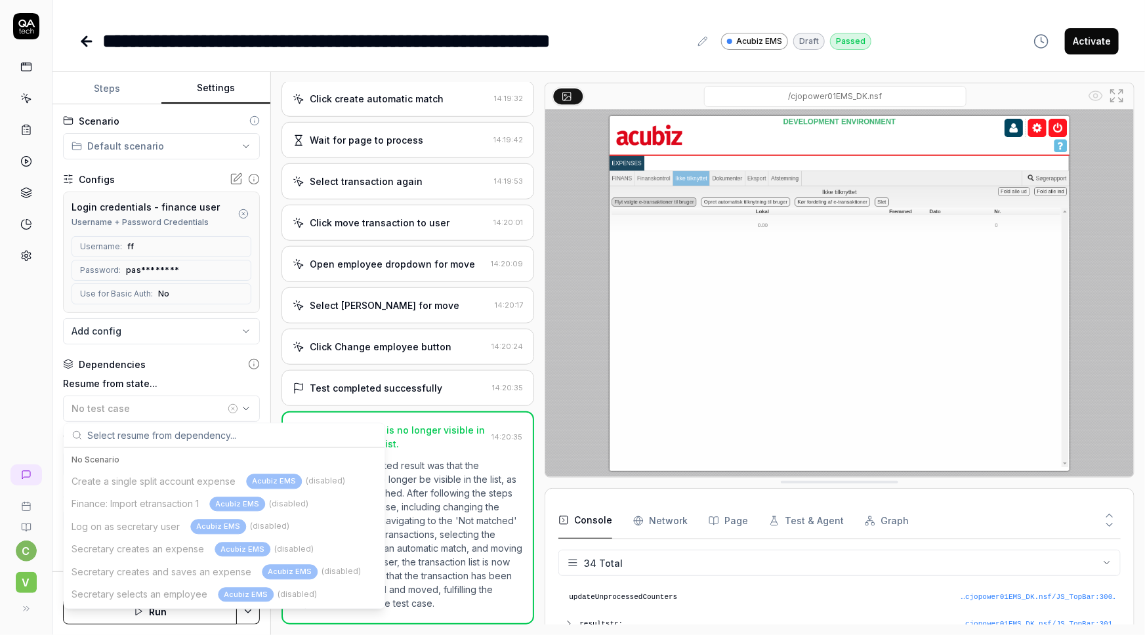
click at [12, 409] on div "c V" at bounding box center [26, 317] width 53 height 635
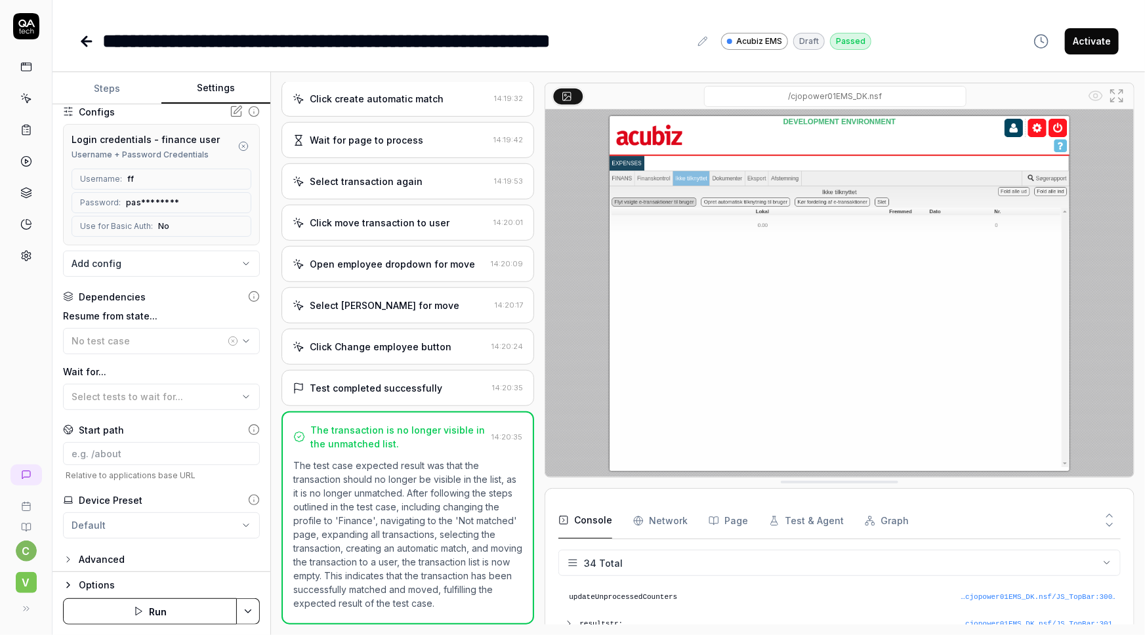
scroll to position [132, 0]
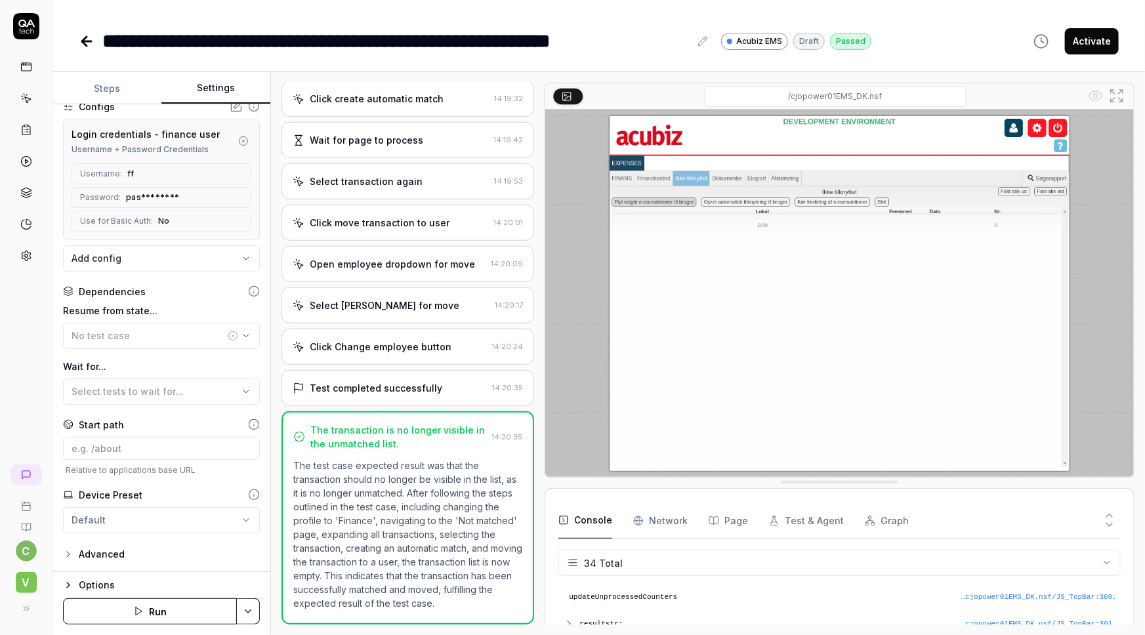
click at [72, 550] on icon "button" at bounding box center [68, 554] width 11 height 11
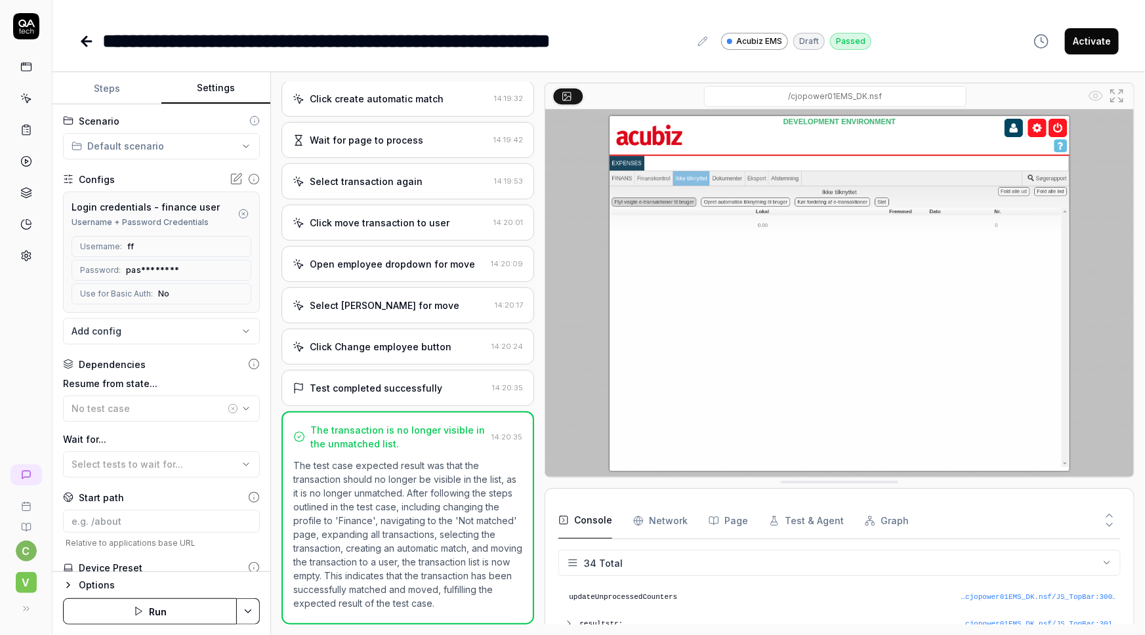
scroll to position [0, 0]
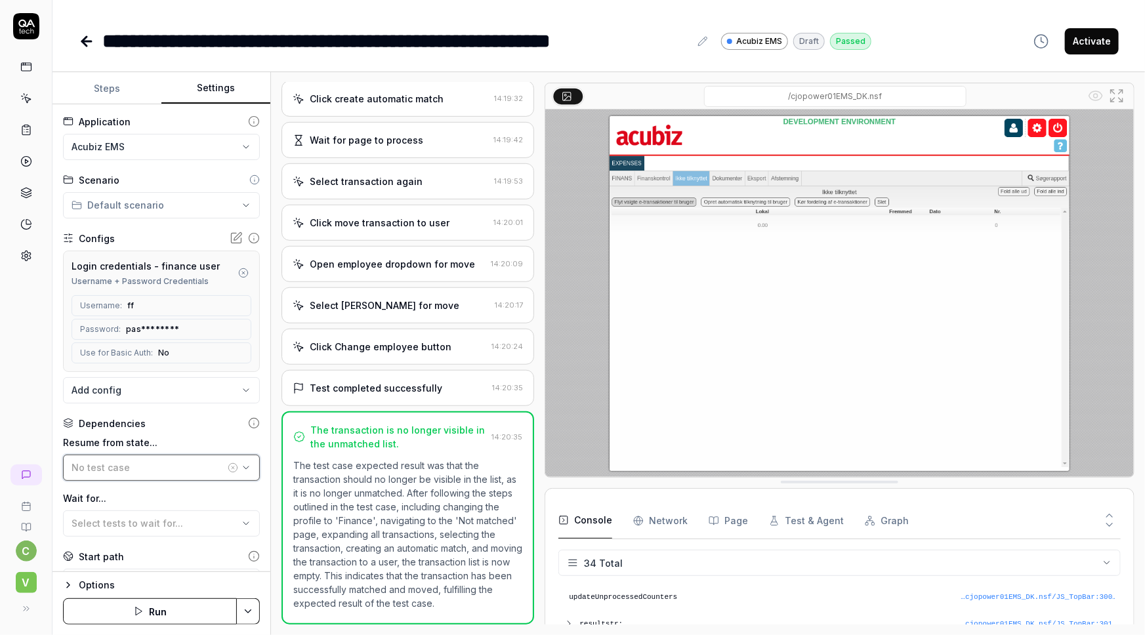
click at [119, 469] on span "No test case" at bounding box center [101, 467] width 58 height 11
click at [0, 340] on div "c V" at bounding box center [26, 317] width 53 height 635
click at [126, 523] on span "Select tests to wait for..." at bounding box center [128, 523] width 112 height 11
click at [19, 370] on div "c V" at bounding box center [26, 317] width 53 height 635
click at [30, 67] on icon at bounding box center [26, 67] width 12 height 12
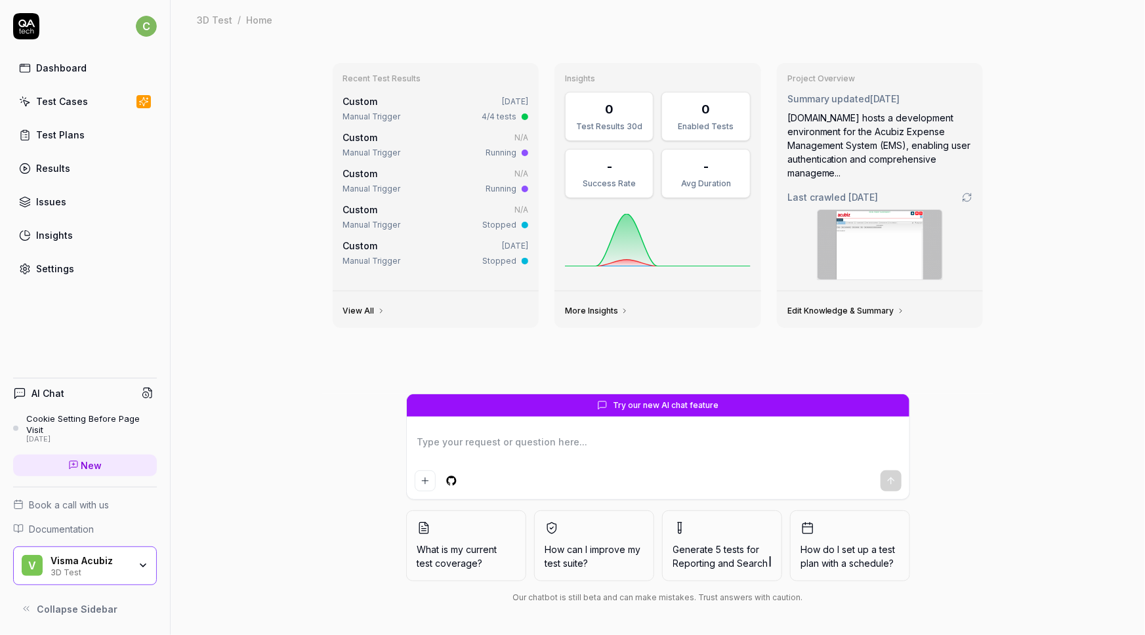
click at [66, 102] on div "Test Cases" at bounding box center [62, 102] width 52 height 14
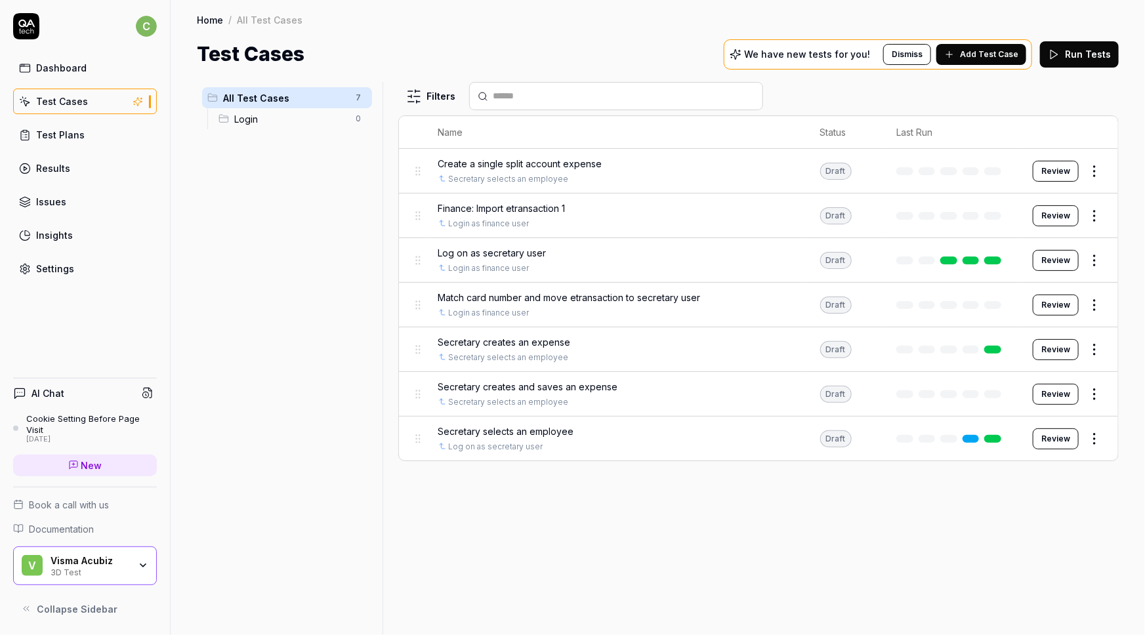
click at [506, 298] on span "Match card number and move etransaction to secretary user" at bounding box center [569, 298] width 263 height 14
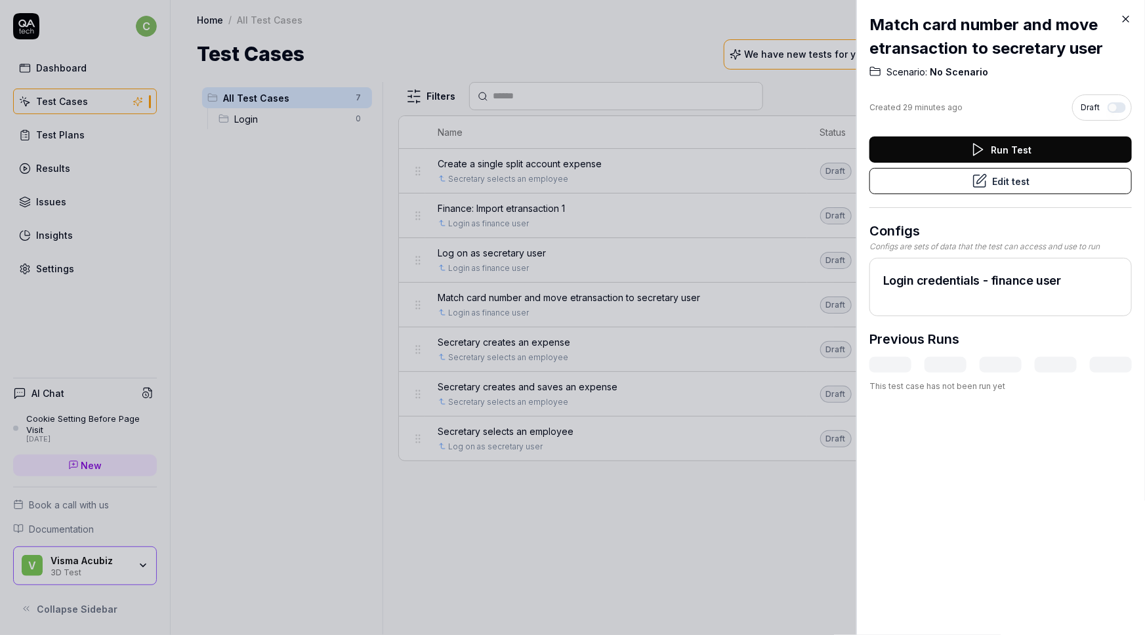
click at [1012, 183] on button "Edit test" at bounding box center [1001, 181] width 263 height 26
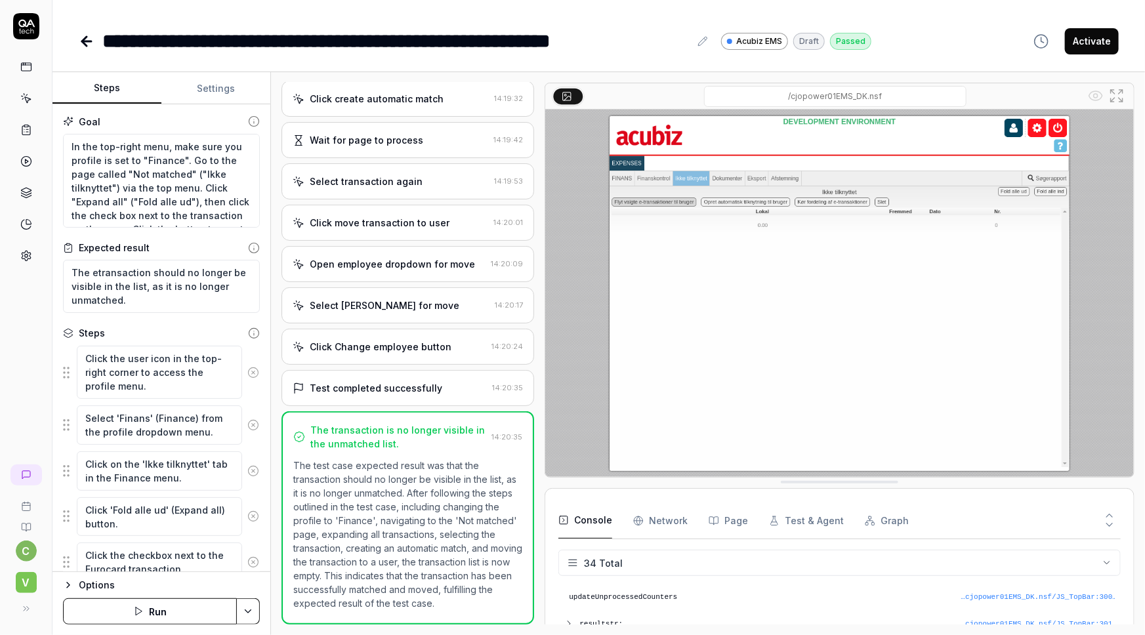
scroll to position [417, 0]
click at [207, 87] on button "Settings" at bounding box center [215, 89] width 109 height 32
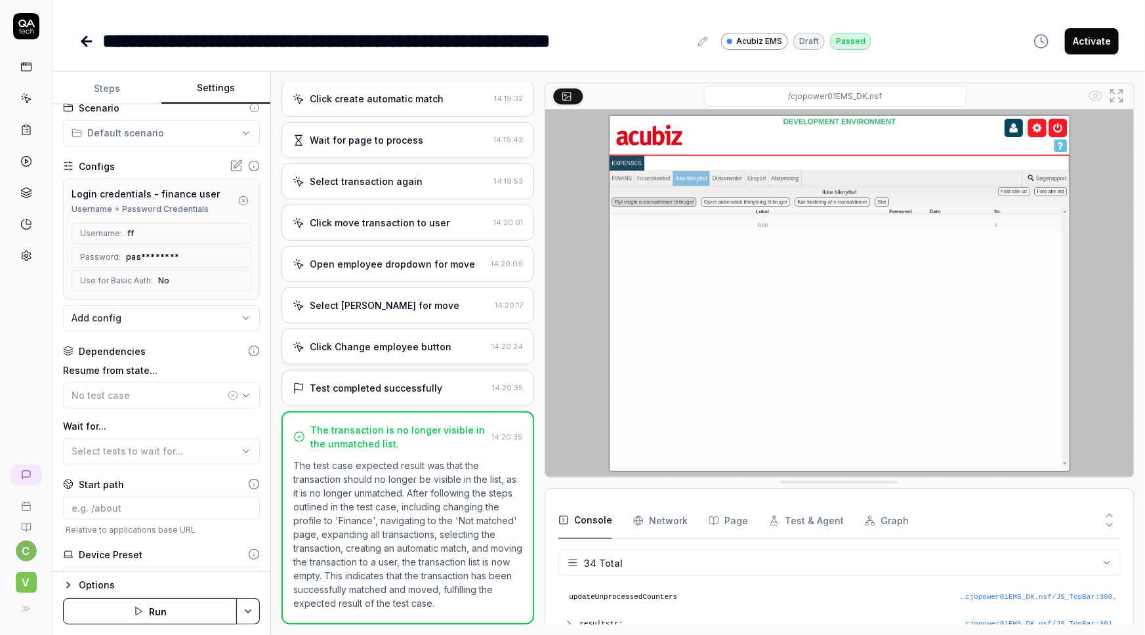
scroll to position [13, 0]
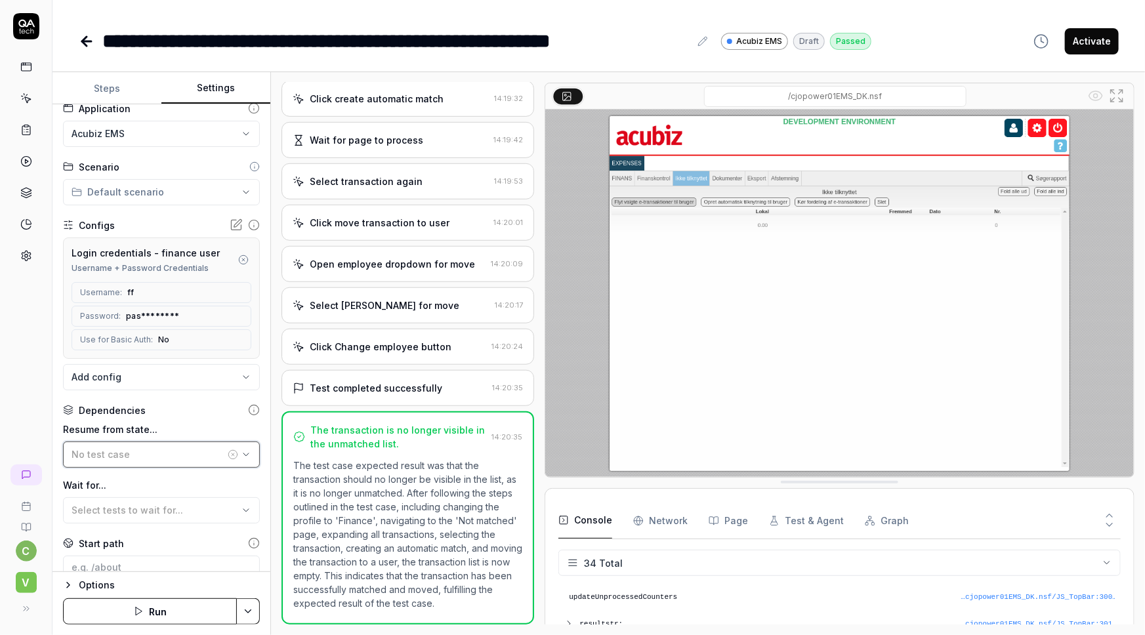
click at [122, 454] on span "No test case" at bounding box center [101, 454] width 58 height 11
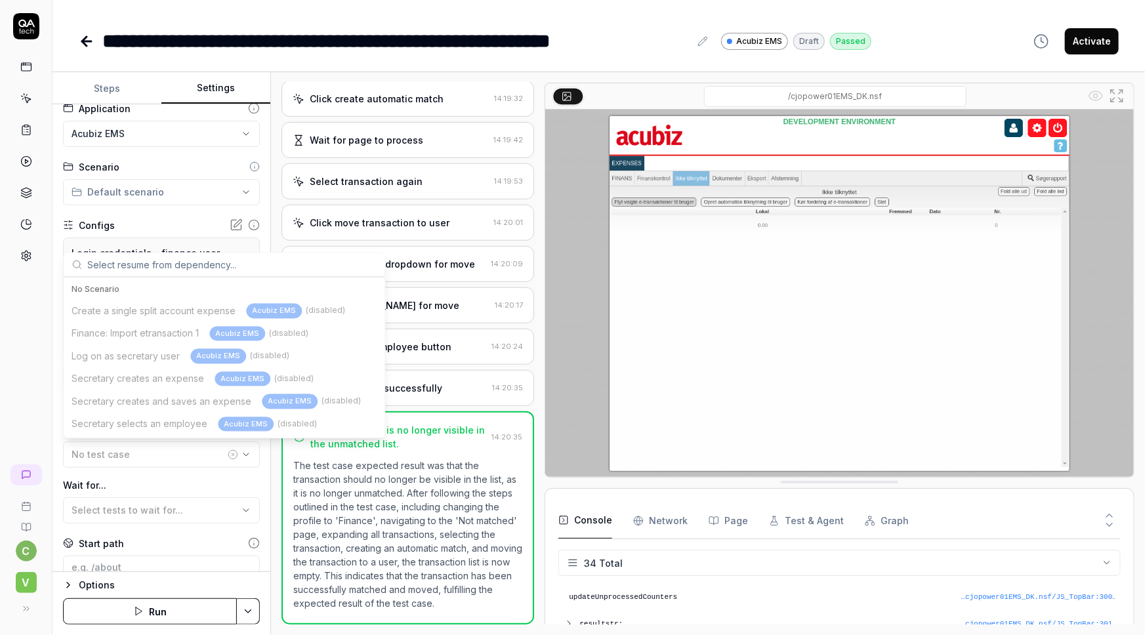
click at [212, 354] on div "Create a single split account expense Acubiz EMS (disabled) Finance: Import etr…" at bounding box center [224, 368] width 316 height 136
click at [92, 289] on div "No Scenario" at bounding box center [224, 290] width 305 height 12
click at [133, 260] on input "text" at bounding box center [231, 265] width 289 height 24
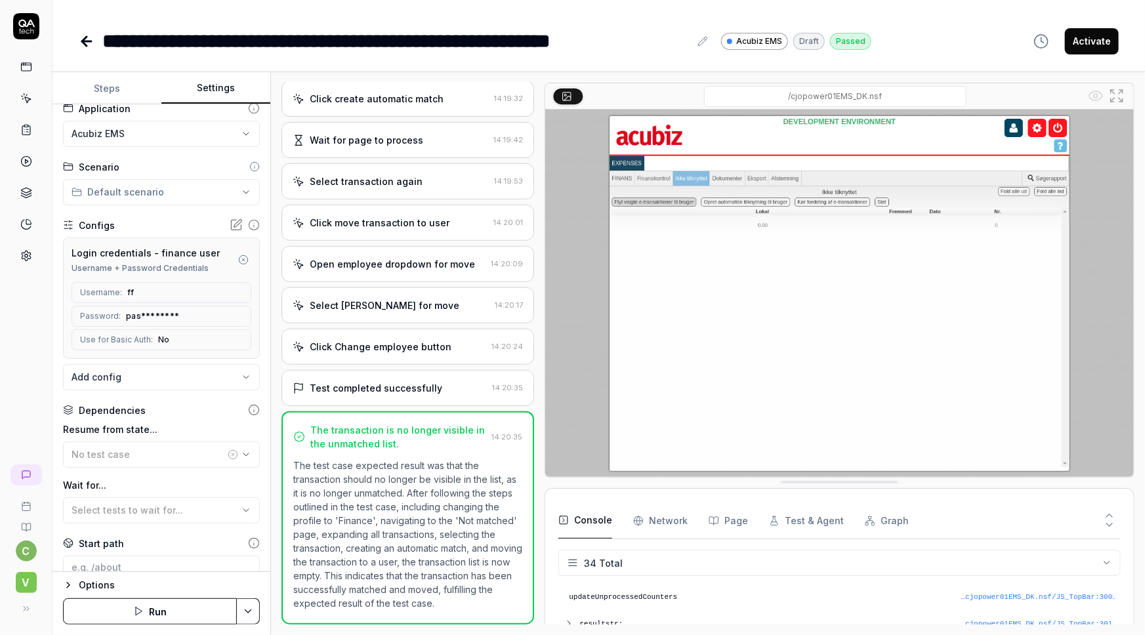
click at [18, 368] on div "c V" at bounding box center [26, 317] width 53 height 635
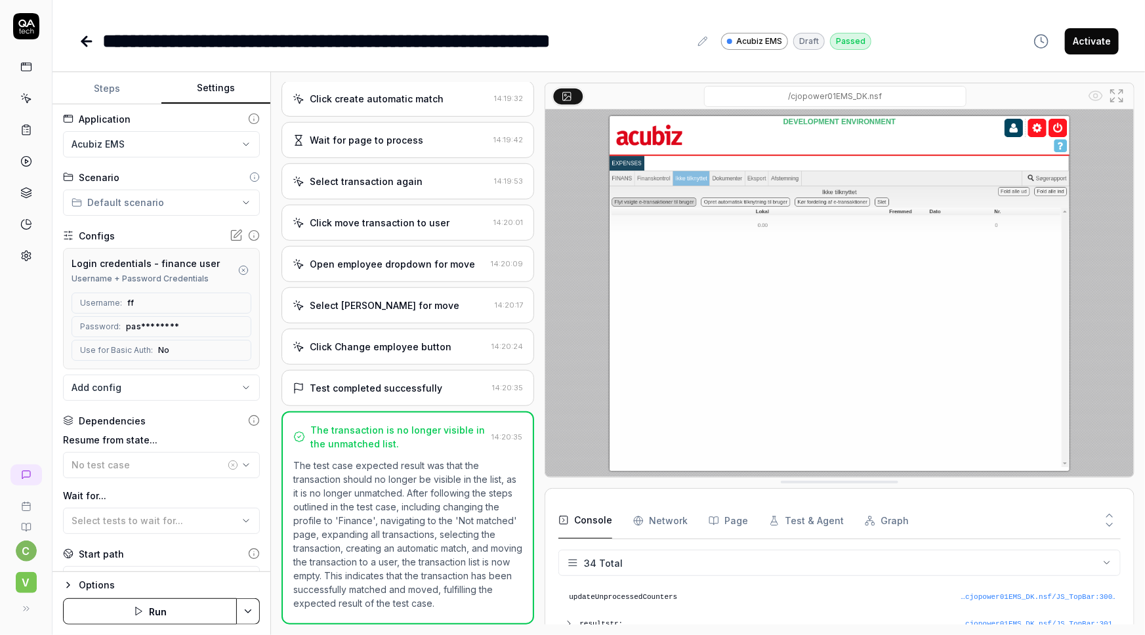
scroll to position [0, 0]
click at [157, 148] on html "**********" at bounding box center [572, 317] width 1145 height 635
click at [11, 329] on html "**********" at bounding box center [572, 317] width 1145 height 635
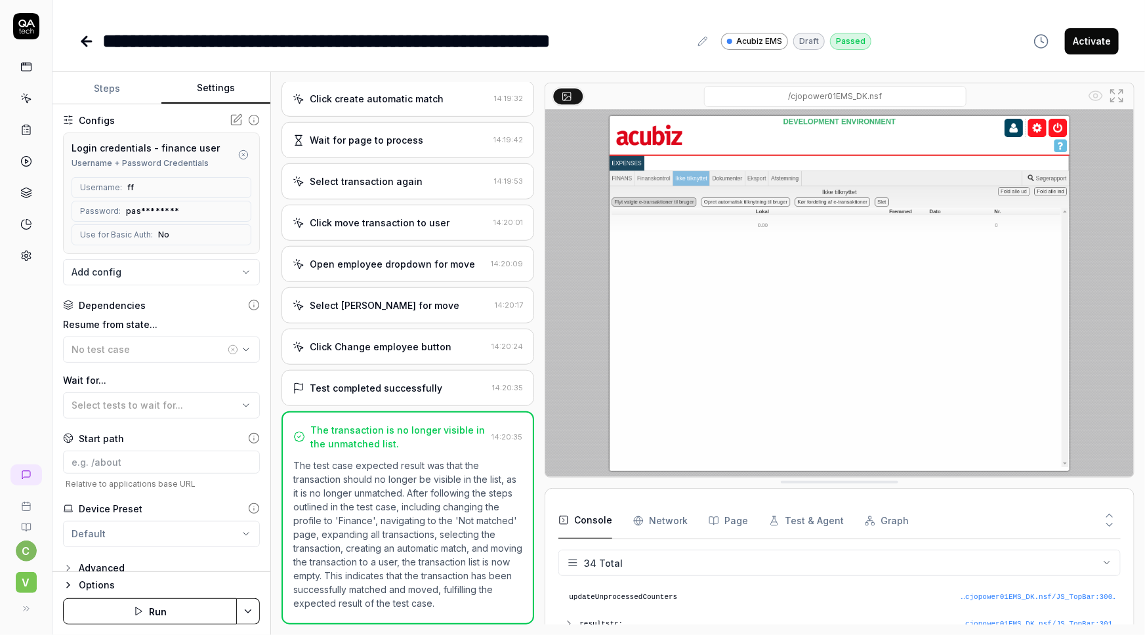
scroll to position [132, 0]
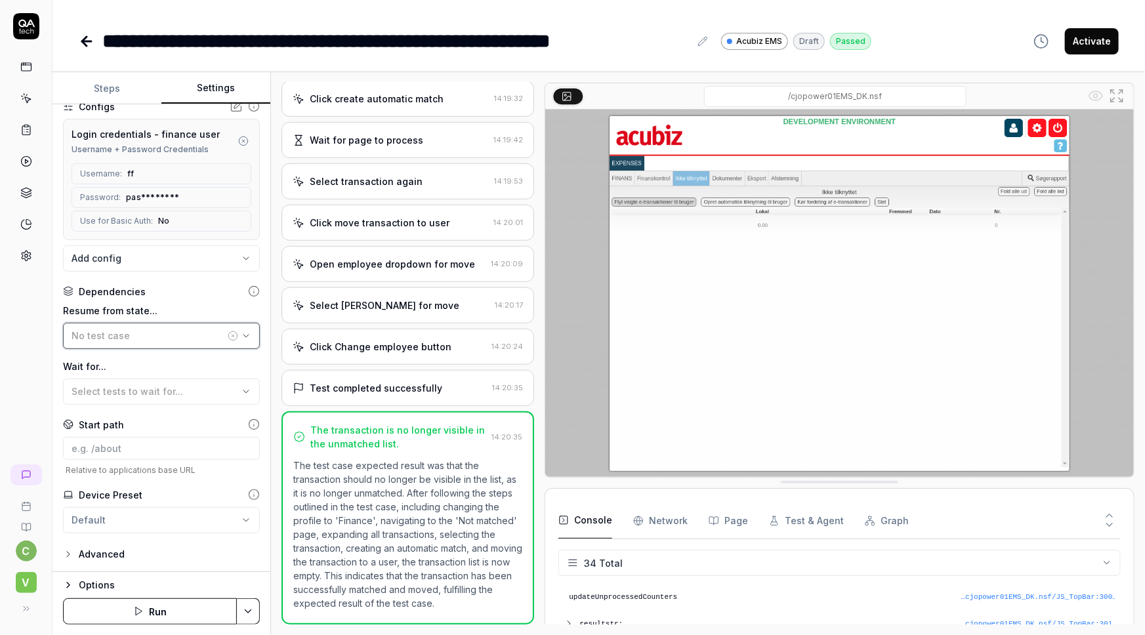
click at [96, 343] on button "No test case" at bounding box center [161, 336] width 197 height 26
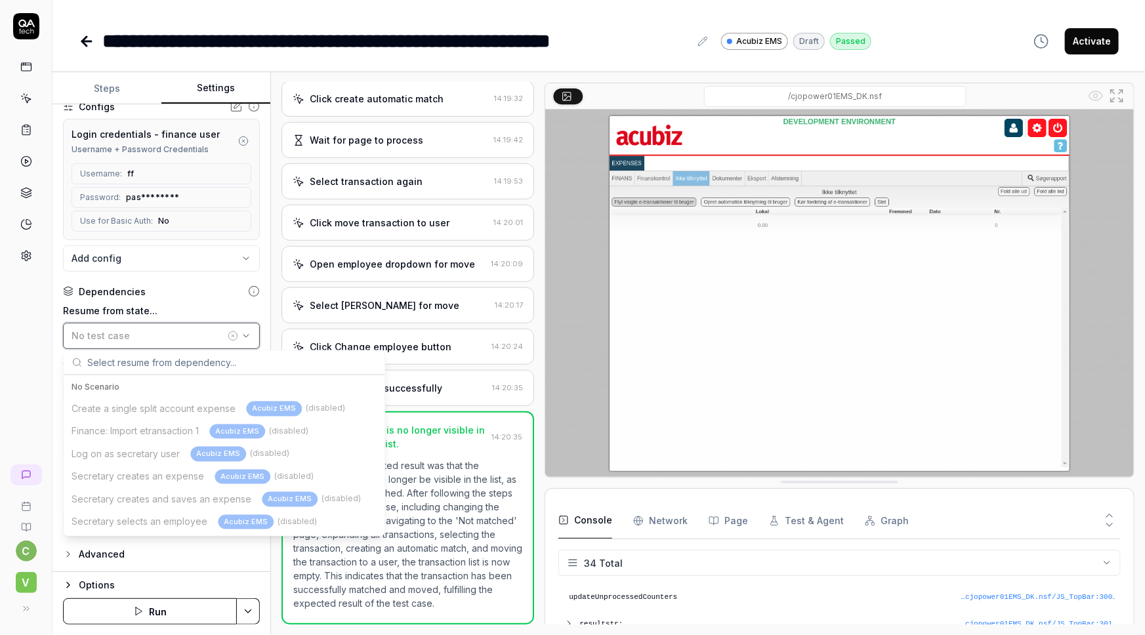
click at [96, 343] on button "No test case" at bounding box center [161, 336] width 197 height 26
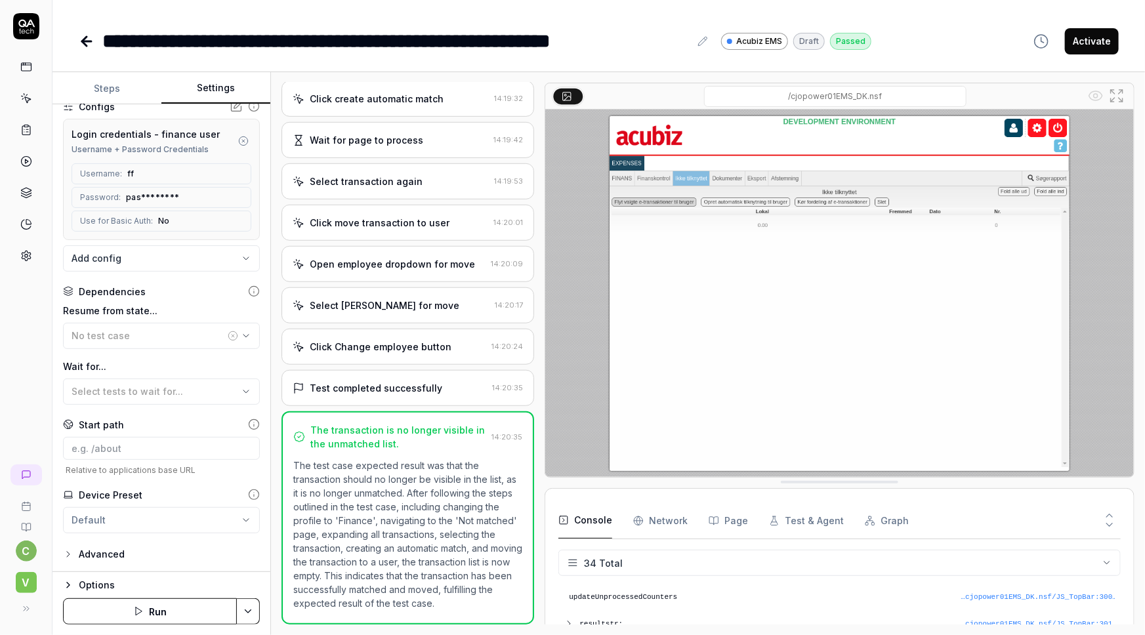
click at [228, 337] on icon "button" at bounding box center [233, 336] width 11 height 11
click at [241, 331] on icon "button" at bounding box center [246, 336] width 11 height 11
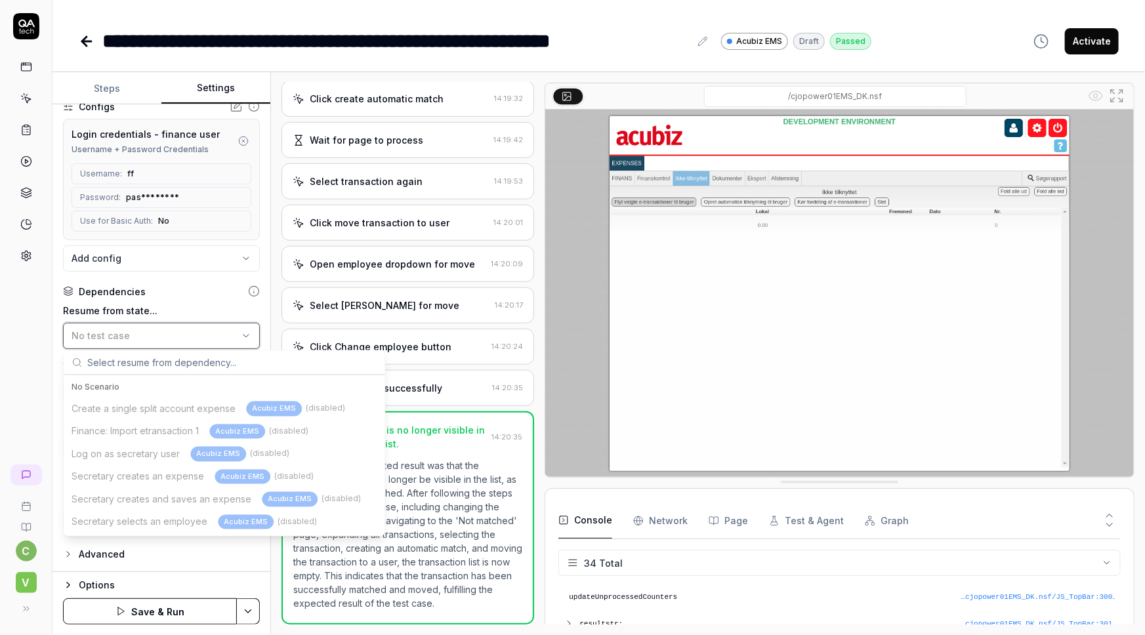
click at [241, 331] on icon "button" at bounding box center [246, 336] width 11 height 11
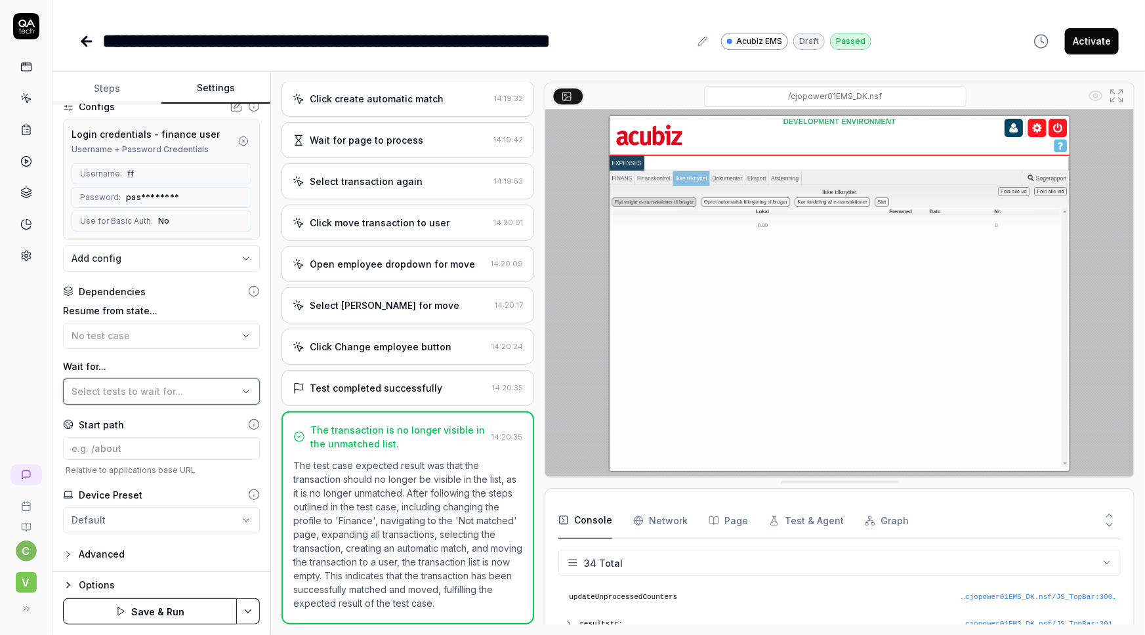
click at [136, 381] on button "Select tests to wait for..." at bounding box center [161, 392] width 197 height 26
click at [26, 395] on div "c V" at bounding box center [26, 317] width 53 height 635
click at [65, 555] on icon "button" at bounding box center [68, 554] width 11 height 11
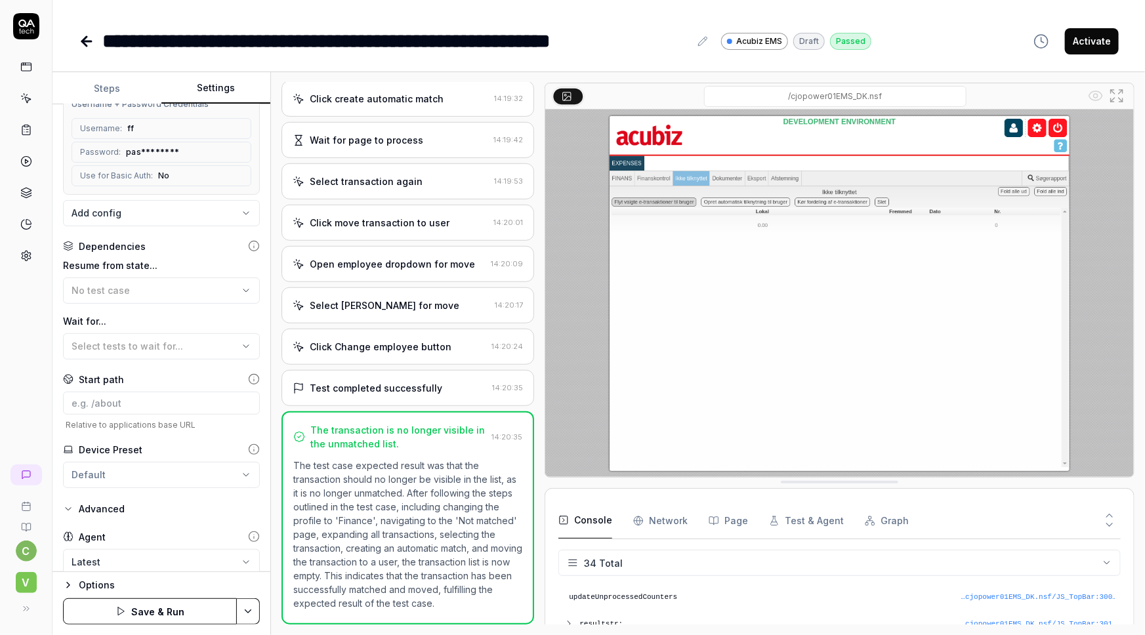
scroll to position [236, 0]
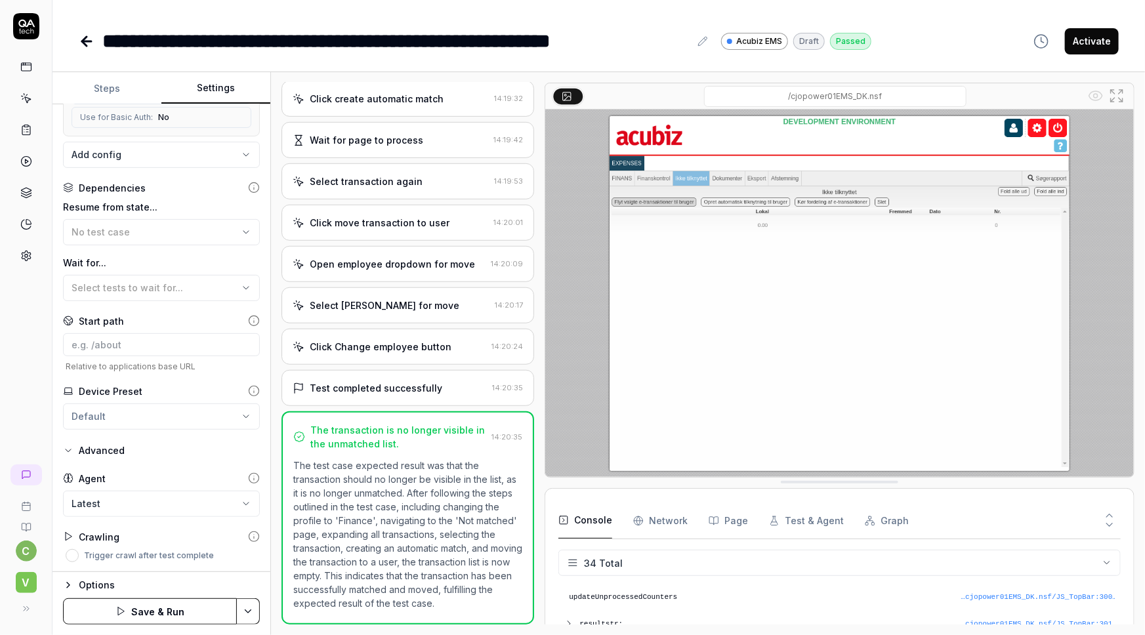
click at [70, 459] on div "**********" at bounding box center [162, 338] width 218 height 468
click at [176, 230] on div "No test case" at bounding box center [155, 232] width 167 height 14
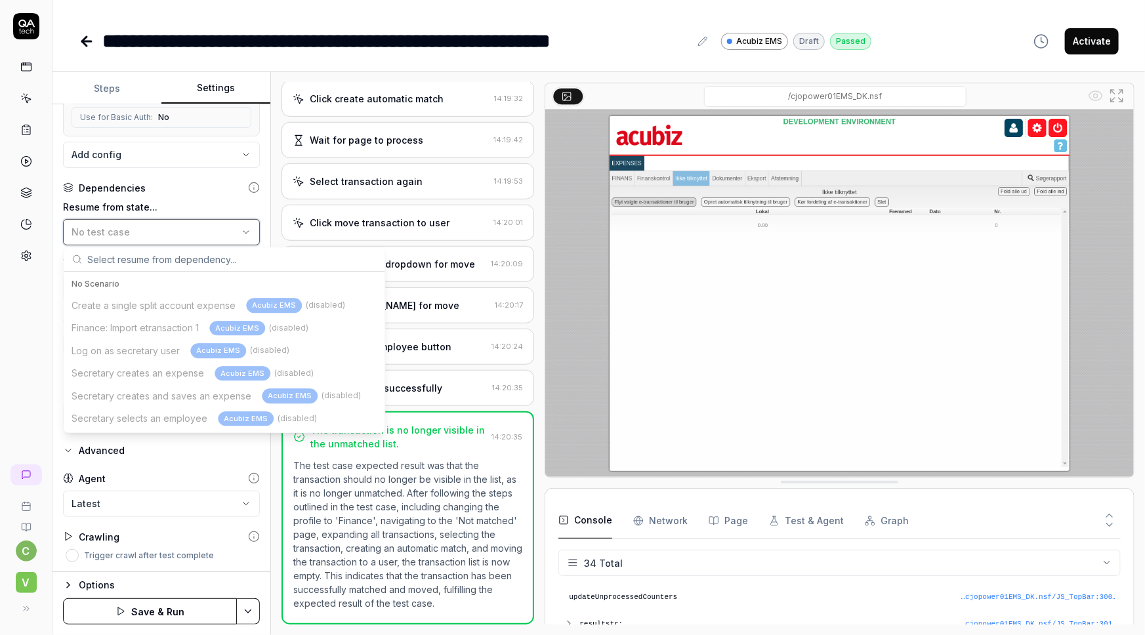
click at [176, 230] on div "No test case" at bounding box center [155, 232] width 167 height 14
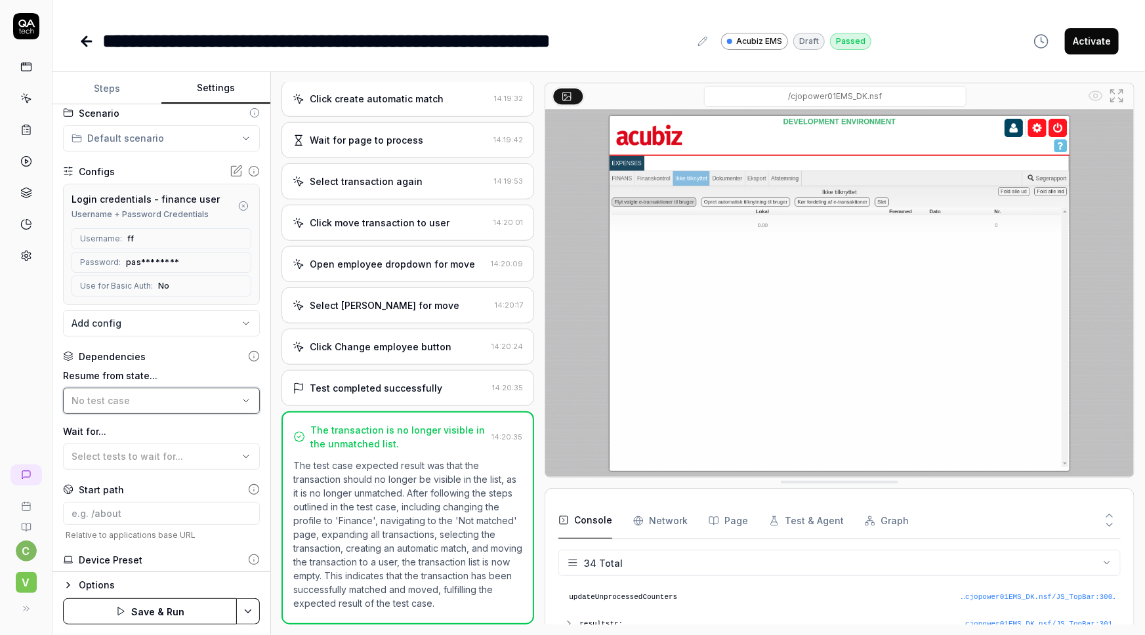
scroll to position [56, 0]
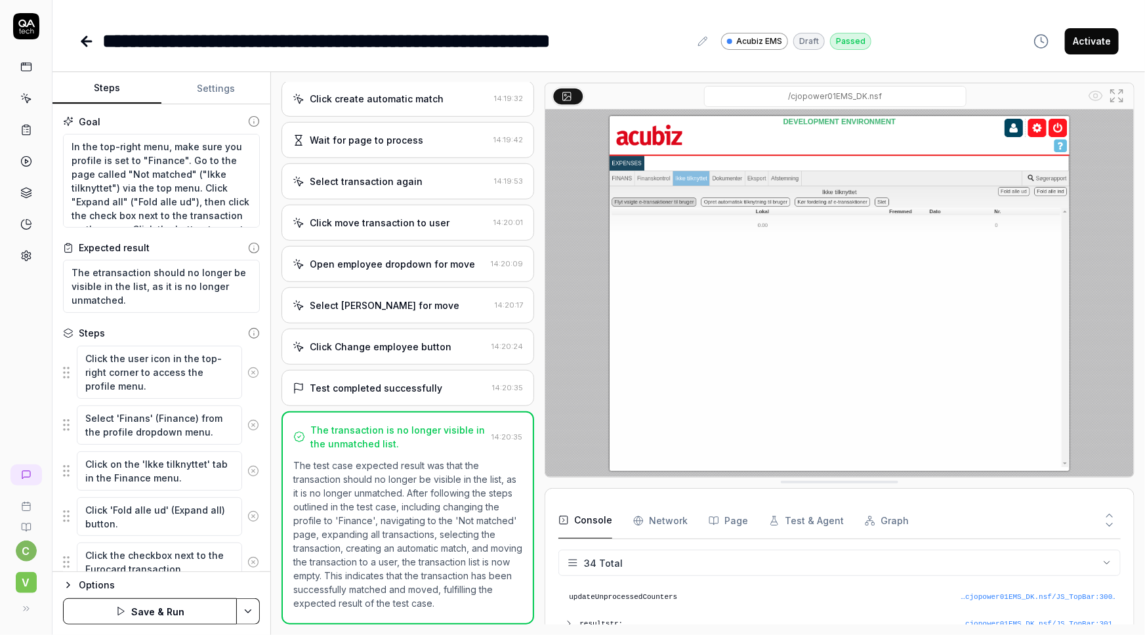
click at [107, 79] on button "Steps" at bounding box center [107, 89] width 109 height 32
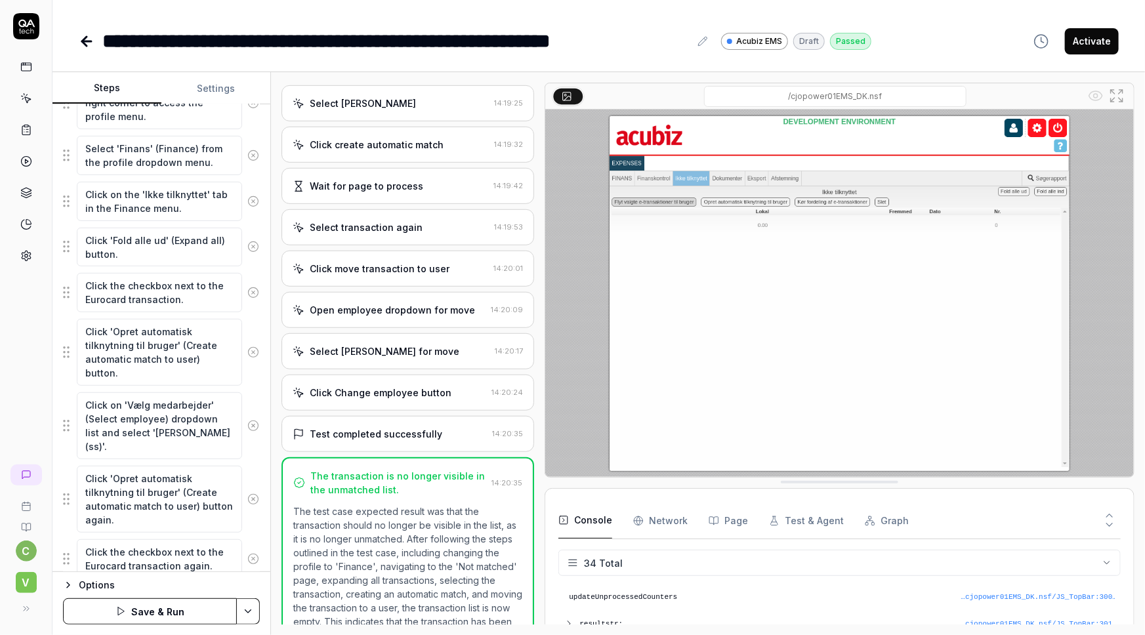
scroll to position [238, 0]
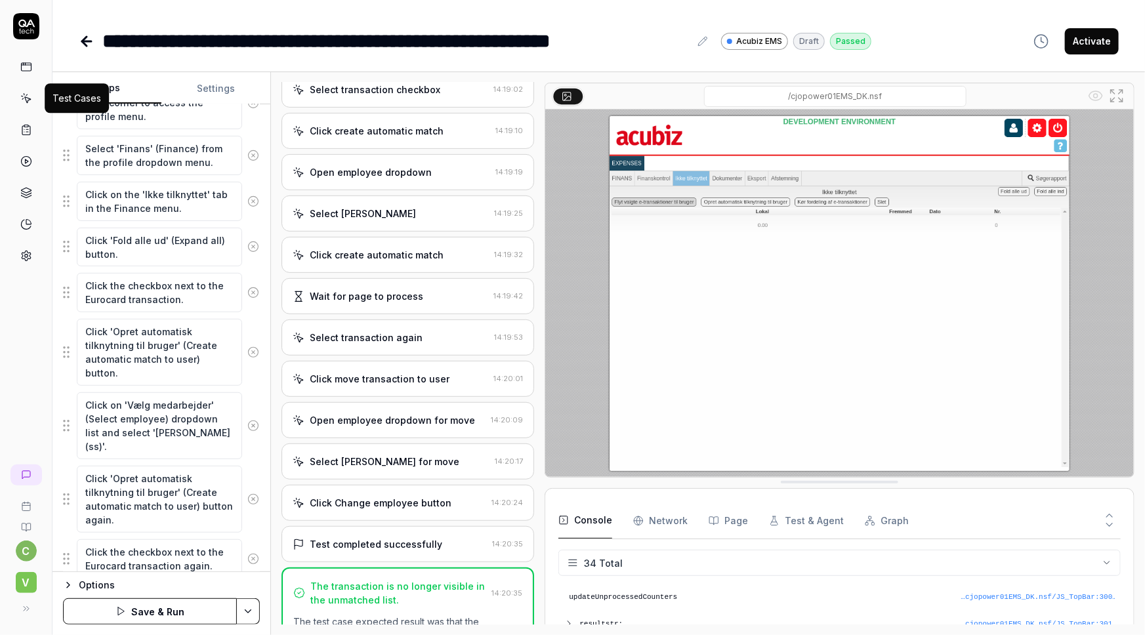
click at [24, 94] on icon at bounding box center [24, 94] width 1 height 1
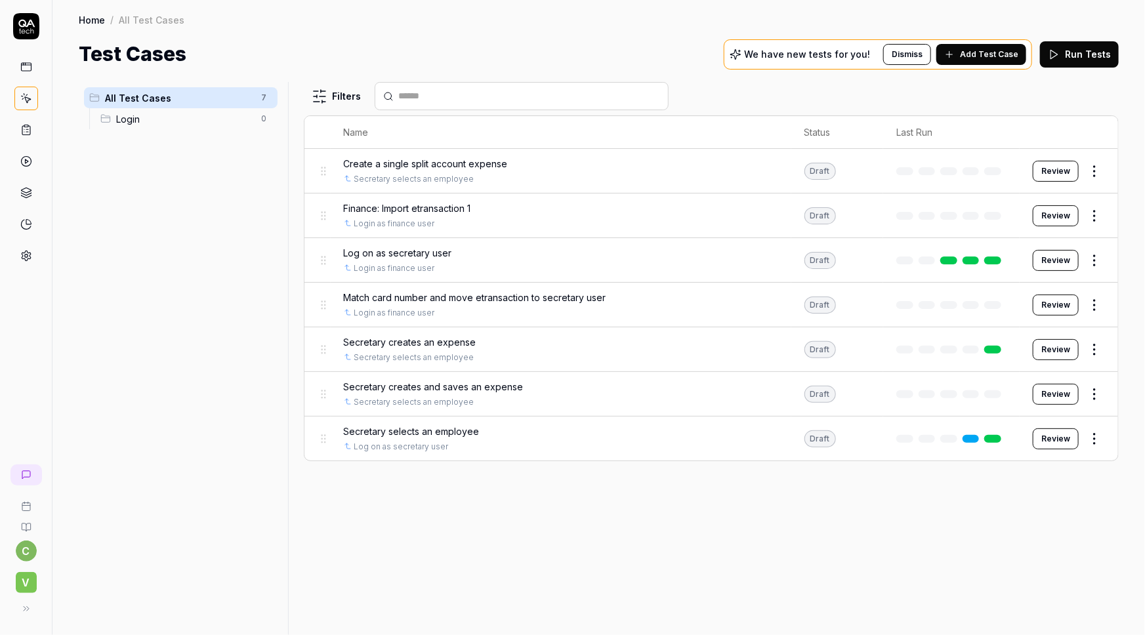
click at [1002, 57] on span "Add Test Case" at bounding box center [989, 55] width 58 height 12
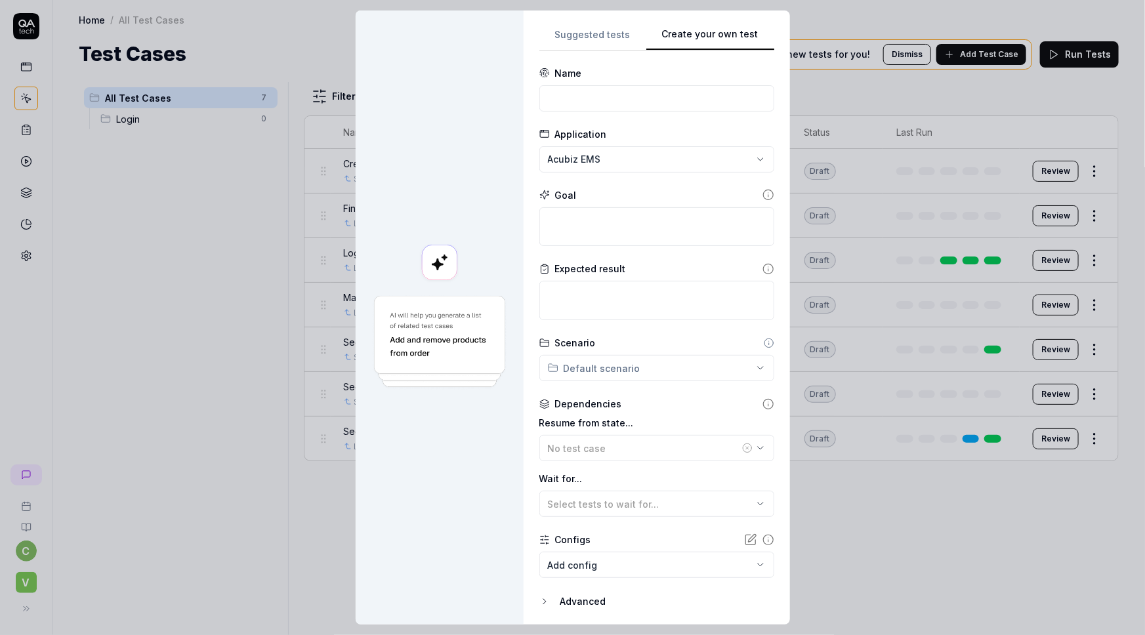
click at [729, 32] on button "Create your own test" at bounding box center [711, 39] width 128 height 24
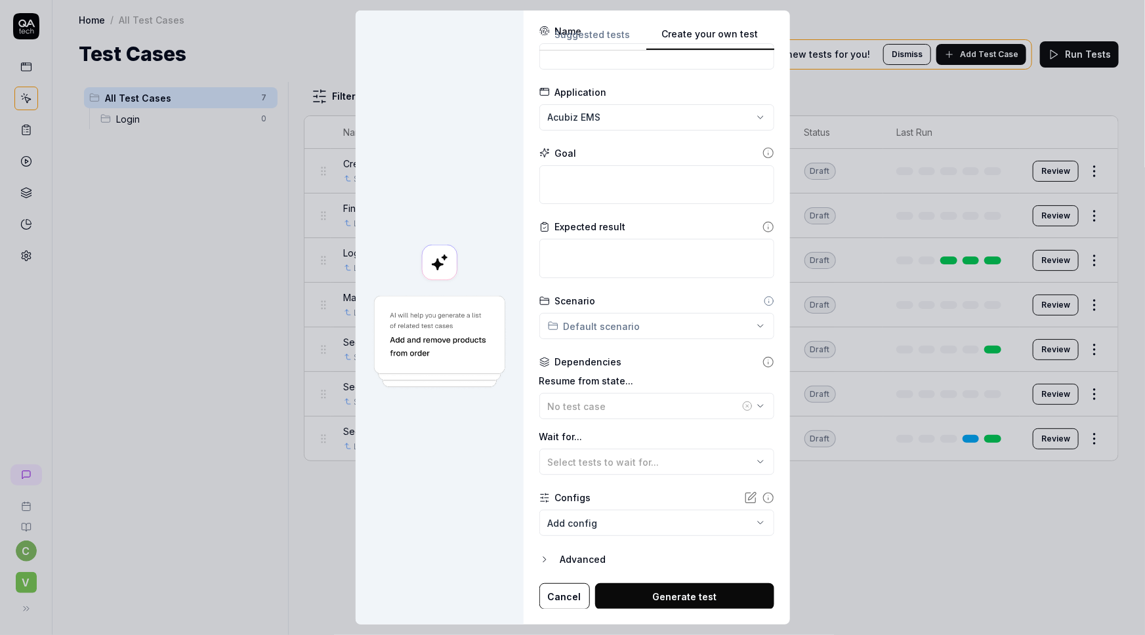
click at [542, 558] on icon "button" at bounding box center [545, 560] width 11 height 11
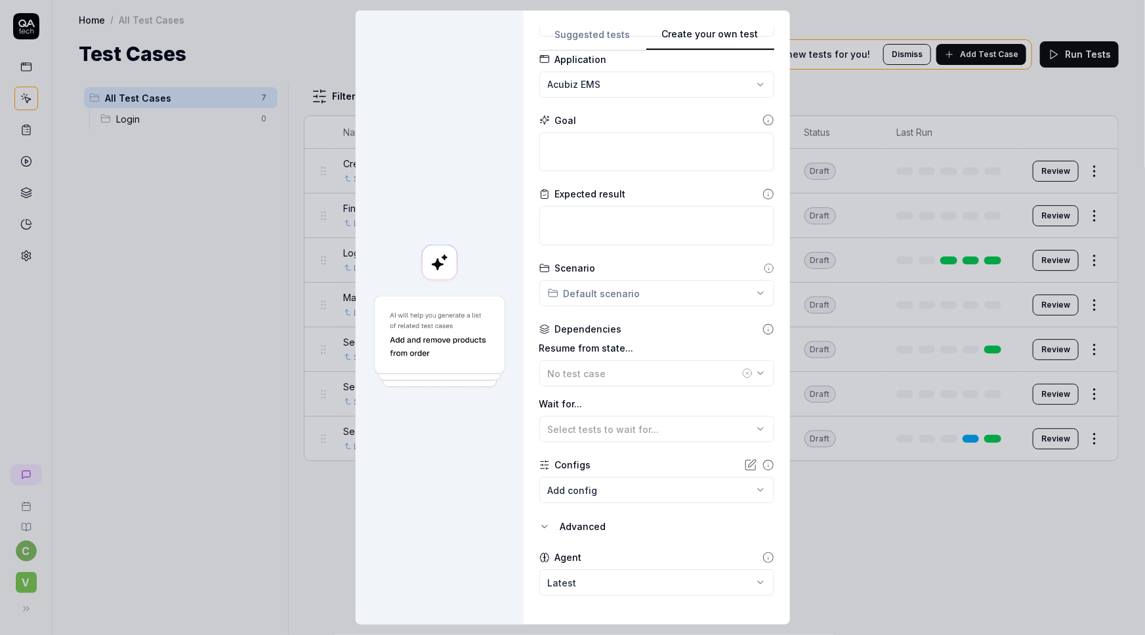
scroll to position [103, 0]
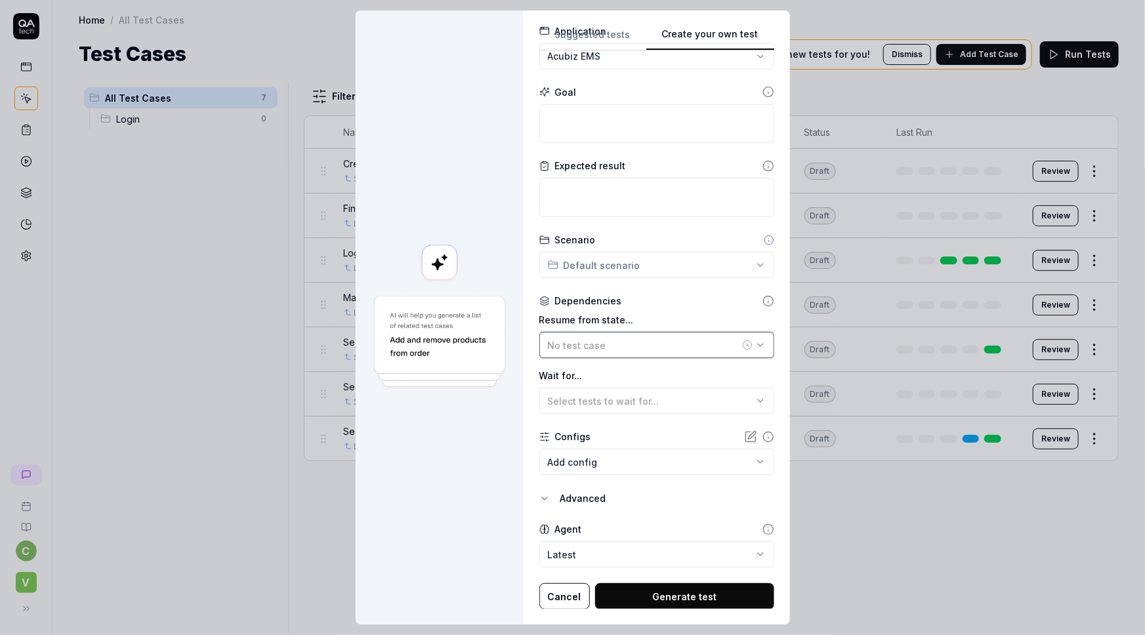
click at [581, 345] on span "No test case" at bounding box center [577, 345] width 58 height 11
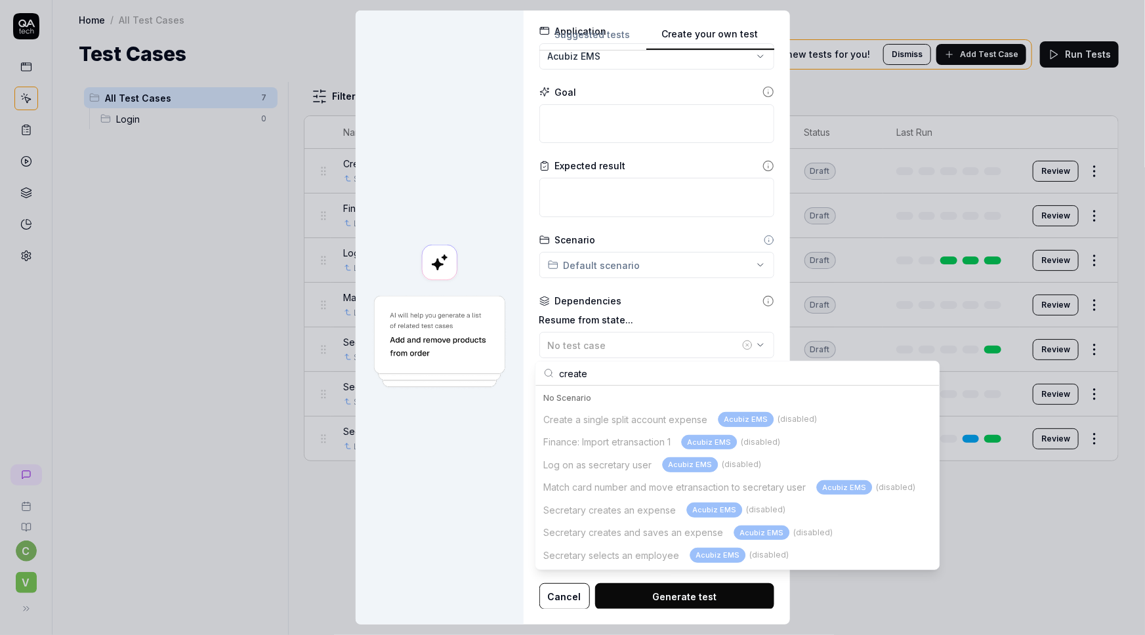
drag, startPoint x: 598, startPoint y: 372, endPoint x: 506, endPoint y: 375, distance: 91.9
click at [506, 375] on body "c V Home / All Test Cases Home / All Test Cases Test Cases We have new tests fo…" at bounding box center [572, 317] width 1145 height 635
click at [427, 504] on div at bounding box center [440, 318] width 168 height 614
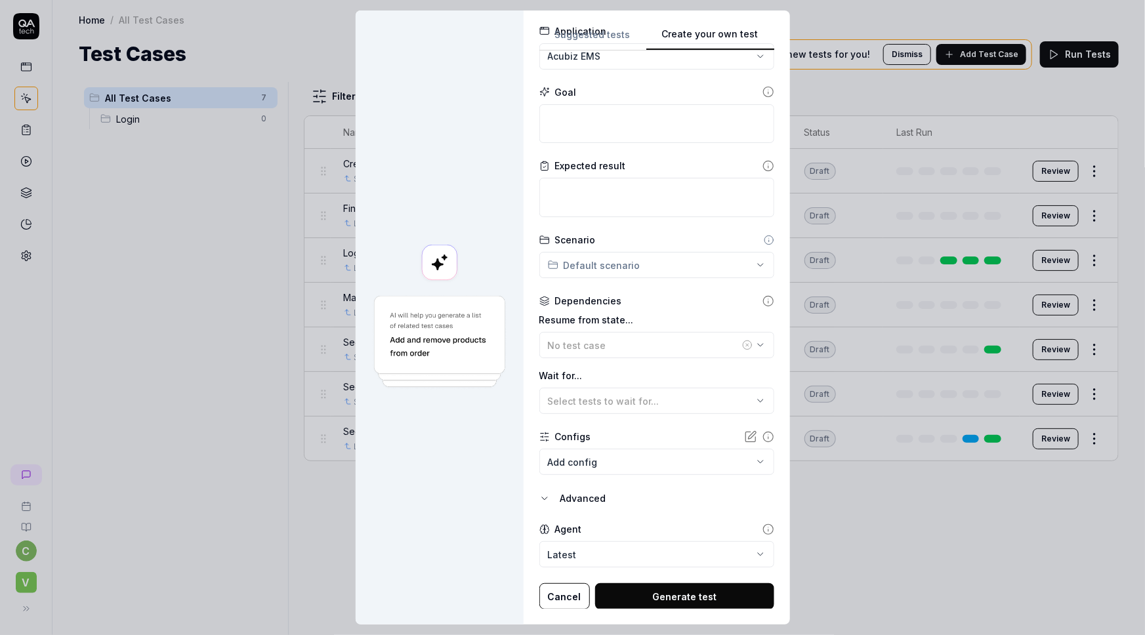
click at [547, 600] on button "Cancel" at bounding box center [565, 597] width 51 height 26
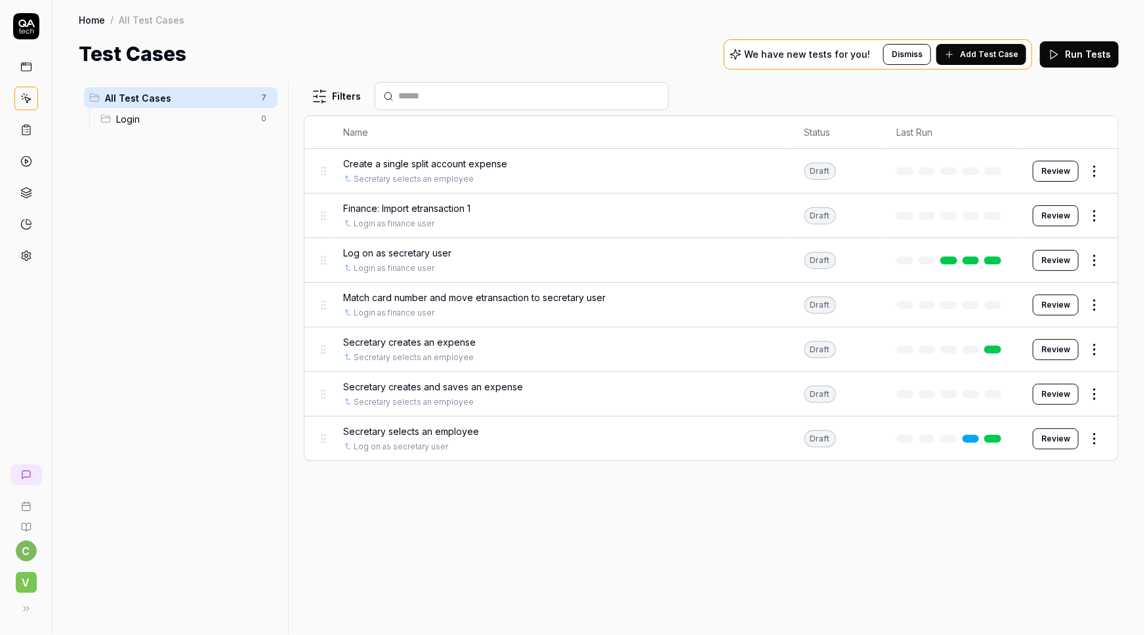
click at [19, 584] on span "V" at bounding box center [26, 582] width 21 height 21
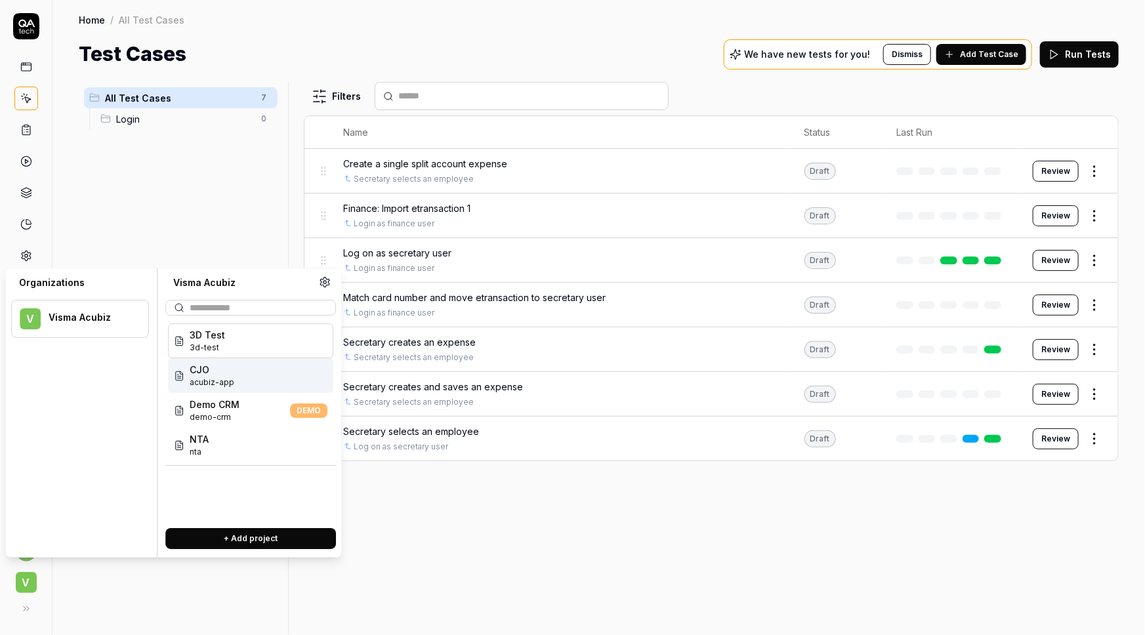
click at [228, 381] on span "acubiz-app" at bounding box center [212, 383] width 45 height 12
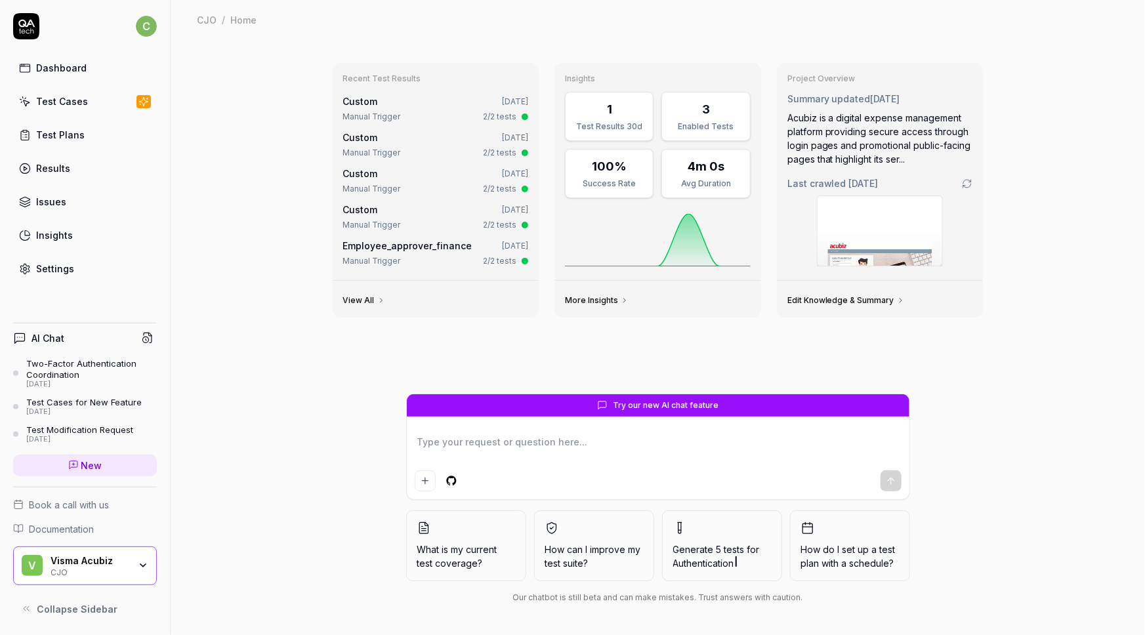
click at [46, 265] on div "Settings" at bounding box center [55, 269] width 38 height 14
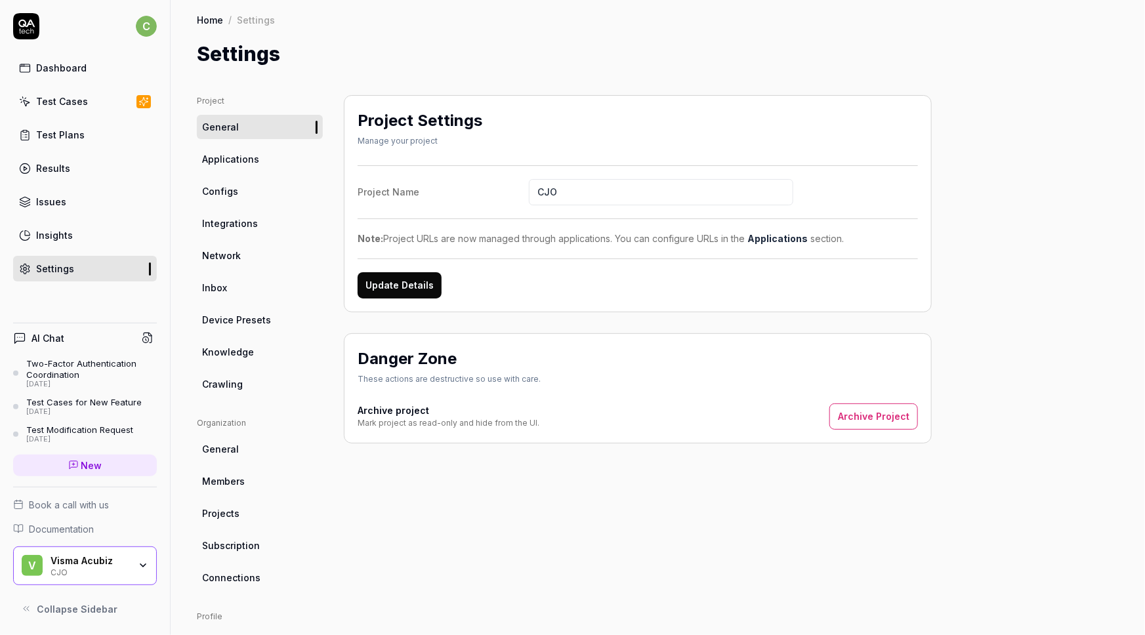
click at [229, 337] on ul "Project General Applications Configs Integrations Network Inbox Device Presets …" at bounding box center [260, 245] width 126 height 301
click at [234, 354] on span "Knowledge" at bounding box center [228, 352] width 52 height 14
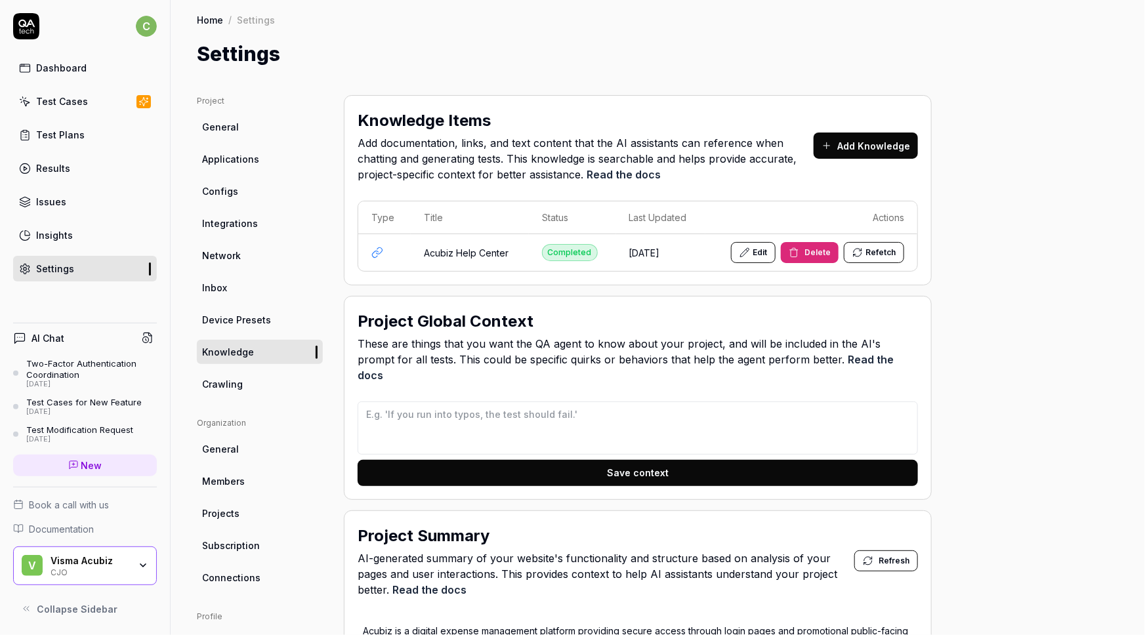
click at [763, 254] on button "Edit" at bounding box center [753, 252] width 45 height 21
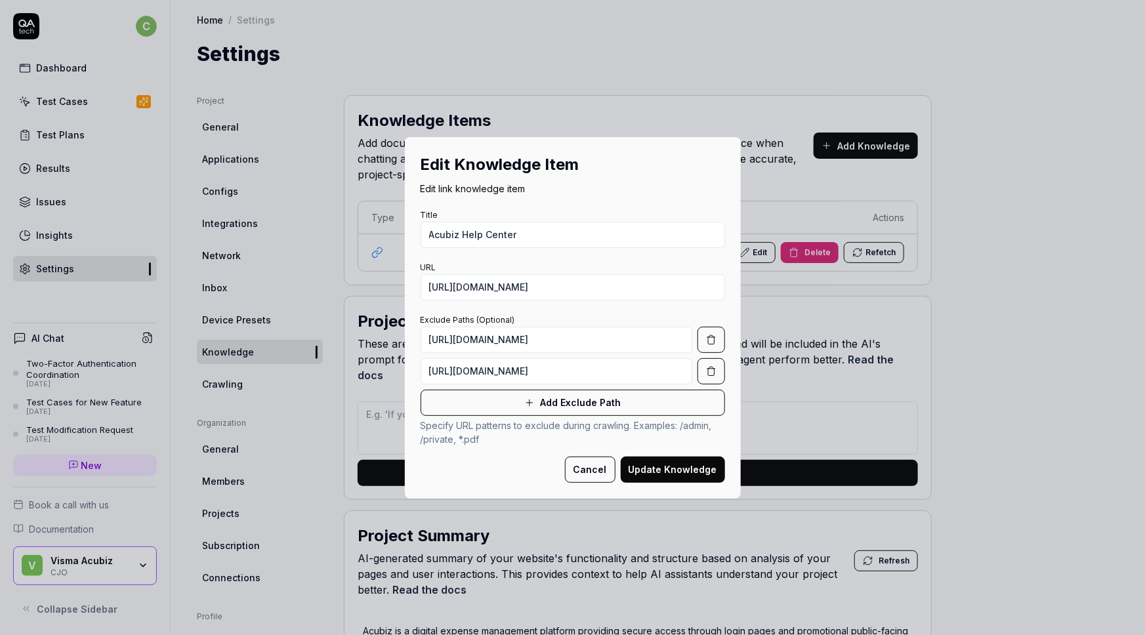
click at [592, 474] on button "Cancel" at bounding box center [590, 470] width 51 height 26
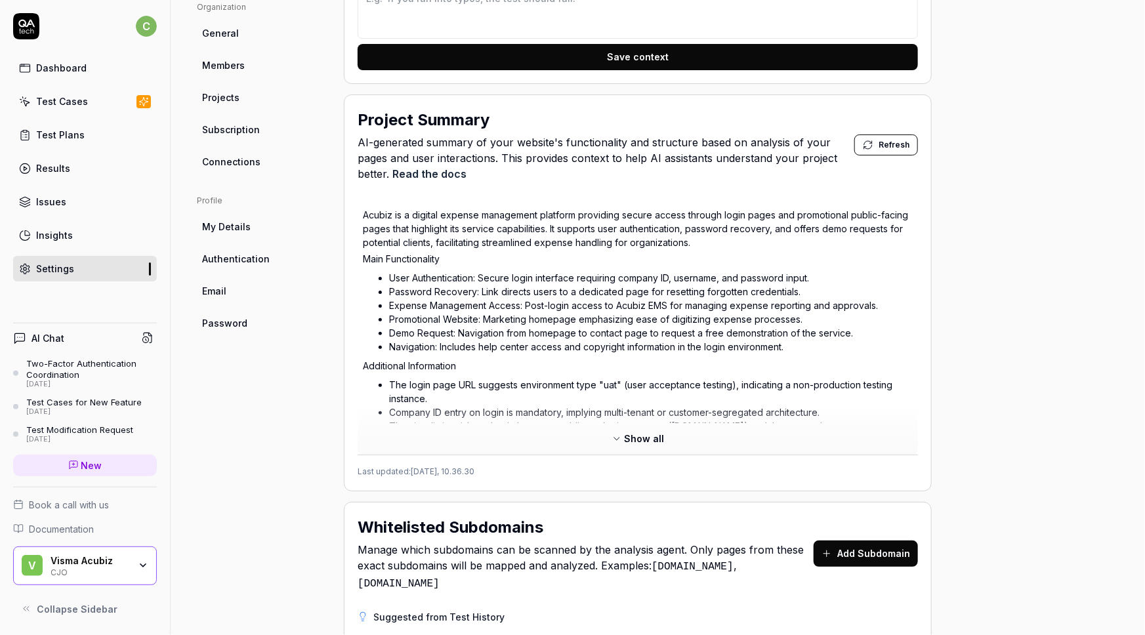
scroll to position [417, 0]
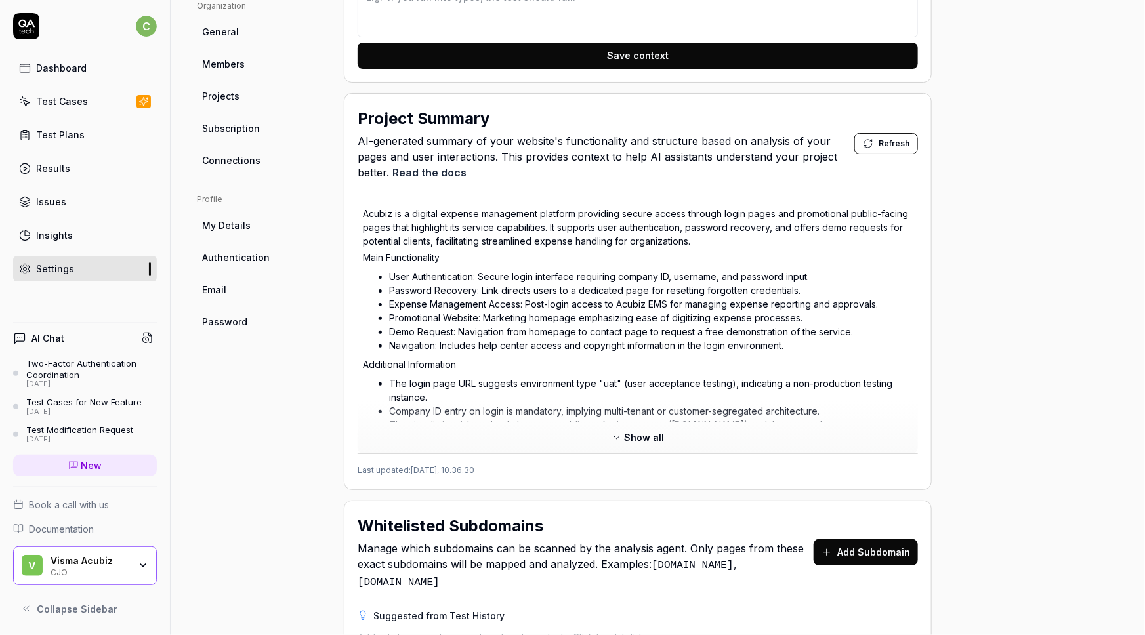
click at [657, 431] on span "Show all" at bounding box center [645, 438] width 40 height 14
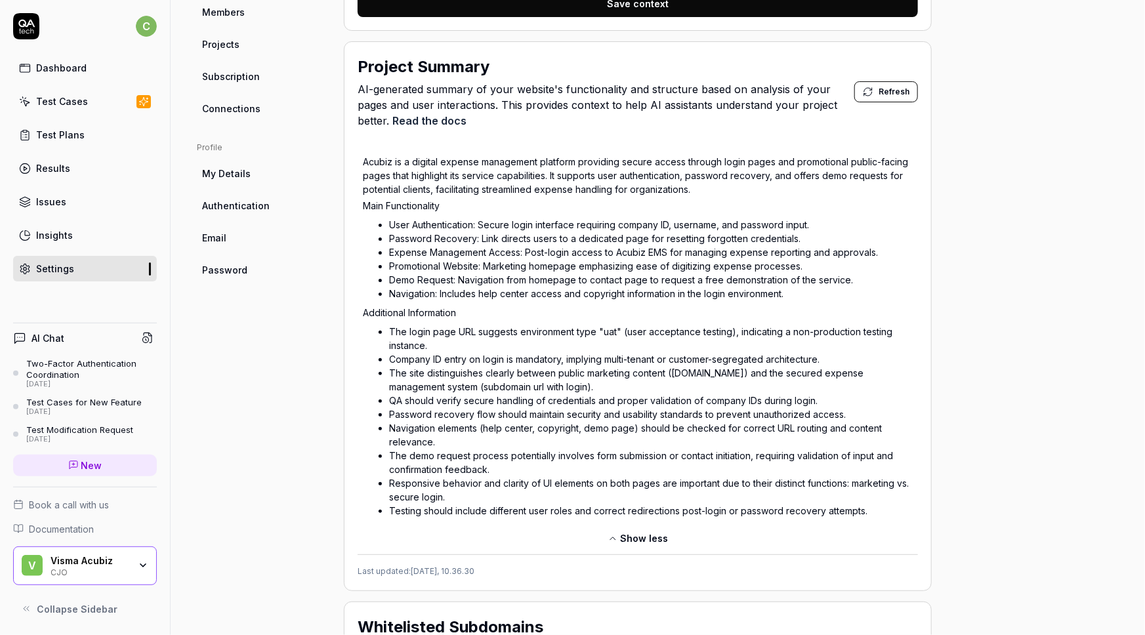
scroll to position [537, 0]
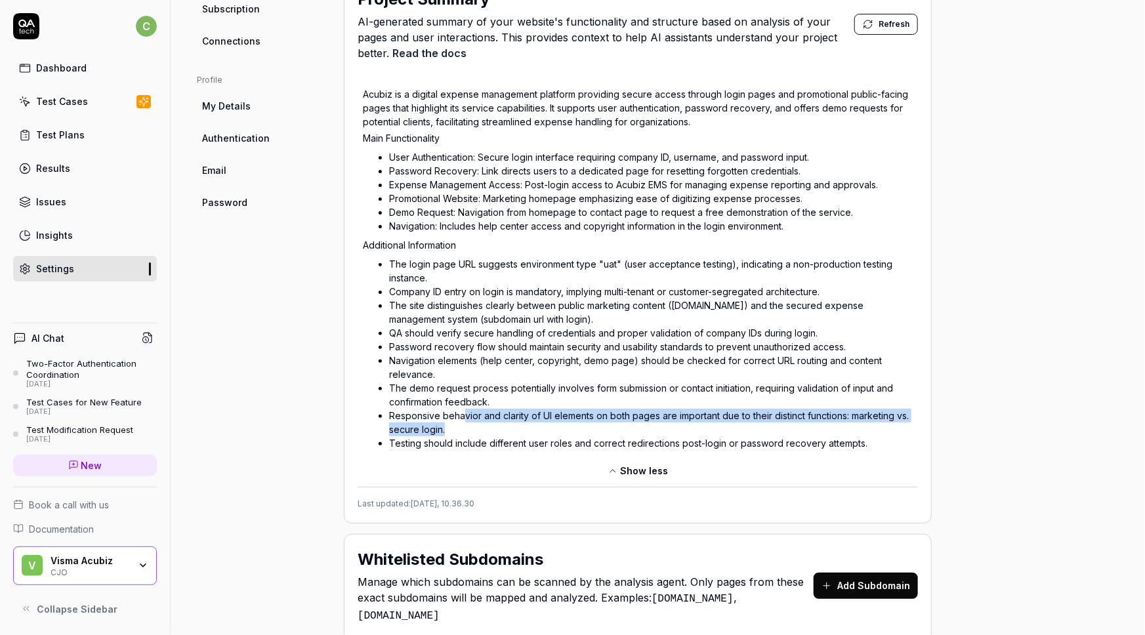
drag, startPoint x: 463, startPoint y: 397, endPoint x: 892, endPoint y: 414, distance: 428.9
click at [892, 414] on li "Responsive behavior and clarity of UI elements on both pages are important due …" at bounding box center [651, 423] width 524 height 28
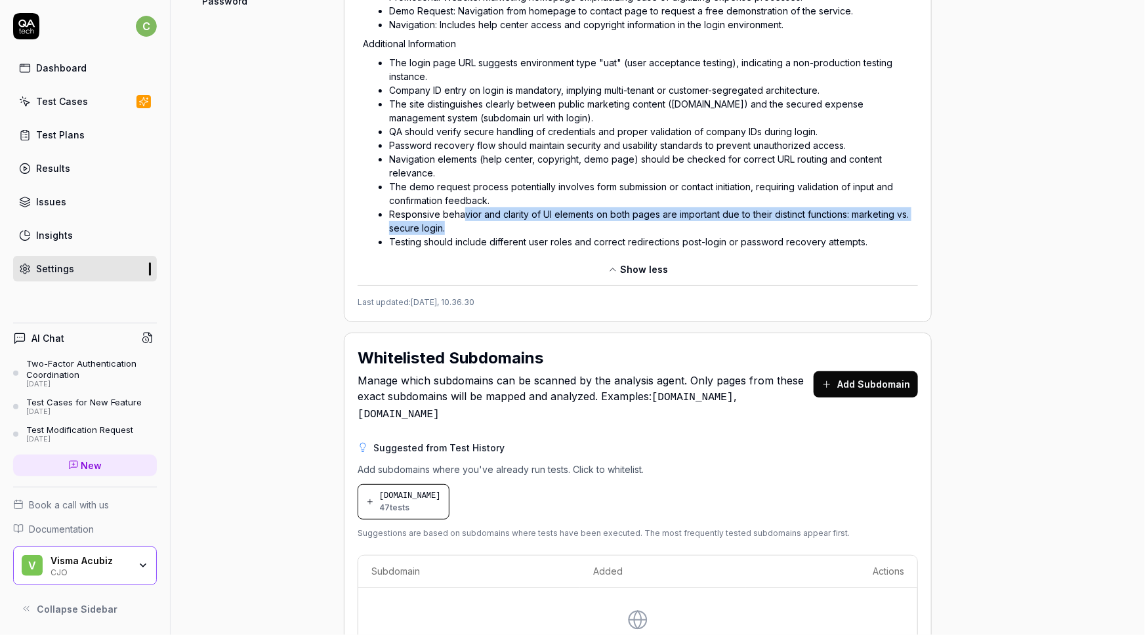
scroll to position [814, 0]
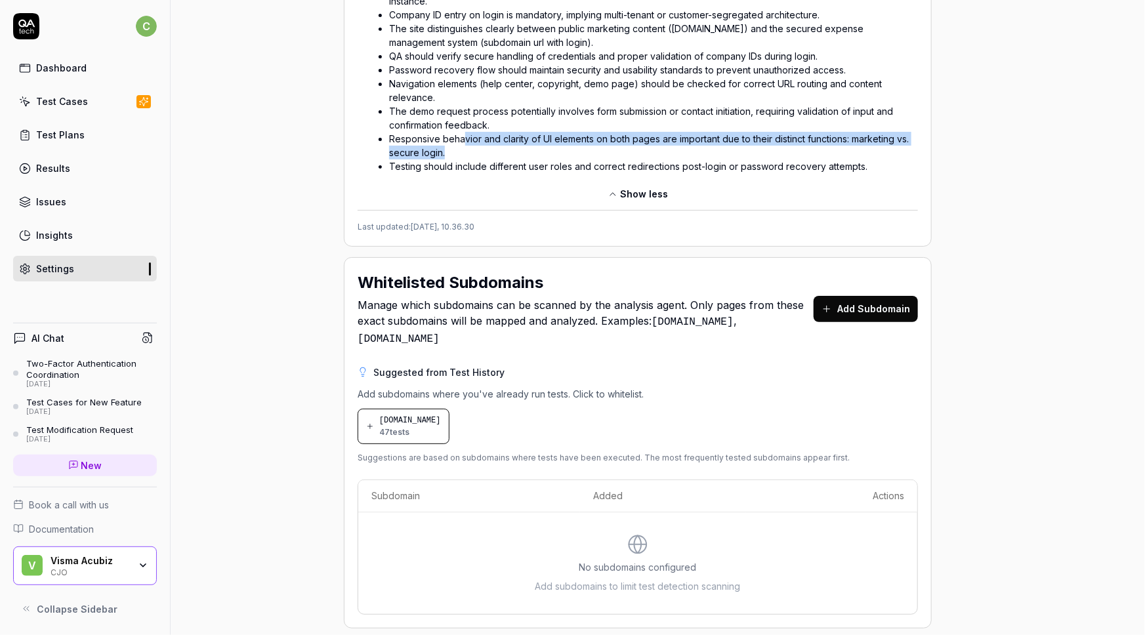
click at [418, 415] on div "eurocardnrt02-uat.acubiz.com 47 tests" at bounding box center [410, 427] width 62 height 24
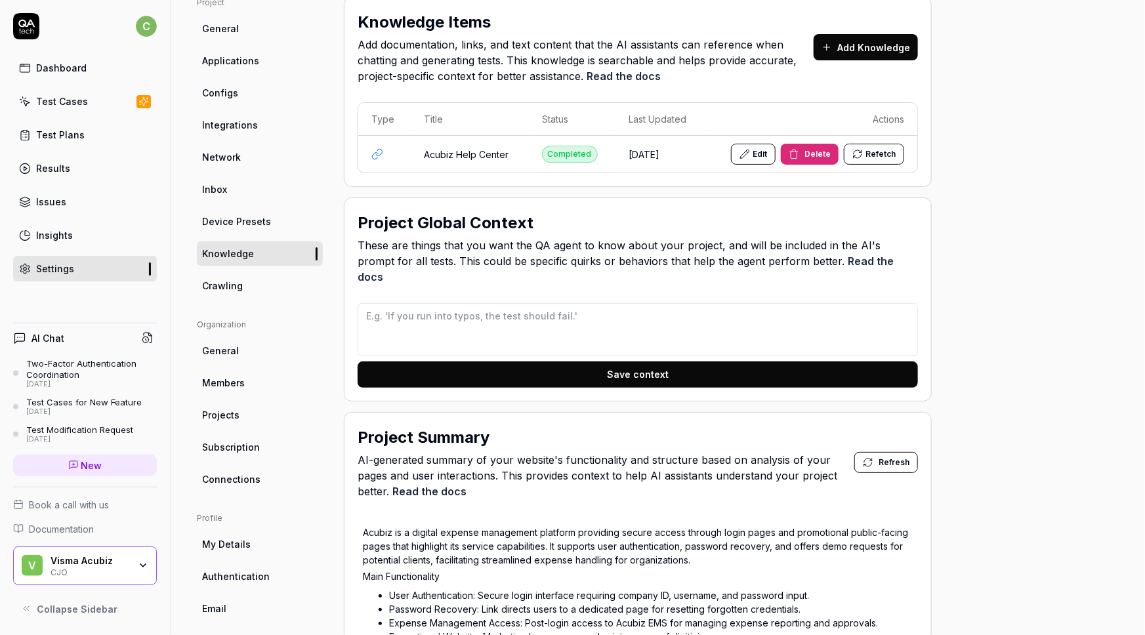
scroll to position [98, 0]
click at [221, 286] on span "Crawling" at bounding box center [222, 286] width 41 height 14
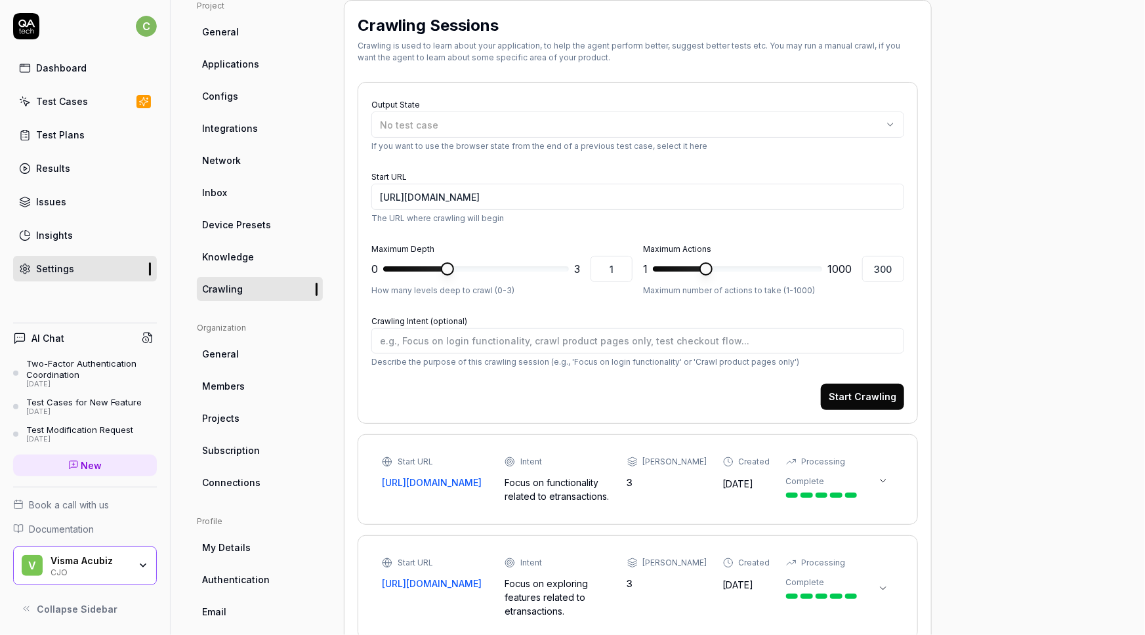
click at [232, 259] on span "Knowledge" at bounding box center [228, 257] width 52 height 14
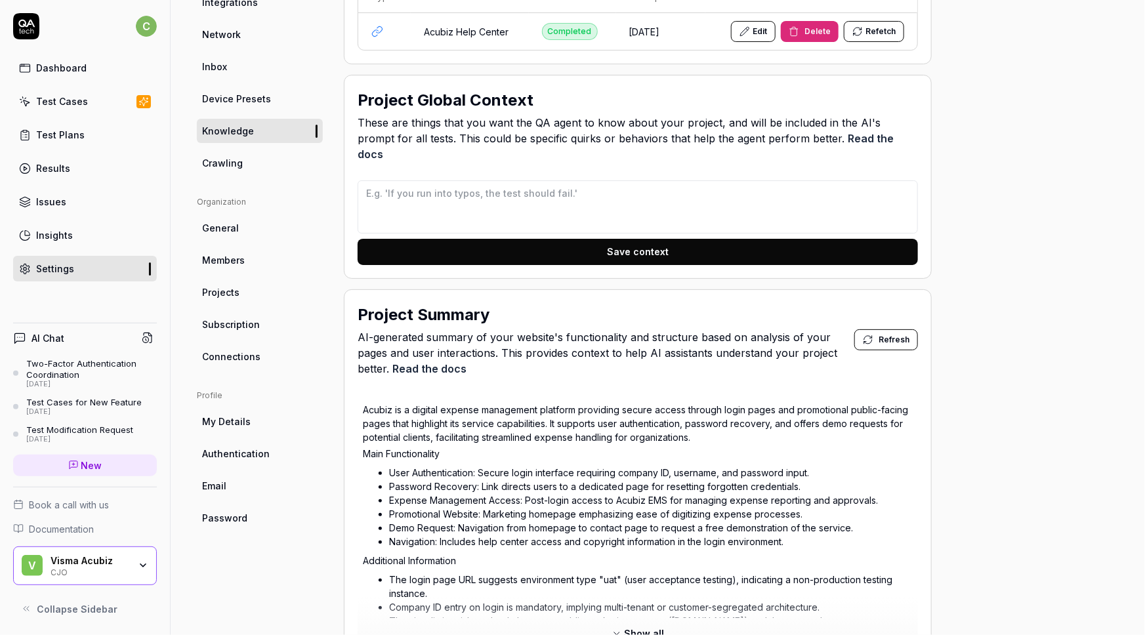
scroll to position [244, 0]
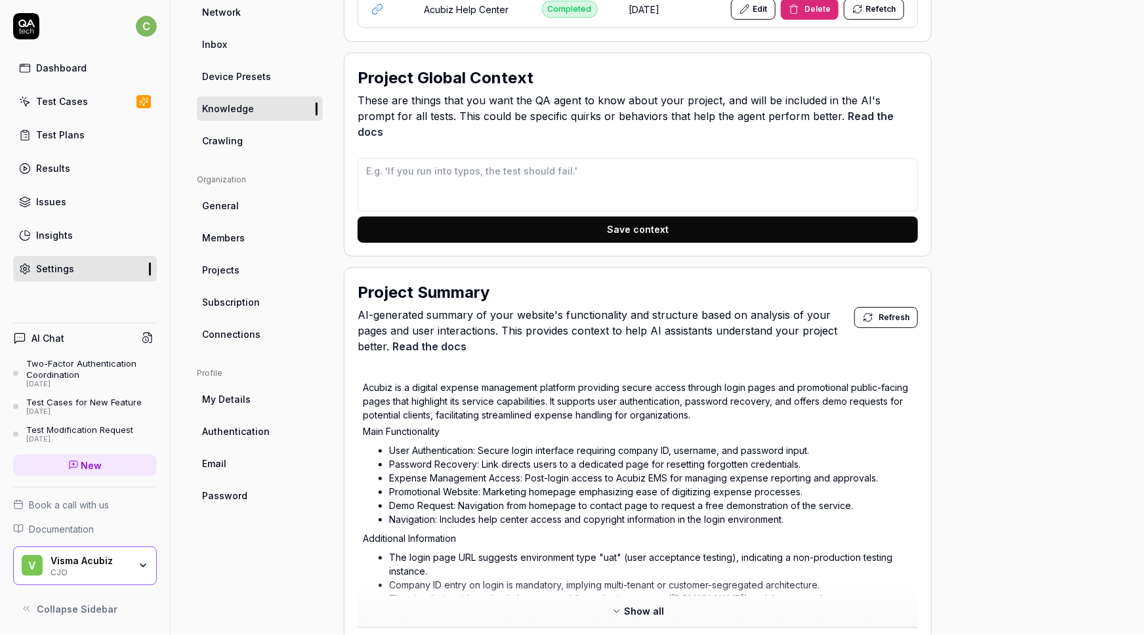
click at [255, 555] on div "Project General Applications Configs Integrations Network Inbox Device Presets …" at bounding box center [260, 360] width 126 height 1016
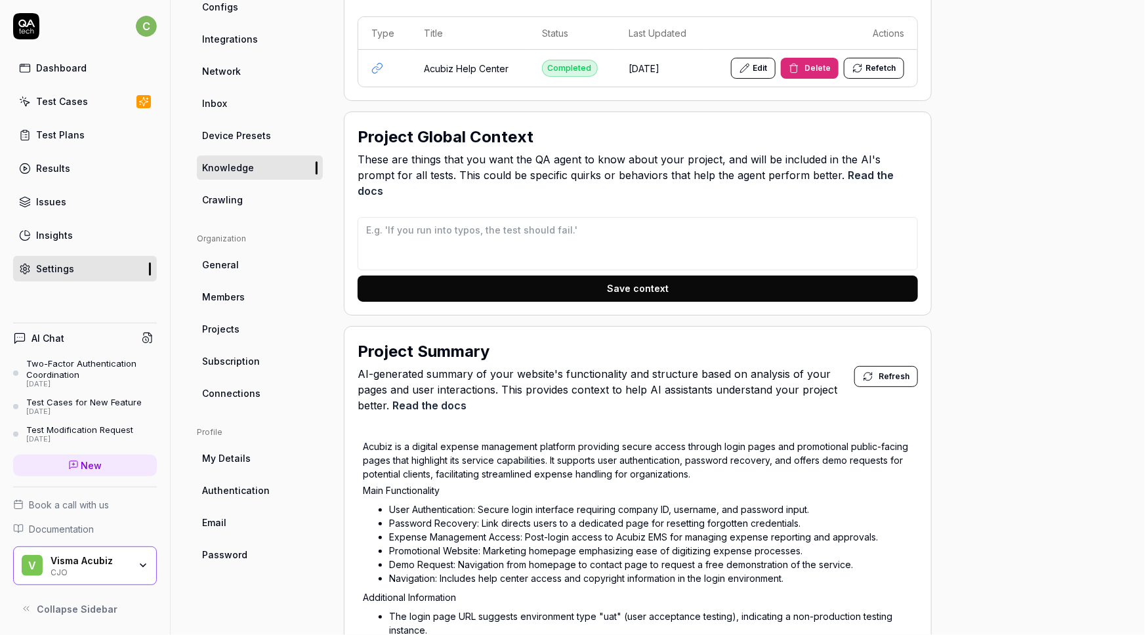
scroll to position [65, 0]
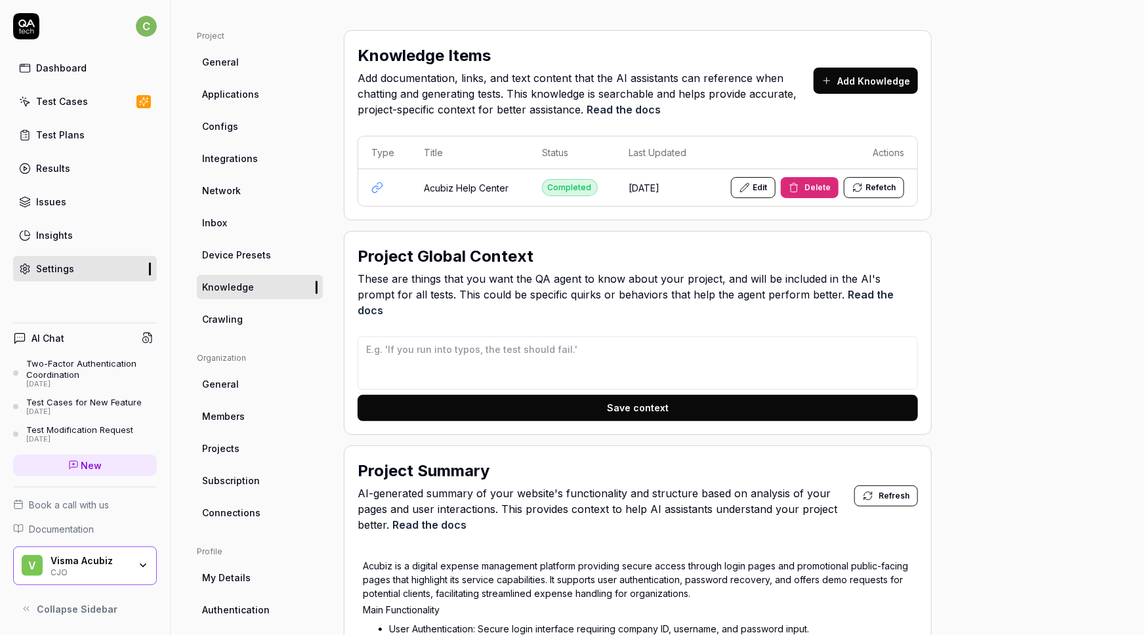
click at [209, 66] on span "General" at bounding box center [220, 62] width 37 height 14
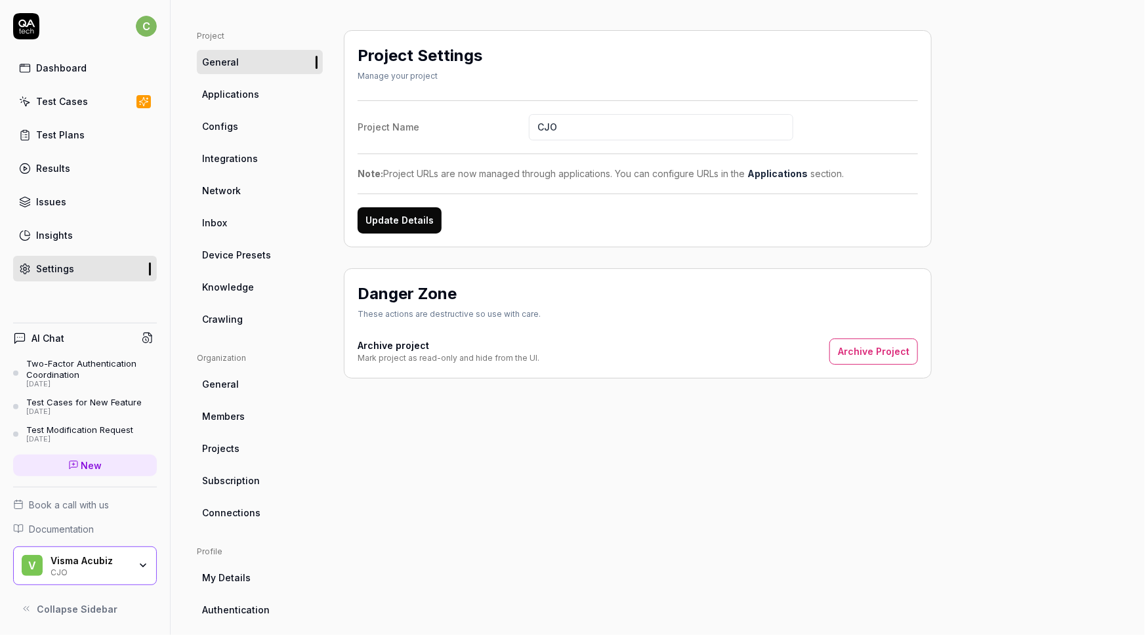
click at [224, 97] on span "Applications" at bounding box center [230, 94] width 57 height 14
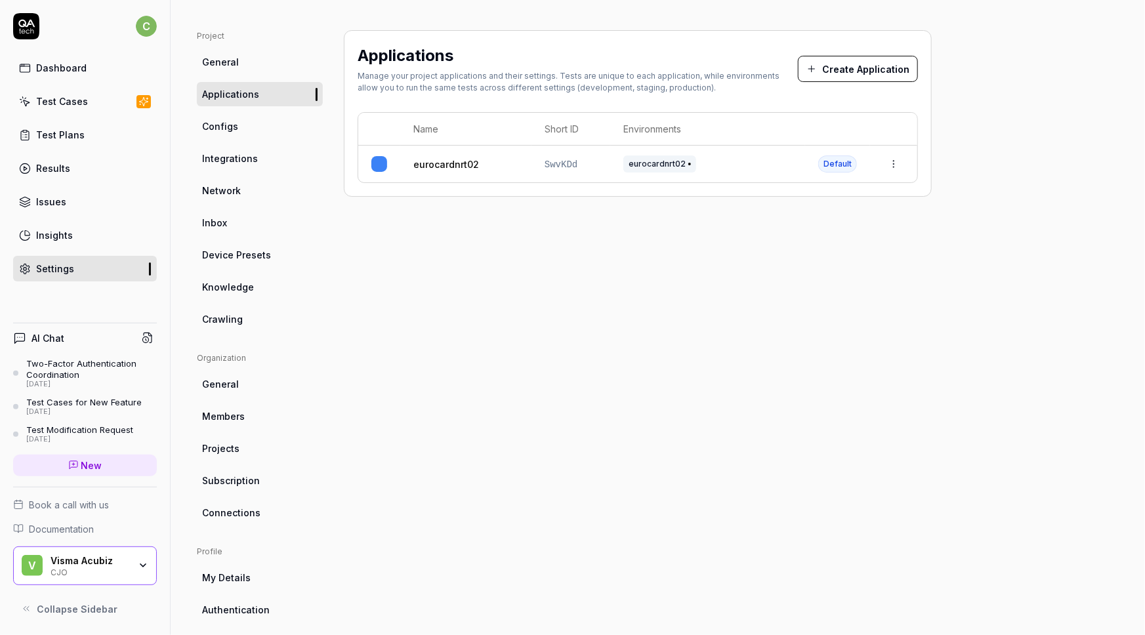
click at [223, 122] on span "Configs" at bounding box center [220, 126] width 36 height 14
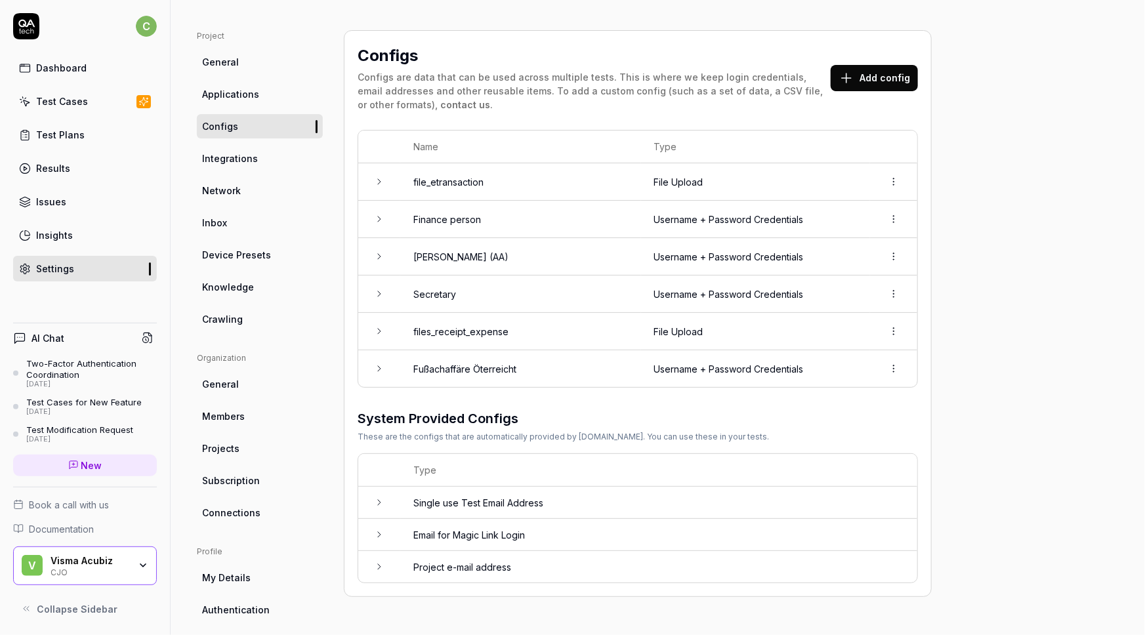
click at [218, 158] on span "Integrations" at bounding box center [230, 159] width 56 height 14
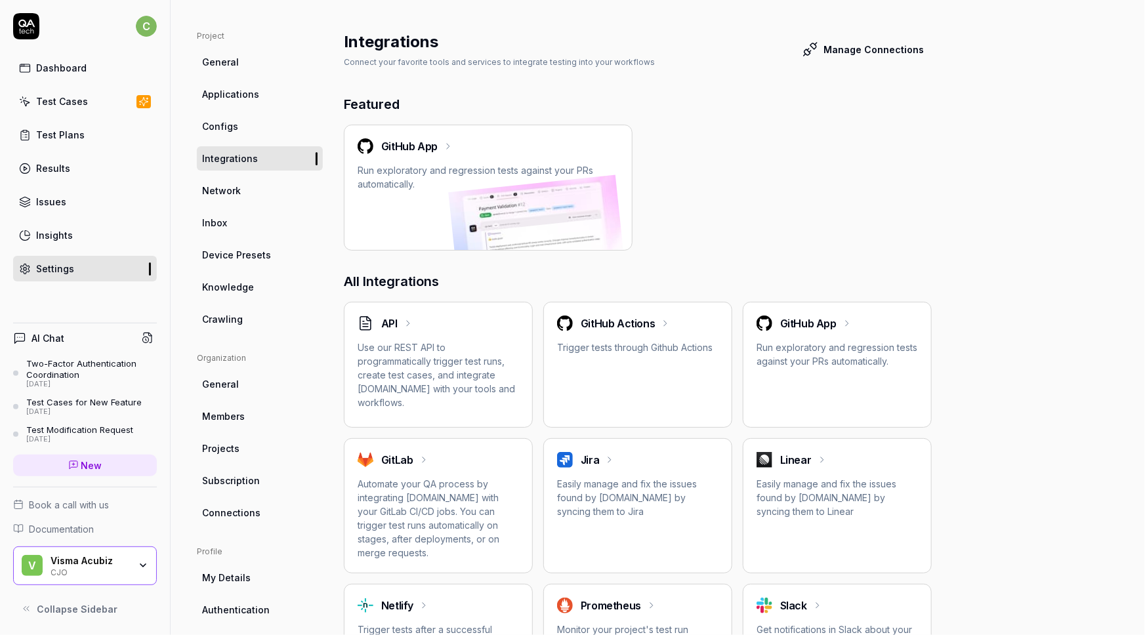
click at [223, 194] on span "Network" at bounding box center [221, 191] width 39 height 14
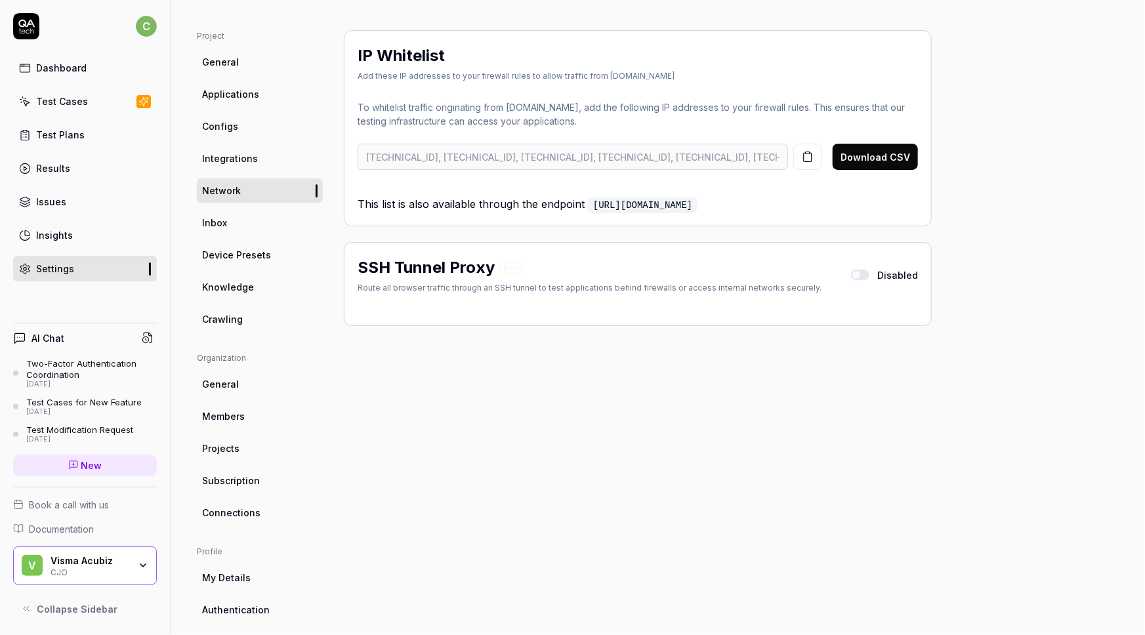
click at [216, 223] on span "Inbox" at bounding box center [214, 223] width 25 height 14
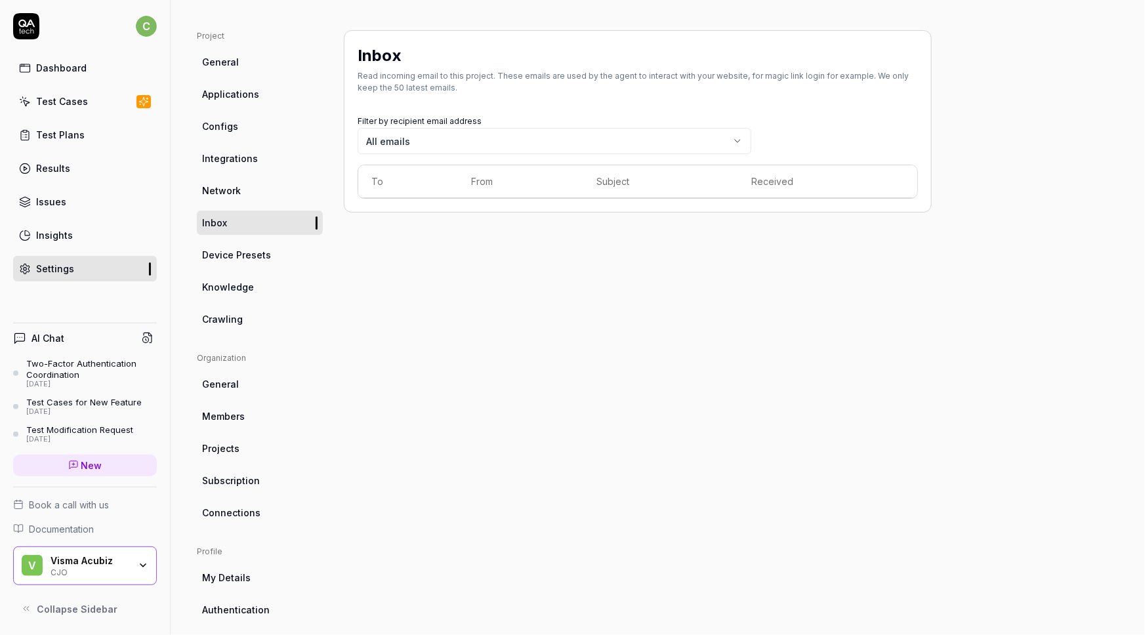
click at [210, 256] on span "Device Presets" at bounding box center [236, 255] width 69 height 14
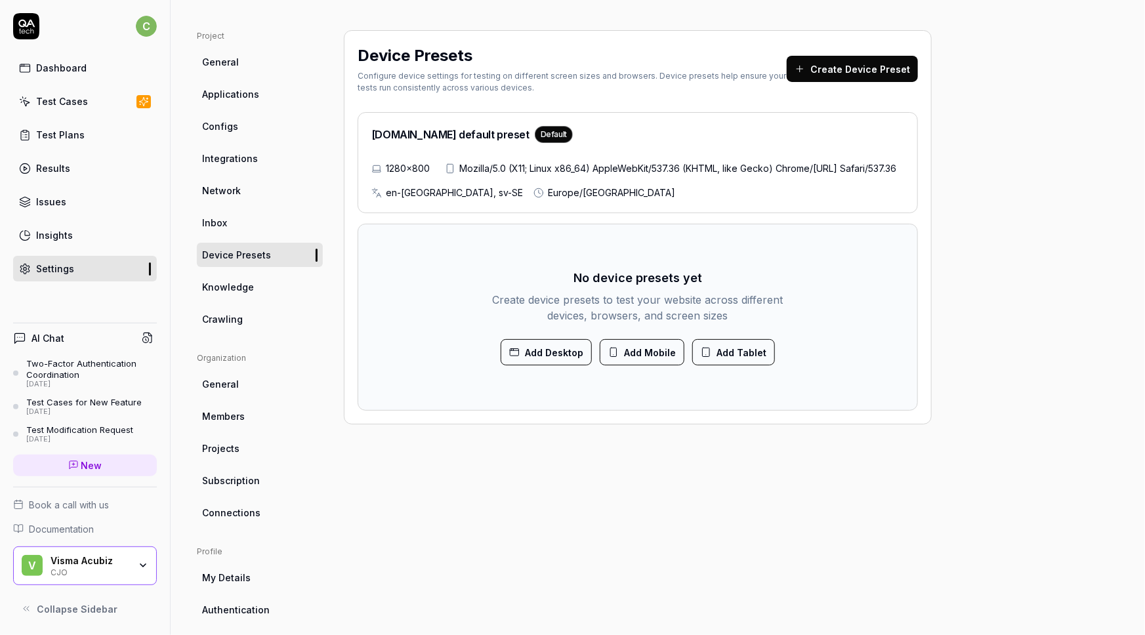
click at [207, 295] on link "Knowledge" at bounding box center [260, 287] width 126 height 24
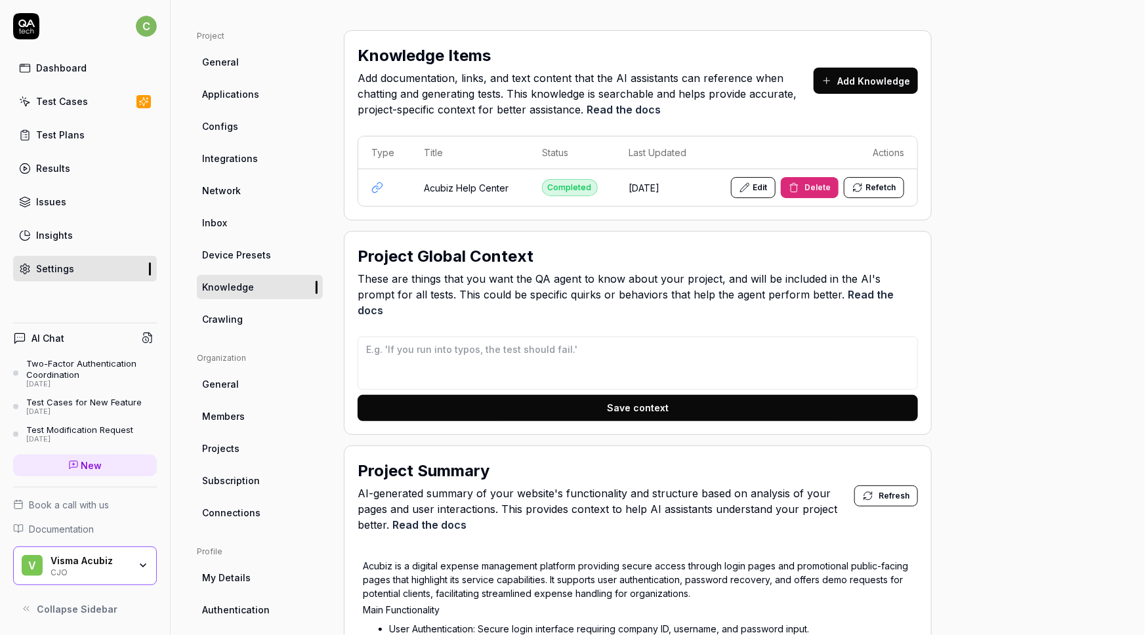
click at [221, 326] on link "Crawling" at bounding box center [260, 319] width 126 height 24
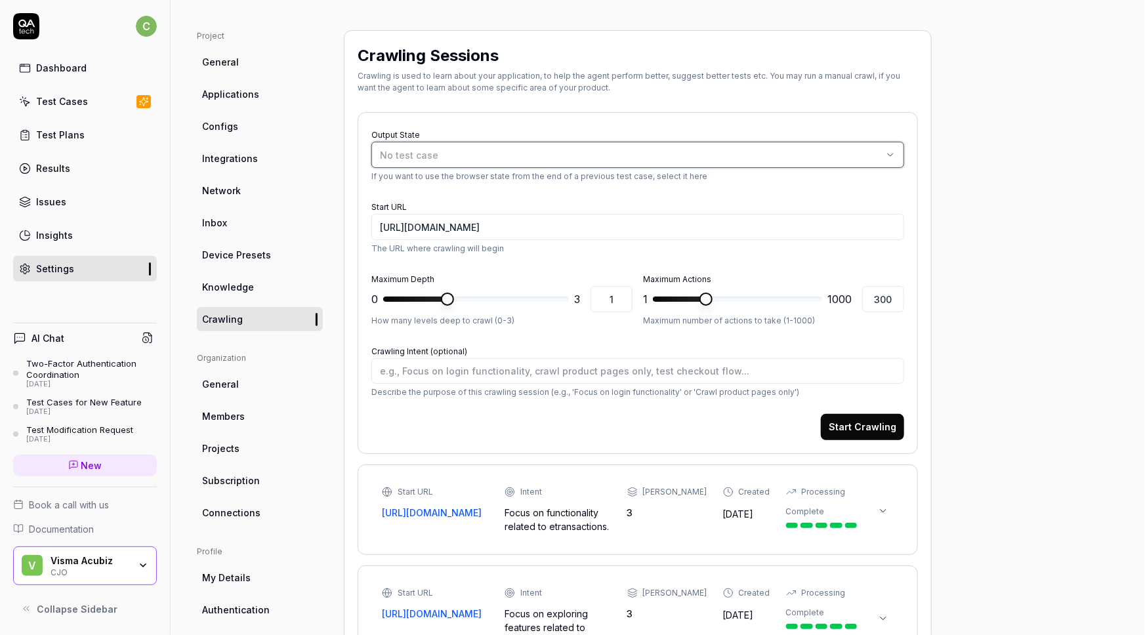
click at [463, 156] on div "No test case" at bounding box center [631, 155] width 503 height 14
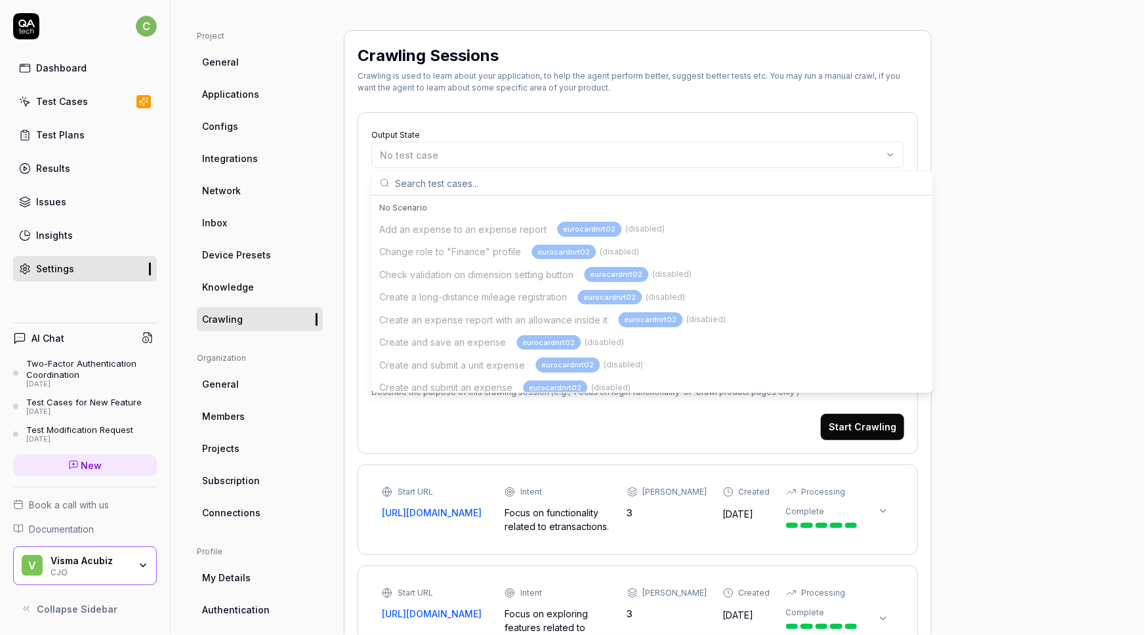
scroll to position [72, 0]
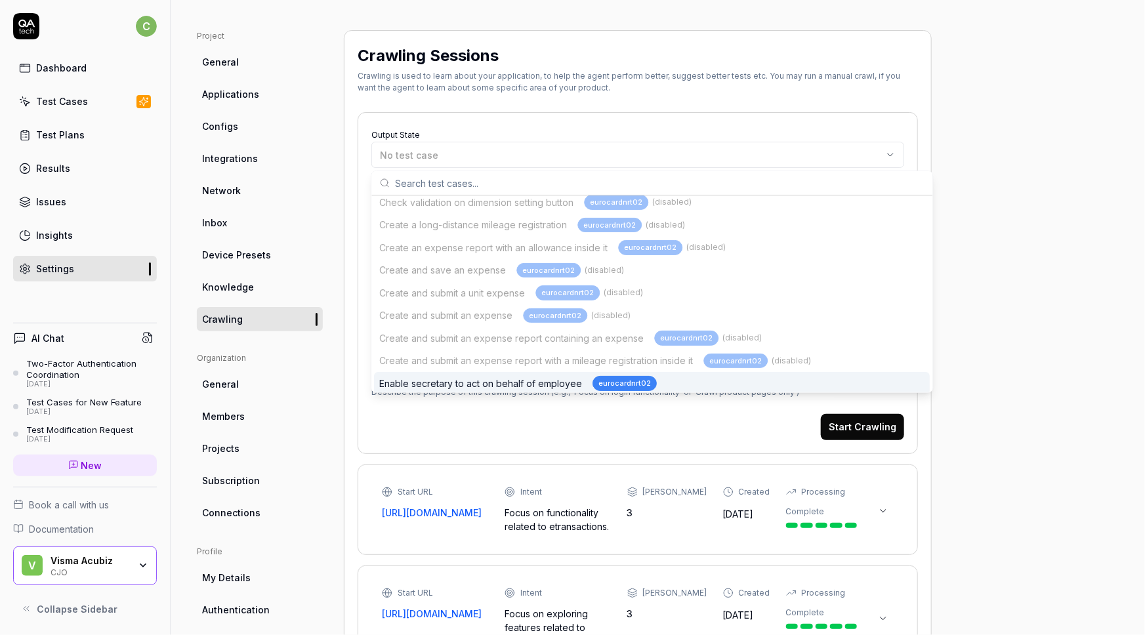
click at [985, 190] on div "Project General Applications Configs Integrations Network Inbox Device Presets …" at bounding box center [658, 500] width 922 height 941
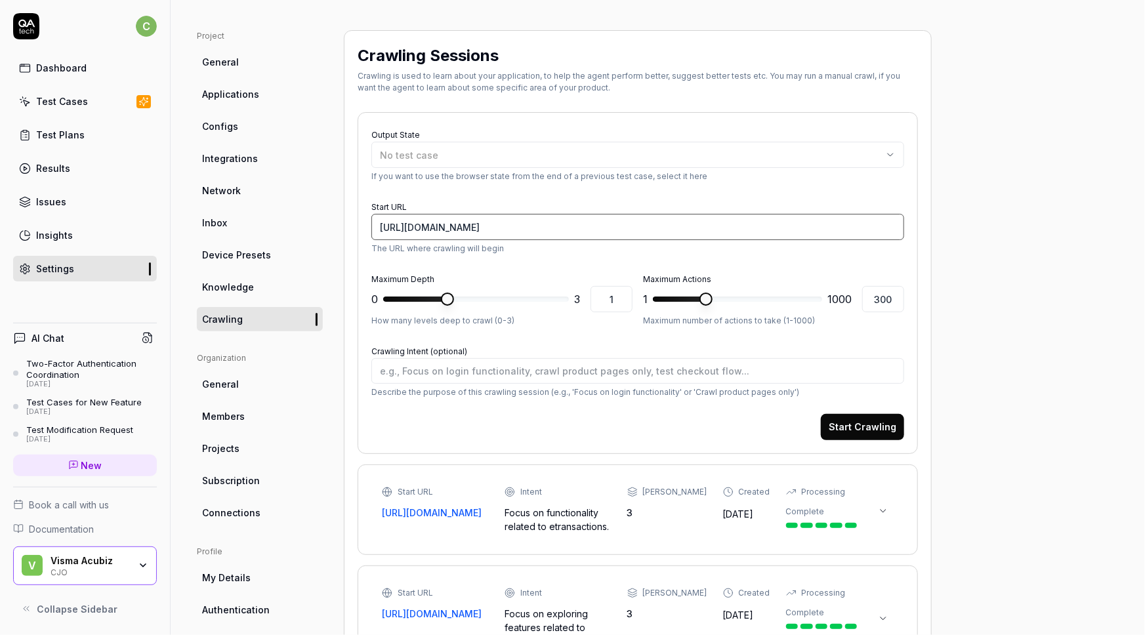
drag, startPoint x: 569, startPoint y: 229, endPoint x: 270, endPoint y: 213, distance: 299.8
click at [270, 213] on div "Project General Applications Configs Integrations Network Inbox Device Presets …" at bounding box center [658, 500] width 922 height 941
paste input "cjopower01-dev.acubiztest.com/asp/cjopower01/cjopower01EMS_DK.nsf"
click at [463, 149] on div "No test case" at bounding box center [631, 155] width 503 height 14
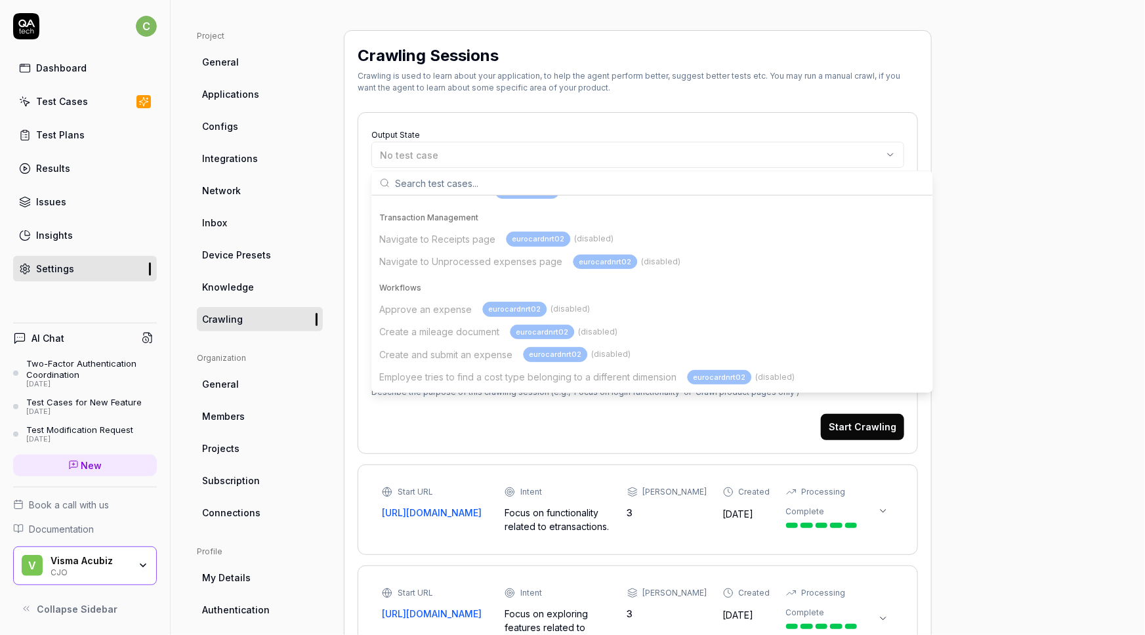
scroll to position [672, 0]
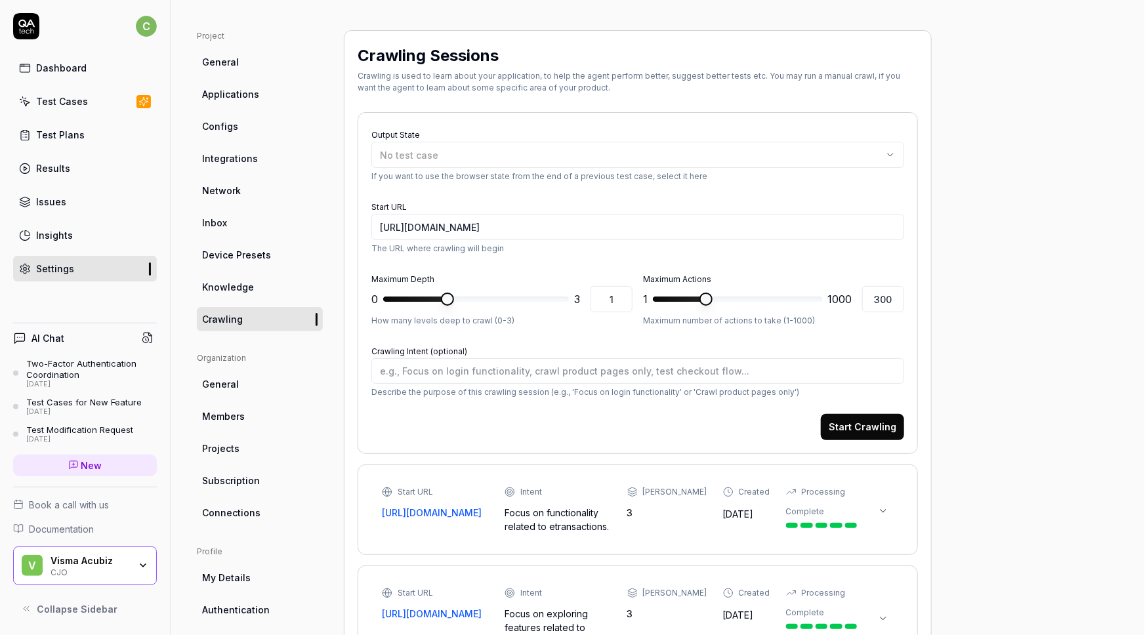
click at [939, 345] on div "Project General Applications Configs Integrations Network Inbox Device Presets …" at bounding box center [658, 500] width 922 height 941
click at [469, 156] on div "No test case" at bounding box center [631, 155] width 503 height 14
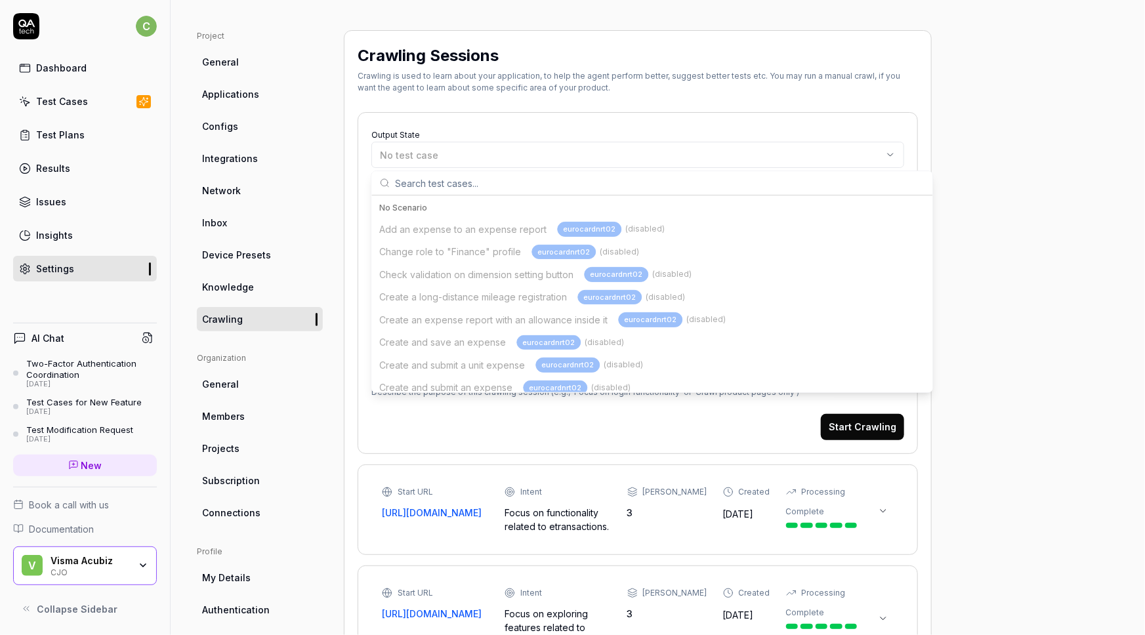
scroll to position [72, 0]
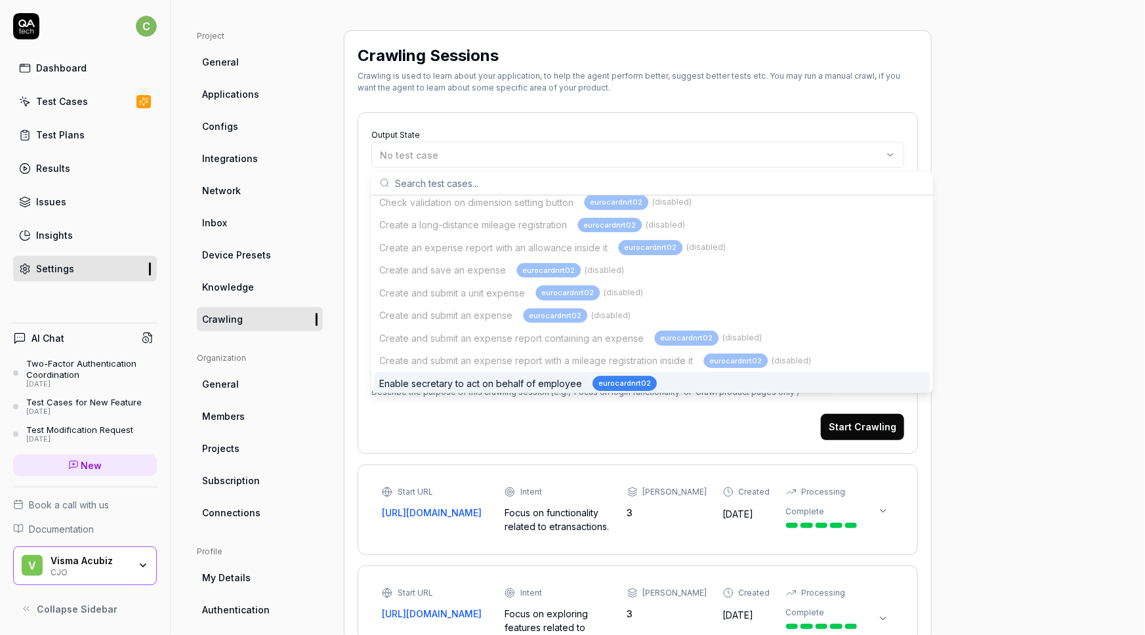
click at [1014, 184] on div "Project General Applications Configs Integrations Network Inbox Device Presets …" at bounding box center [658, 500] width 922 height 941
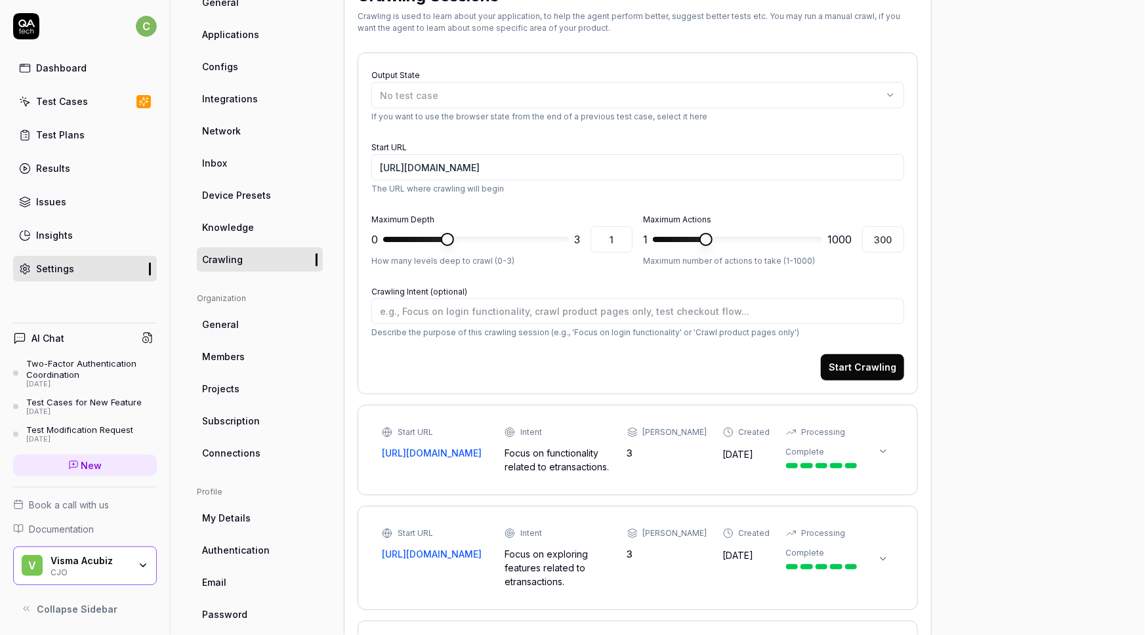
scroll to position [65, 0]
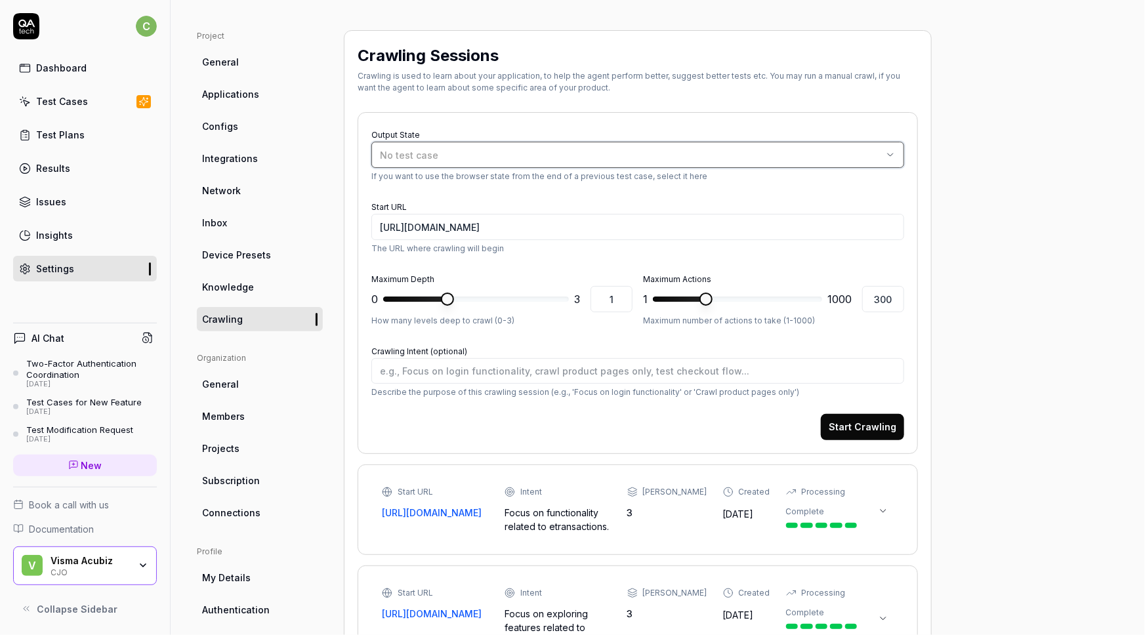
click at [469, 151] on div "No test case" at bounding box center [631, 155] width 503 height 14
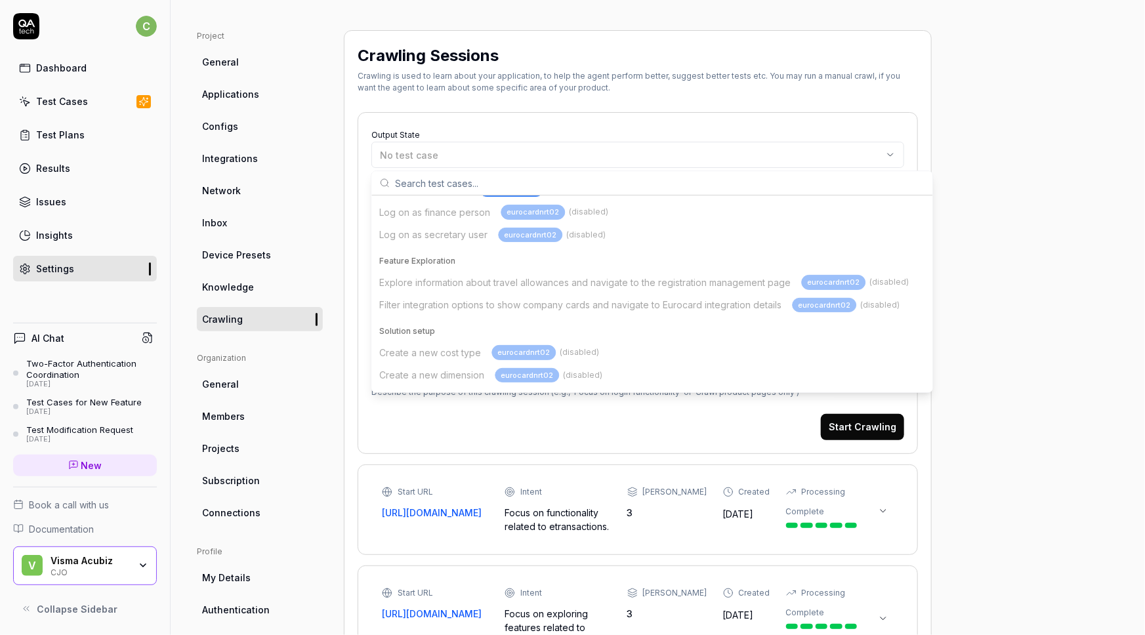
scroll to position [431, 0]
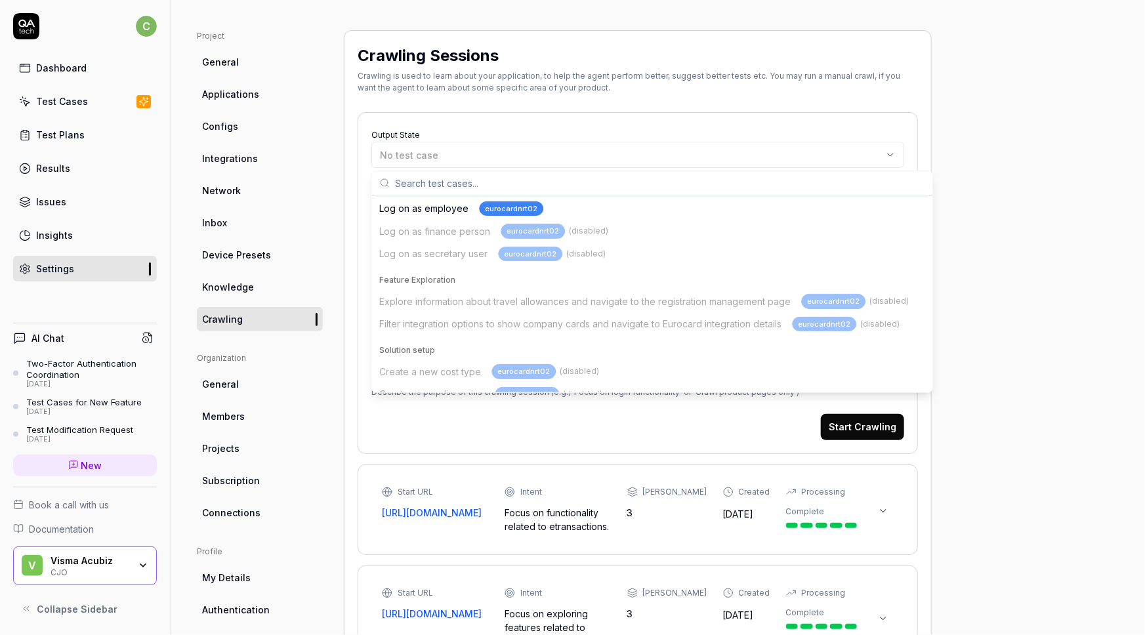
click at [465, 230] on div "Log on as approver eurocardnrt02 Log on as employee eurocardnrt02 Log on as fin…" at bounding box center [652, 220] width 556 height 91
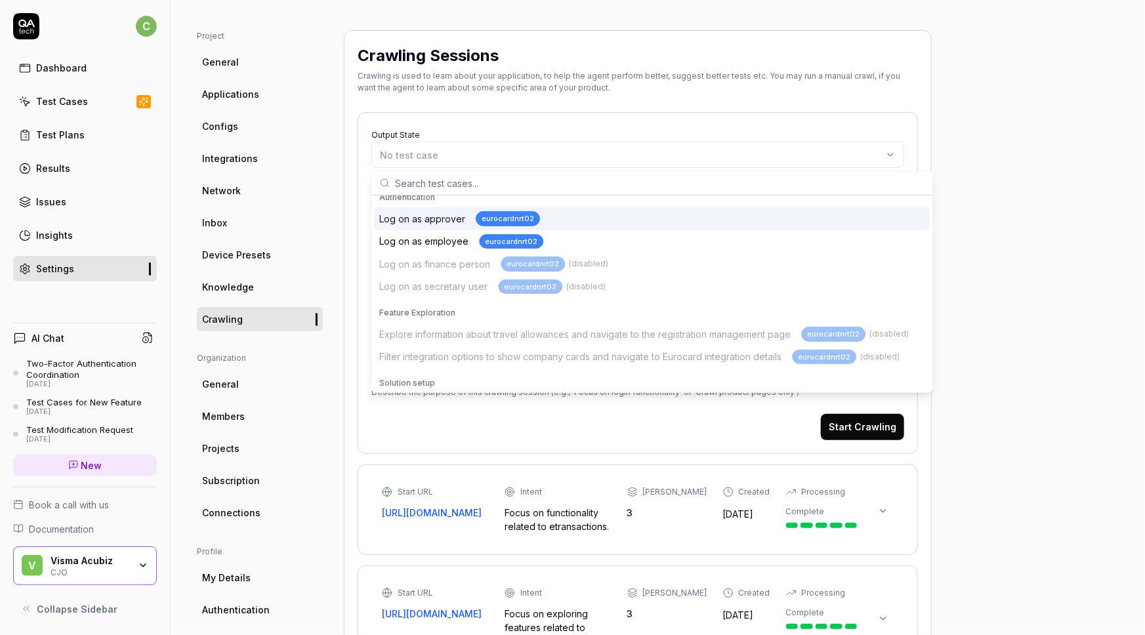
scroll to position [371, 0]
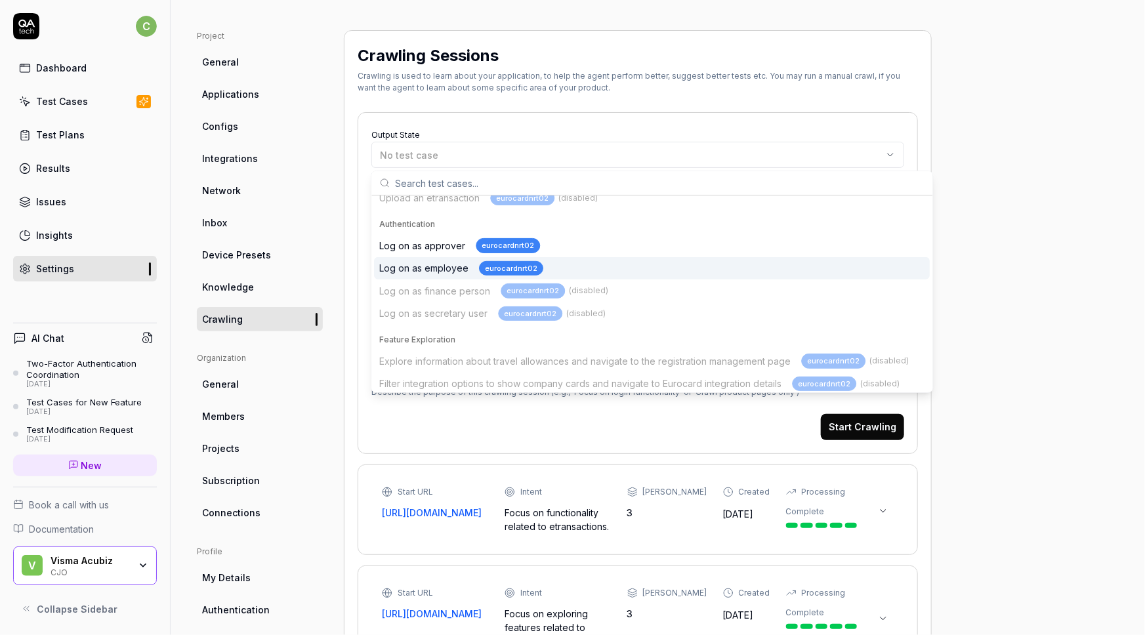
click at [1026, 309] on div "Project General Applications Configs Integrations Network Inbox Device Presets …" at bounding box center [658, 500] width 922 height 941
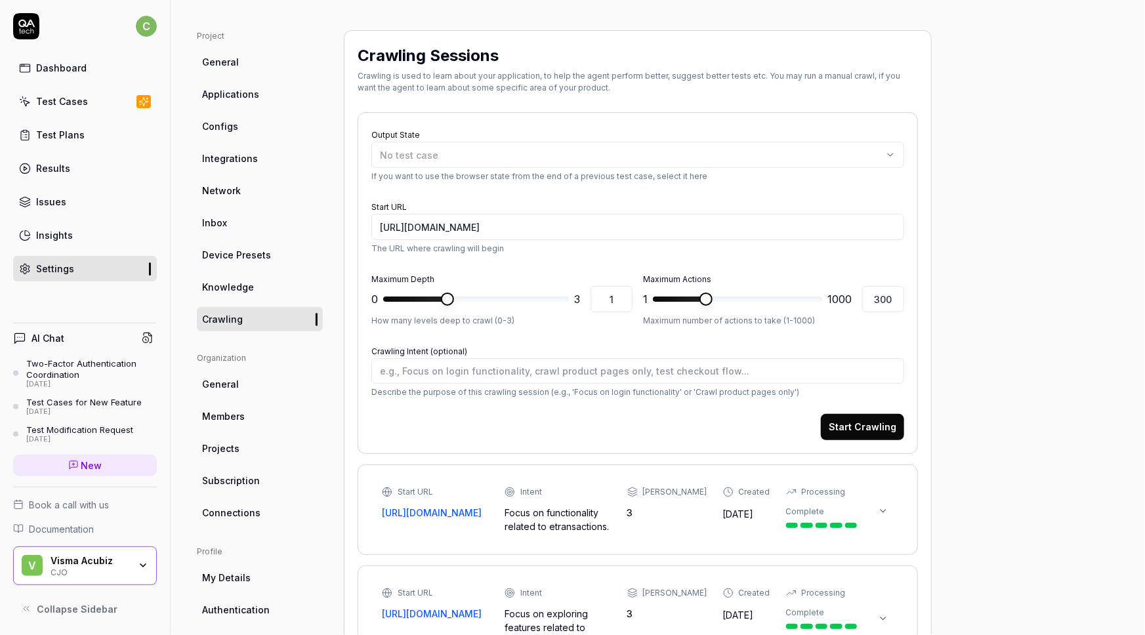
click at [877, 508] on button at bounding box center [883, 511] width 21 height 21
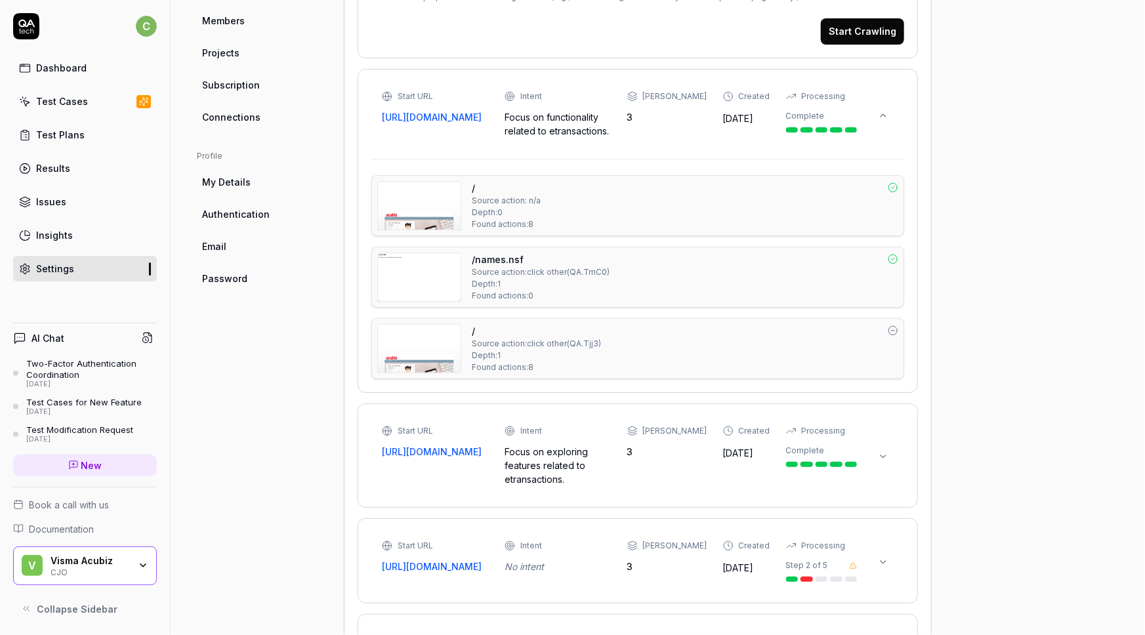
scroll to position [482, 0]
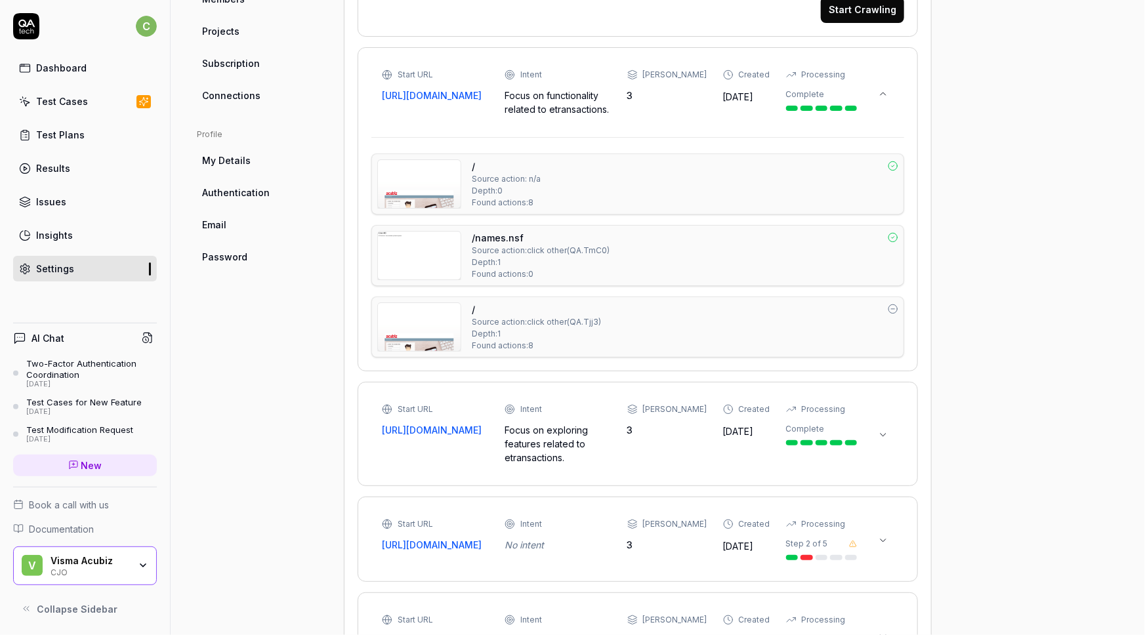
click at [427, 331] on img at bounding box center [419, 327] width 83 height 48
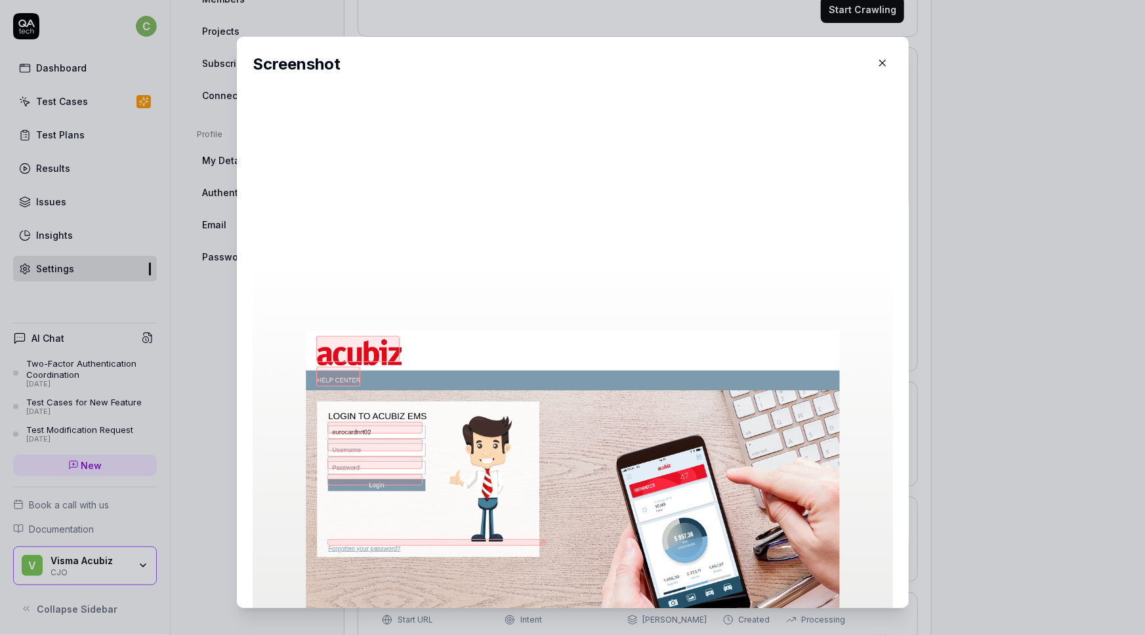
click at [880, 63] on icon "button" at bounding box center [883, 63] width 6 height 6
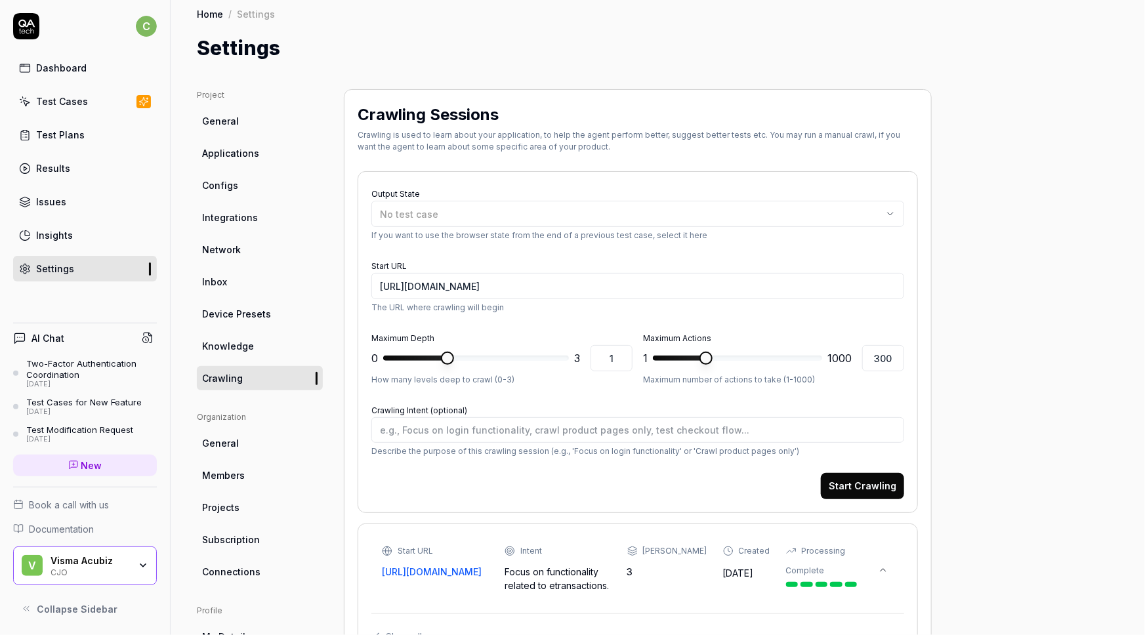
scroll to position [0, 0]
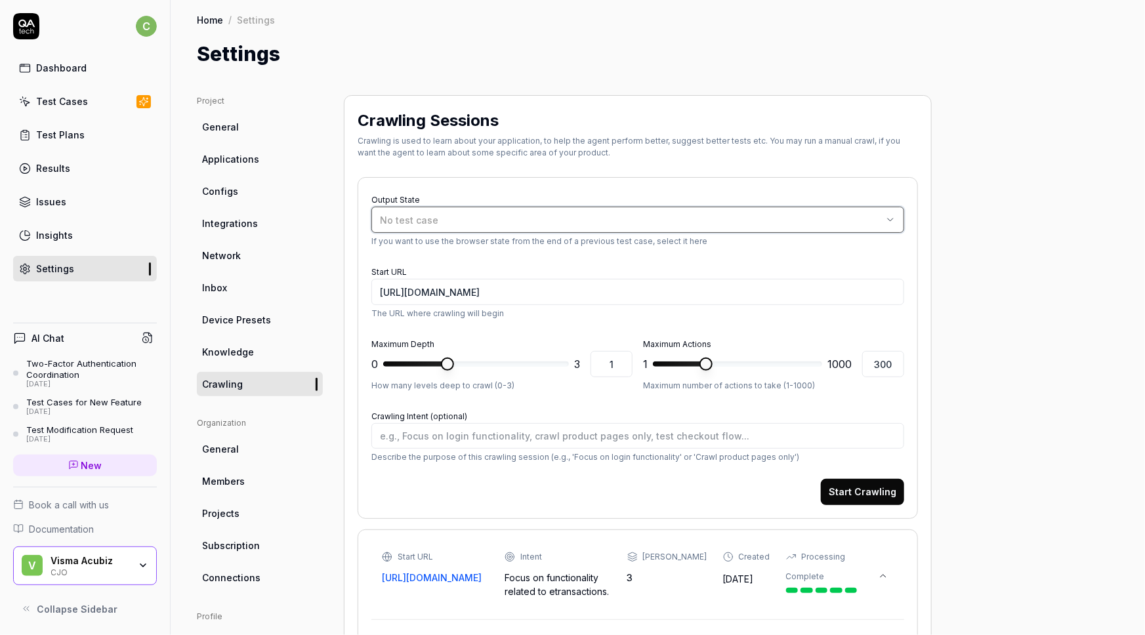
click at [414, 217] on span "No test case" at bounding box center [409, 220] width 58 height 11
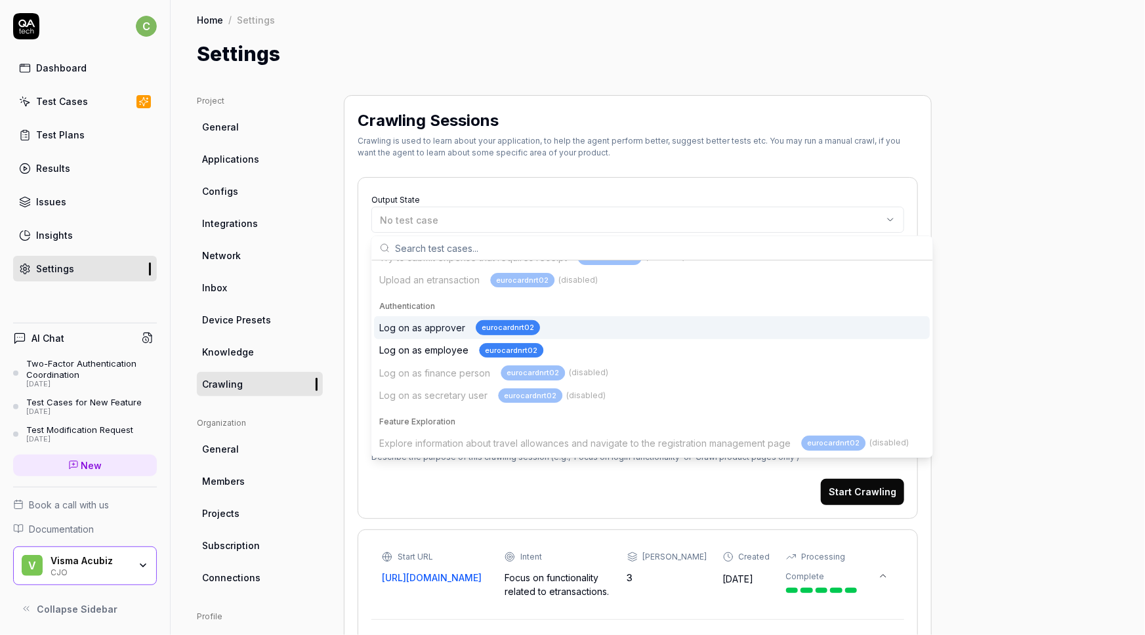
scroll to position [371, 0]
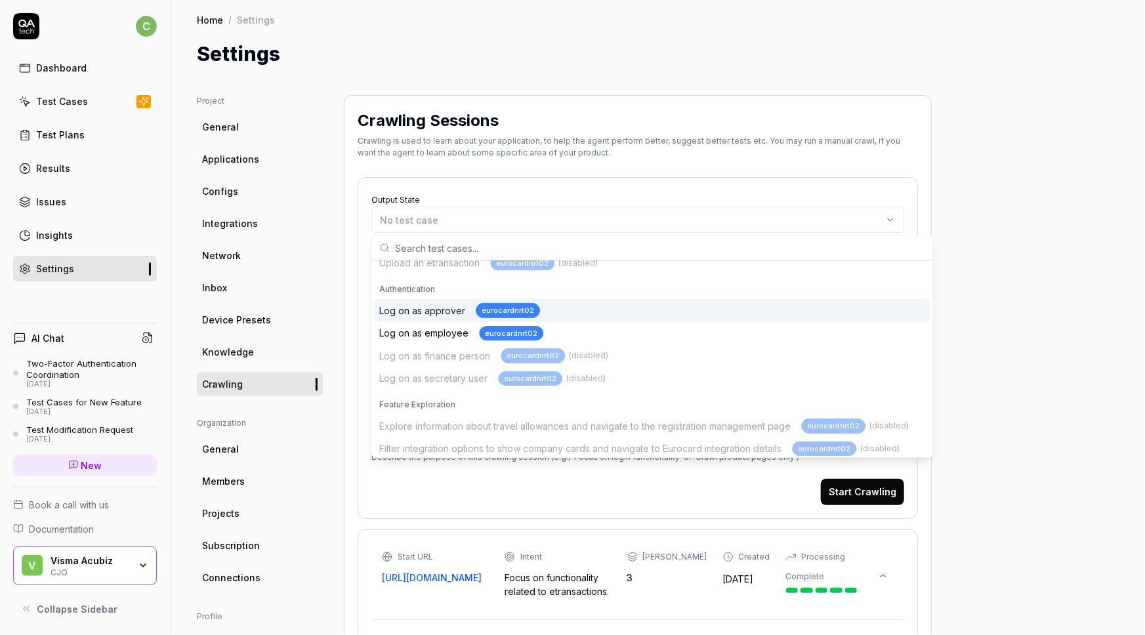
click at [440, 309] on div "Log on as approver eurocardnrt02" at bounding box center [459, 310] width 161 height 15
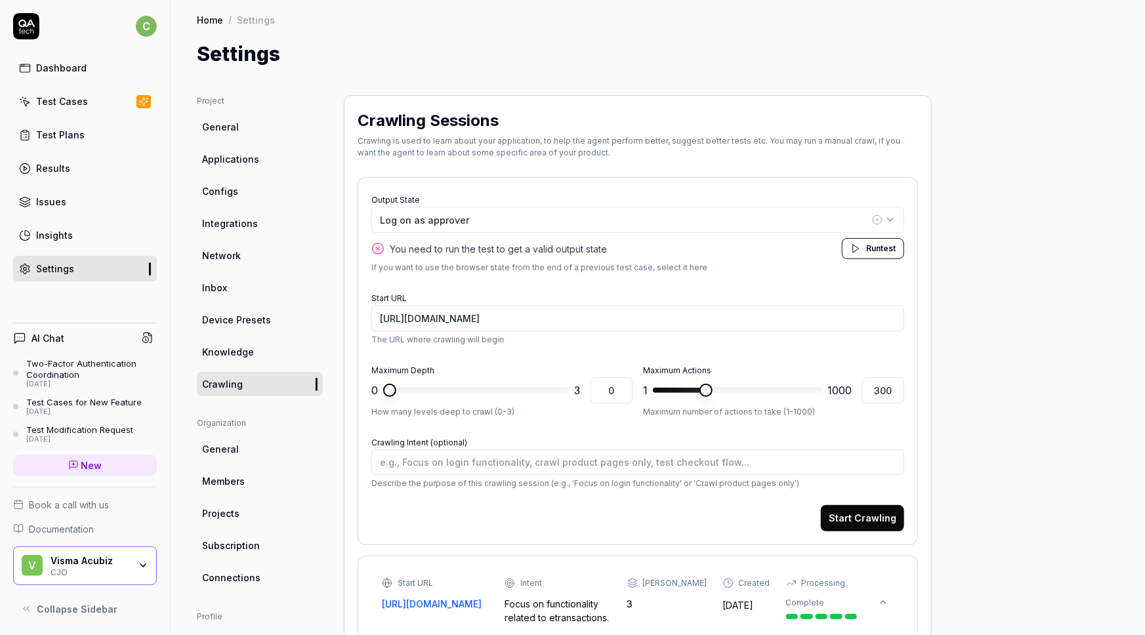
click at [393, 385] on span at bounding box center [389, 390] width 13 height 13
click at [883, 249] on span "test" at bounding box center [888, 249] width 15 height 10
click at [723, 389] on span at bounding box center [724, 390] width 13 height 13
click at [698, 394] on span at bounding box center [701, 390] width 13 height 13
drag, startPoint x: 883, startPoint y: 391, endPoint x: 897, endPoint y: 390, distance: 13.8
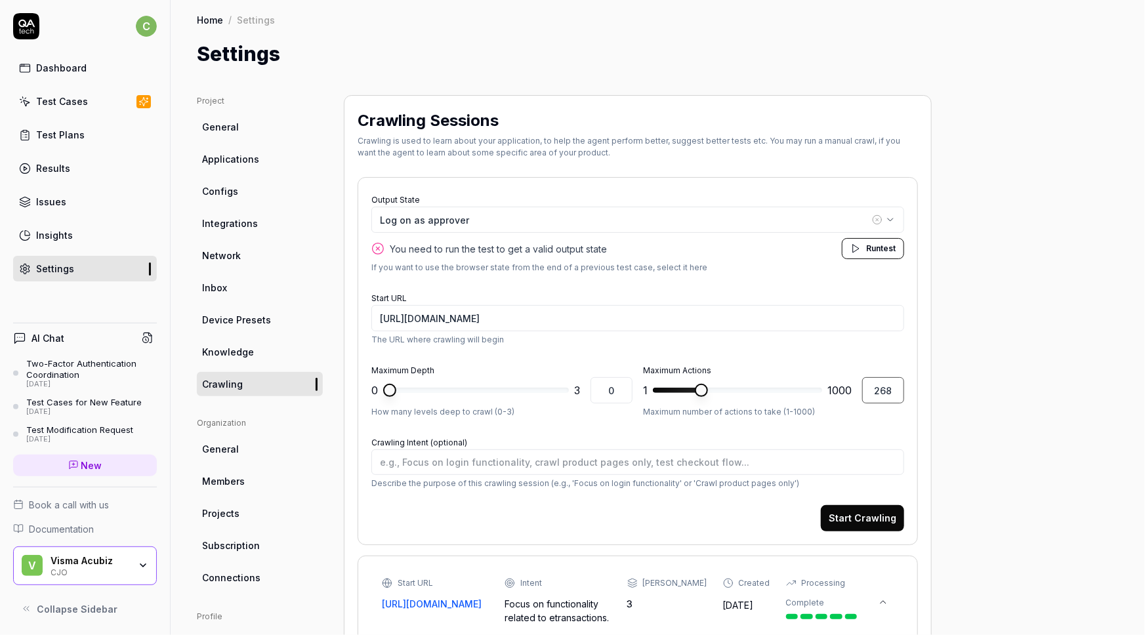
click at [899, 390] on input "268" at bounding box center [883, 390] width 42 height 26
click at [878, 247] on span "Run" at bounding box center [873, 249] width 14 height 10
click at [862, 517] on button "Start Crawling" at bounding box center [862, 518] width 83 height 26
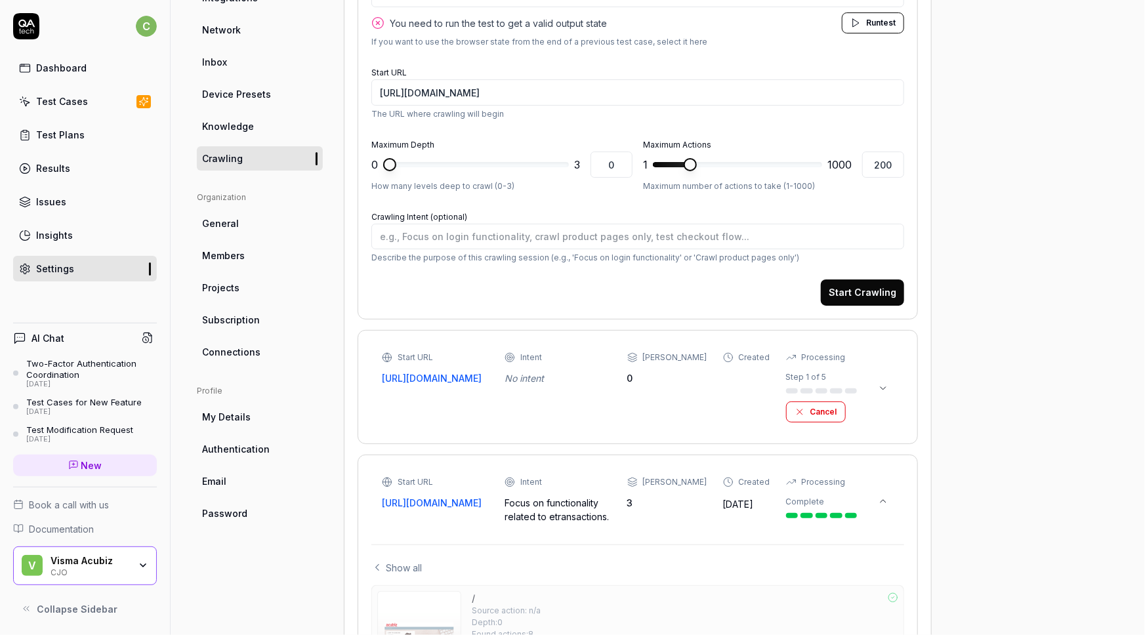
scroll to position [238, 0]
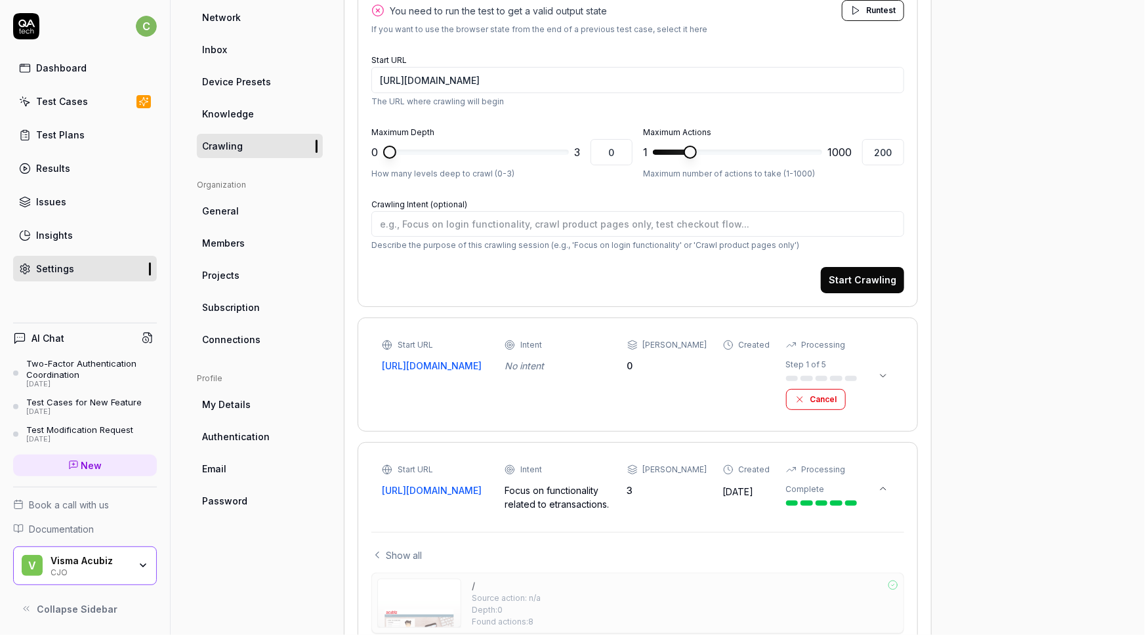
click at [807, 402] on button "Cancel" at bounding box center [816, 399] width 60 height 21
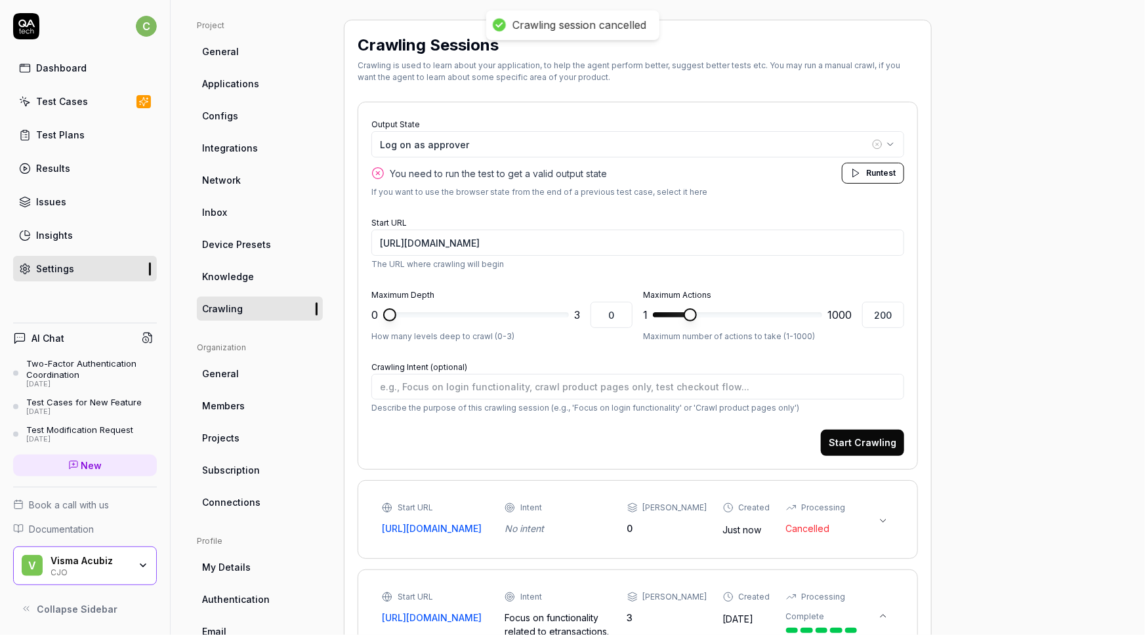
scroll to position [59, 0]
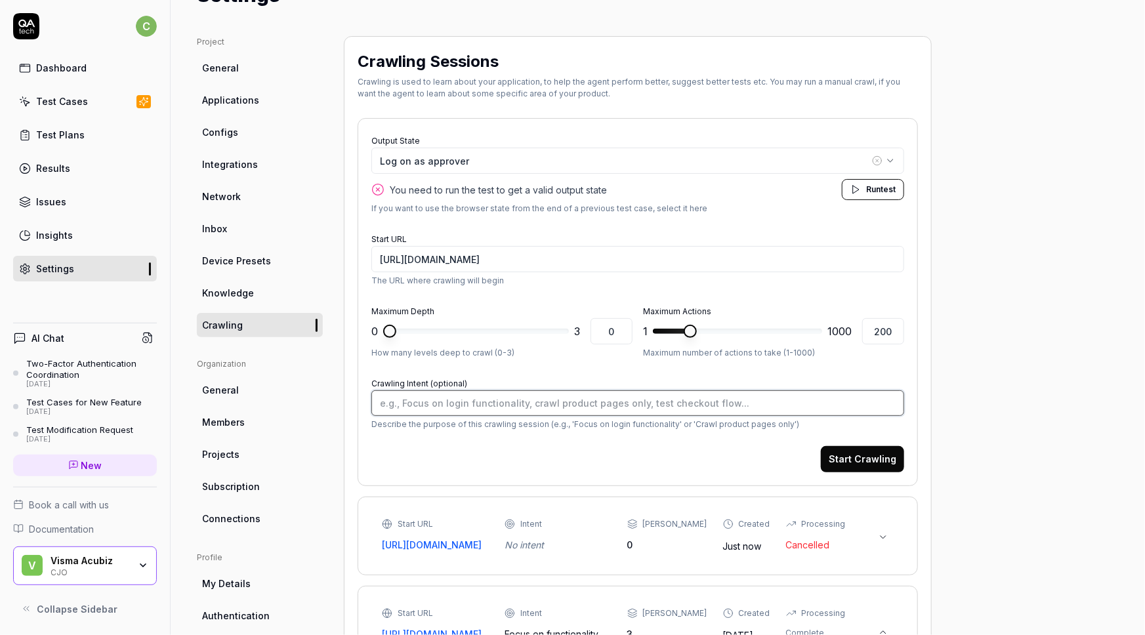
click at [394, 402] on textarea "Crawling Intent (optional)" at bounding box center [638, 404] width 533 height 26
click at [874, 190] on span "Run" at bounding box center [873, 189] width 14 height 10
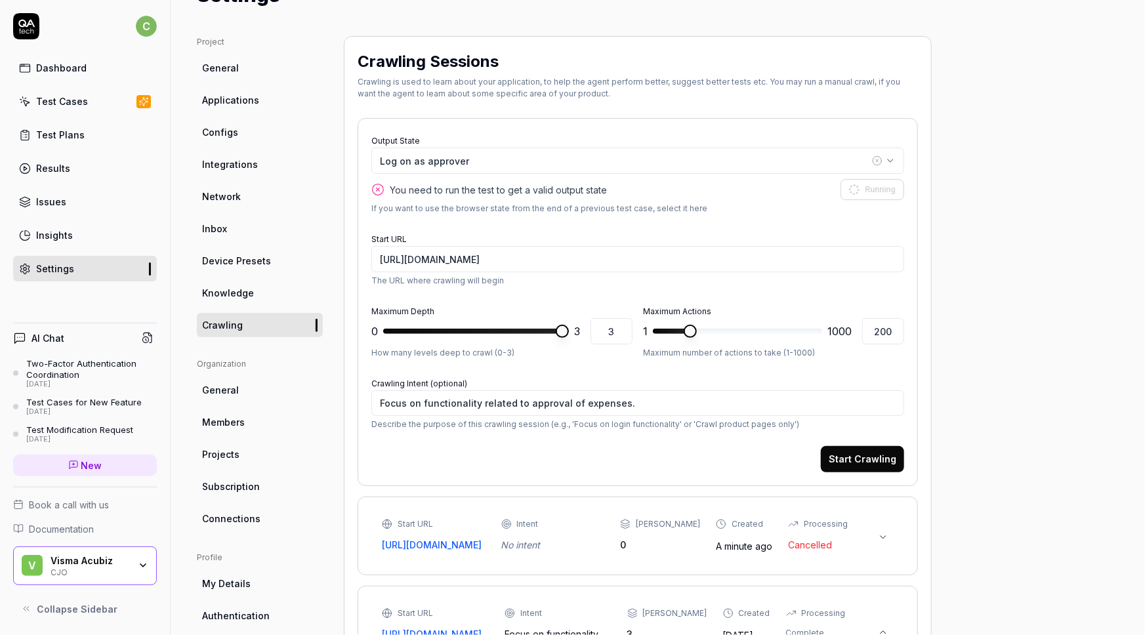
click at [569, 335] on span at bounding box center [562, 331] width 13 height 13
click at [861, 456] on button "Start Crawling" at bounding box center [862, 459] width 83 height 26
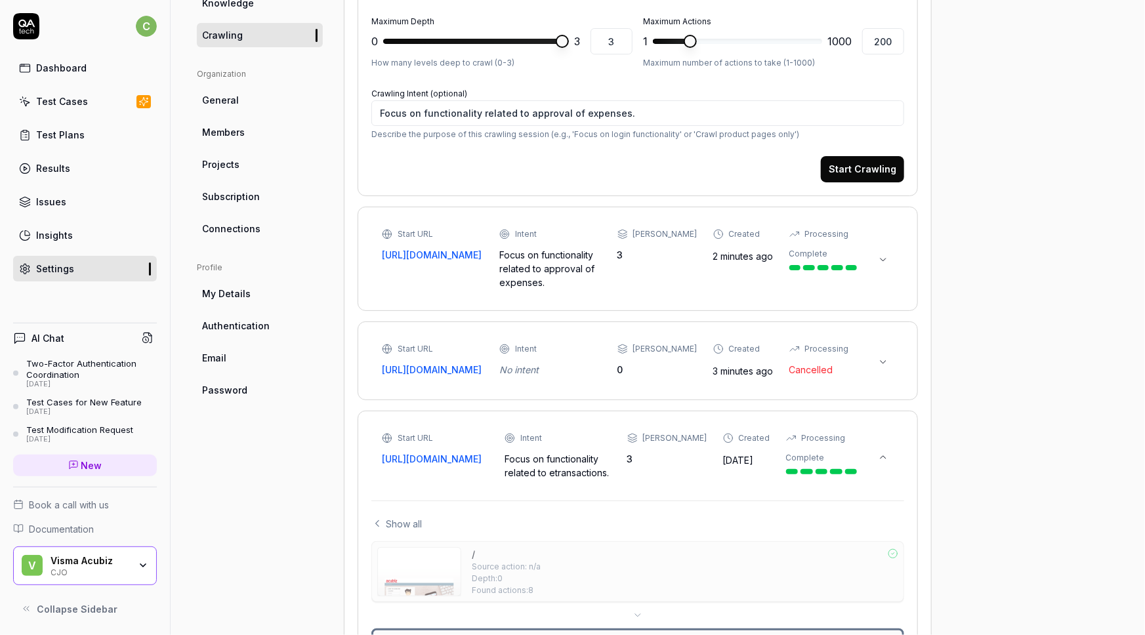
scroll to position [358, 0]
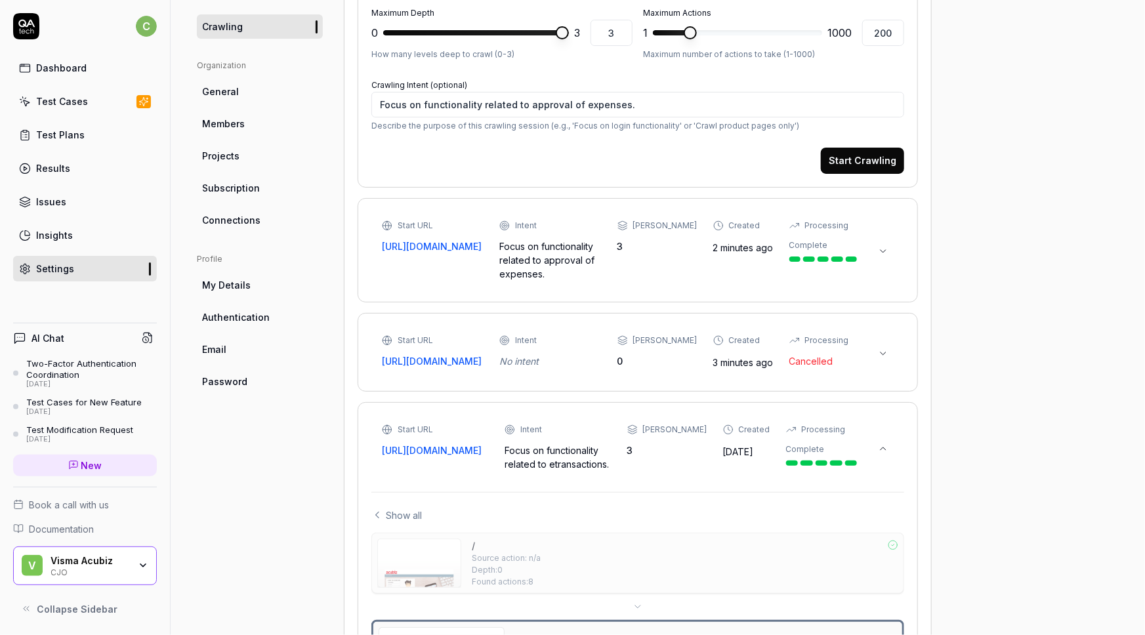
click at [880, 256] on icon at bounding box center [883, 251] width 11 height 11
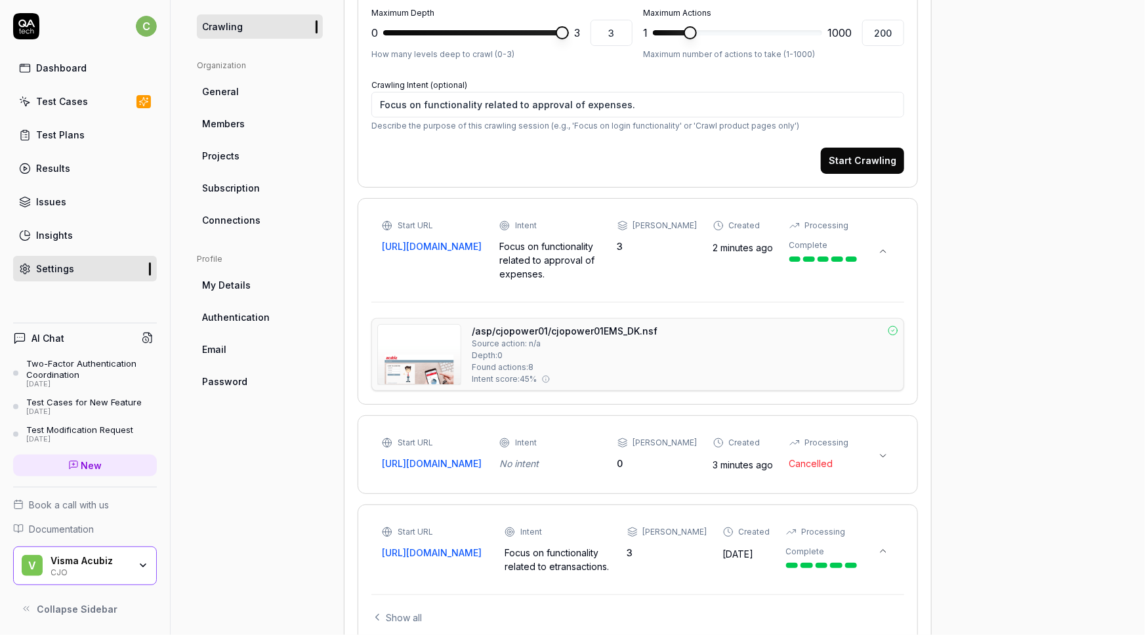
click at [717, 363] on div "/asp/cjopower01/cjopower01EMS_DK.nsf Source action: n/a Depth: 0 Found actions:…" at bounding box center [685, 354] width 427 height 61
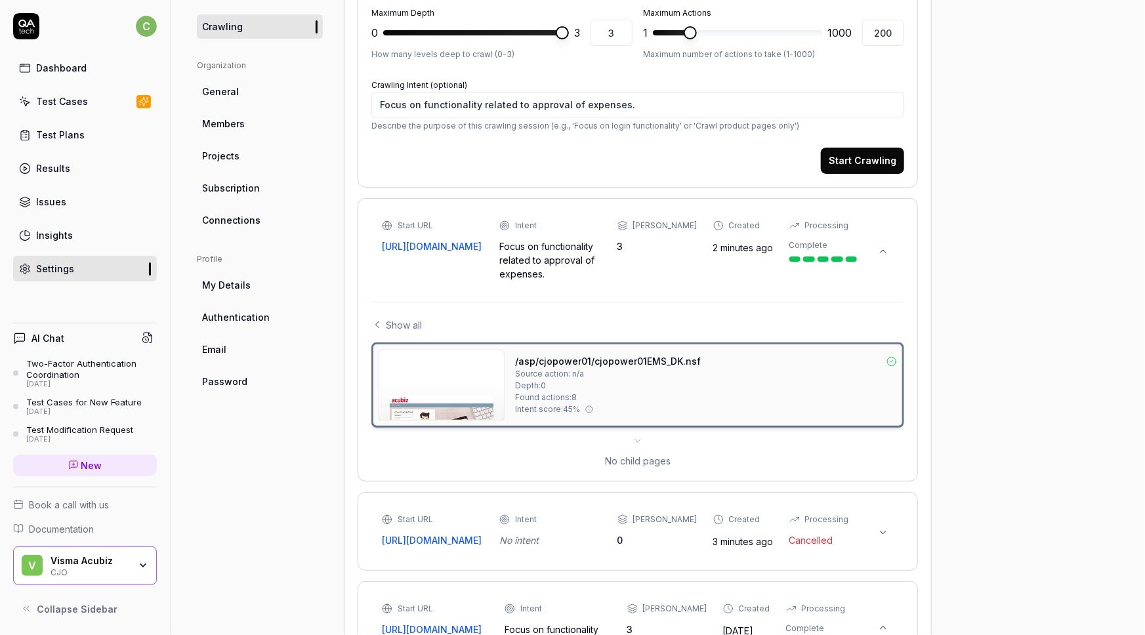
click at [673, 398] on div "/asp/cjopower01/cjopower01EMS_DK.nsf Source action: n/a Depth: 0 Found actions:…" at bounding box center [706, 385] width 382 height 71
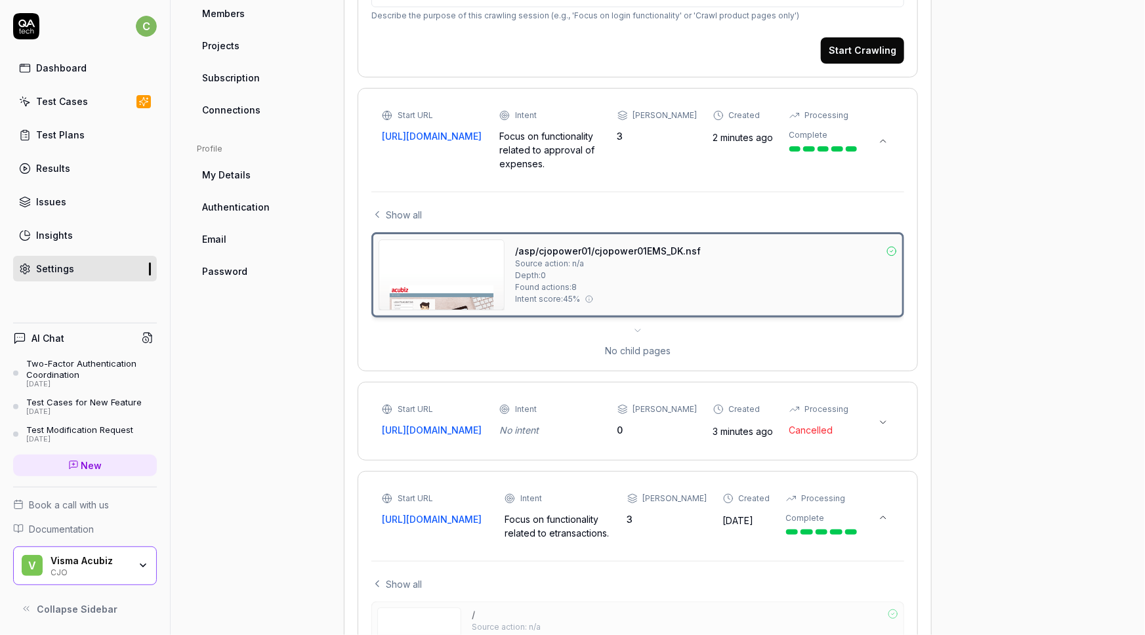
scroll to position [477, 0]
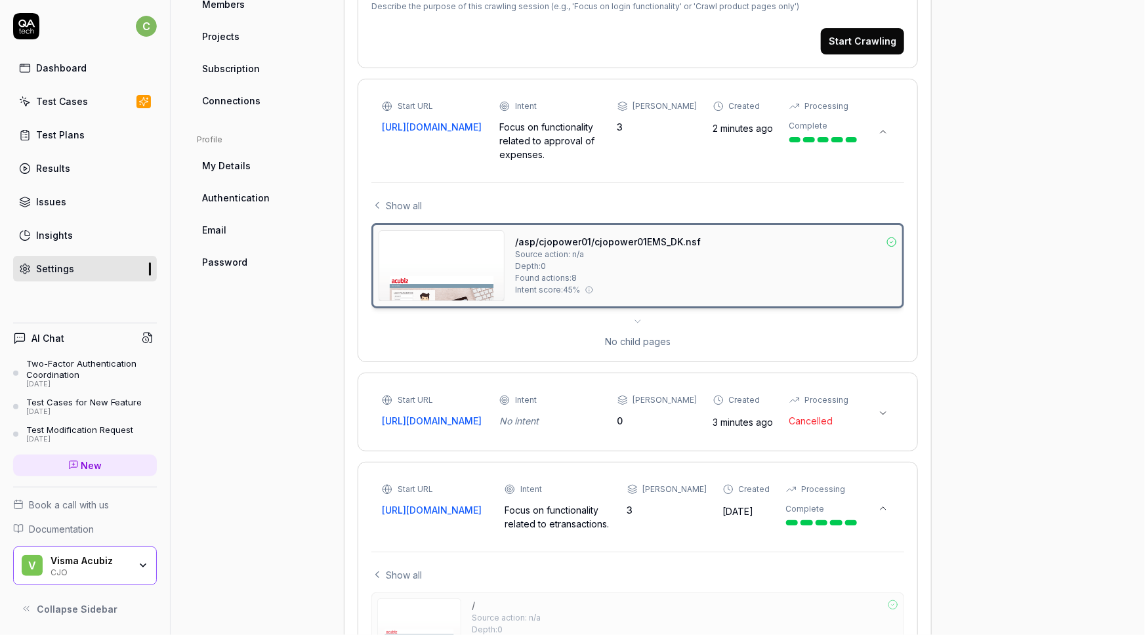
click at [446, 265] on img at bounding box center [441, 266] width 125 height 70
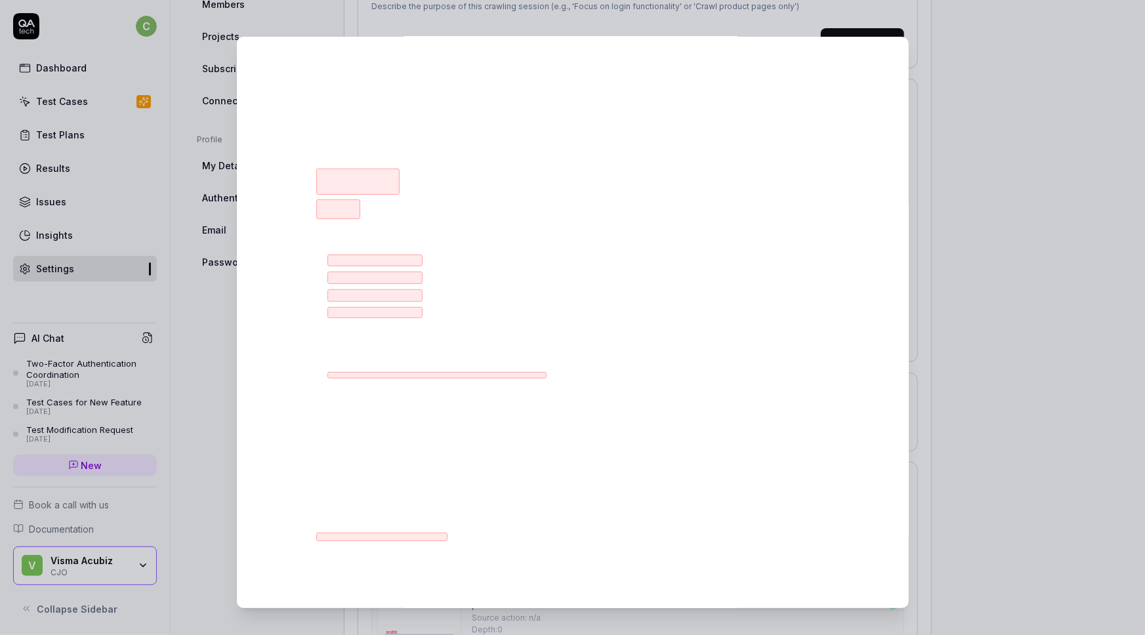
scroll to position [0, 0]
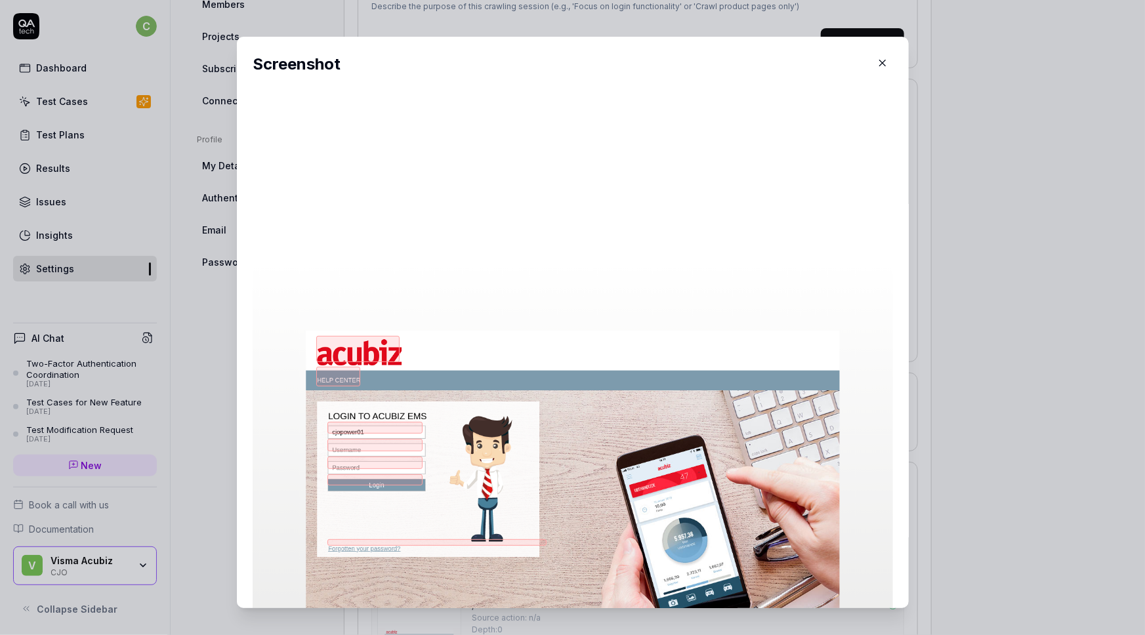
click at [880, 61] on icon "button" at bounding box center [883, 63] width 6 height 6
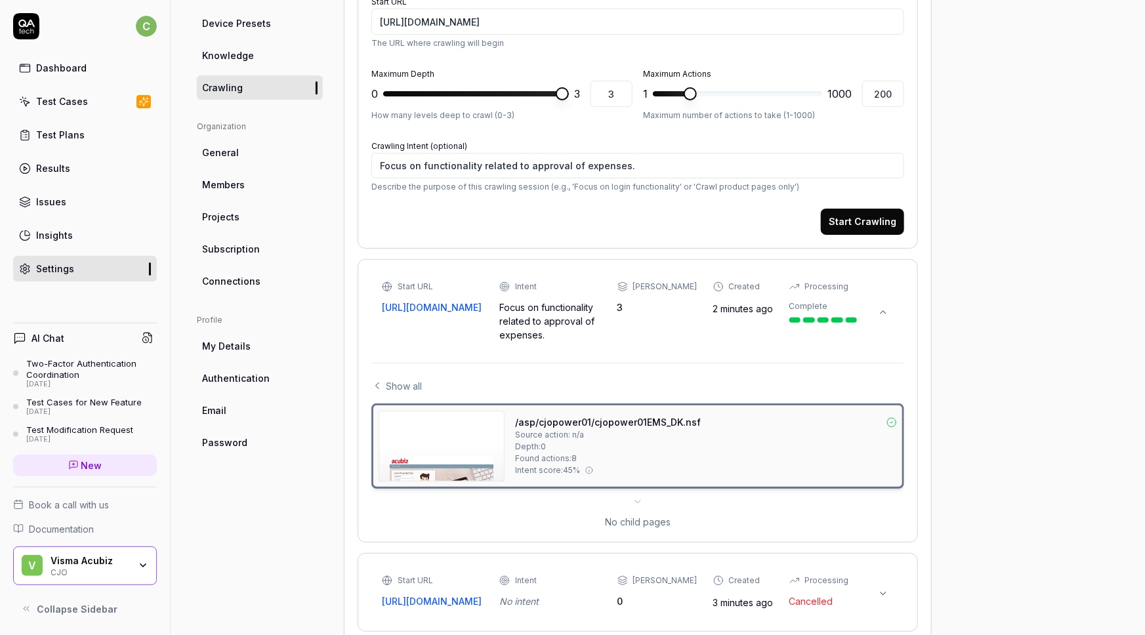
scroll to position [298, 0]
click at [612, 449] on div "/asp/cjopower01/cjopower01EMS_DK.nsf Source action: n/a Depth: 0 Found actions:…" at bounding box center [706, 445] width 382 height 71
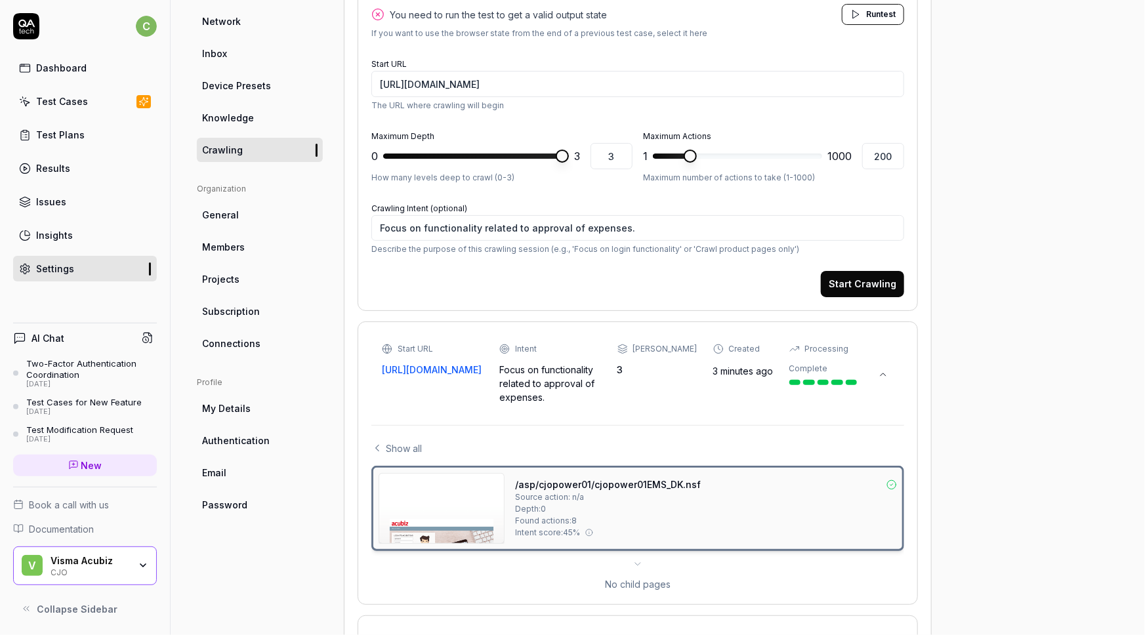
scroll to position [417, 0]
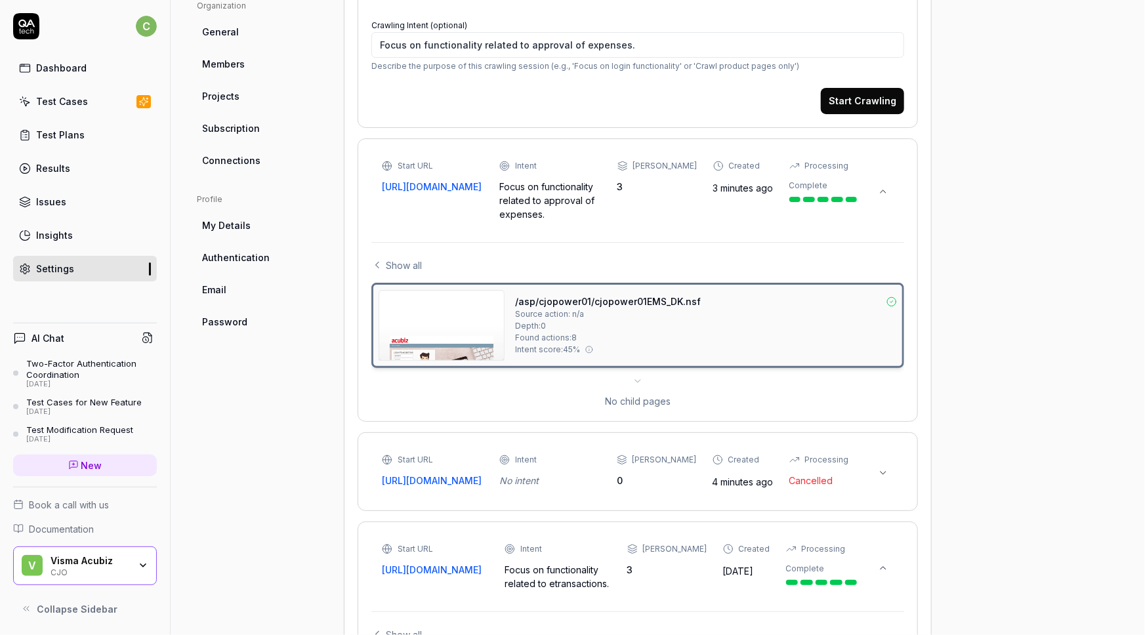
click at [887, 197] on icon at bounding box center [883, 191] width 11 height 11
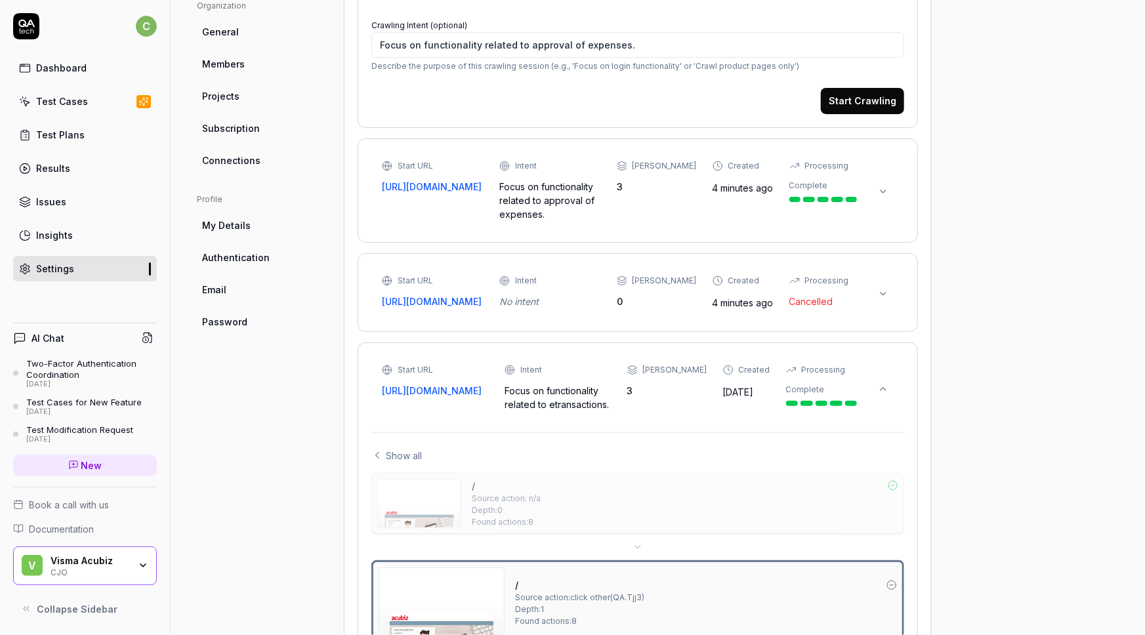
click at [887, 197] on icon at bounding box center [883, 191] width 11 height 11
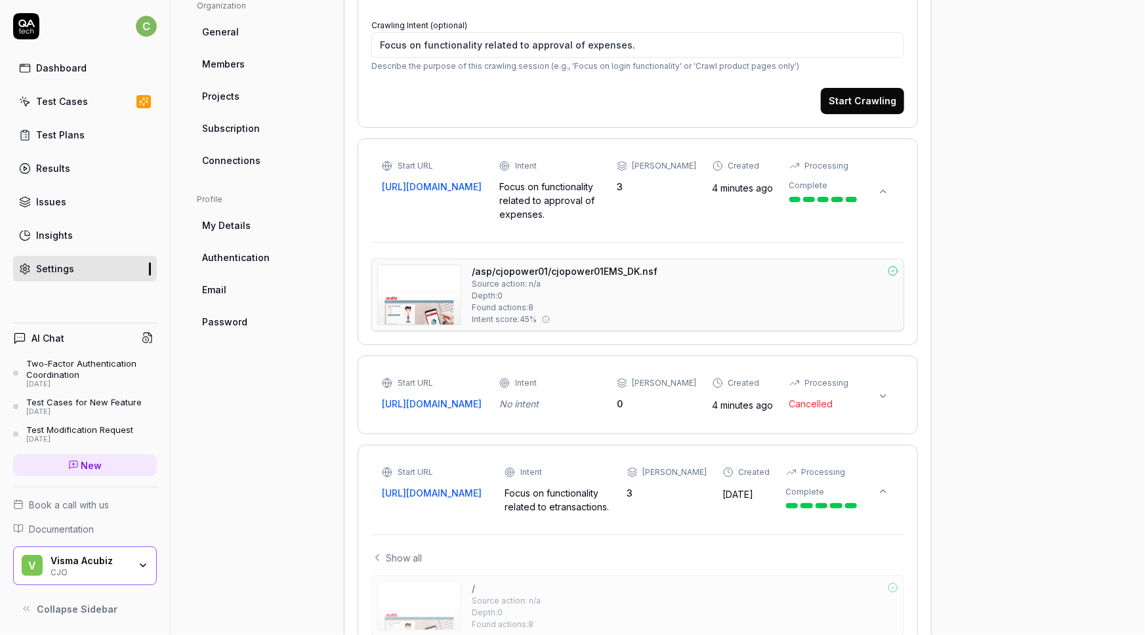
click at [887, 197] on icon at bounding box center [883, 191] width 11 height 11
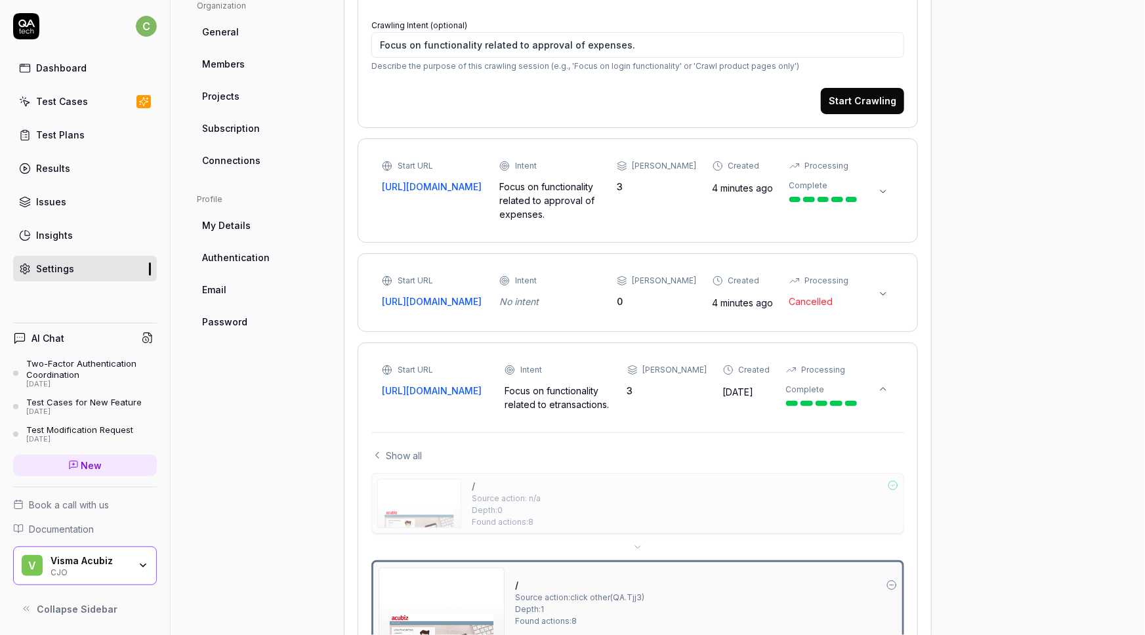
click at [887, 197] on icon at bounding box center [883, 191] width 11 height 11
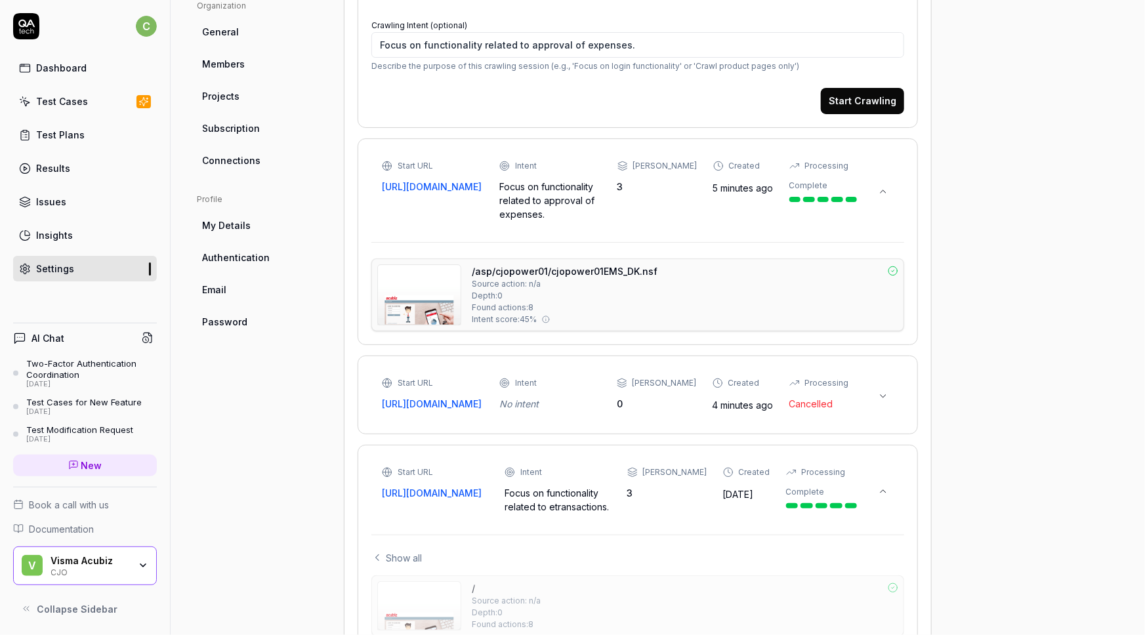
click at [423, 314] on img at bounding box center [419, 295] width 83 height 60
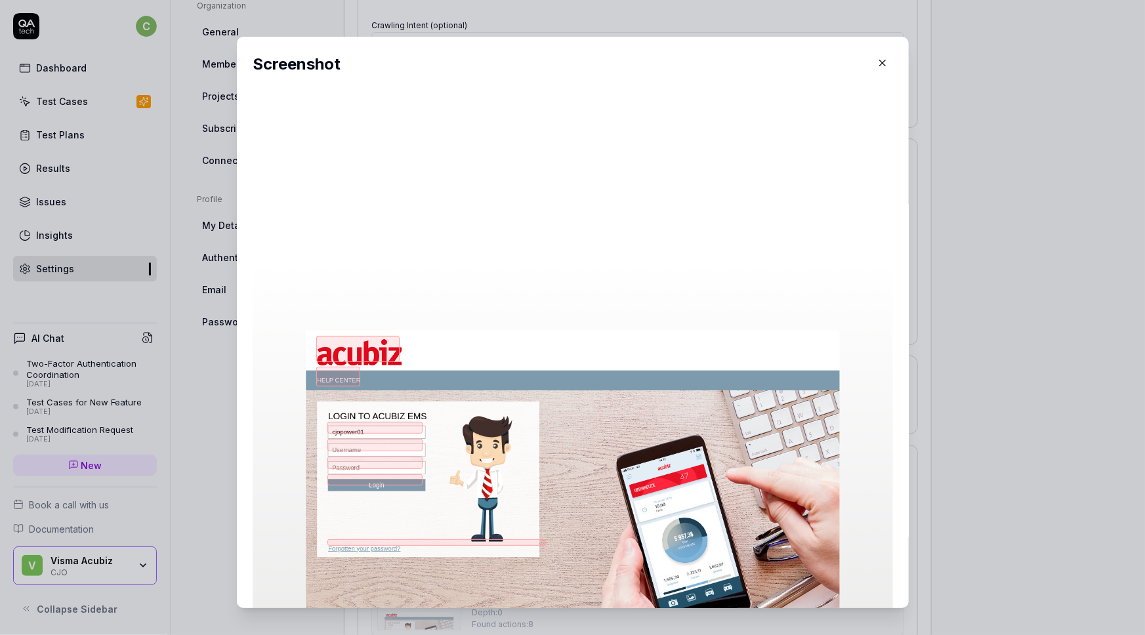
click at [877, 66] on icon "button" at bounding box center [883, 63] width 12 height 12
